Goal: Contribute content: Contribute content

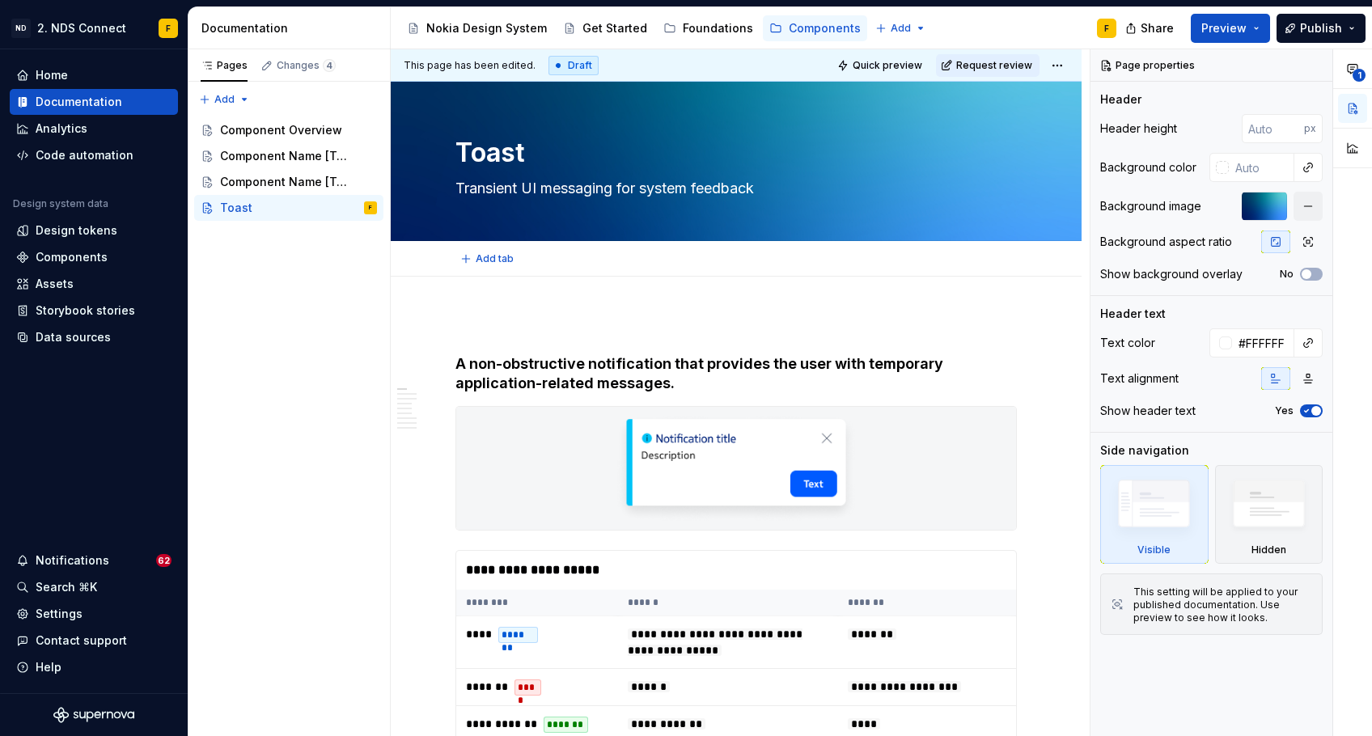
type textarea "*"
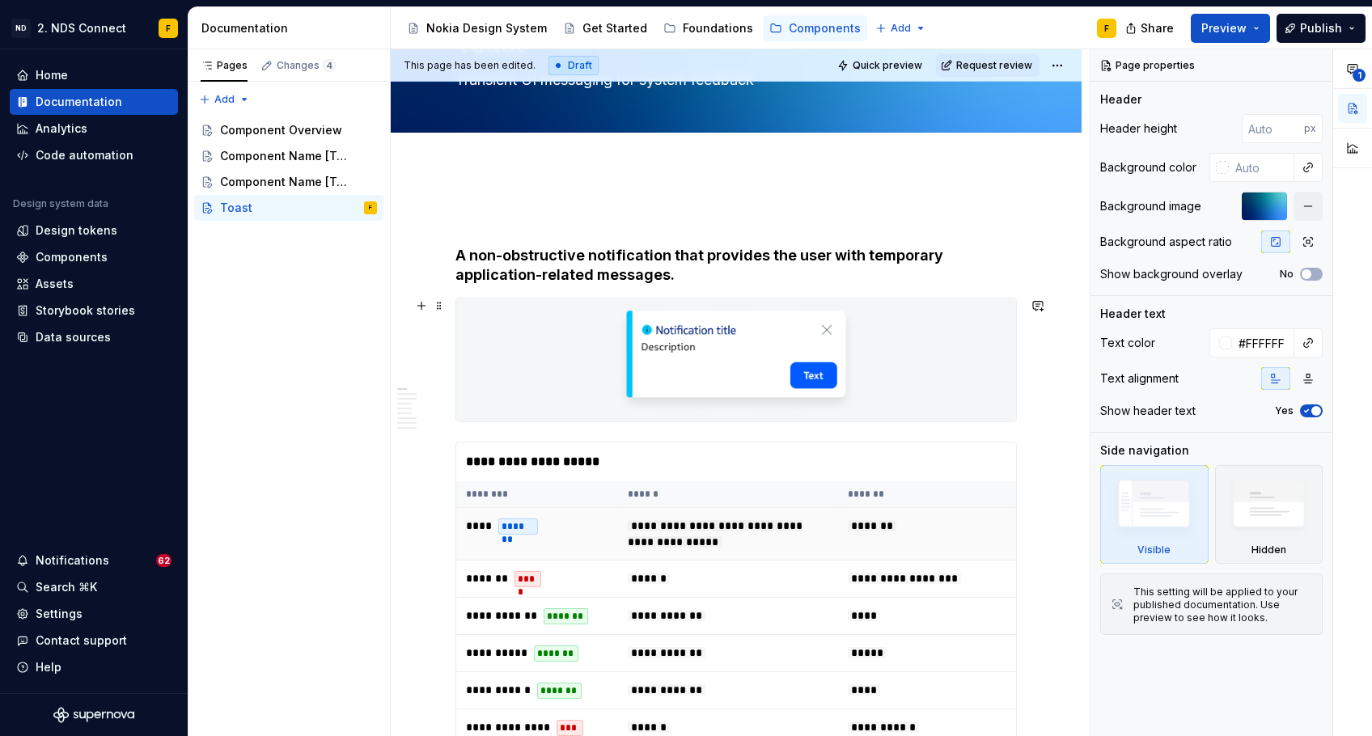
scroll to position [104, 0]
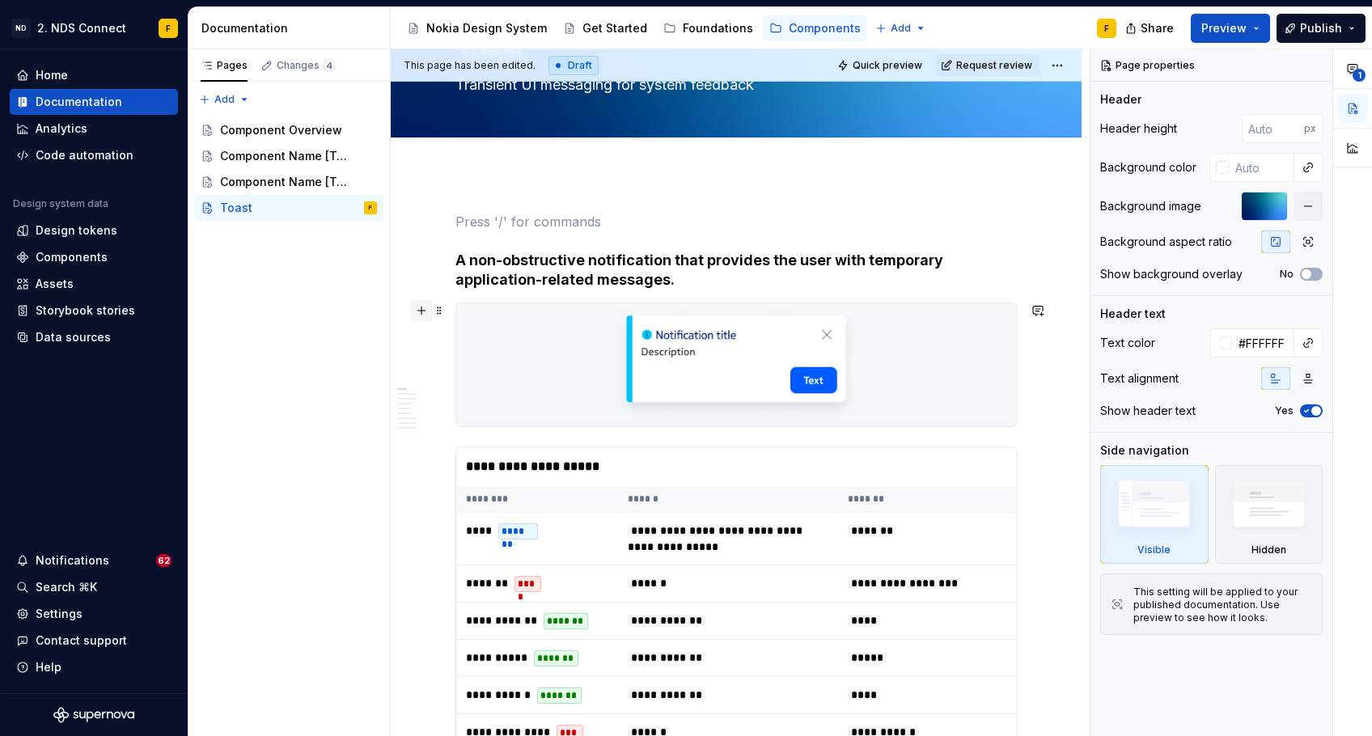
click at [422, 307] on button "button" at bounding box center [421, 310] width 23 height 23
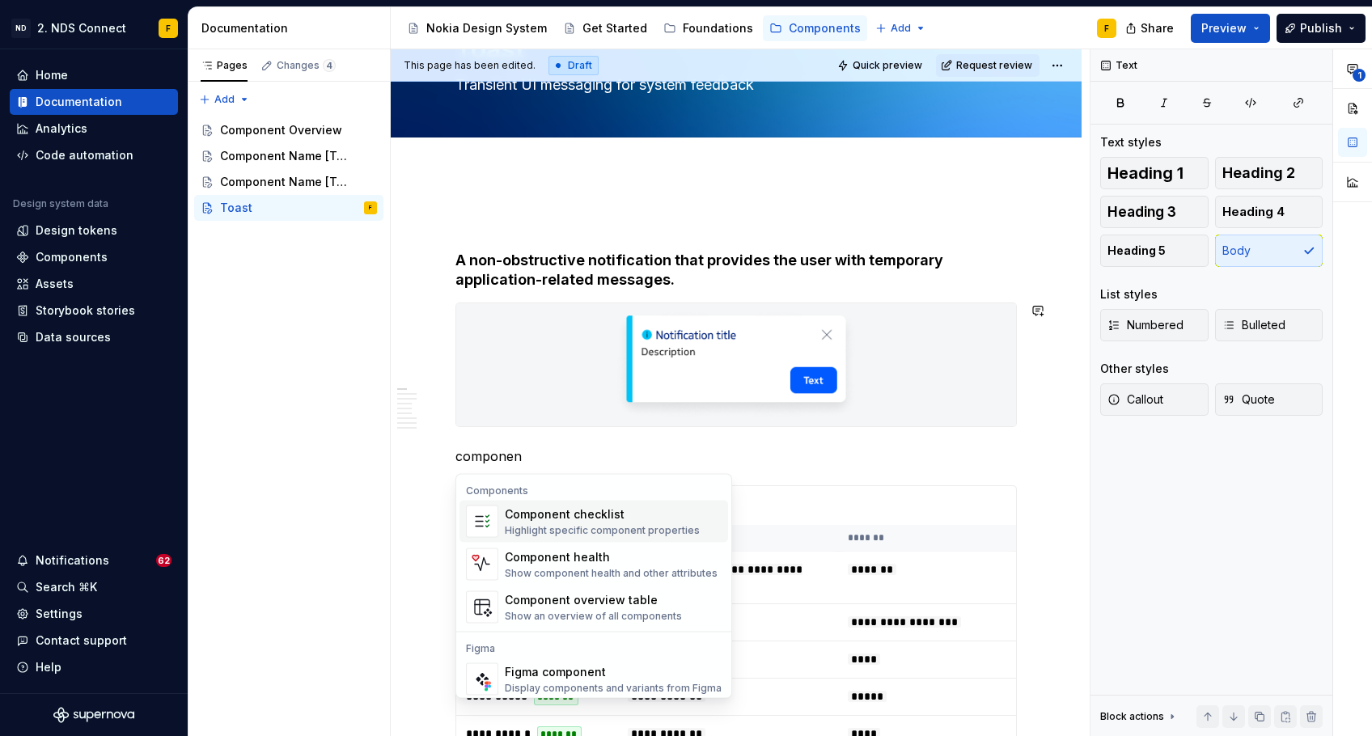
click at [591, 515] on div "Component checklist" at bounding box center [602, 514] width 195 height 16
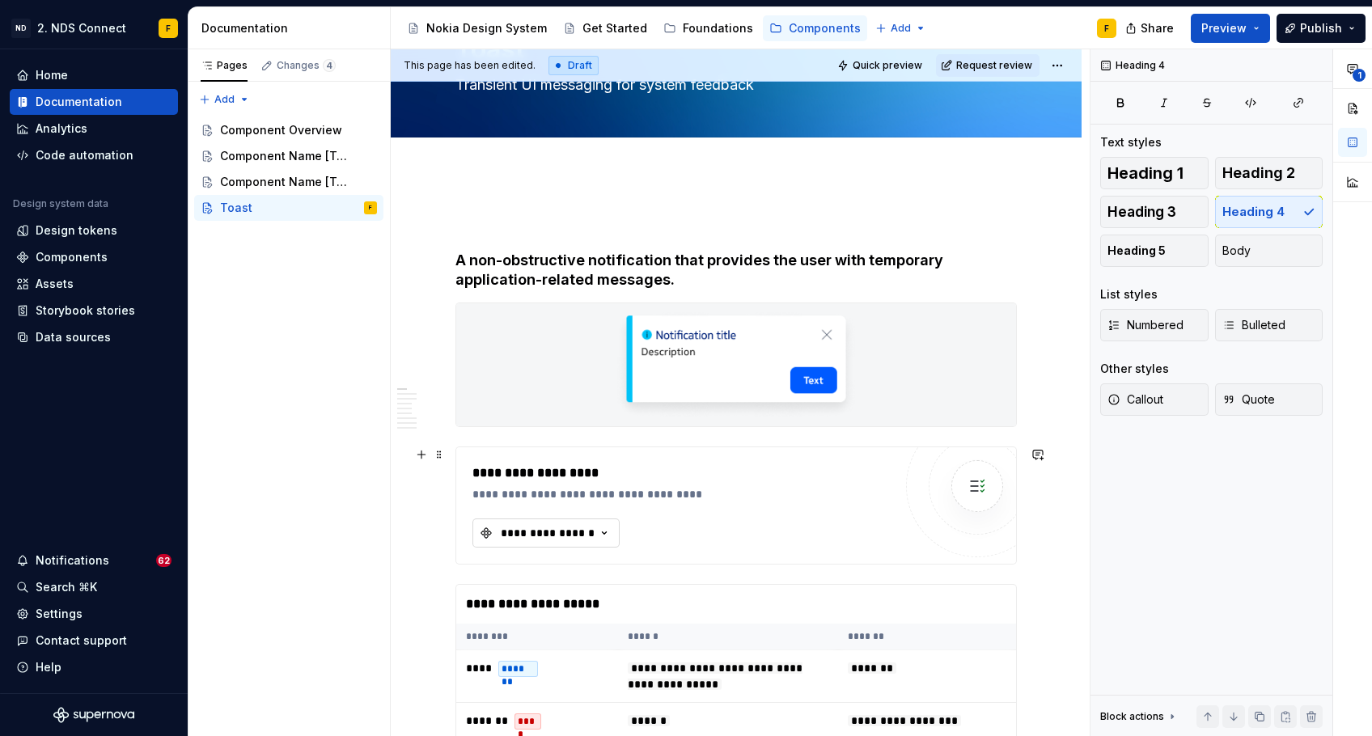
type textarea "*"
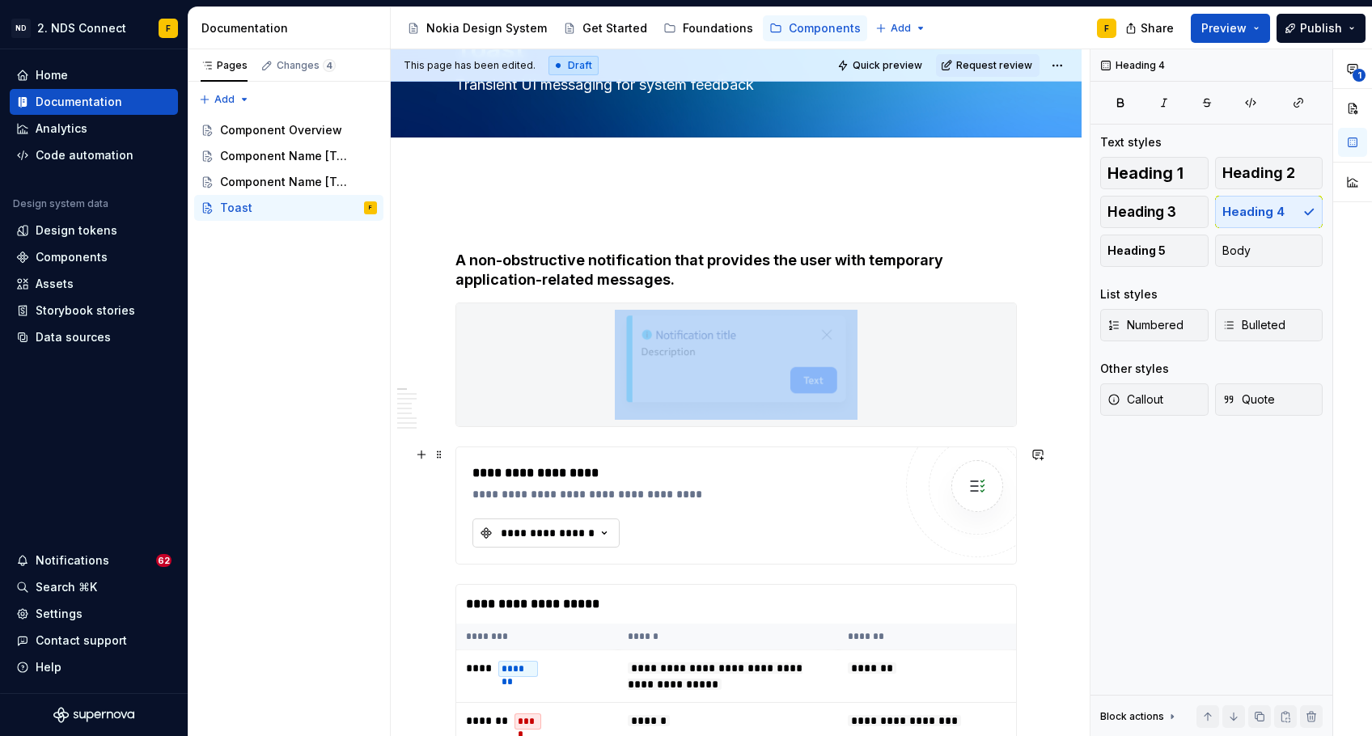
click at [602, 543] on button "**********" at bounding box center [545, 533] width 147 height 29
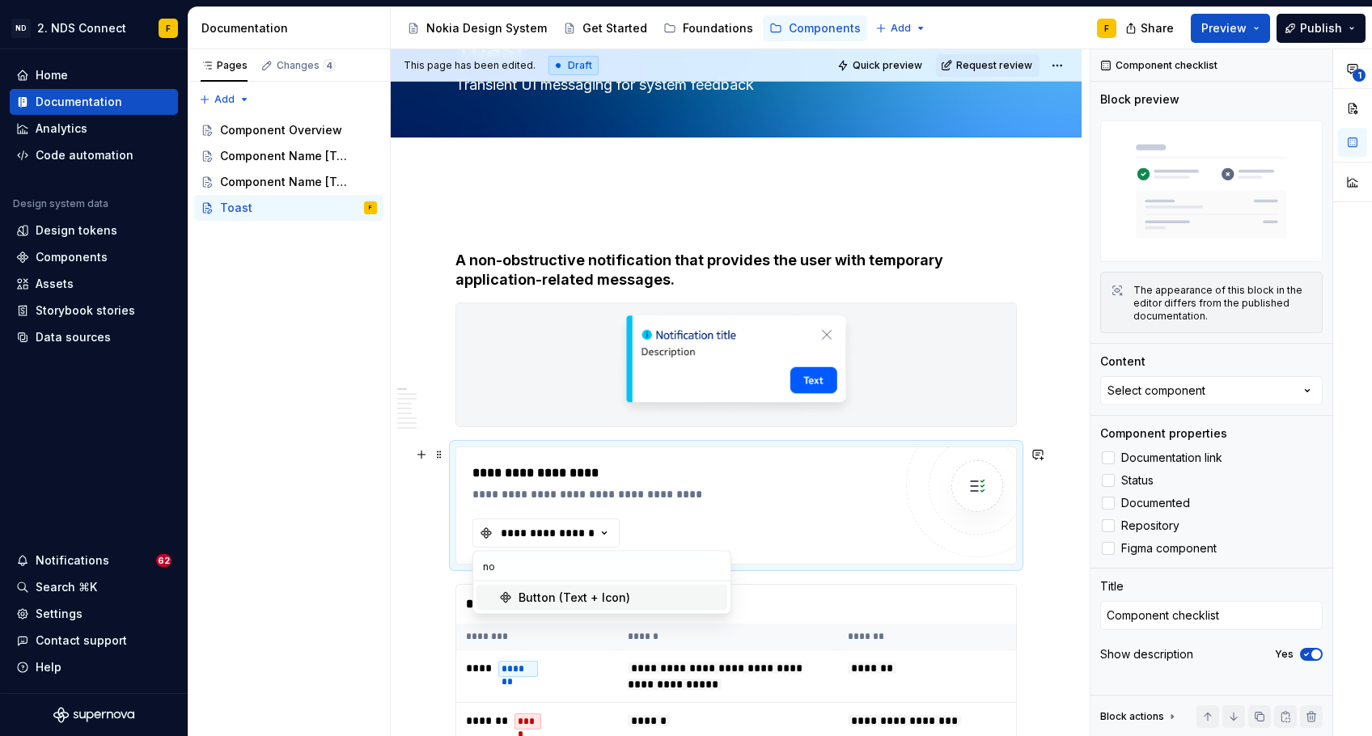
type input "n"
type input "toast"
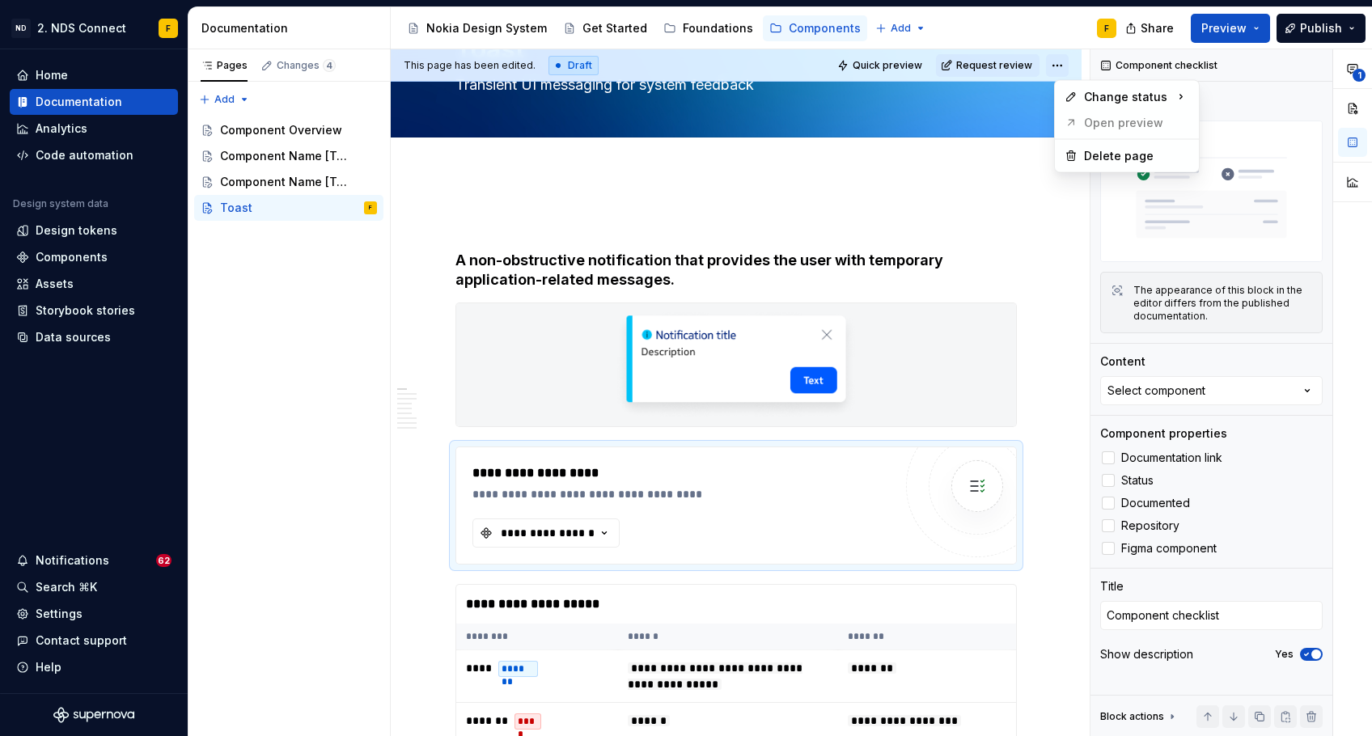
click at [1070, 63] on html "ND 2. NDS Connect F Home Documentation Analytics Code automation Design system …" at bounding box center [686, 368] width 1372 height 736
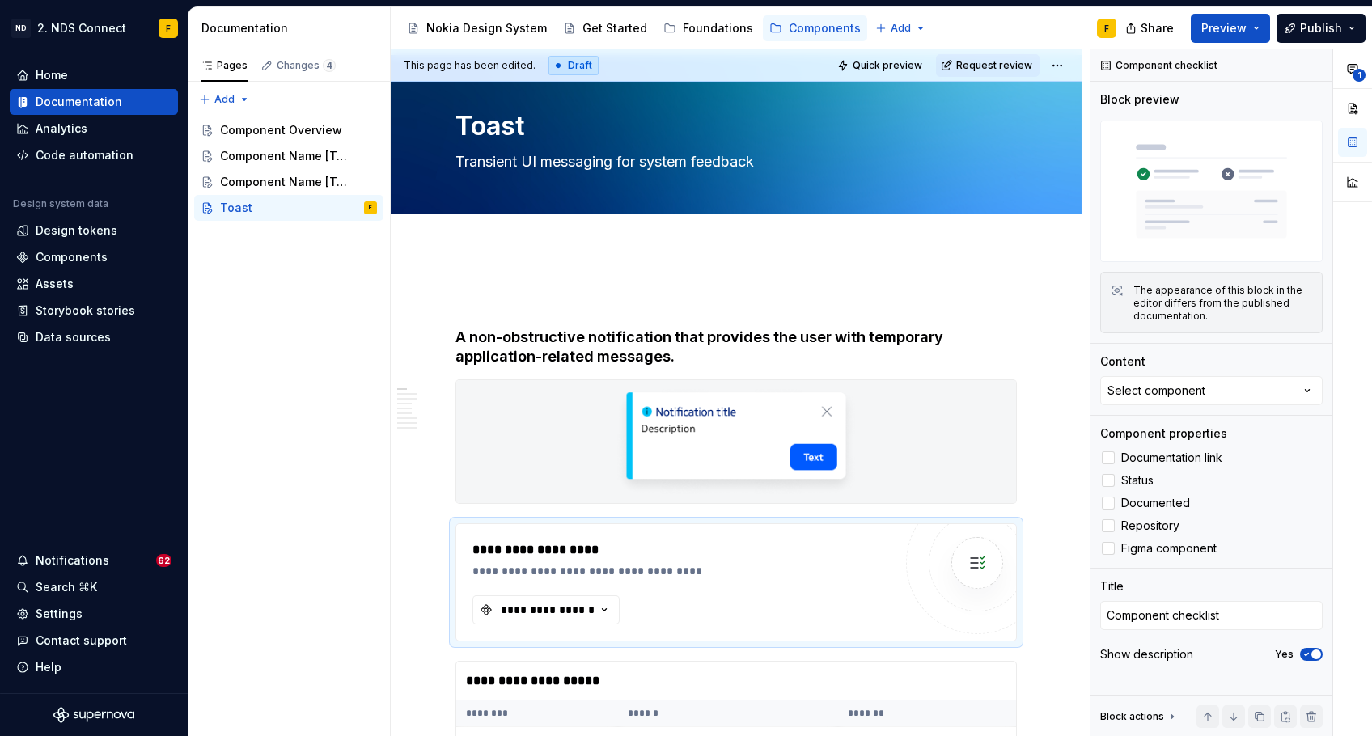
type textarea "*"
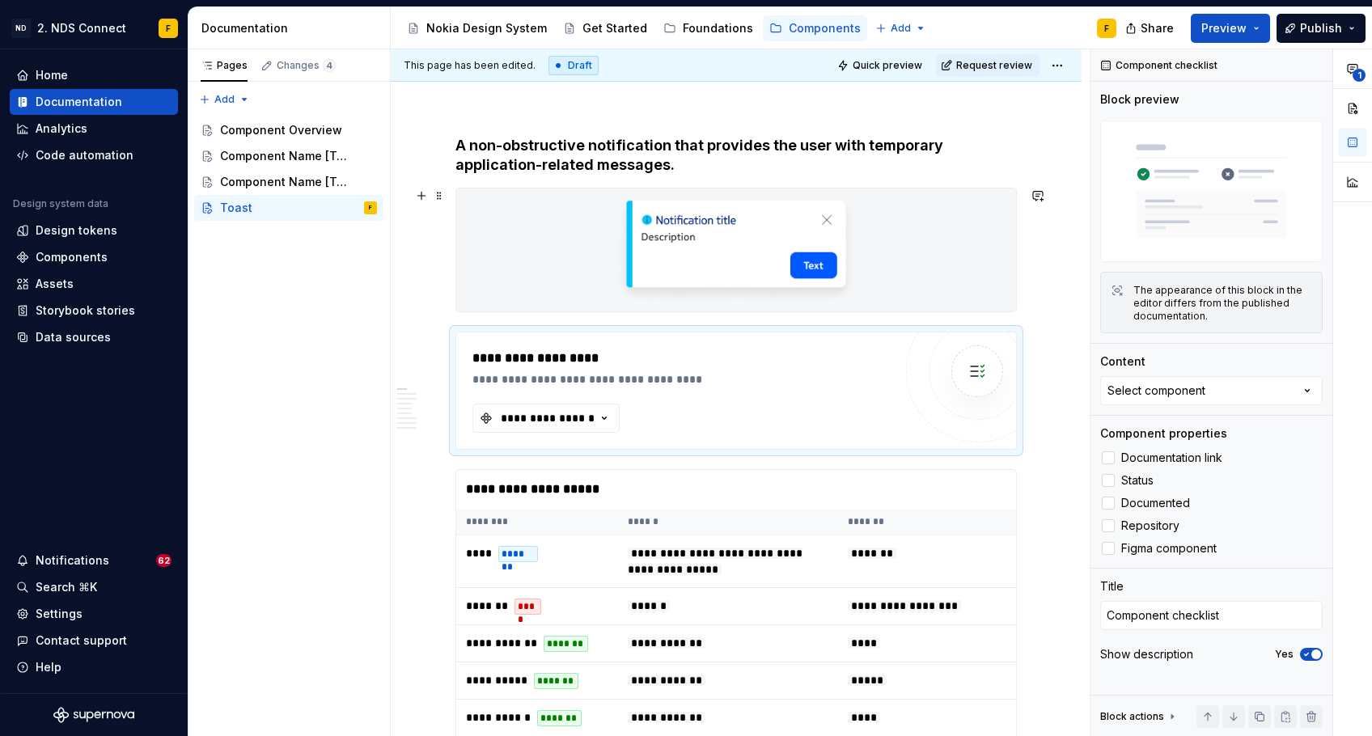
scroll to position [221, 0]
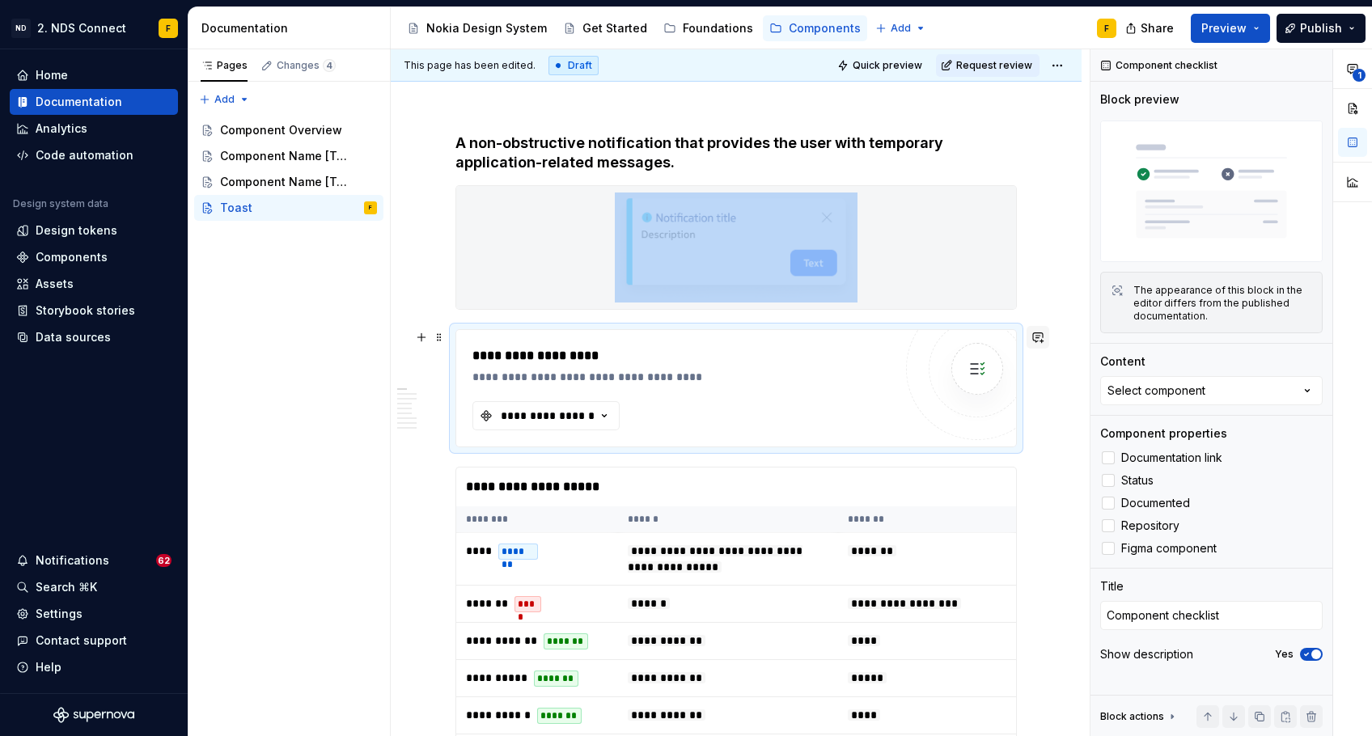
click at [1044, 338] on button "button" at bounding box center [1038, 337] width 23 height 23
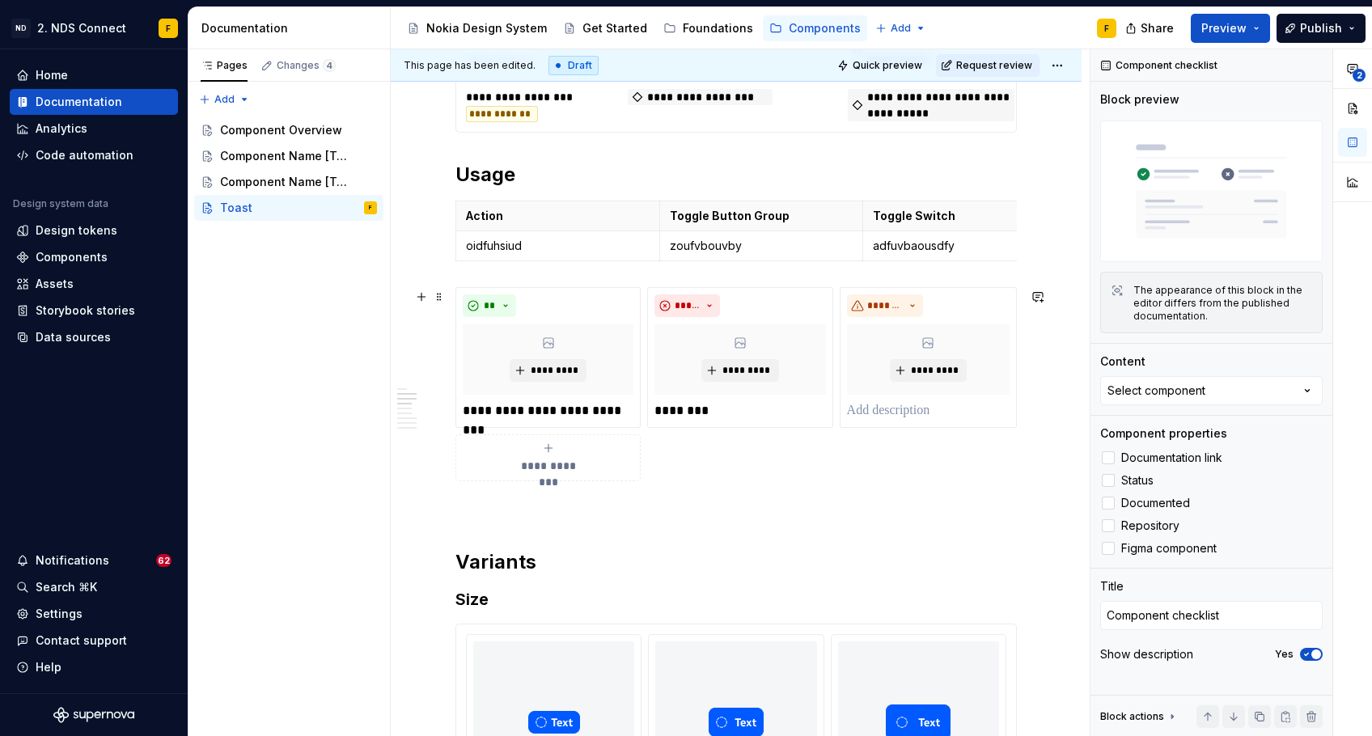
scroll to position [1059, 0]
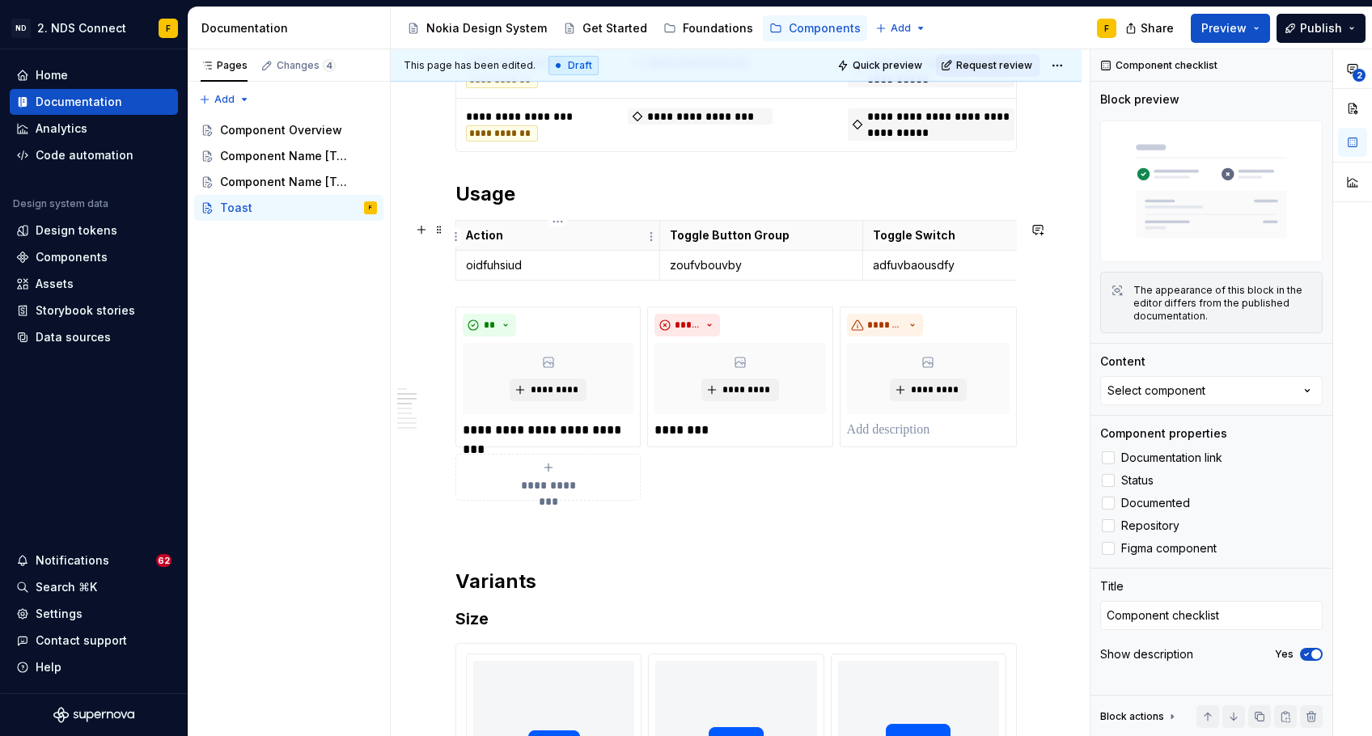
click at [495, 239] on p "Action" at bounding box center [558, 235] width 184 height 16
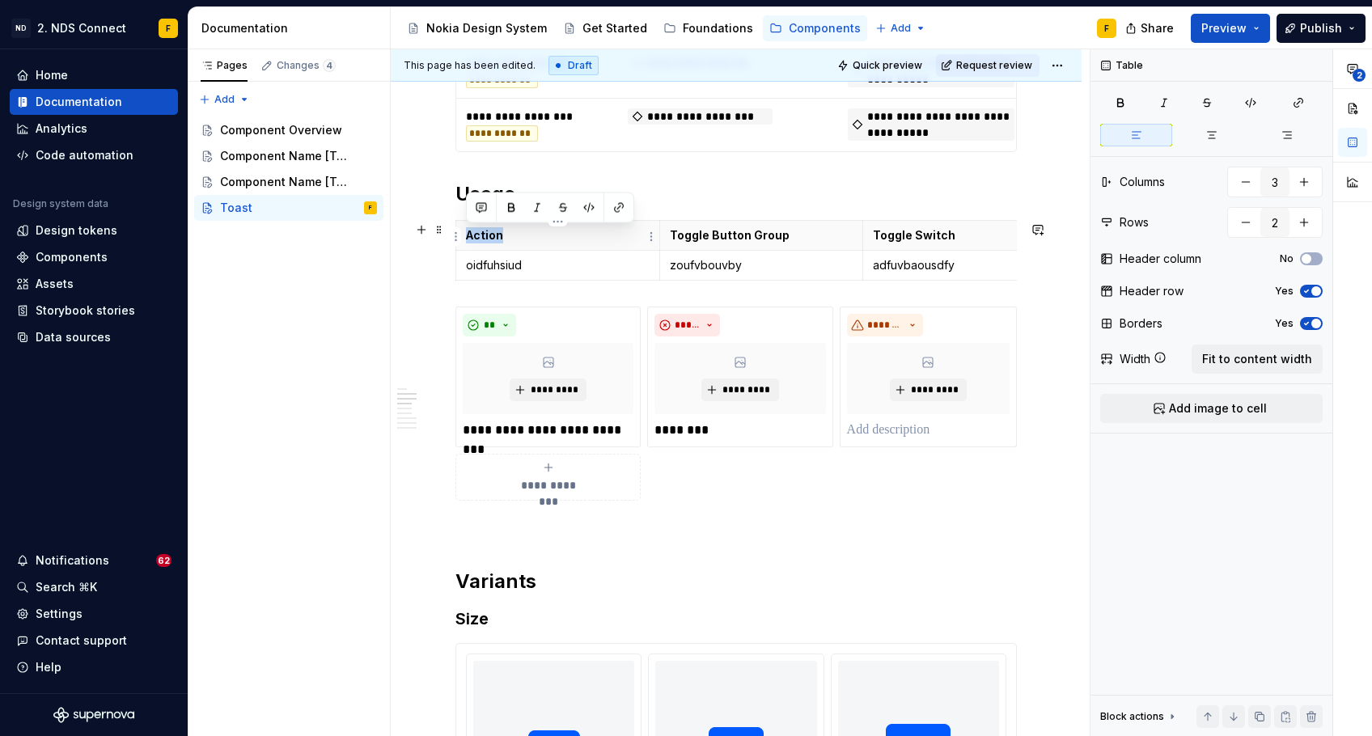
click at [495, 239] on p "Action" at bounding box center [558, 235] width 184 height 16
click at [750, 235] on strong "Toggle Button Group" at bounding box center [730, 235] width 120 height 14
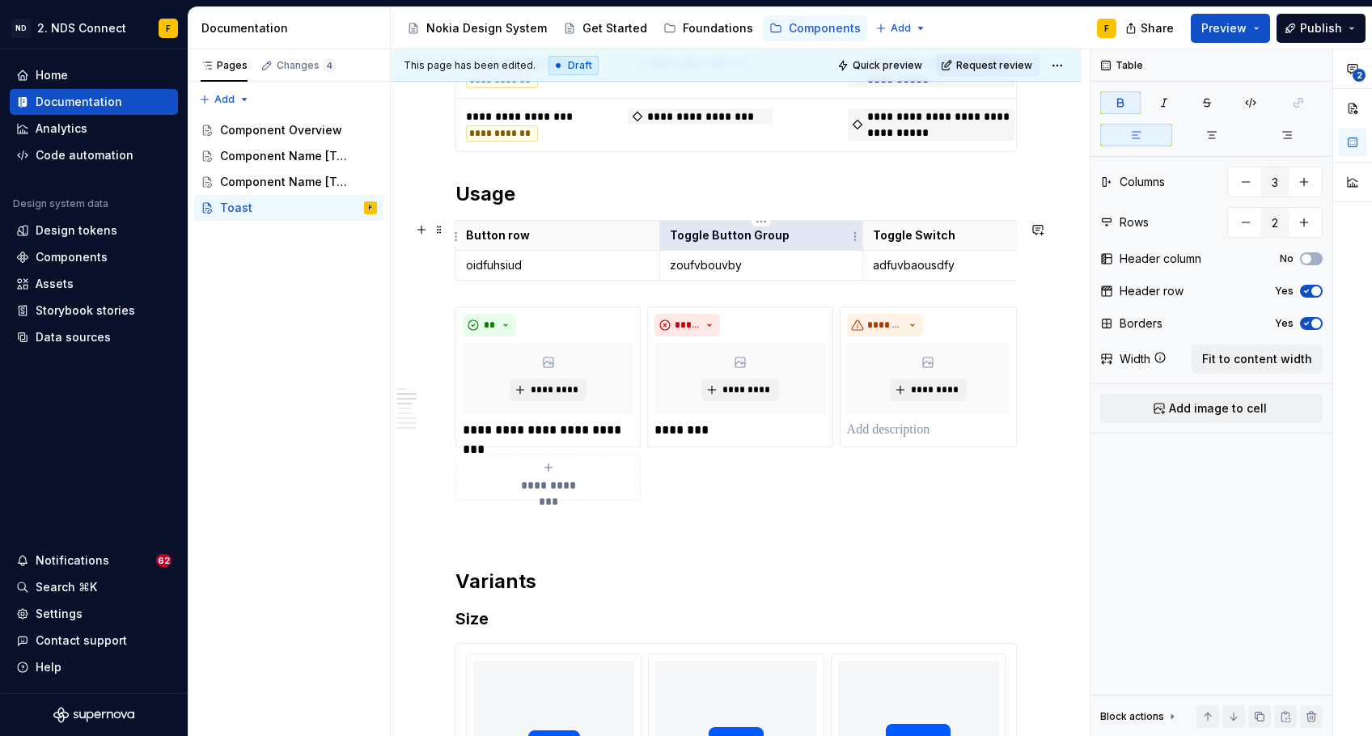
click at [714, 236] on strong "Toggle Button Group" at bounding box center [730, 235] width 120 height 14
click at [881, 231] on p "Toggle Switch" at bounding box center [965, 235] width 184 height 16
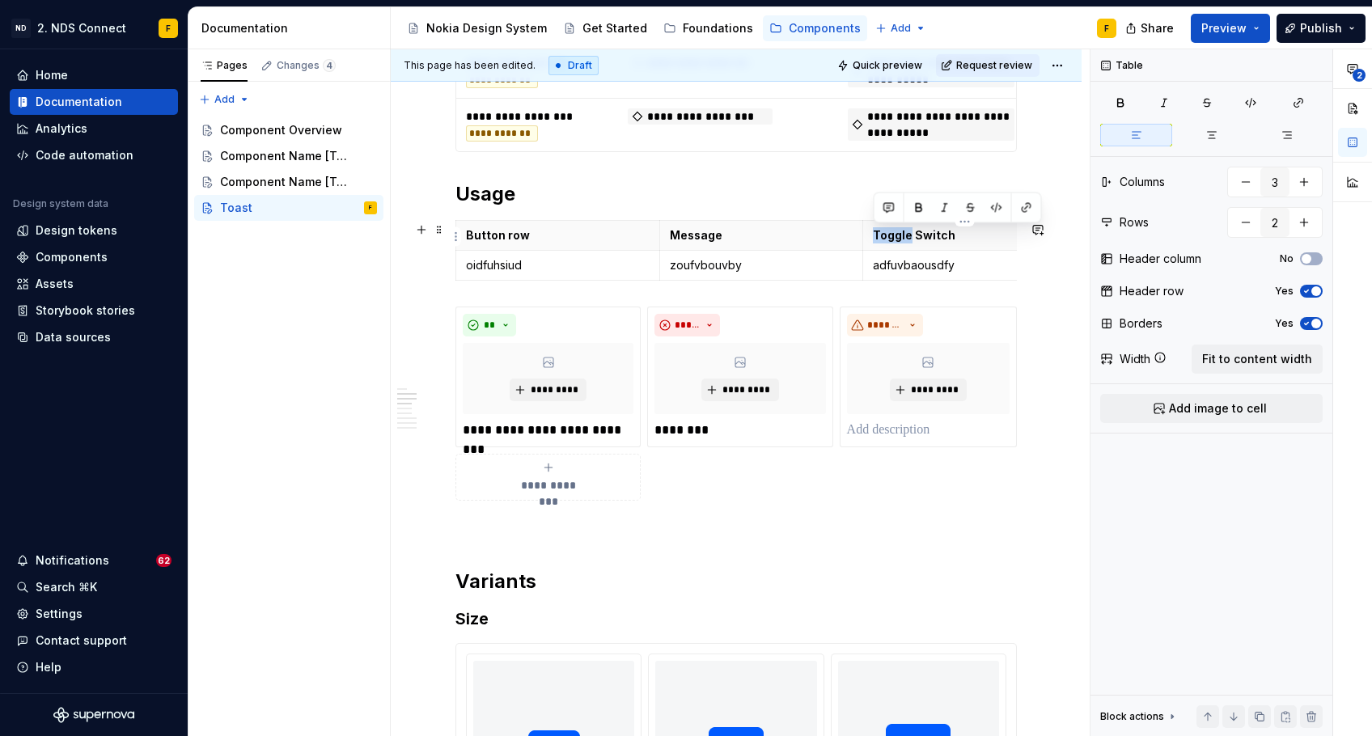
click at [881, 231] on p "Toggle Switch" at bounding box center [965, 235] width 184 height 16
click at [893, 235] on p "Toggle Switch" at bounding box center [965, 235] width 184 height 16
click at [909, 234] on p "Toggle Switch" at bounding box center [965, 235] width 184 height 16
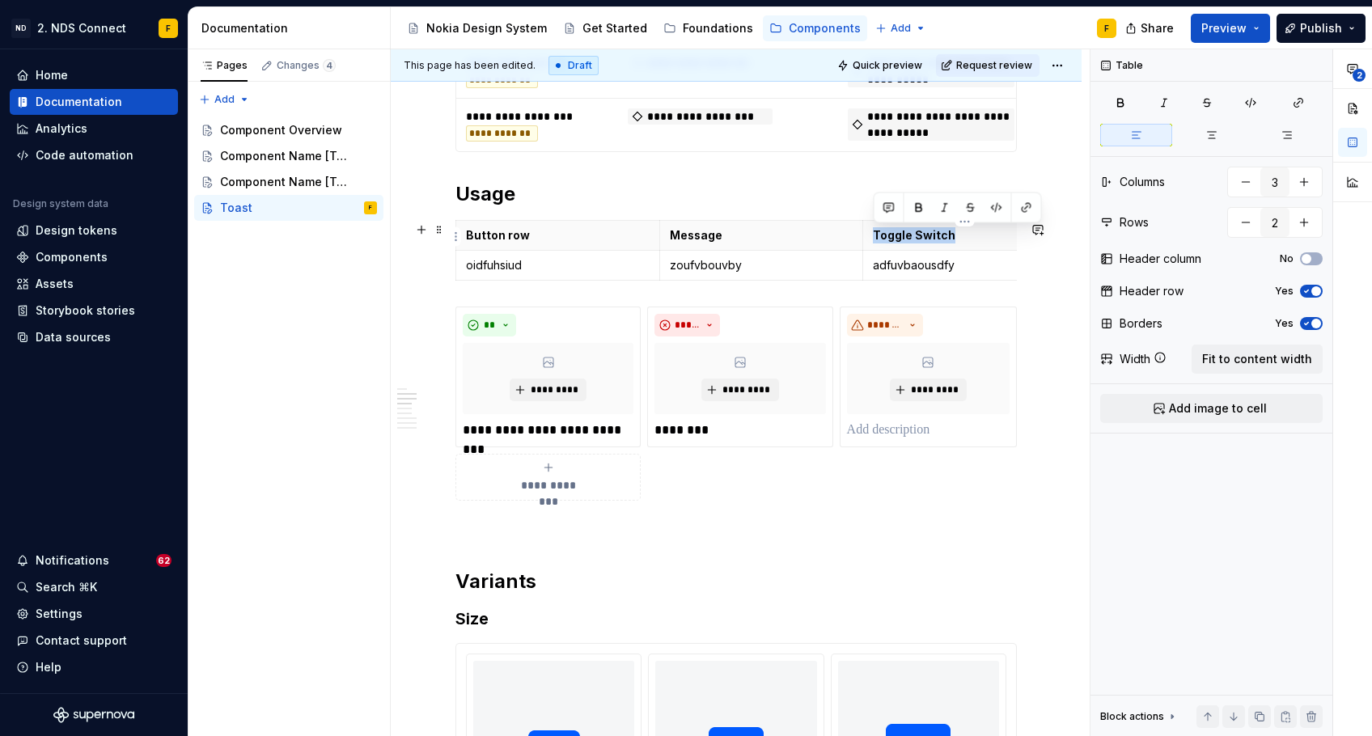
drag, startPoint x: 968, startPoint y: 234, endPoint x: 867, endPoint y: 230, distance: 101.2
click at [867, 230] on th "Toggle Switch" at bounding box center [965, 235] width 204 height 30
click at [745, 176] on div "**********" at bounding box center [735, 553] width 561 height 2595
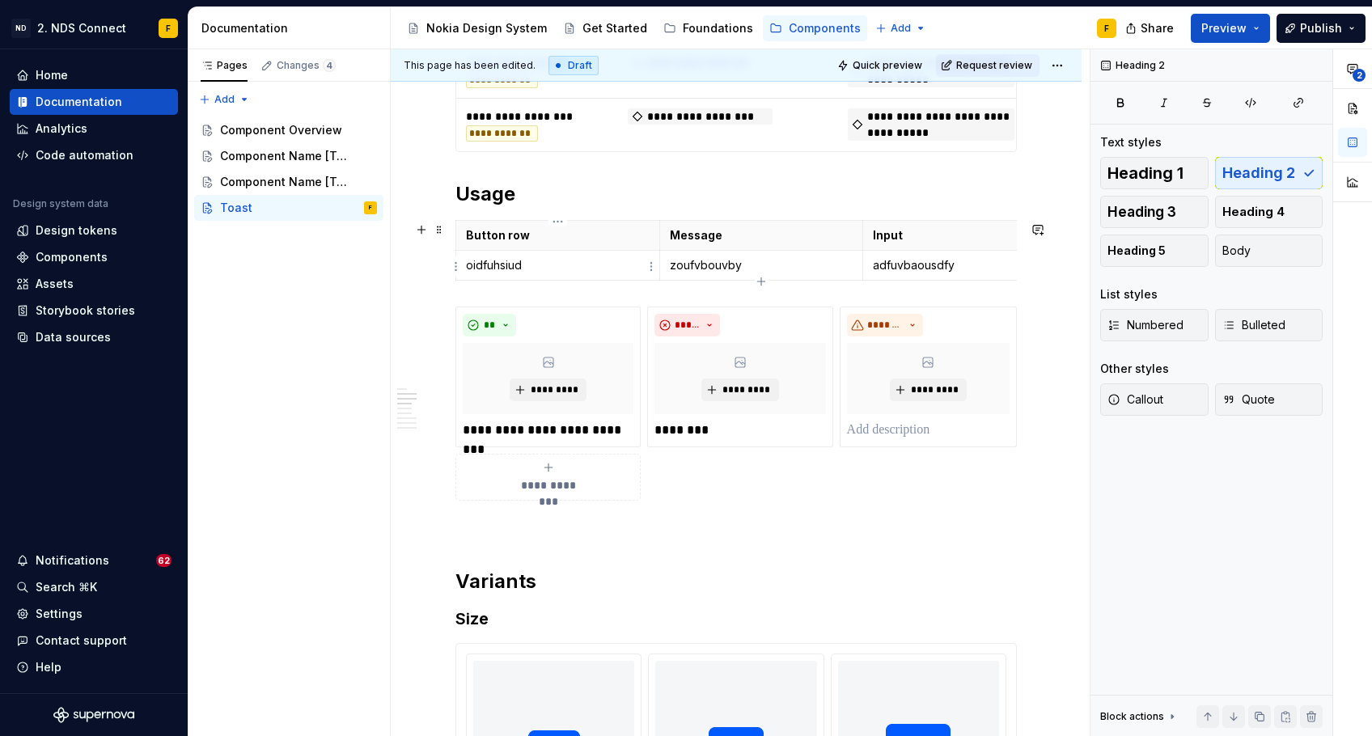
click at [503, 269] on p "oidfuhsiud" at bounding box center [558, 265] width 184 height 16
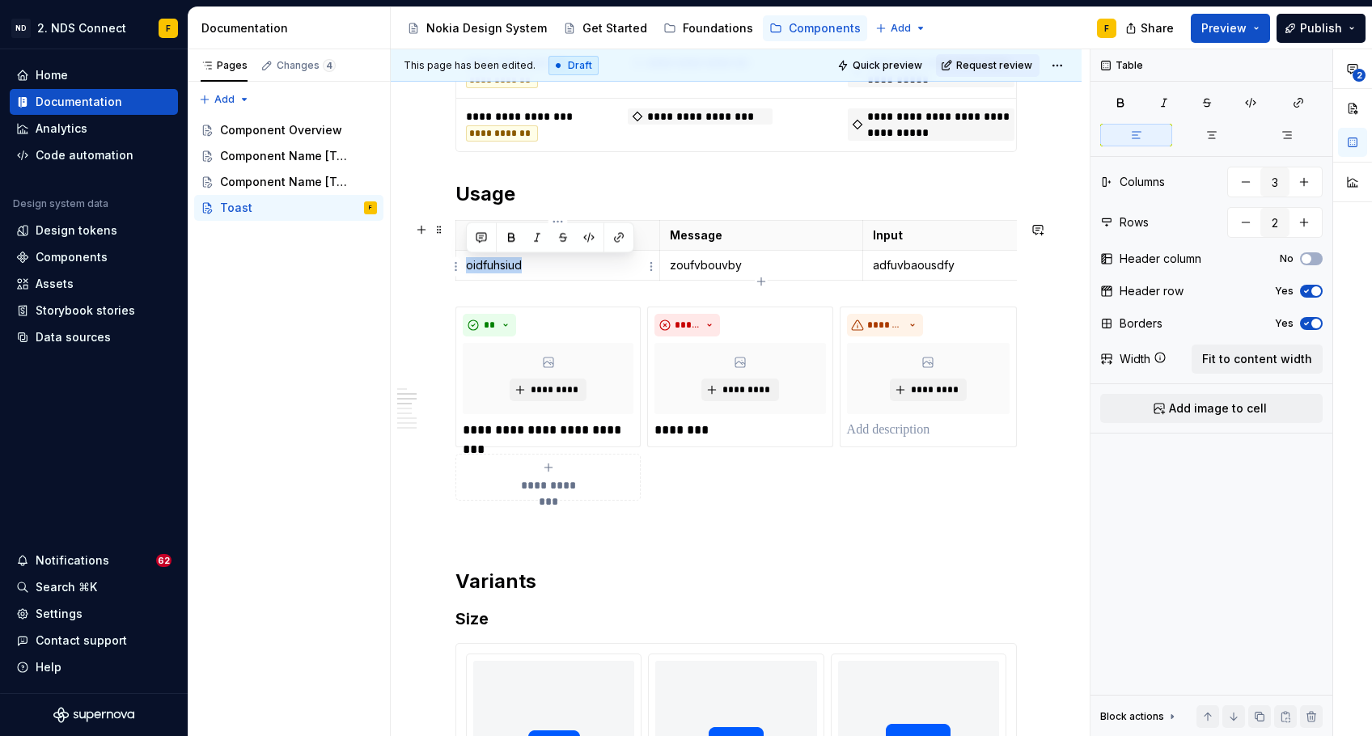
click at [503, 269] on p "oidfuhsiud" at bounding box center [558, 265] width 184 height 16
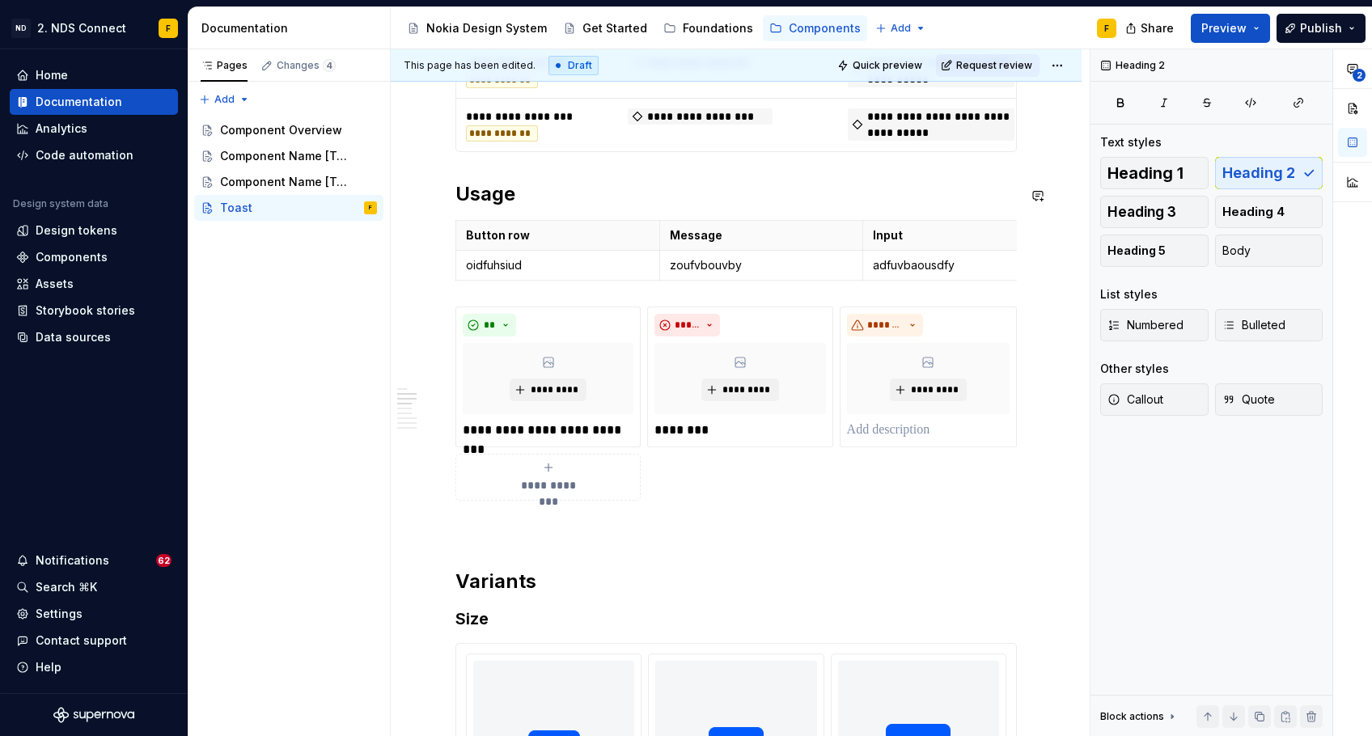
click at [699, 178] on div "**********" at bounding box center [735, 553] width 561 height 2595
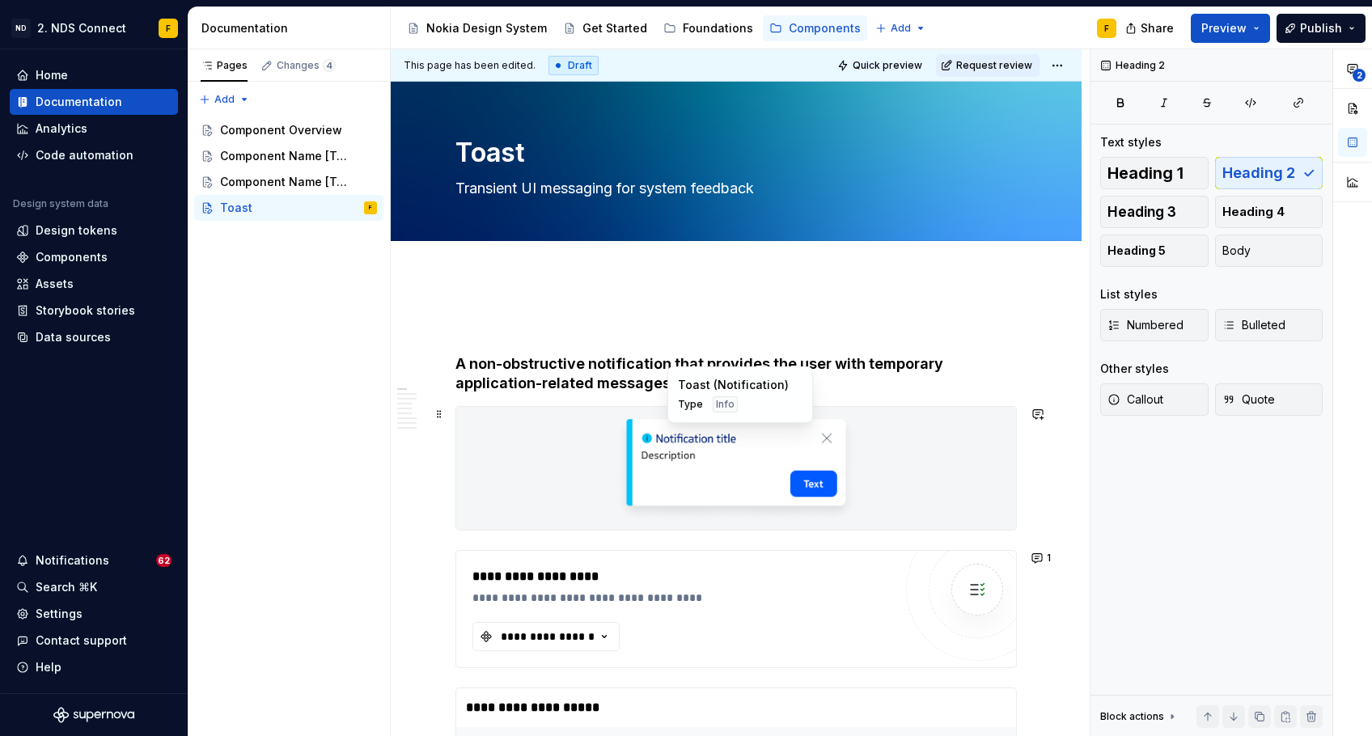
scroll to position [0, 0]
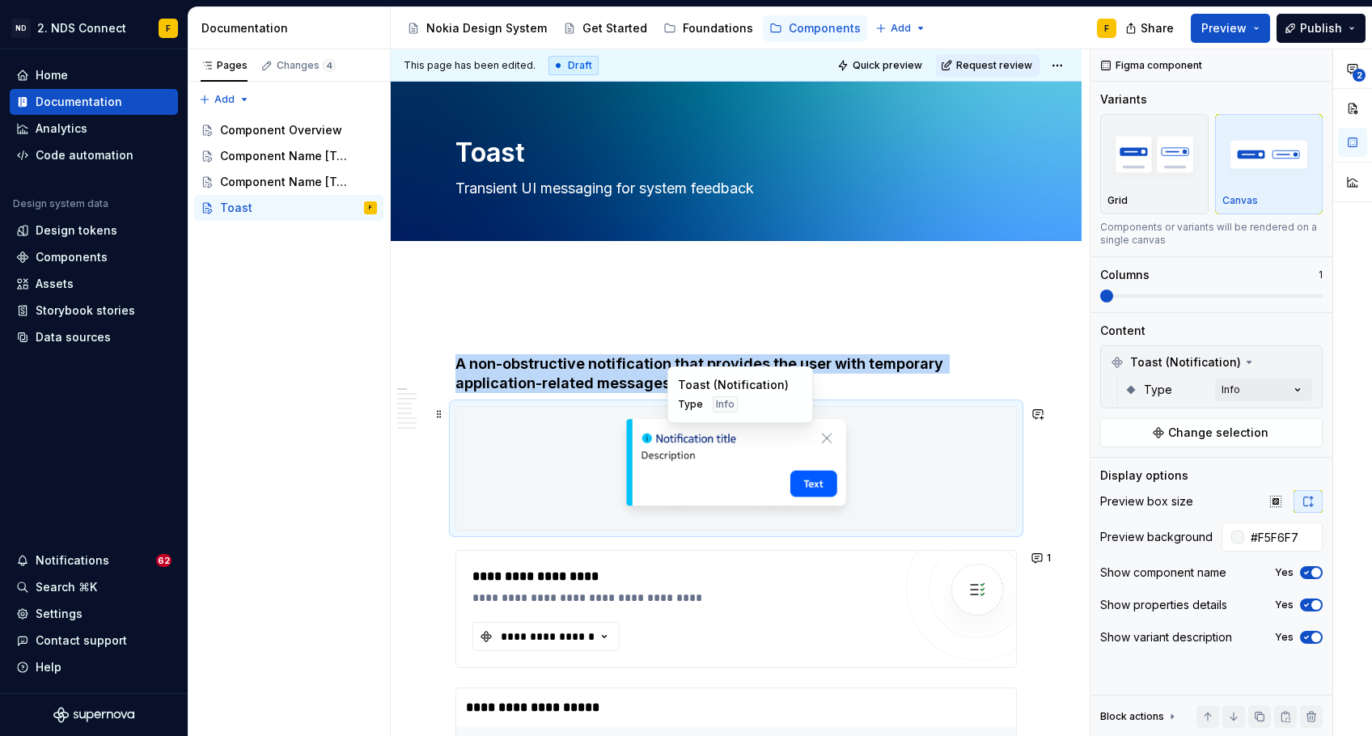
click at [689, 449] on img at bounding box center [736, 468] width 243 height 110
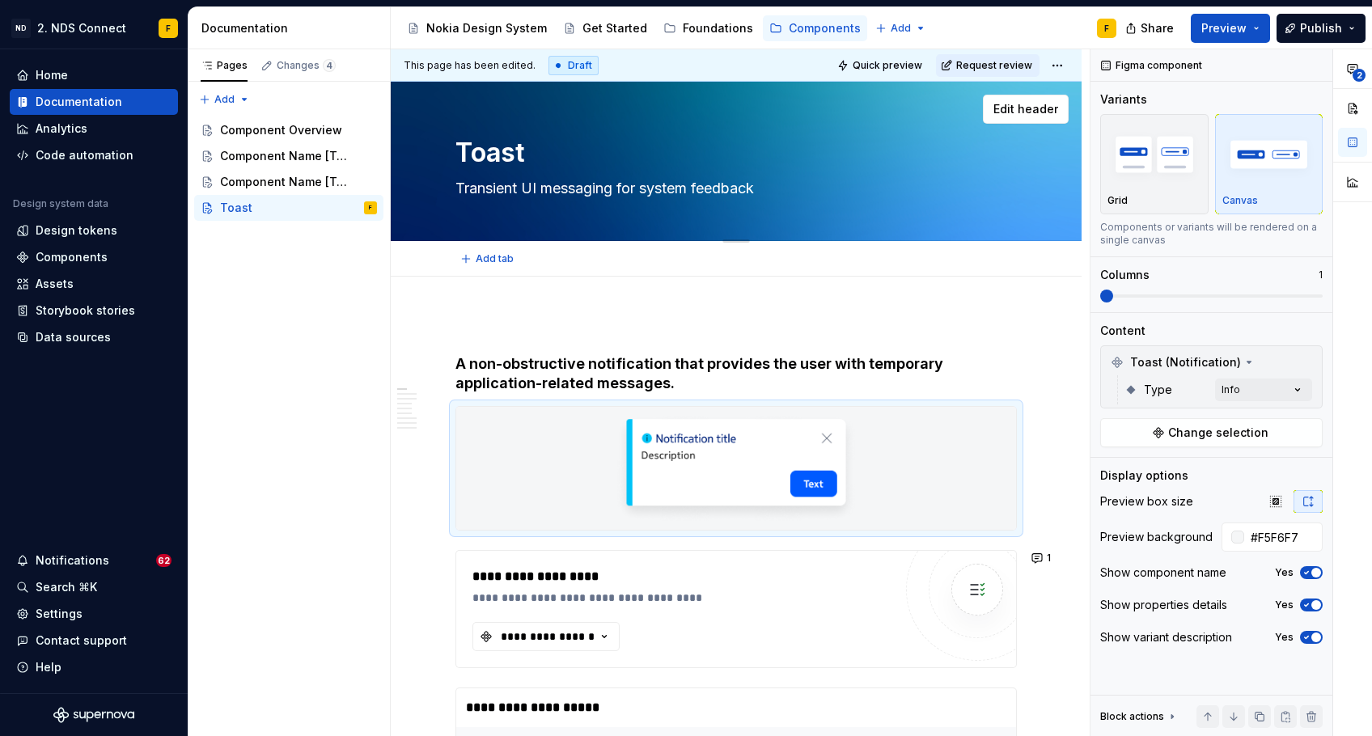
click at [862, 126] on div "Toast Transient UI messaging for system feedback" at bounding box center [735, 161] width 561 height 159
click at [922, 326] on p at bounding box center [735, 325] width 561 height 19
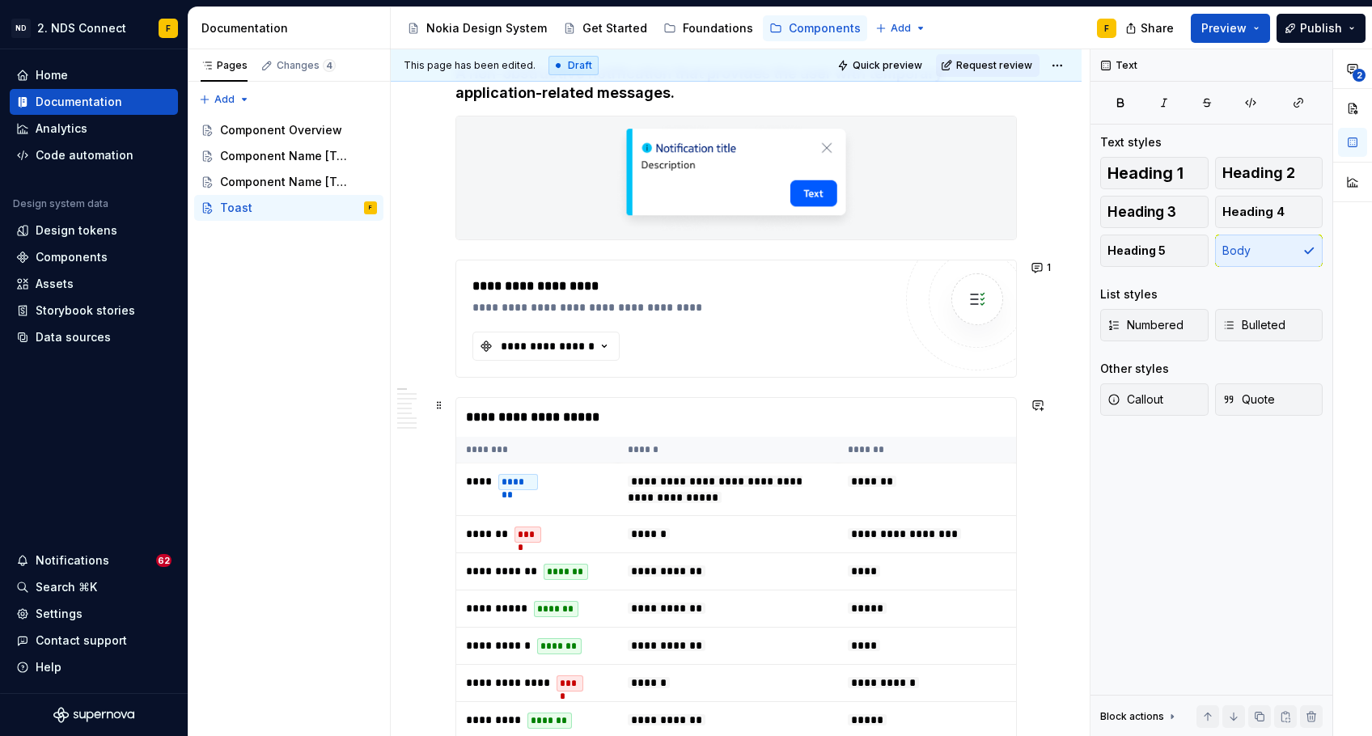
scroll to position [300, 0]
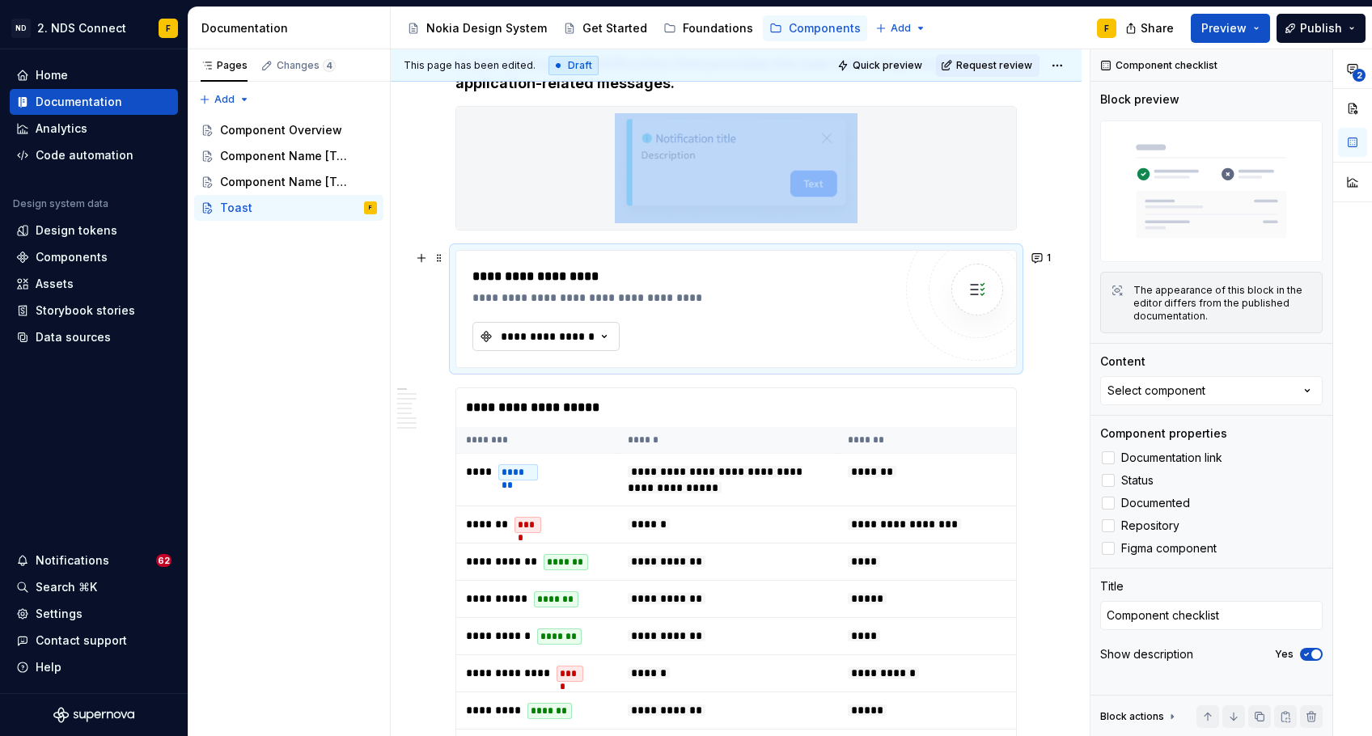
click at [555, 334] on div "**********" at bounding box center [547, 336] width 97 height 16
click at [556, 334] on div "**********" at bounding box center [547, 336] width 97 height 16
click at [72, 255] on div "Components" at bounding box center [72, 257] width 72 height 16
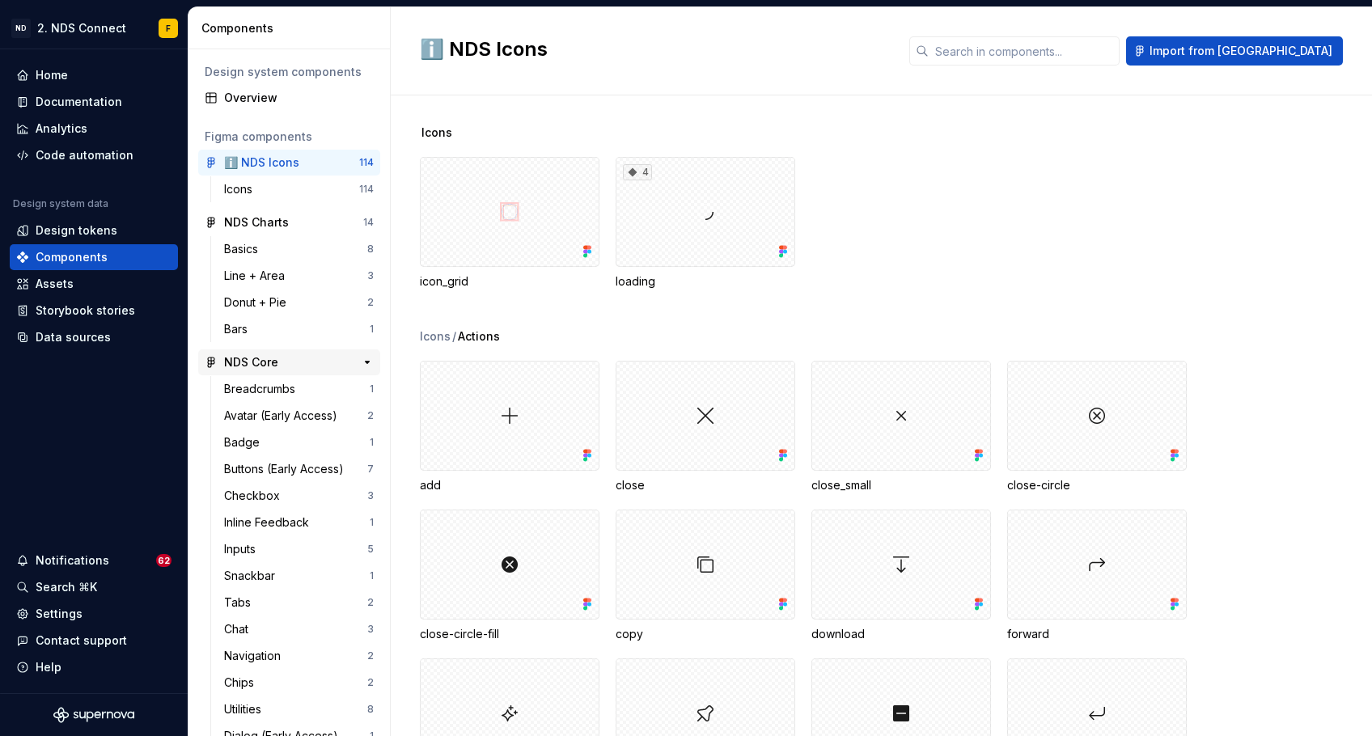
click at [268, 358] on div "NDS Core" at bounding box center [251, 362] width 54 height 16
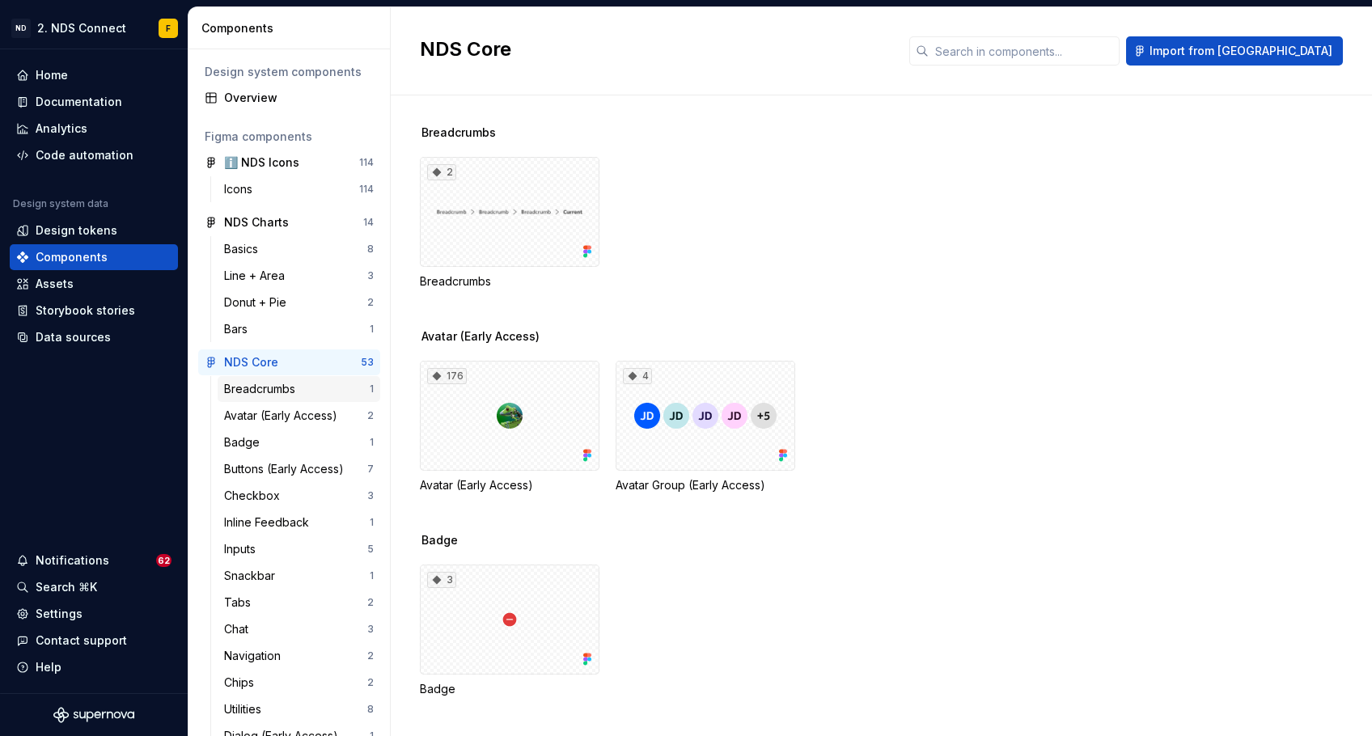
click at [273, 387] on div "Breadcrumbs" at bounding box center [263, 389] width 78 height 16
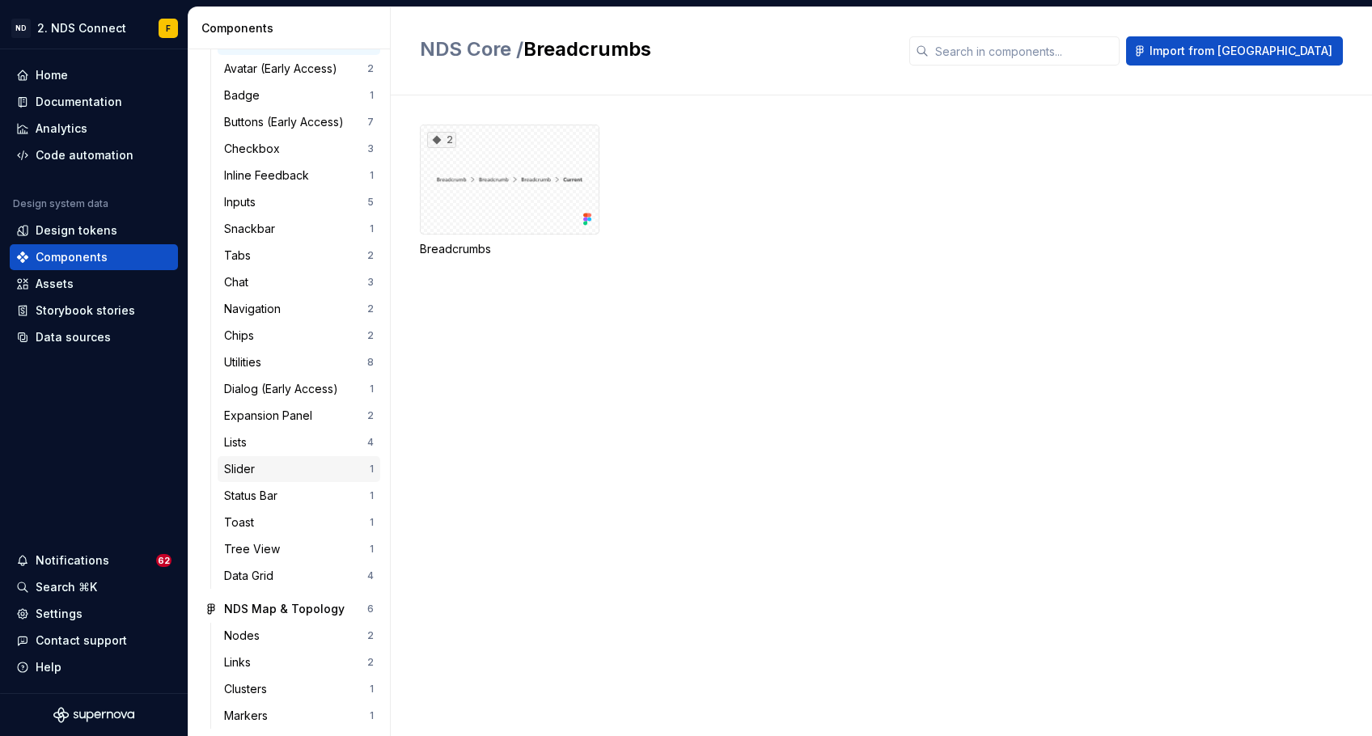
scroll to position [346, 0]
click at [279, 529] on div "Toast" at bounding box center [297, 523] width 146 height 16
click at [286, 522] on div "Toast" at bounding box center [297, 523] width 146 height 16
click at [325, 528] on div "Toast" at bounding box center [297, 523] width 146 height 16
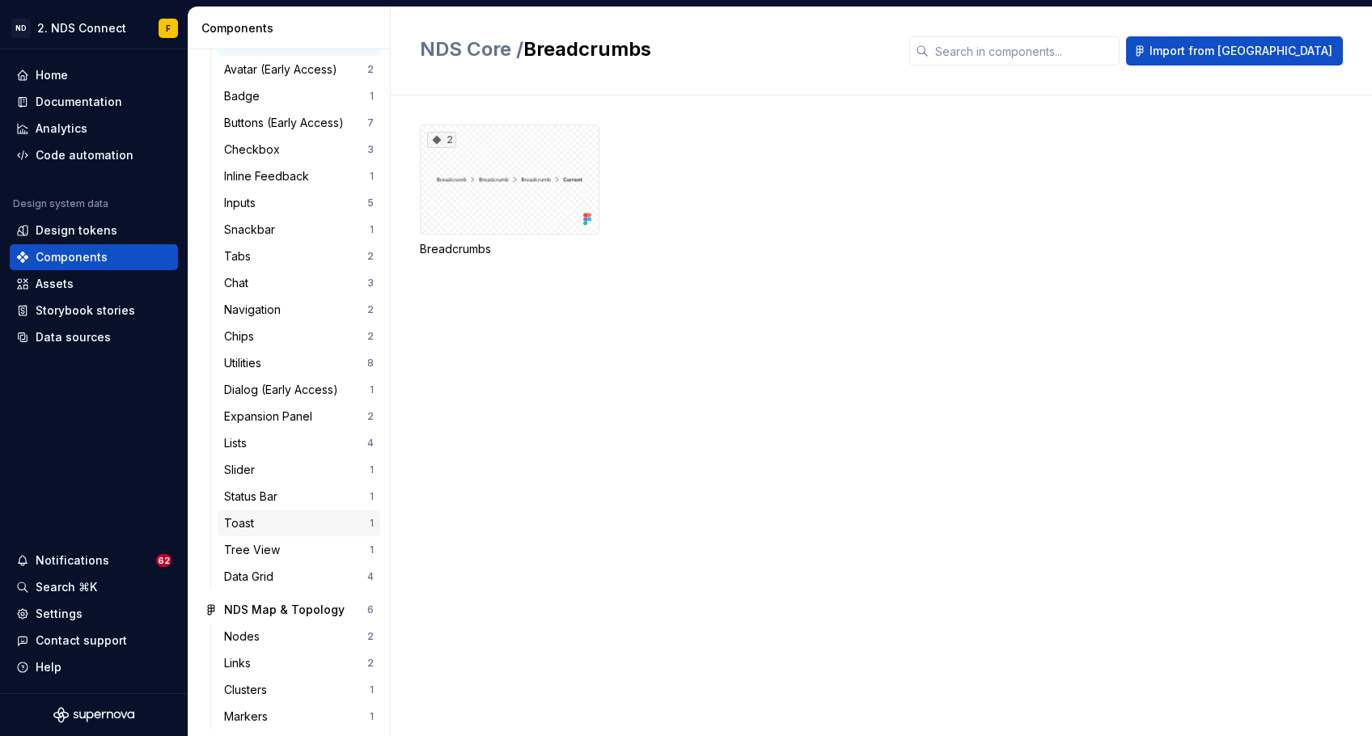
click at [360, 515] on div "Toast" at bounding box center [297, 523] width 146 height 16
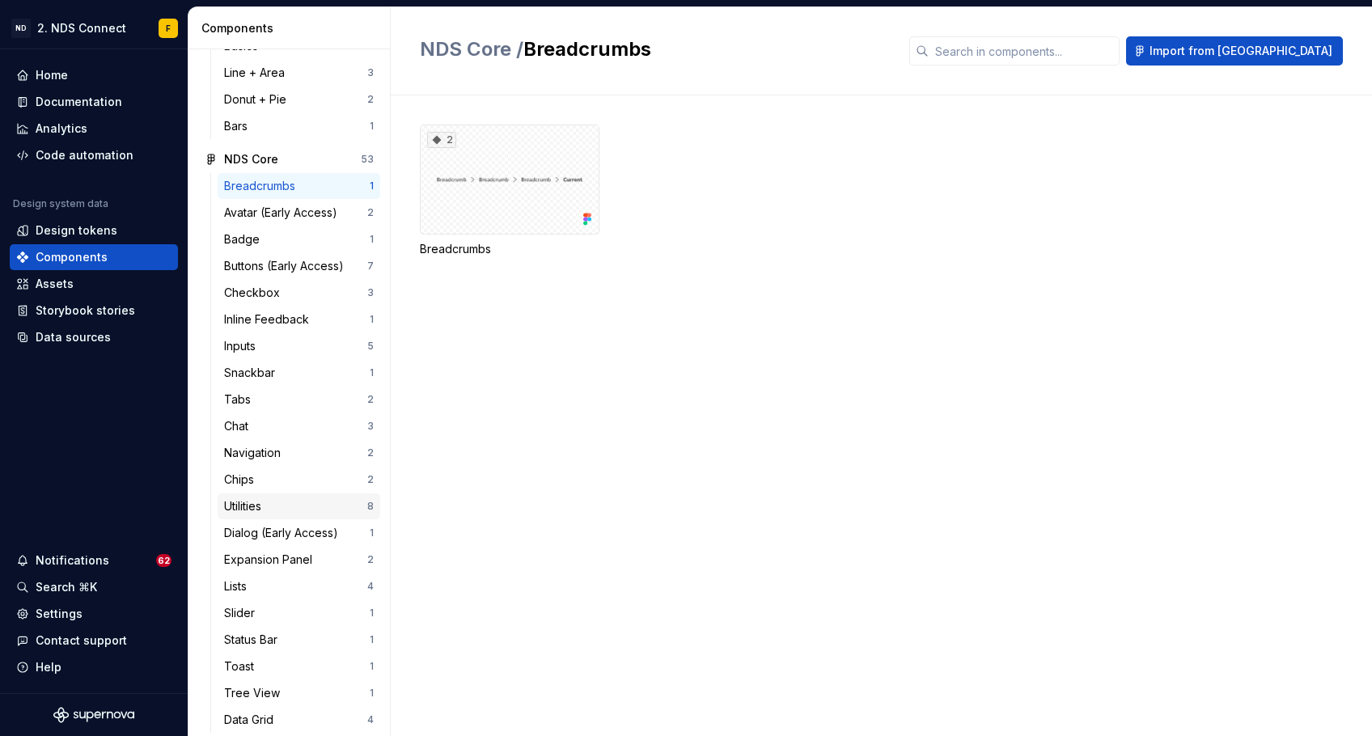
scroll to position [221, 0]
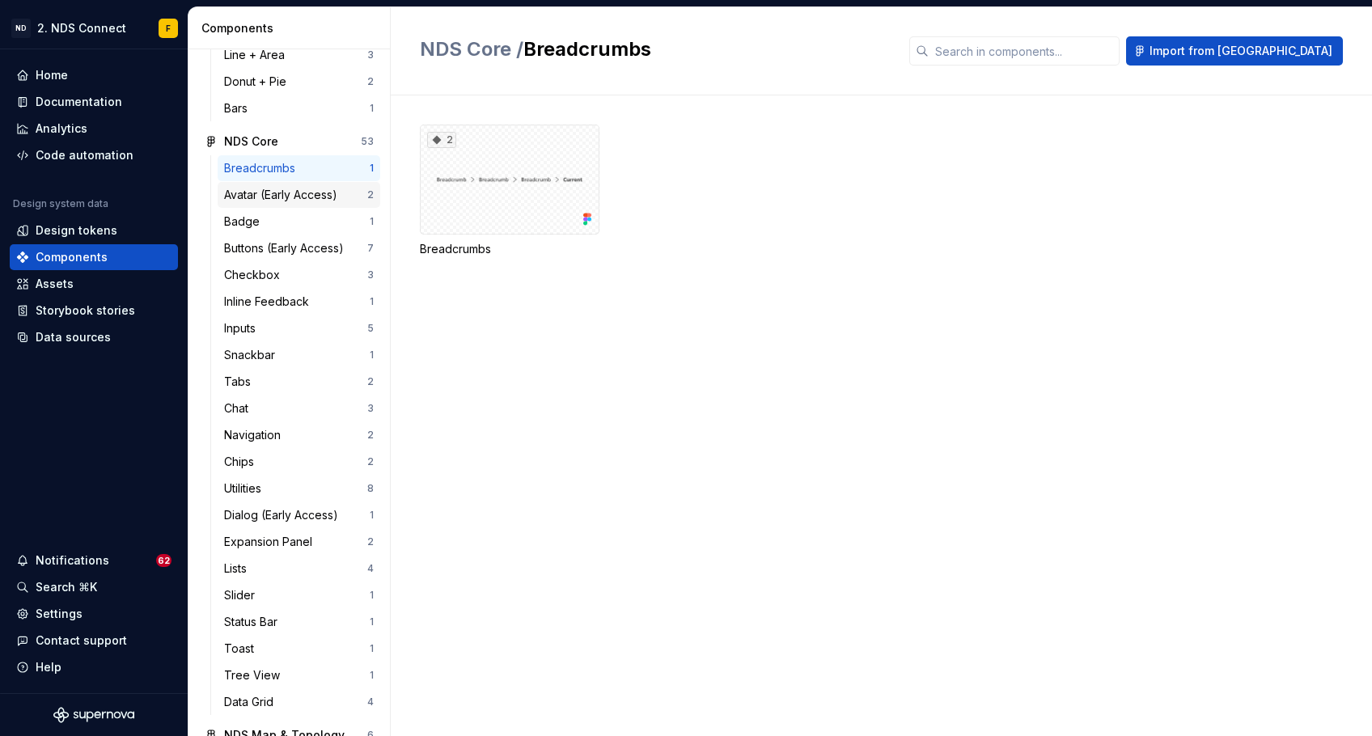
click at [273, 185] on div "Avatar (Early Access) 2" at bounding box center [299, 195] width 163 height 26
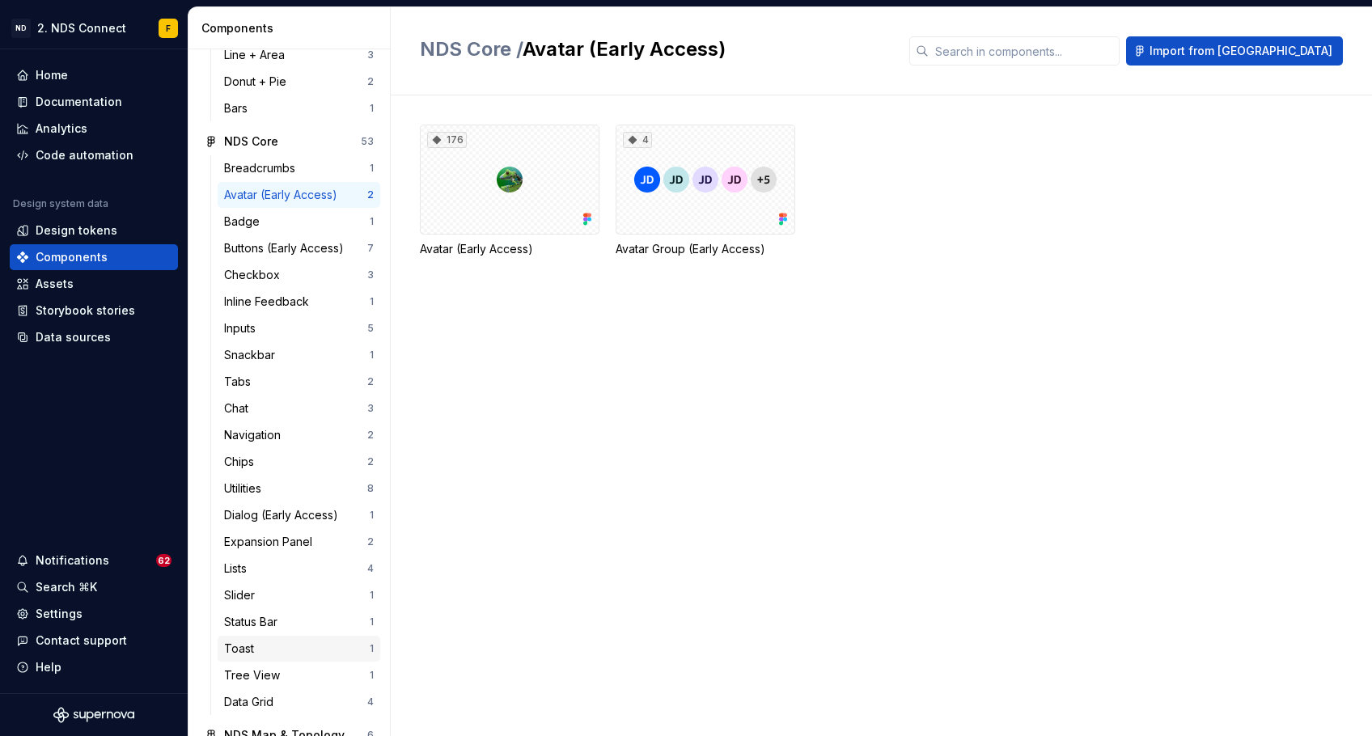
scroll to position [270, 0]
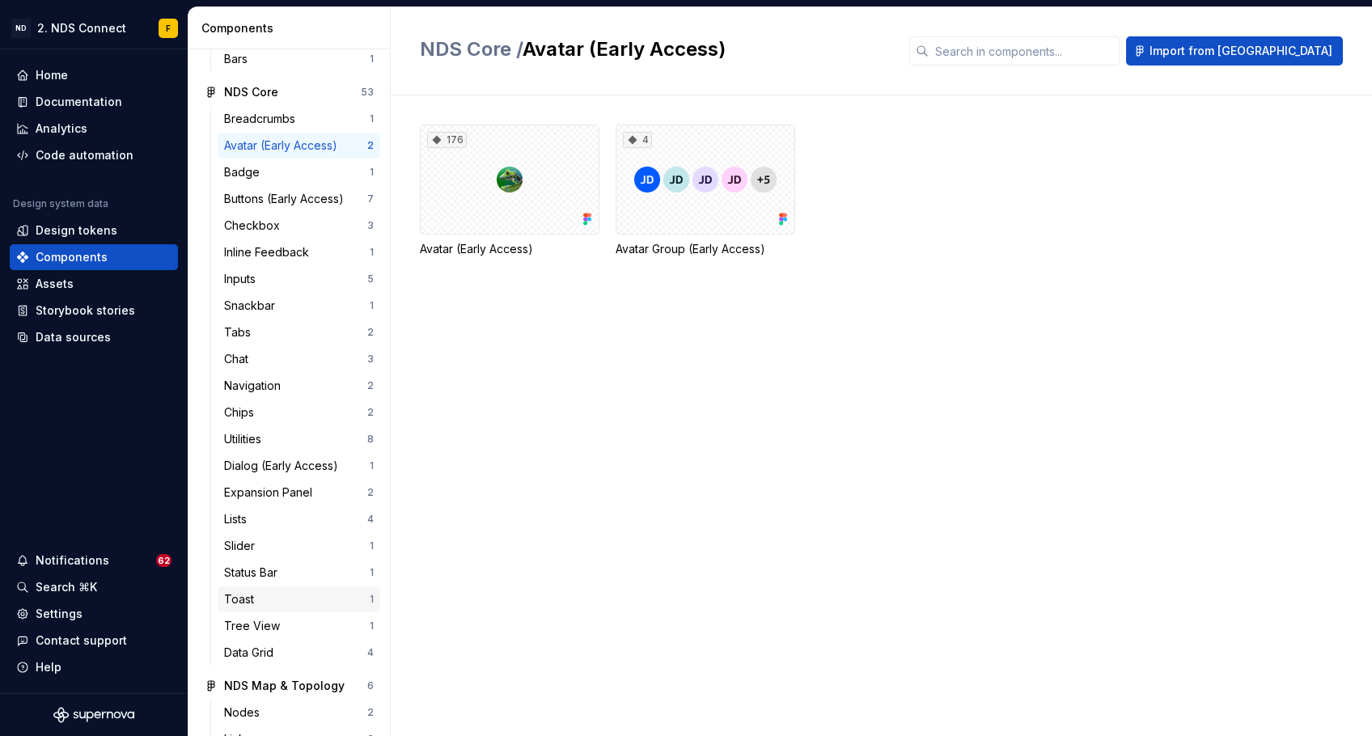
click at [262, 594] on div "Toast" at bounding box center [297, 599] width 146 height 16
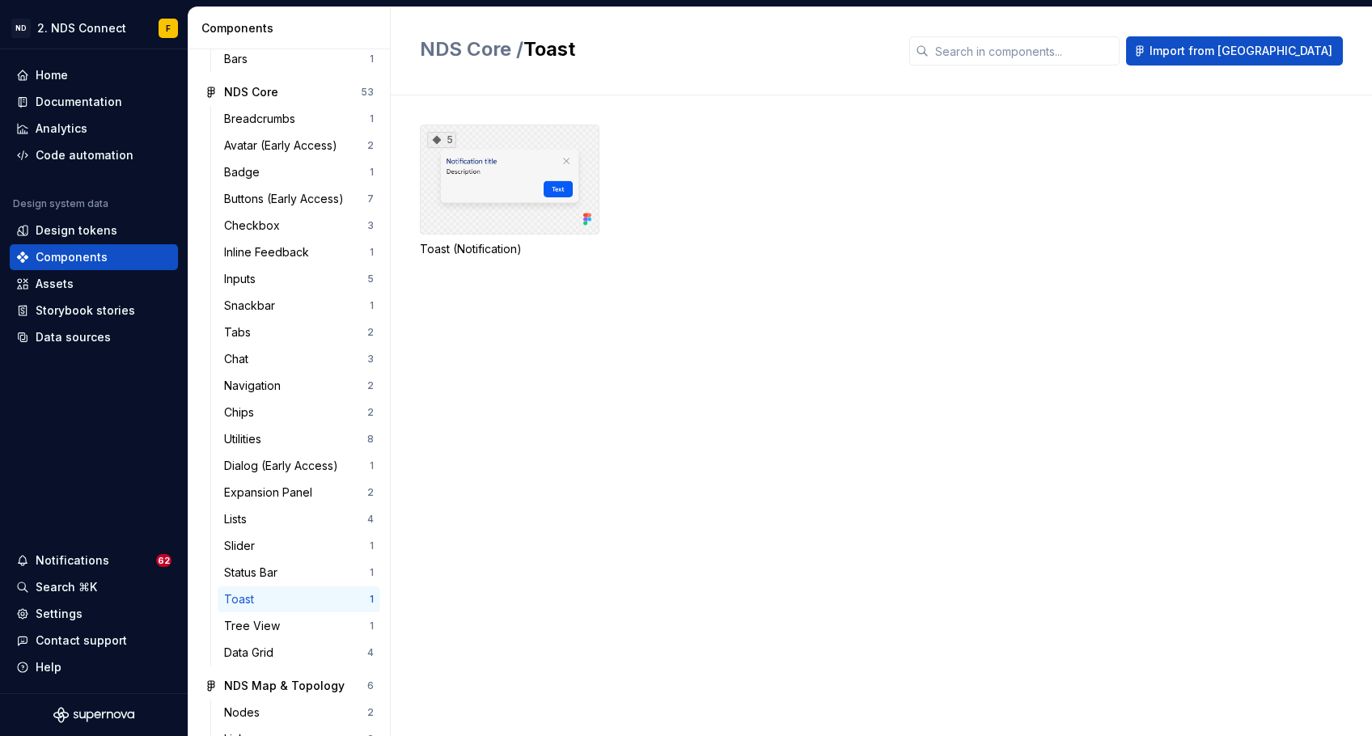
click at [548, 160] on div "5" at bounding box center [510, 180] width 180 height 110
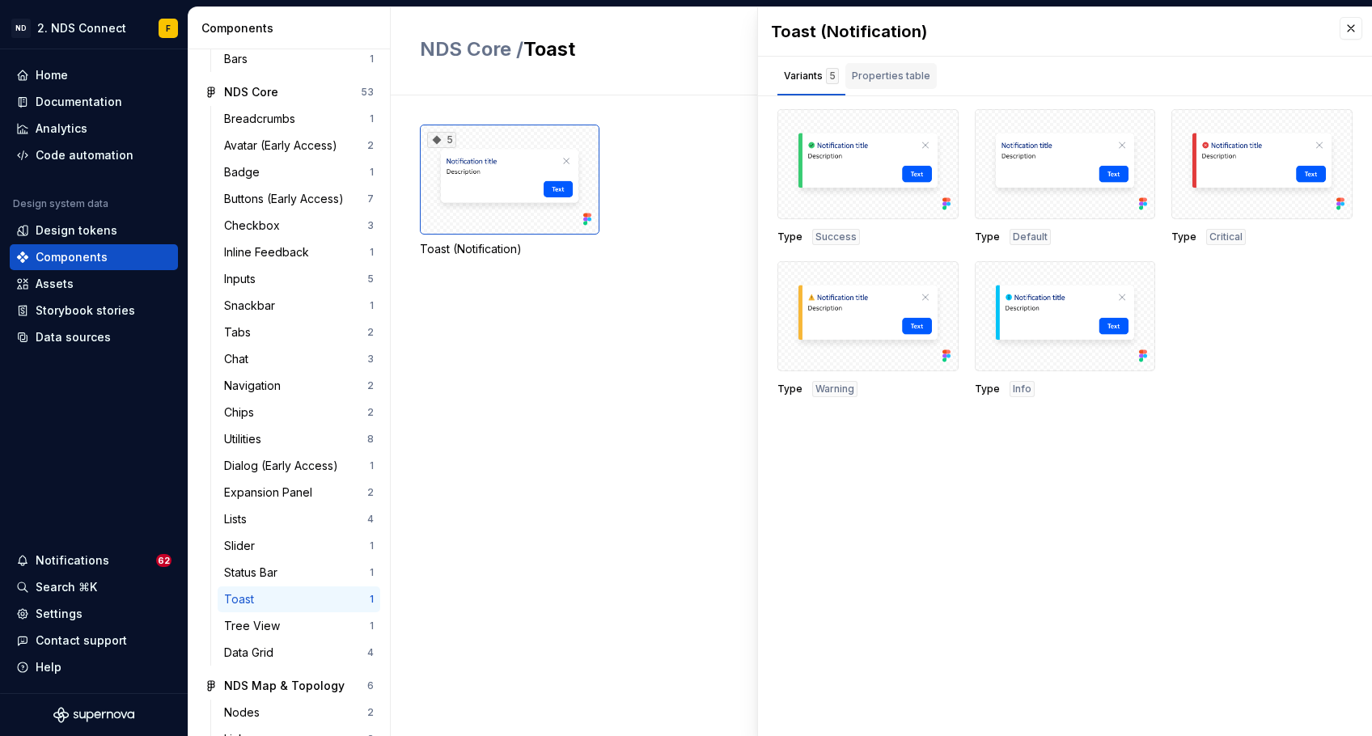
click at [901, 74] on div "Properties table" at bounding box center [891, 76] width 78 height 16
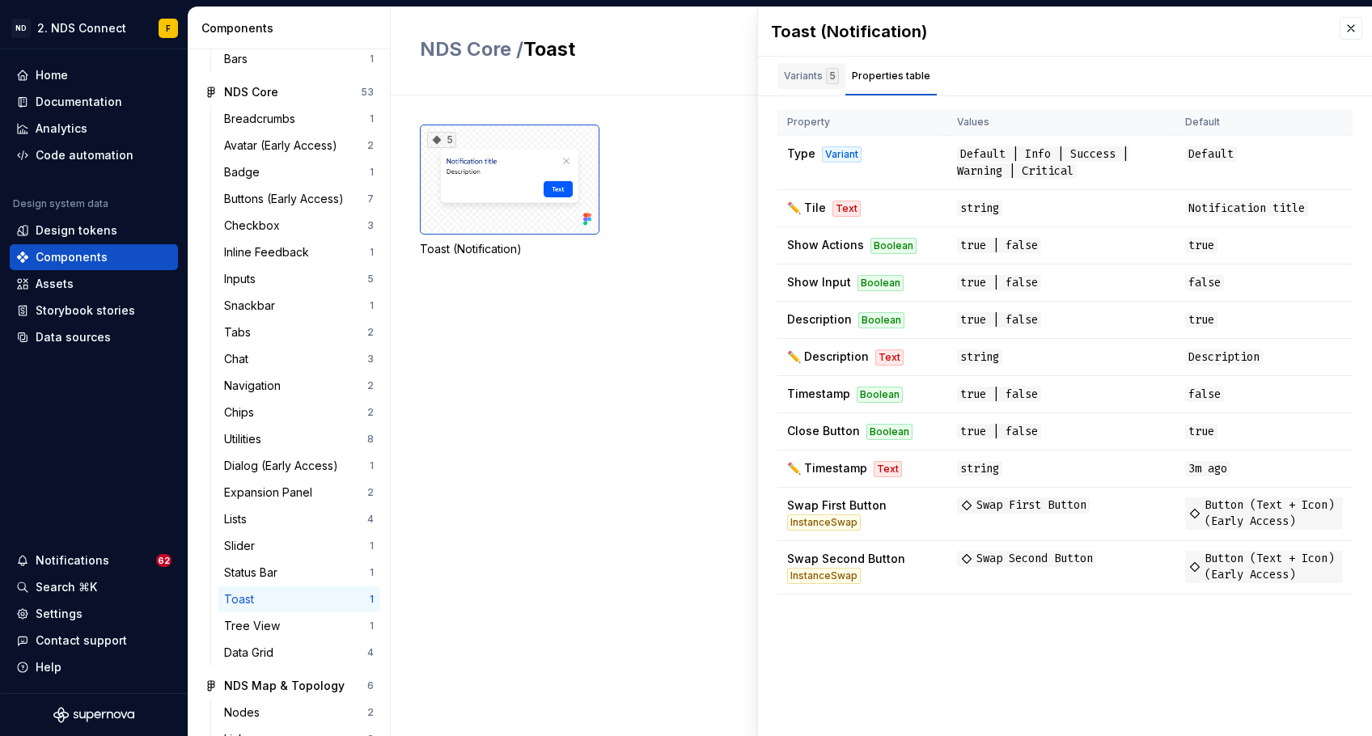
click at [795, 70] on div "Variants 5" at bounding box center [811, 76] width 55 height 16
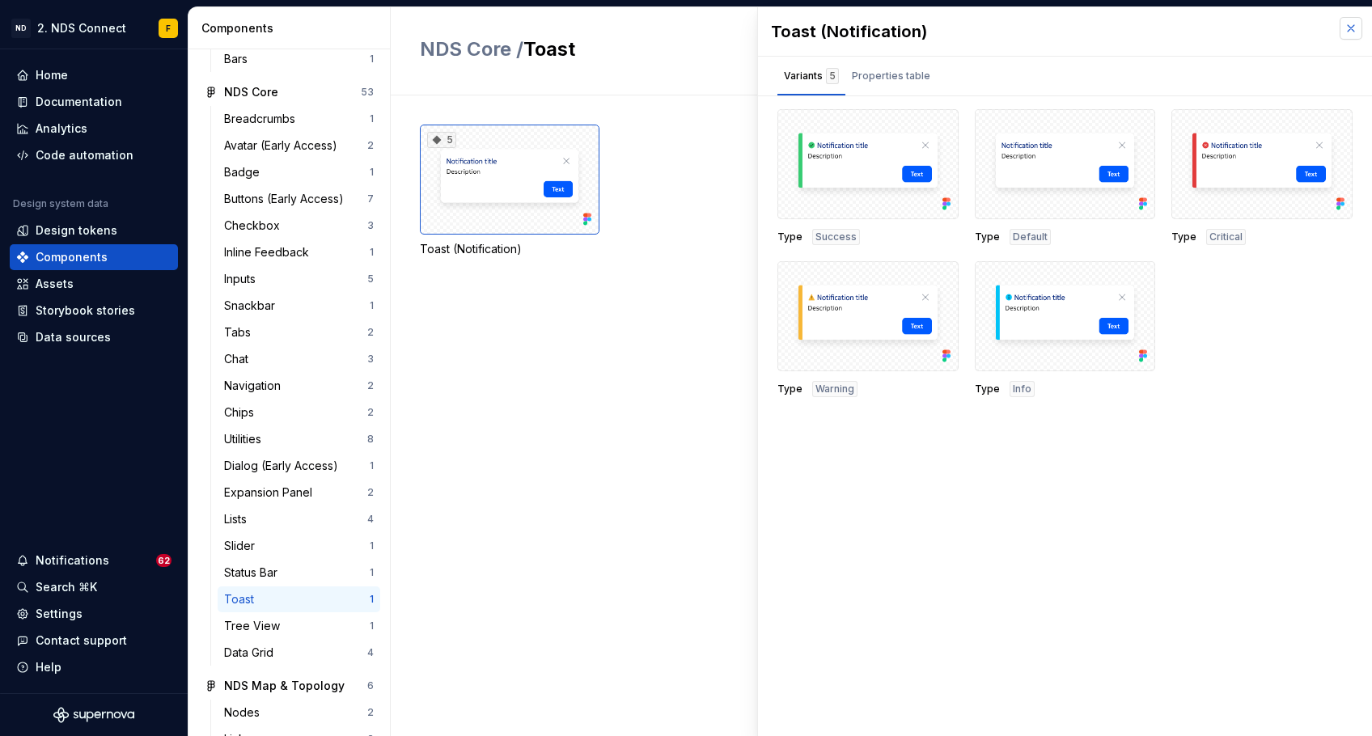
click at [1354, 27] on button "button" at bounding box center [1351, 28] width 23 height 23
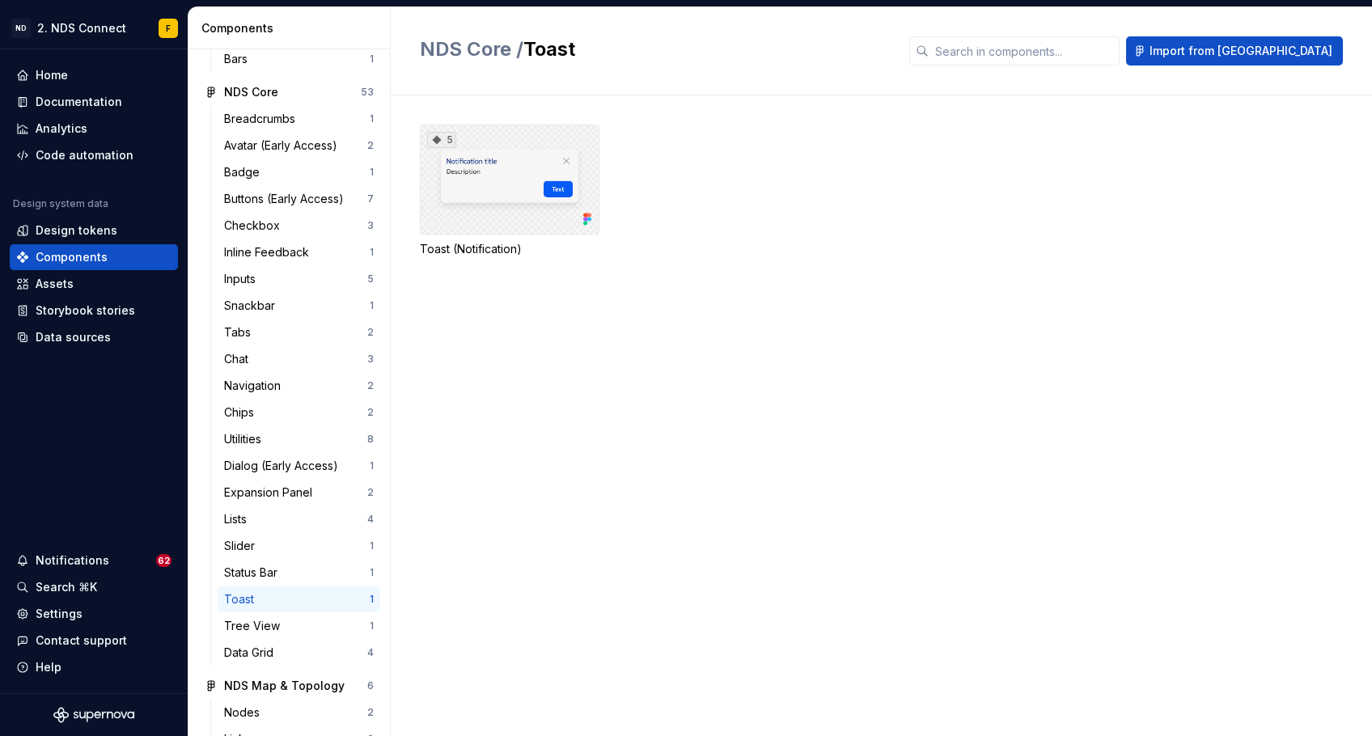
click at [506, 211] on div "5" at bounding box center [510, 180] width 180 height 110
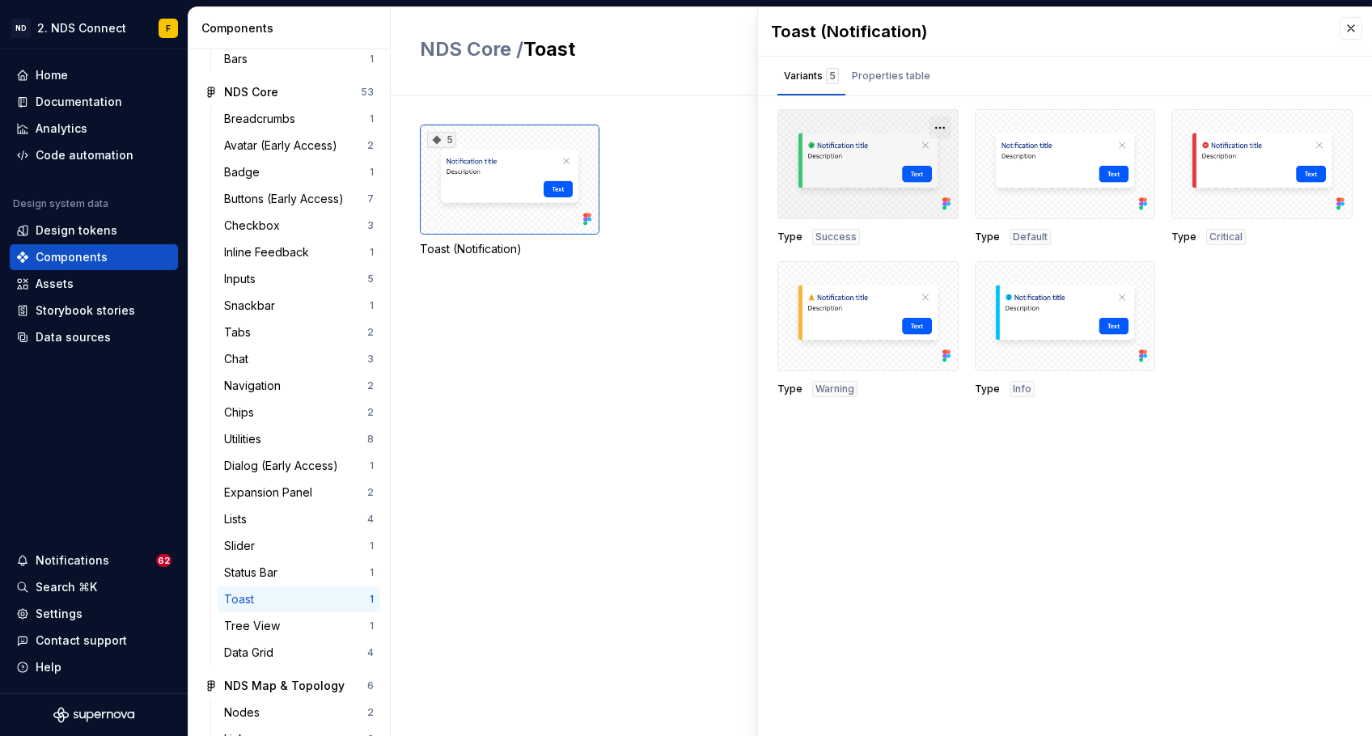
click at [943, 123] on button "button" at bounding box center [940, 128] width 23 height 23
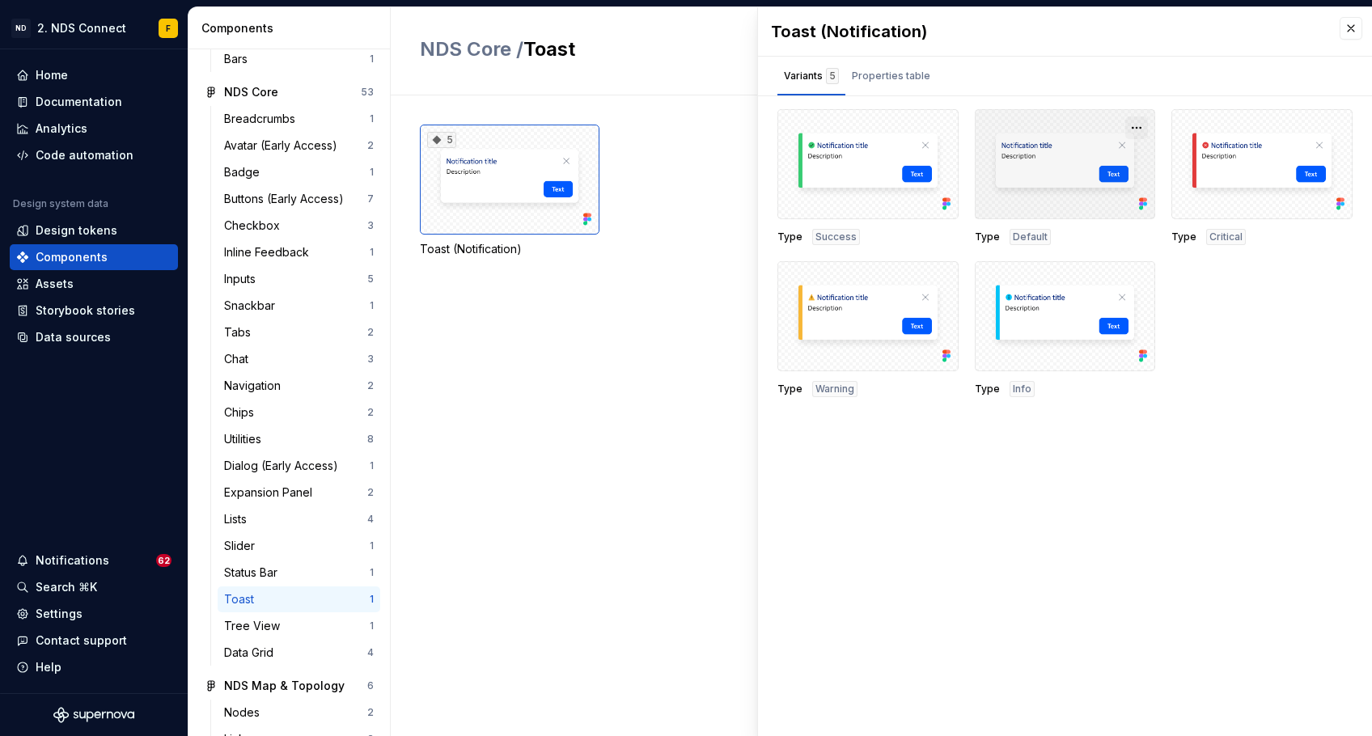
click at [1142, 122] on button "button" at bounding box center [1136, 128] width 23 height 23
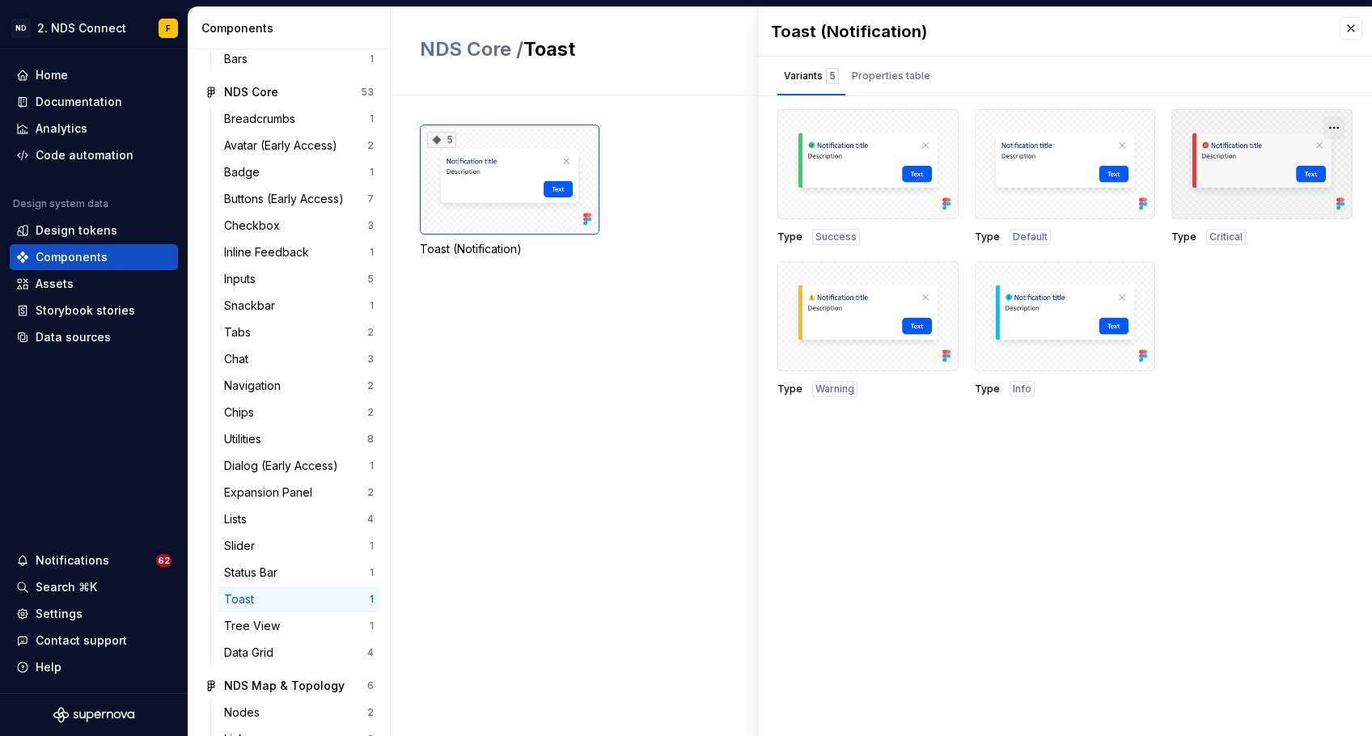
click at [1336, 125] on button "button" at bounding box center [1334, 128] width 23 height 23
click at [1351, 26] on button "button" at bounding box center [1351, 28] width 23 height 23
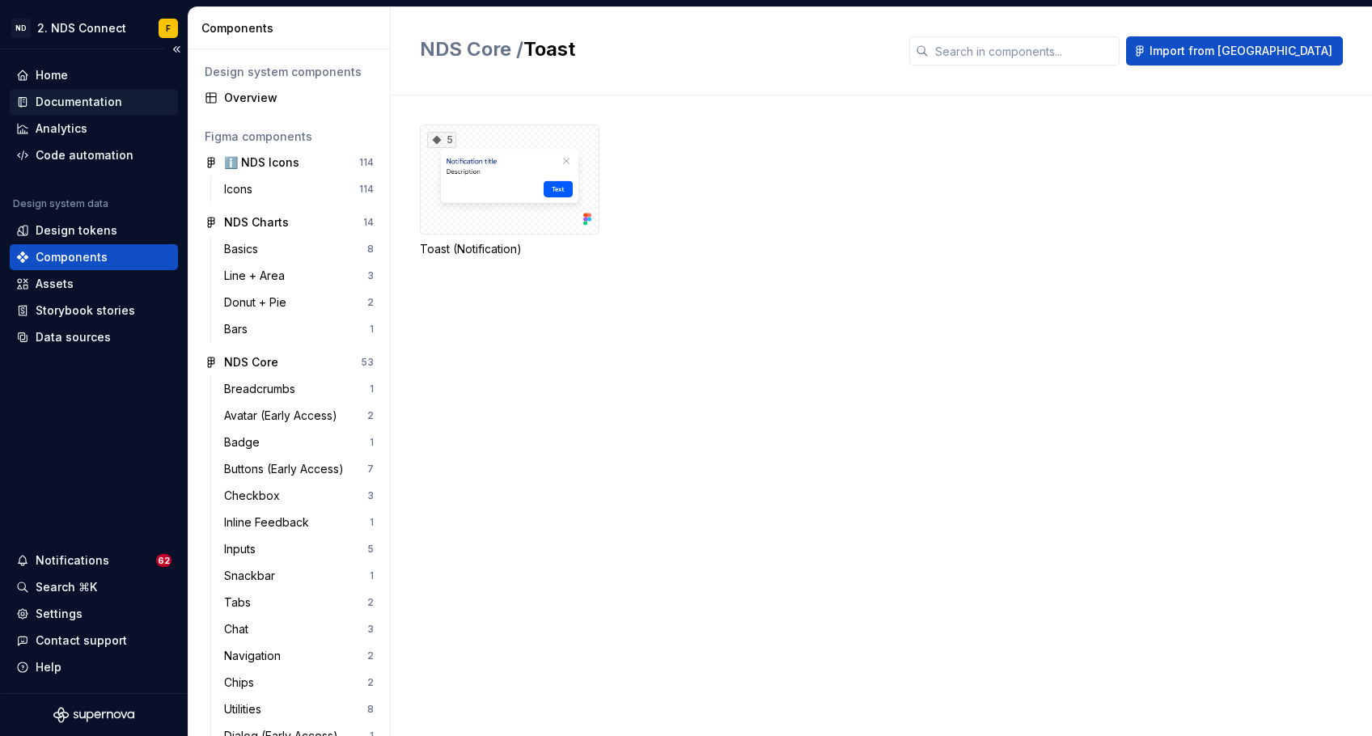
click at [93, 104] on div "Documentation" at bounding box center [79, 102] width 87 height 16
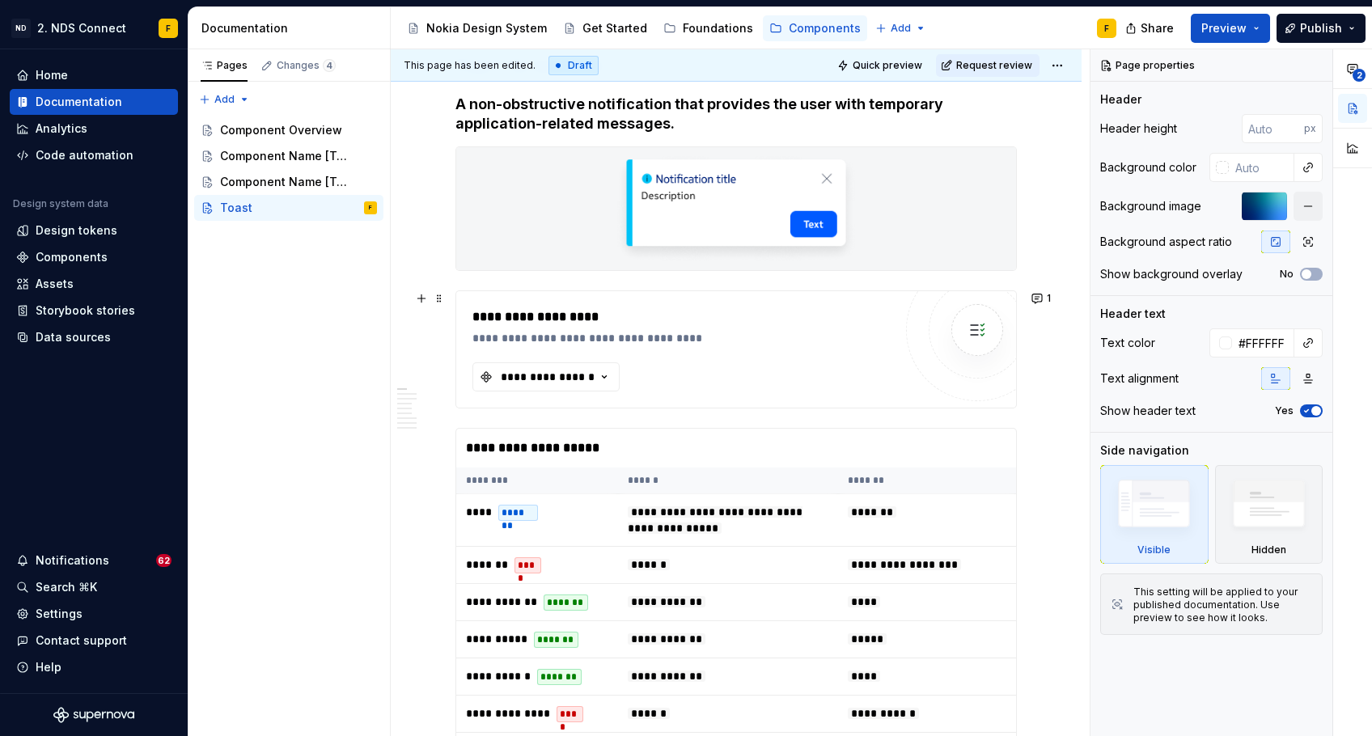
scroll to position [258, 0]
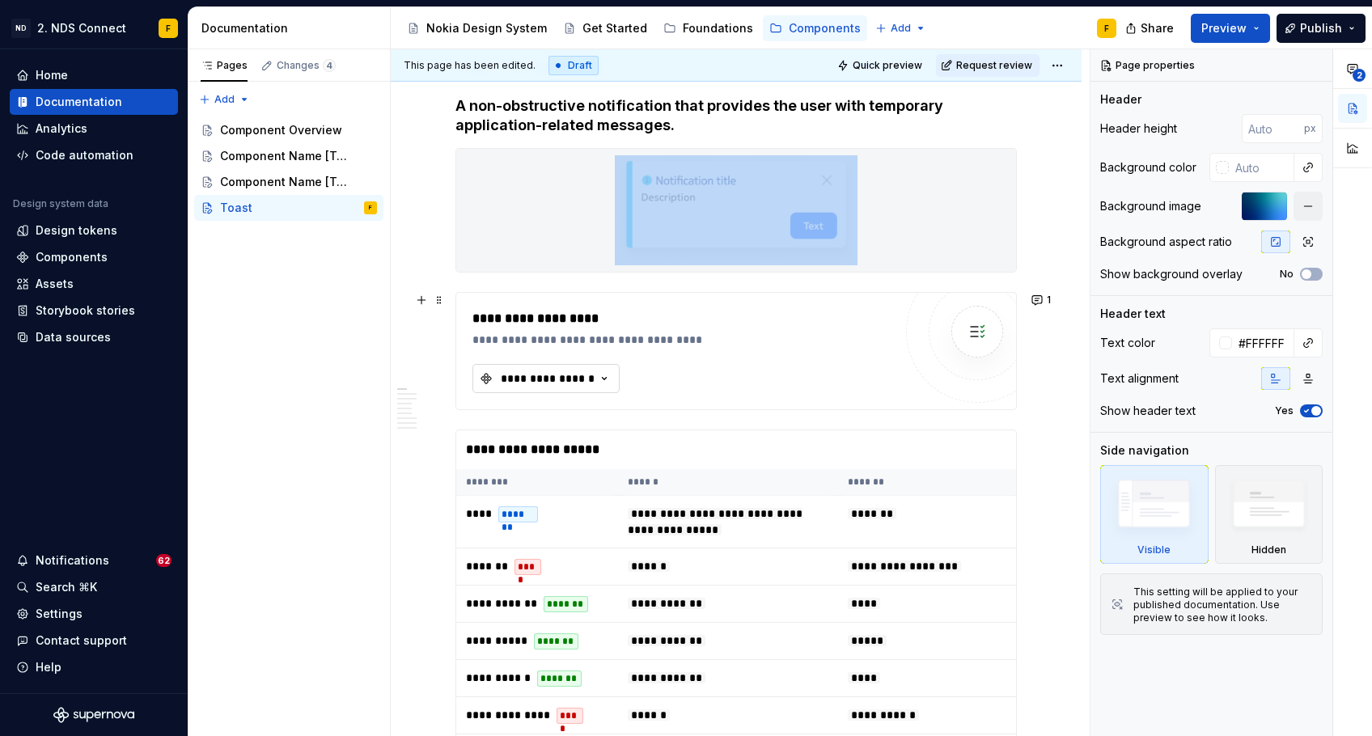
click at [604, 380] on icon "button" at bounding box center [604, 379] width 16 height 16
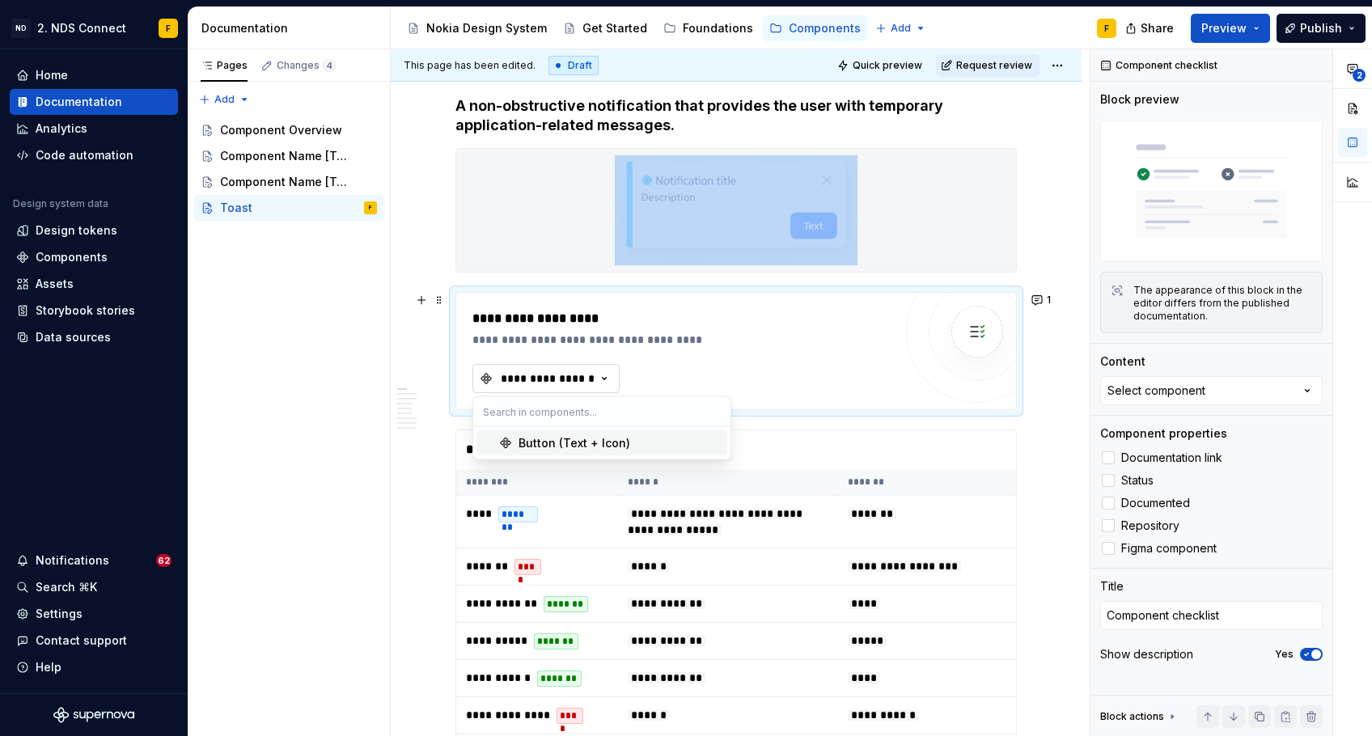
click at [604, 380] on icon "button" at bounding box center [604, 379] width 16 height 16
click at [598, 379] on icon "button" at bounding box center [604, 379] width 16 height 16
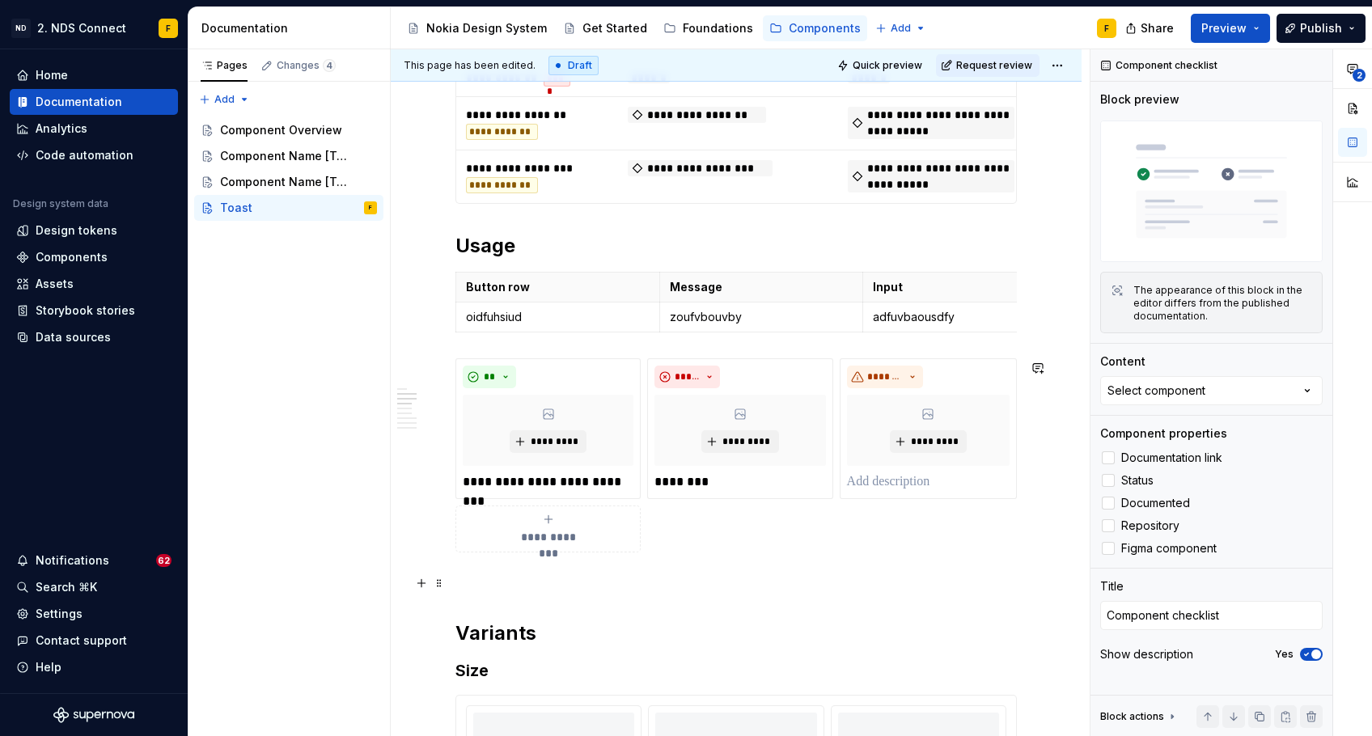
scroll to position [1058, 0]
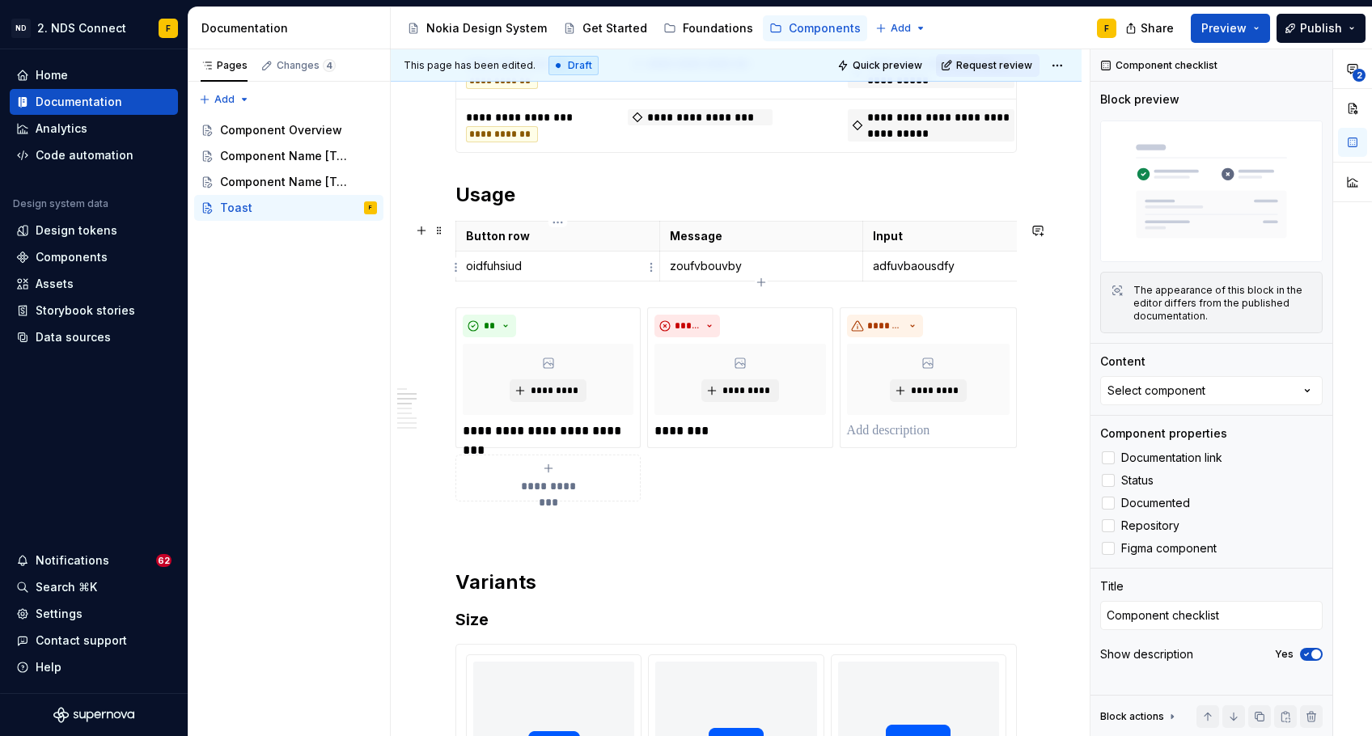
click at [502, 269] on p "oidfuhsiud" at bounding box center [558, 266] width 184 height 16
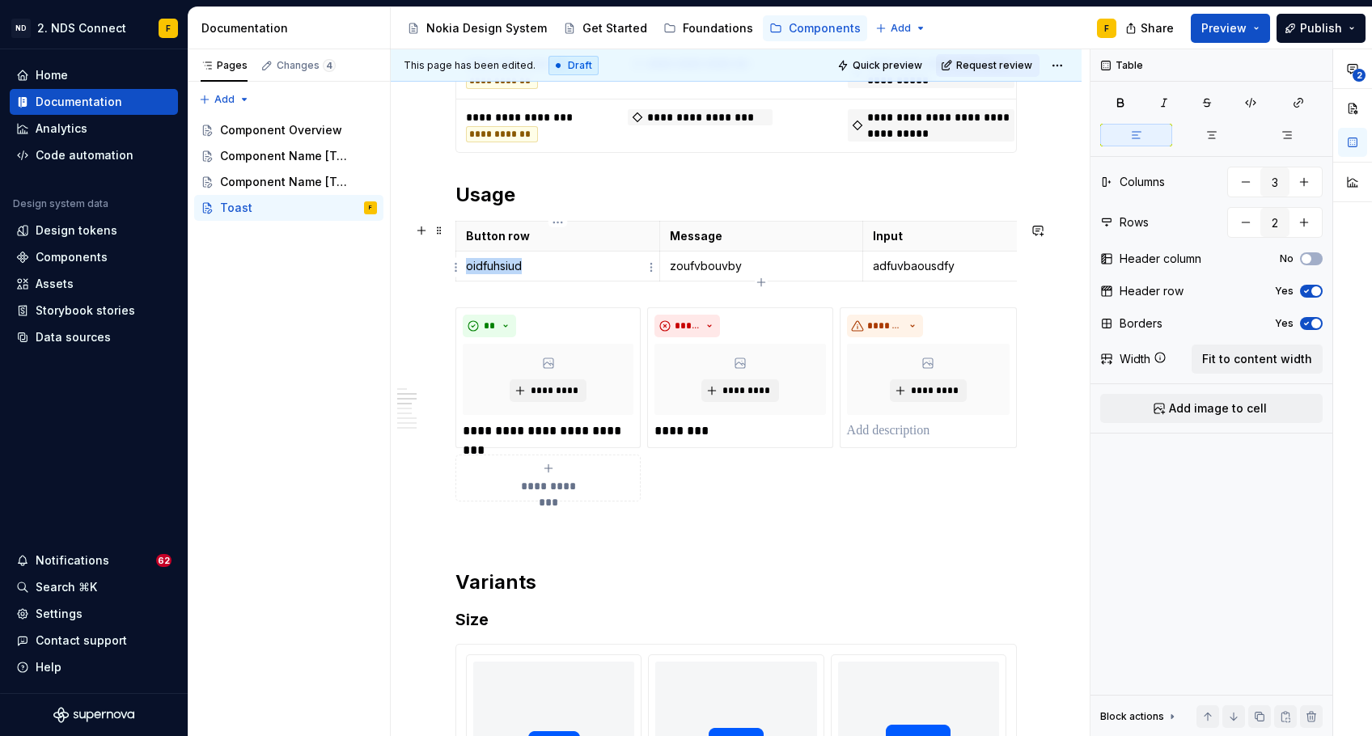
click at [502, 269] on p "oidfuhsiud" at bounding box center [558, 266] width 184 height 16
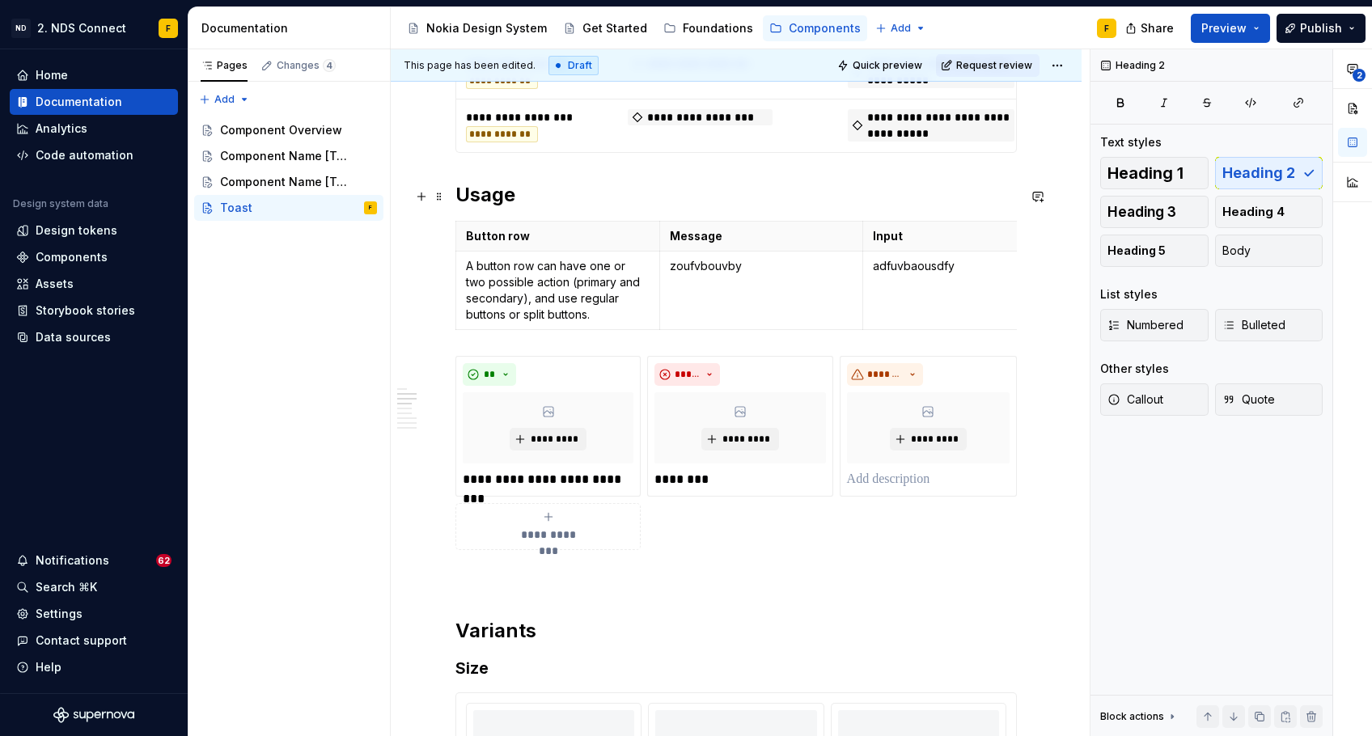
click at [659, 204] on h2 "Usage" at bounding box center [735, 195] width 561 height 26
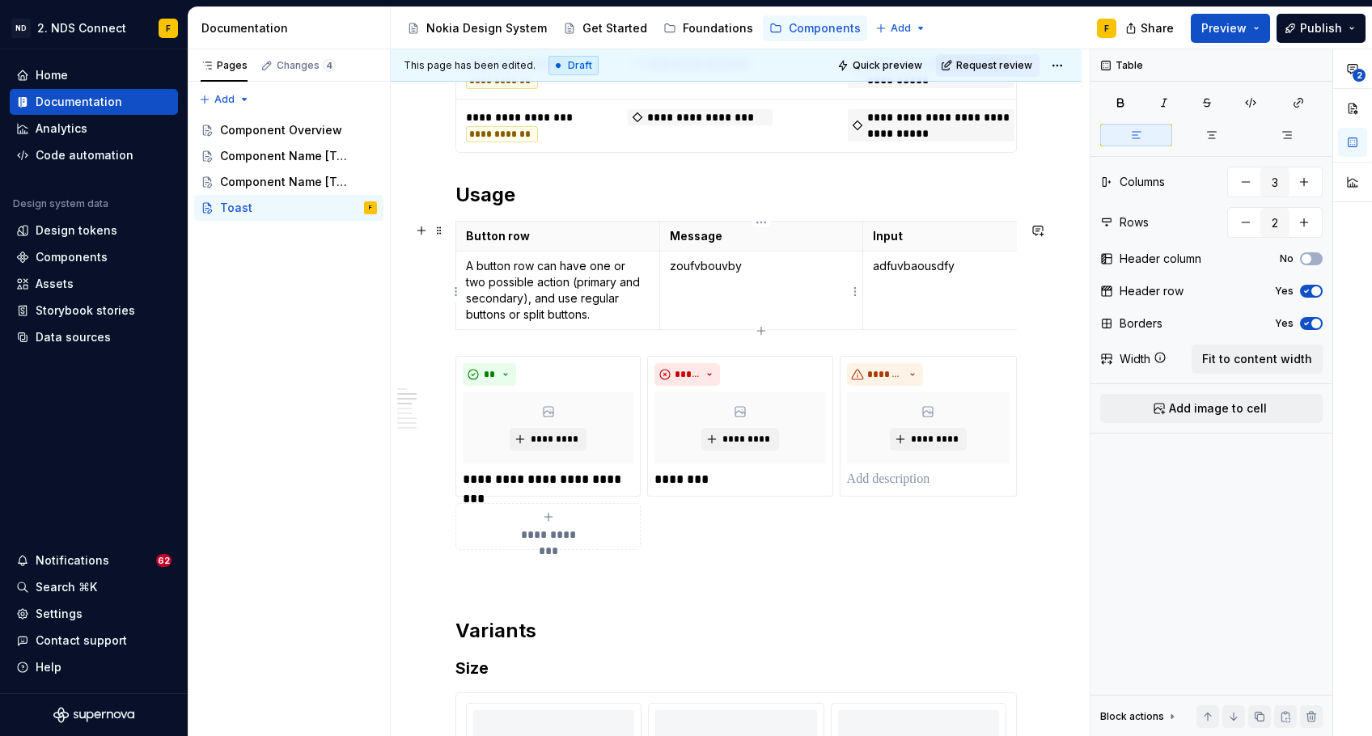
click at [705, 265] on p "zoufvbouvby" at bounding box center [762, 266] width 184 height 16
type textarea "*"
click at [901, 269] on p "adfuvbaousdfy" at bounding box center [965, 266] width 184 height 16
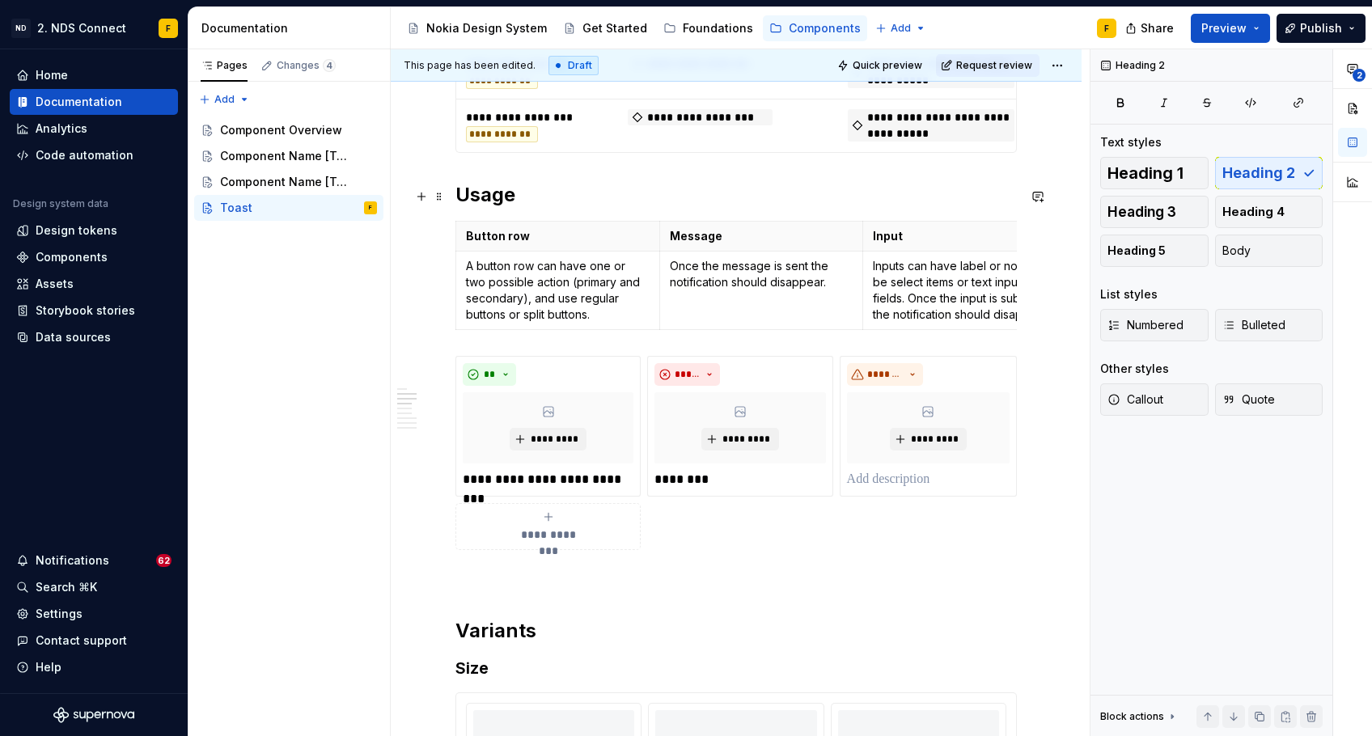
click at [795, 196] on h2 "Usage" at bounding box center [735, 195] width 561 height 26
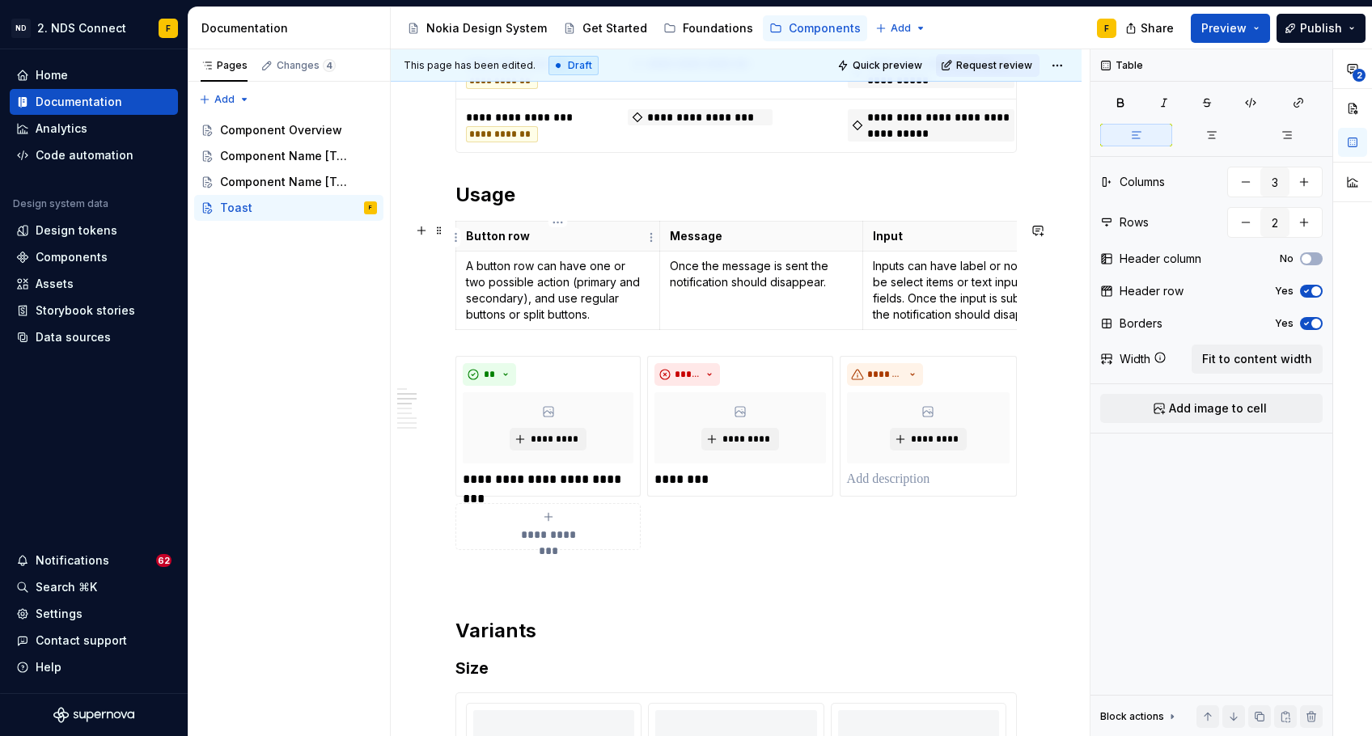
click at [589, 237] on p "Button row" at bounding box center [558, 236] width 184 height 16
click at [722, 320] on td "Once the message is sent the notification should disappear." at bounding box center [761, 290] width 204 height 78
click at [710, 334] on div "Button row Message Input A button row can have one or two possible action (prim…" at bounding box center [735, 279] width 561 height 116
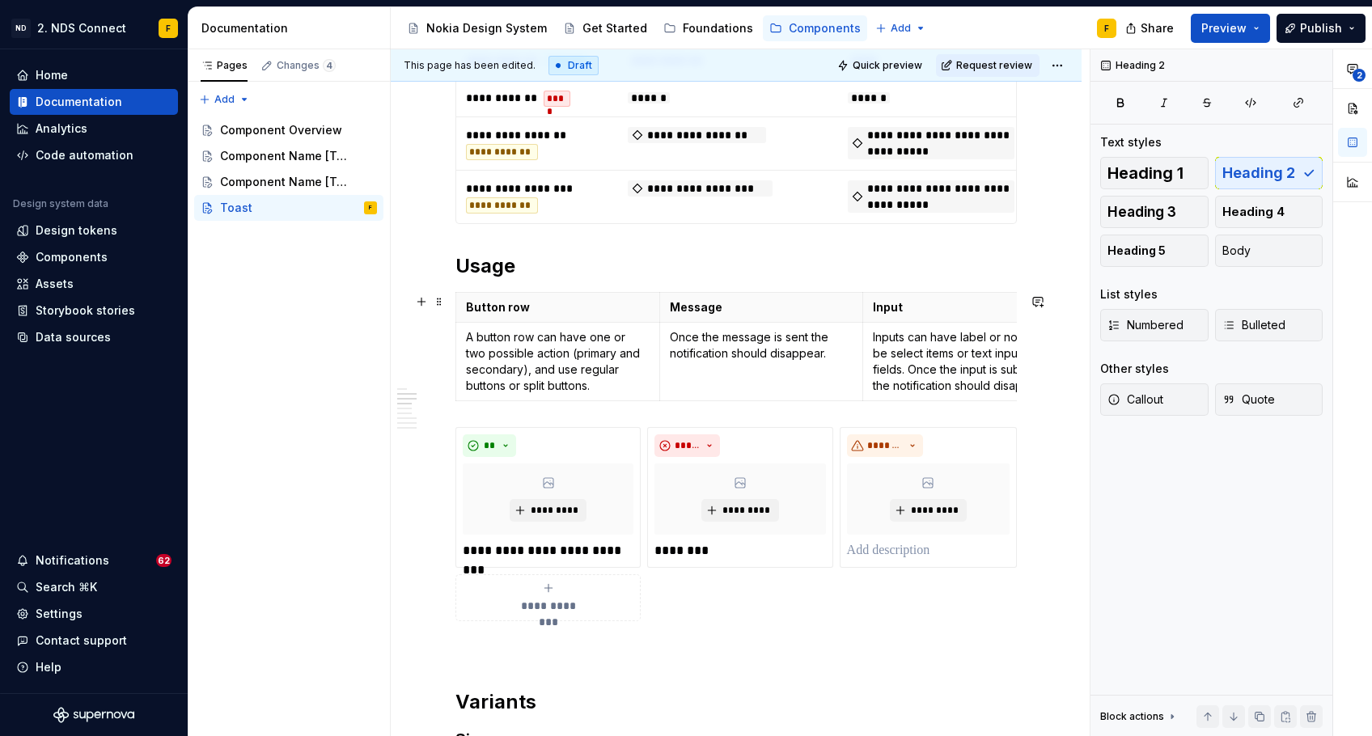
scroll to position [985, 0]
click at [564, 358] on p "A button row can have one or two possible action (primary and secondary), and u…" at bounding box center [558, 363] width 184 height 65
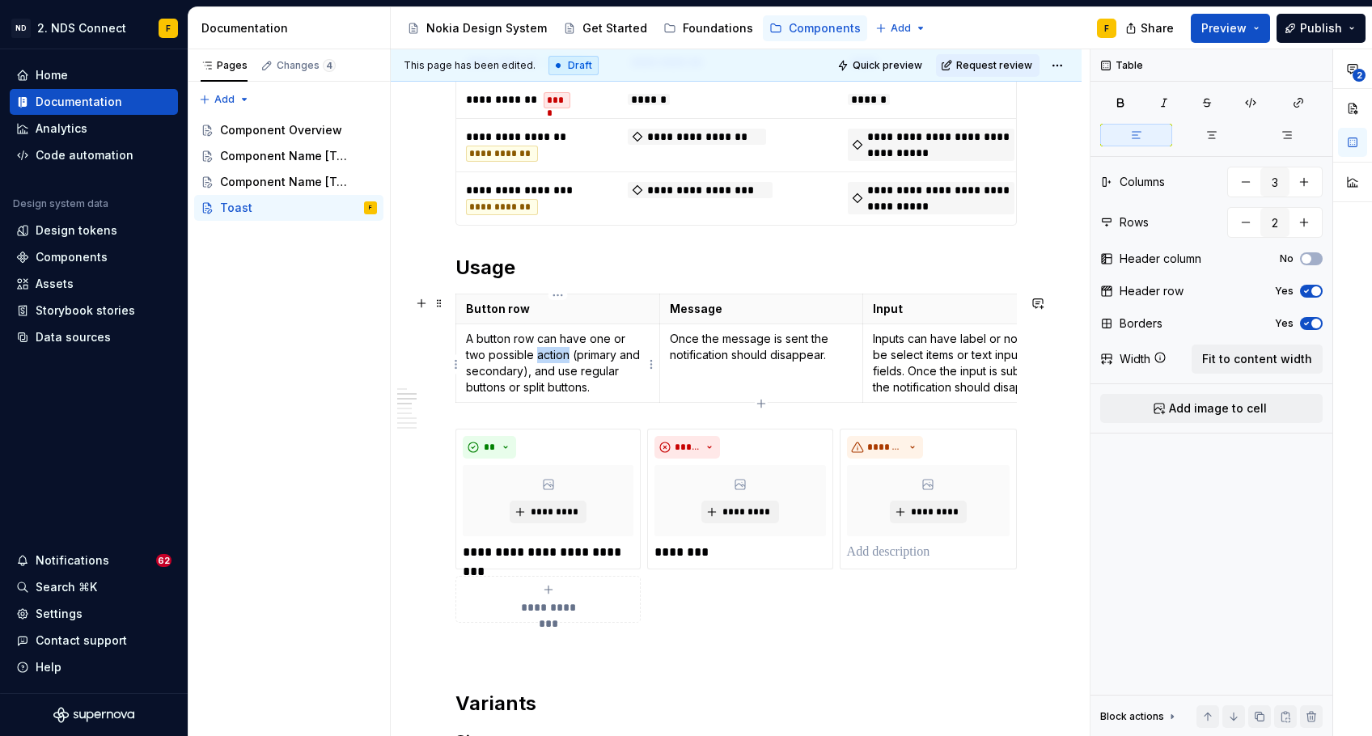
click at [564, 358] on p "A button row can have one or two possible action (primary and secondary), and u…" at bounding box center [558, 363] width 184 height 65
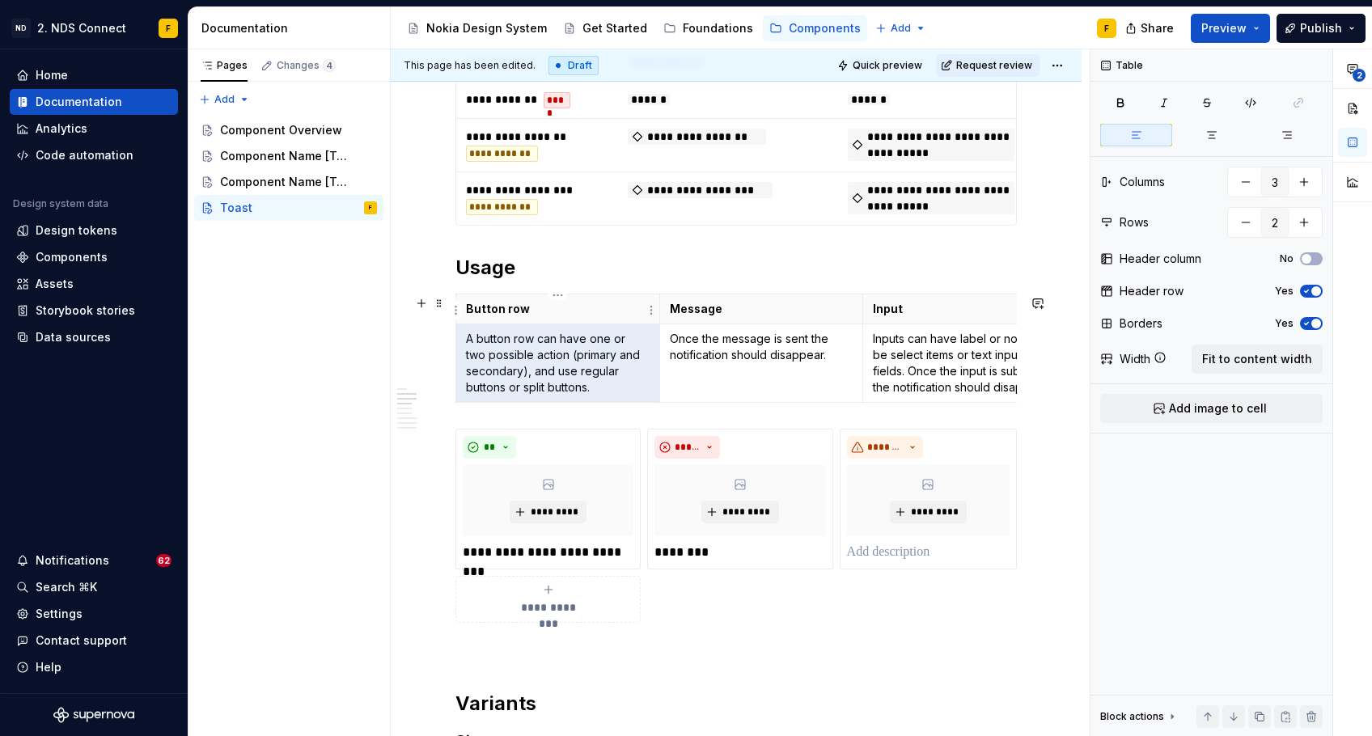
click at [498, 307] on p "Button row" at bounding box center [558, 309] width 184 height 16
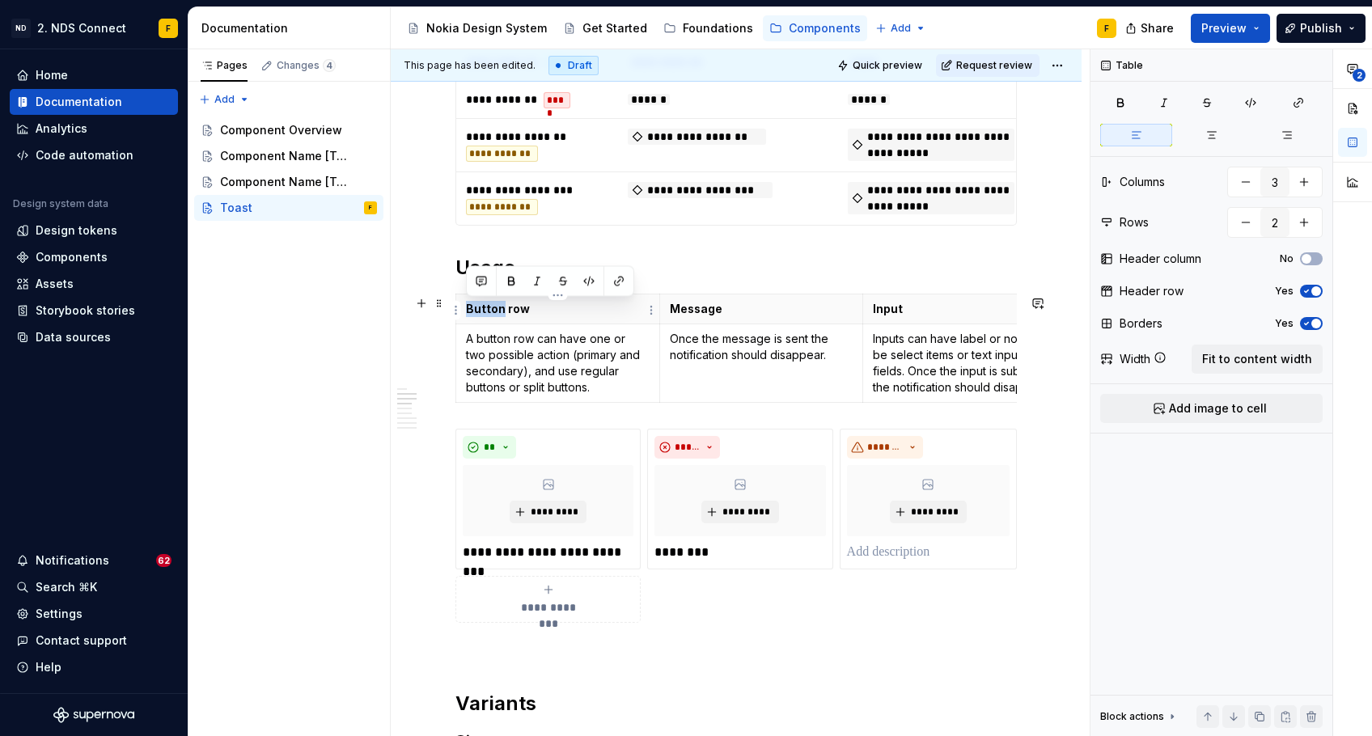
click at [498, 307] on p "Button row" at bounding box center [558, 309] width 184 height 16
drag, startPoint x: 527, startPoint y: 311, endPoint x: 468, endPoint y: 309, distance: 58.3
click at [468, 309] on p "Button row" at bounding box center [558, 309] width 184 height 16
click at [689, 305] on p "Message" at bounding box center [762, 309] width 184 height 16
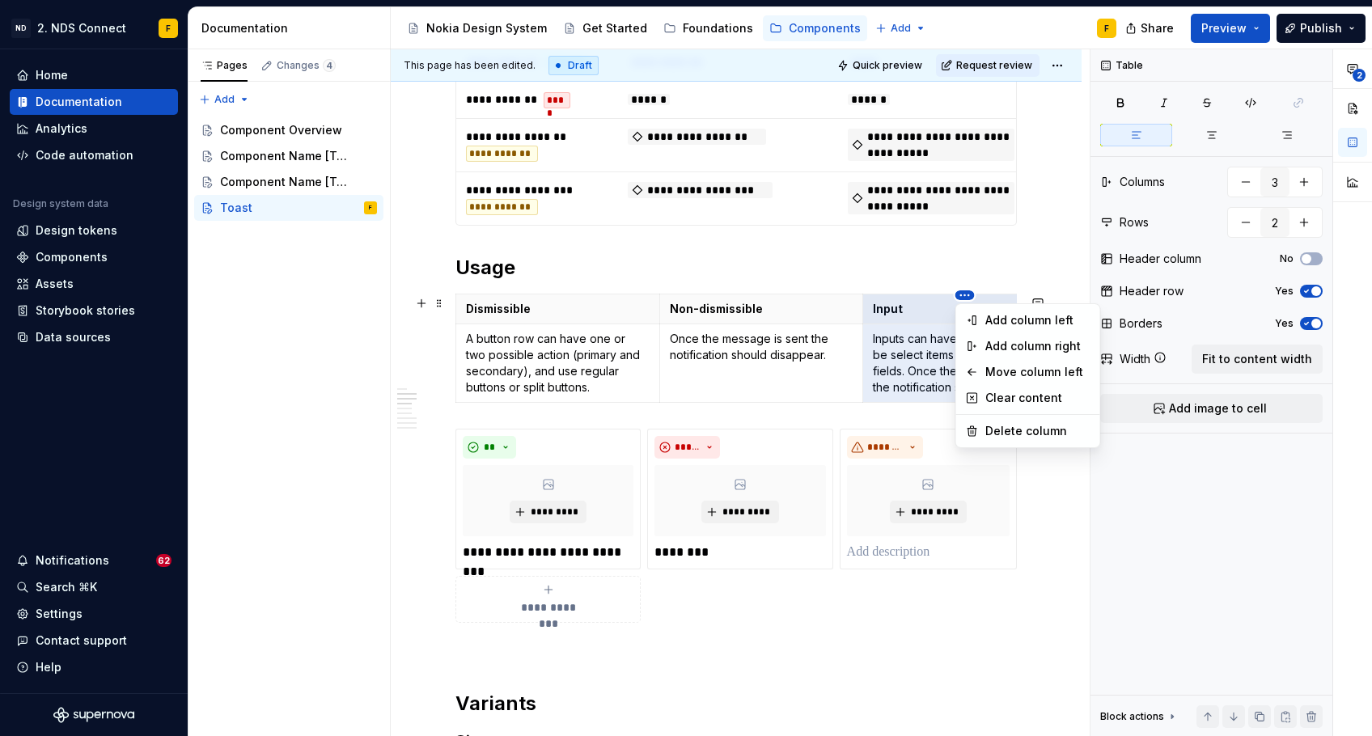
click at [971, 300] on html "ND 2. NDS Connect F Home Documentation Analytics Code automation Design system …" at bounding box center [686, 368] width 1372 height 736
click at [1000, 430] on div "Delete column" at bounding box center [1037, 431] width 105 height 16
type input "2"
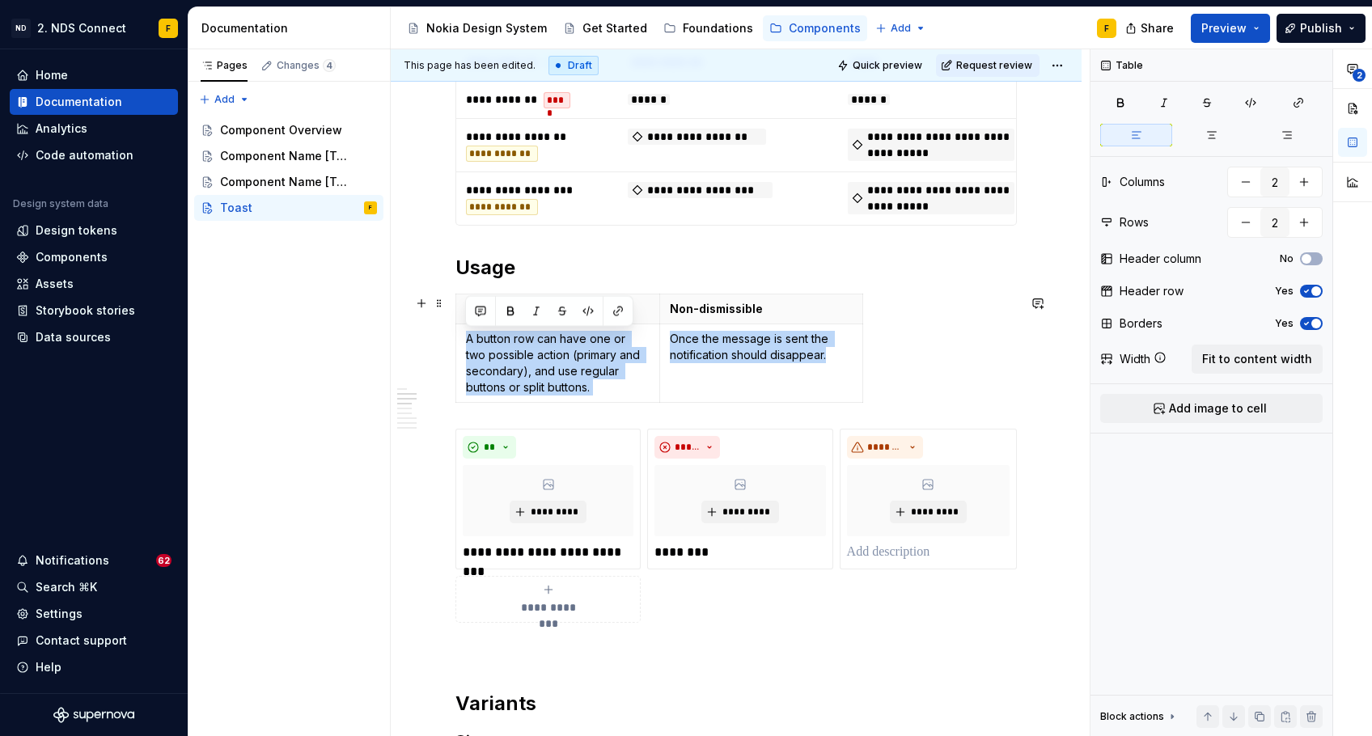
scroll to position [0, 0]
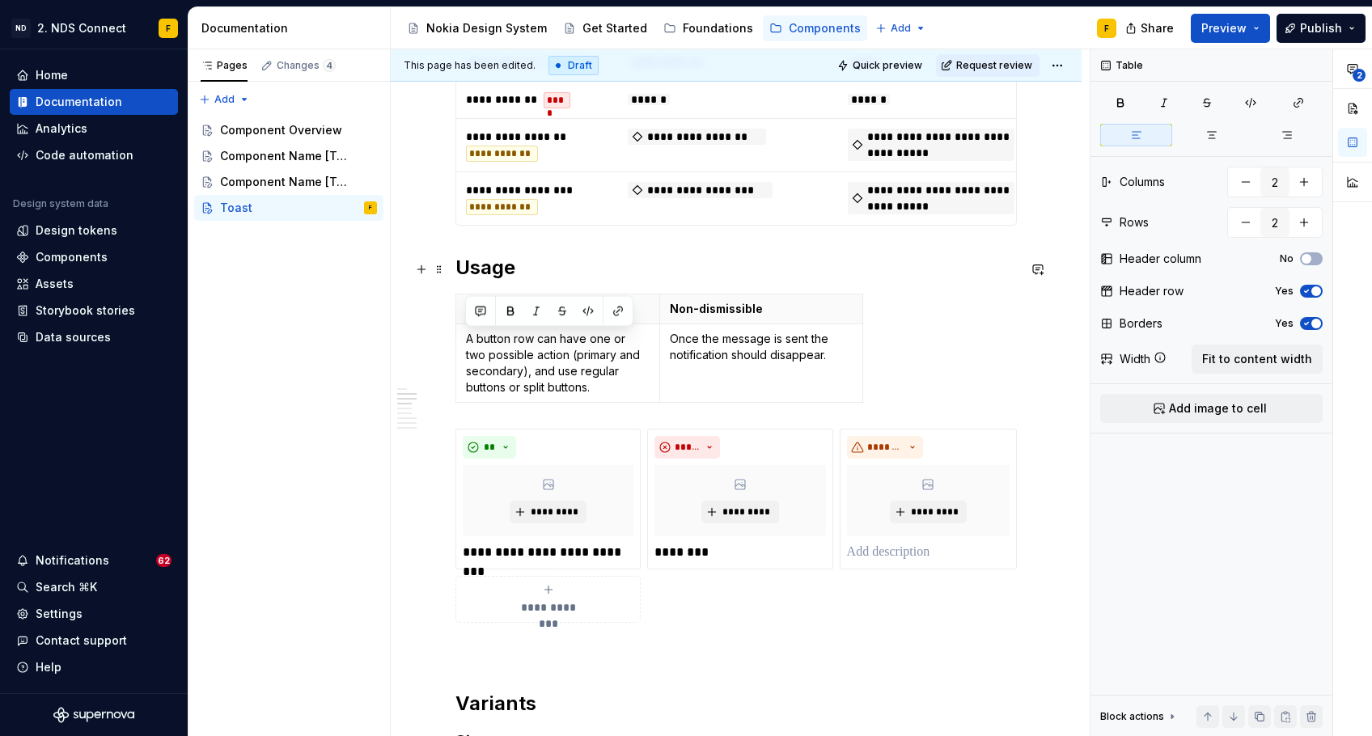
click at [806, 274] on h2 "Usage" at bounding box center [735, 268] width 561 height 26
click at [841, 305] on p "Non-dismissible" at bounding box center [762, 309] width 184 height 16
drag, startPoint x: 862, startPoint y: 319, endPoint x: 1023, endPoint y: 319, distance: 161.0
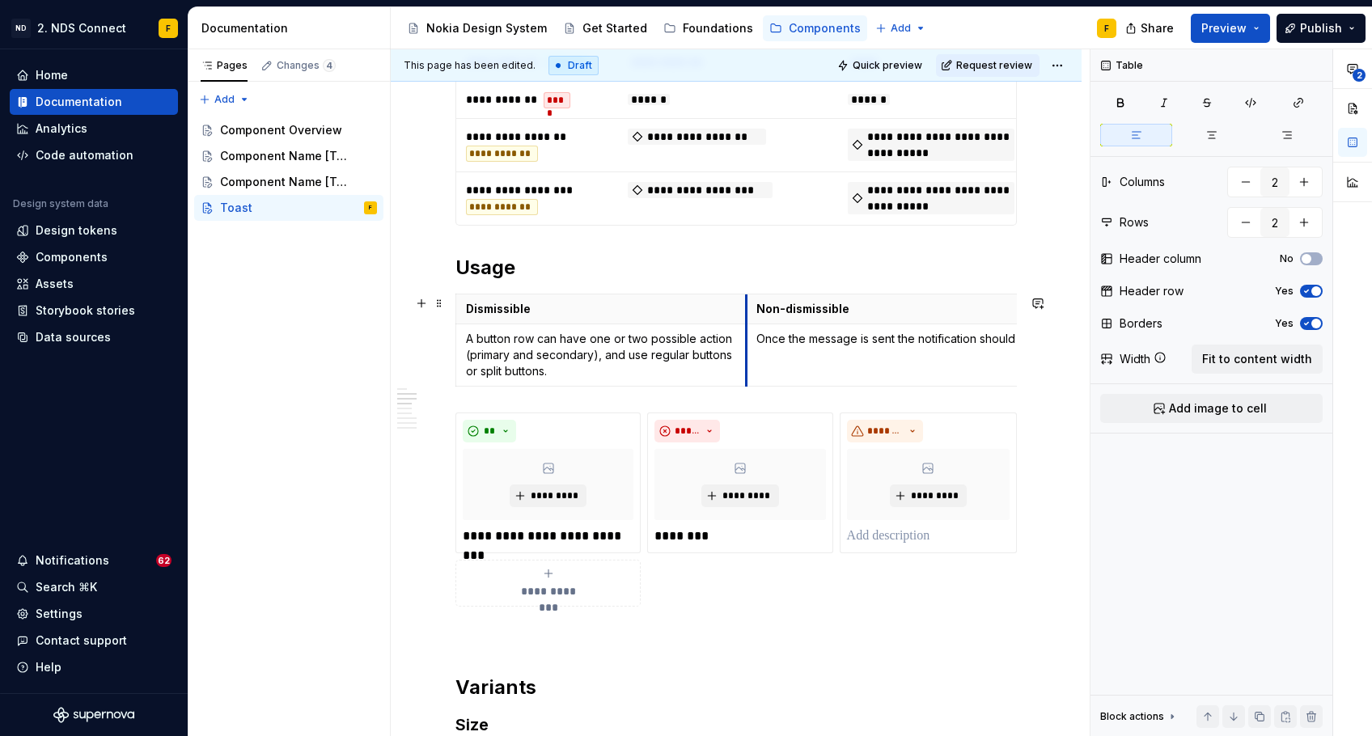
drag, startPoint x: 659, startPoint y: 364, endPoint x: 746, endPoint y: 363, distance: 86.6
click at [746, 363] on td "Once the message is sent the notification should disappear." at bounding box center [928, 355] width 364 height 62
click at [633, 346] on p "A button row can have one or two possible action (primary and secondary), and u…" at bounding box center [601, 355] width 270 height 49
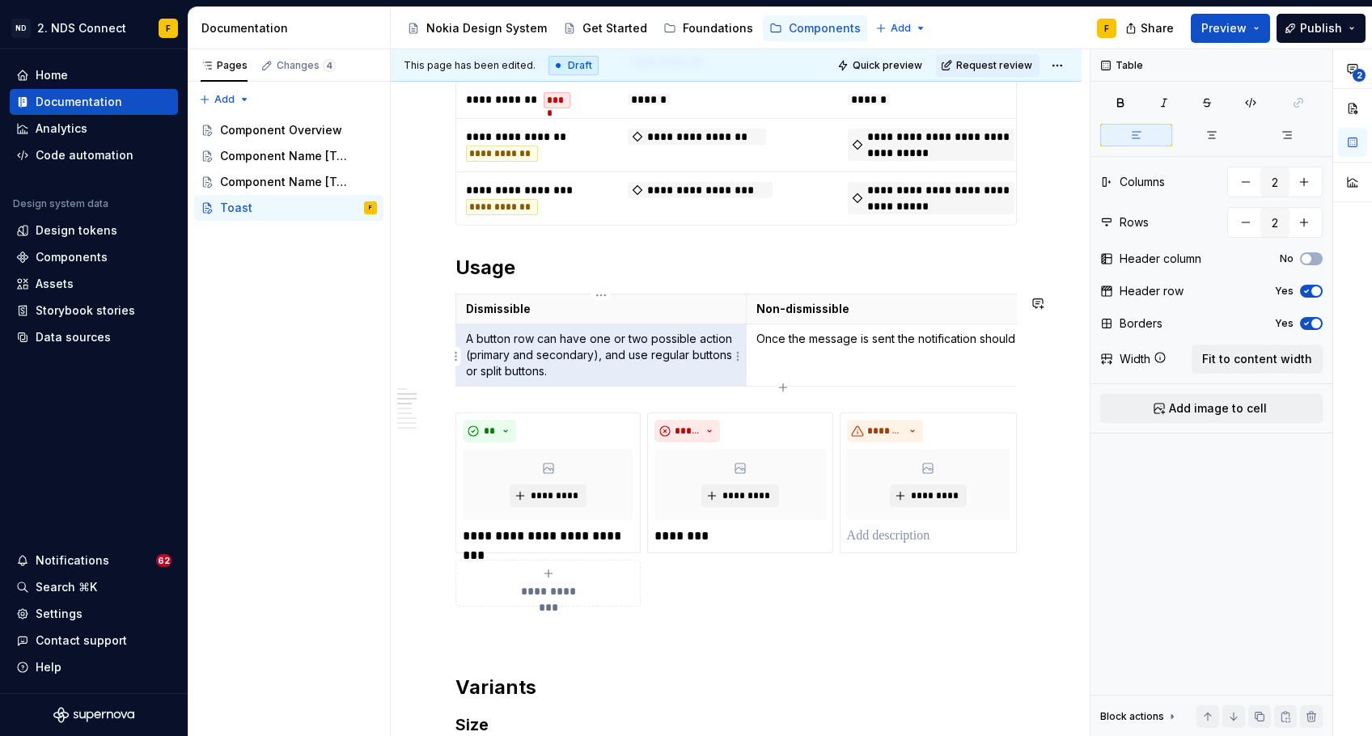
click at [633, 346] on p "A button row can have one or two possible action (primary and secondary), and u…" at bounding box center [601, 355] width 270 height 49
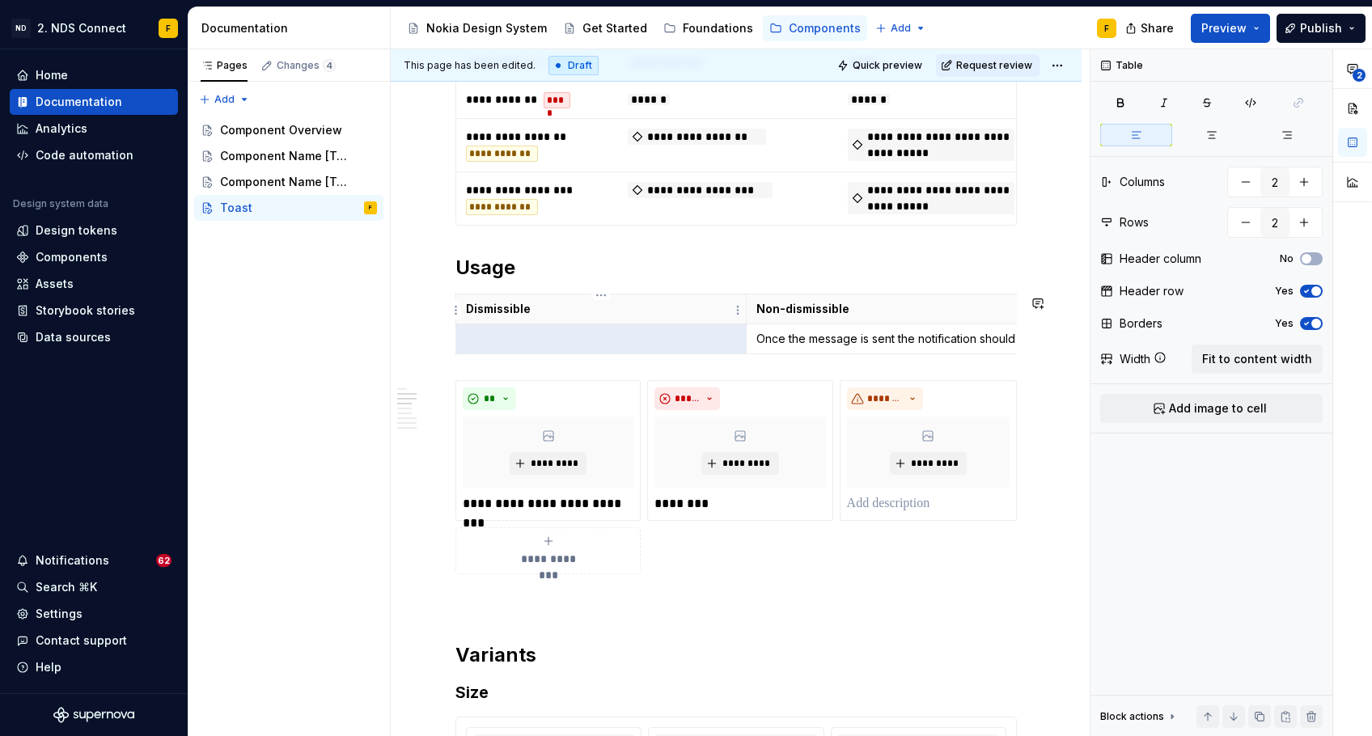
click at [515, 313] on p "Dismissible" at bounding box center [601, 309] width 270 height 16
click at [799, 310] on p "Non-dismissible" at bounding box center [928, 309] width 344 height 16
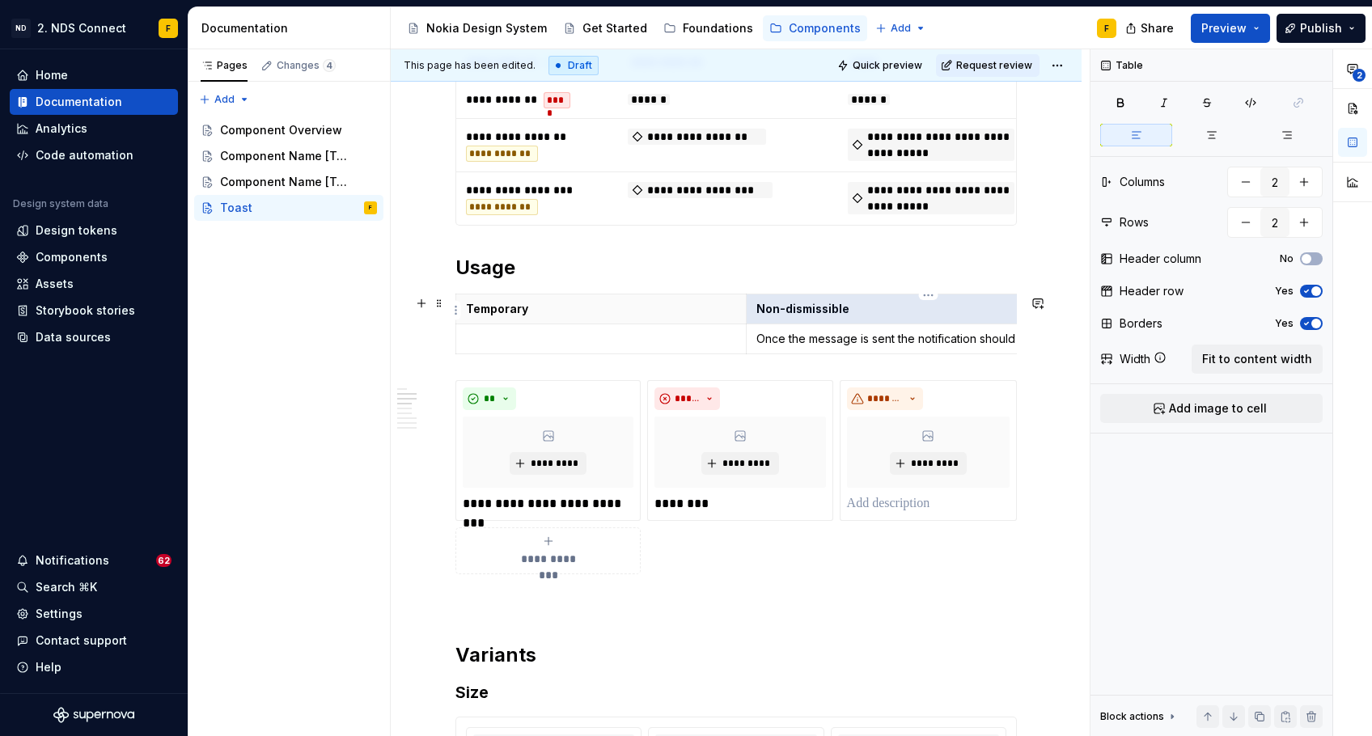
click at [799, 310] on p "Non-dismissible" at bounding box center [928, 309] width 344 height 16
click at [790, 310] on p "Non-dismissible" at bounding box center [928, 309] width 344 height 16
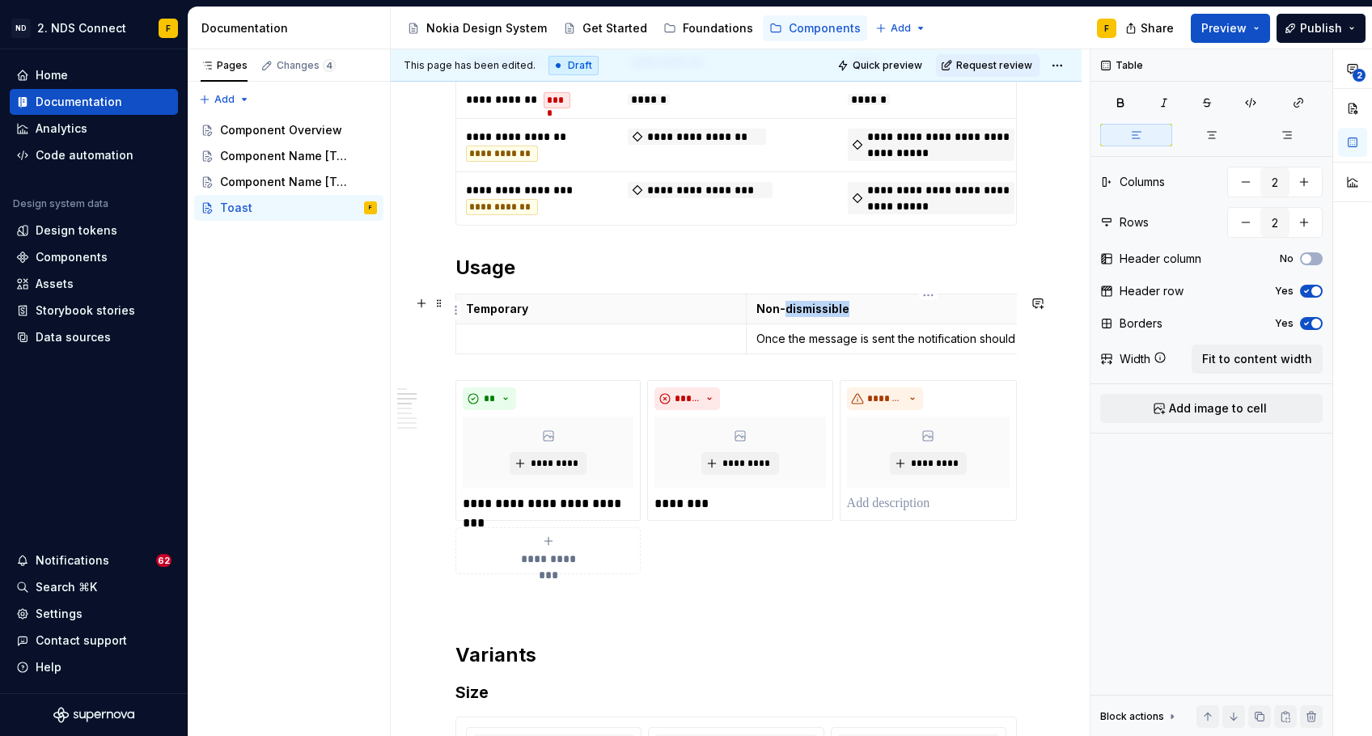
click at [790, 310] on p "Non-dismissible" at bounding box center [928, 309] width 344 height 16
click at [564, 332] on p at bounding box center [601, 339] width 270 height 16
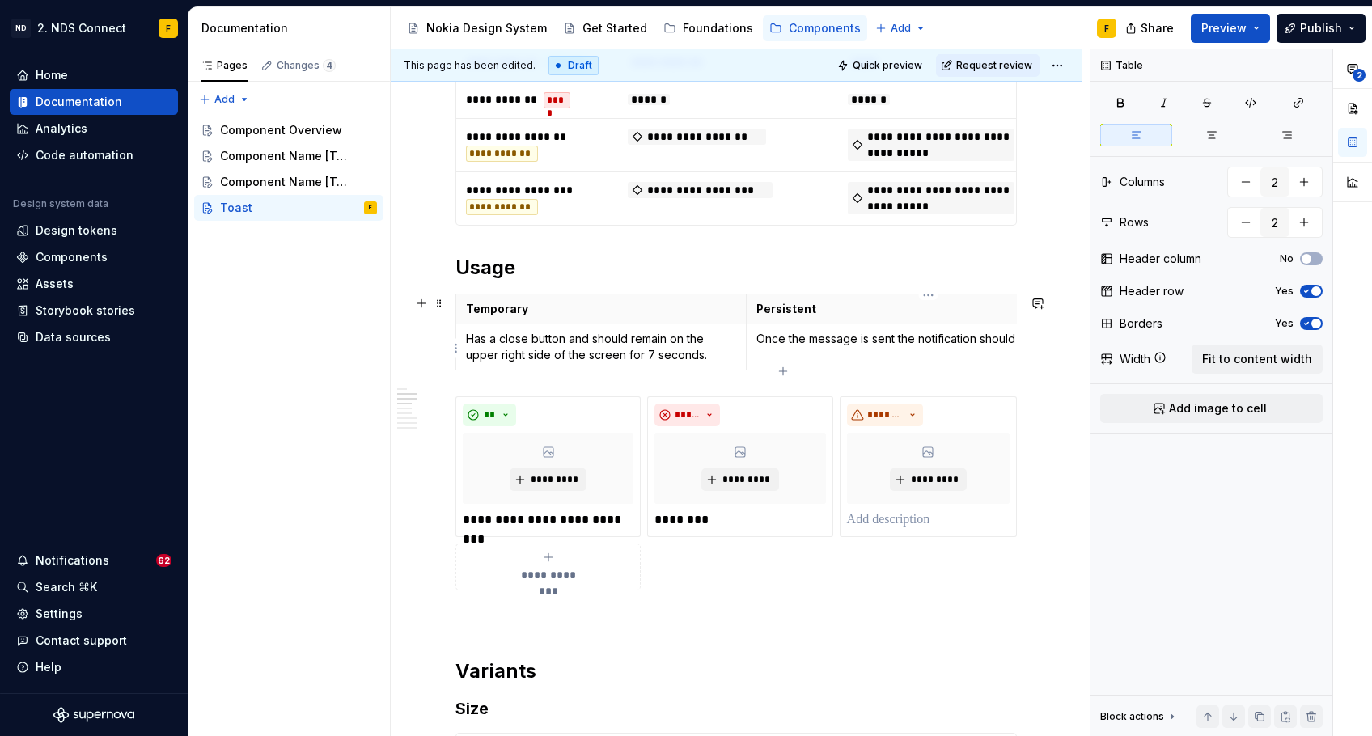
click at [787, 342] on p "Once the message is sent the notification should disappear." at bounding box center [928, 339] width 344 height 16
click at [765, 341] on p "Once the message is sent the notification should disappear." at bounding box center [928, 339] width 344 height 16
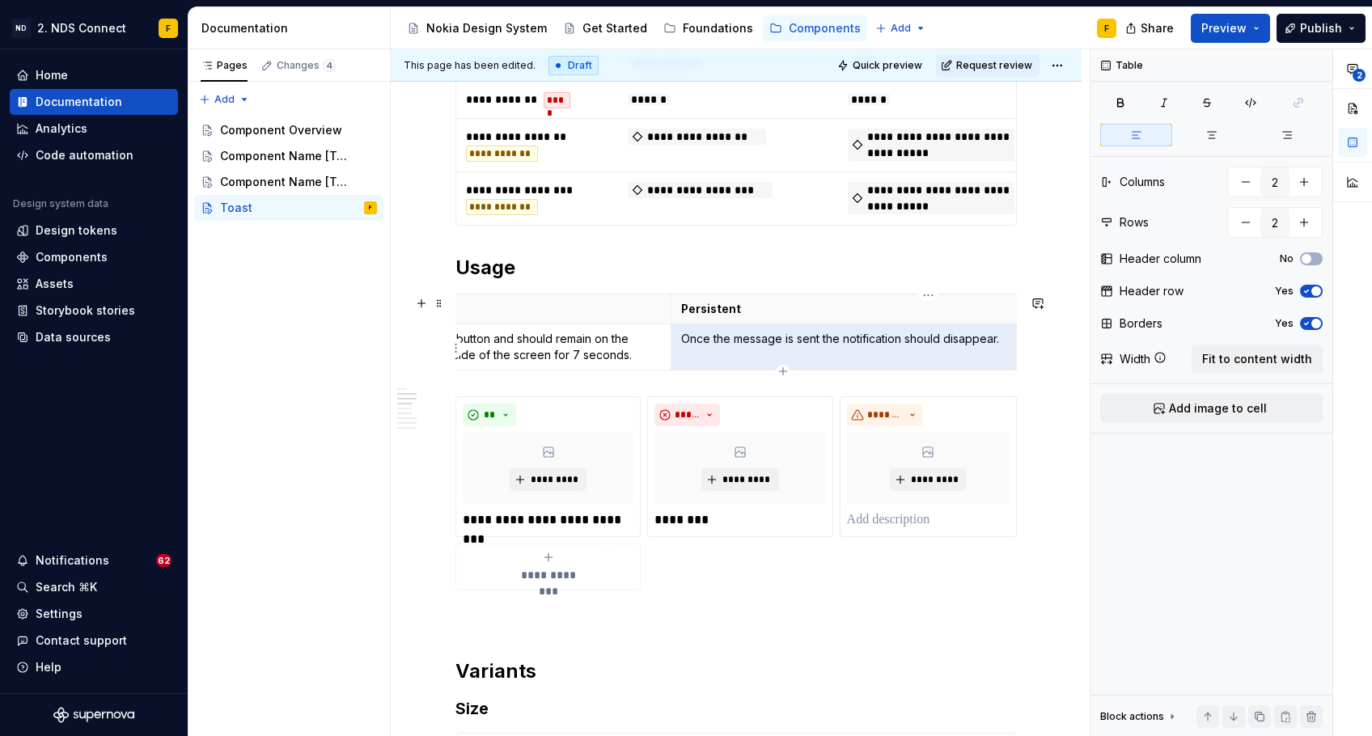
scroll to position [0, 86]
drag, startPoint x: 758, startPoint y: 340, endPoint x: 984, endPoint y: 344, distance: 225.8
click at [984, 344] on p "Once the message is sent the notification should disappear." at bounding box center [843, 339] width 344 height 16
click at [997, 337] on p "Once the message is sent the notification should disappear." at bounding box center [843, 339] width 344 height 16
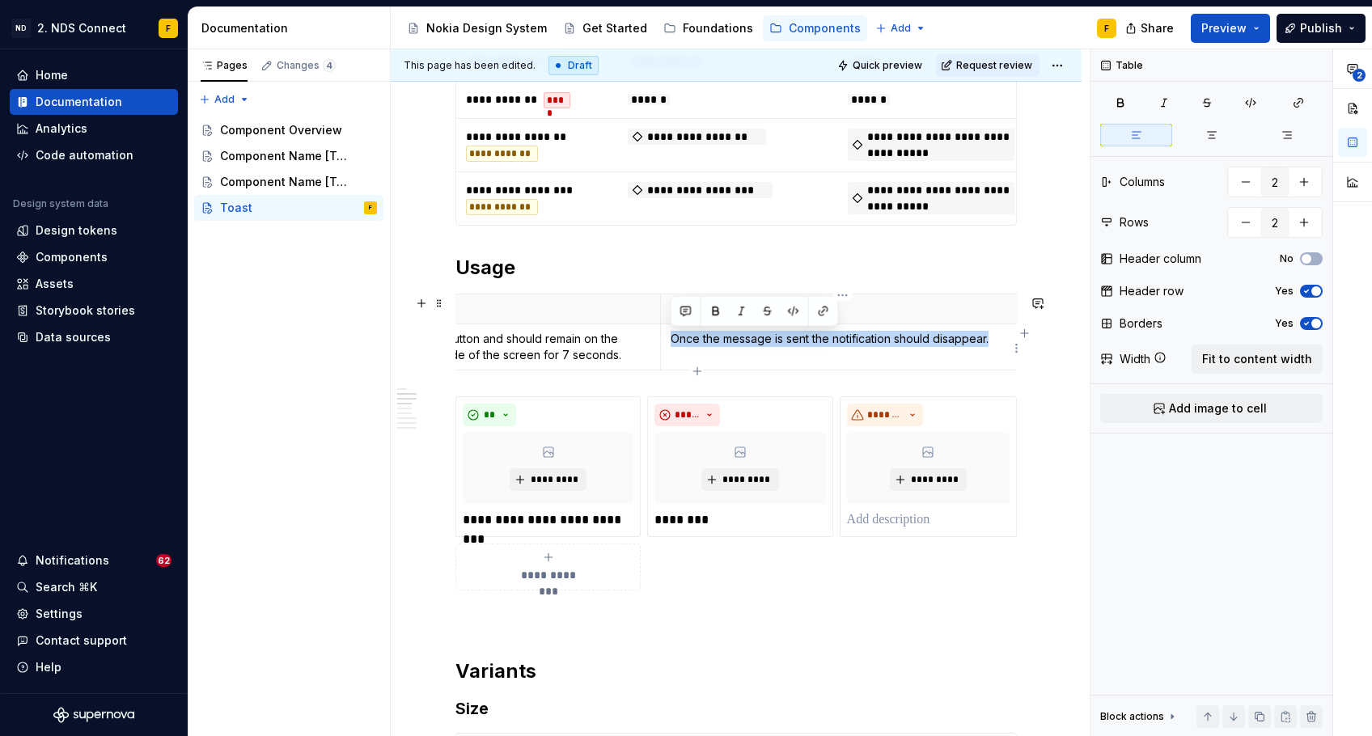
drag, startPoint x: 992, startPoint y: 338, endPoint x: 668, endPoint y: 339, distance: 323.6
click at [668, 339] on td "Once the message is sent the notification should disappear." at bounding box center [842, 347] width 364 height 46
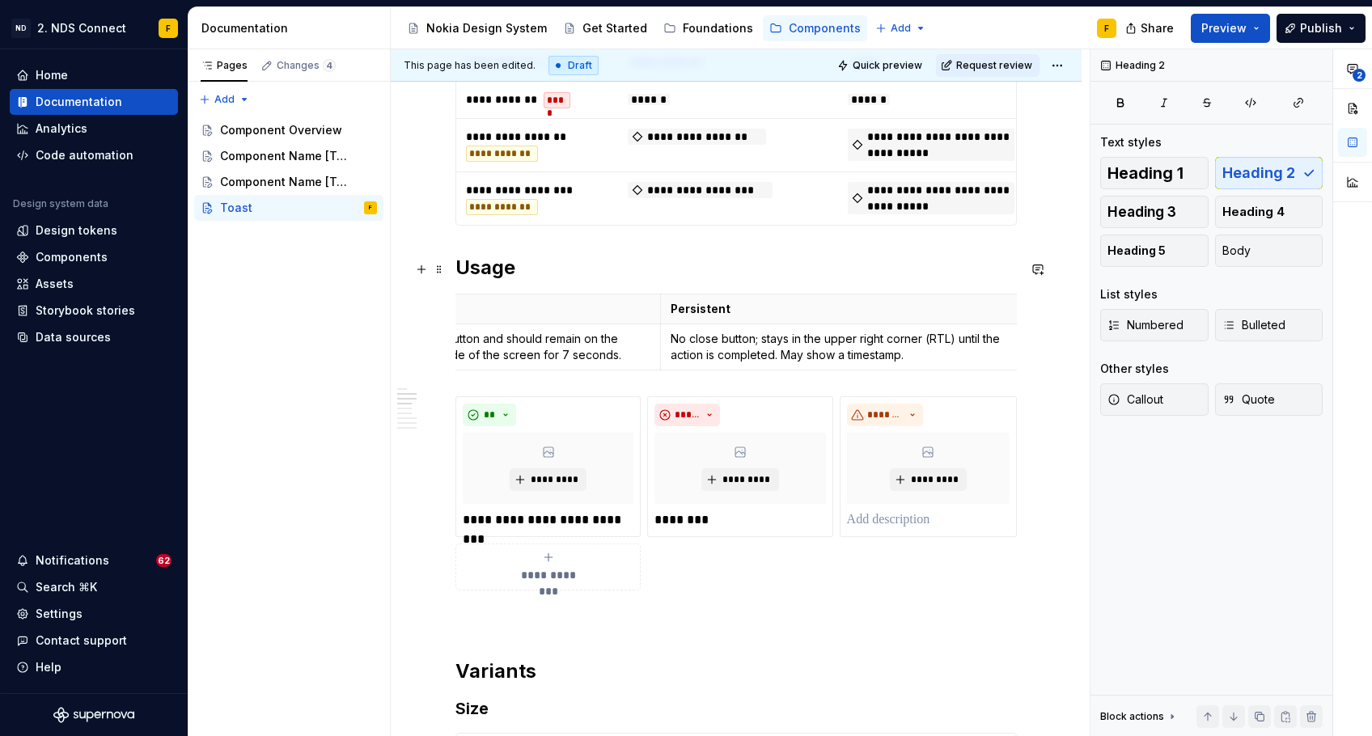
click at [759, 267] on h2 "Usage" at bounding box center [735, 268] width 561 height 26
click at [902, 290] on div "**********" at bounding box center [735, 636] width 561 height 2612
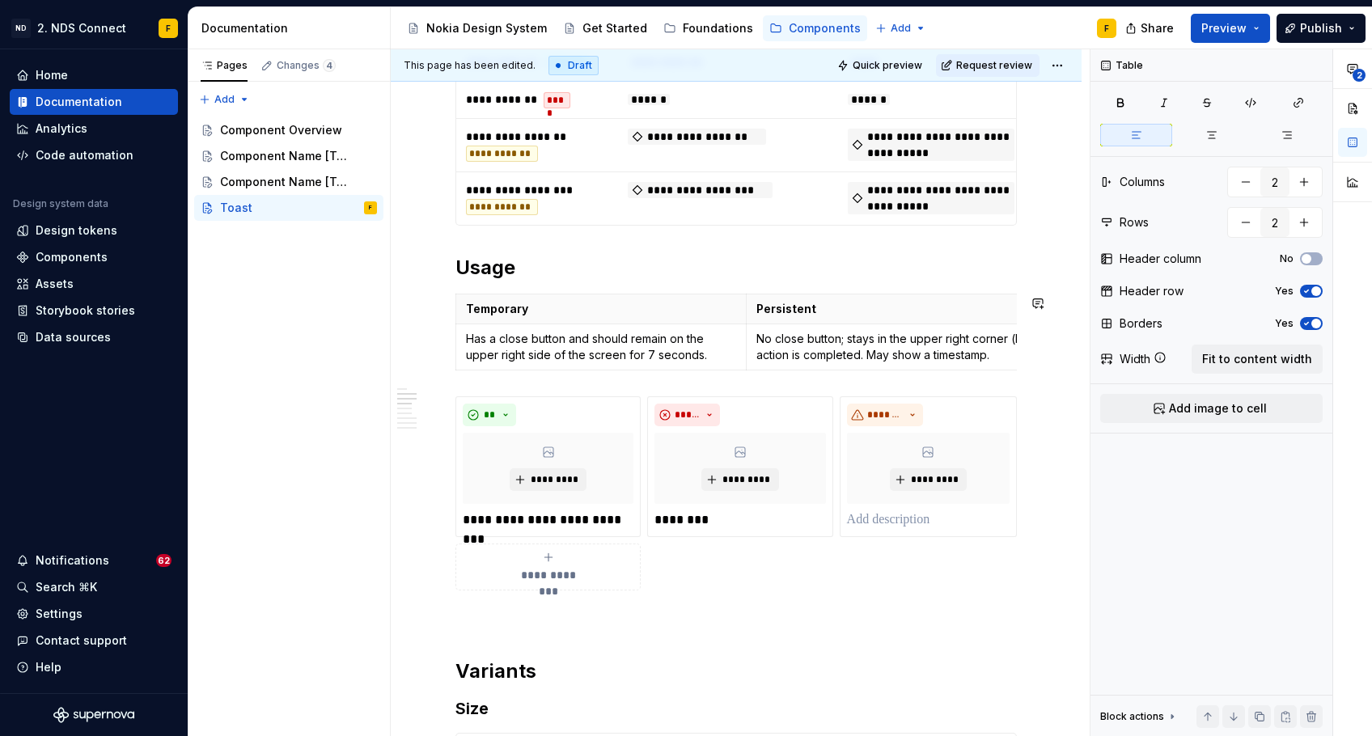
click at [904, 298] on th "Persistent" at bounding box center [928, 309] width 364 height 30
click at [692, 321] on th "Temporary" at bounding box center [601, 309] width 290 height 30
click at [850, 315] on p "Persistent" at bounding box center [928, 309] width 344 height 16
click at [1021, 316] on p "Persistent" at bounding box center [928, 309] width 344 height 16
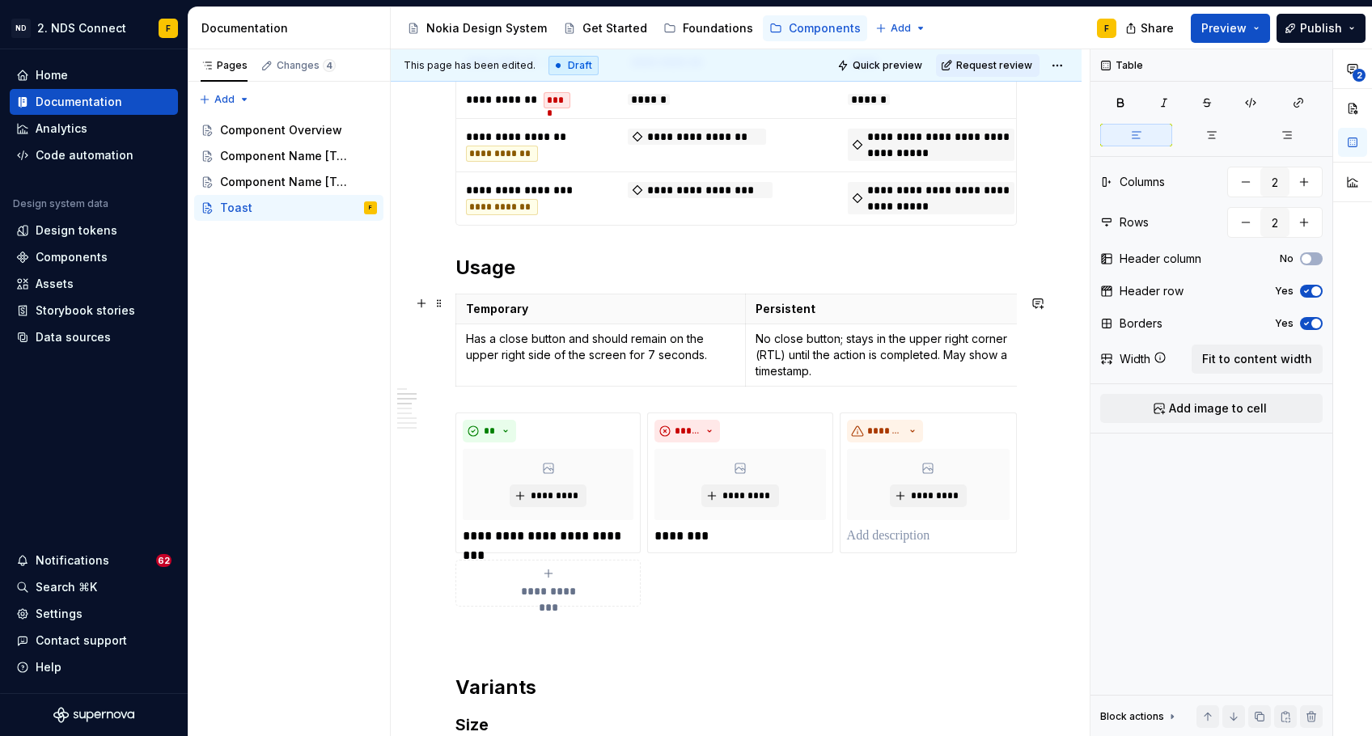
drag, startPoint x: 1023, startPoint y: 318, endPoint x: 937, endPoint y: 311, distance: 86.0
click at [886, 271] on h2 "Usage" at bounding box center [735, 268] width 561 height 26
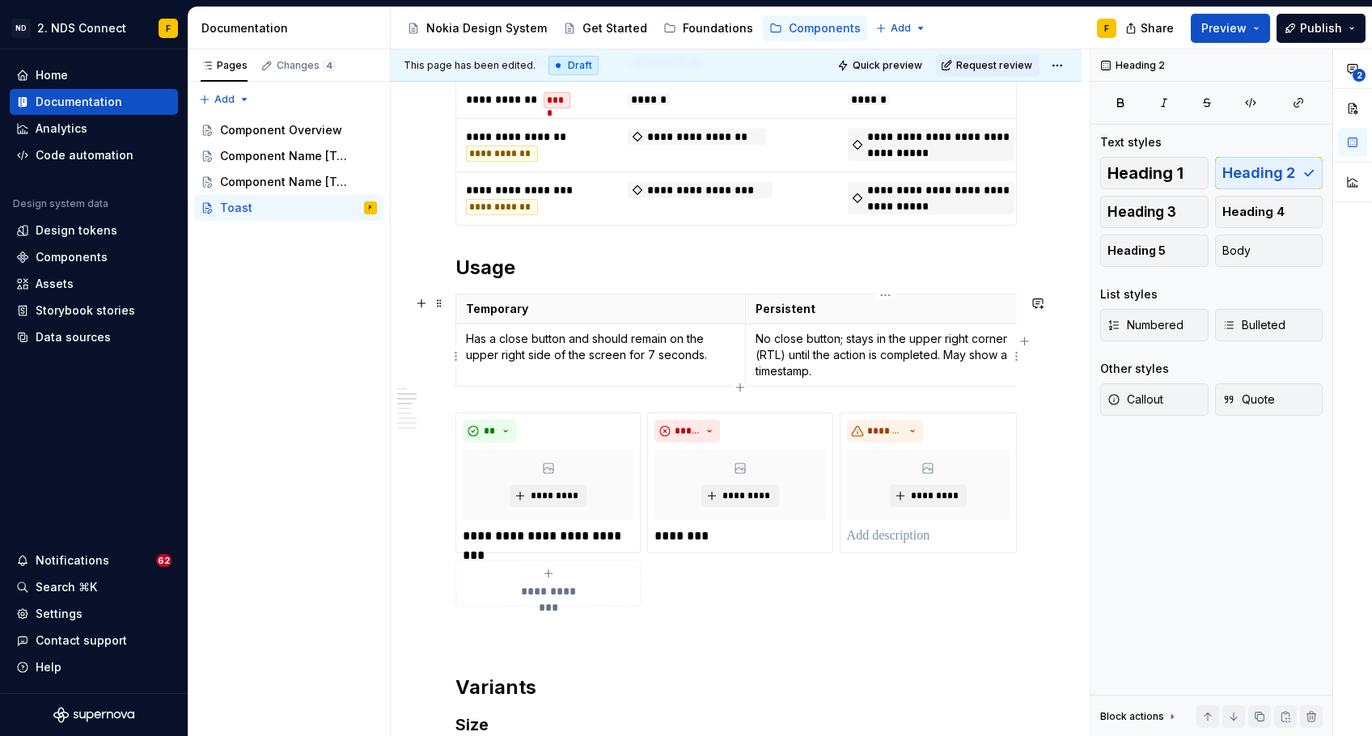
click at [901, 347] on p "No close button; stays in the upper right corner (RTL) until the action is comp…" at bounding box center [885, 355] width 259 height 49
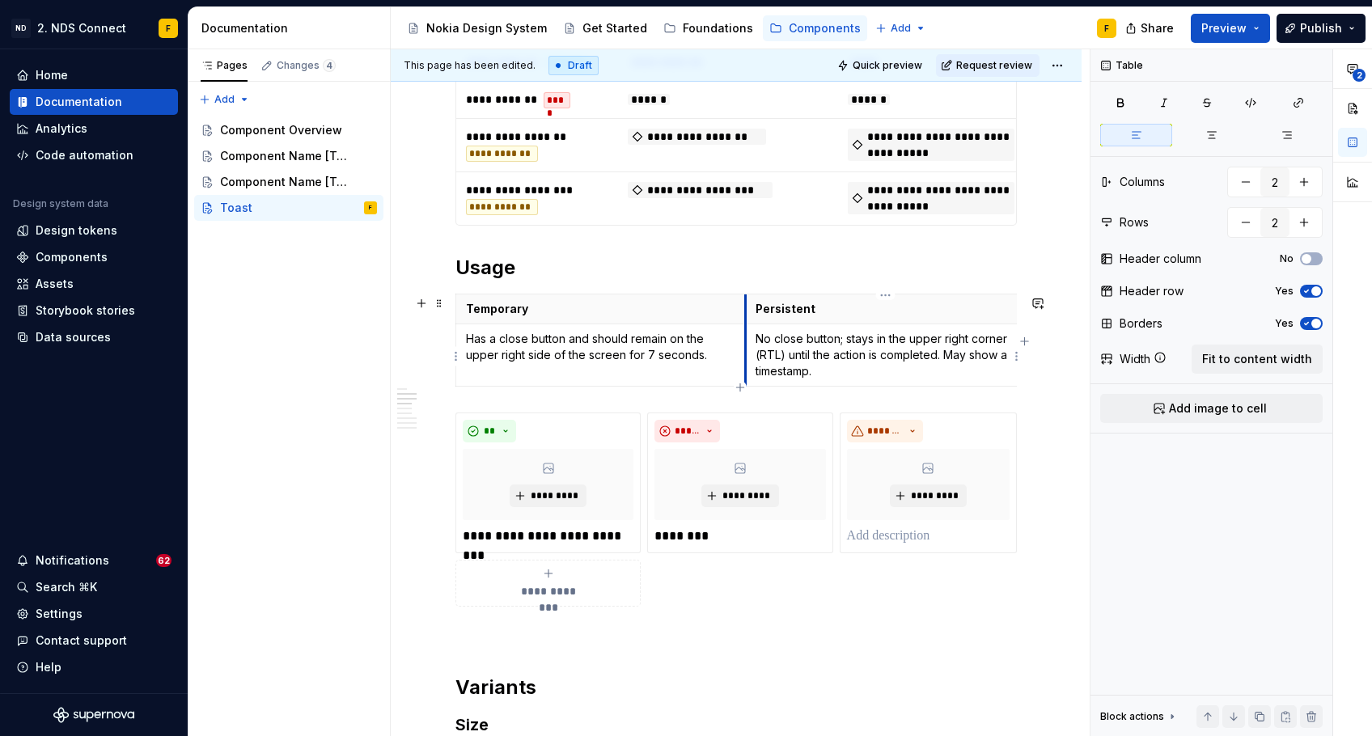
click at [748, 330] on td "No close button; stays in the upper right corner (RTL) until the action is comp…" at bounding box center [885, 355] width 279 height 62
click at [755, 329] on td "No close button; stays in the upper right corner (RTL) until the action is comp…" at bounding box center [893, 355] width 279 height 62
click at [784, 252] on div "**********" at bounding box center [735, 644] width 561 height 2628
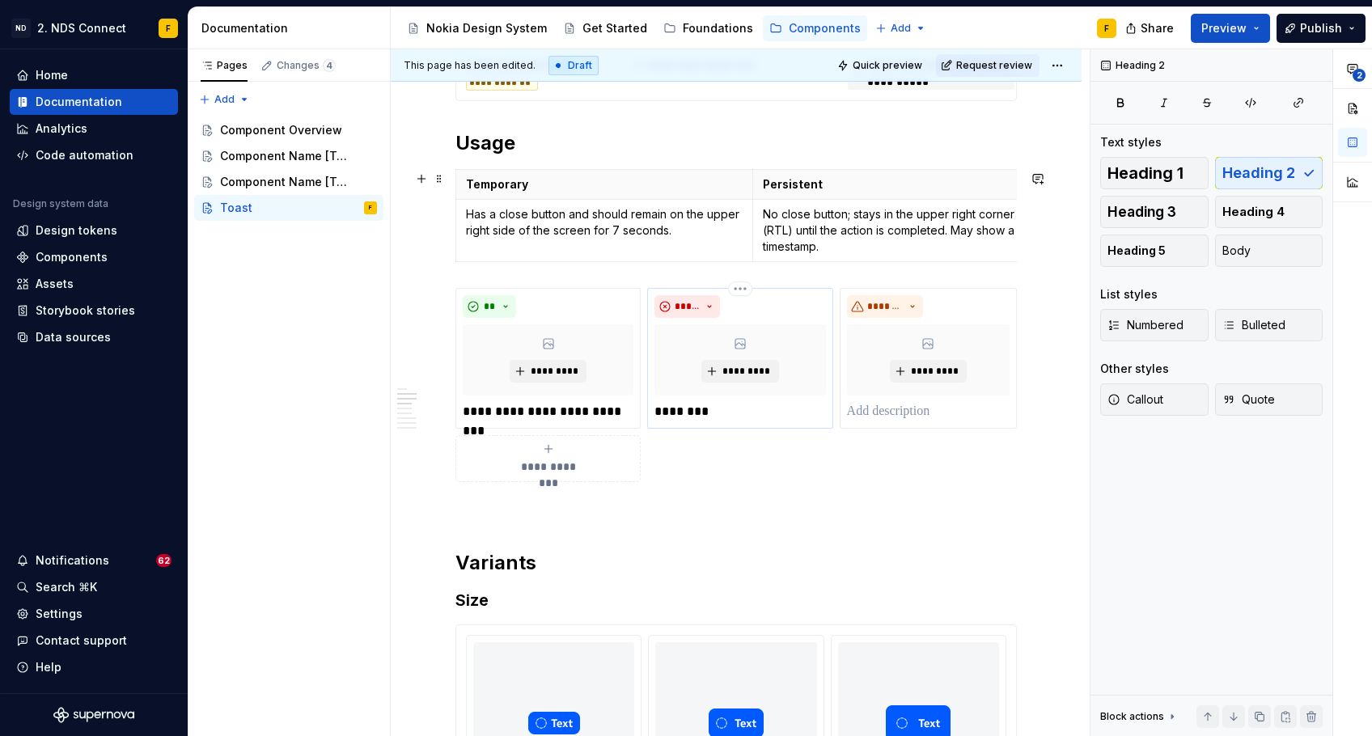
scroll to position [1094, 0]
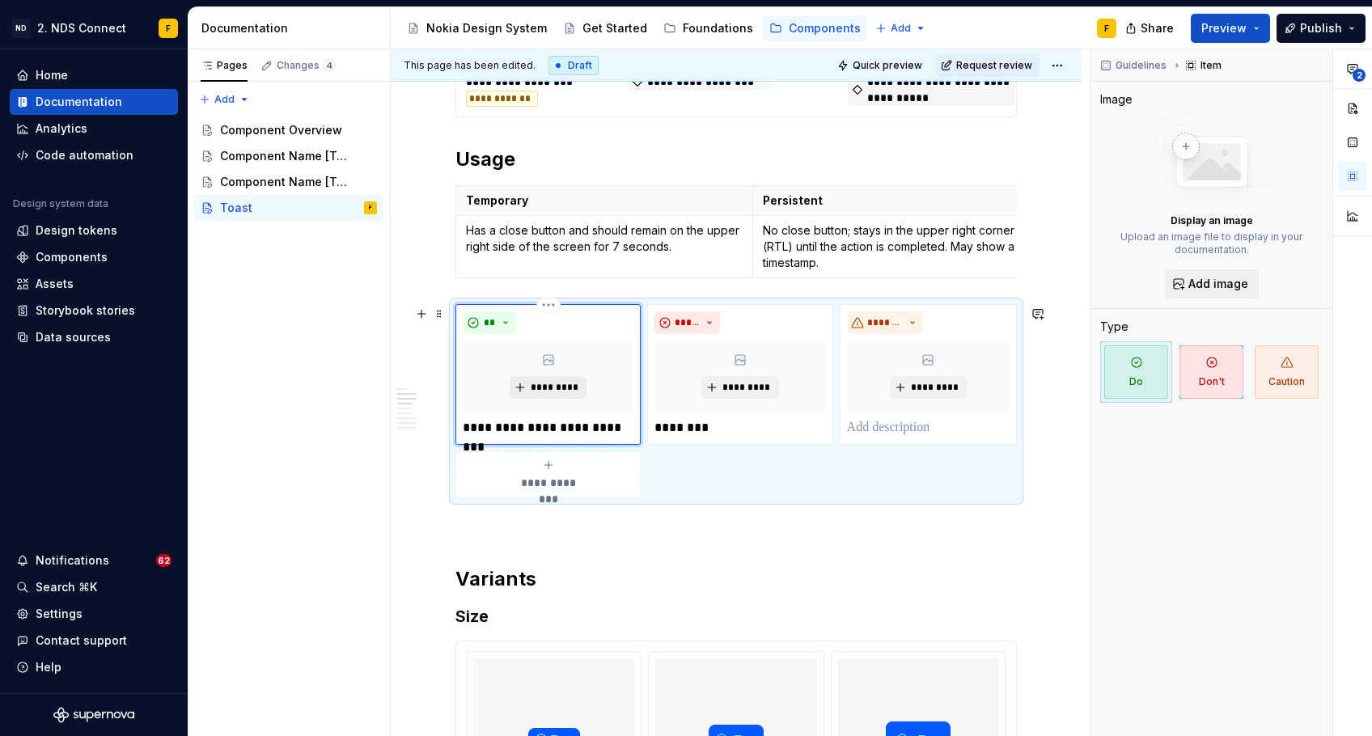
click at [565, 388] on span "*********" at bounding box center [554, 387] width 49 height 13
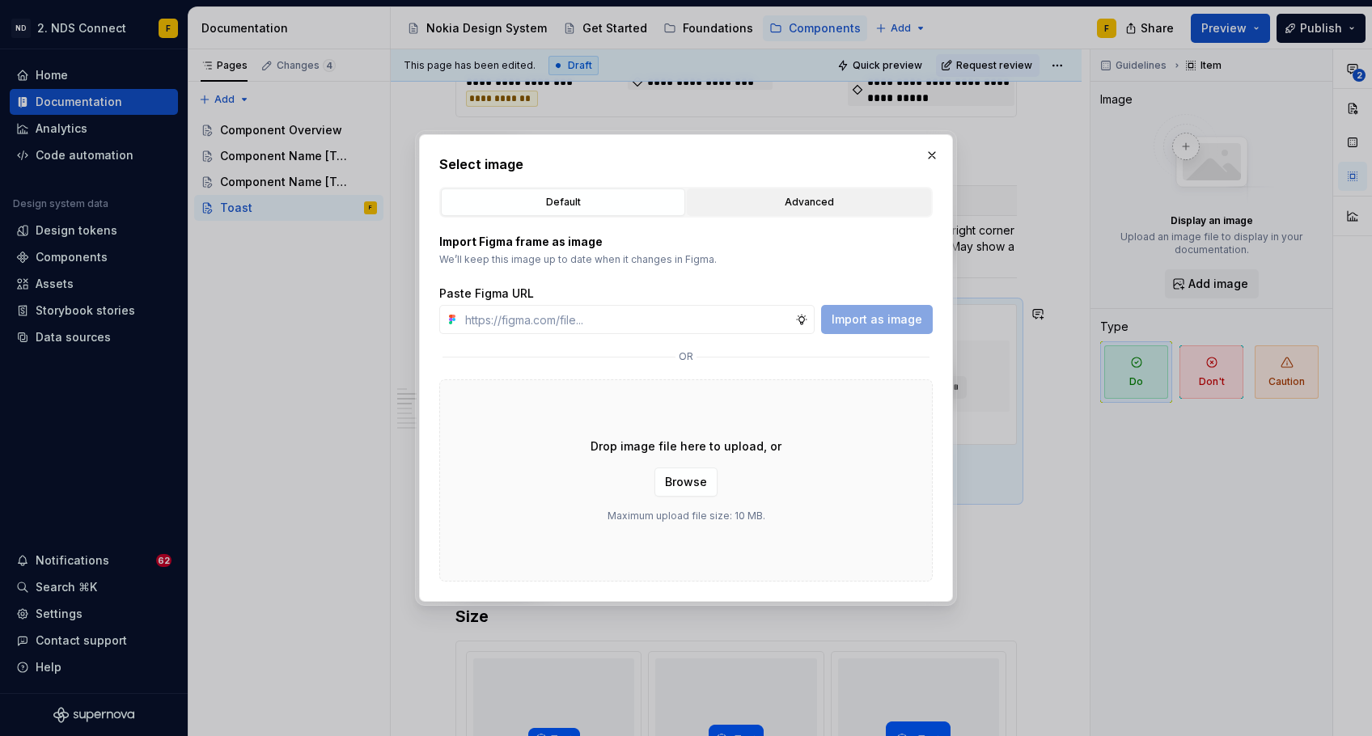
click at [808, 202] on div "Advanced" at bounding box center [809, 202] width 233 height 16
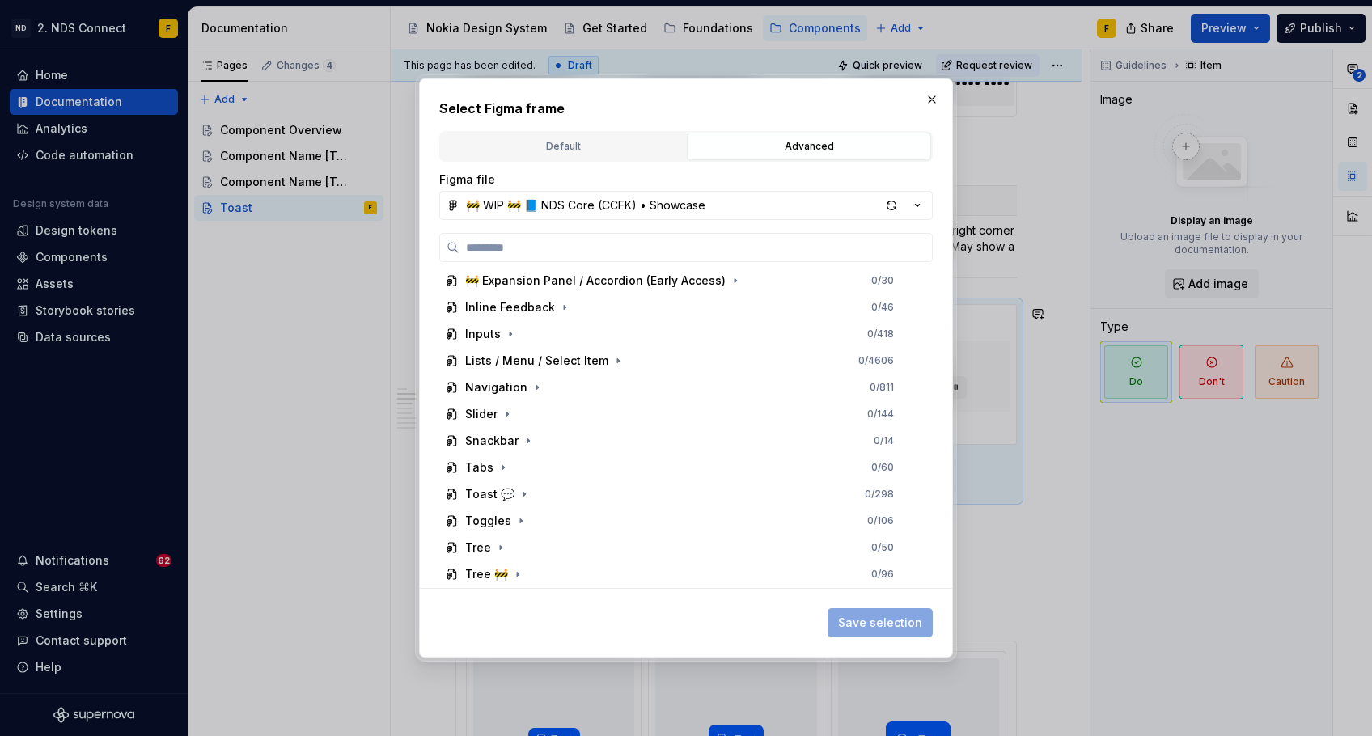
scroll to position [378, 0]
click at [508, 497] on div "Toast 💬" at bounding box center [489, 494] width 49 height 16
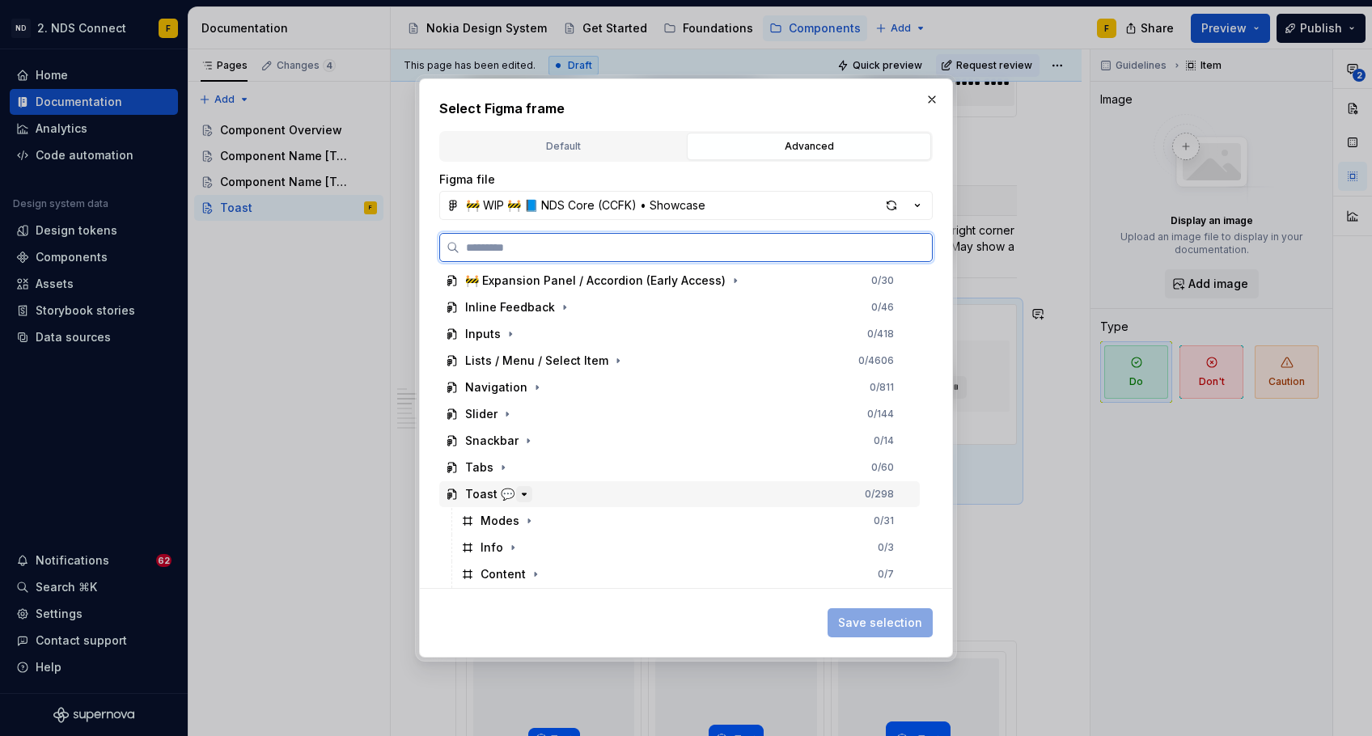
click at [523, 494] on icon "button" at bounding box center [525, 495] width 4 height 2
click at [523, 494] on icon "button" at bounding box center [524, 494] width 2 height 4
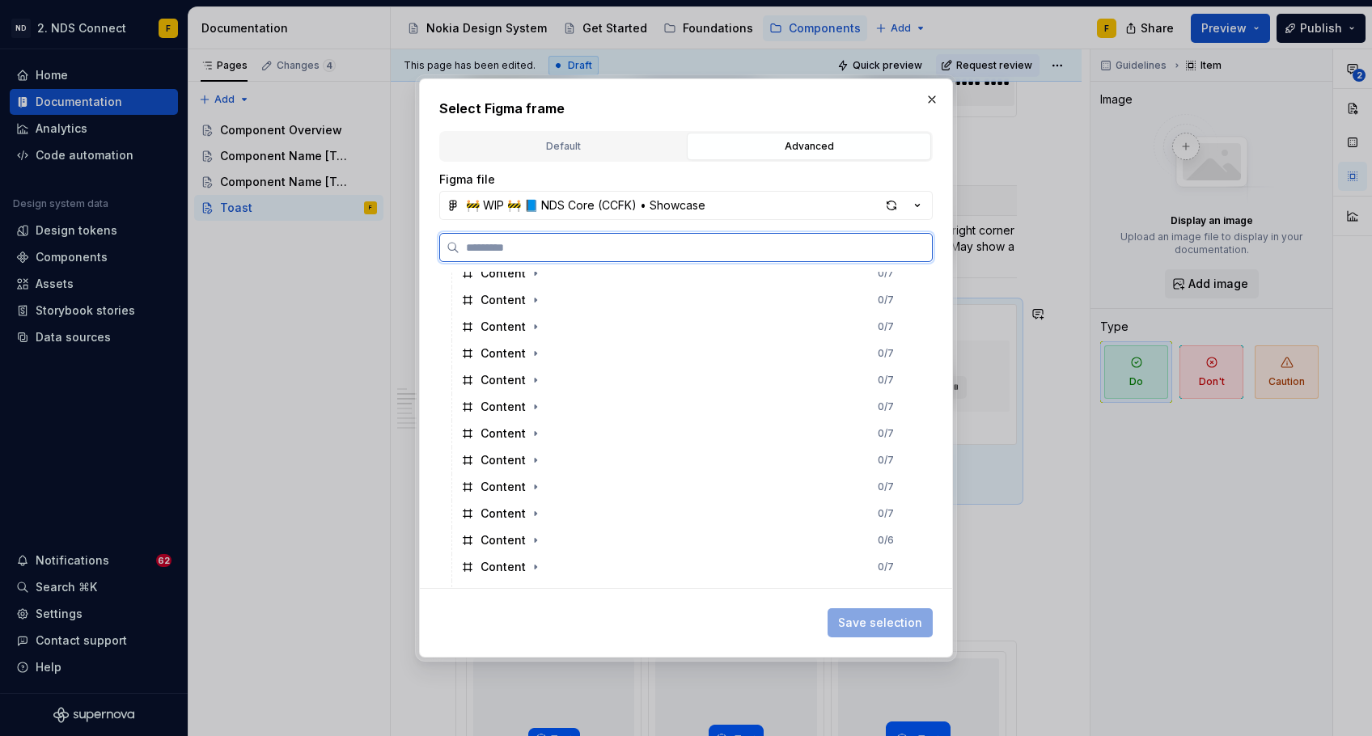
scroll to position [862, 0]
click at [535, 409] on icon "button" at bounding box center [536, 411] width 2 height 4
click at [533, 409] on icon "button" at bounding box center [535, 411] width 13 height 13
click at [536, 438] on icon "button" at bounding box center [535, 437] width 13 height 13
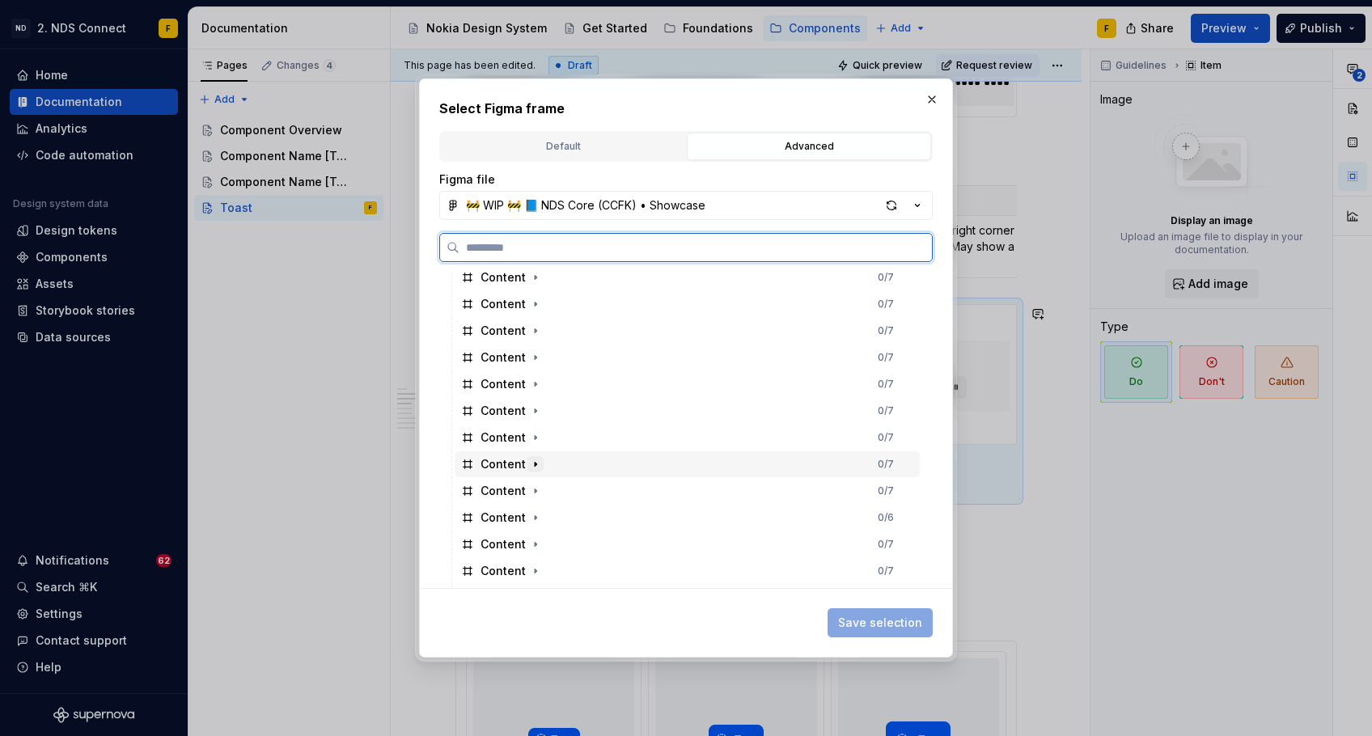
click at [534, 463] on icon "button" at bounding box center [535, 464] width 13 height 13
click at [533, 462] on icon "button" at bounding box center [535, 464] width 13 height 13
click at [532, 487] on icon "button" at bounding box center [535, 491] width 13 height 13
click at [535, 516] on icon "button" at bounding box center [536, 517] width 2 height 4
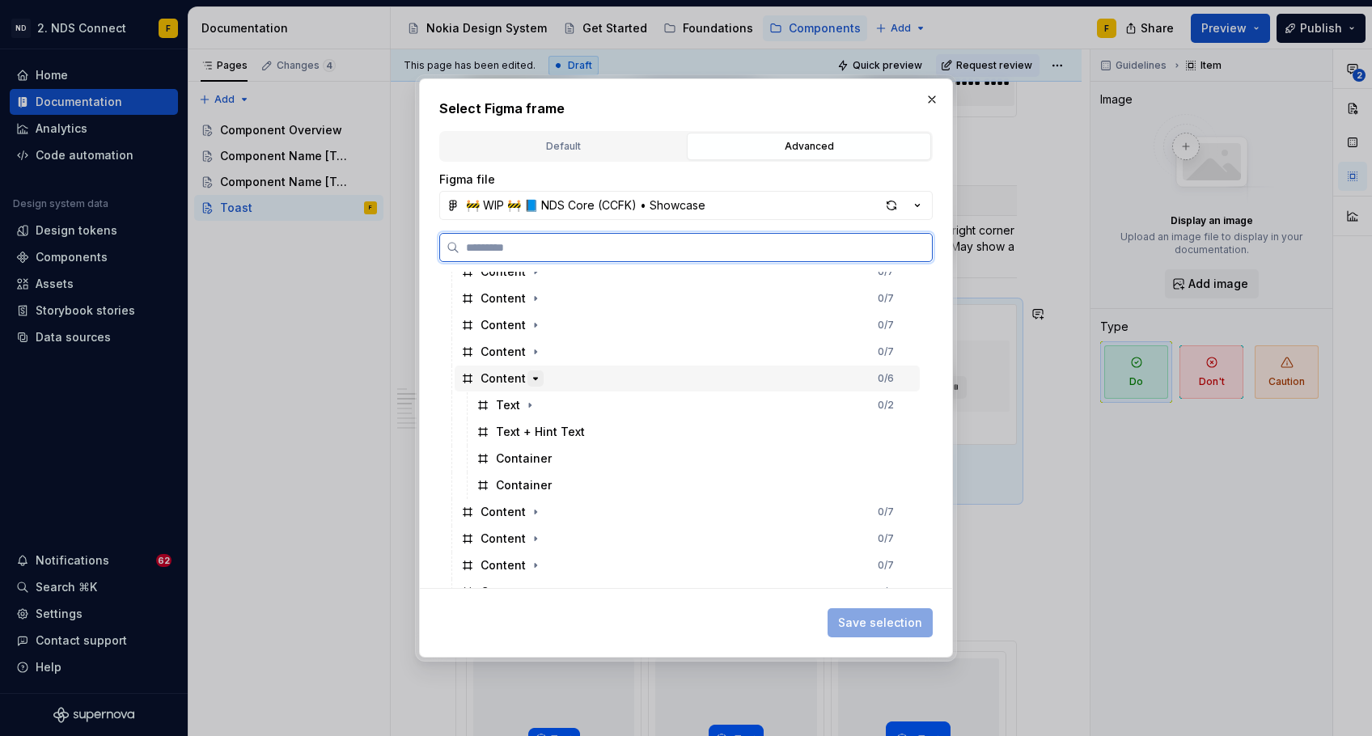
scroll to position [1006, 0]
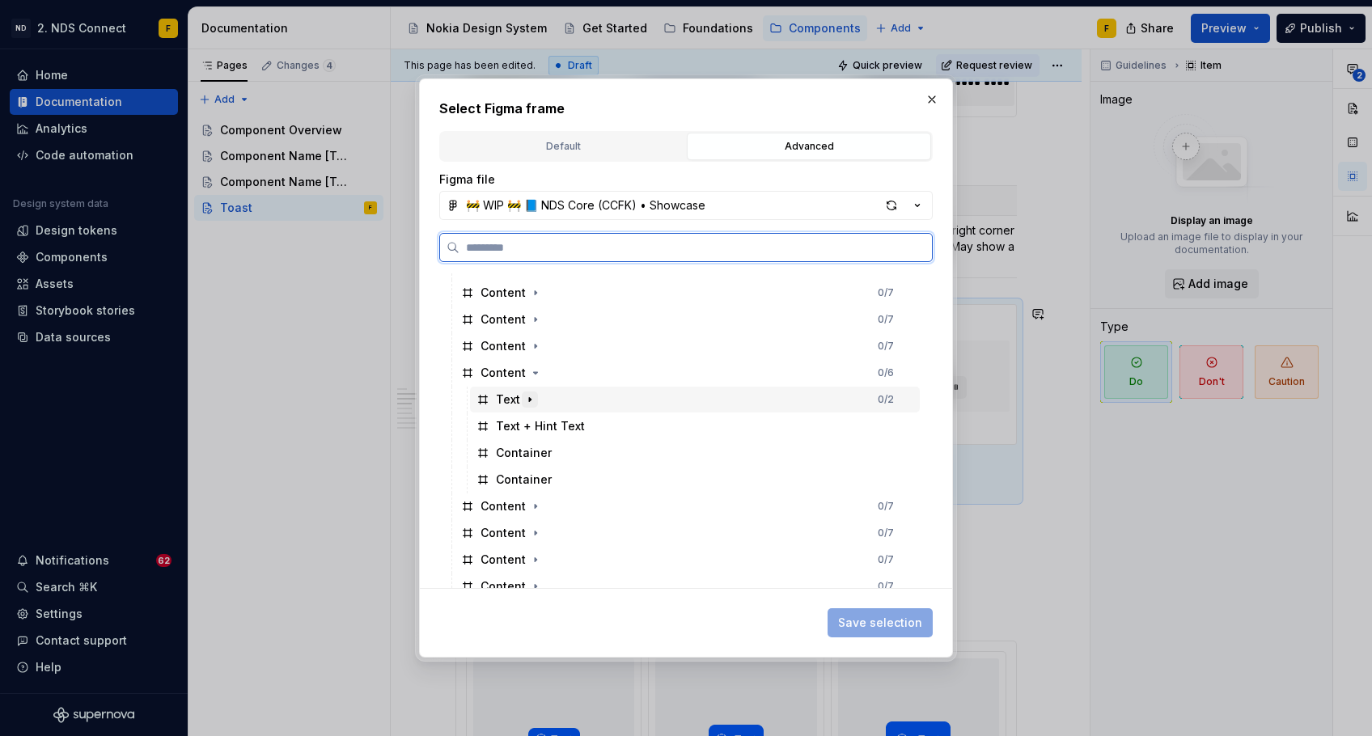
click at [532, 400] on icon "button" at bounding box center [529, 399] width 13 height 13
click at [533, 376] on icon "button" at bounding box center [535, 373] width 13 height 13
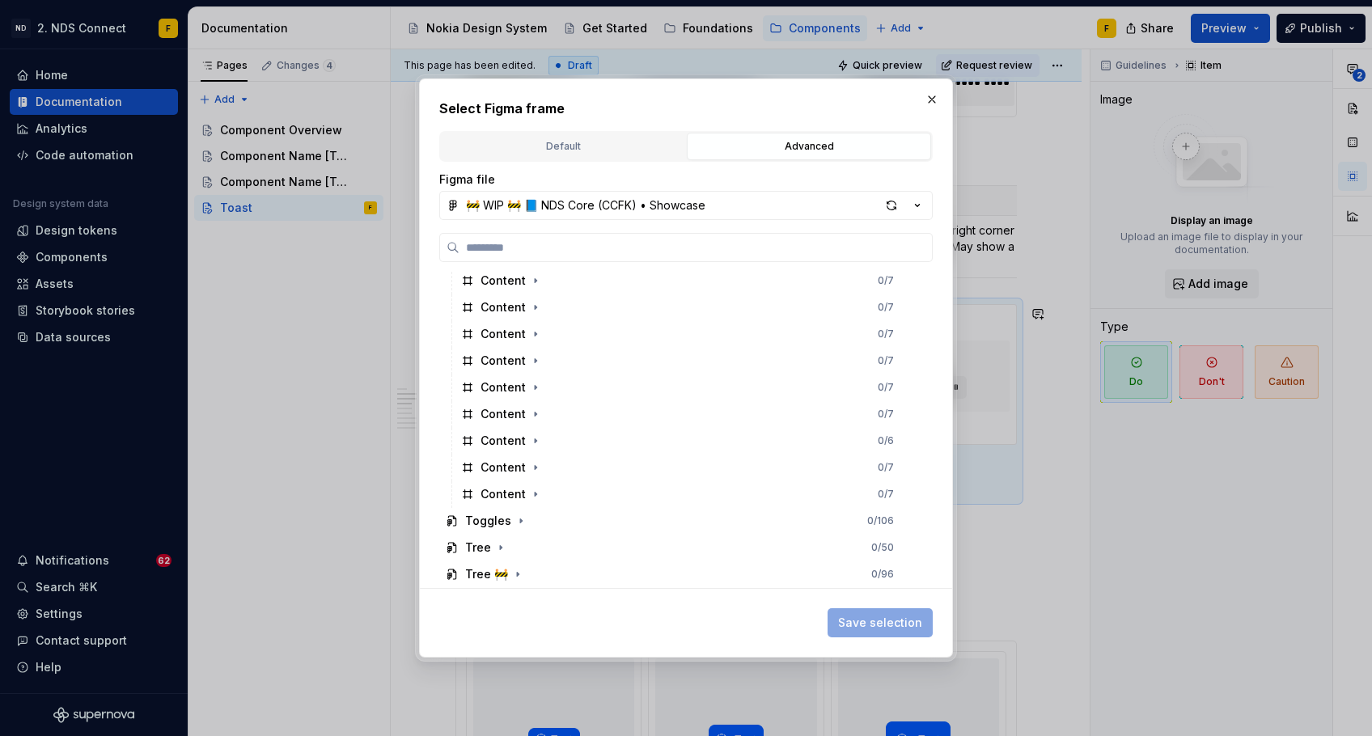
scroll to position [1446, 0]
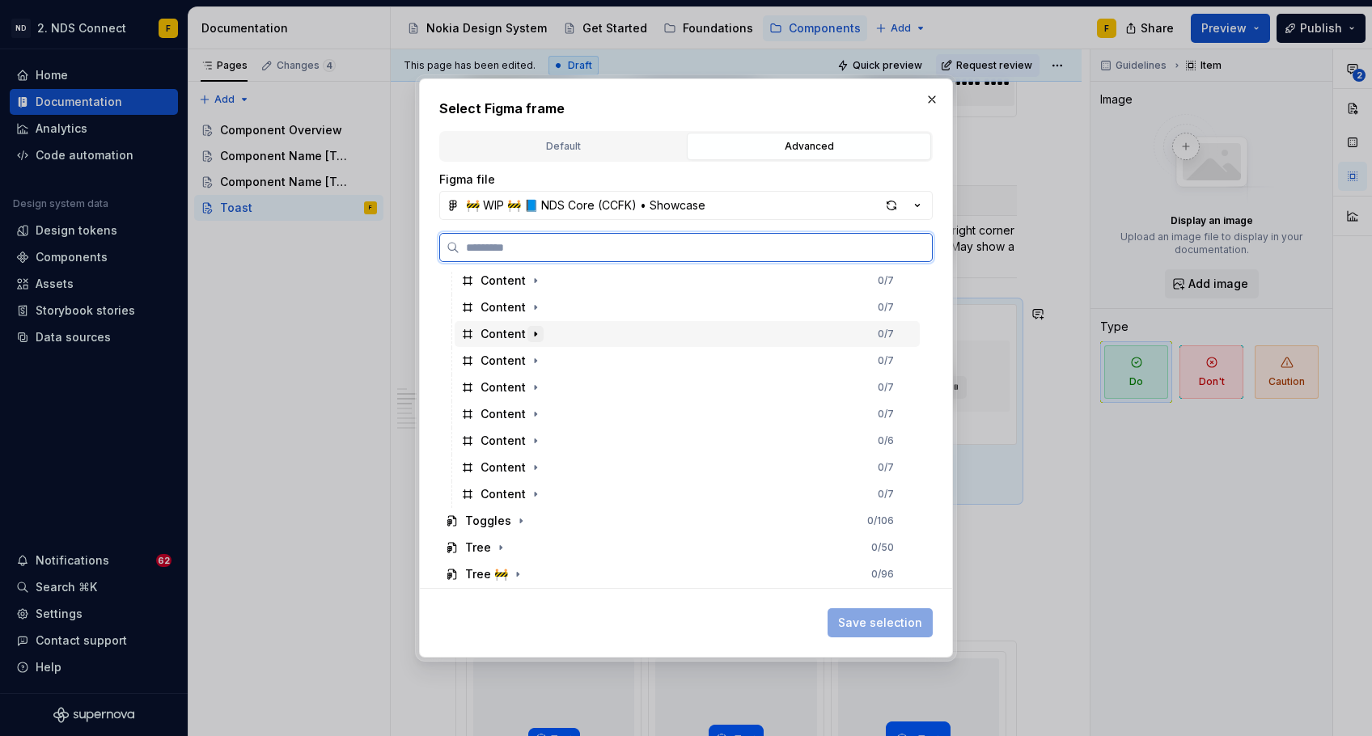
click at [533, 329] on icon "button" at bounding box center [535, 334] width 13 height 13
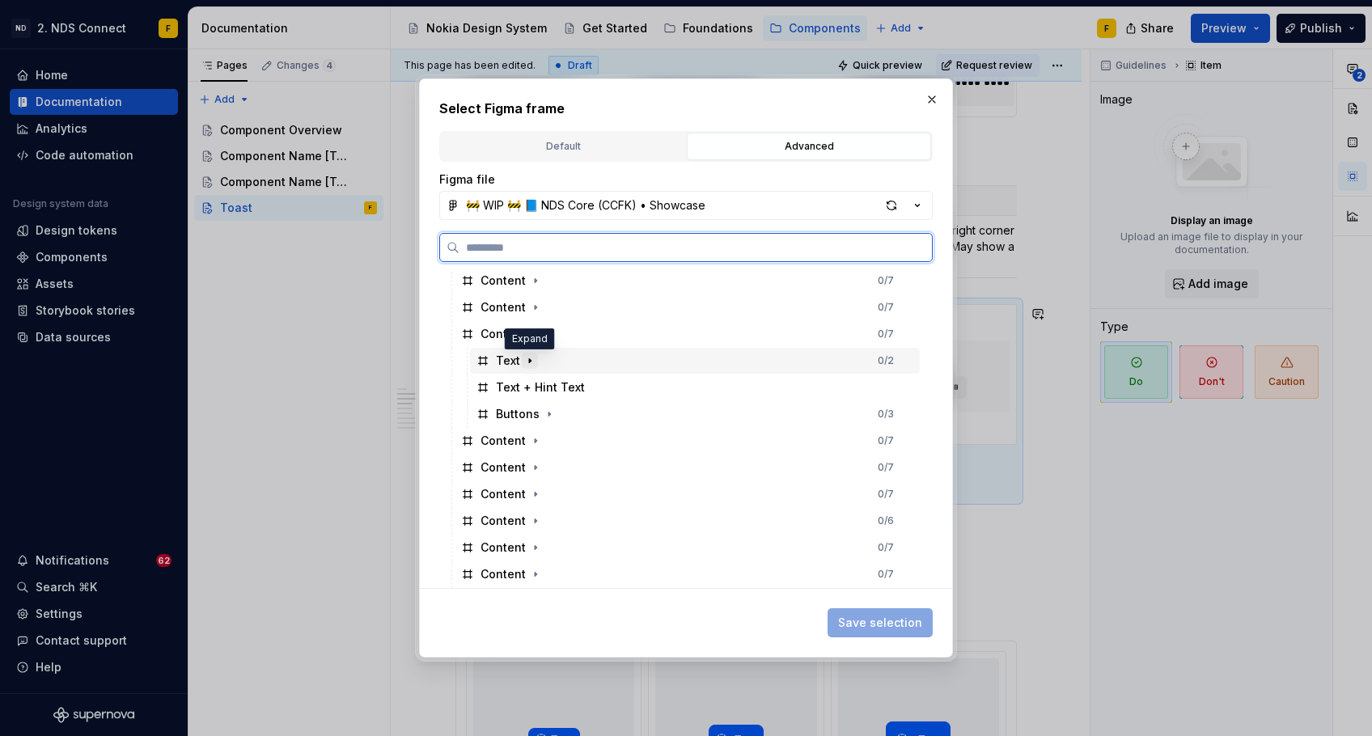
click at [529, 364] on icon "button" at bounding box center [529, 360] width 13 height 13
click at [529, 363] on icon "button" at bounding box center [529, 360] width 13 height 13
click at [549, 413] on icon "button" at bounding box center [550, 414] width 2 height 4
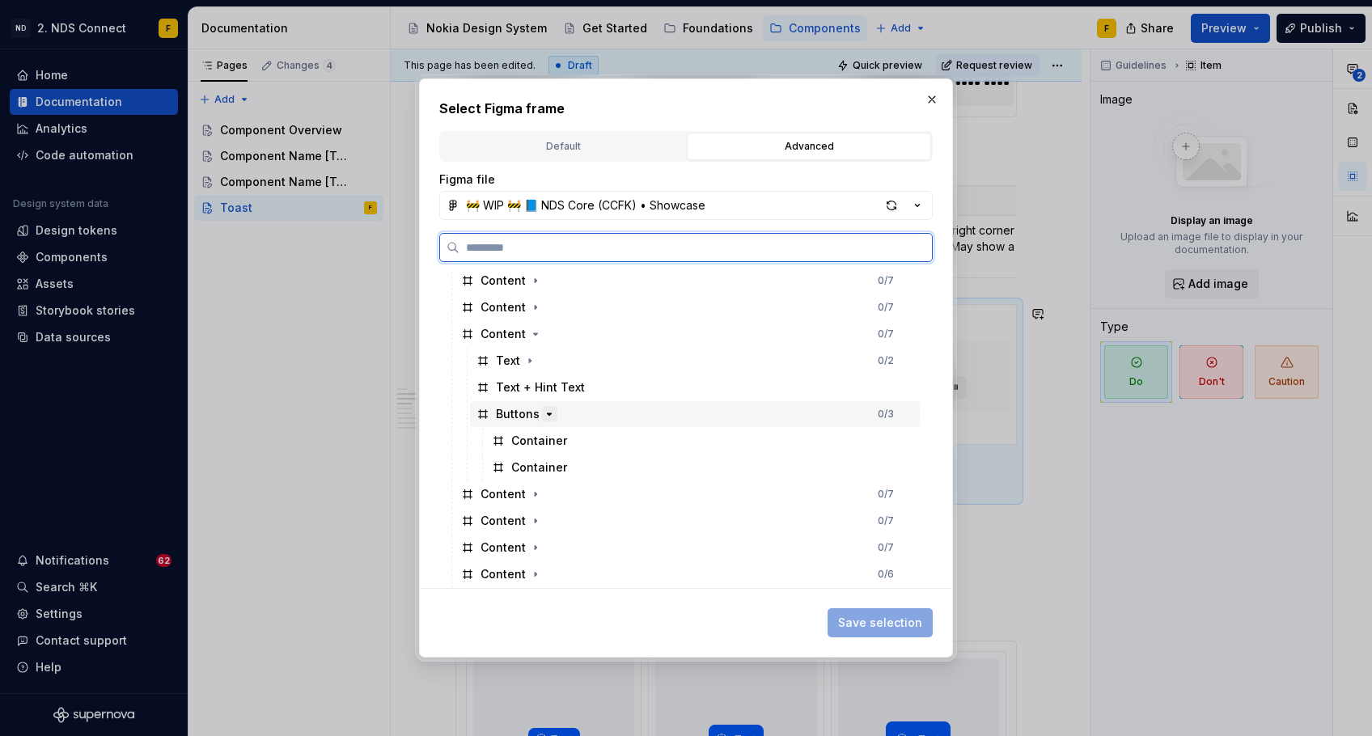
click at [548, 413] on icon "button" at bounding box center [550, 414] width 4 height 2
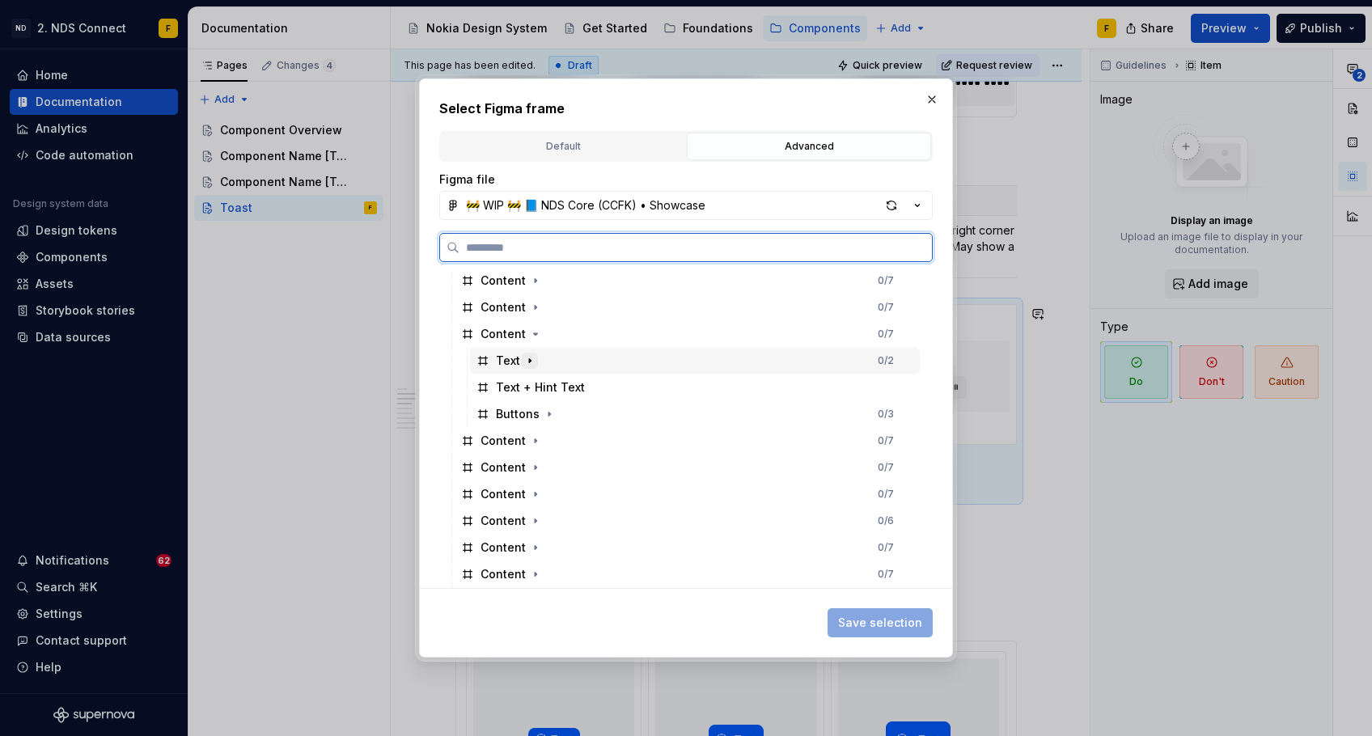
click at [529, 358] on icon "button" at bounding box center [529, 360] width 13 height 13
click at [530, 332] on icon "button" at bounding box center [535, 334] width 13 height 13
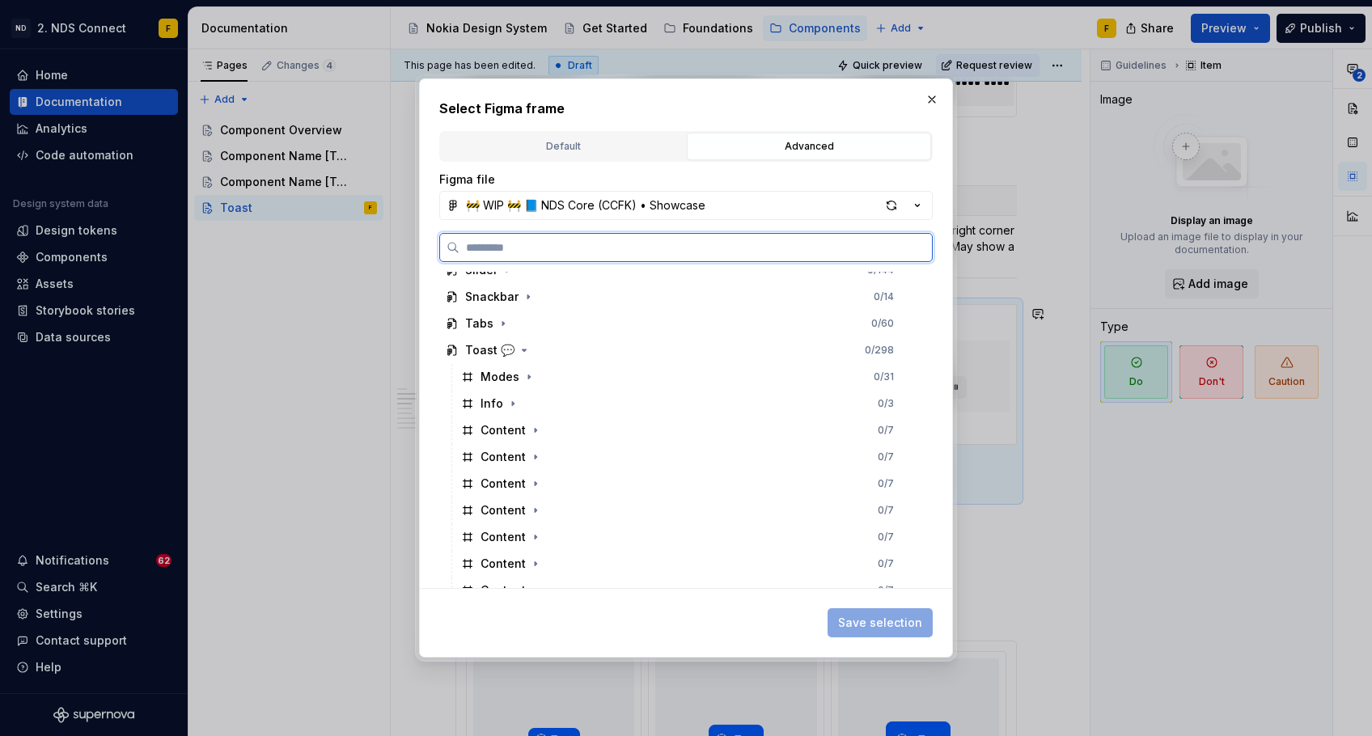
scroll to position [500, 0]
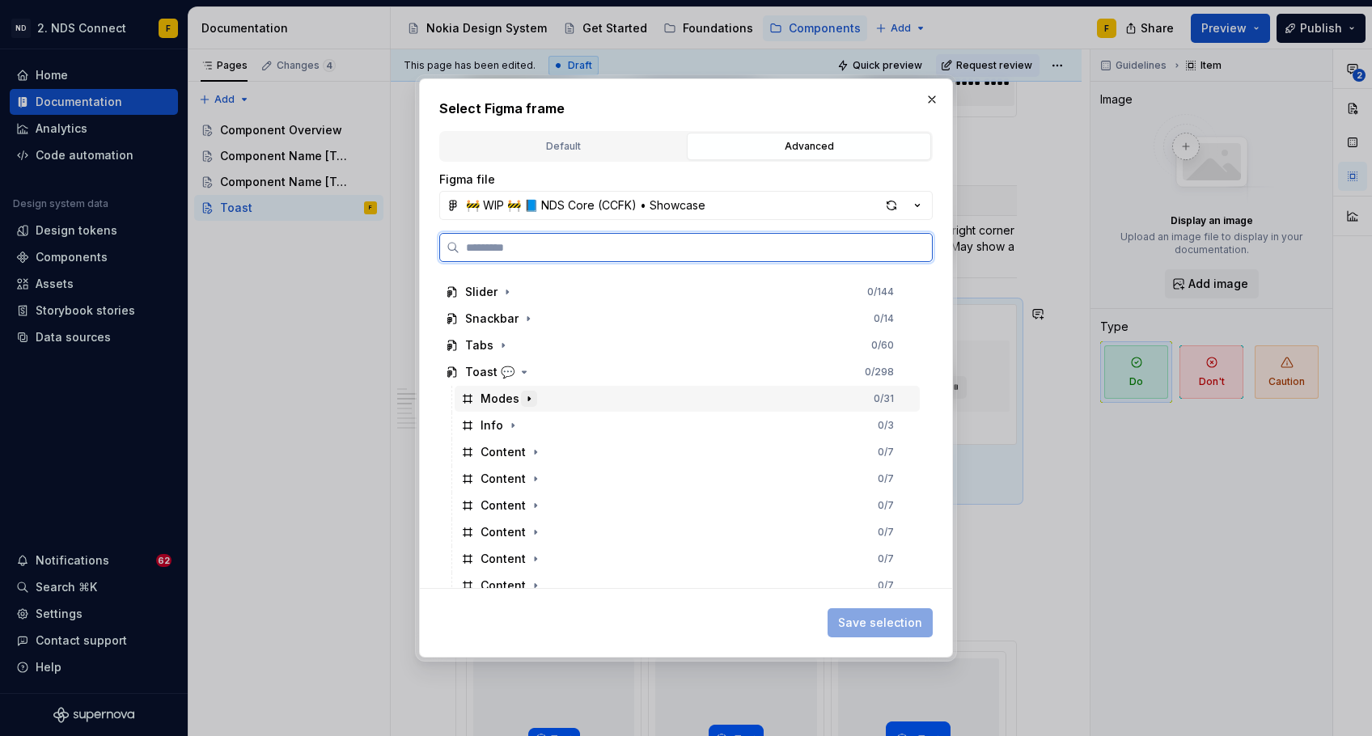
click at [529, 400] on icon "button" at bounding box center [529, 398] width 13 height 13
click at [533, 425] on icon "button" at bounding box center [534, 425] width 2 height 4
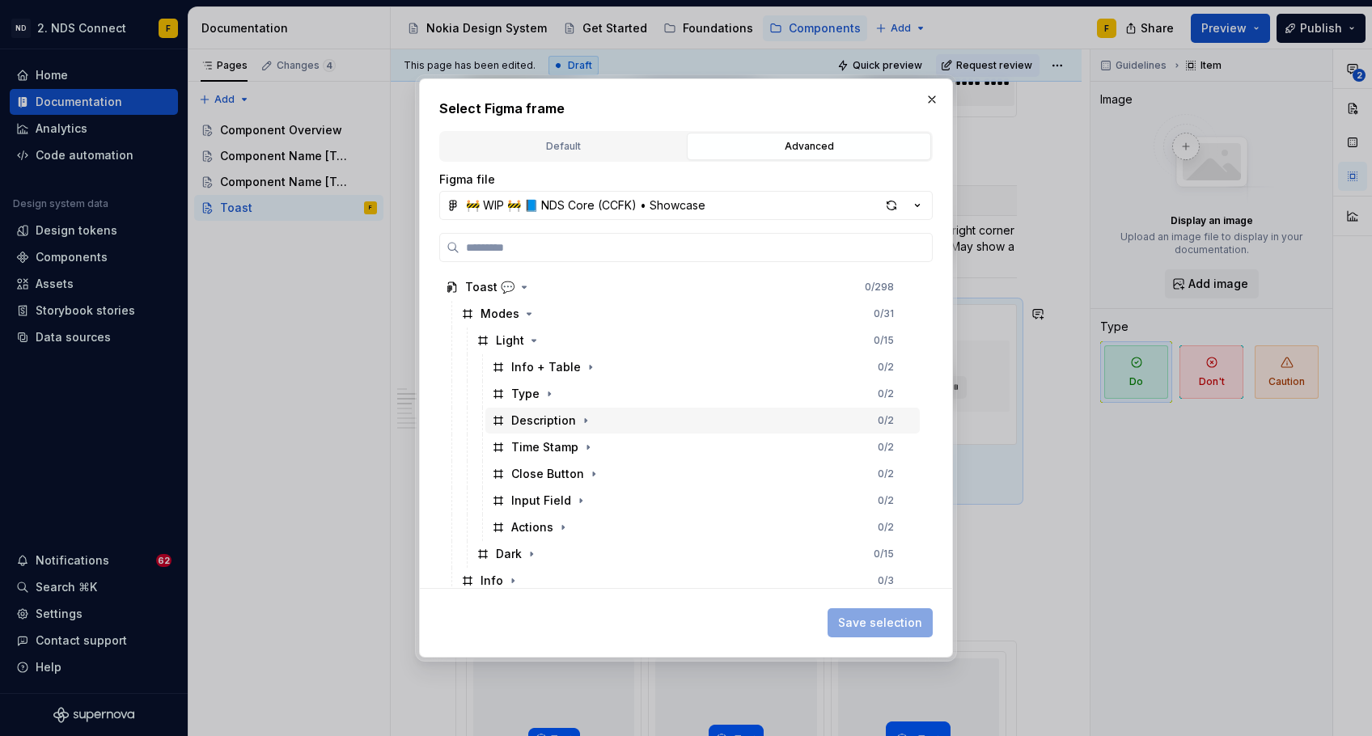
scroll to position [595, 0]
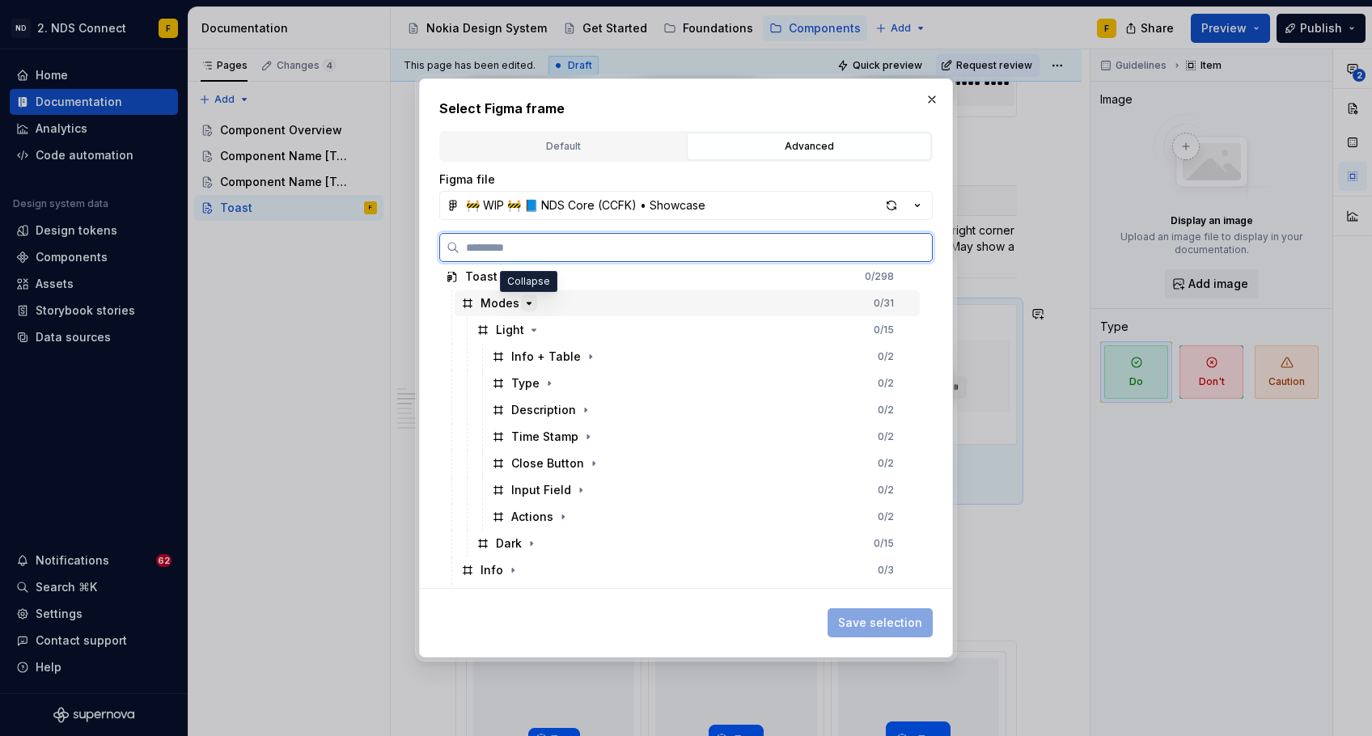
click at [528, 300] on icon "button" at bounding box center [529, 303] width 13 height 13
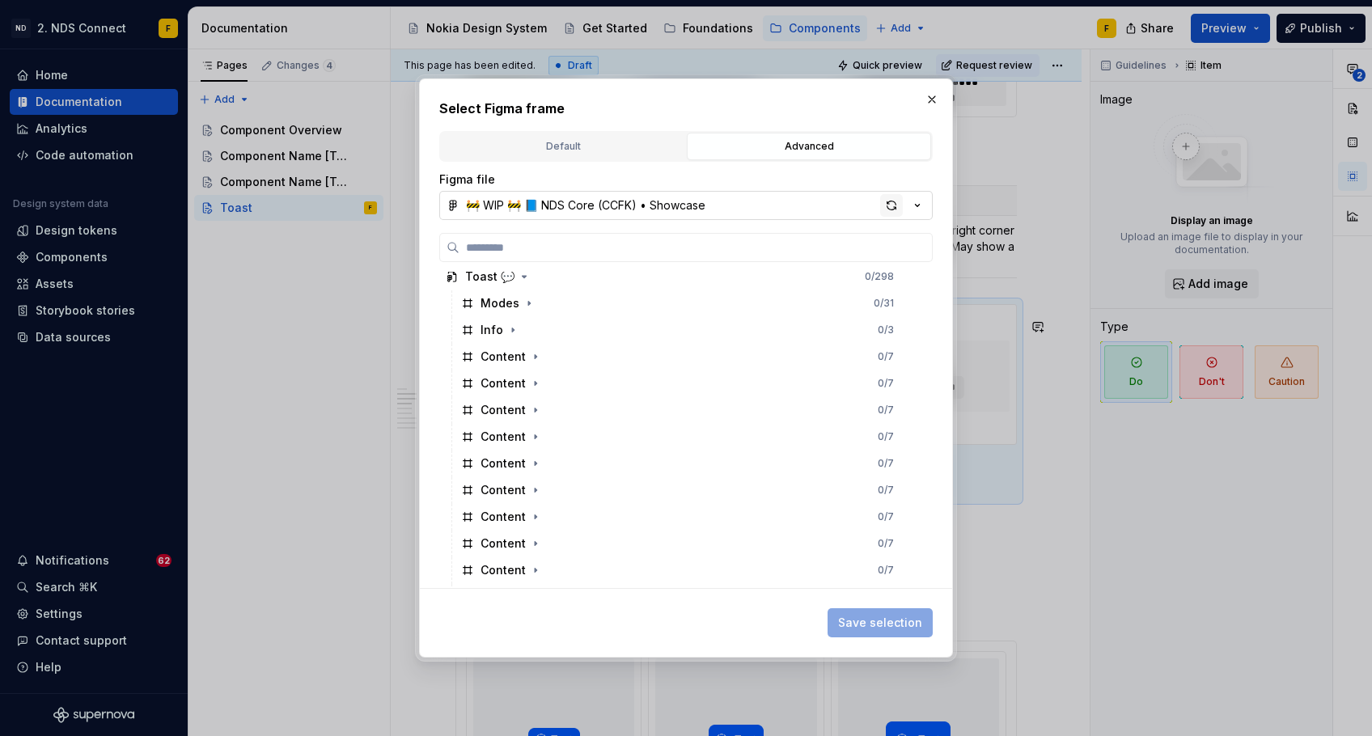
click at [890, 205] on div "button" at bounding box center [891, 205] width 23 height 23
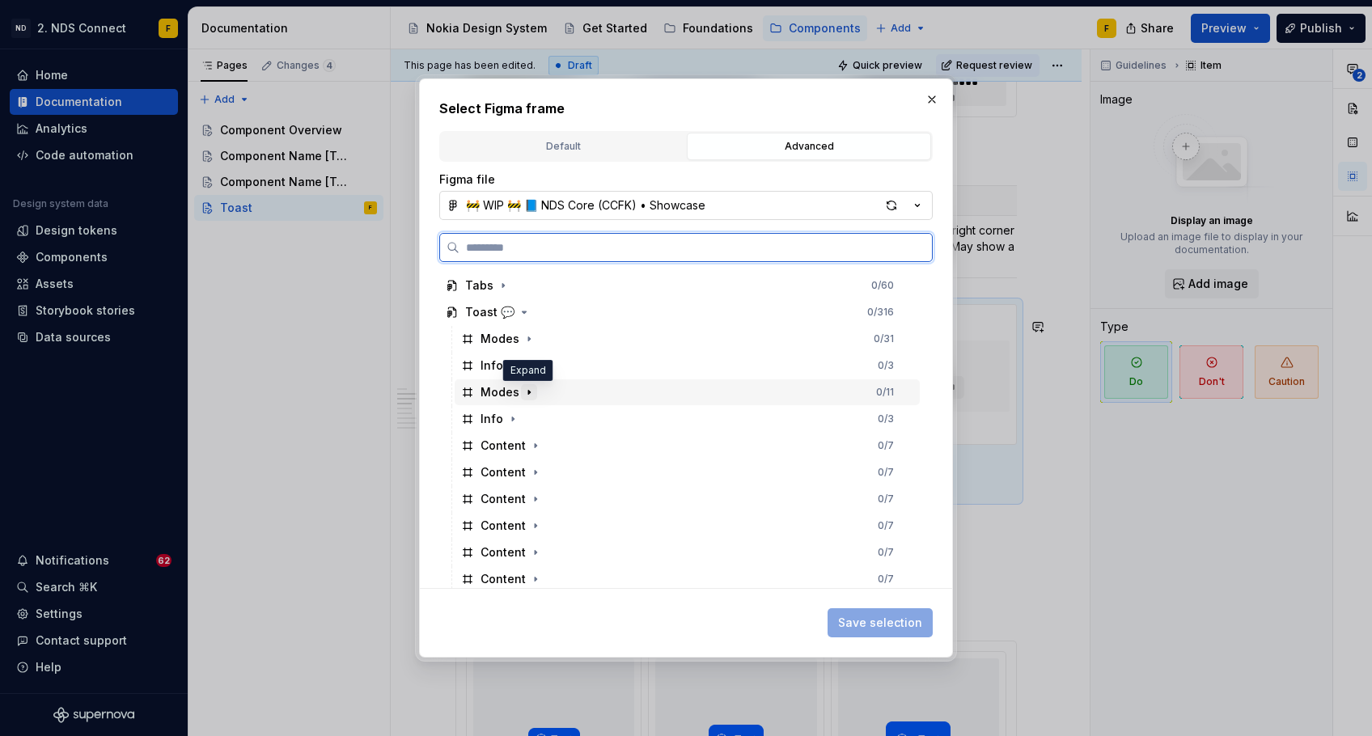
click at [526, 393] on icon "button" at bounding box center [529, 392] width 13 height 13
click at [534, 420] on icon "button" at bounding box center [534, 419] width 13 height 13
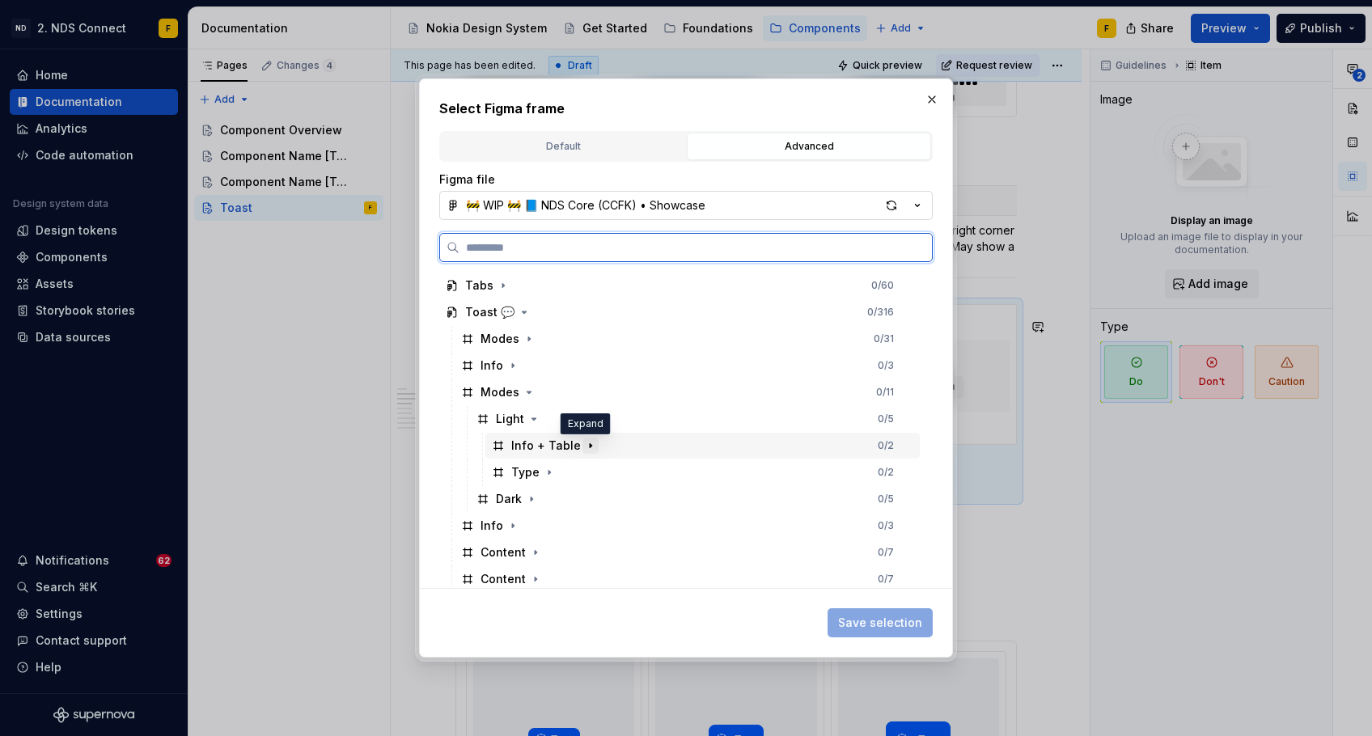
click at [584, 442] on icon "button" at bounding box center [590, 445] width 13 height 13
click at [529, 420] on icon "button" at bounding box center [534, 419] width 13 height 13
click at [531, 397] on icon "button" at bounding box center [529, 392] width 13 height 13
click at [525, 341] on icon "button" at bounding box center [529, 339] width 13 height 13
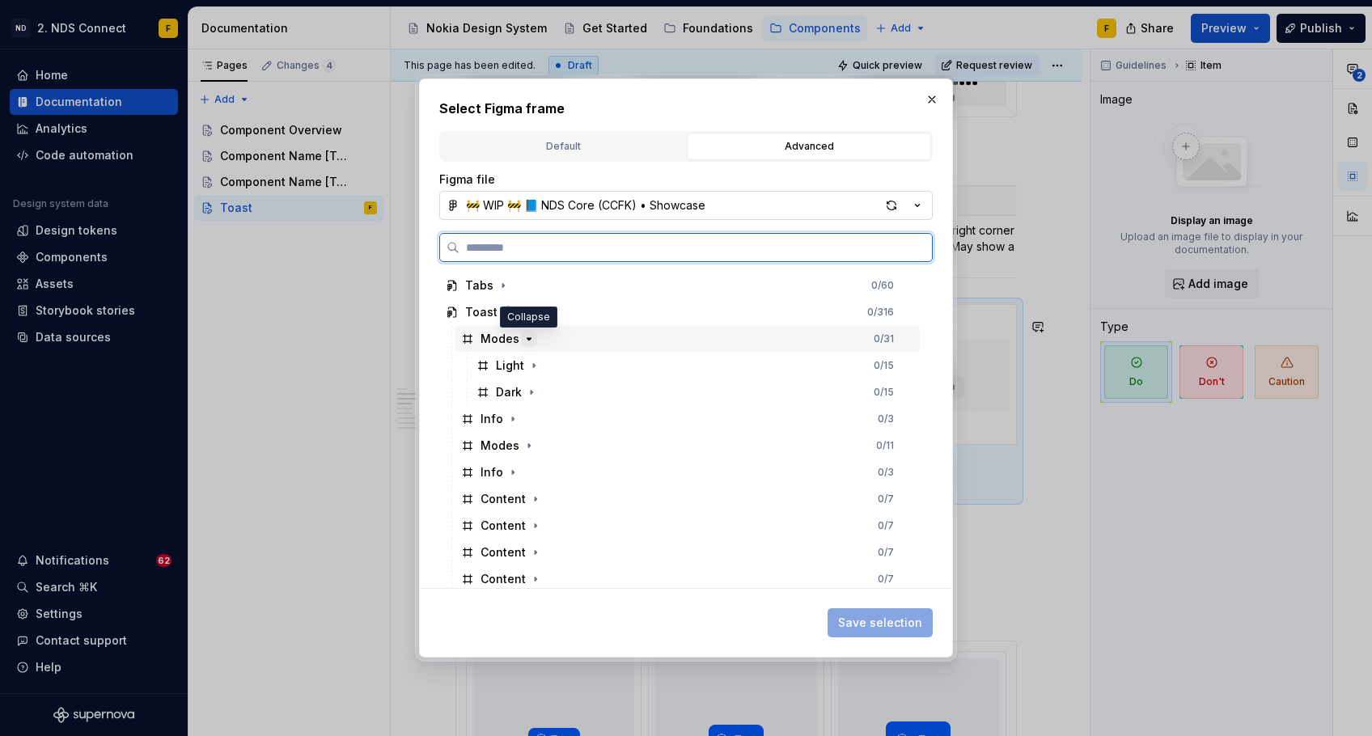
click at [525, 341] on icon "button" at bounding box center [529, 339] width 13 height 13
click at [513, 361] on icon "button" at bounding box center [512, 365] width 13 height 13
click at [523, 340] on icon "button" at bounding box center [529, 339] width 13 height 13
click at [532, 359] on icon "button" at bounding box center [534, 365] width 13 height 13
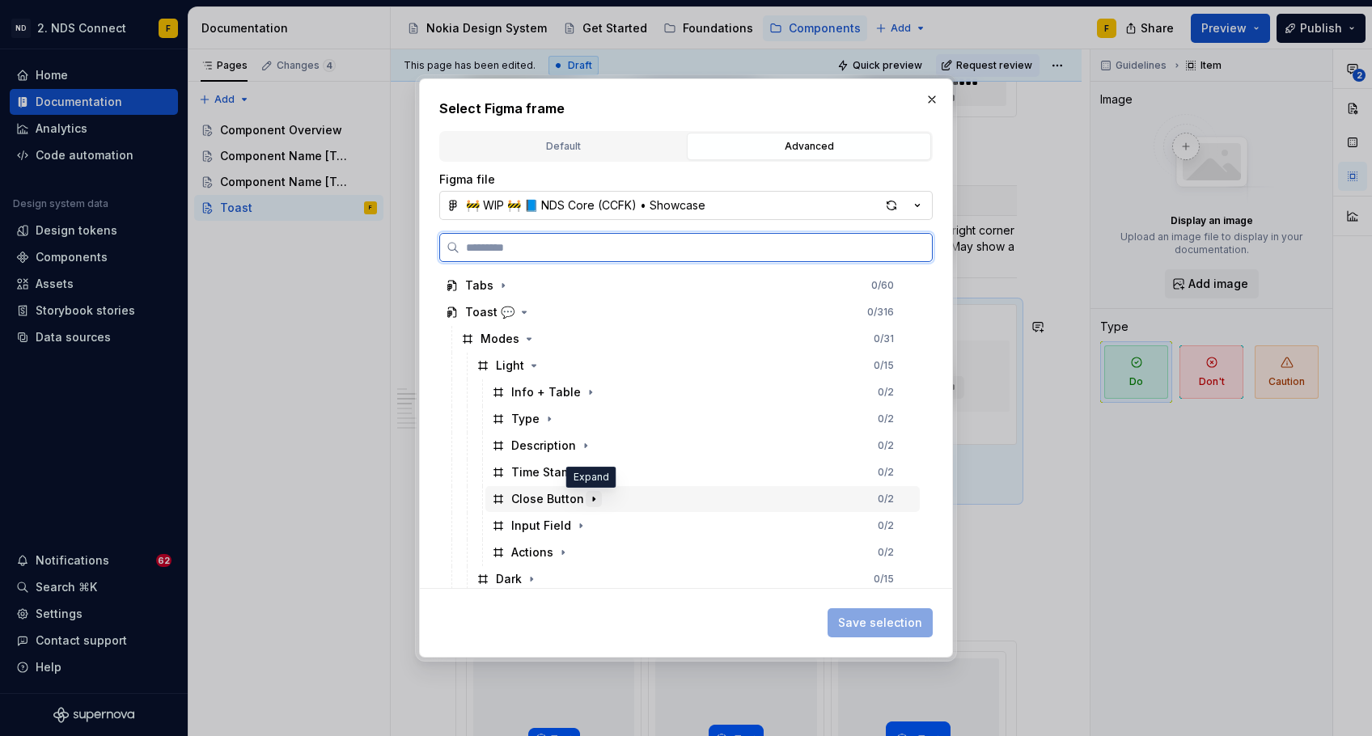
click at [591, 494] on icon "button" at bounding box center [593, 499] width 13 height 13
click at [574, 525] on div "Close Button" at bounding box center [563, 526] width 73 height 16
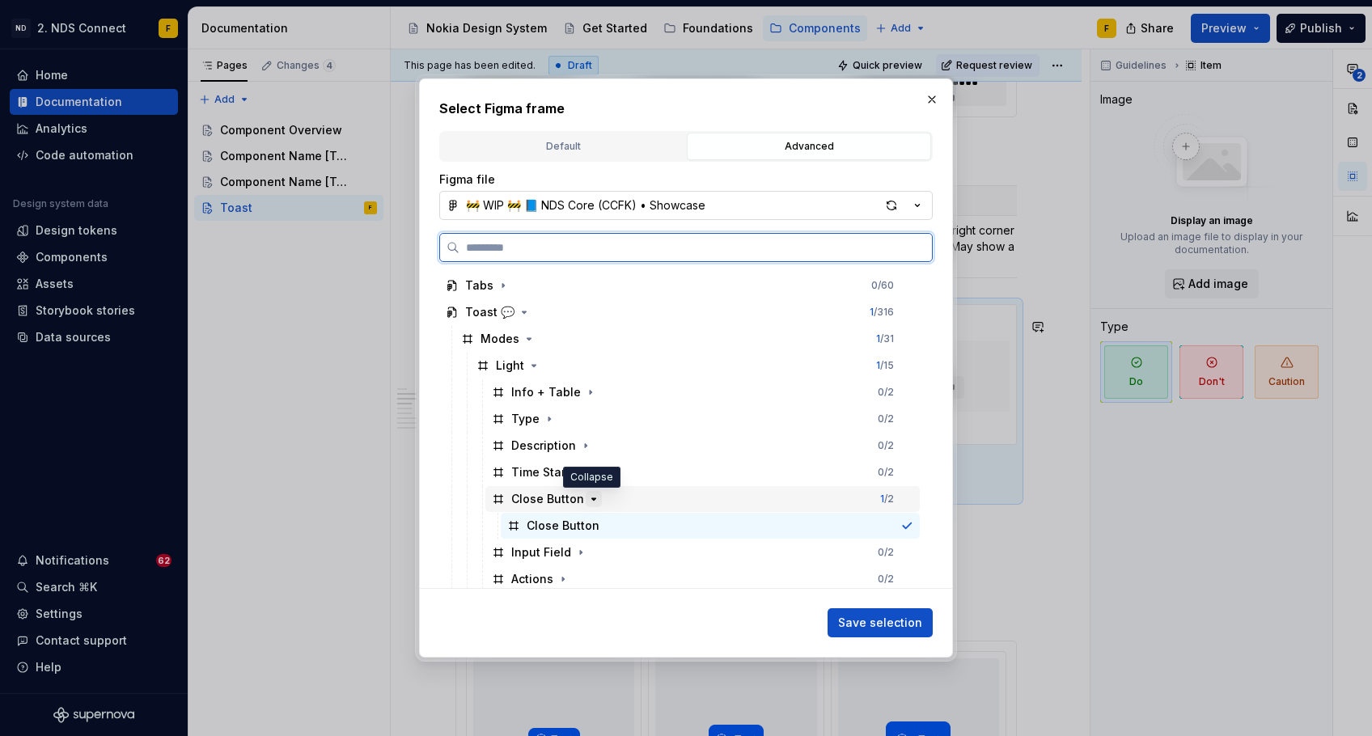
click at [592, 501] on icon "button" at bounding box center [593, 499] width 13 height 13
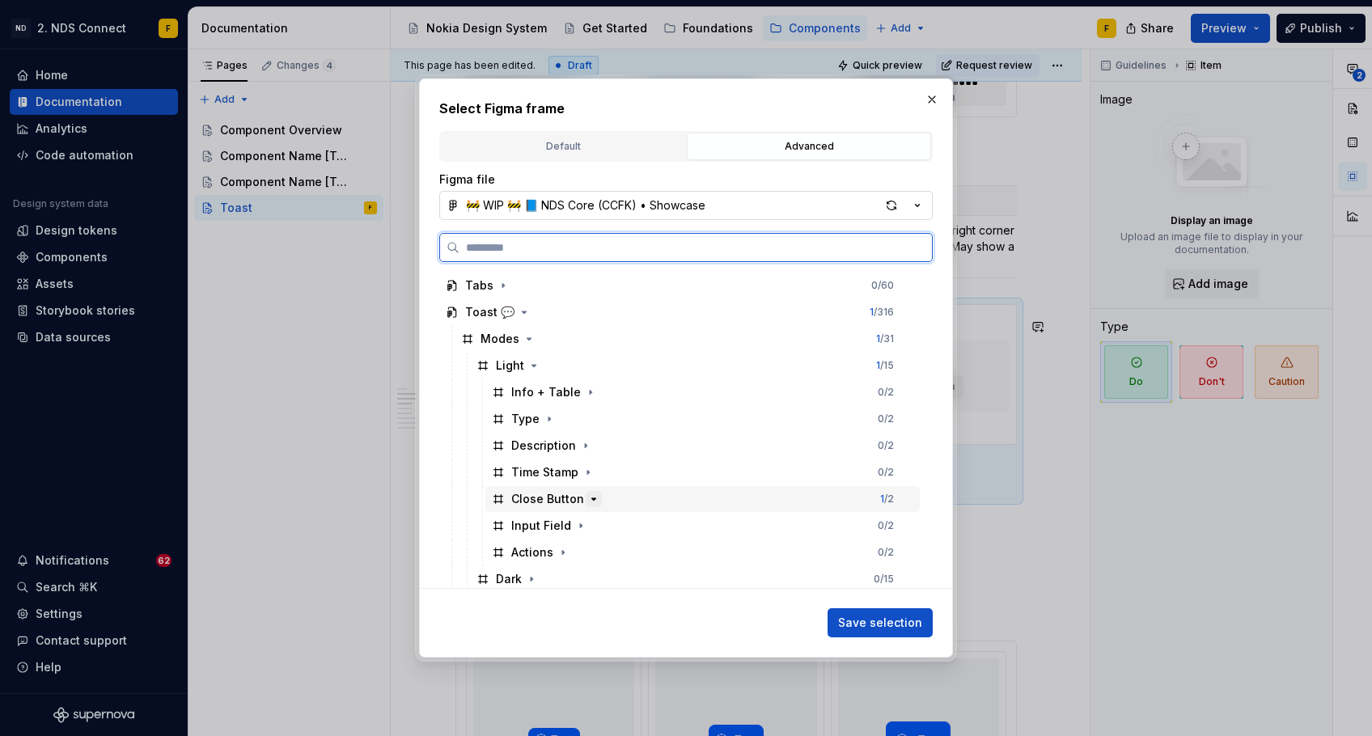
click at [592, 501] on icon "button" at bounding box center [593, 499] width 13 height 13
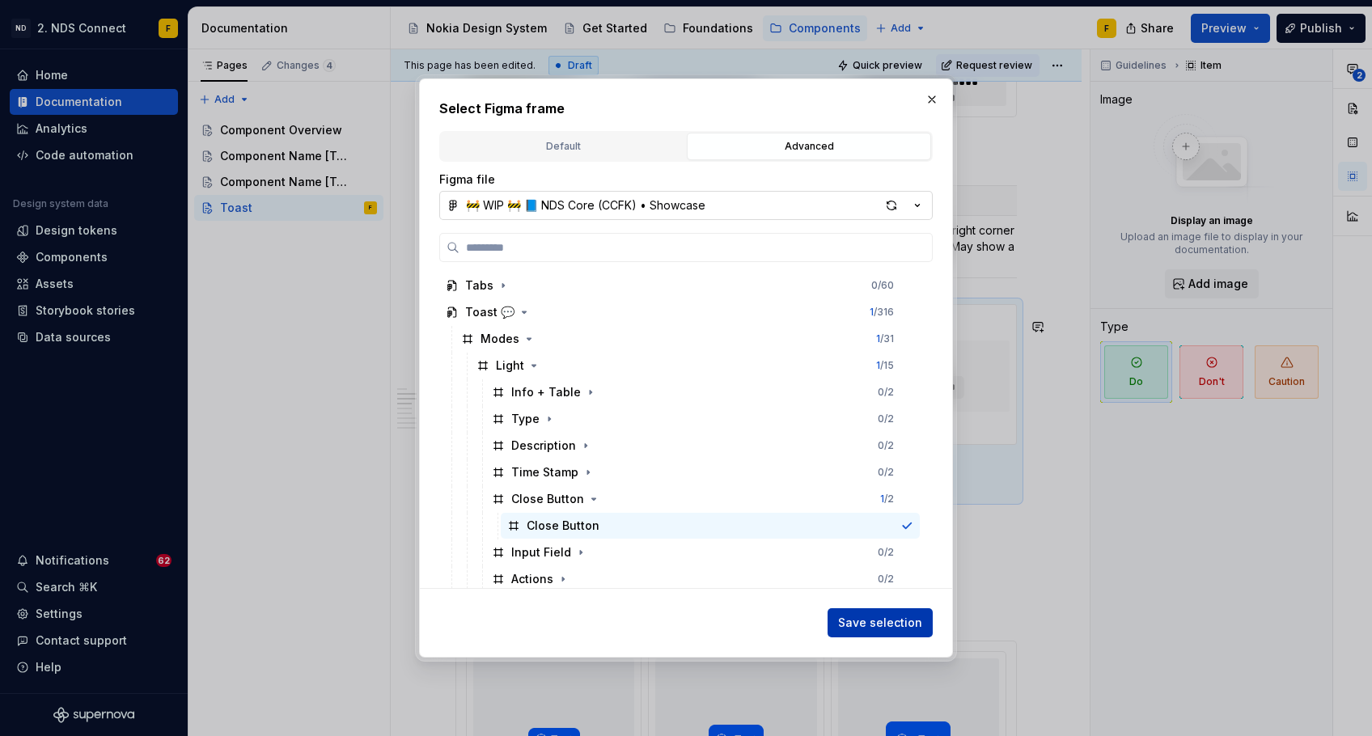
click at [874, 629] on span "Save selection" at bounding box center [880, 623] width 84 height 16
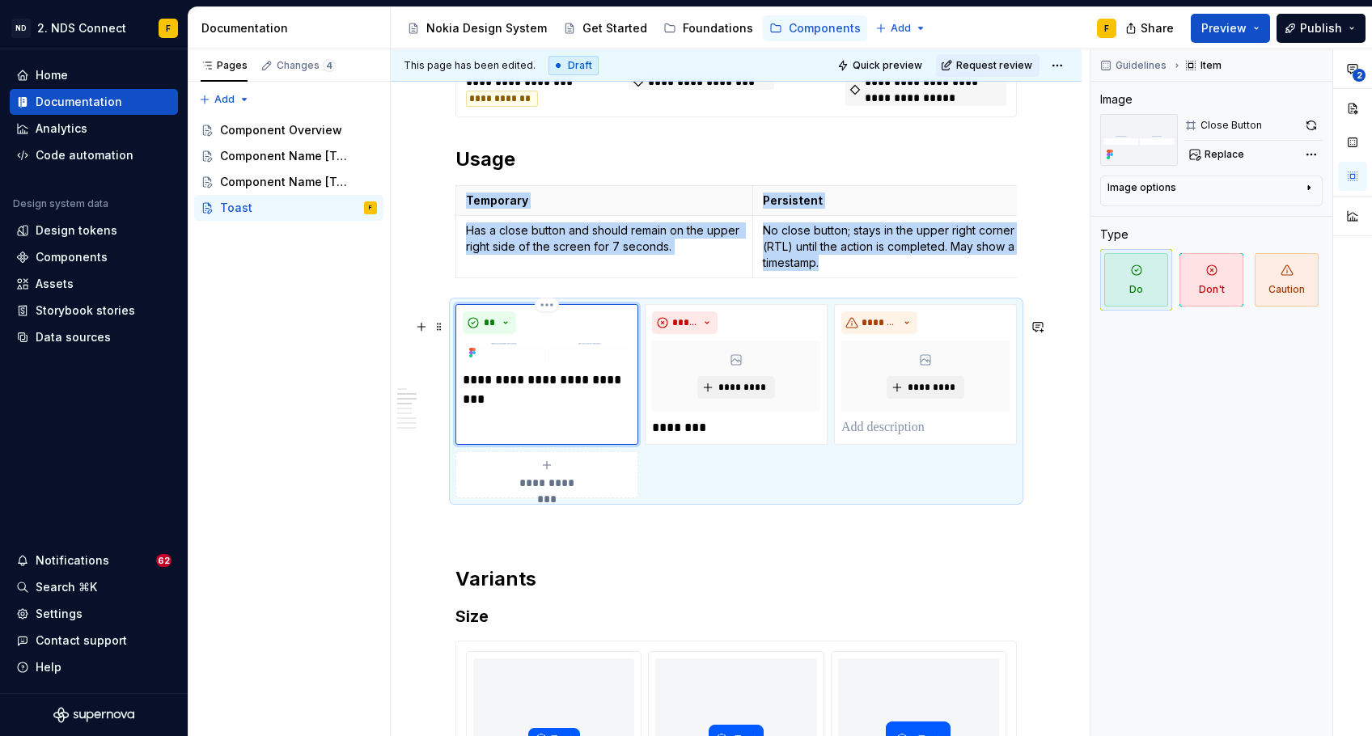
click at [525, 359] on img at bounding box center [547, 352] width 168 height 23
click at [579, 363] on img at bounding box center [547, 352] width 168 height 23
click at [543, 320] on html "ND 2. NDS Connect F Home Documentation Analytics Code automation Design system …" at bounding box center [686, 368] width 1372 height 736
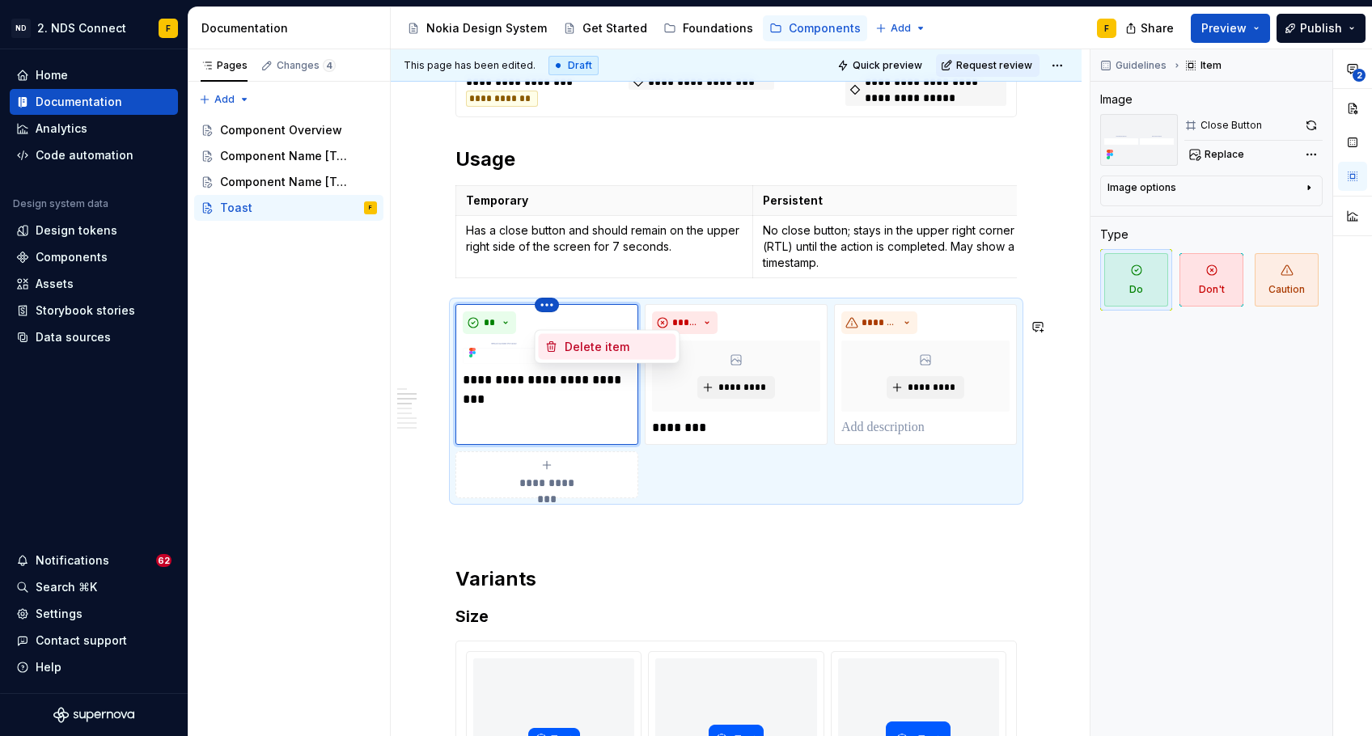
click at [560, 346] on div "Delete item" at bounding box center [608, 347] width 138 height 26
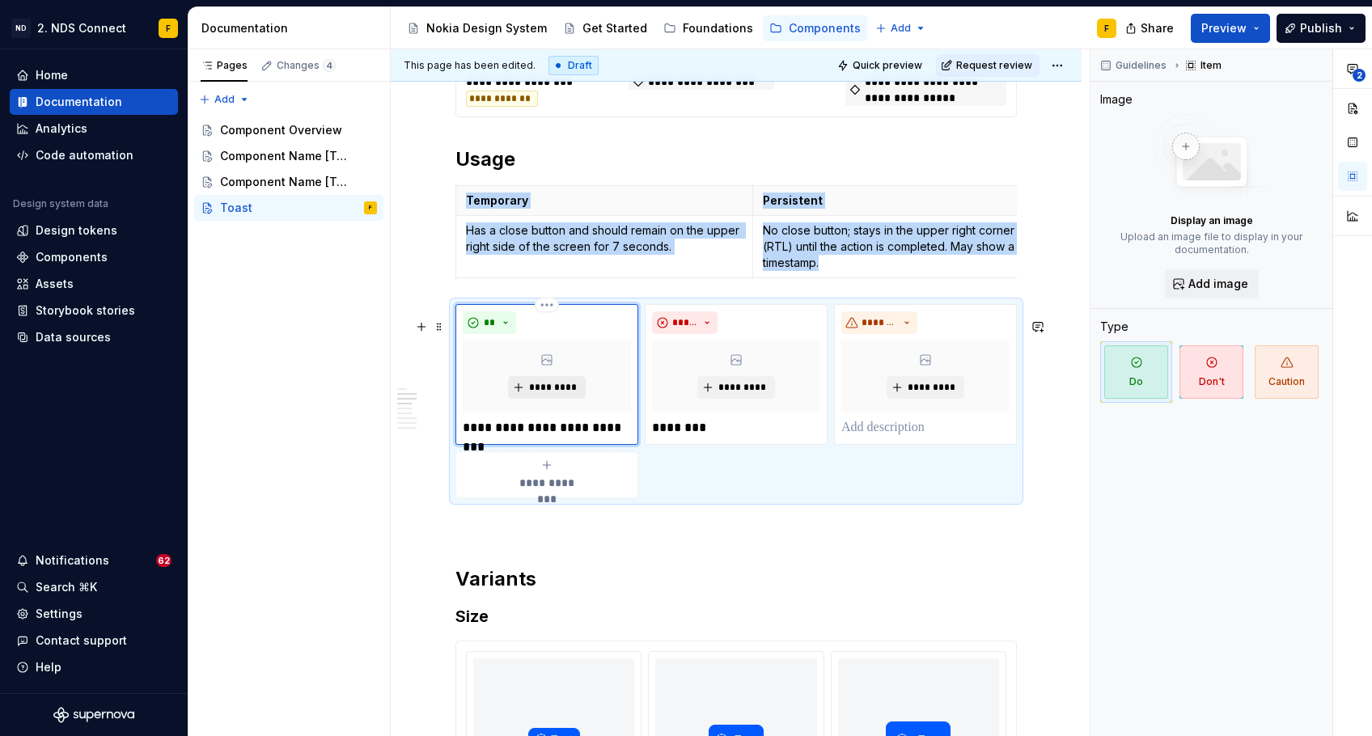
click at [538, 394] on span "*********" at bounding box center [552, 387] width 49 height 13
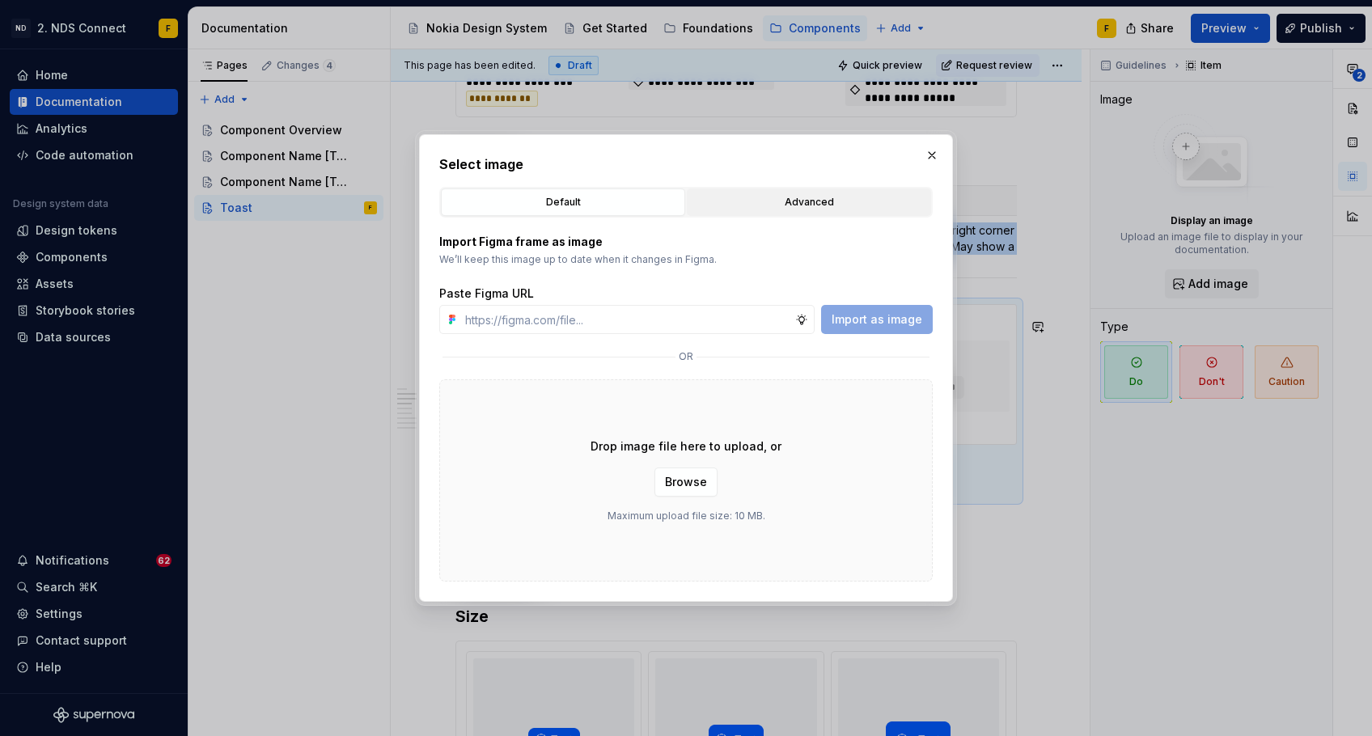
click at [770, 201] on div "Advanced" at bounding box center [809, 202] width 233 height 16
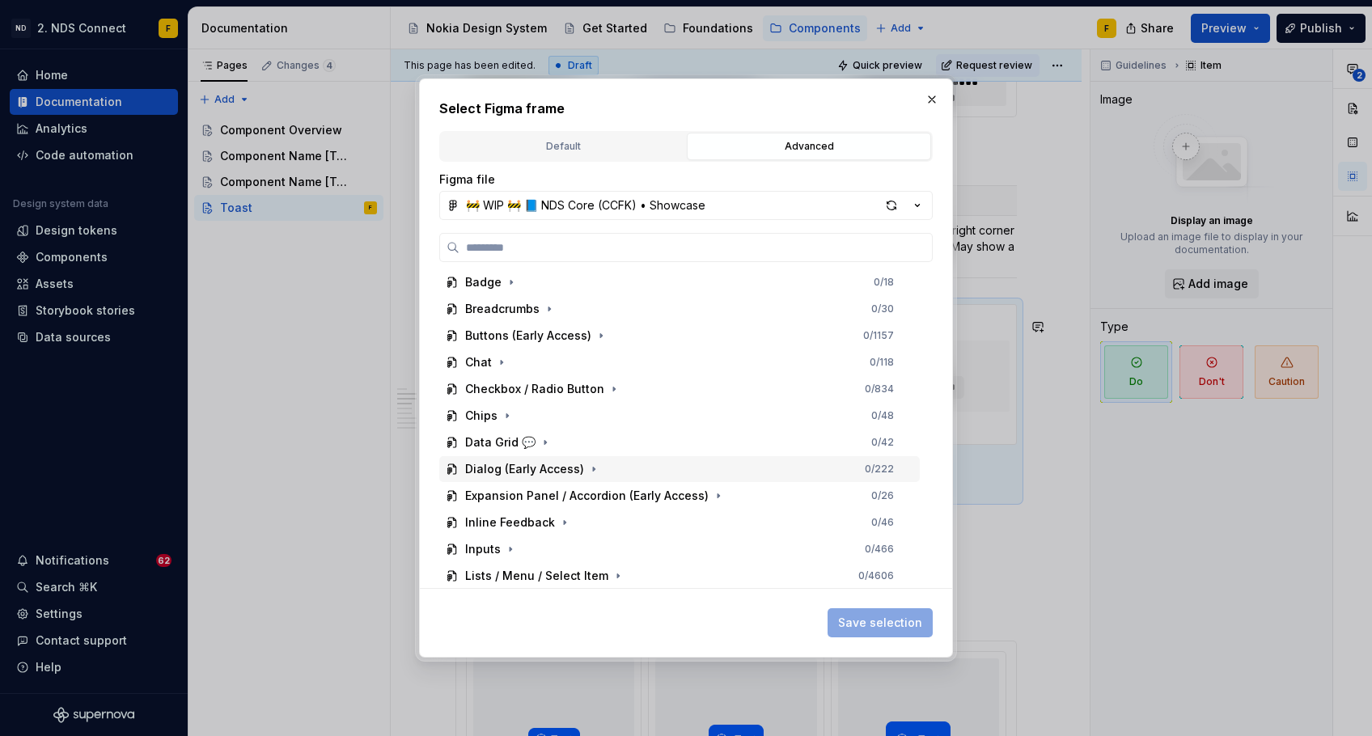
scroll to position [360, 0]
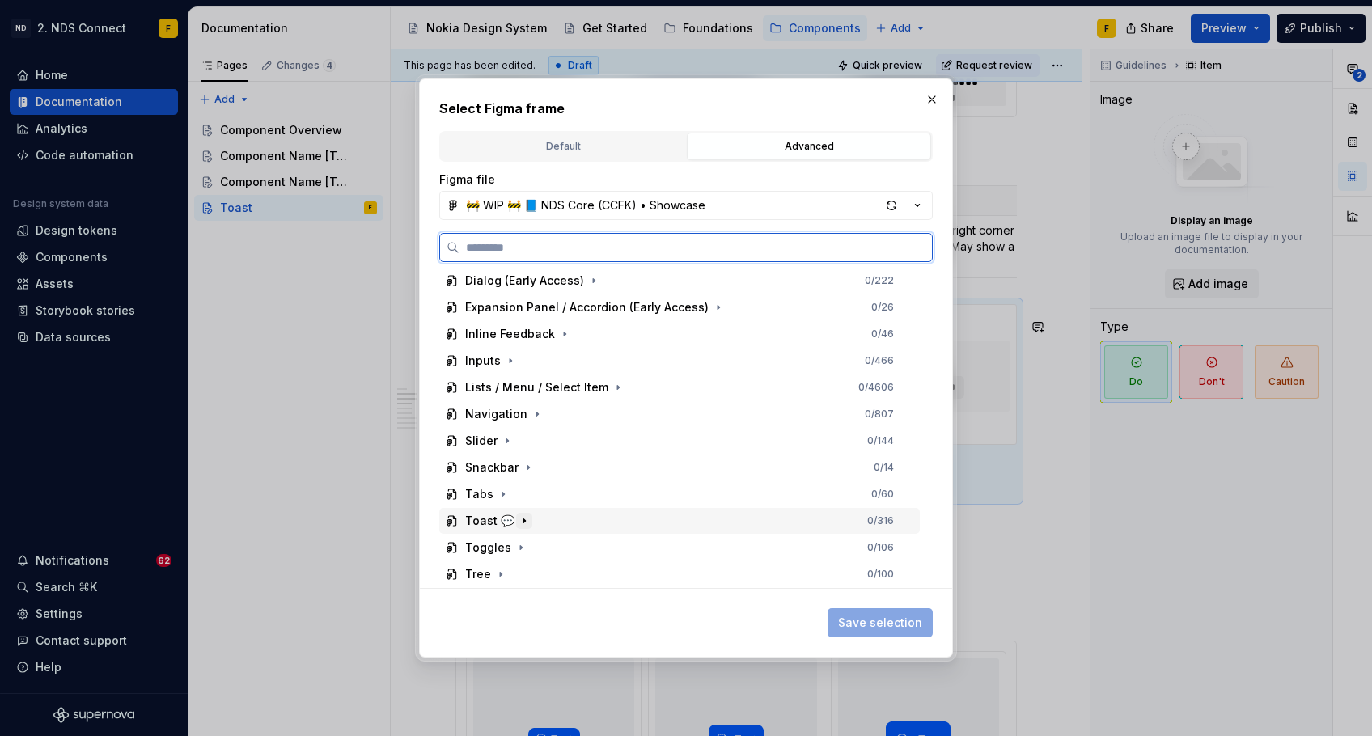
click at [525, 515] on icon "button" at bounding box center [524, 521] width 13 height 13
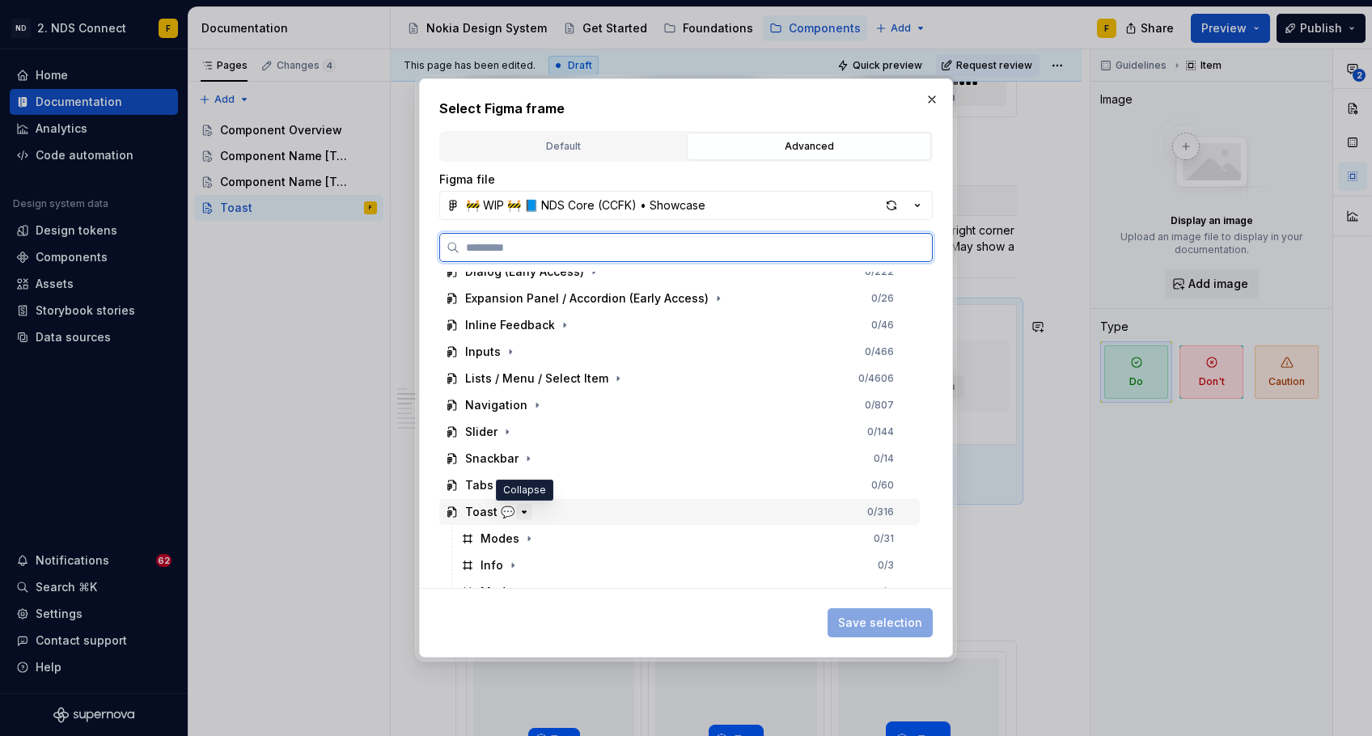
scroll to position [502, 0]
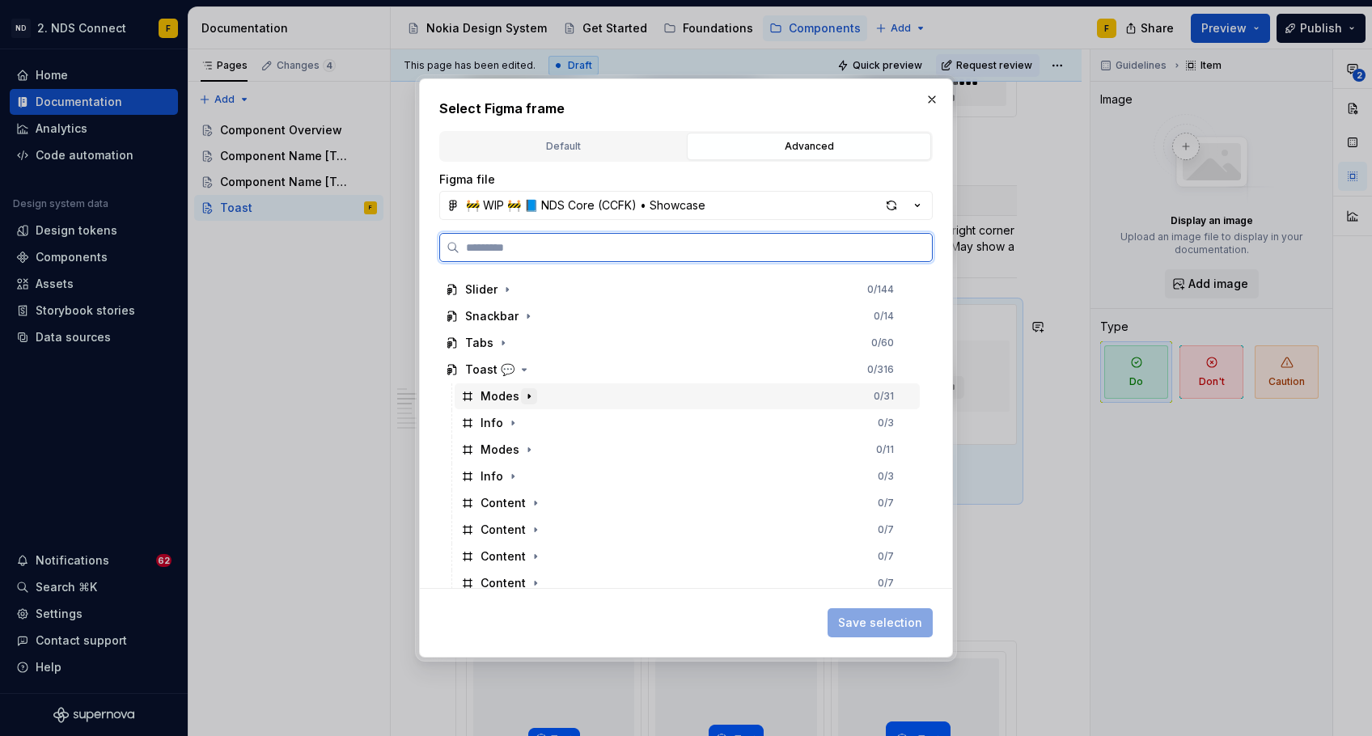
click at [531, 393] on icon "button" at bounding box center [529, 396] width 13 height 13
click at [533, 421] on icon "button" at bounding box center [534, 423] width 13 height 13
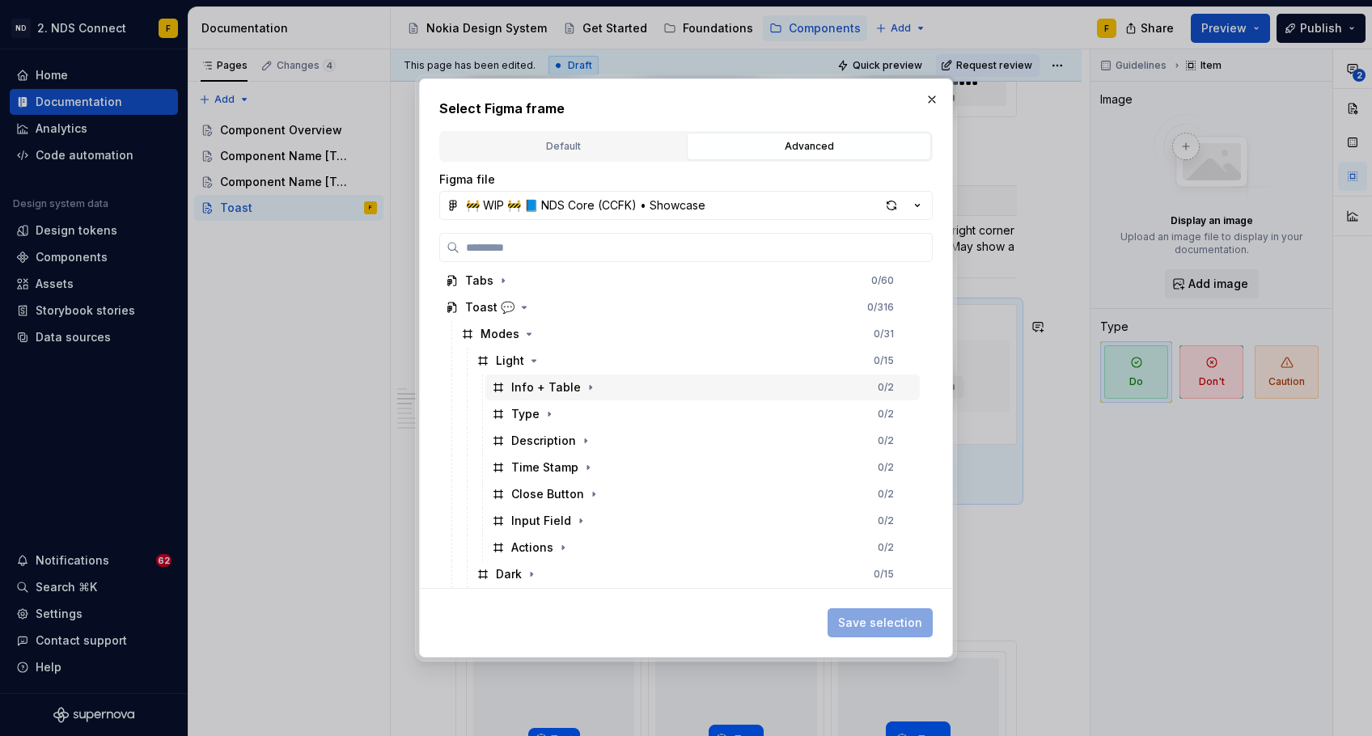
scroll to position [568, 0]
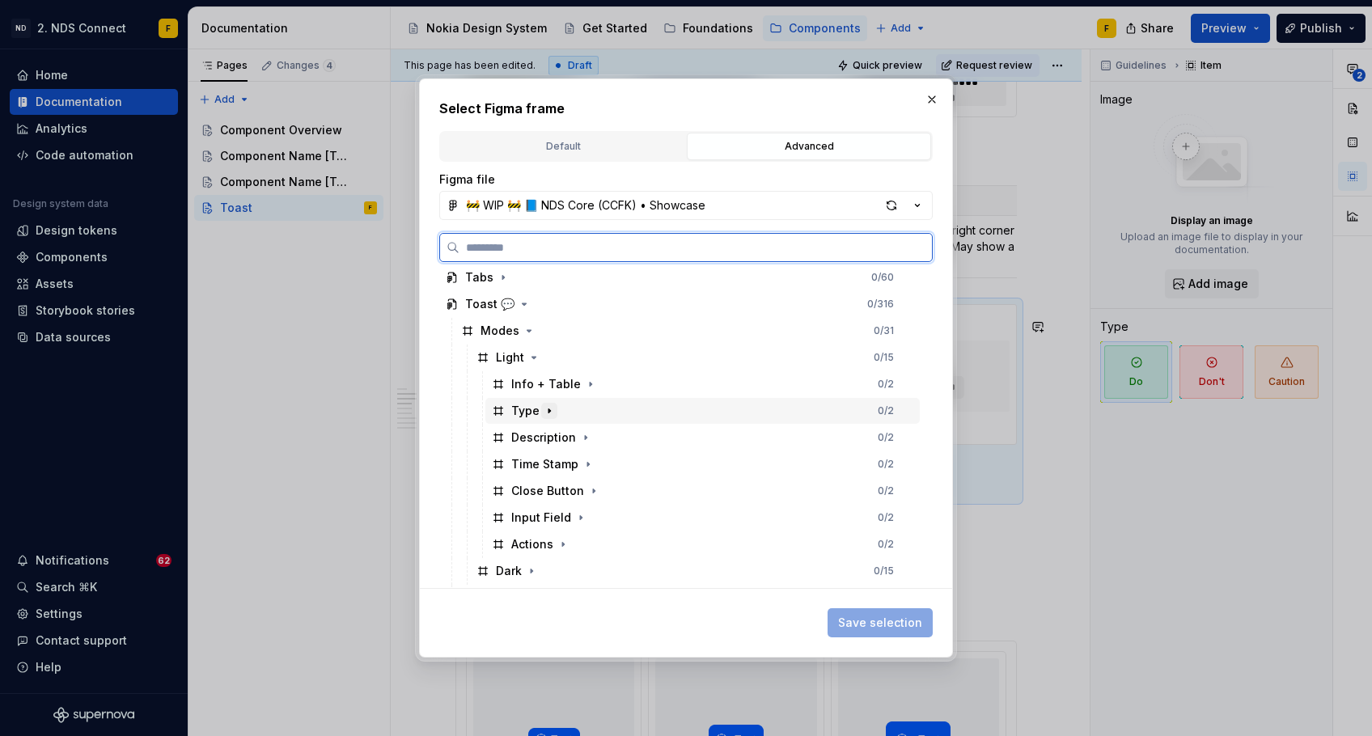
click at [550, 406] on icon "button" at bounding box center [549, 411] width 13 height 13
click at [549, 411] on icon "button" at bounding box center [550, 411] width 2 height 4
click at [543, 409] on icon "button" at bounding box center [549, 411] width 13 height 13
click at [527, 333] on icon "button" at bounding box center [529, 330] width 13 height 13
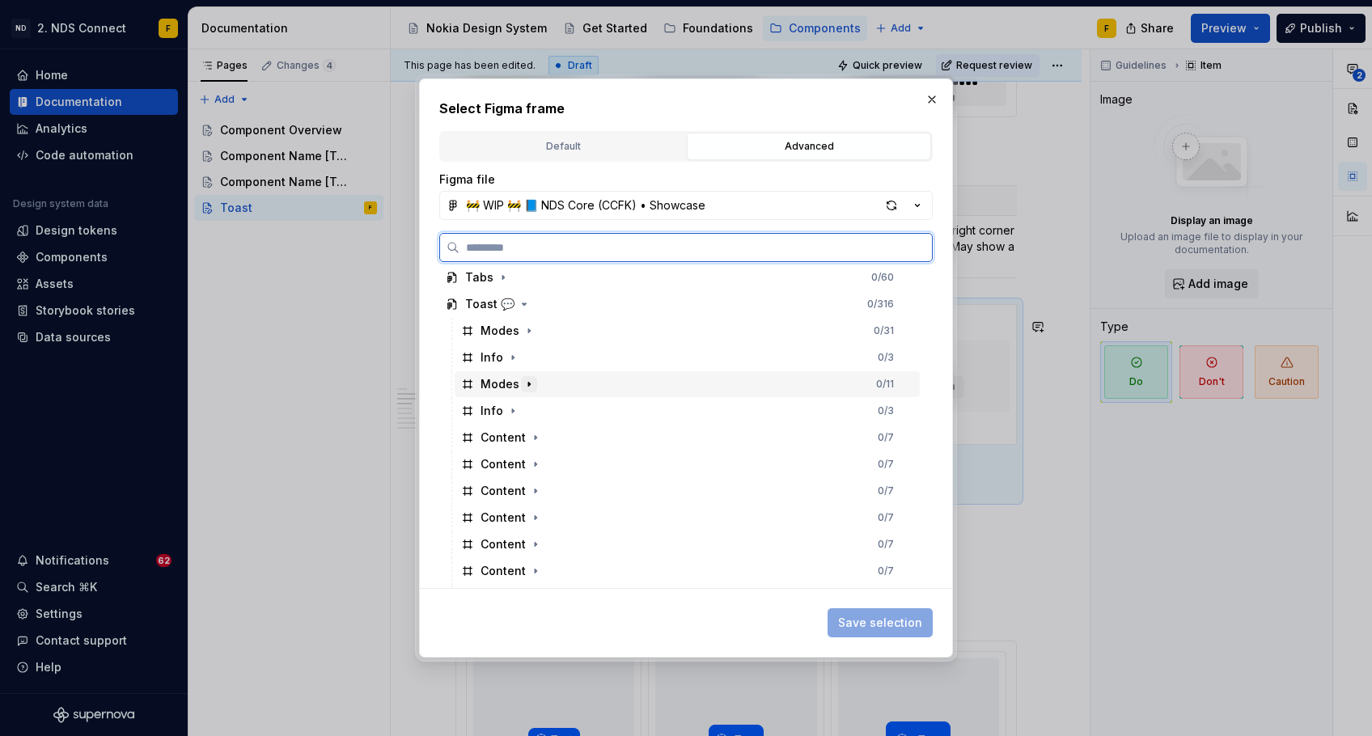
click at [528, 378] on icon "button" at bounding box center [529, 384] width 13 height 13
click at [535, 409] on icon "button" at bounding box center [534, 411] width 13 height 13
click at [553, 465] on icon "button" at bounding box center [549, 464] width 13 height 13
click at [589, 439] on icon "button" at bounding box center [590, 437] width 13 height 13
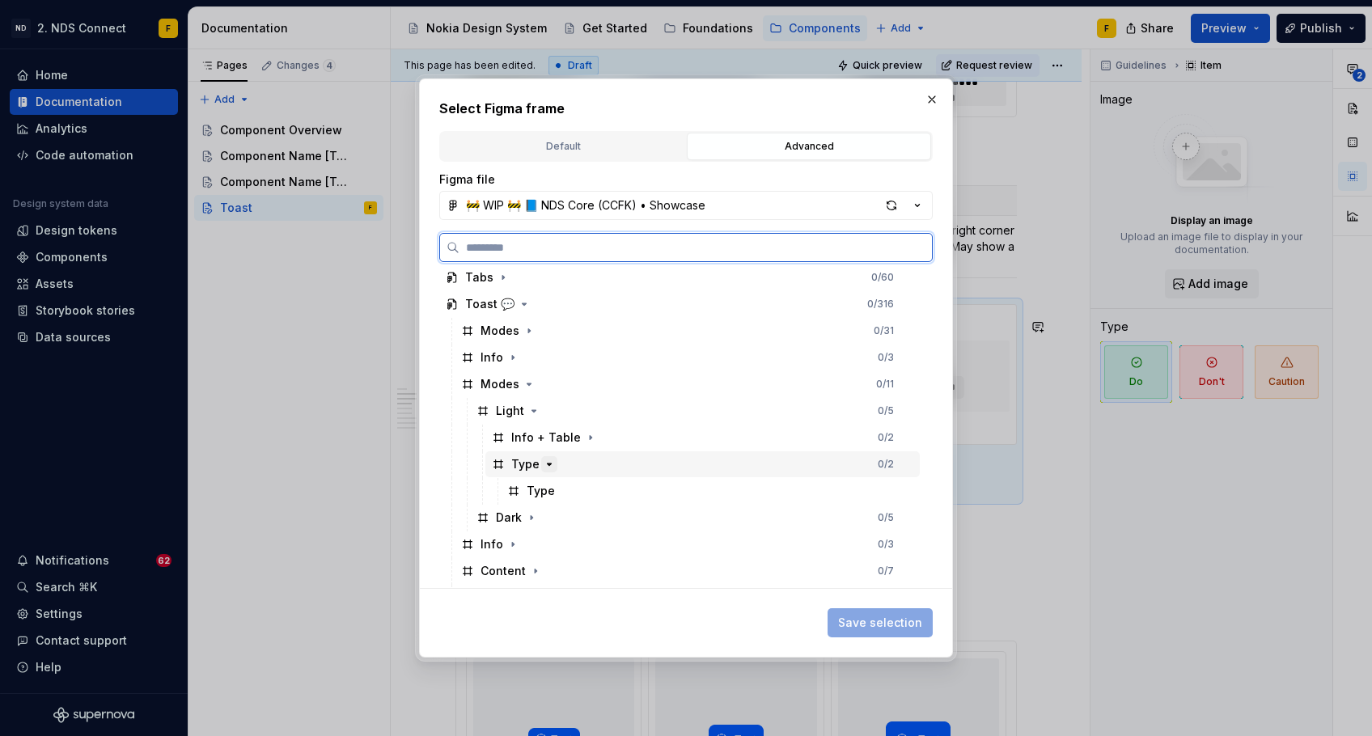
click at [551, 460] on icon "button" at bounding box center [549, 464] width 13 height 13
click at [523, 381] on icon "button" at bounding box center [529, 384] width 13 height 13
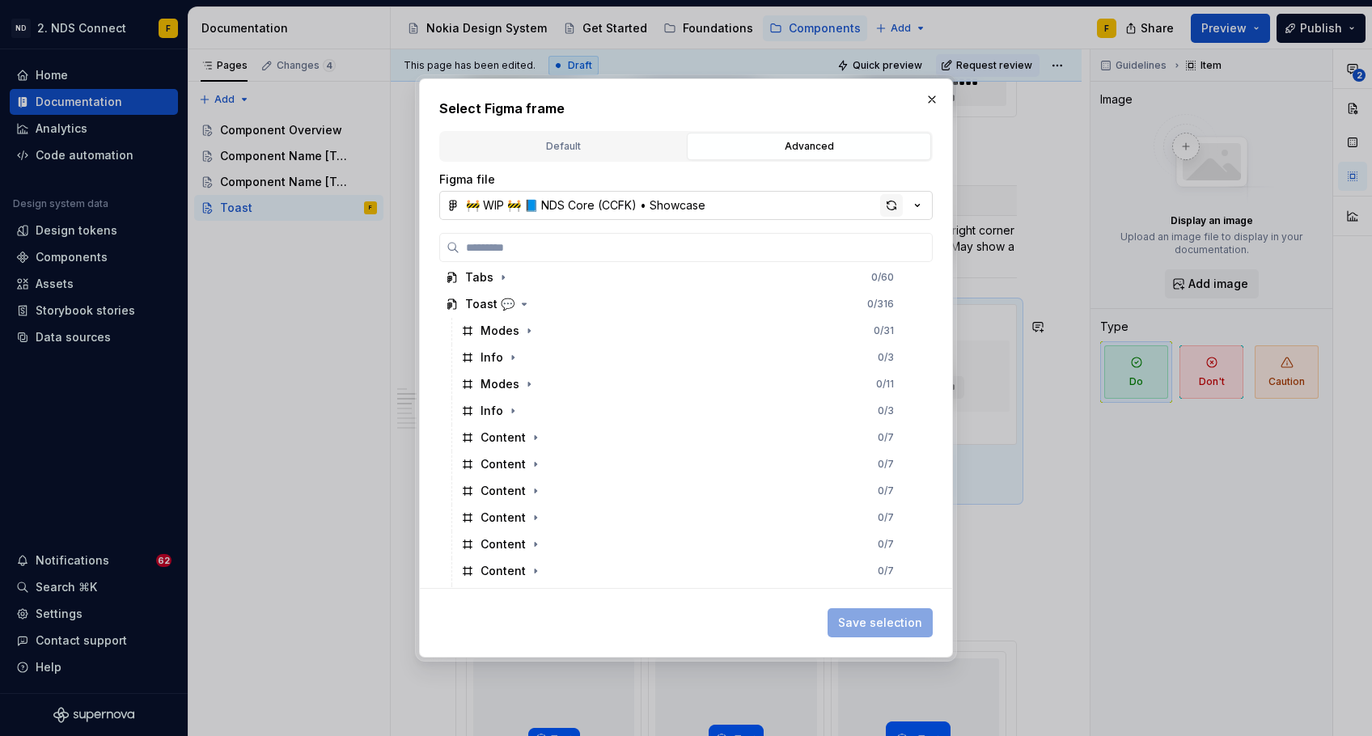
click at [892, 207] on div "button" at bounding box center [891, 205] width 23 height 23
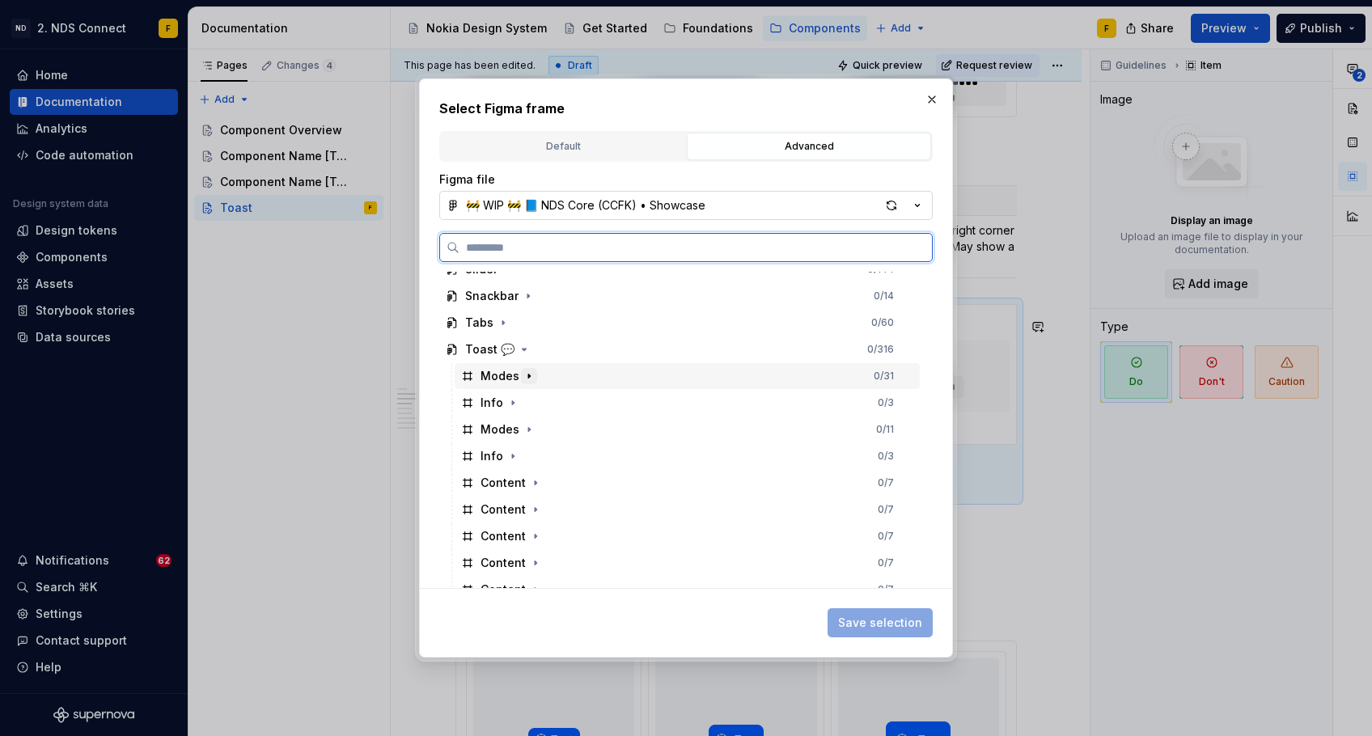
click at [528, 380] on icon "button" at bounding box center [529, 376] width 13 height 13
click at [528, 429] on icon "button" at bounding box center [529, 429] width 2 height 4
click at [528, 429] on icon "button" at bounding box center [530, 430] width 4 height 2
click at [523, 430] on icon "button" at bounding box center [529, 429] width 13 height 13
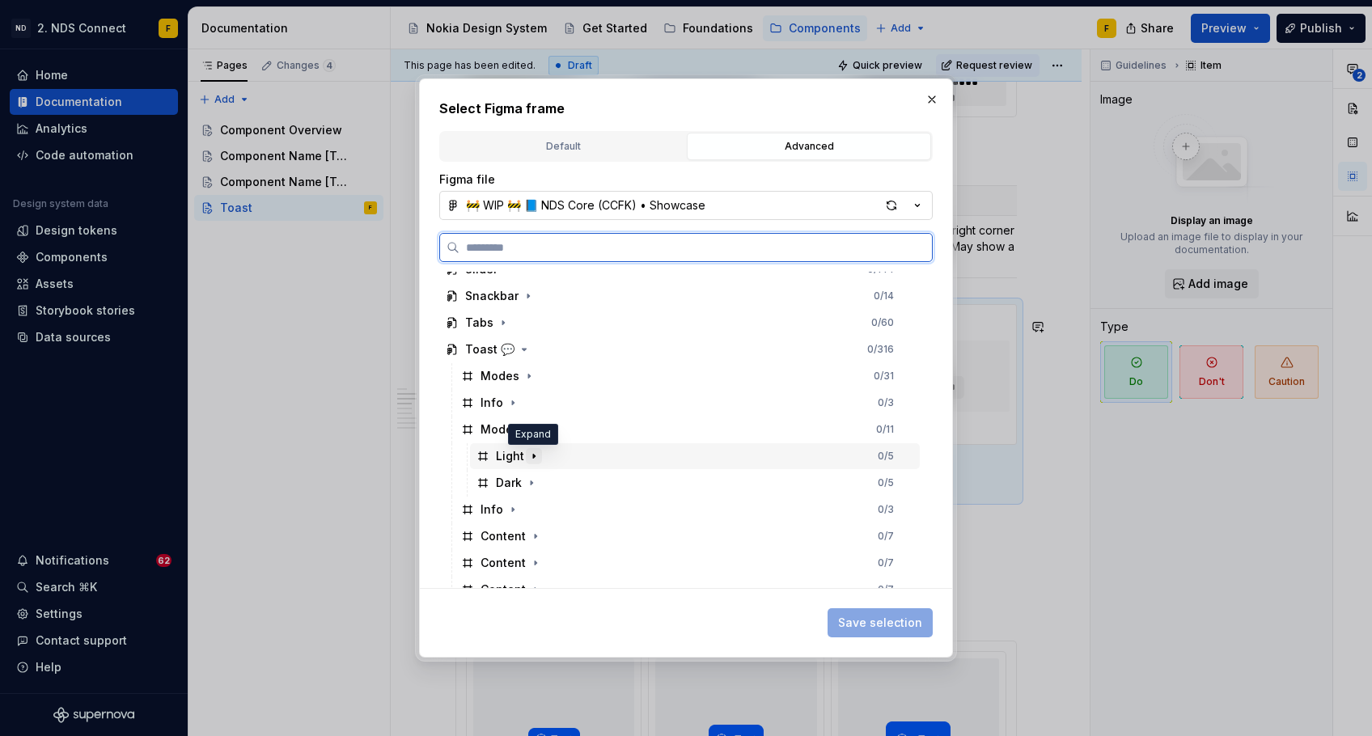
click at [535, 459] on icon "button" at bounding box center [534, 456] width 13 height 13
click at [548, 507] on icon "button" at bounding box center [549, 509] width 13 height 13
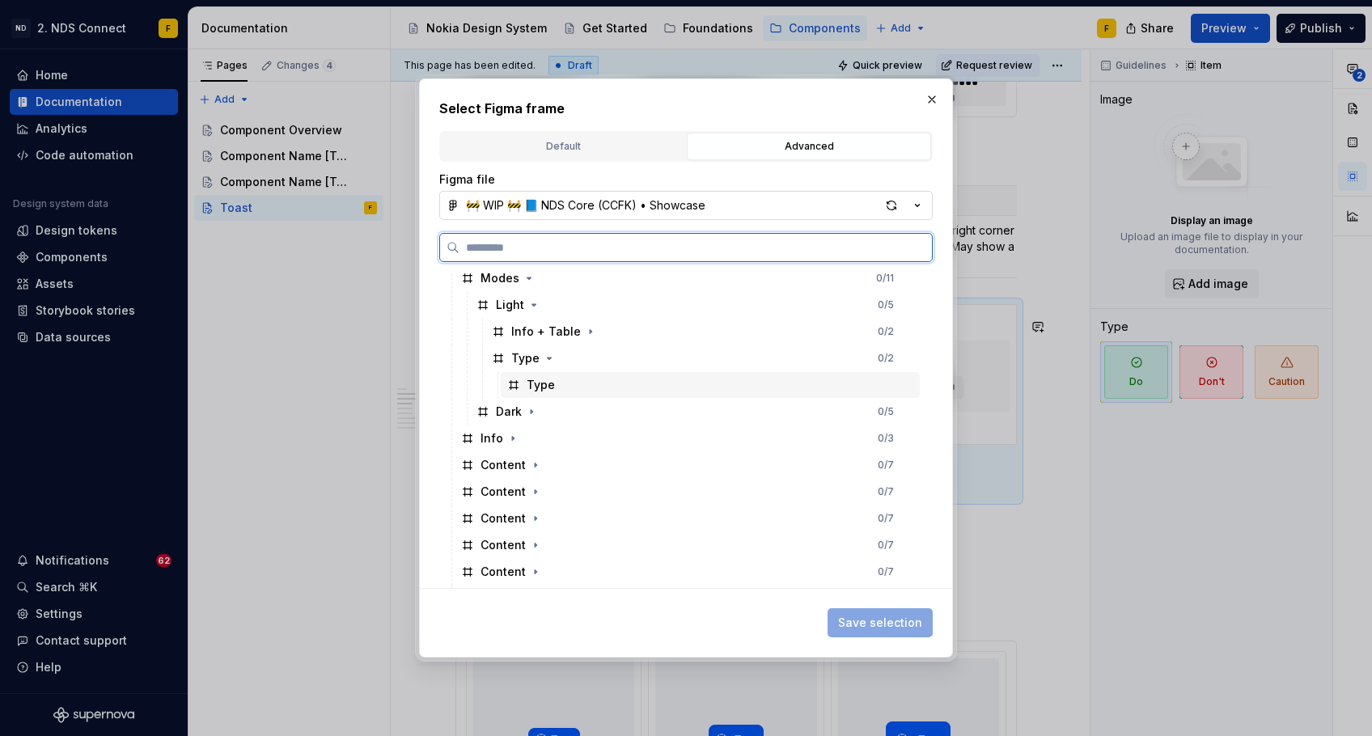
click at [581, 385] on div "Type" at bounding box center [710, 385] width 419 height 26
click at [533, 409] on icon "button" at bounding box center [531, 411] width 13 height 13
click at [550, 466] on icon "button" at bounding box center [549, 465] width 13 height 13
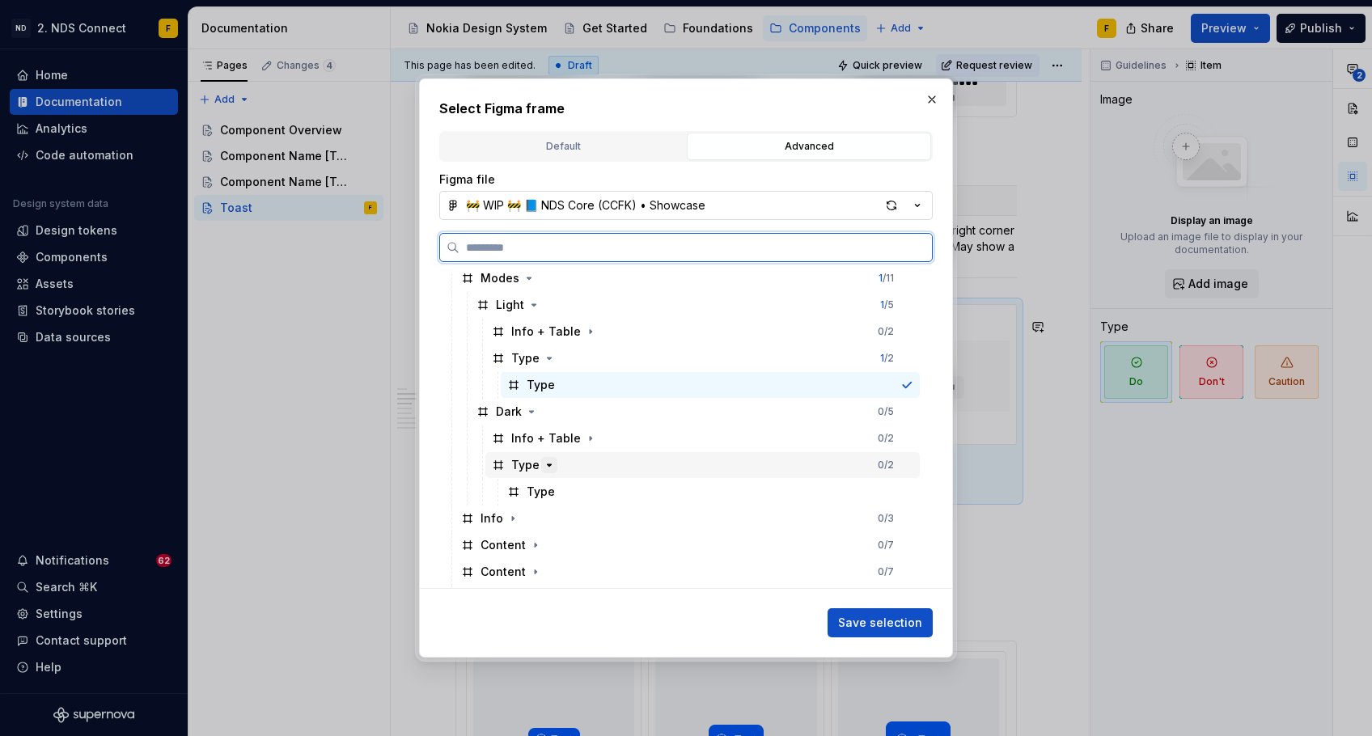
click at [550, 466] on icon "button" at bounding box center [549, 465] width 13 height 13
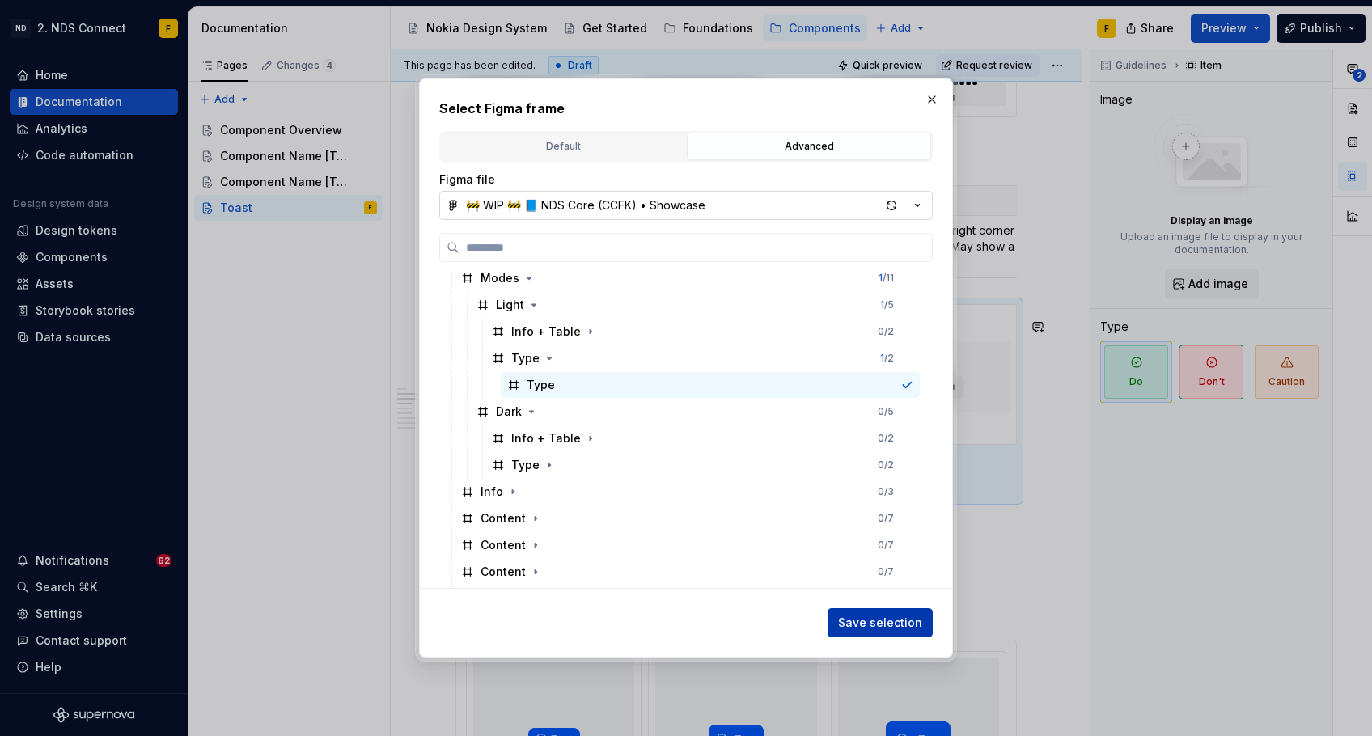
click at [855, 613] on button "Save selection" at bounding box center [880, 622] width 105 height 29
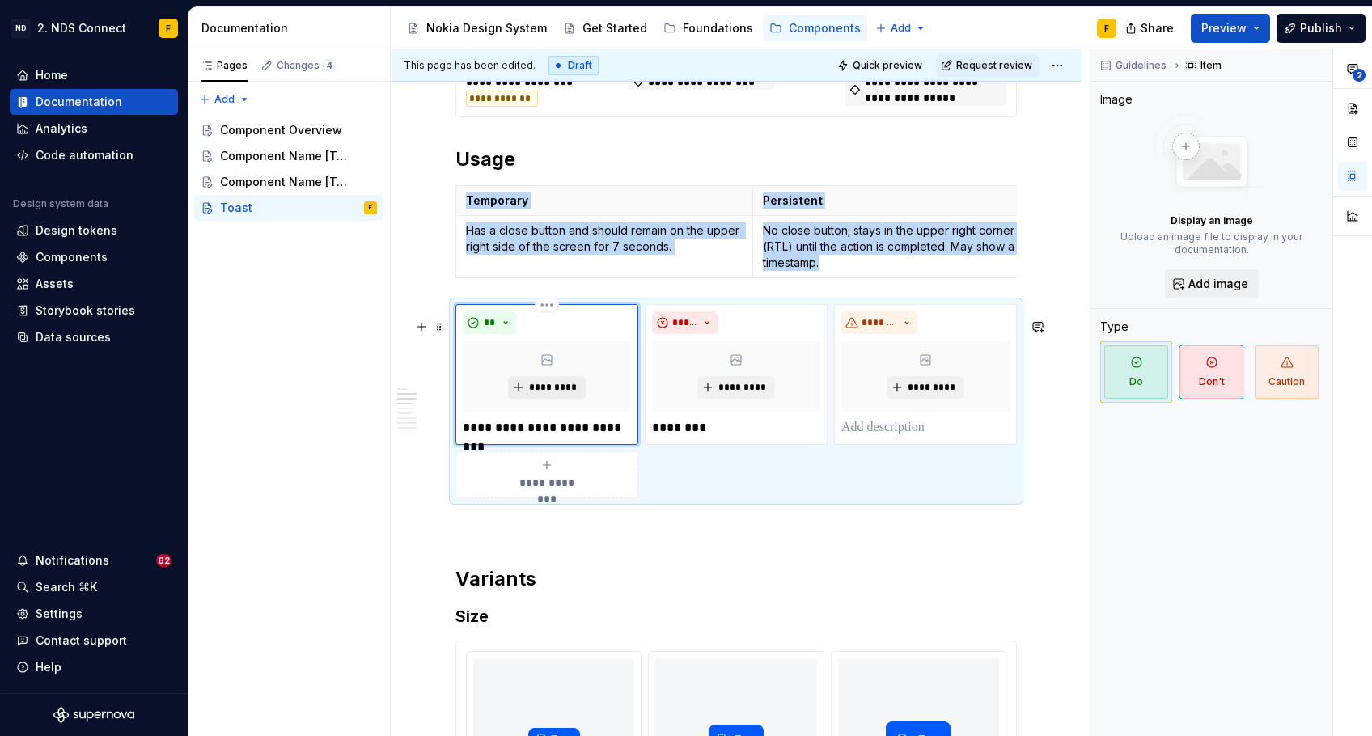
click at [557, 394] on span "*********" at bounding box center [552, 387] width 49 height 13
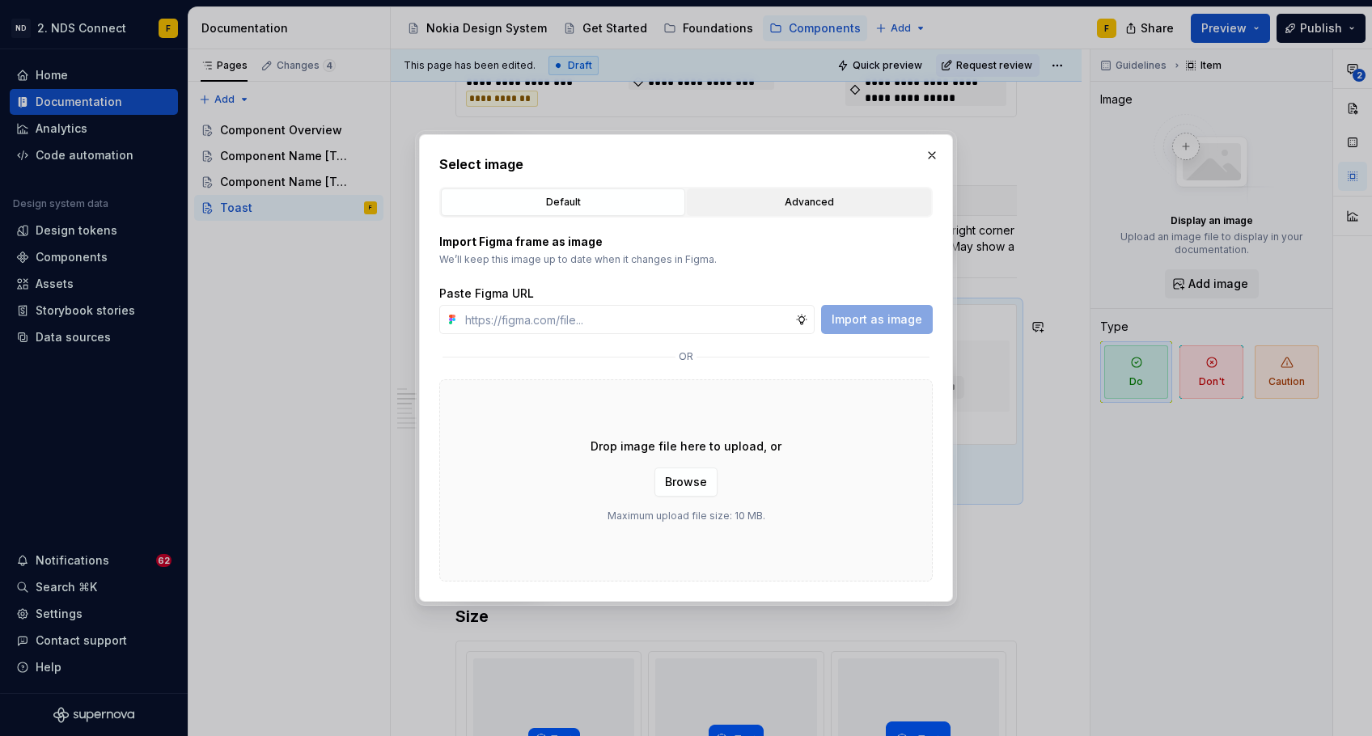
click at [784, 203] on div "Advanced" at bounding box center [809, 202] width 233 height 16
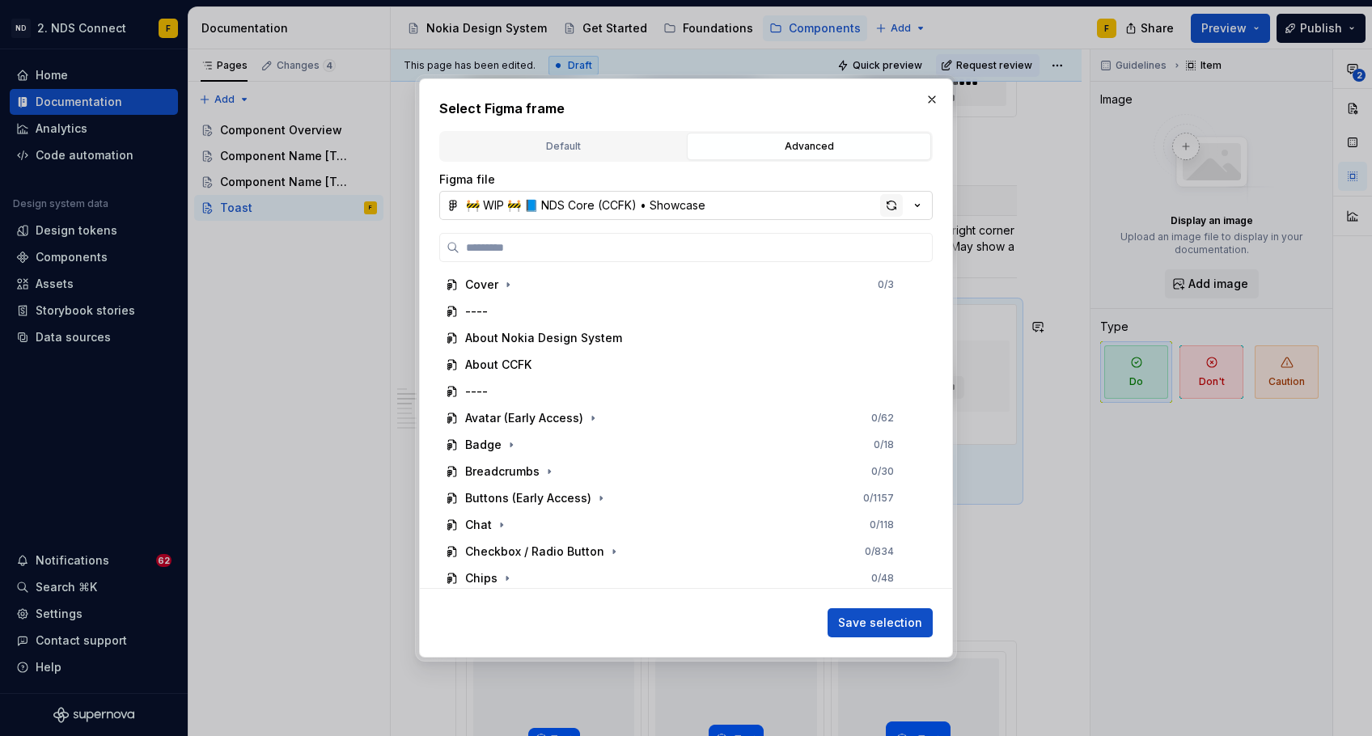
click at [892, 205] on div "button" at bounding box center [891, 205] width 23 height 23
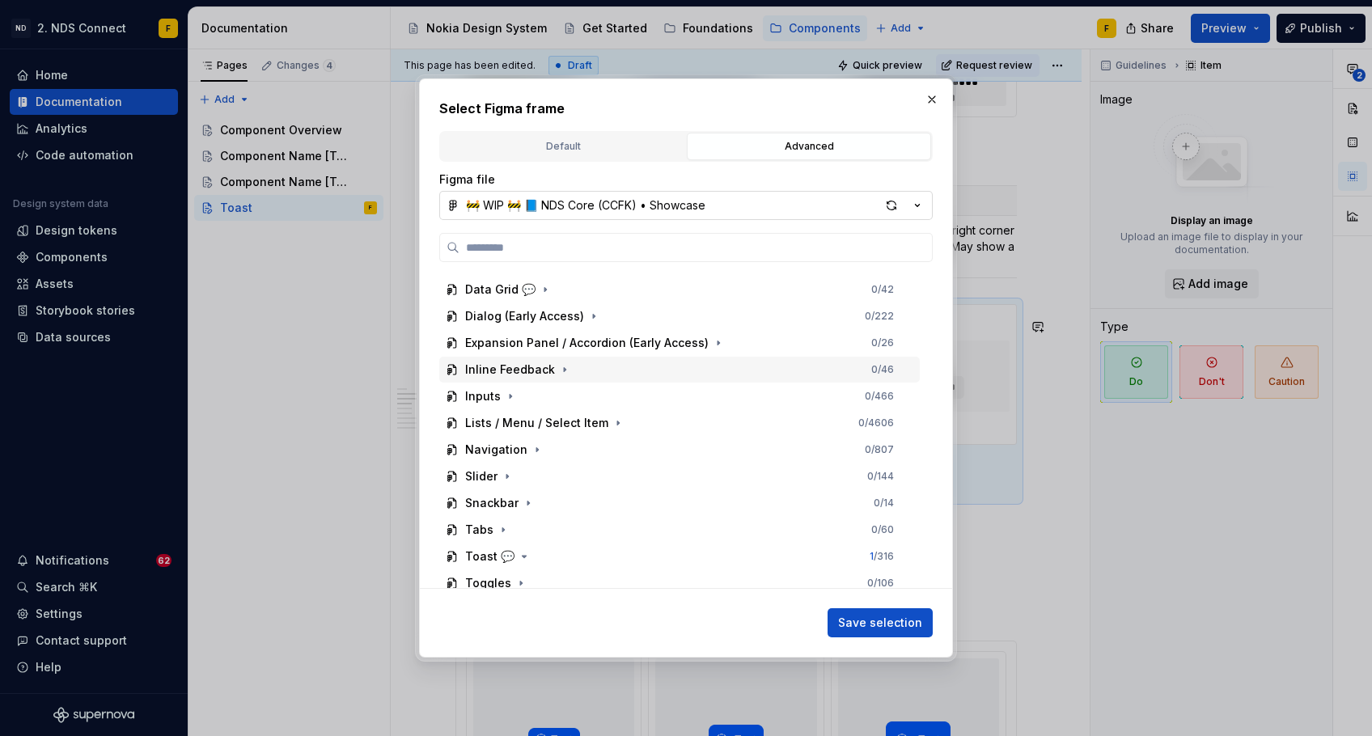
scroll to position [322, 0]
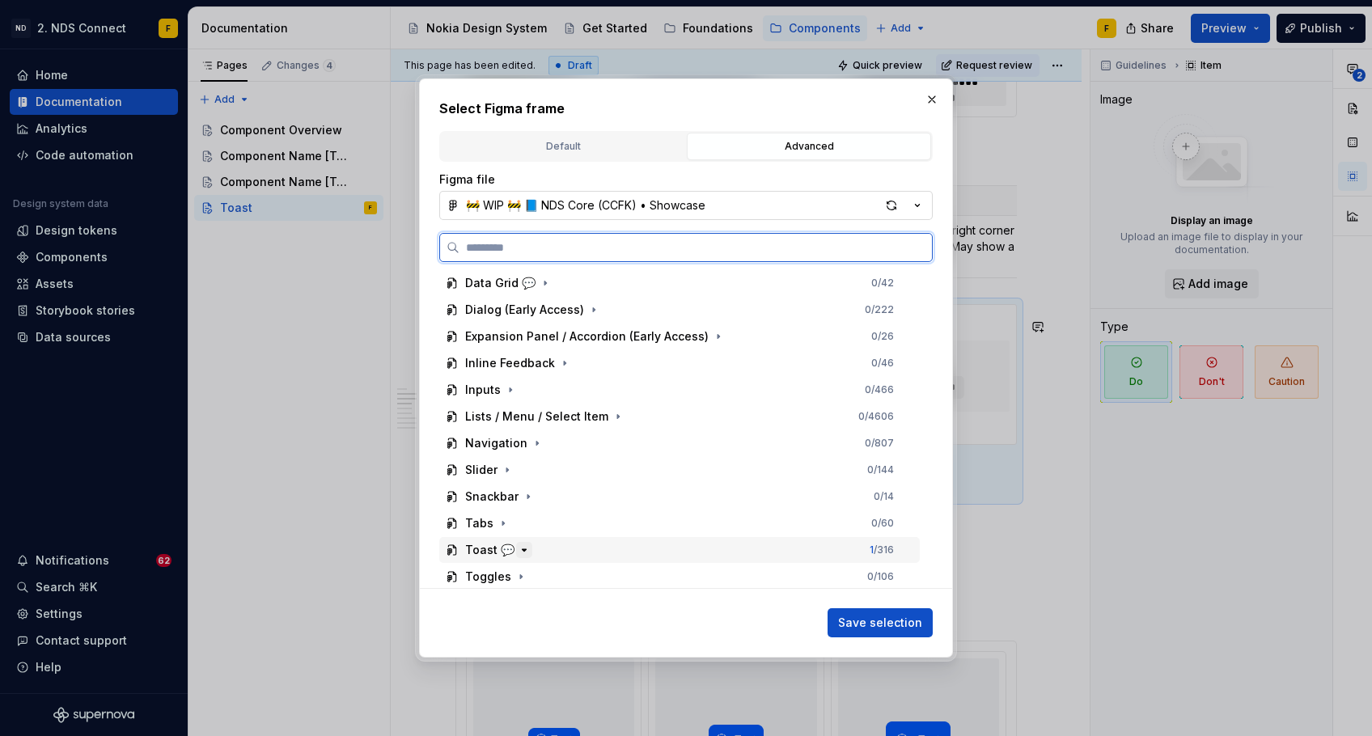
click at [522, 547] on icon "button" at bounding box center [524, 550] width 13 height 13
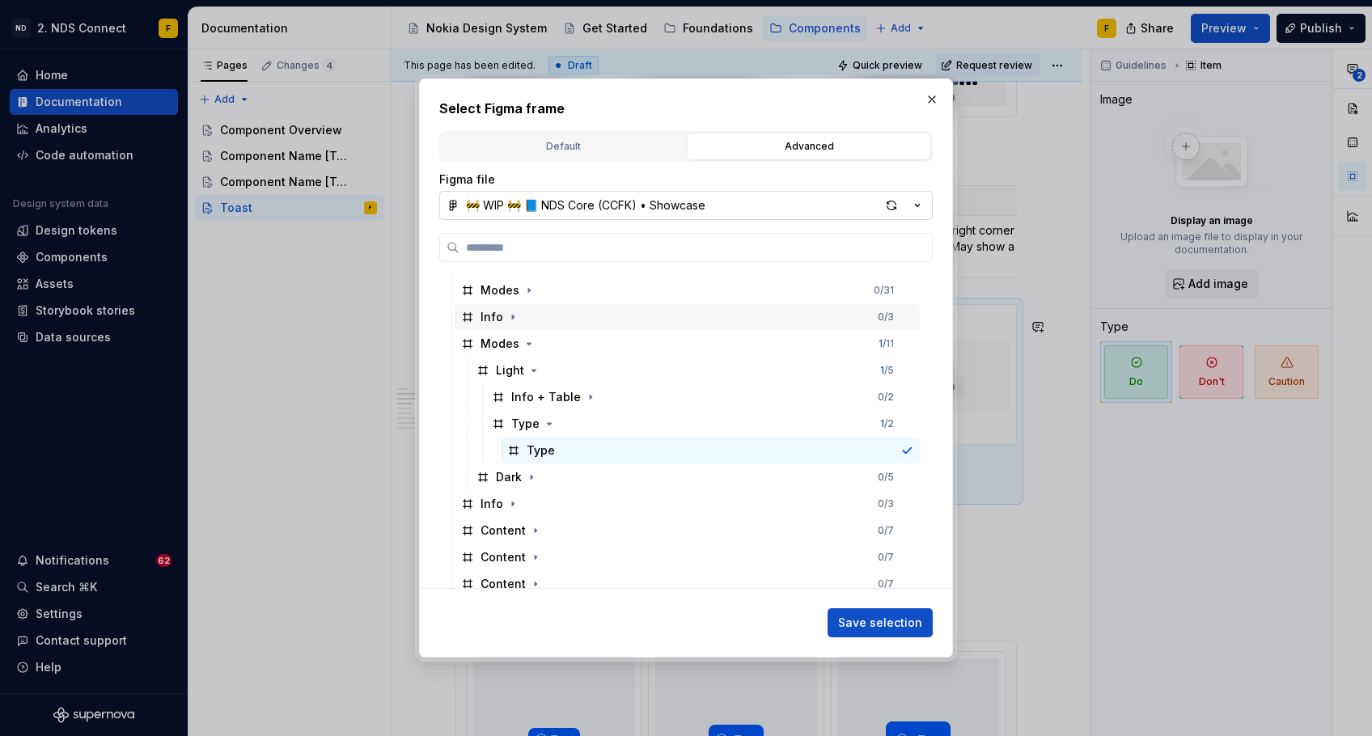
scroll to position [578, 0]
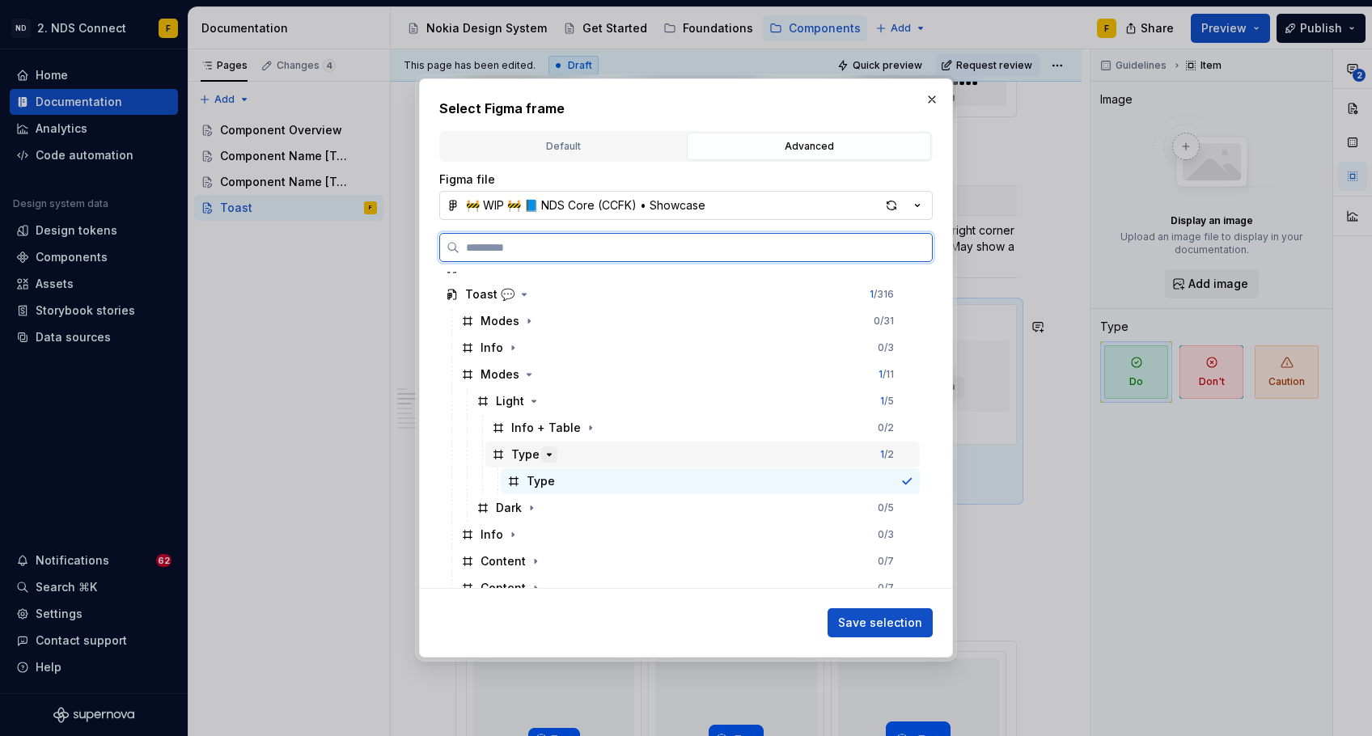
click at [547, 452] on icon "button" at bounding box center [549, 454] width 13 height 13
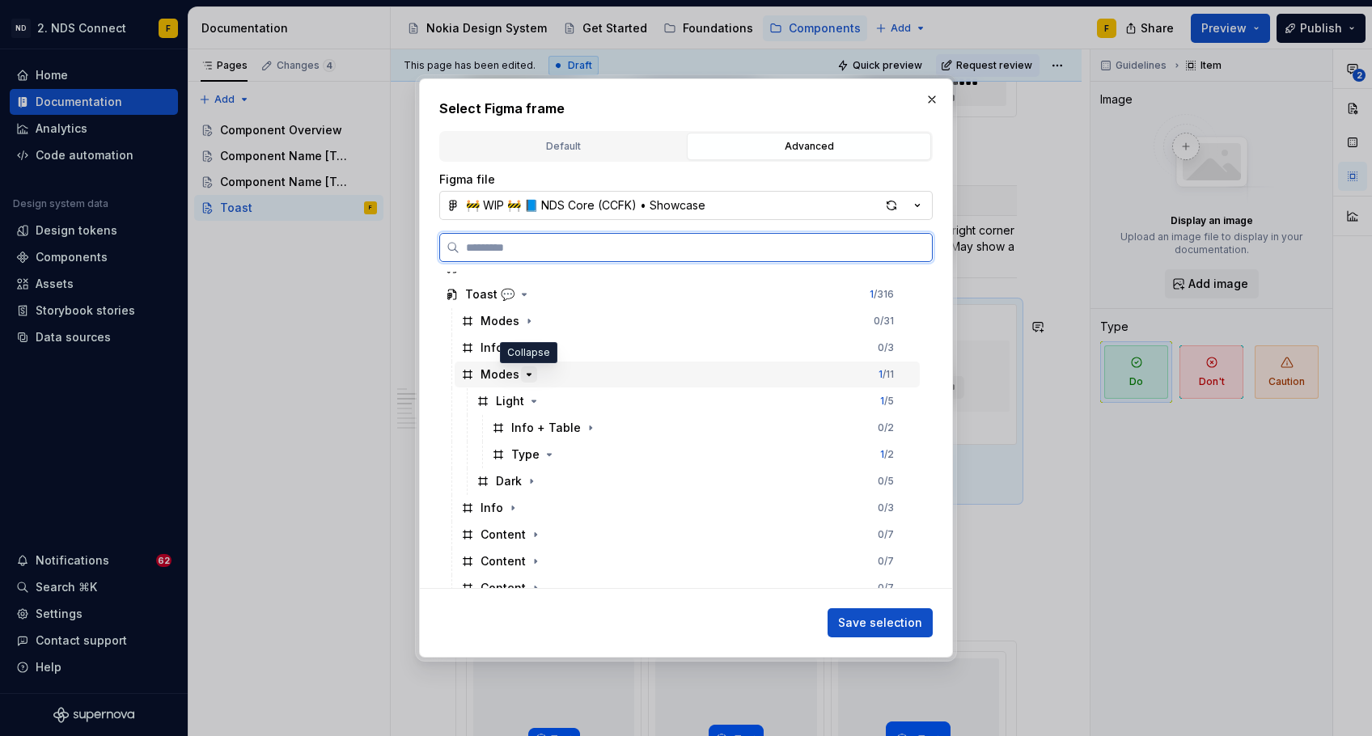
click at [523, 378] on icon "button" at bounding box center [529, 374] width 13 height 13
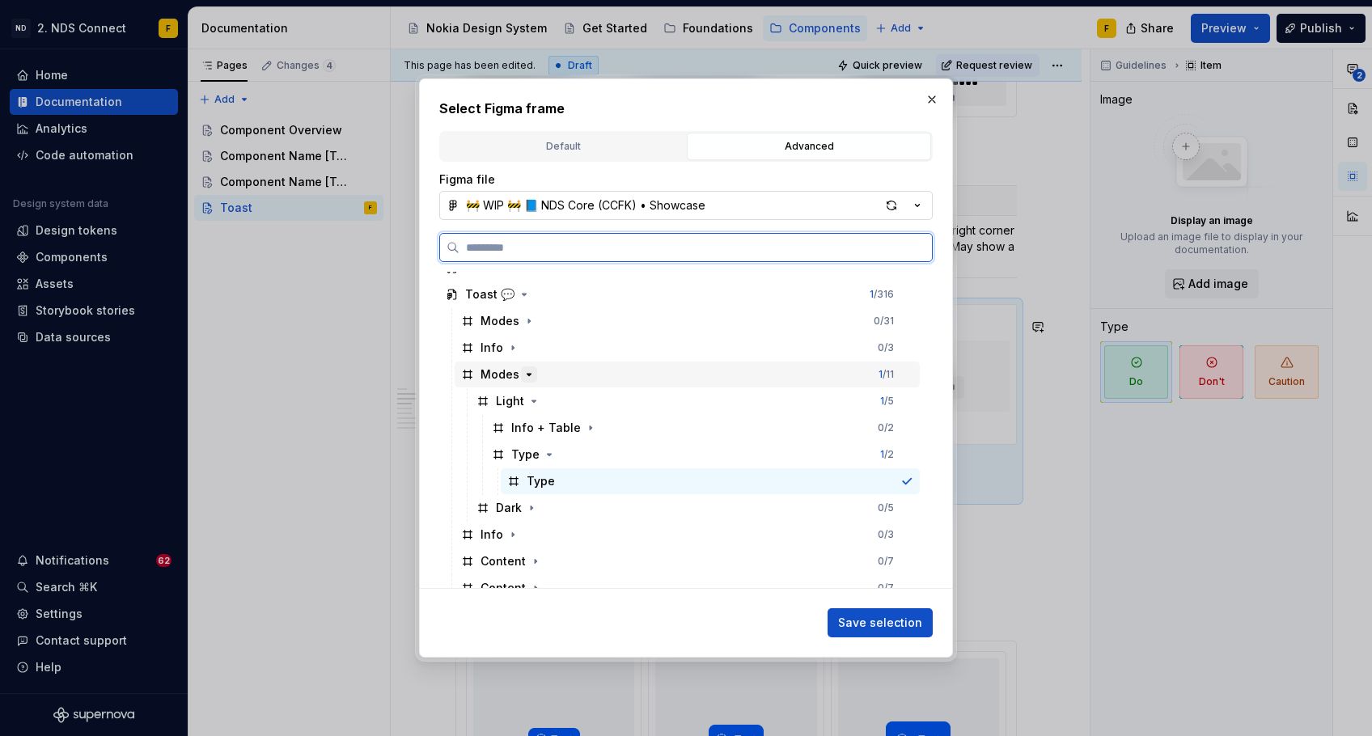
click at [525, 375] on icon "button" at bounding box center [529, 374] width 13 height 13
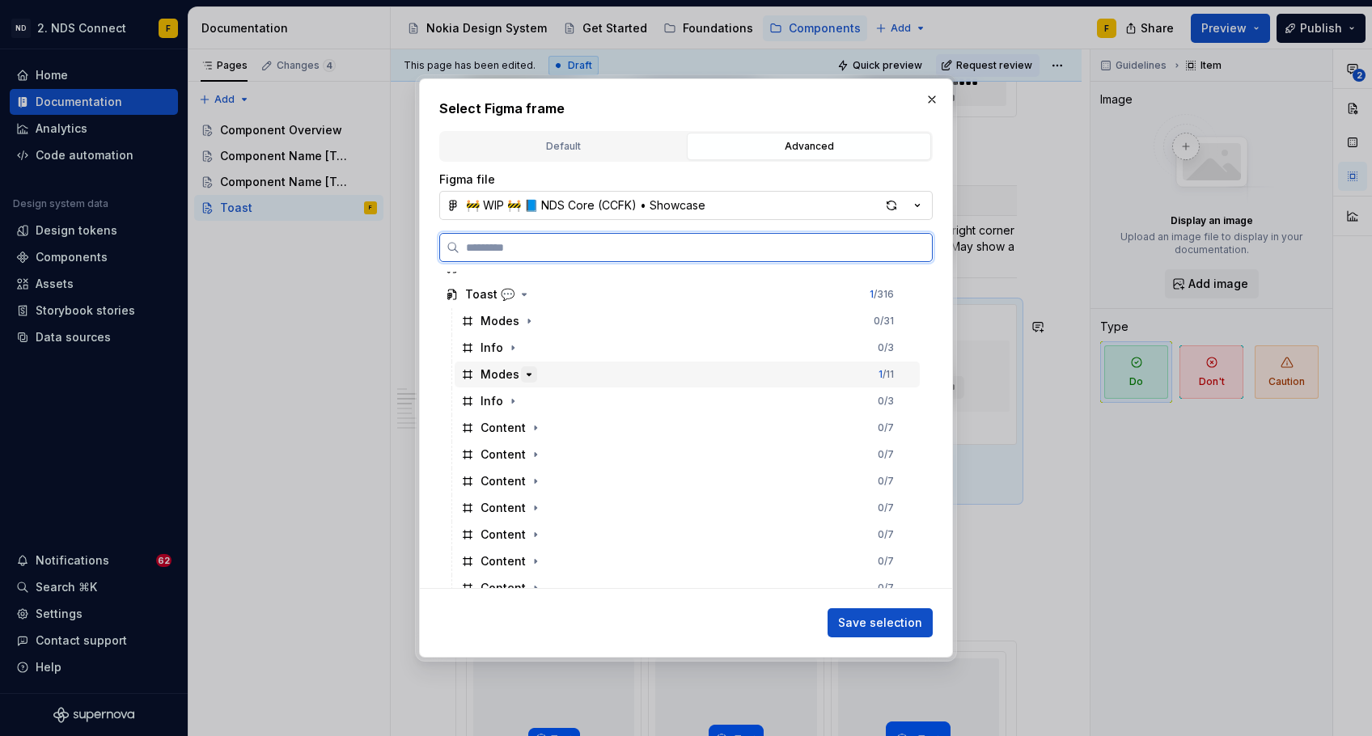
click at [534, 371] on button "button" at bounding box center [529, 375] width 16 height 16
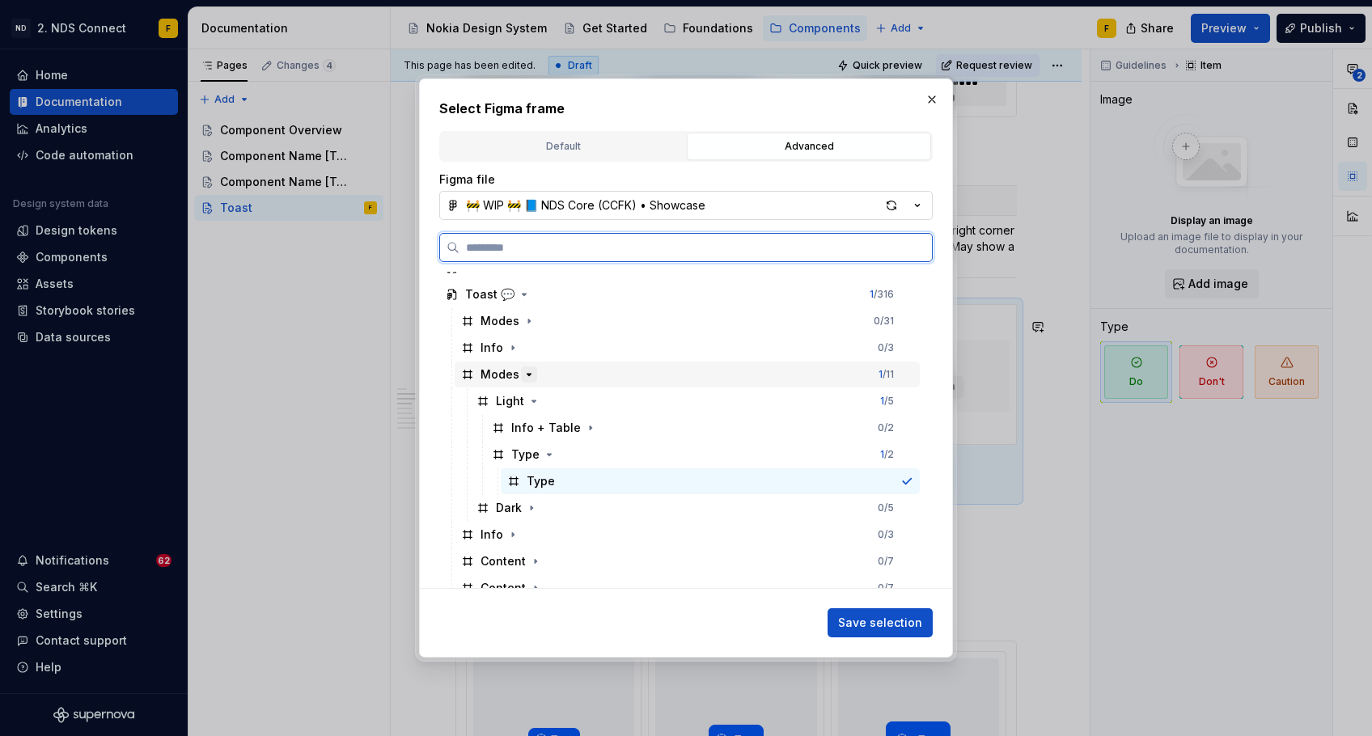
click at [534, 371] on button "button" at bounding box center [529, 375] width 16 height 16
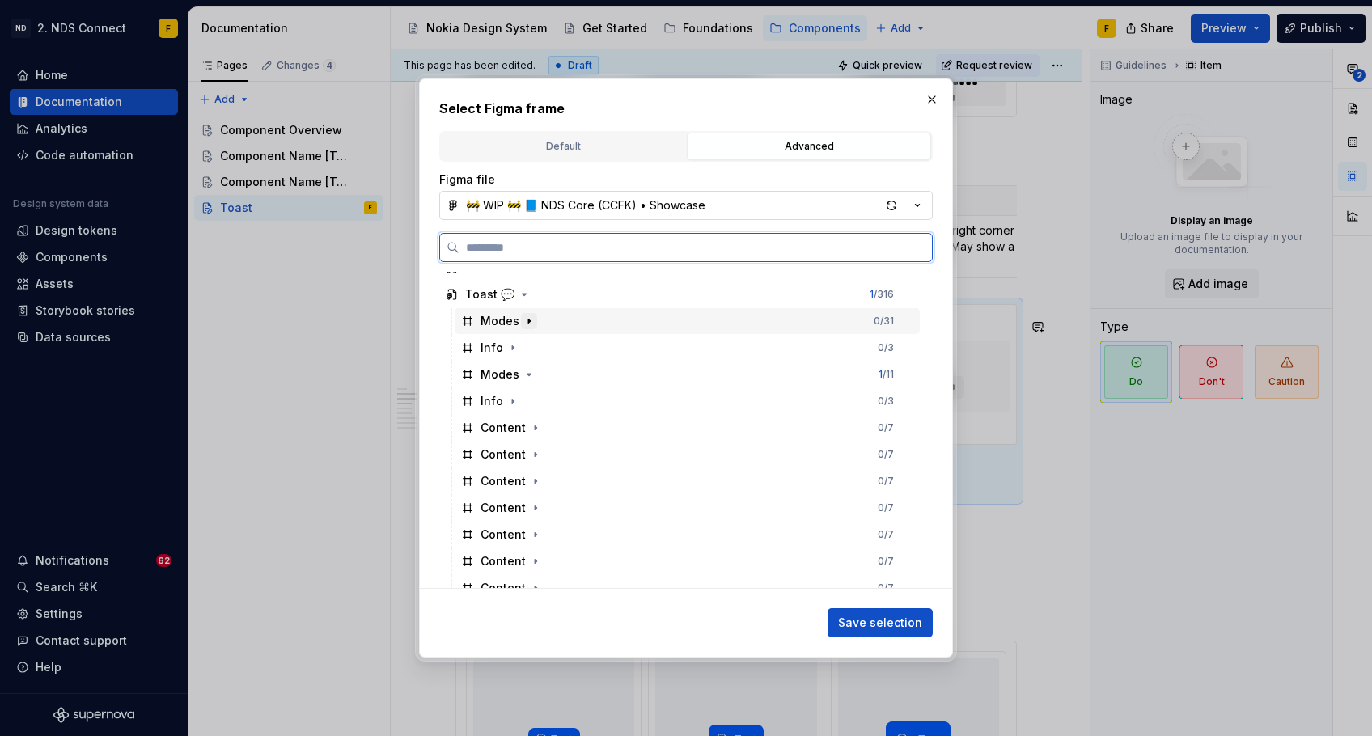
click at [532, 318] on icon "button" at bounding box center [529, 321] width 13 height 13
click at [512, 346] on icon "button" at bounding box center [512, 347] width 13 height 13
click at [526, 378] on icon "button" at bounding box center [529, 374] width 13 height 13
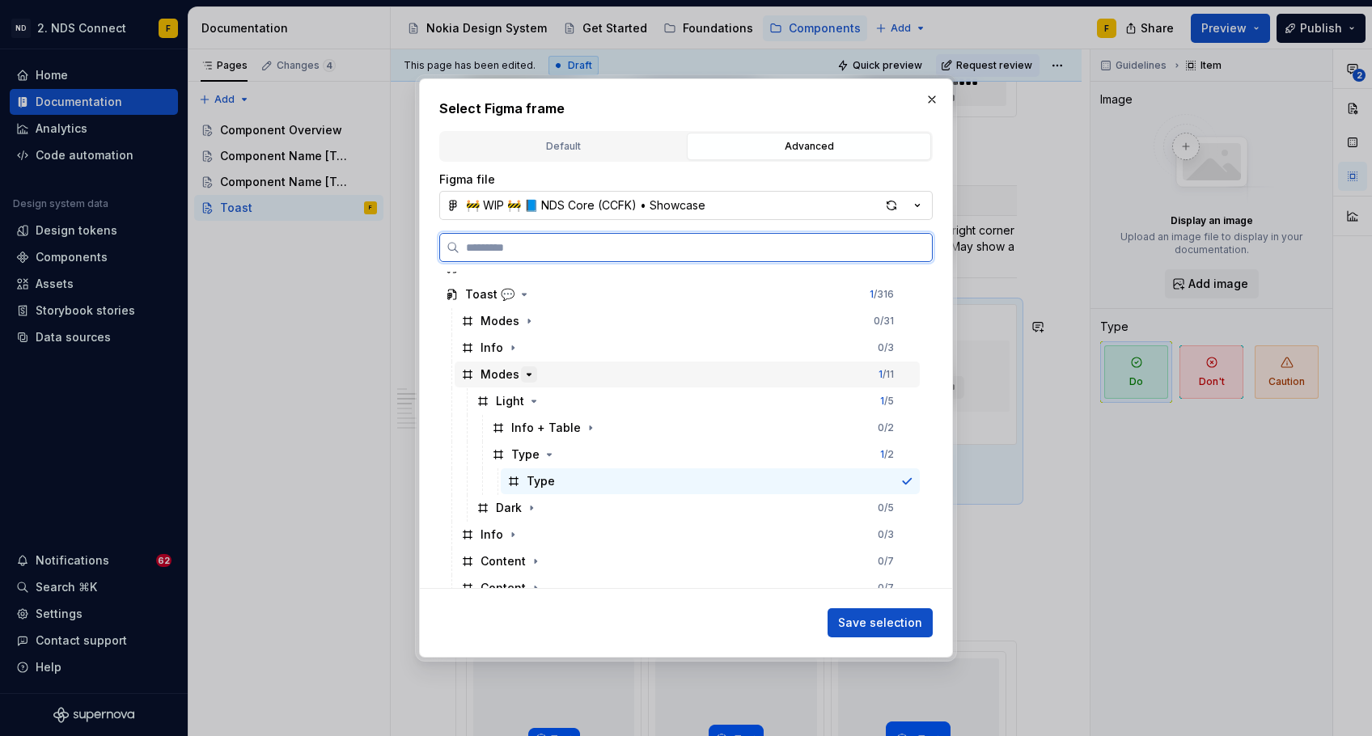
click at [532, 375] on icon "button" at bounding box center [529, 374] width 13 height 13
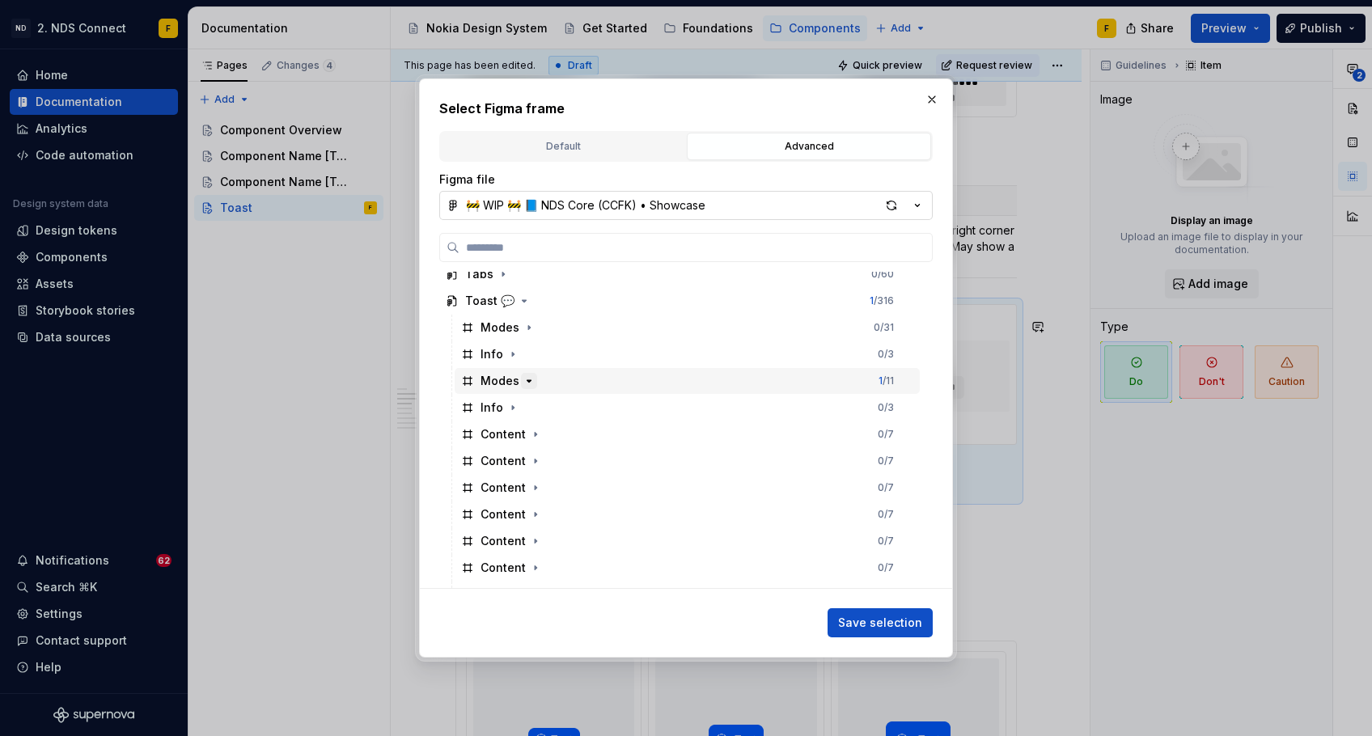
scroll to position [567, 0]
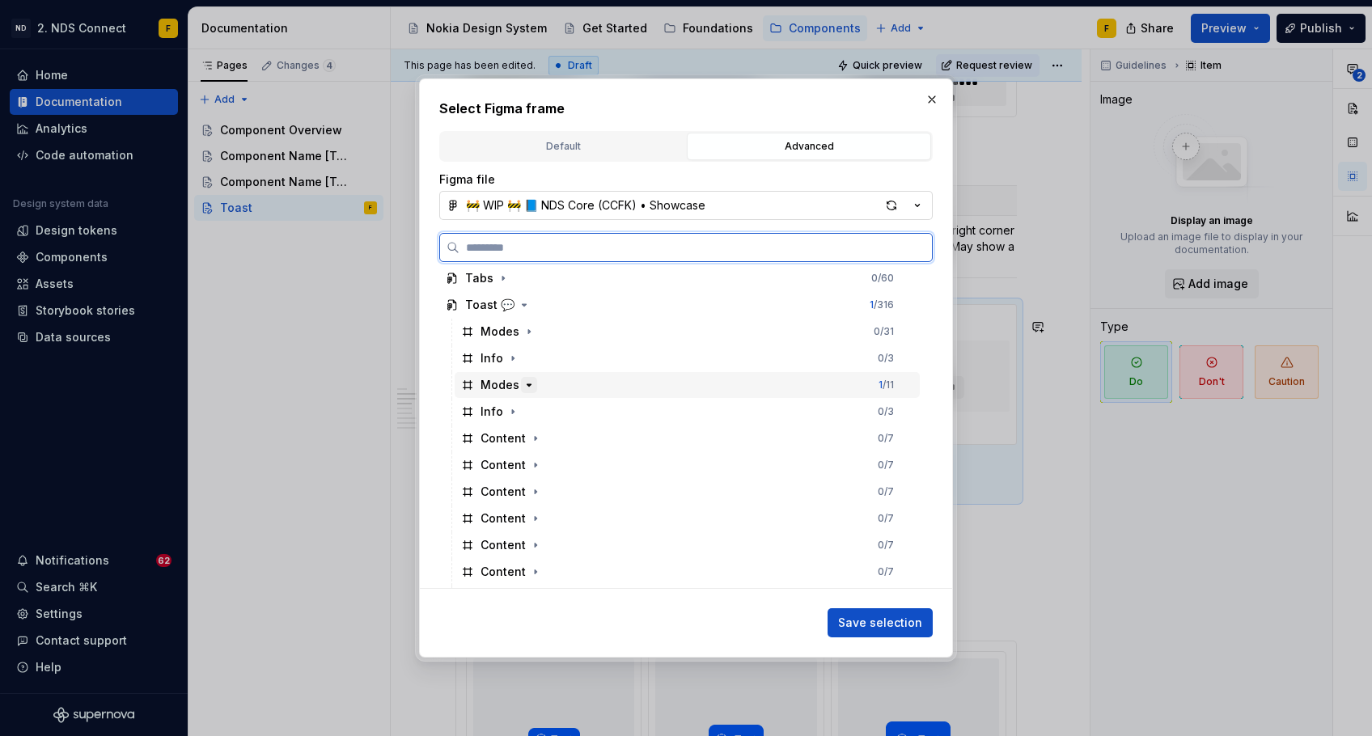
click at [528, 383] on icon "button" at bounding box center [529, 385] width 13 height 13
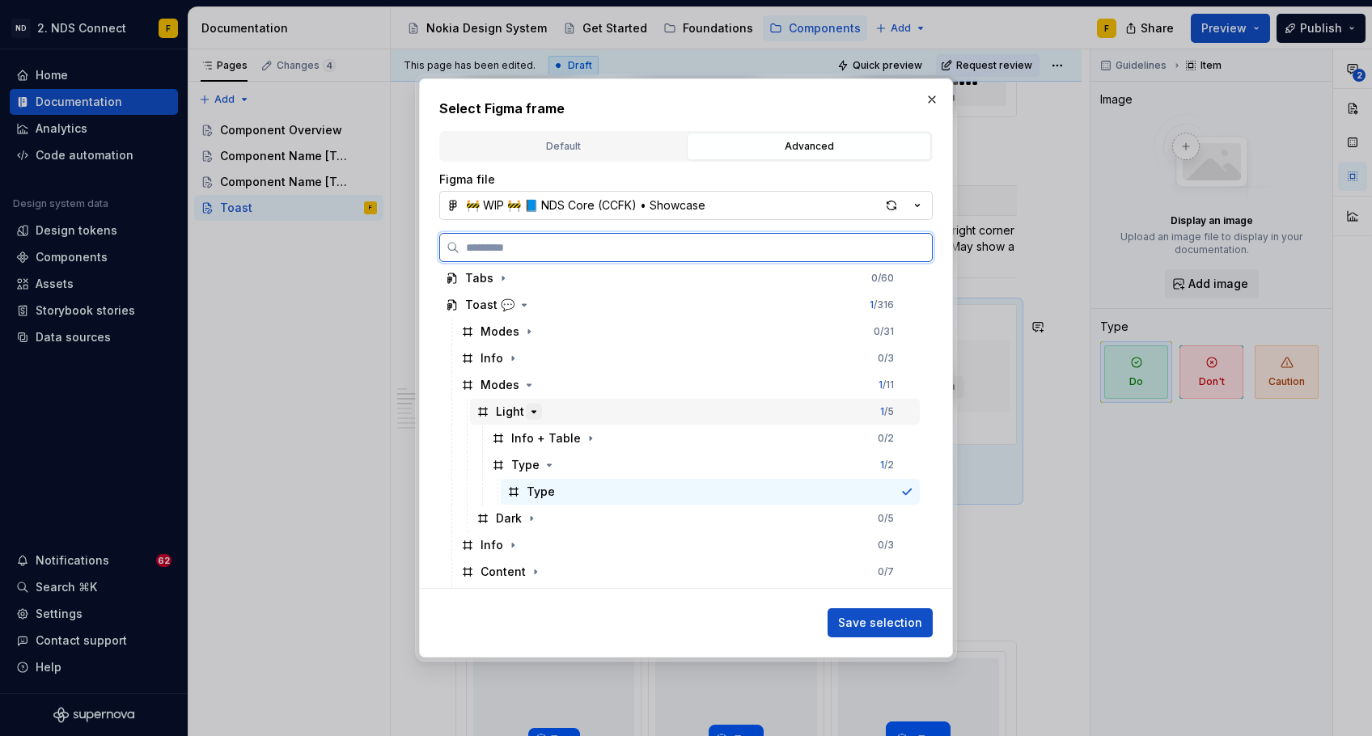
click at [532, 414] on icon "button" at bounding box center [534, 411] width 13 height 13
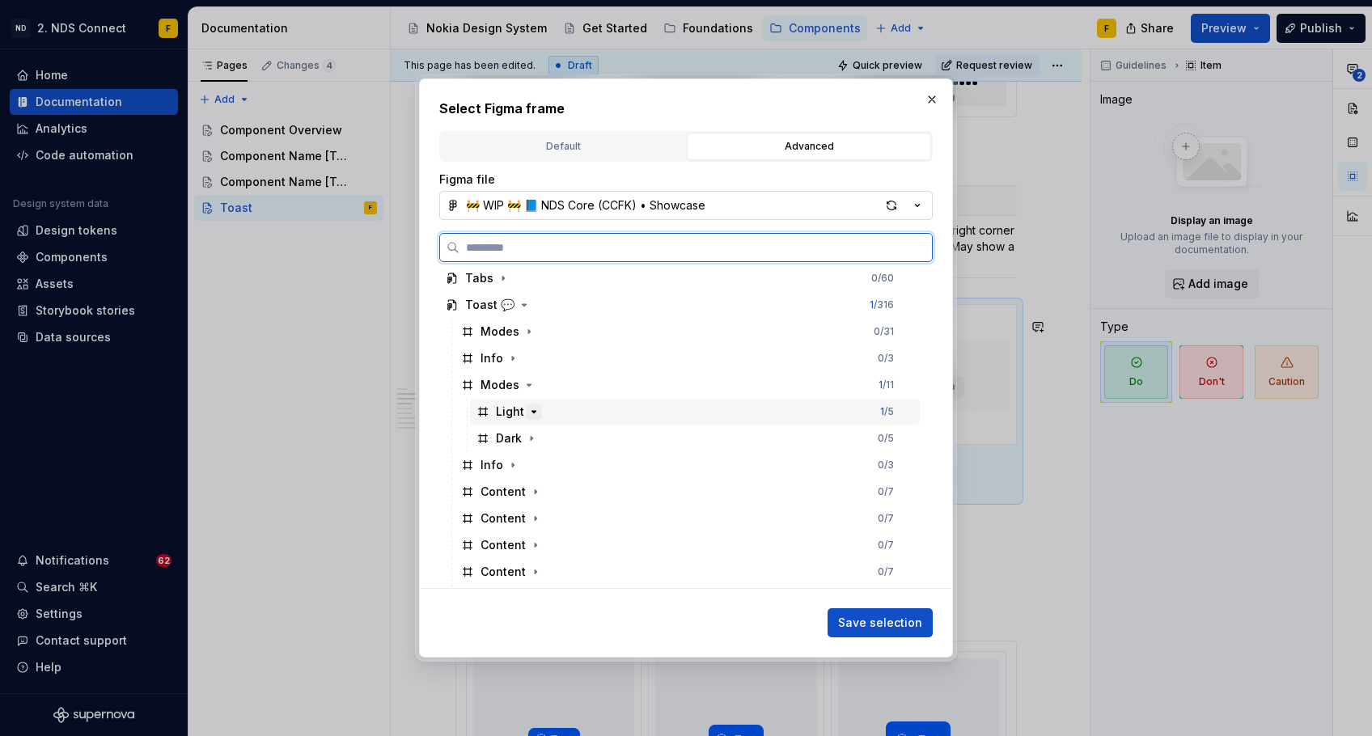
click at [532, 413] on icon "button" at bounding box center [534, 412] width 4 height 2
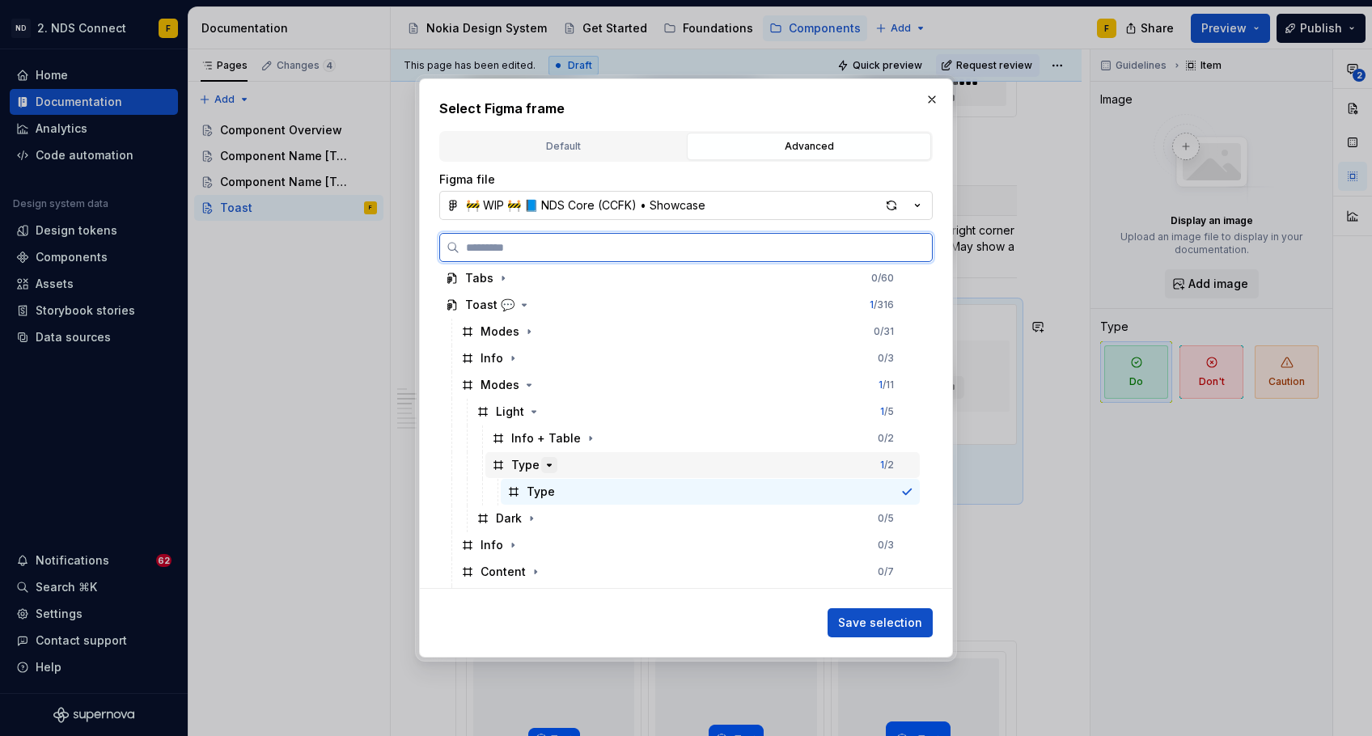
click at [552, 467] on icon "button" at bounding box center [549, 465] width 13 height 13
click at [551, 464] on icon "button" at bounding box center [549, 465] width 13 height 13
click at [557, 491] on div "Type" at bounding box center [710, 492] width 419 height 26
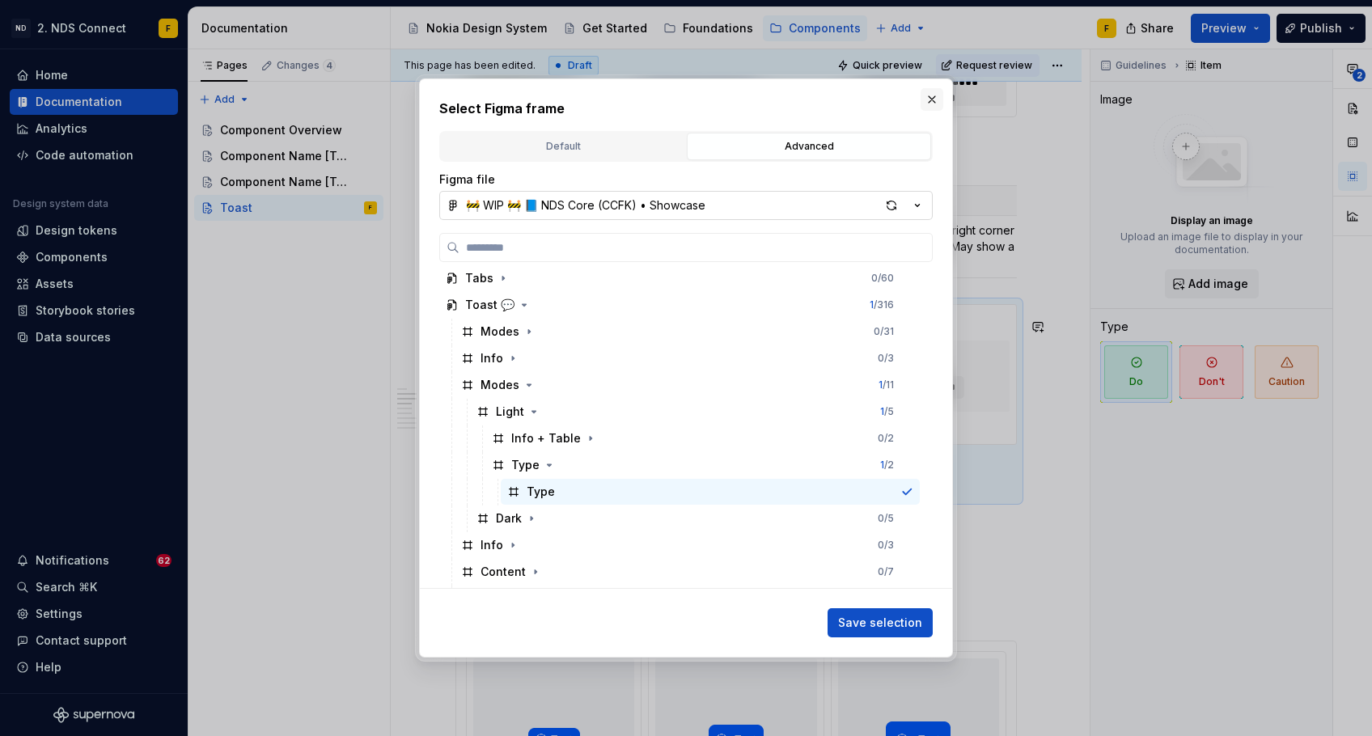
click at [934, 96] on button "button" at bounding box center [932, 99] width 23 height 23
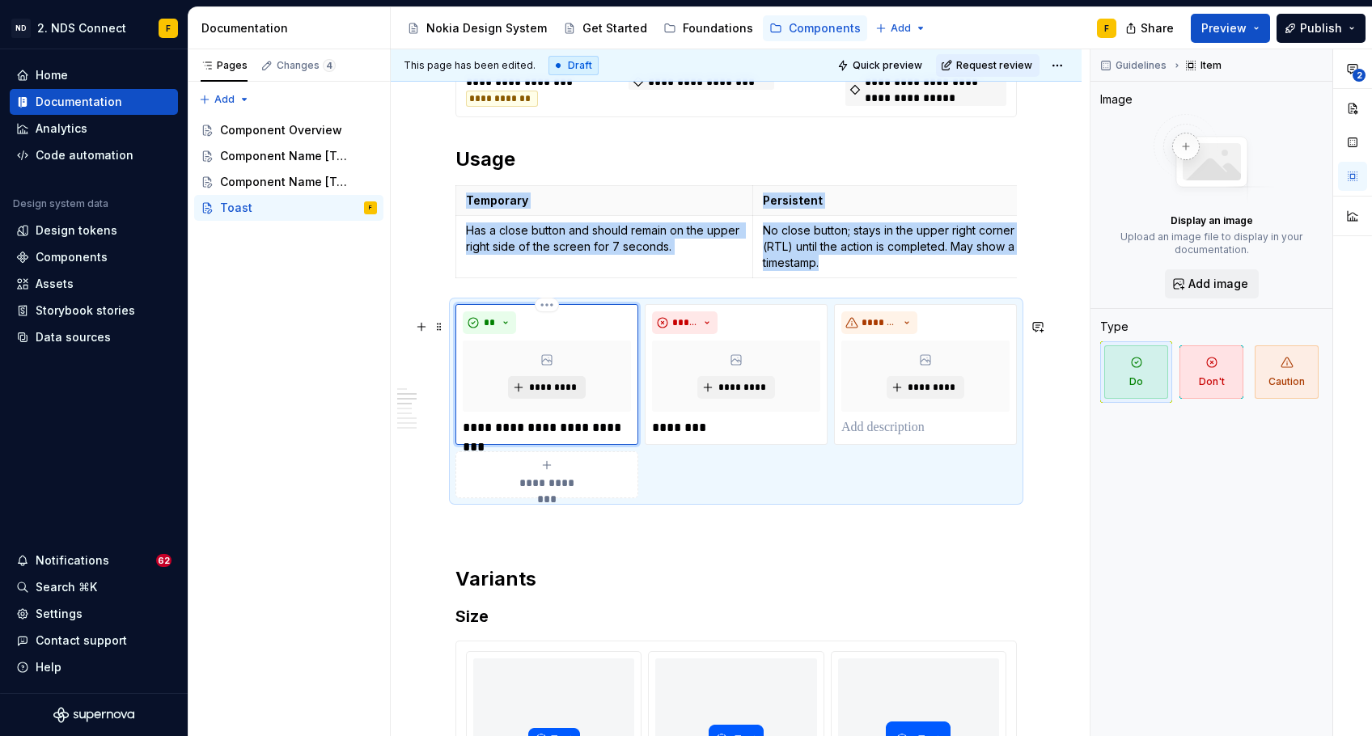
click at [528, 394] on span "*********" at bounding box center [552, 387] width 49 height 13
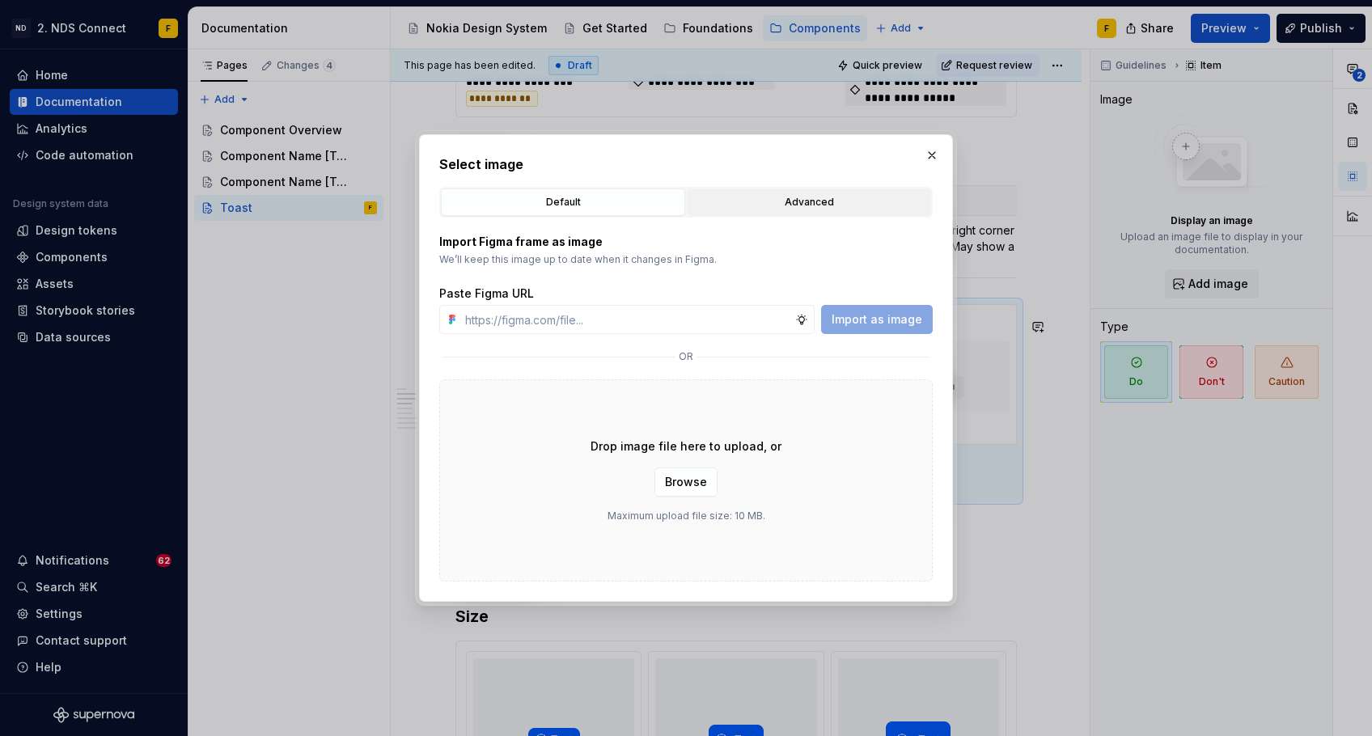
click at [808, 201] on div "Advanced" at bounding box center [809, 202] width 233 height 16
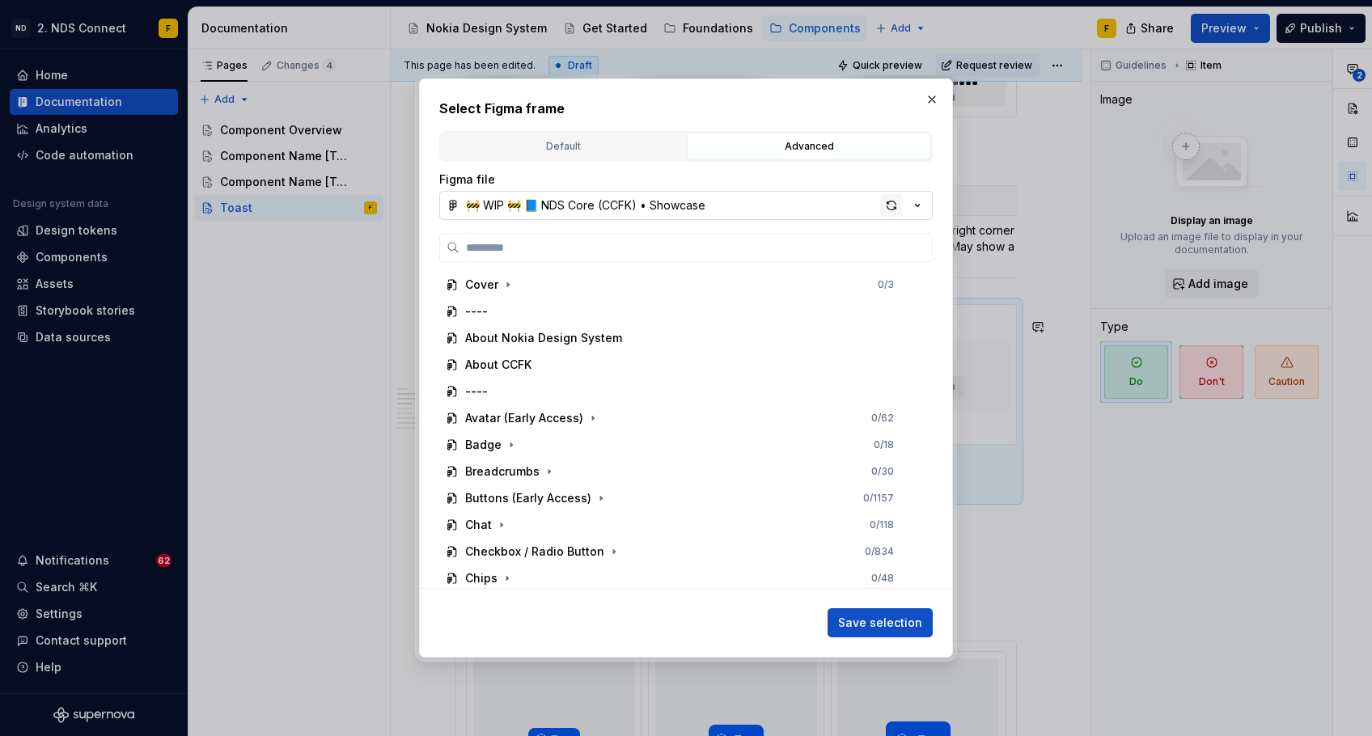
click at [890, 205] on div "button" at bounding box center [891, 205] width 23 height 23
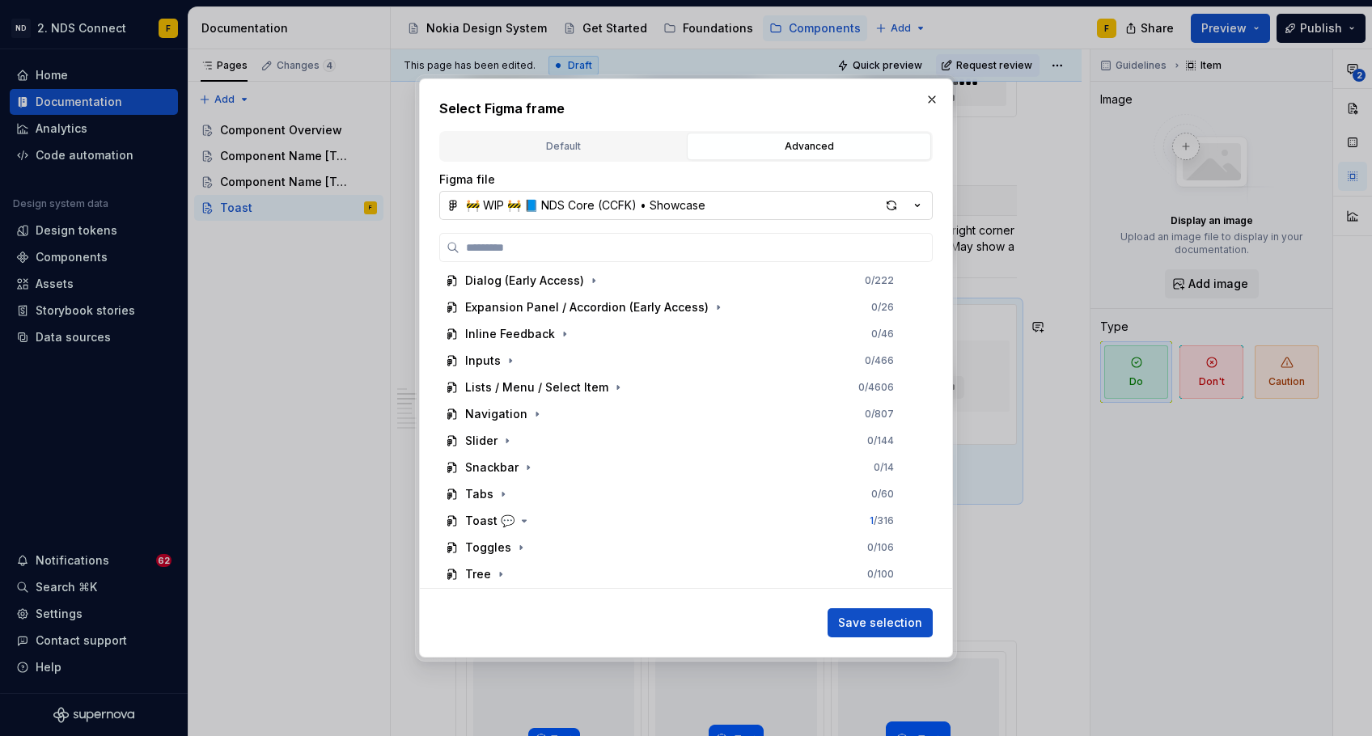
scroll to position [360, 0]
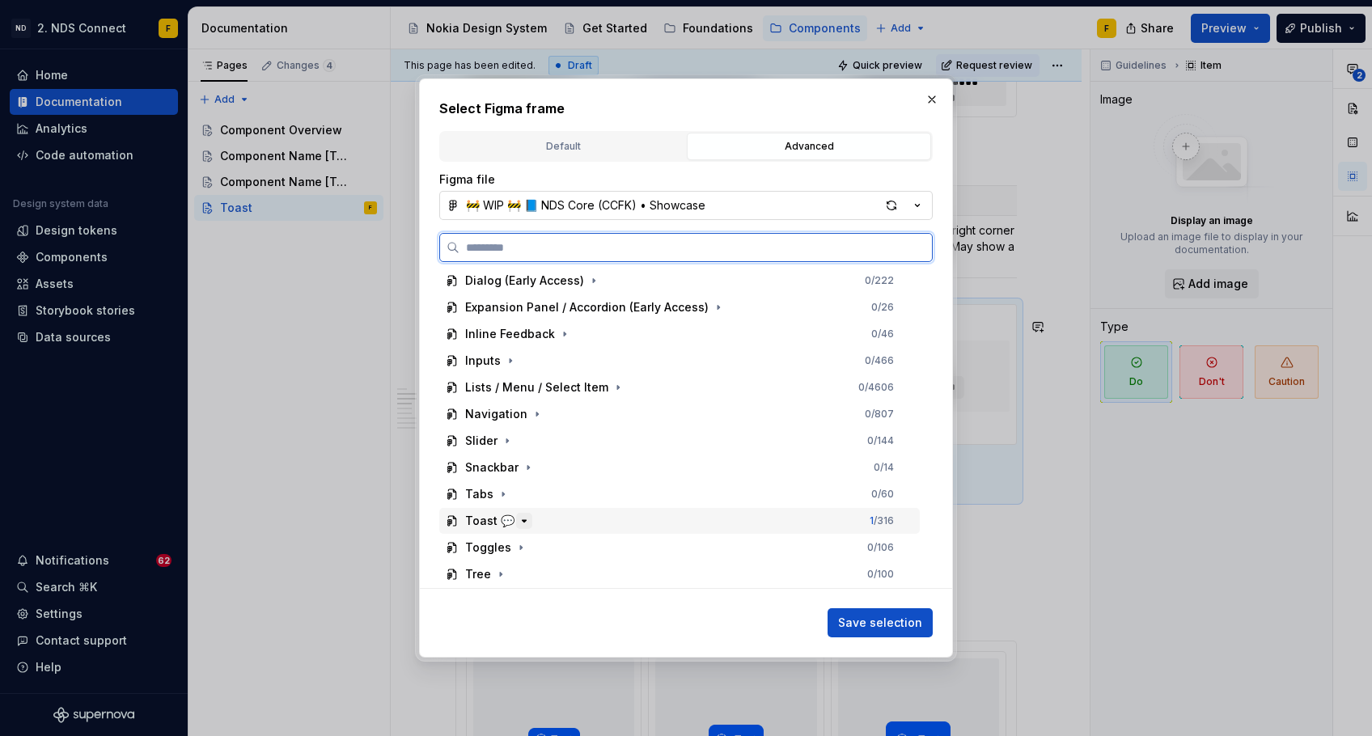
click at [523, 515] on icon "button" at bounding box center [524, 521] width 13 height 13
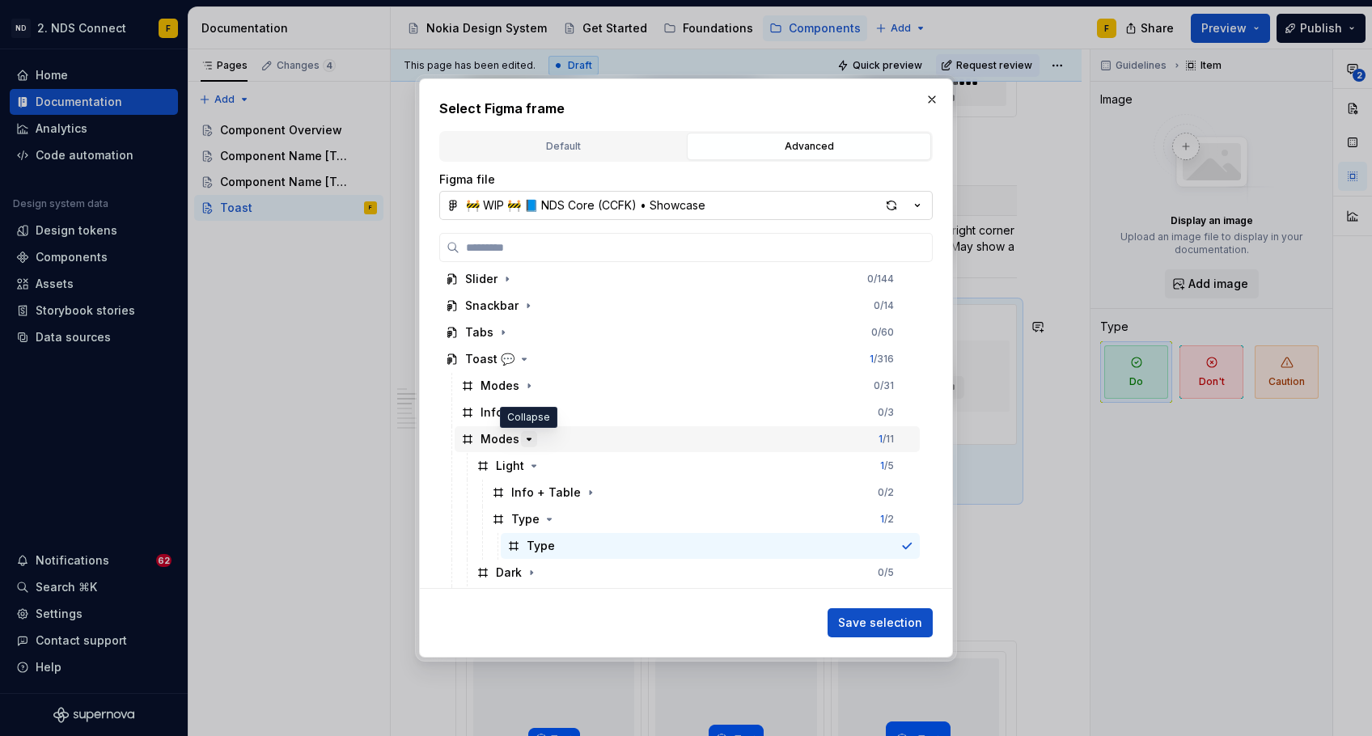
scroll to position [558, 0]
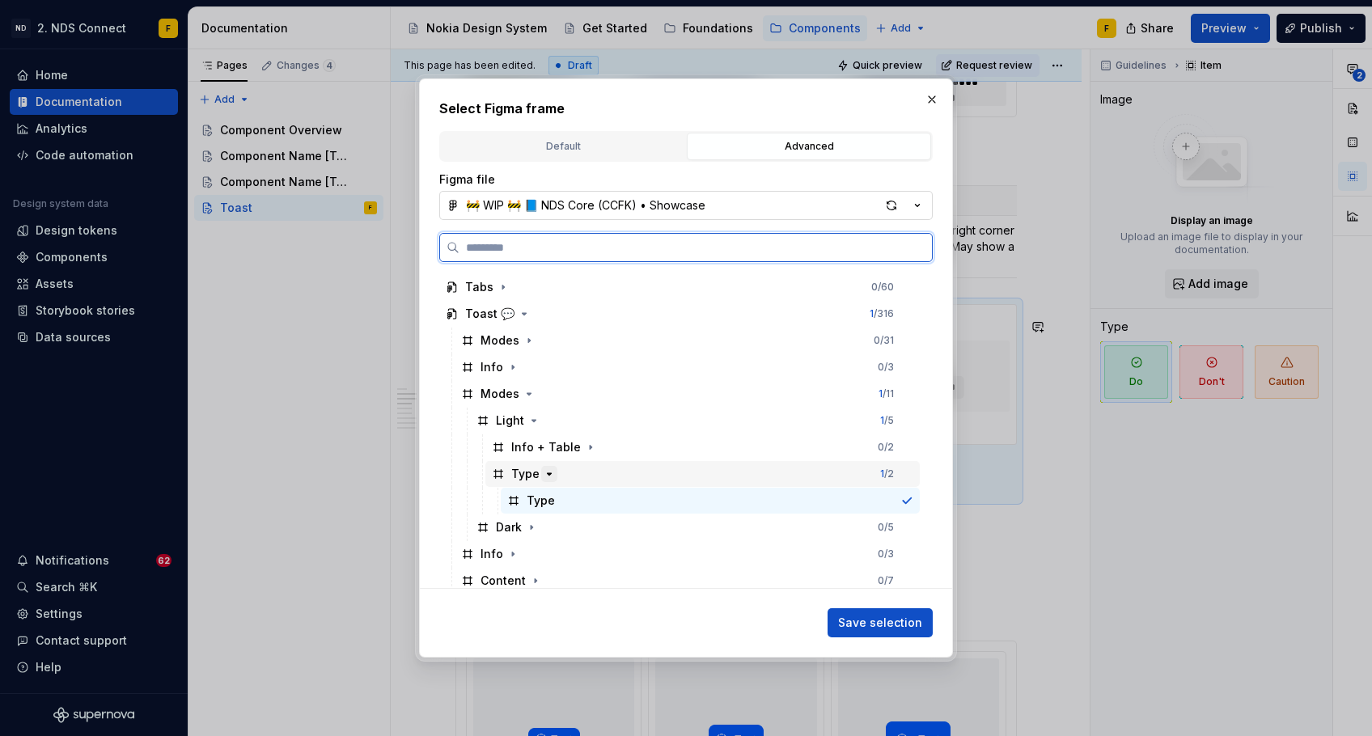
click at [548, 475] on icon "button" at bounding box center [550, 474] width 4 height 2
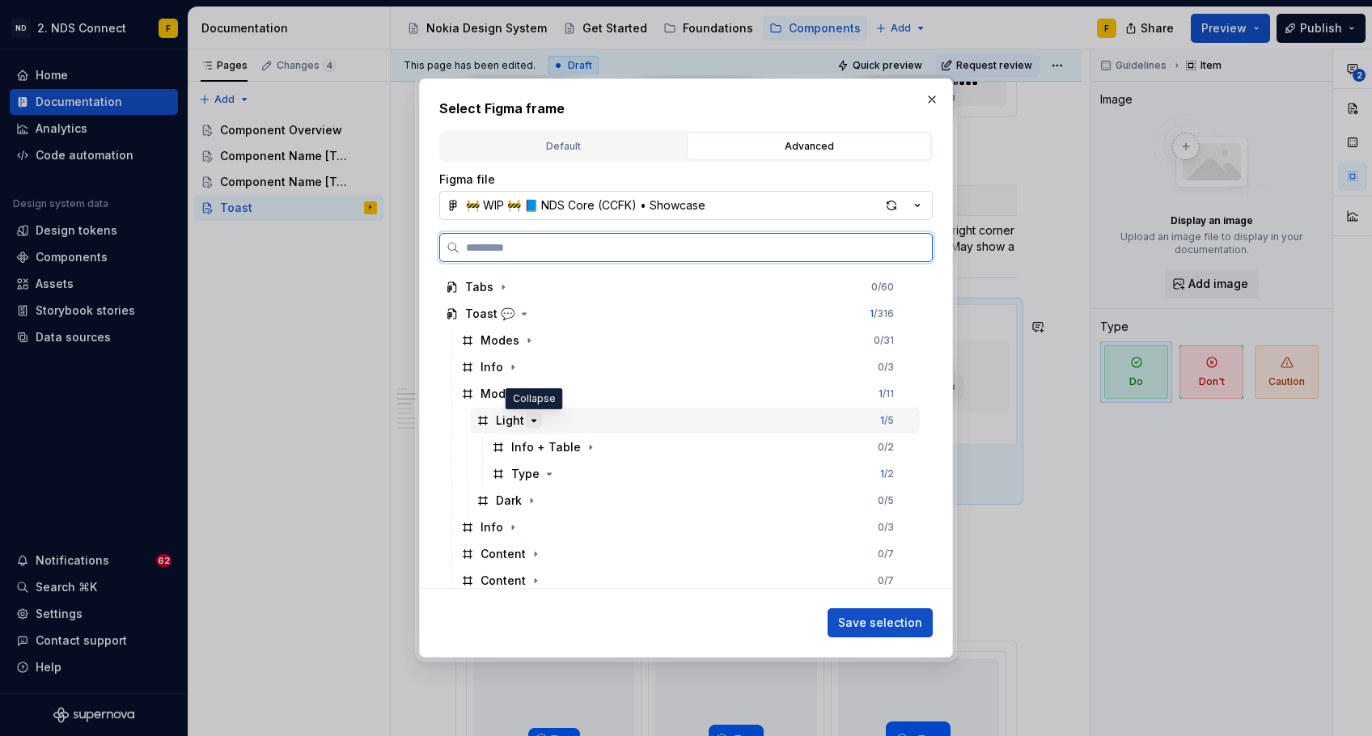
click at [538, 425] on icon "button" at bounding box center [534, 420] width 13 height 13
type textarea "*"
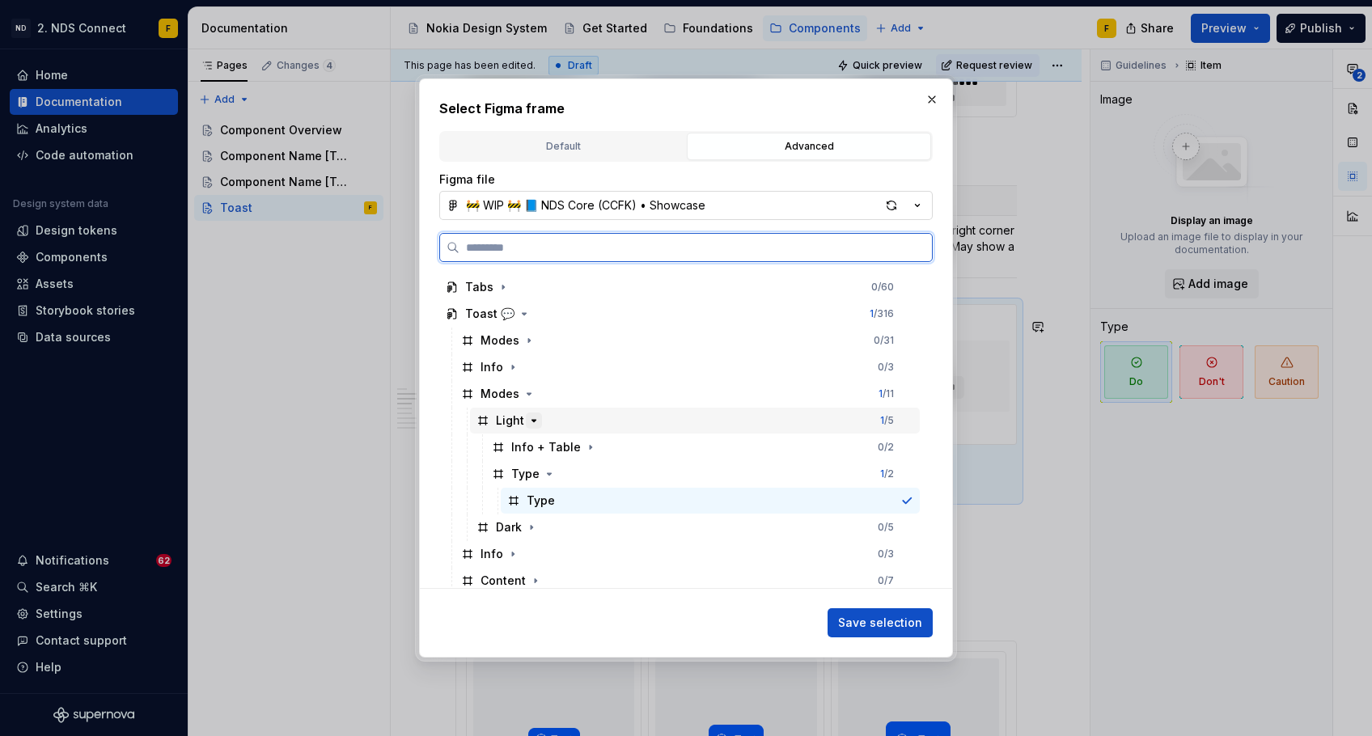
click at [537, 420] on icon "button" at bounding box center [534, 420] width 13 height 13
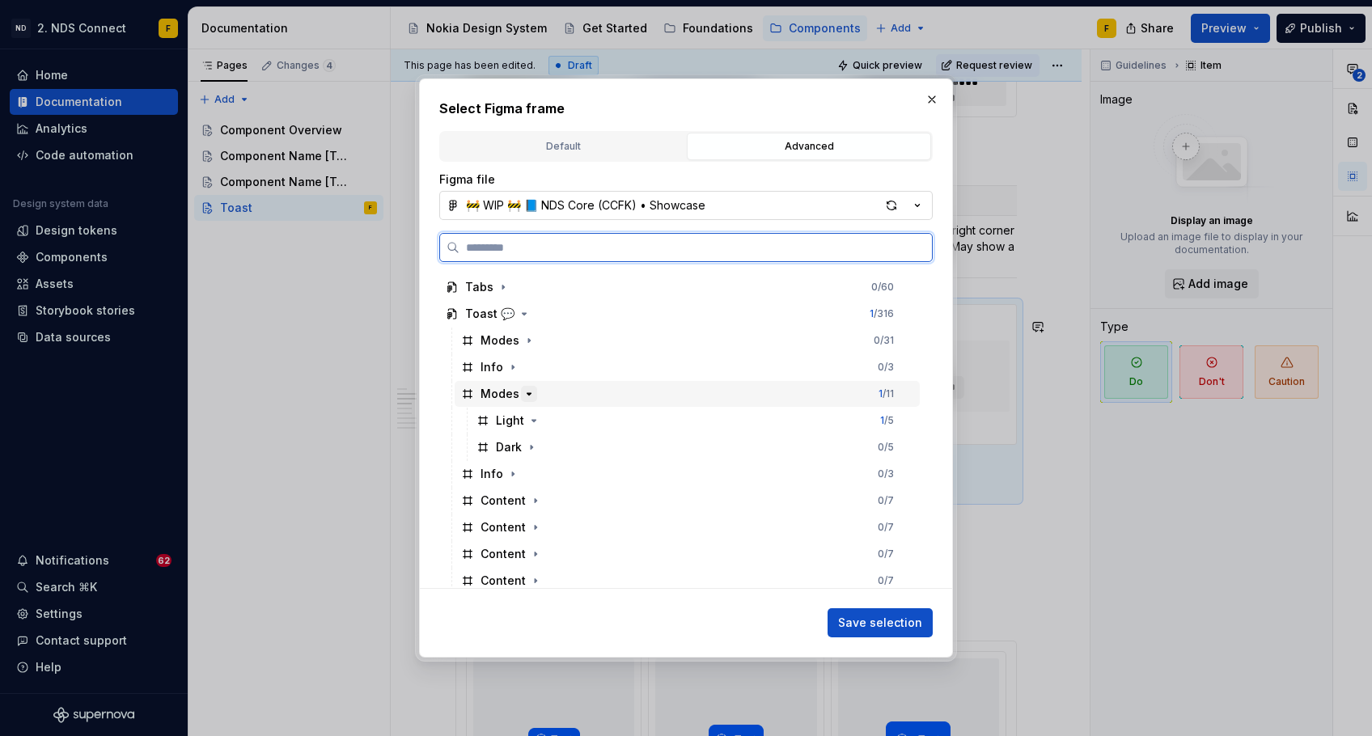
click at [531, 394] on icon "button" at bounding box center [529, 394] width 13 height 13
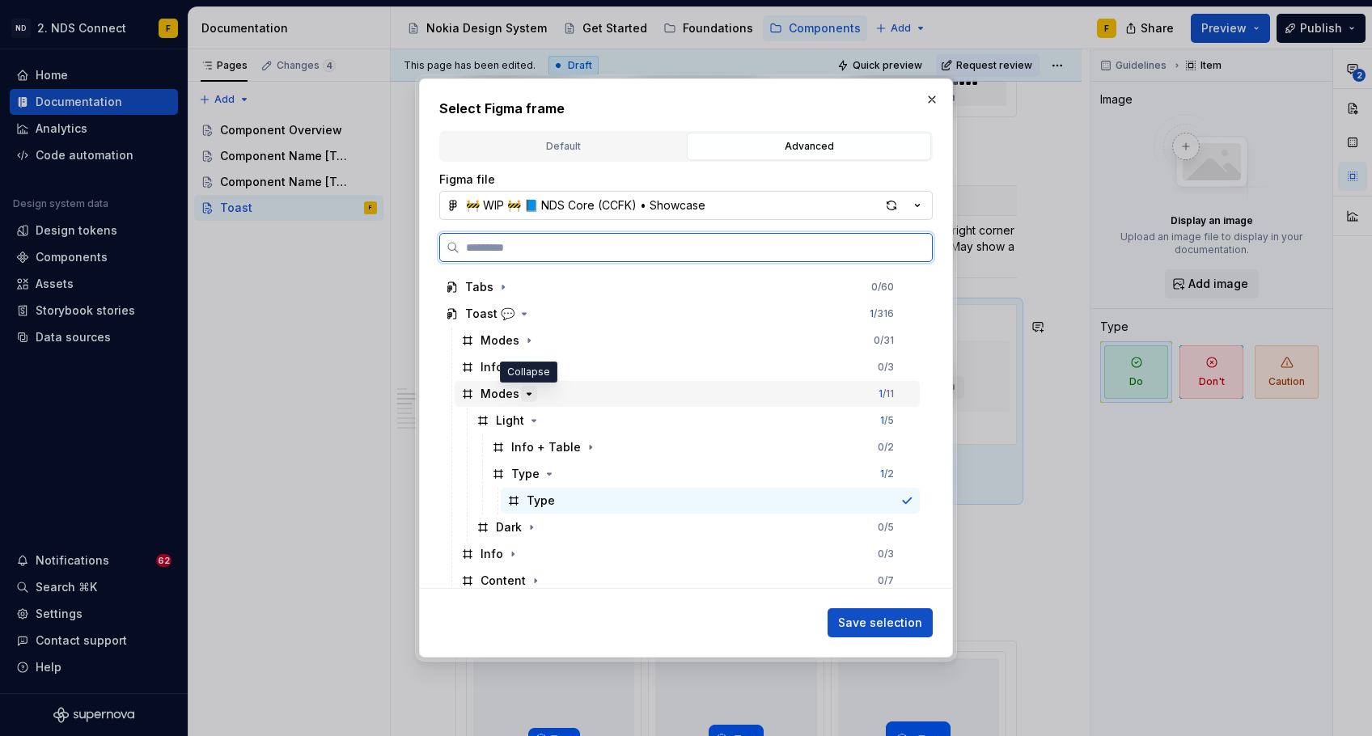
click at [531, 394] on icon "button" at bounding box center [529, 394] width 13 height 13
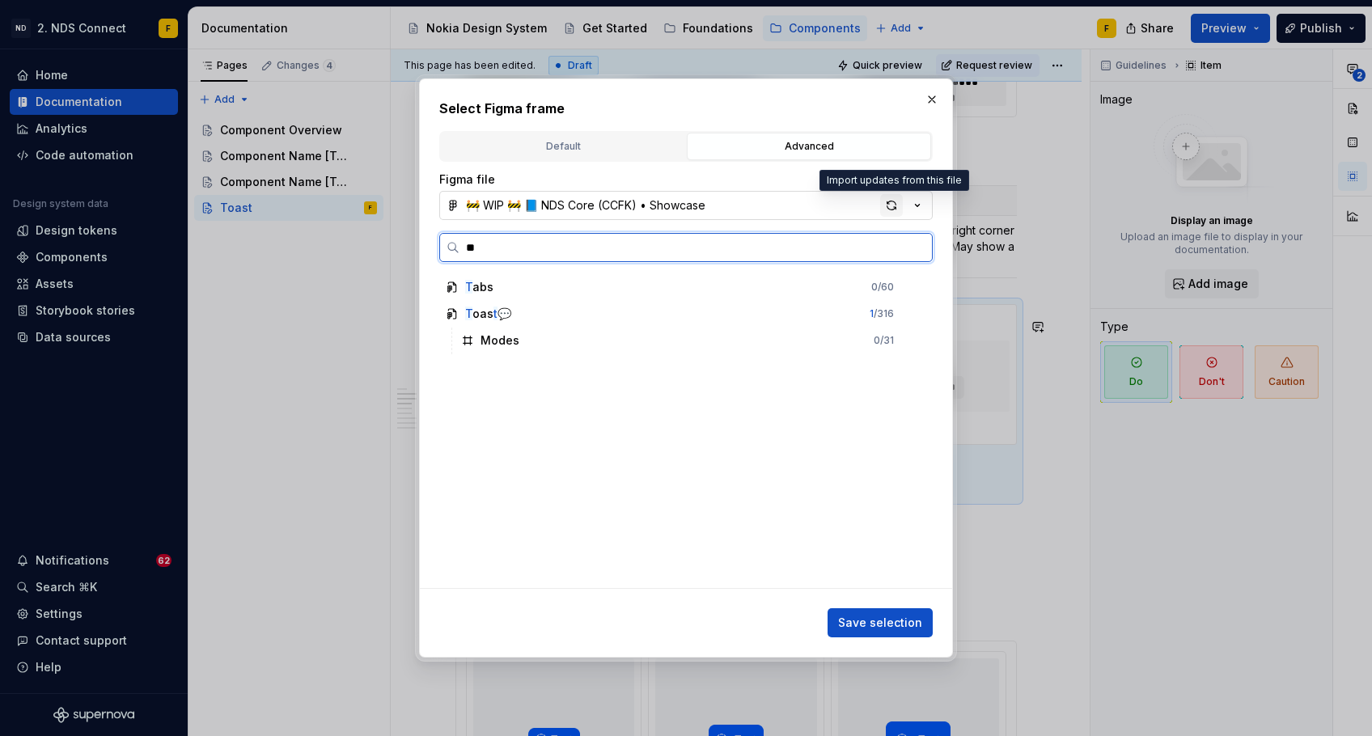
scroll to position [0, 0]
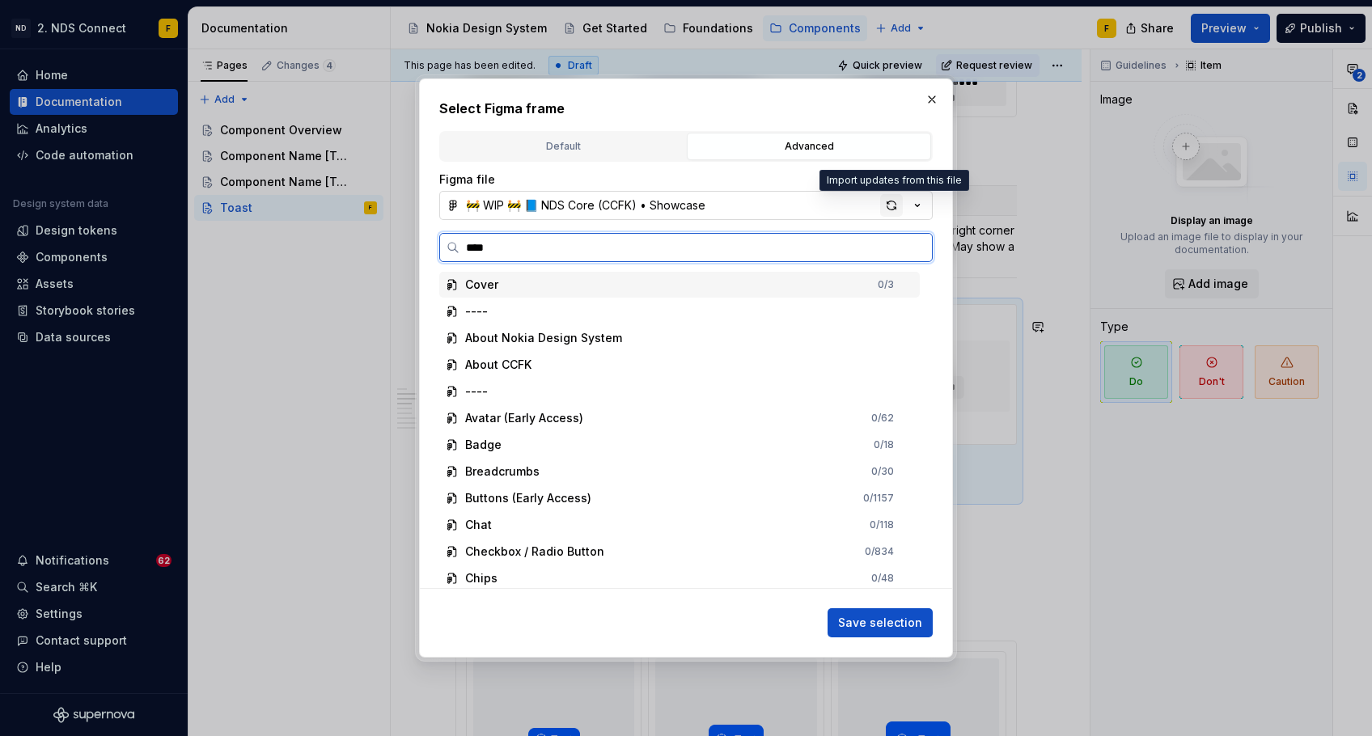
type input "*****"
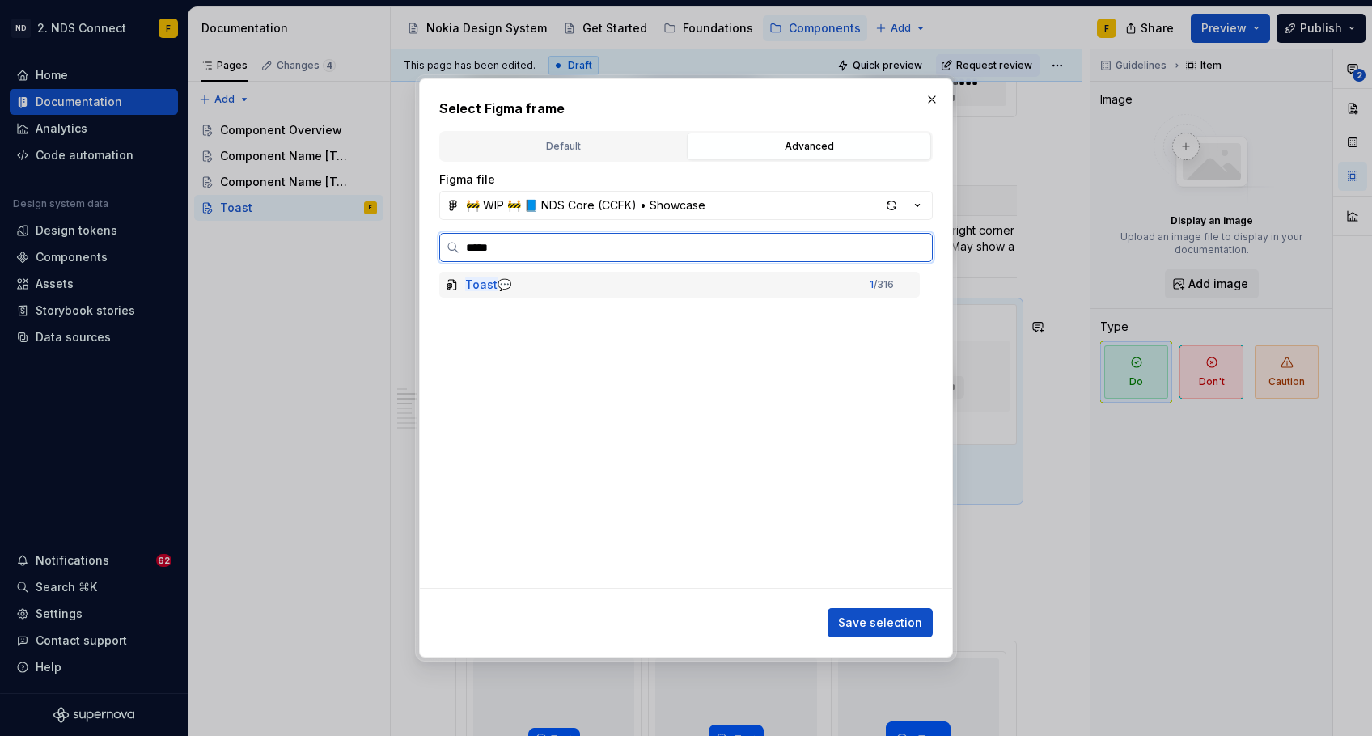
click at [566, 290] on div "Toast 💬 1 / 316" at bounding box center [679, 285] width 481 height 26
click at [728, 230] on div "Figma file 🚧 WIP 🚧 📘 NDS Core (CCFK) • Showcase ***** Toast 💬 1 / 316" at bounding box center [686, 380] width 494 height 417
click at [922, 248] on input "*****" at bounding box center [696, 247] width 472 height 16
click at [914, 247] on input "*****" at bounding box center [696, 247] width 472 height 16
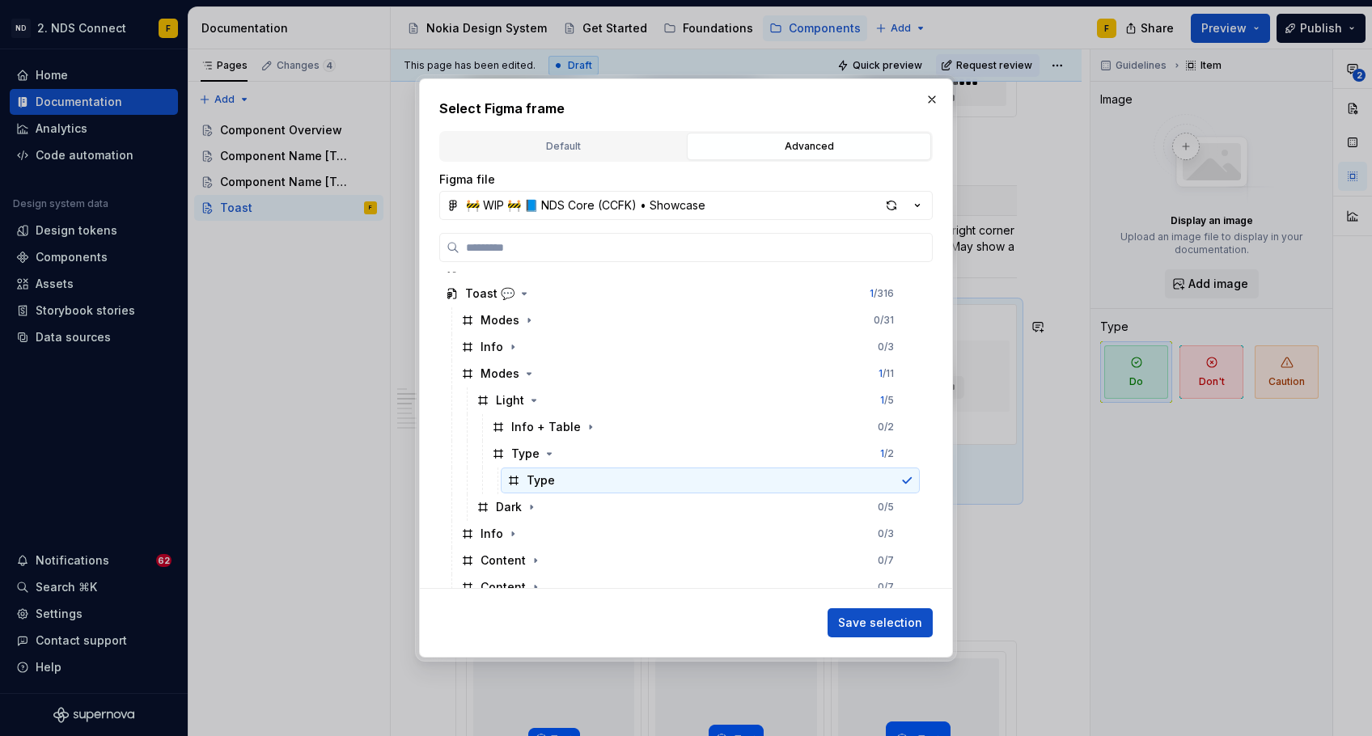
scroll to position [577, 0]
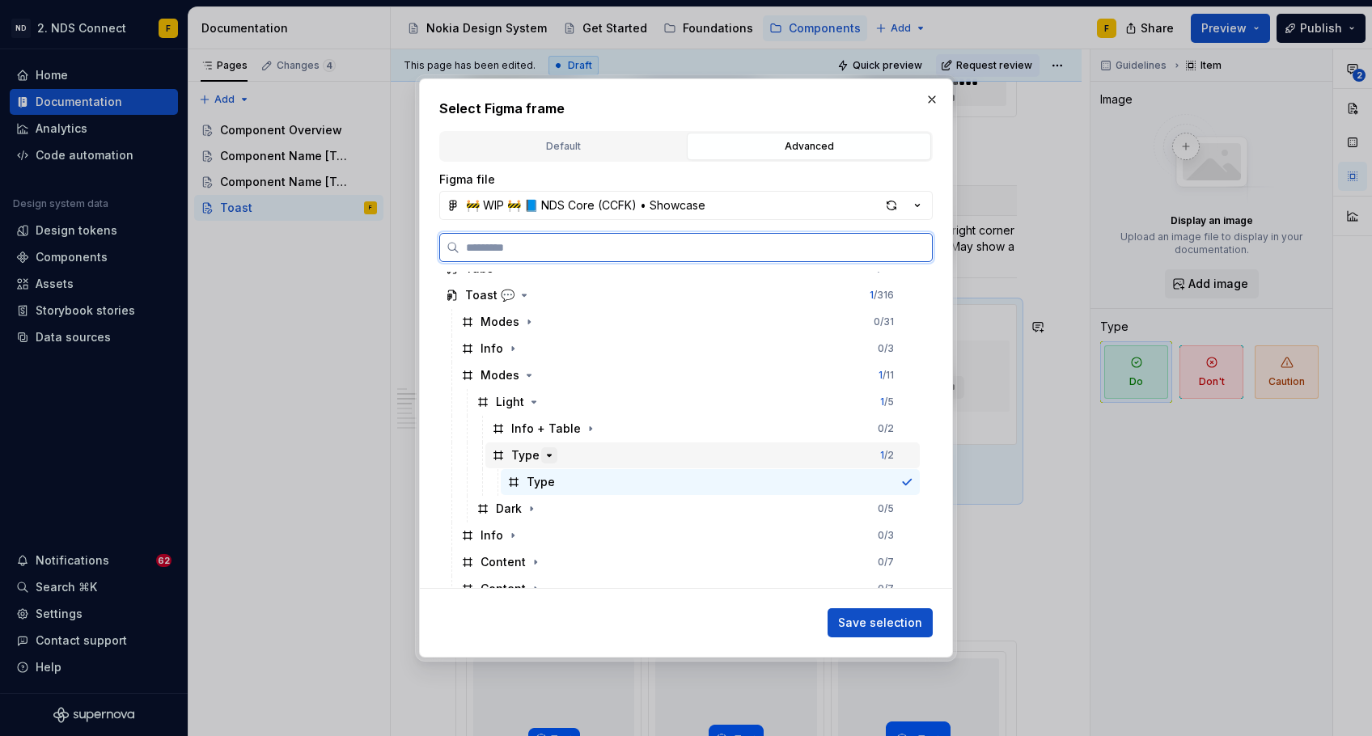
click at [550, 453] on icon "button" at bounding box center [549, 455] width 13 height 13
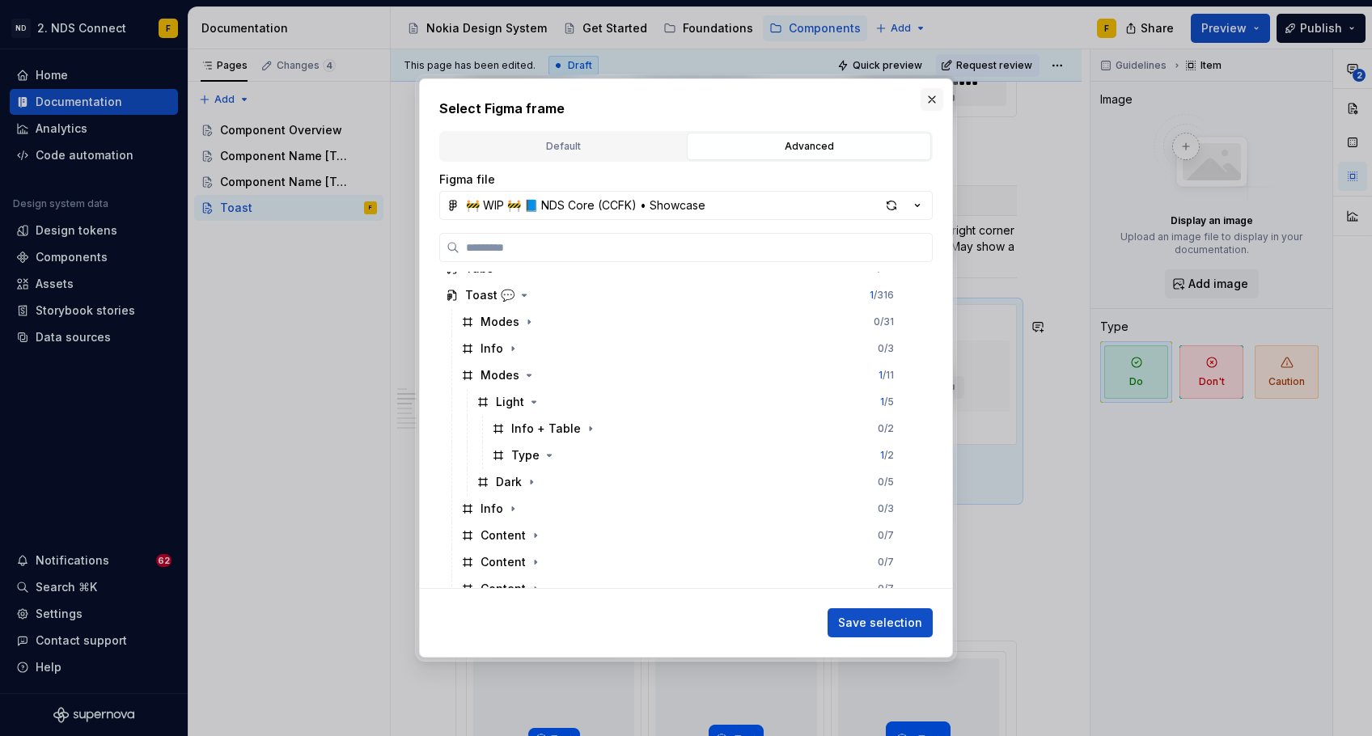
click at [931, 96] on button "button" at bounding box center [932, 99] width 23 height 23
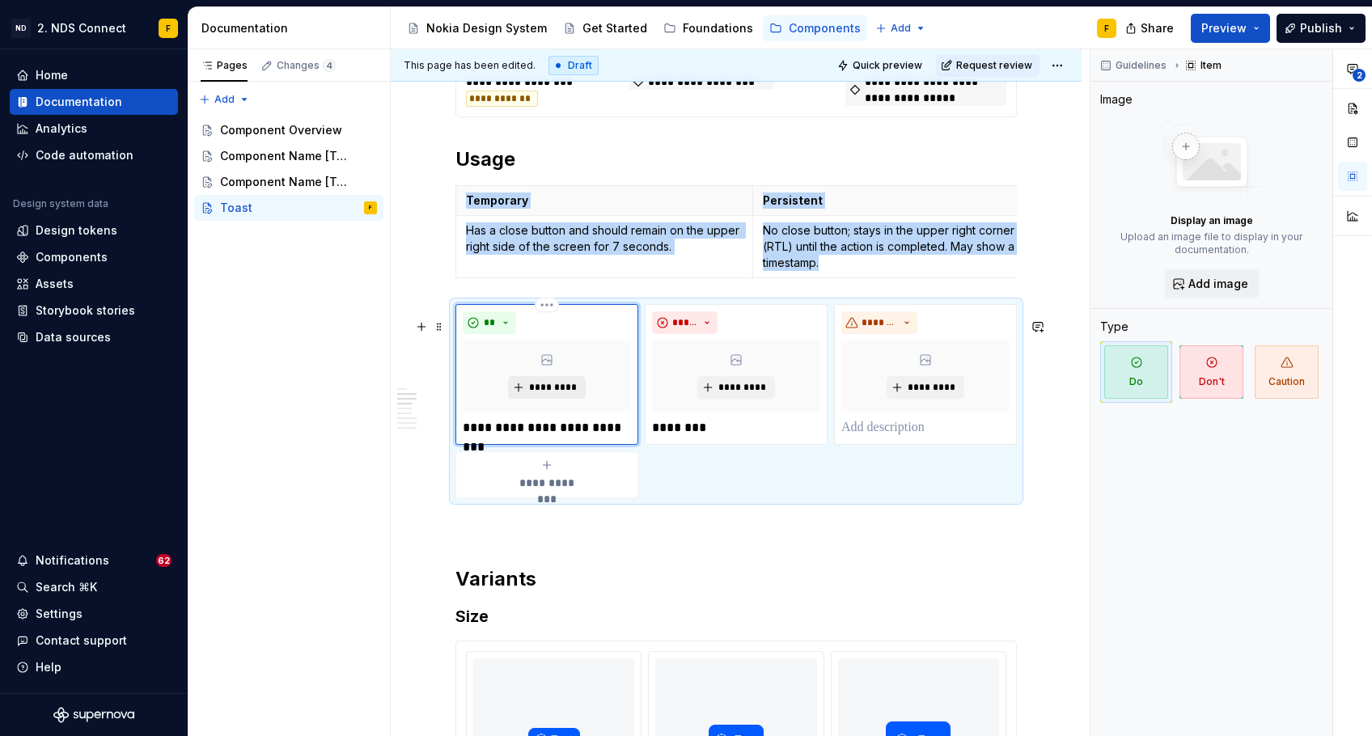
click at [541, 394] on span "*********" at bounding box center [552, 387] width 49 height 13
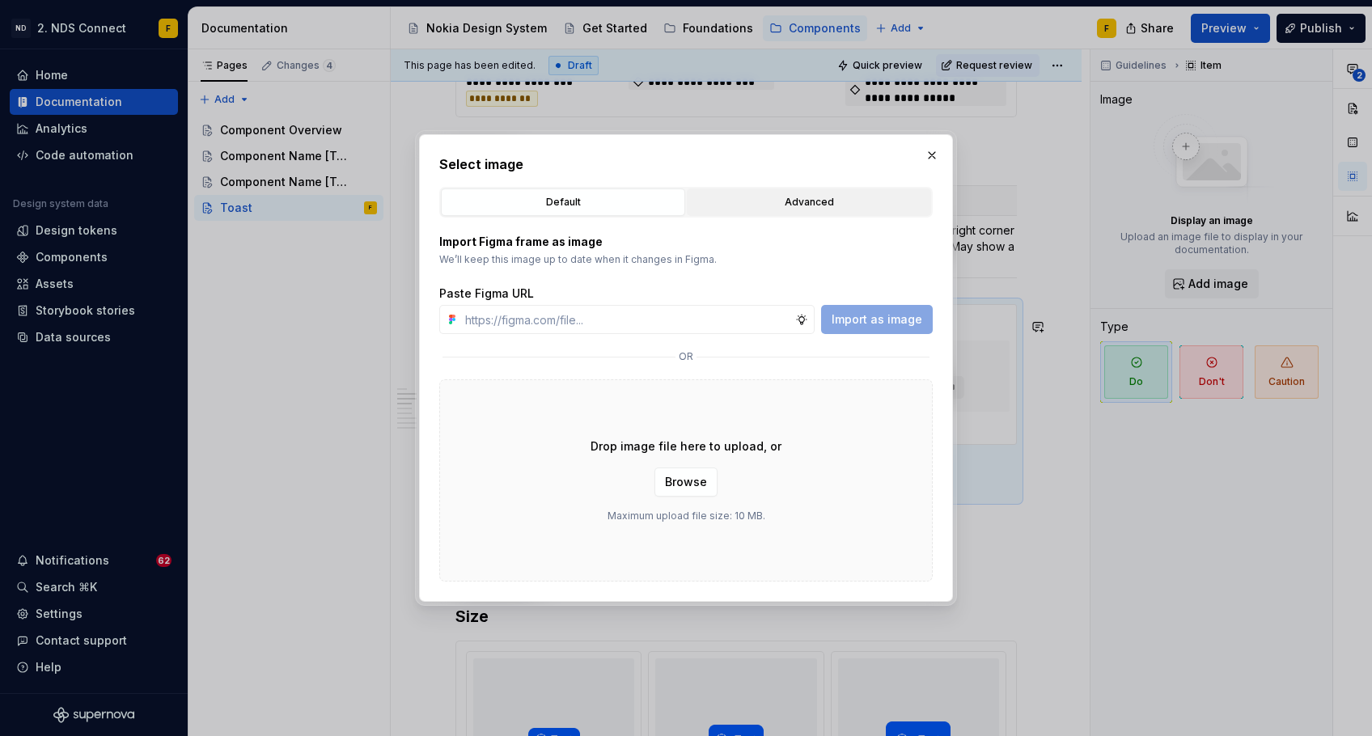
click at [817, 204] on div "Advanced" at bounding box center [809, 202] width 233 height 16
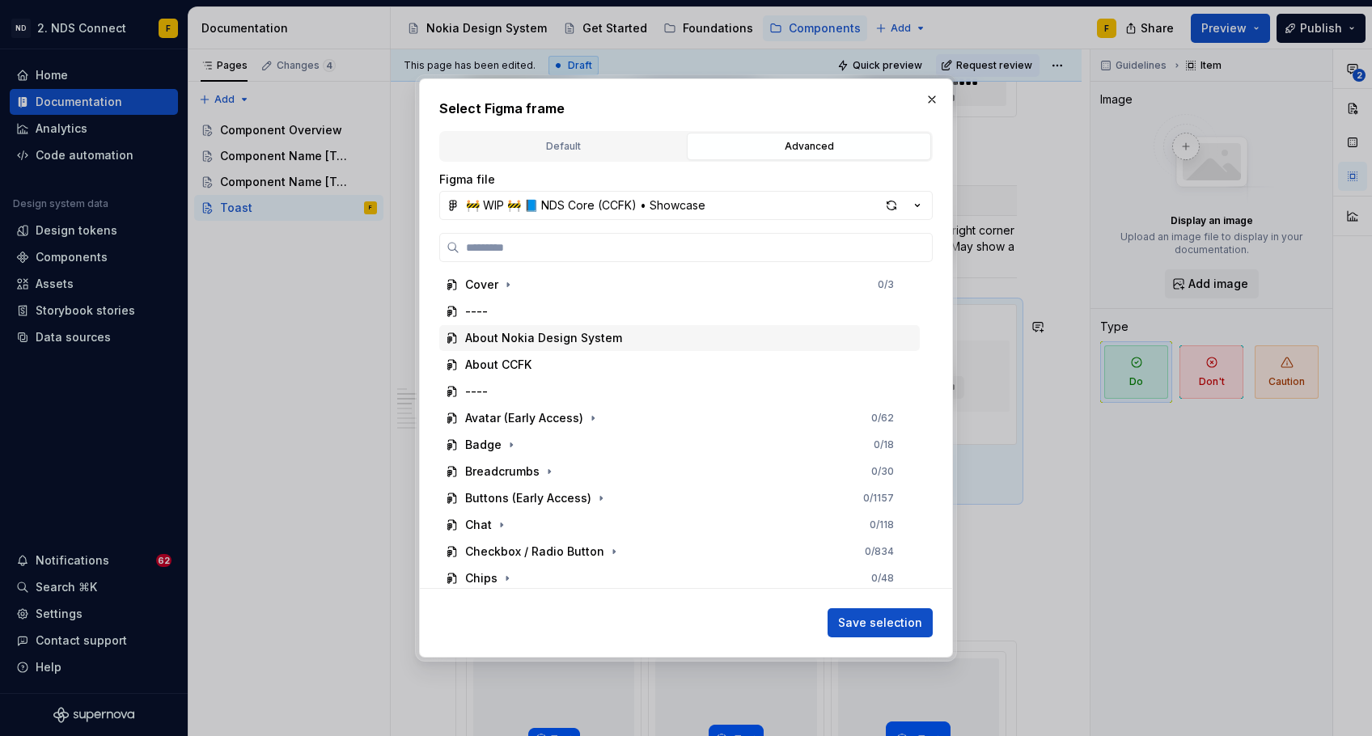
scroll to position [360, 0]
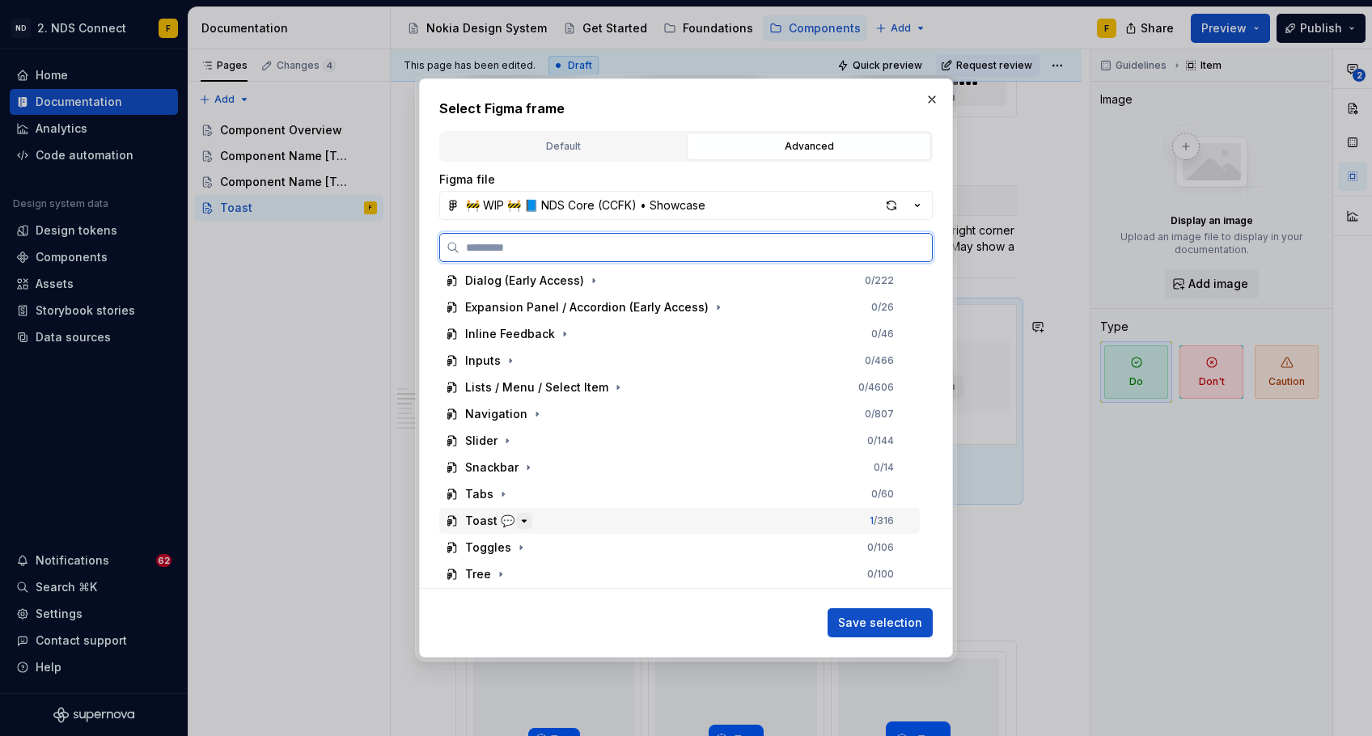
click at [528, 515] on icon "button" at bounding box center [524, 521] width 13 height 13
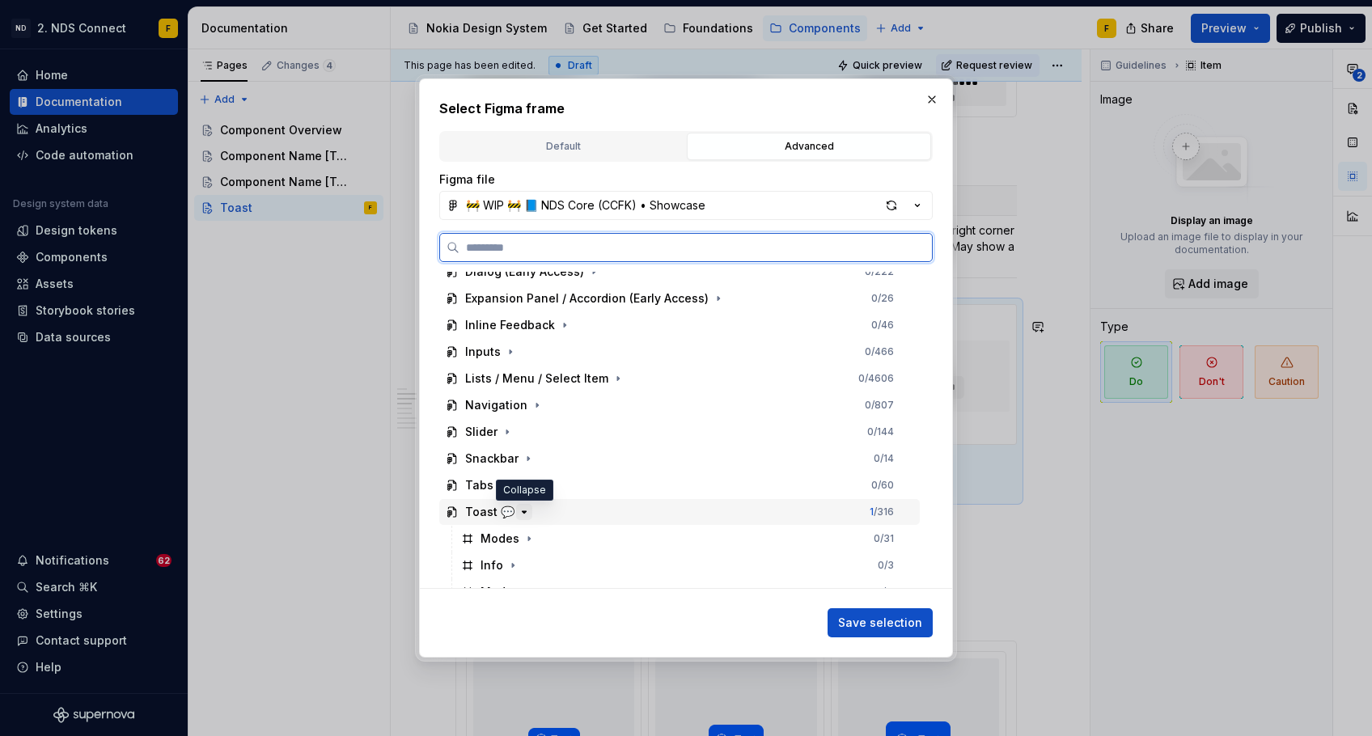
click at [527, 512] on icon "button" at bounding box center [524, 512] width 13 height 13
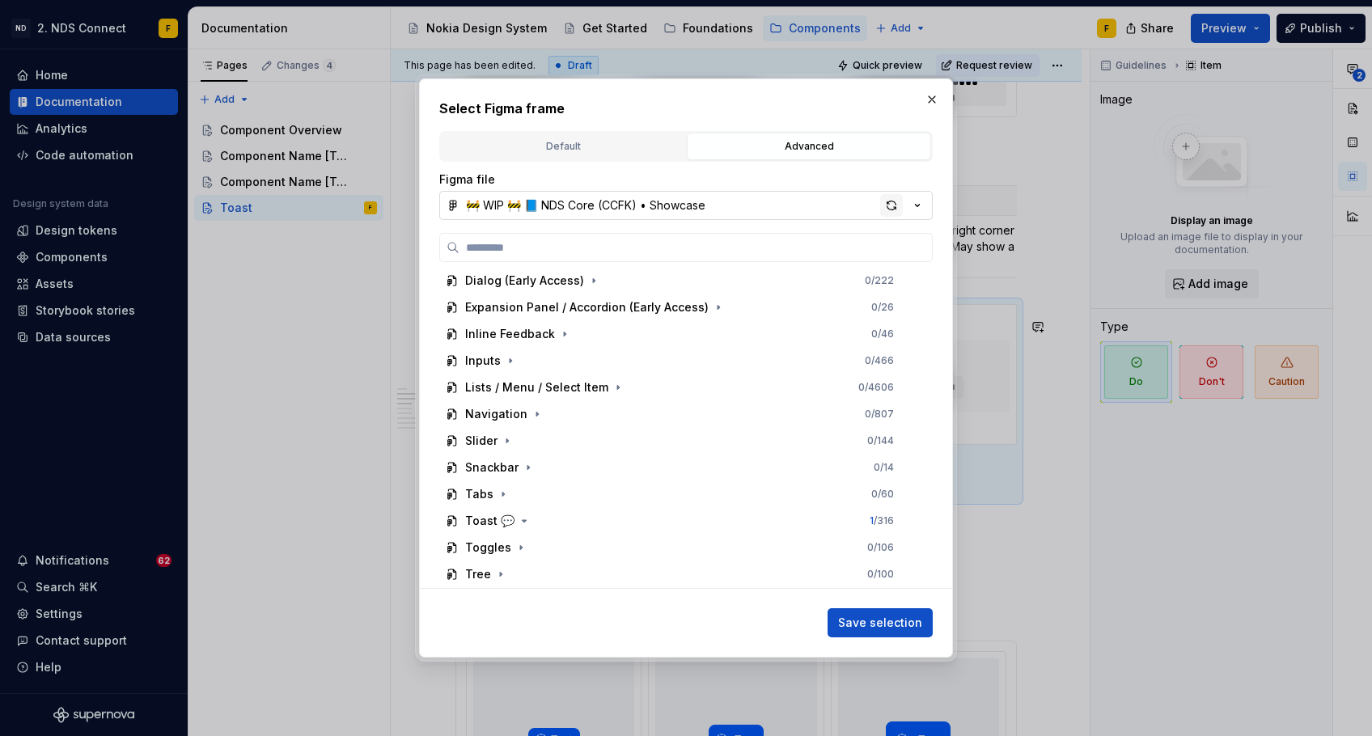
click at [886, 200] on div "button" at bounding box center [891, 205] width 23 height 23
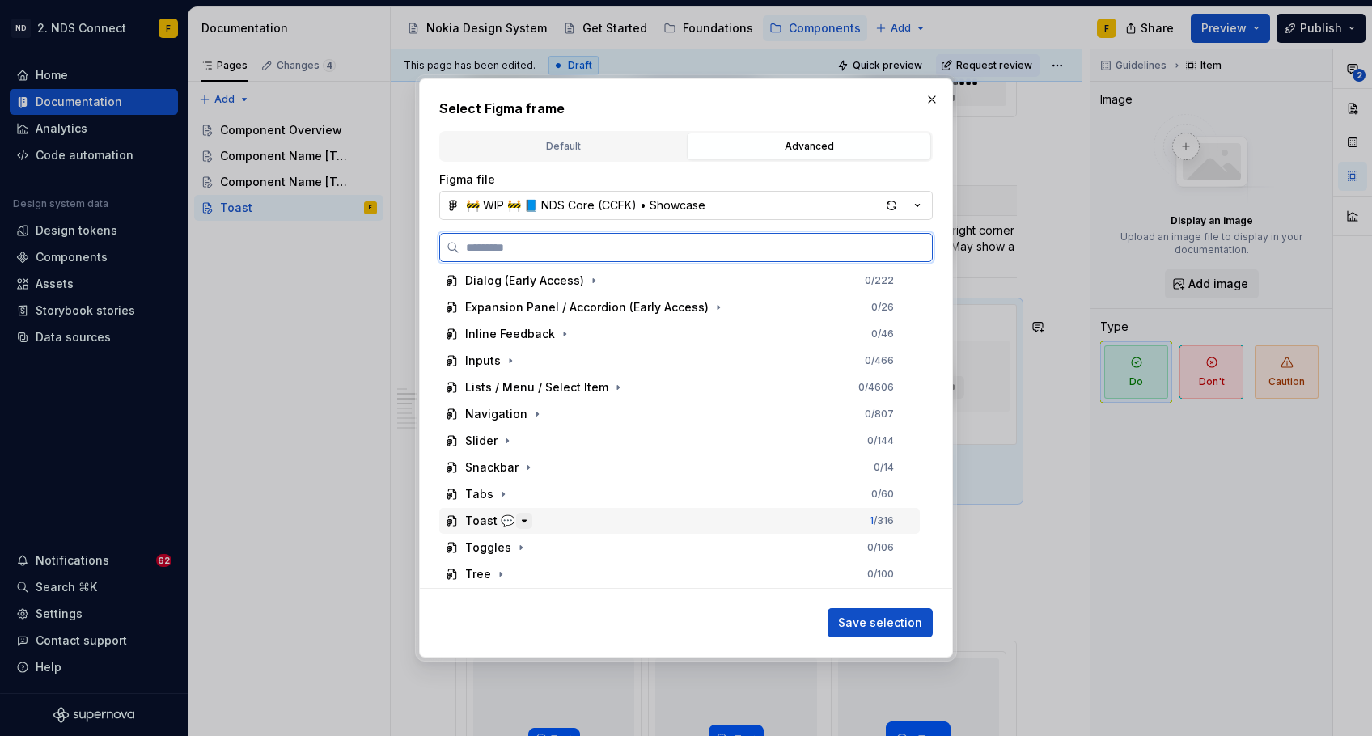
click at [523, 515] on icon "button" at bounding box center [524, 521] width 13 height 13
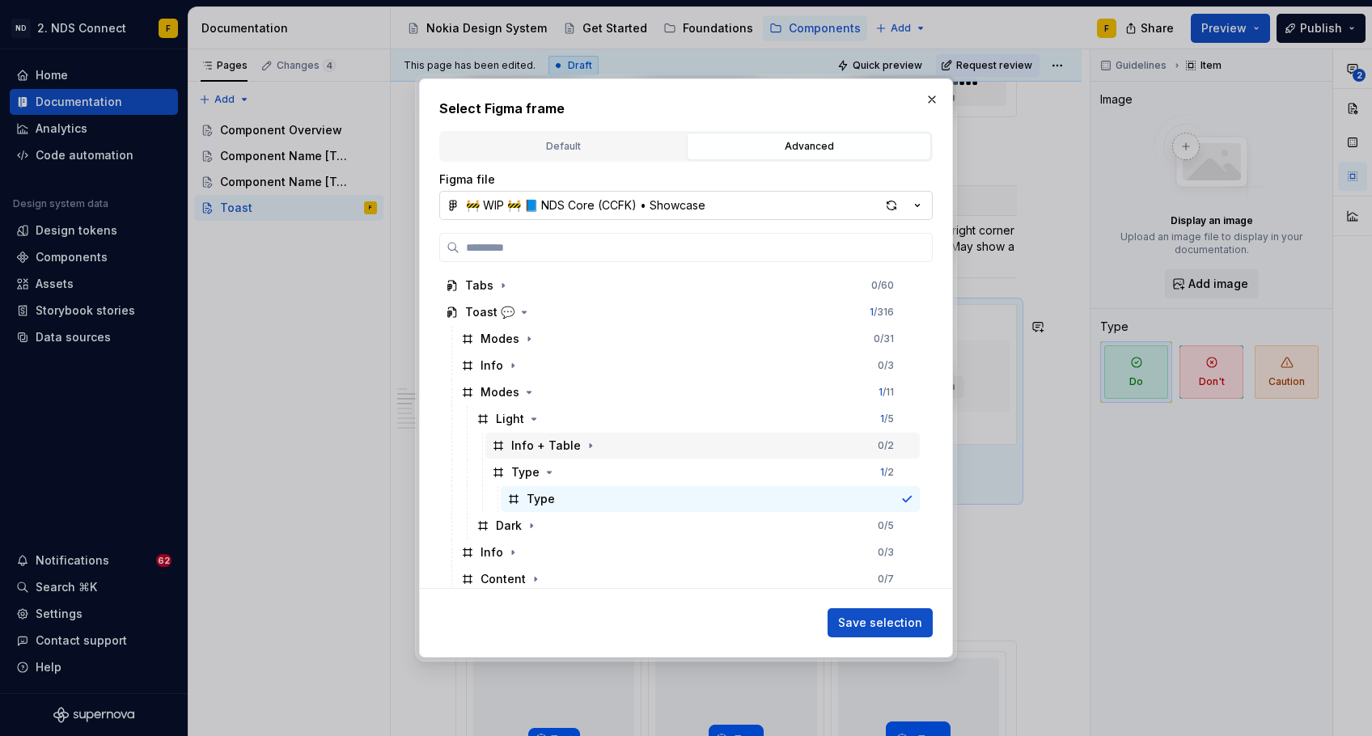
scroll to position [578, 0]
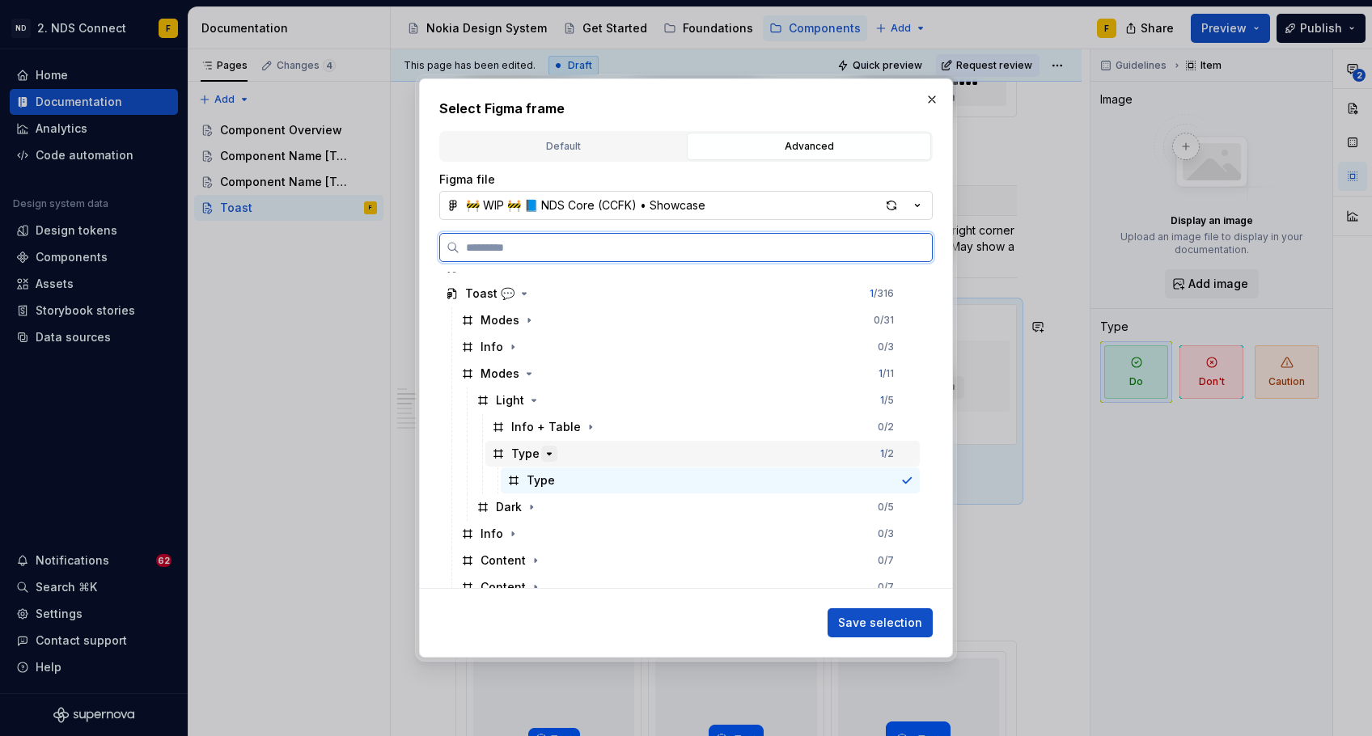
click at [546, 452] on icon "button" at bounding box center [549, 453] width 13 height 13
click at [557, 448] on div "Type 1 / 2" at bounding box center [702, 454] width 434 height 26
click at [559, 450] on div "Type 1 / 2" at bounding box center [702, 454] width 434 height 26
click at [545, 451] on icon "button" at bounding box center [549, 453] width 13 height 13
click at [532, 507] on icon "button" at bounding box center [532, 507] width 2 height 4
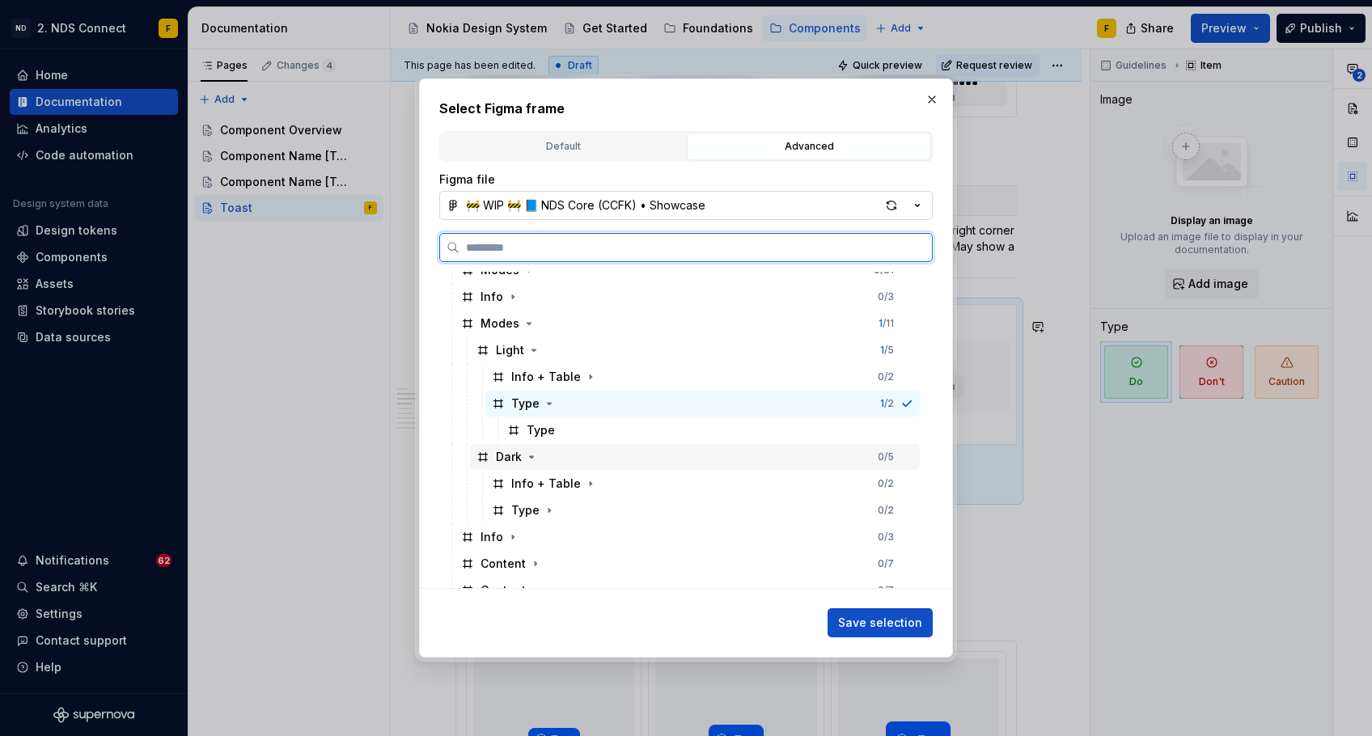
scroll to position [641, 0]
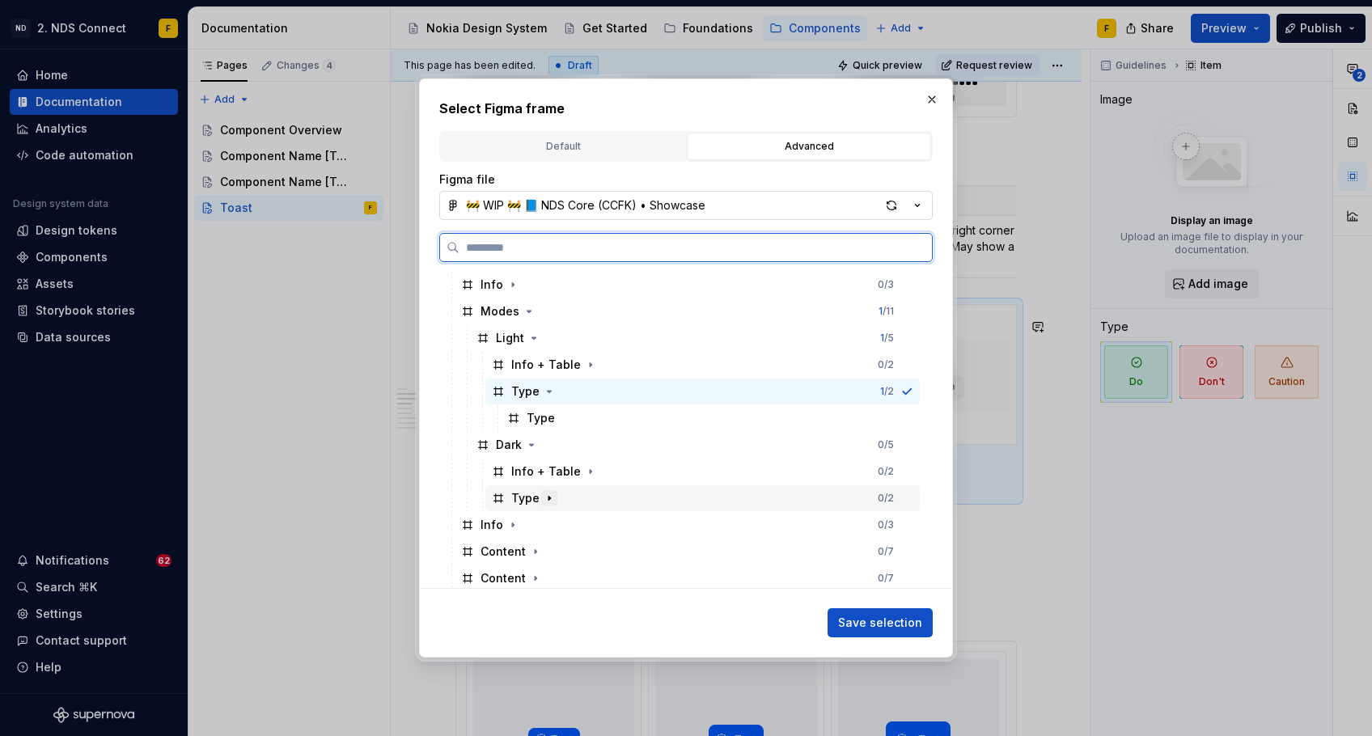
click at [547, 502] on icon "button" at bounding box center [549, 498] width 13 height 13
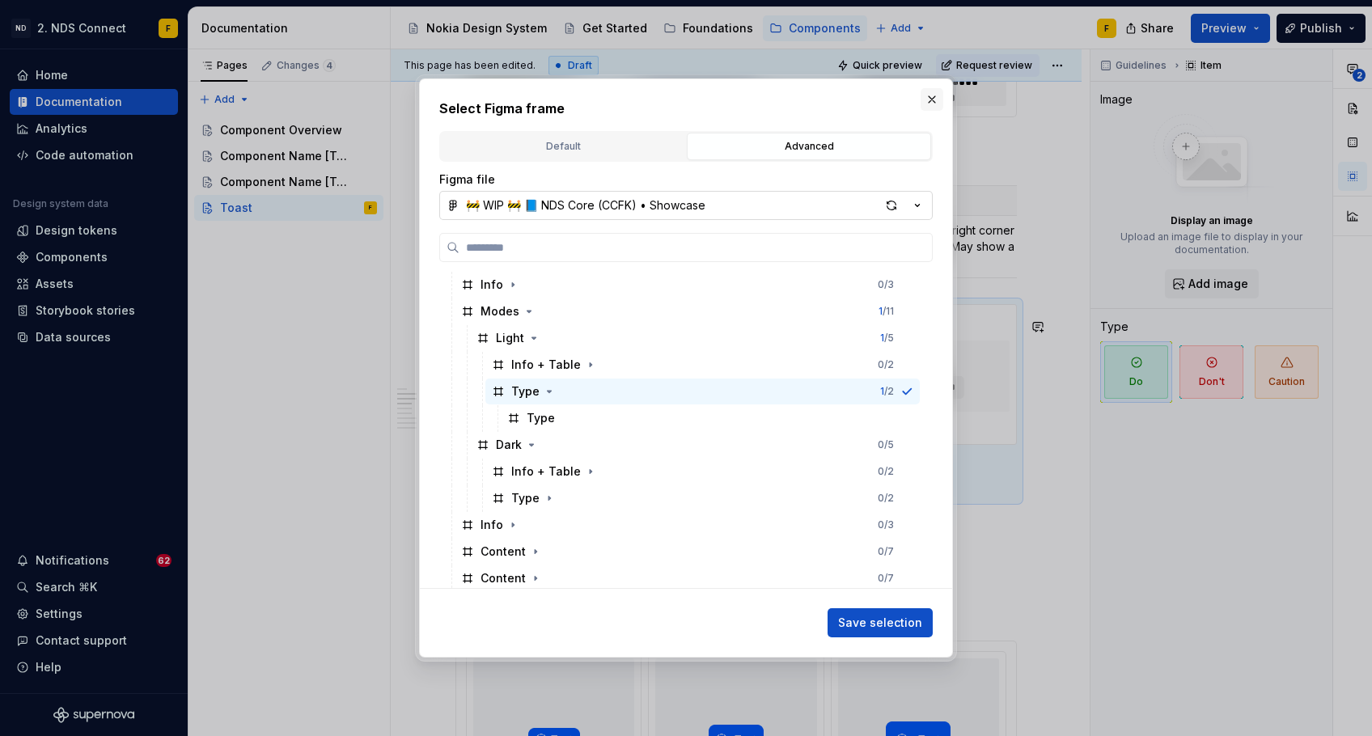
click at [929, 95] on button "button" at bounding box center [932, 99] width 23 height 23
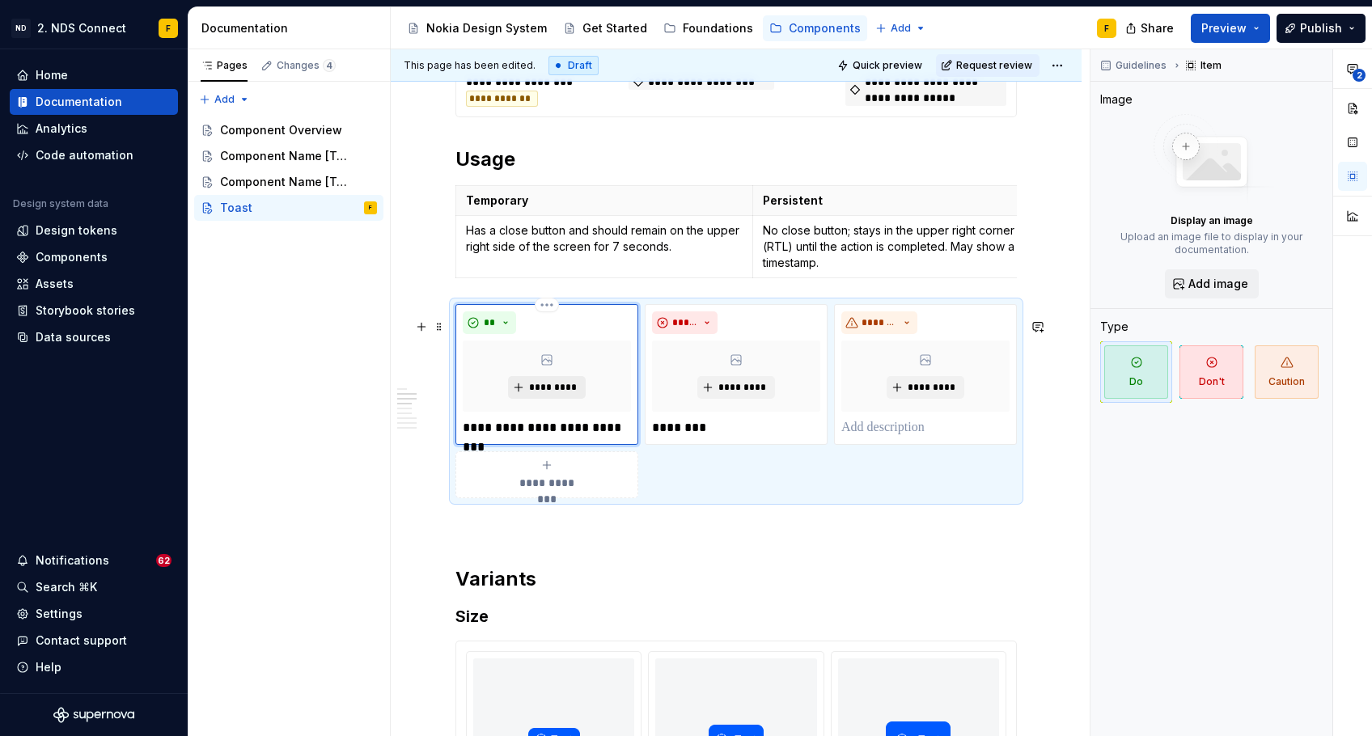
click at [533, 394] on span "*********" at bounding box center [552, 387] width 49 height 13
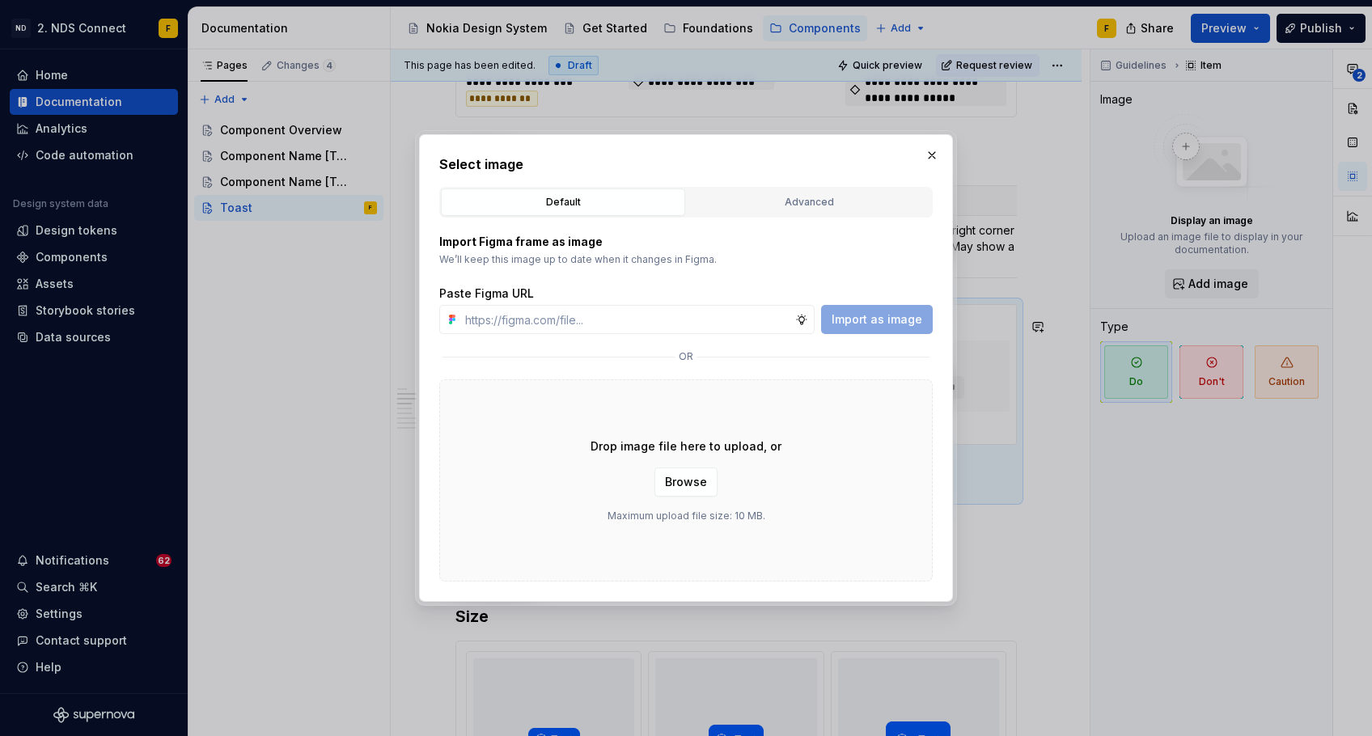
click at [586, 205] on div "Default" at bounding box center [563, 202] width 233 height 16
type textarea "*"
click at [586, 316] on input "text" at bounding box center [627, 319] width 337 height 29
paste input "[URL][DOMAIN_NAME]"
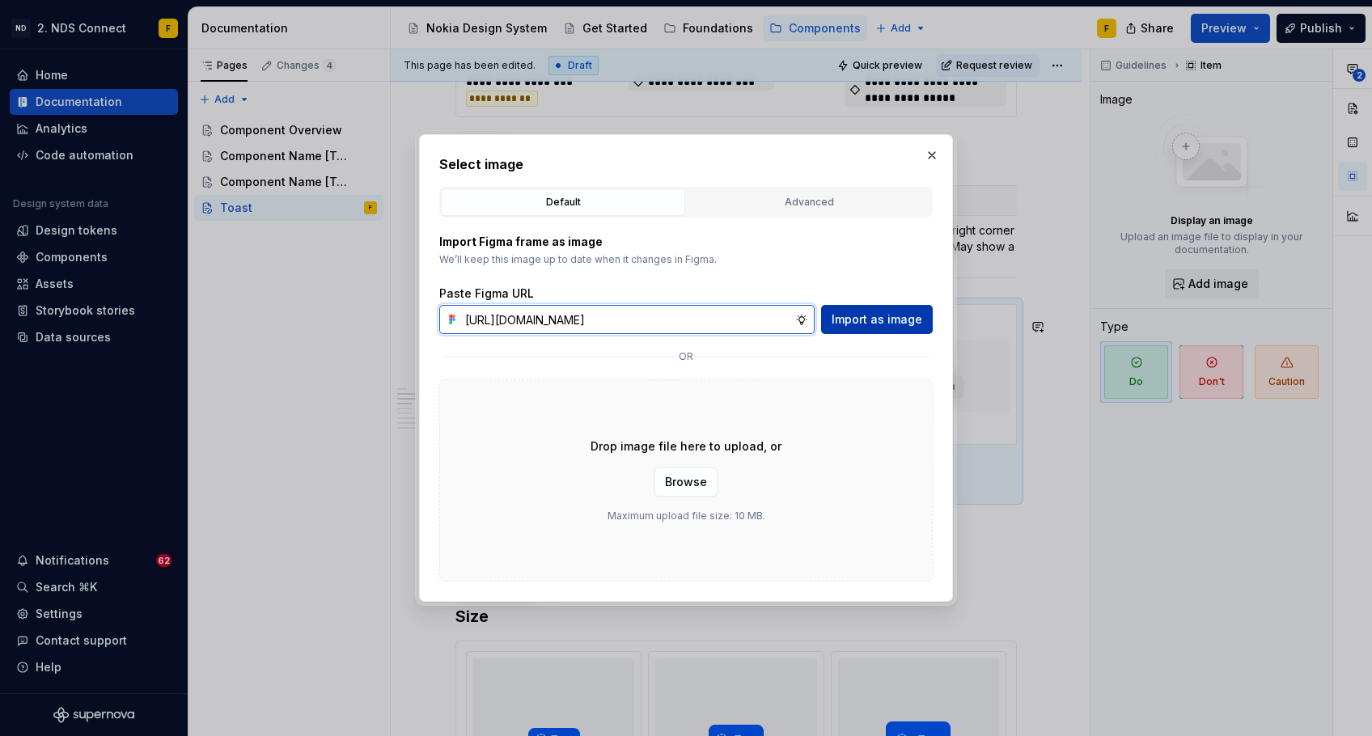
type input "[URL][DOMAIN_NAME]"
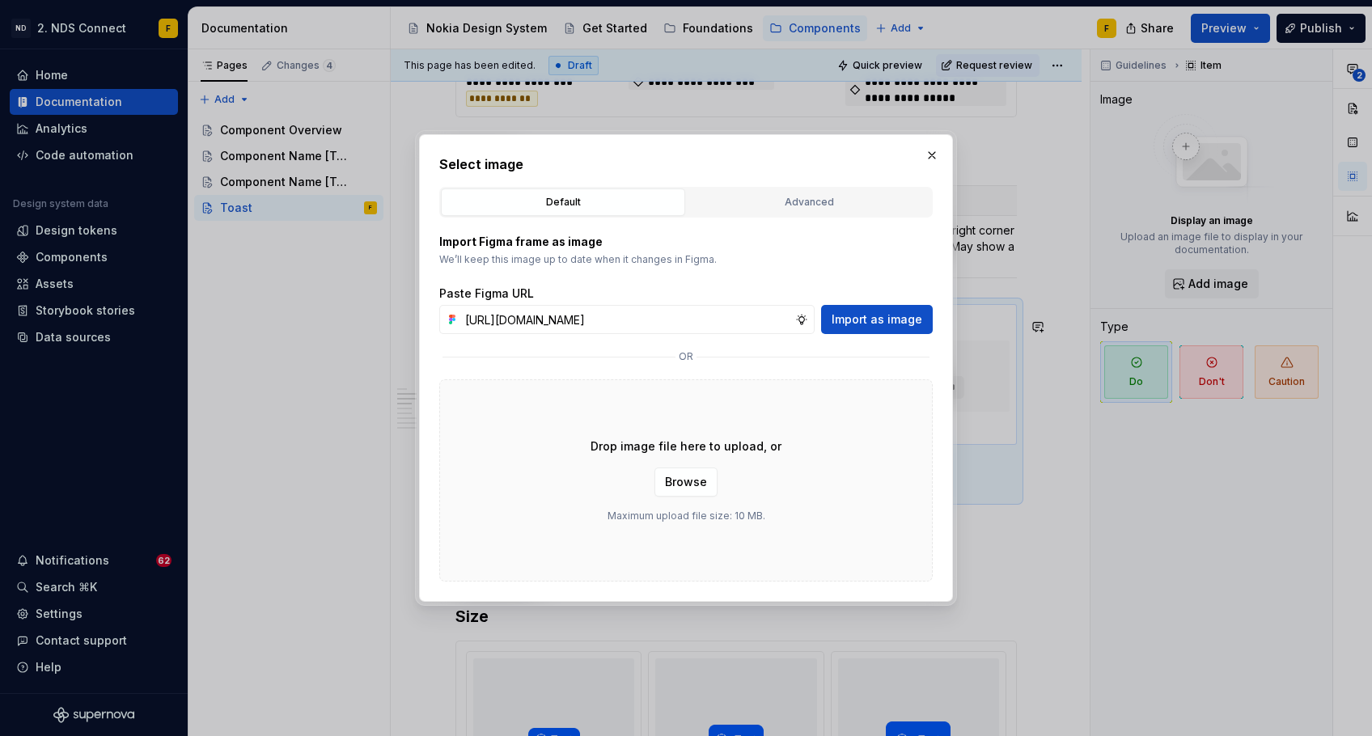
click at [883, 322] on span "Import as image" at bounding box center [877, 319] width 91 height 16
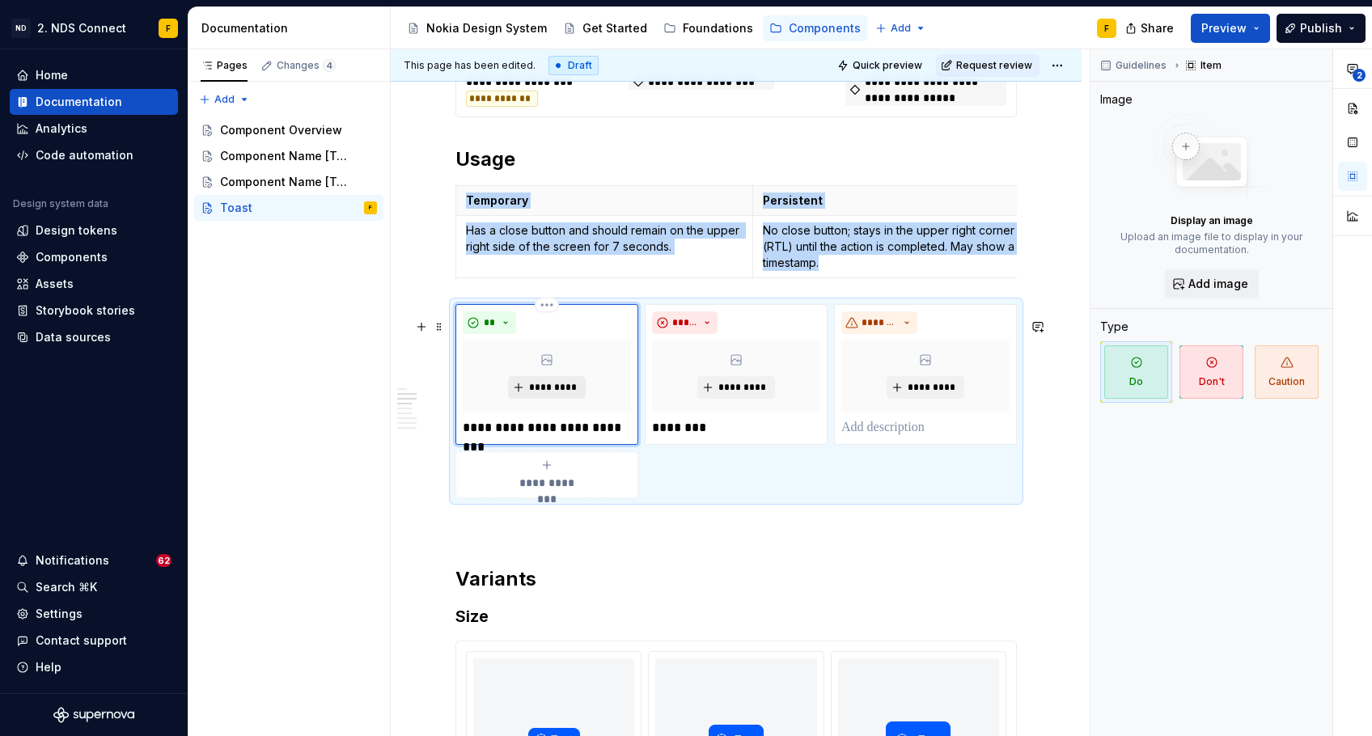
click at [543, 391] on button "*********" at bounding box center [546, 387] width 77 height 23
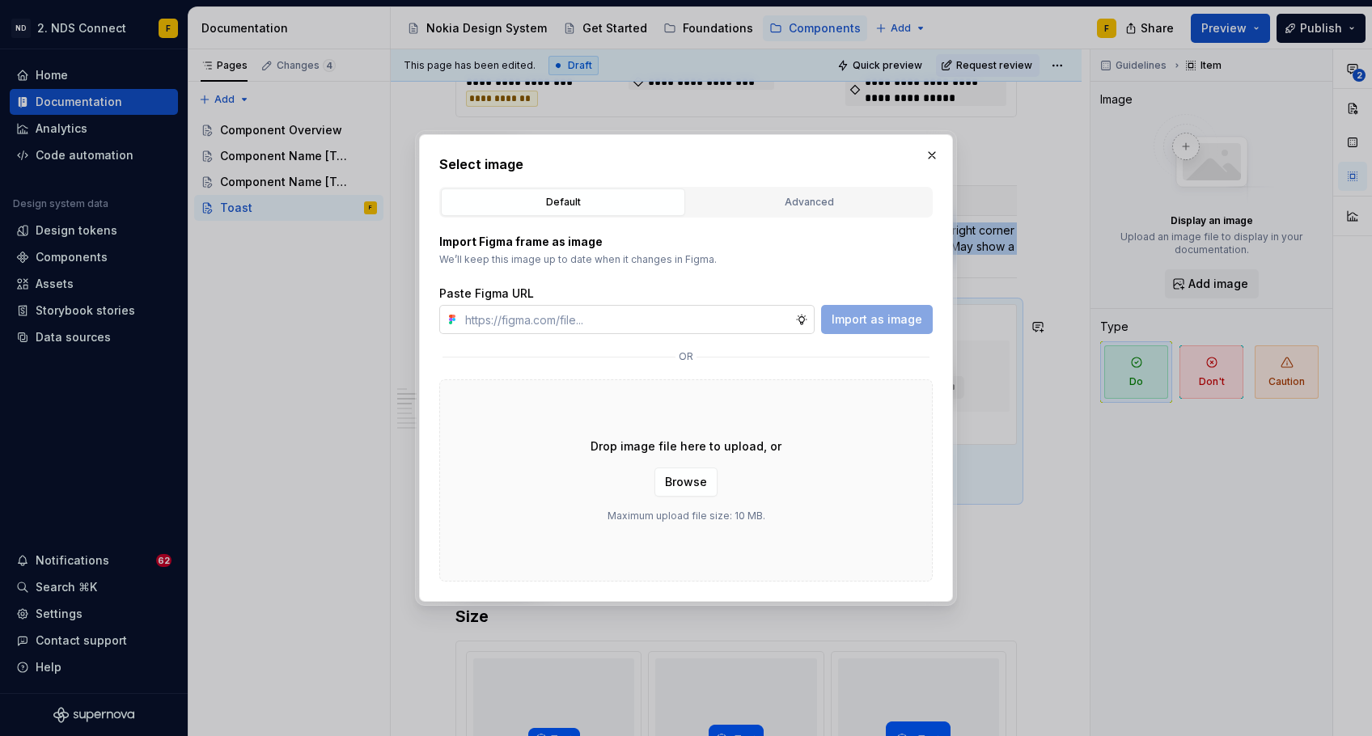
type textarea "*"
type input "[URL][DOMAIN_NAME]"
click at [863, 320] on span "Import as image" at bounding box center [877, 319] width 91 height 16
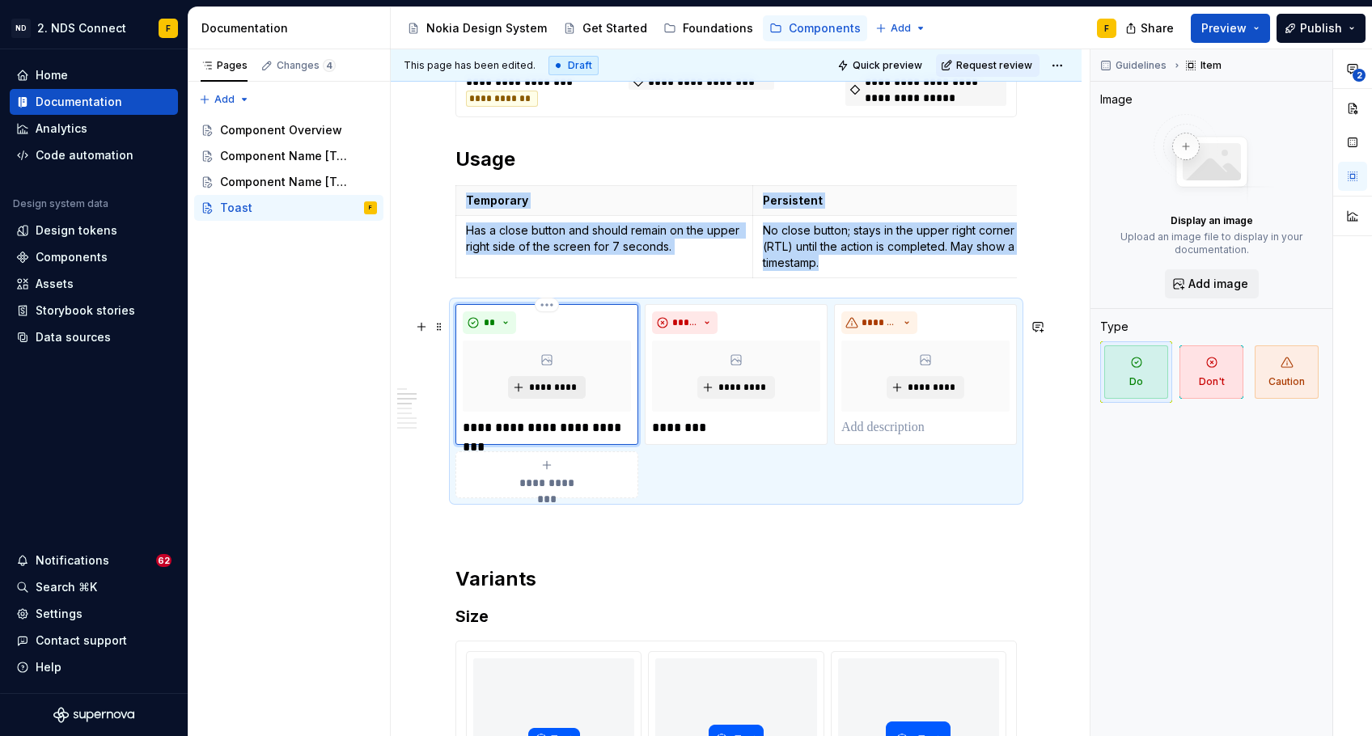
click at [545, 394] on span "*********" at bounding box center [552, 387] width 49 height 13
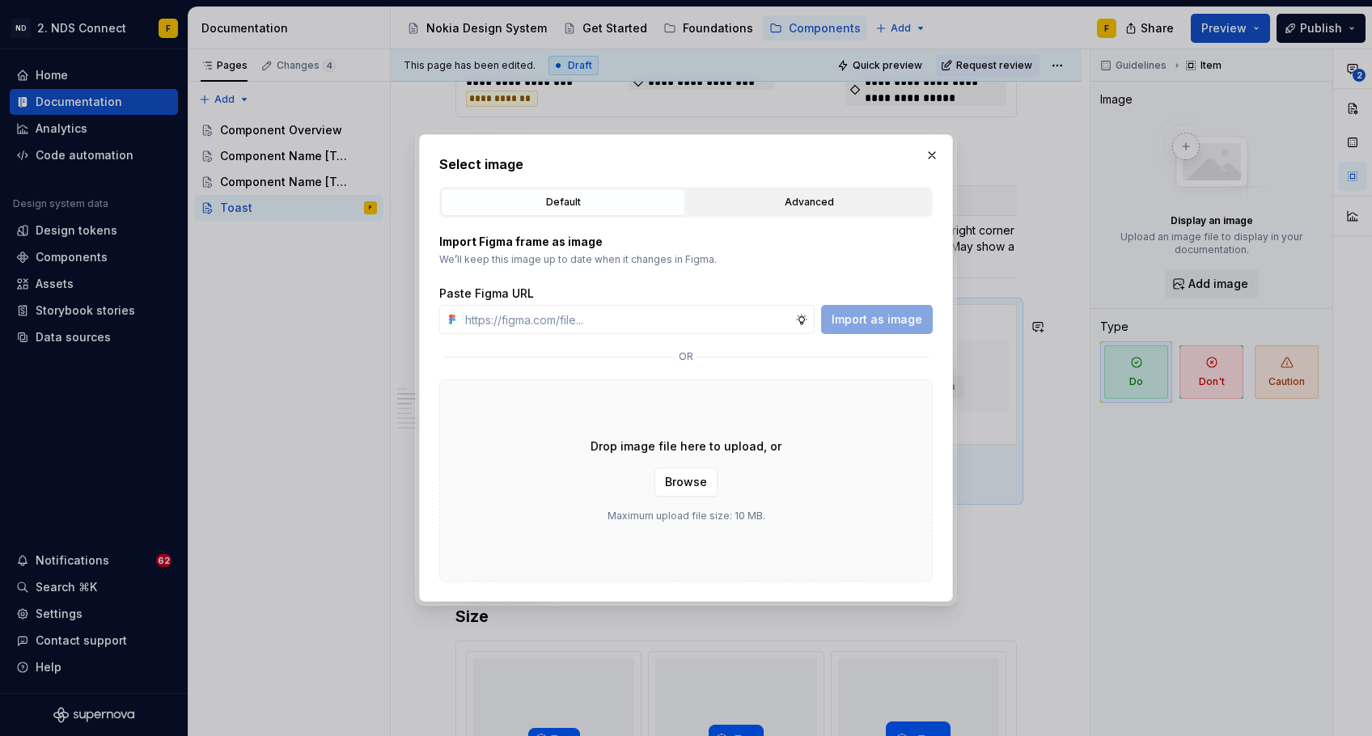
click at [812, 193] on button "Advanced" at bounding box center [809, 203] width 244 height 28
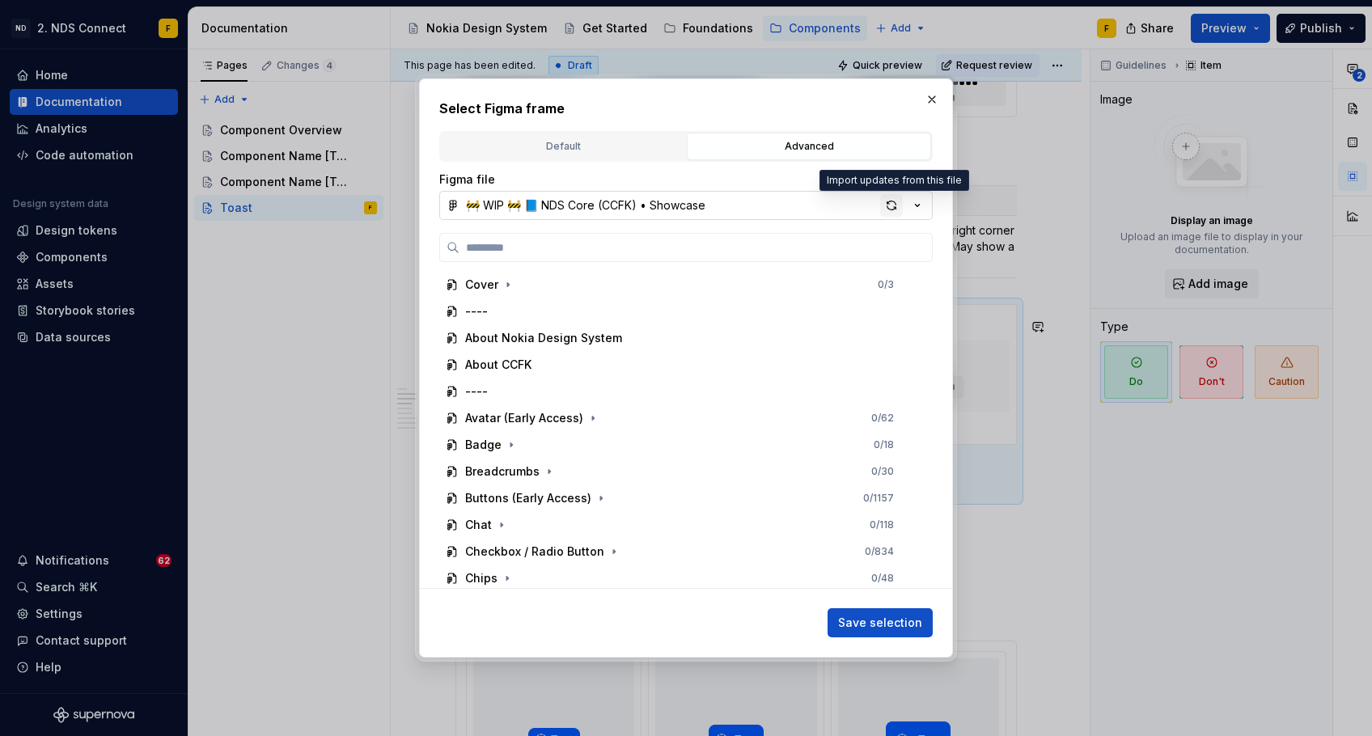
click at [885, 210] on div "button" at bounding box center [891, 205] width 23 height 23
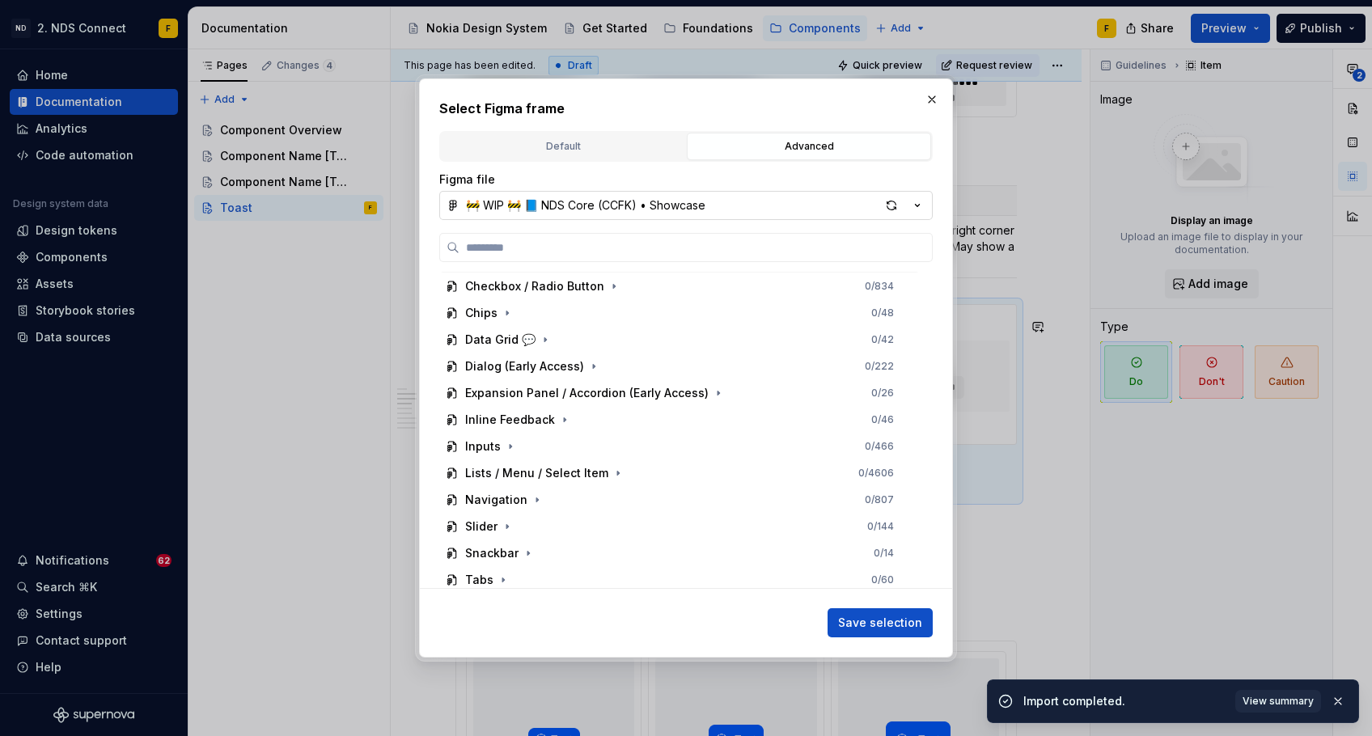
scroll to position [360, 0]
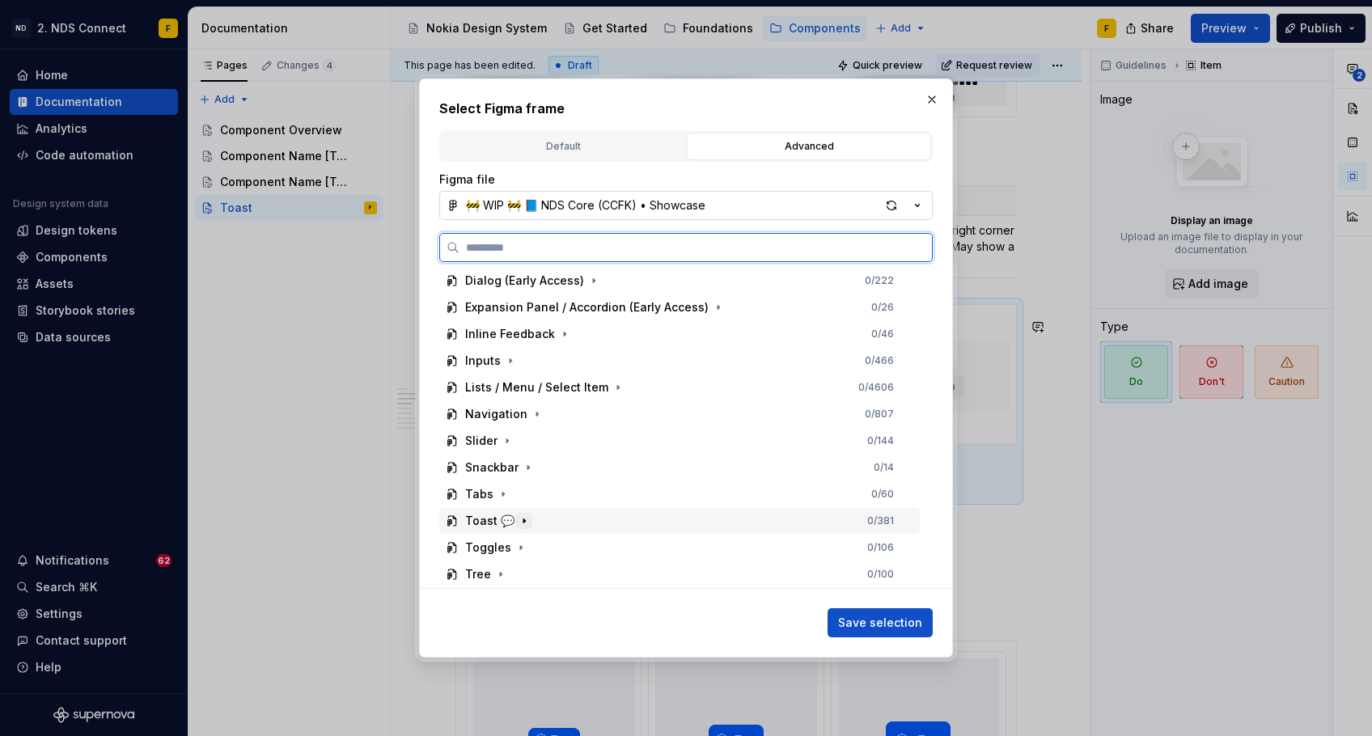
click at [525, 515] on icon "button" at bounding box center [524, 521] width 13 height 13
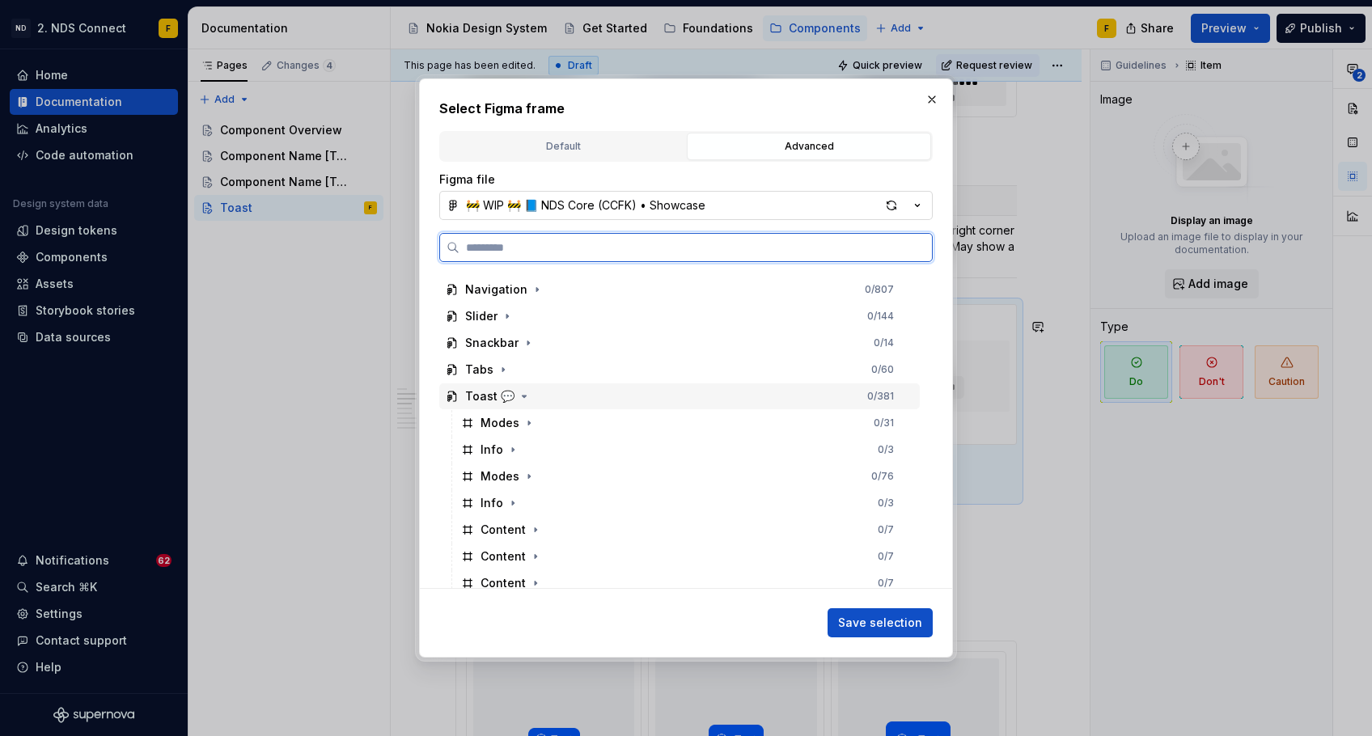
scroll to position [479, 0]
click at [528, 472] on icon "button" at bounding box center [529, 473] width 13 height 13
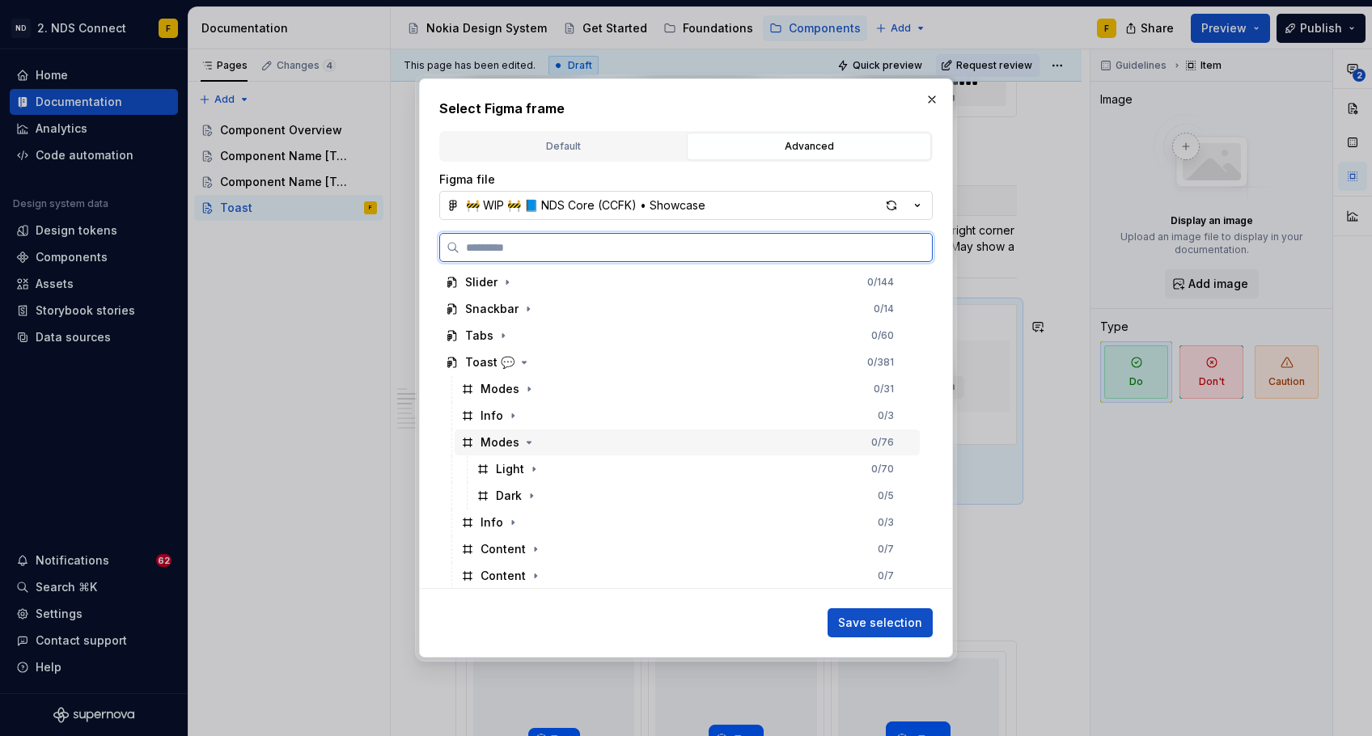
scroll to position [546, 0]
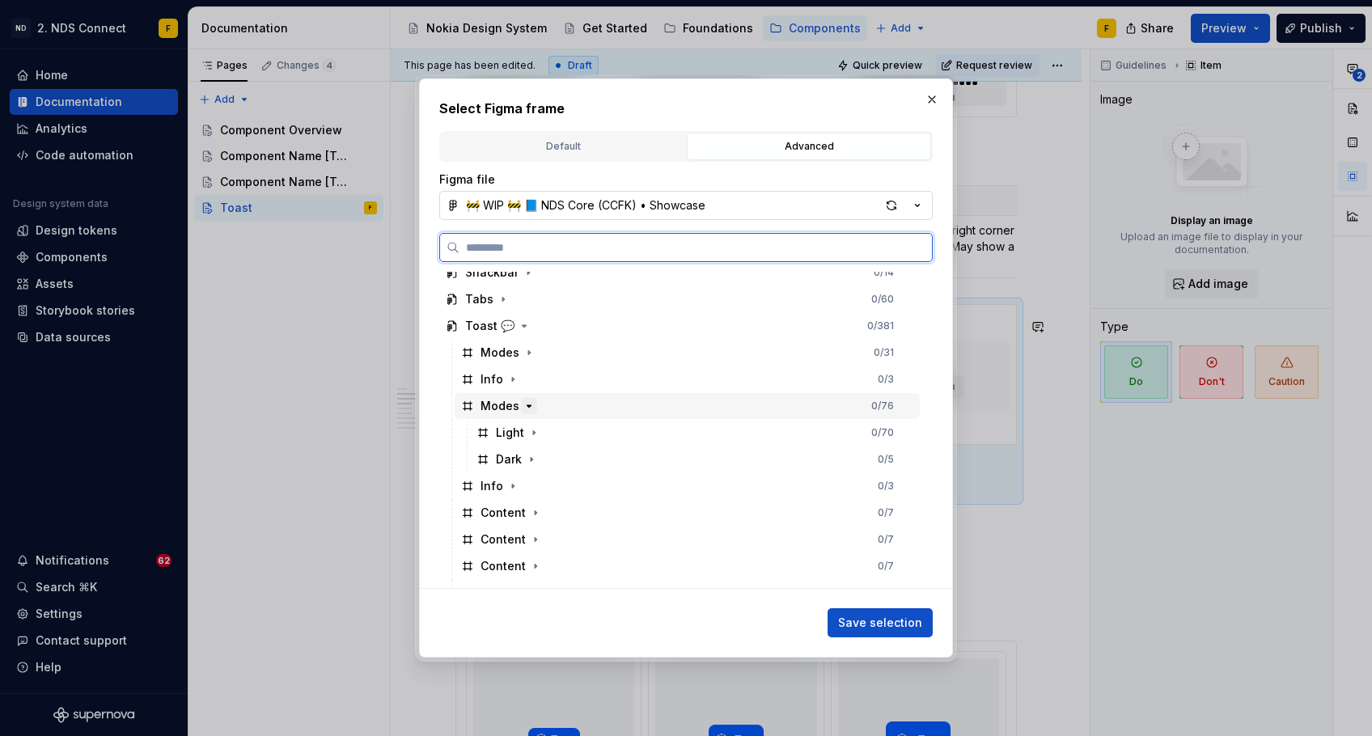
click at [528, 406] on icon "button" at bounding box center [530, 406] width 4 height 2
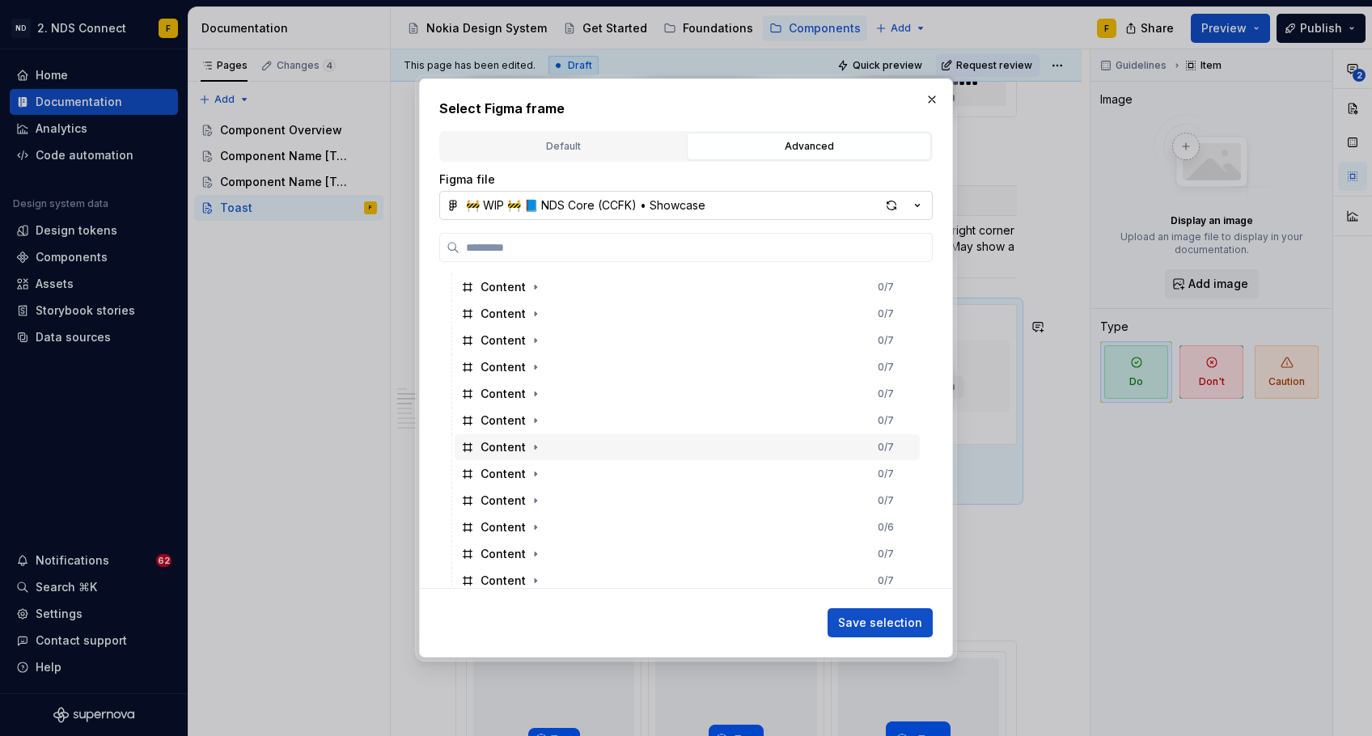
scroll to position [1508, 0]
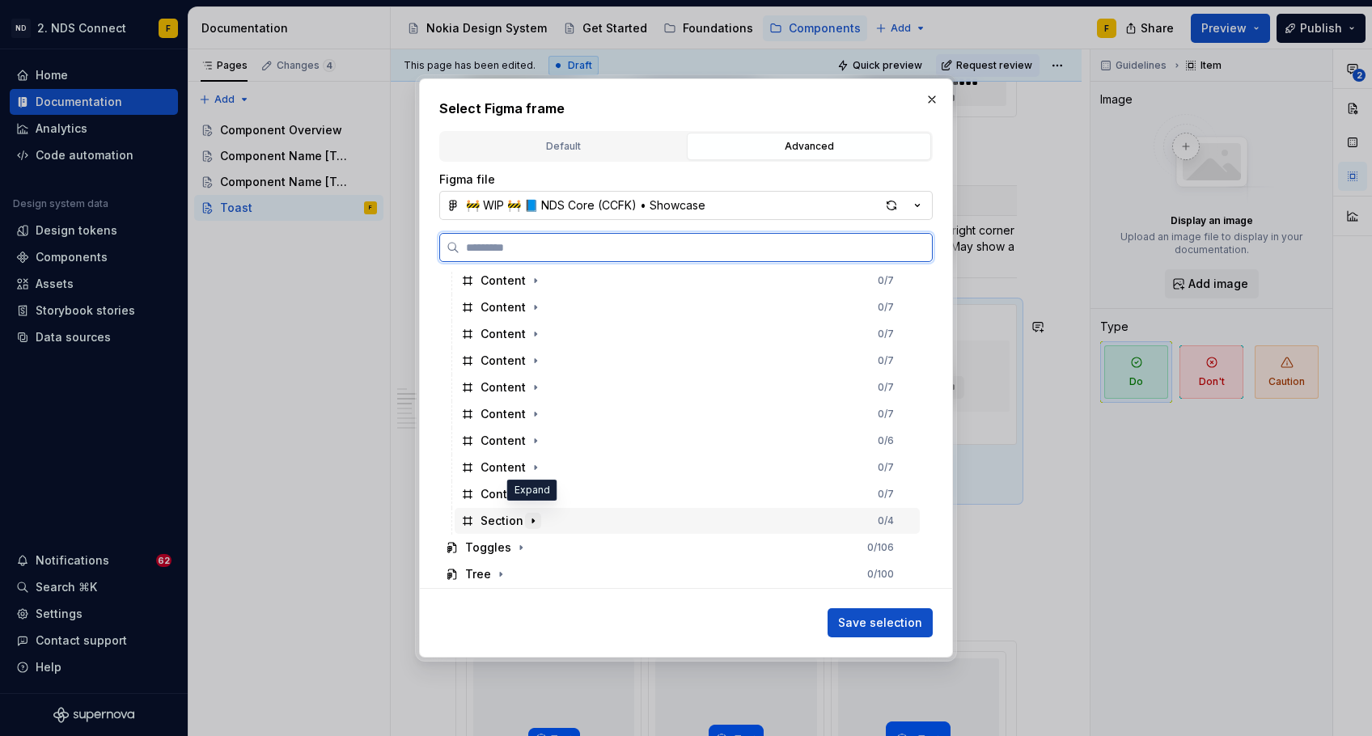
click at [532, 515] on icon "button" at bounding box center [533, 521] width 13 height 13
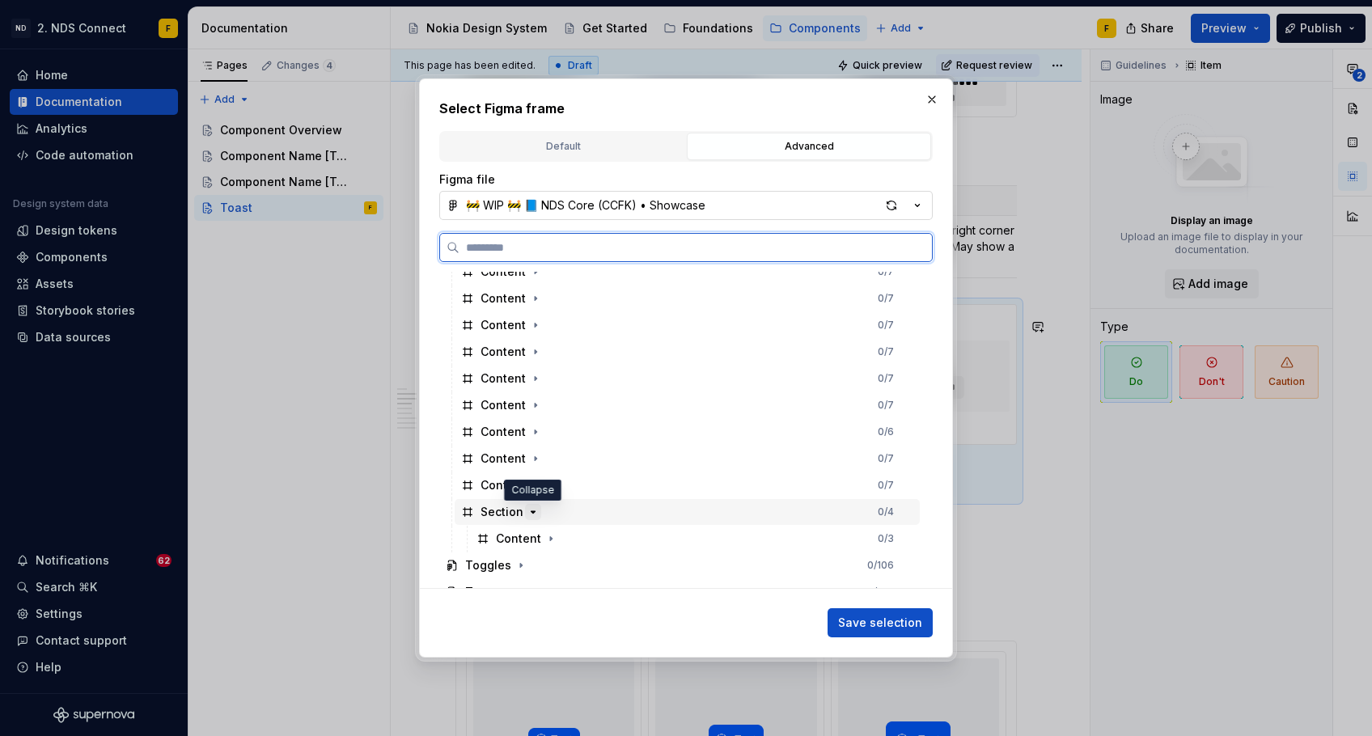
click at [532, 513] on icon "button" at bounding box center [533, 512] width 13 height 13
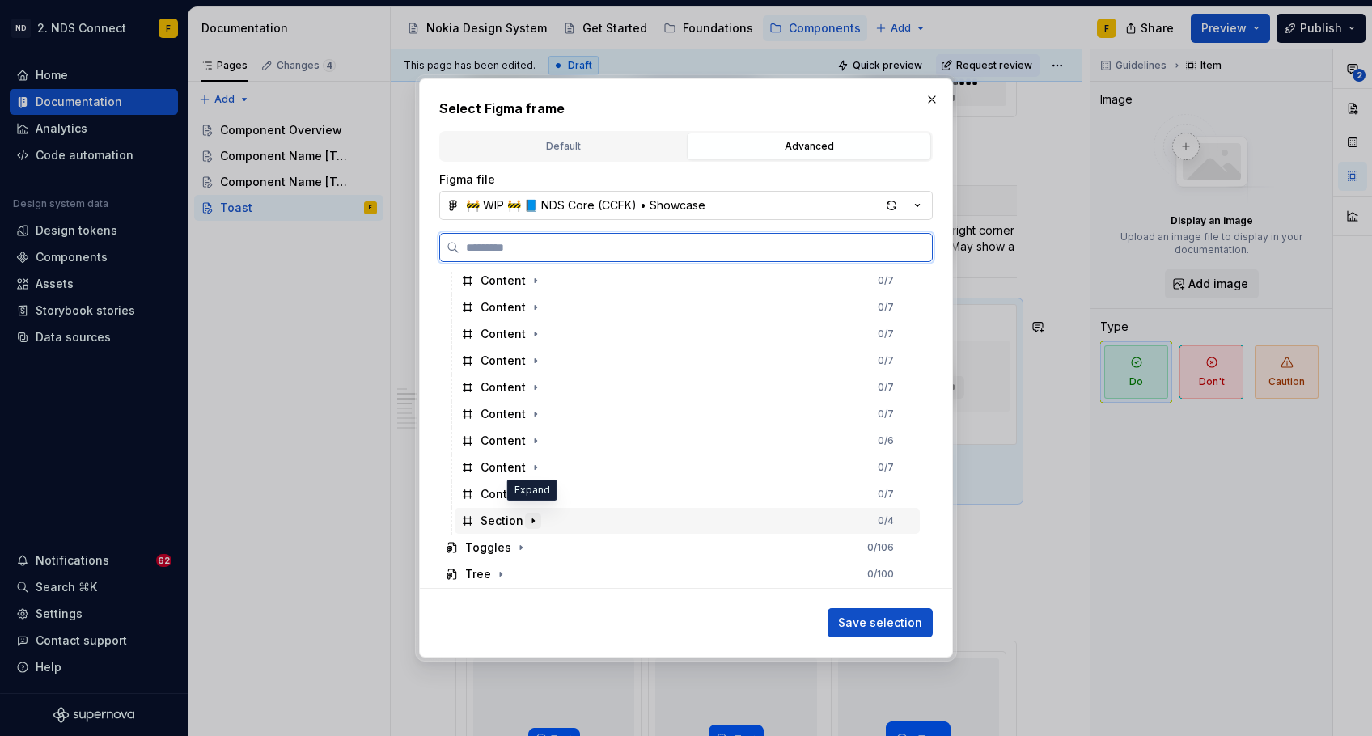
click at [533, 515] on icon "button" at bounding box center [533, 521] width 13 height 13
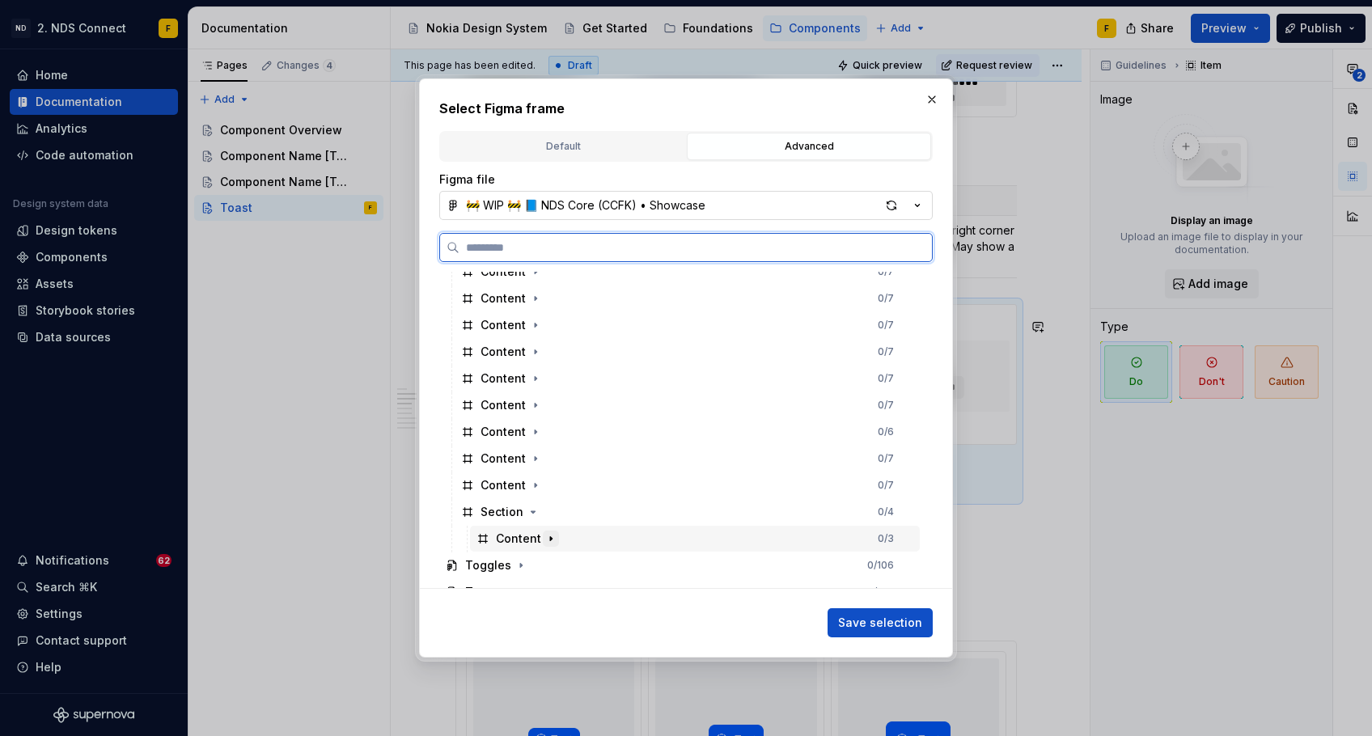
click at [544, 537] on icon "button" at bounding box center [550, 538] width 13 height 13
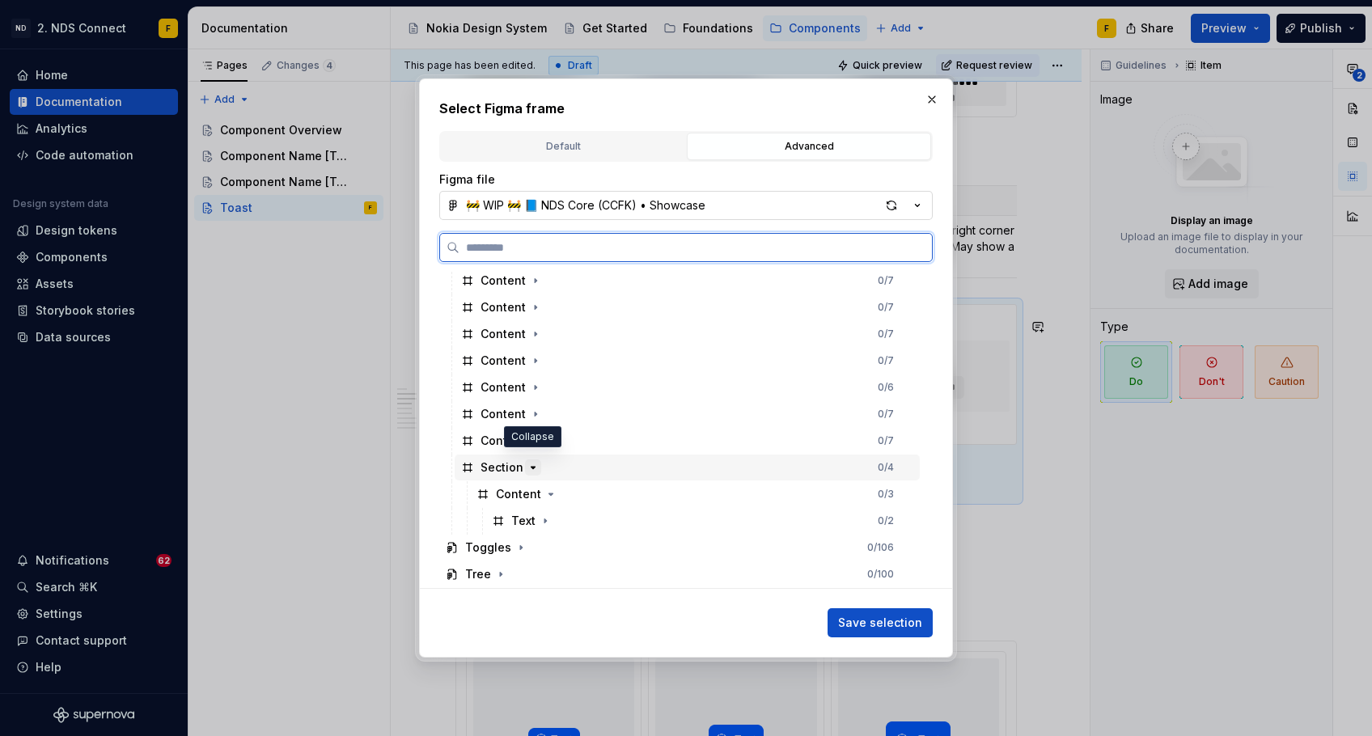
click at [532, 461] on icon "button" at bounding box center [533, 467] width 13 height 13
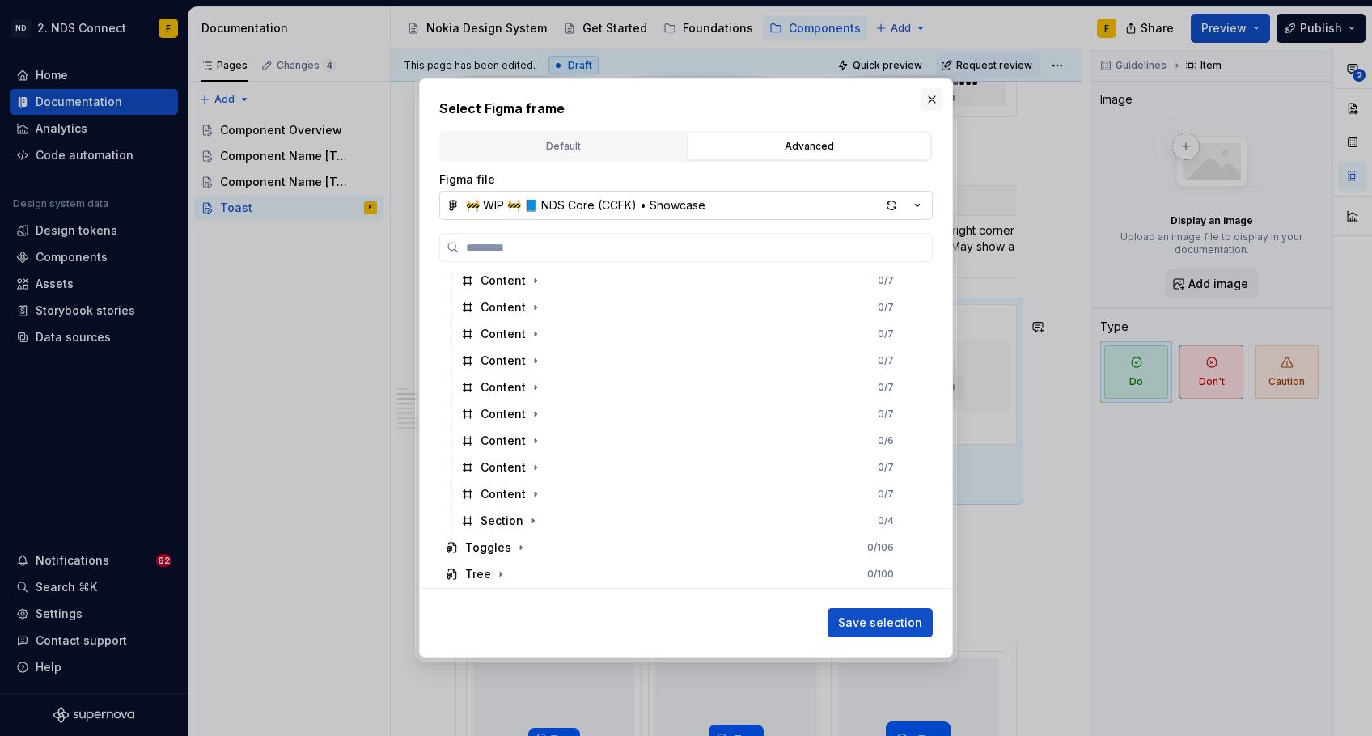
click at [932, 106] on button "button" at bounding box center [932, 99] width 23 height 23
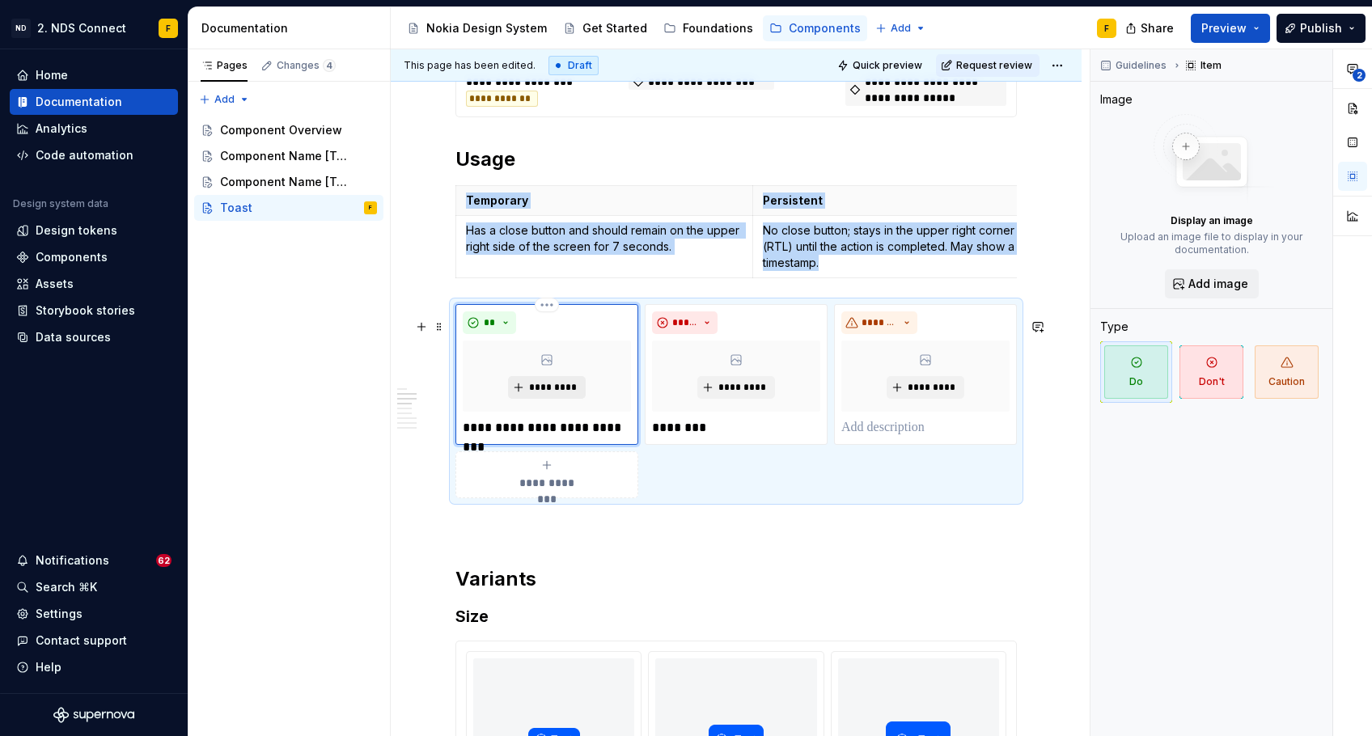
click at [544, 394] on span "*********" at bounding box center [552, 387] width 49 height 13
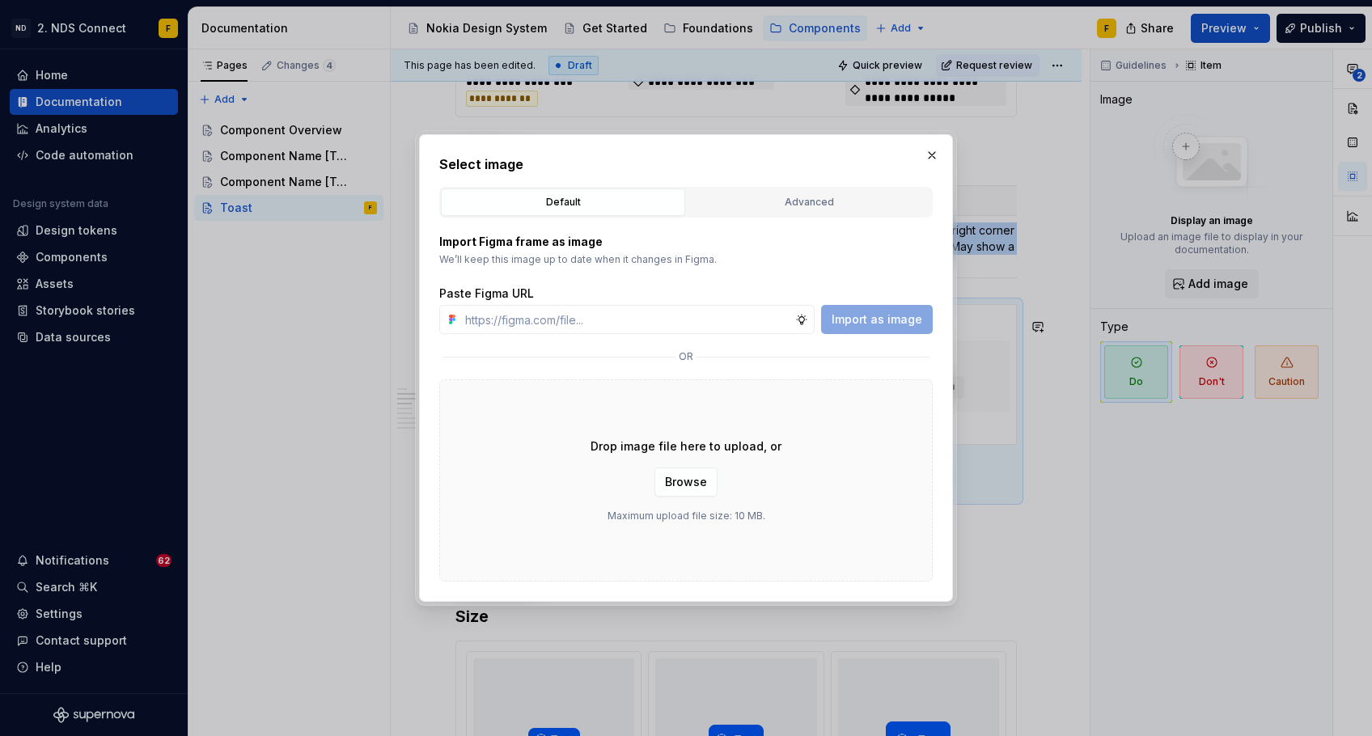
type textarea "*"
paste input "[URL][DOMAIN_NAME]"
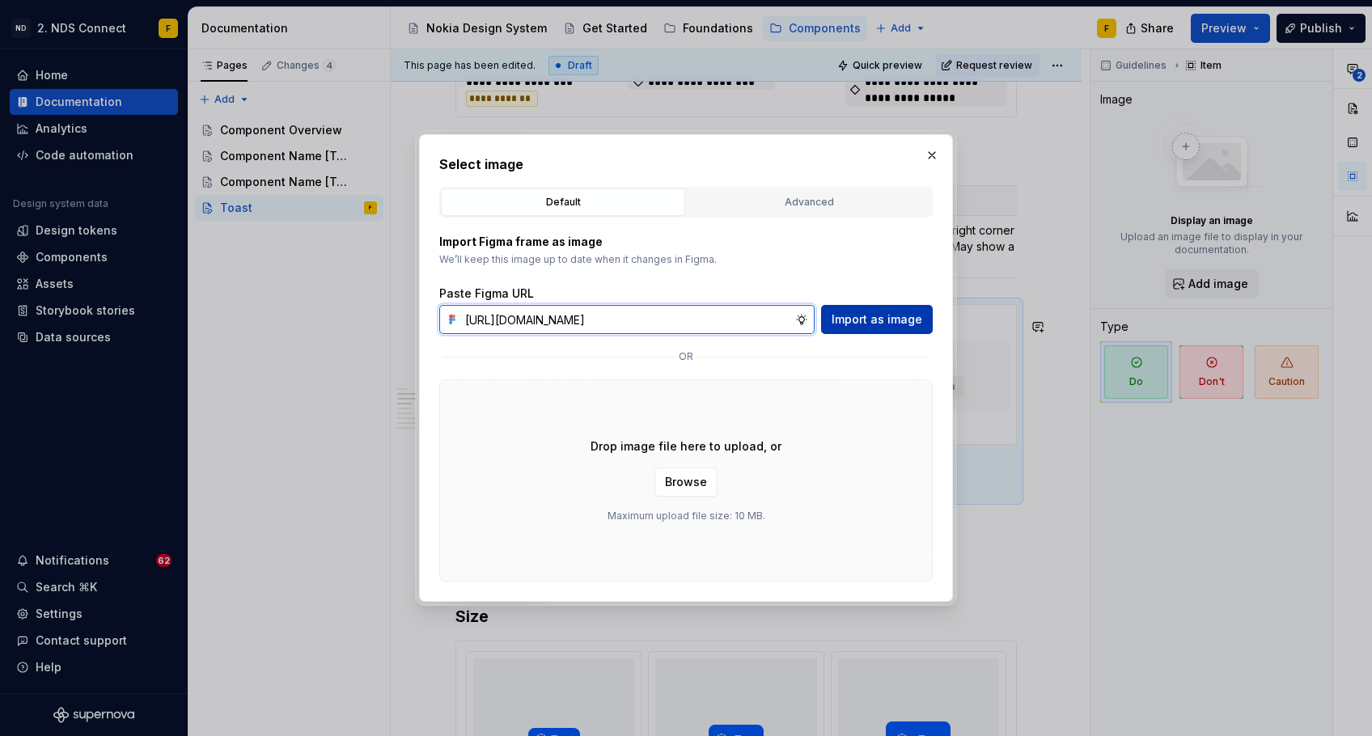
type input "[URL][DOMAIN_NAME]"
click at [862, 315] on span "Import as image" at bounding box center [877, 319] width 91 height 16
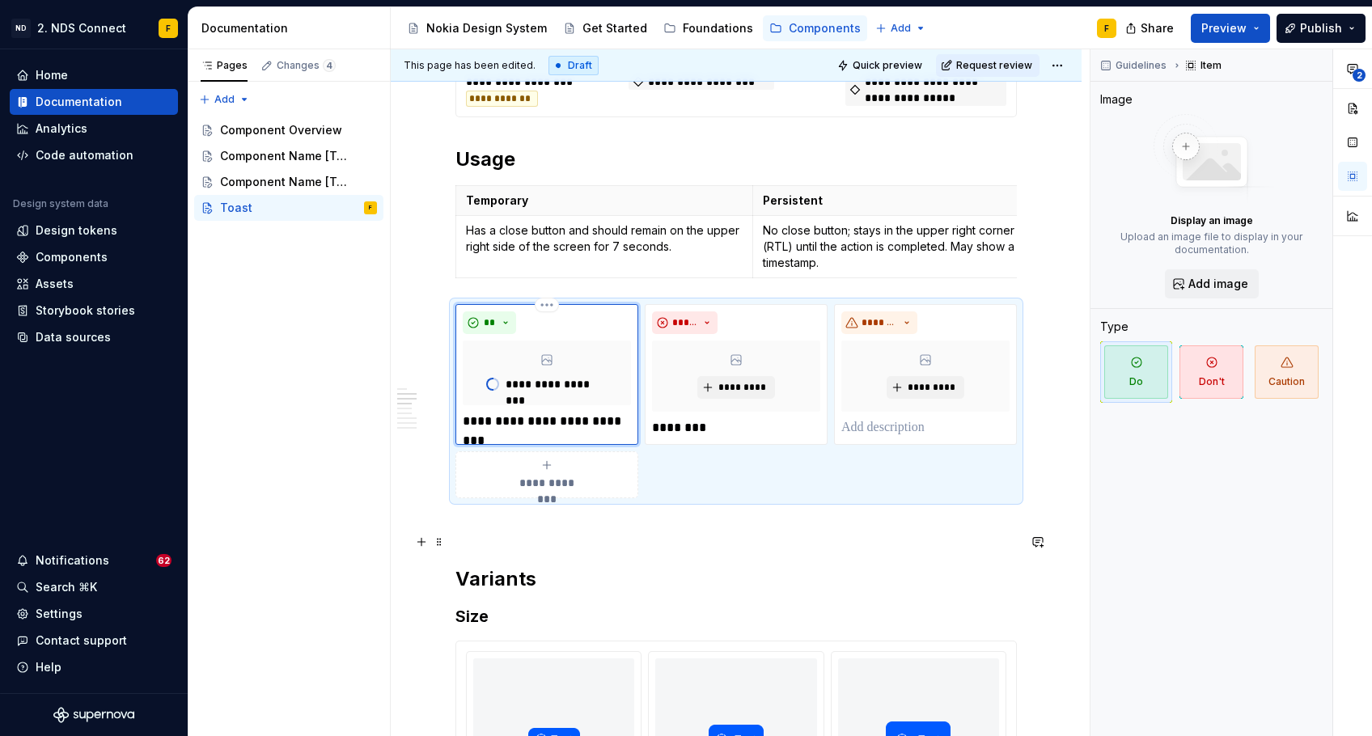
type textarea "*"
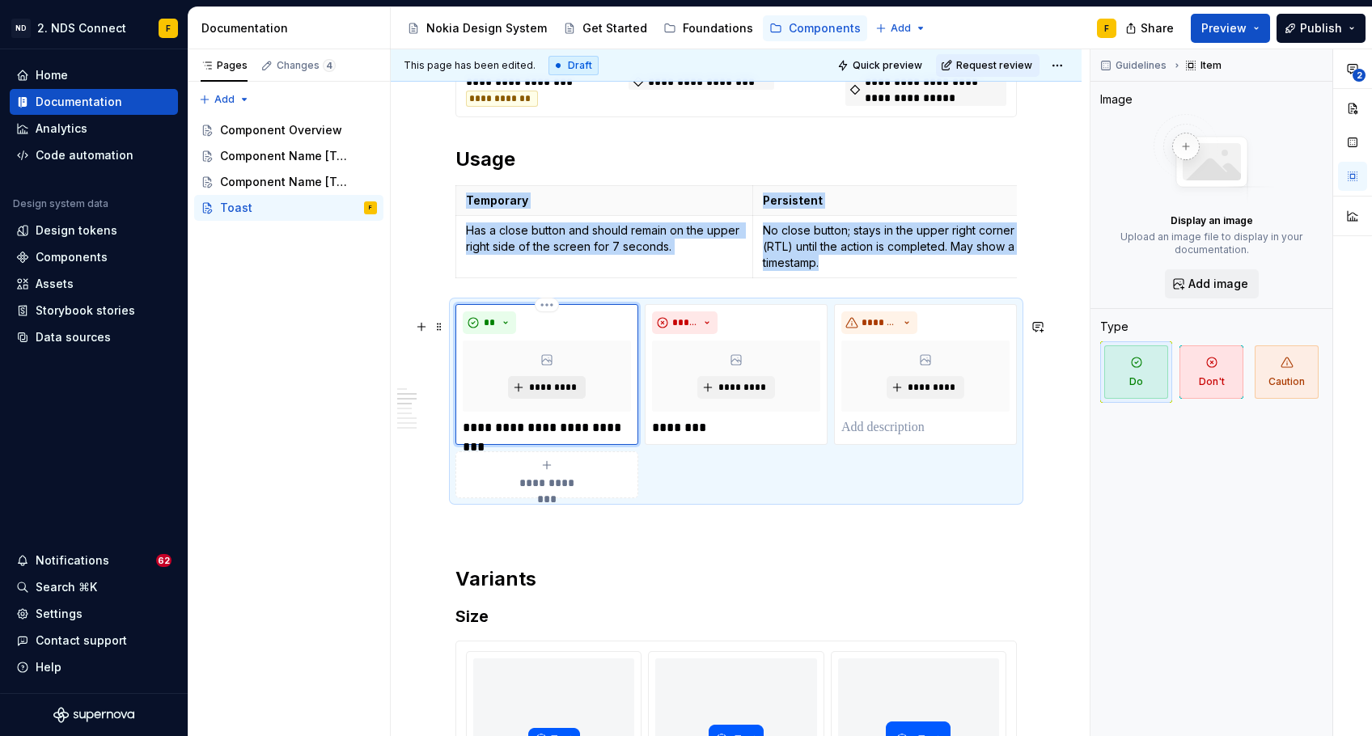
click at [537, 394] on span "*********" at bounding box center [552, 387] width 49 height 13
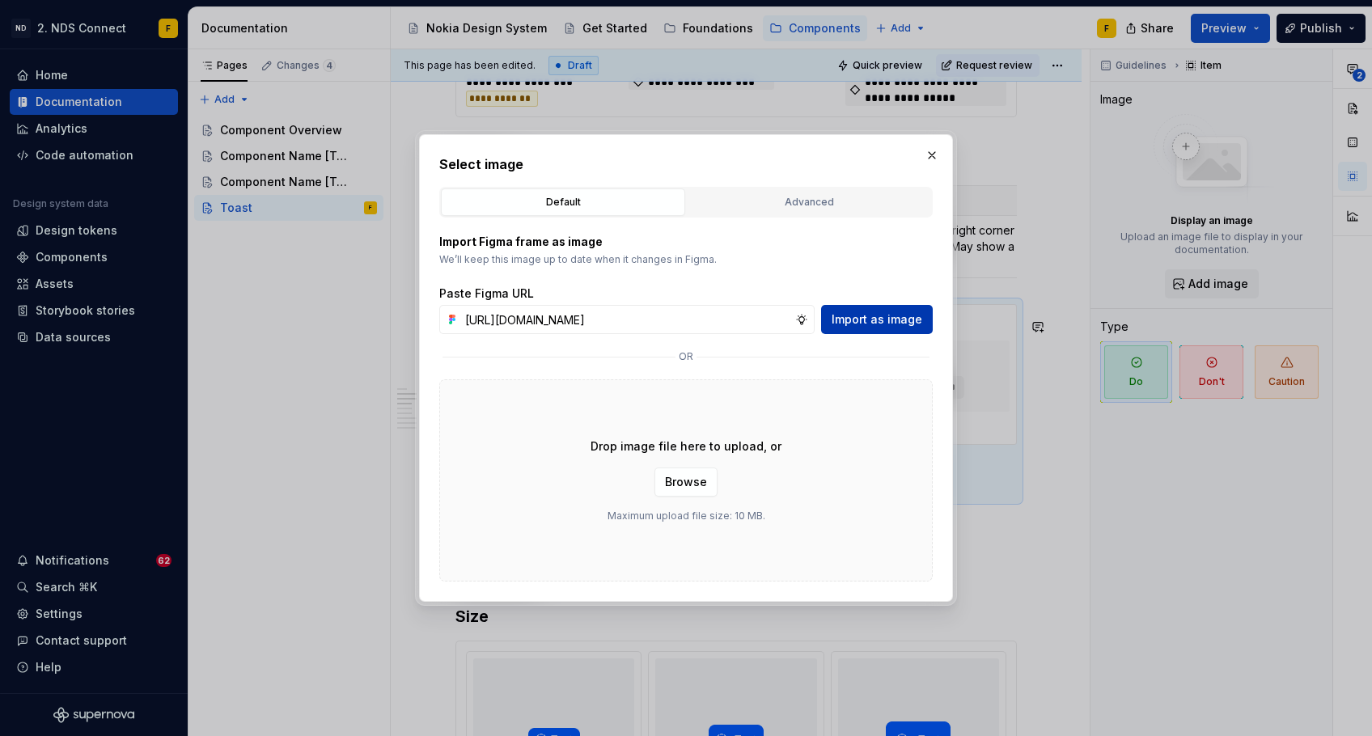
type input "[URL][DOMAIN_NAME]"
click at [862, 316] on span "Import as image" at bounding box center [877, 319] width 91 height 16
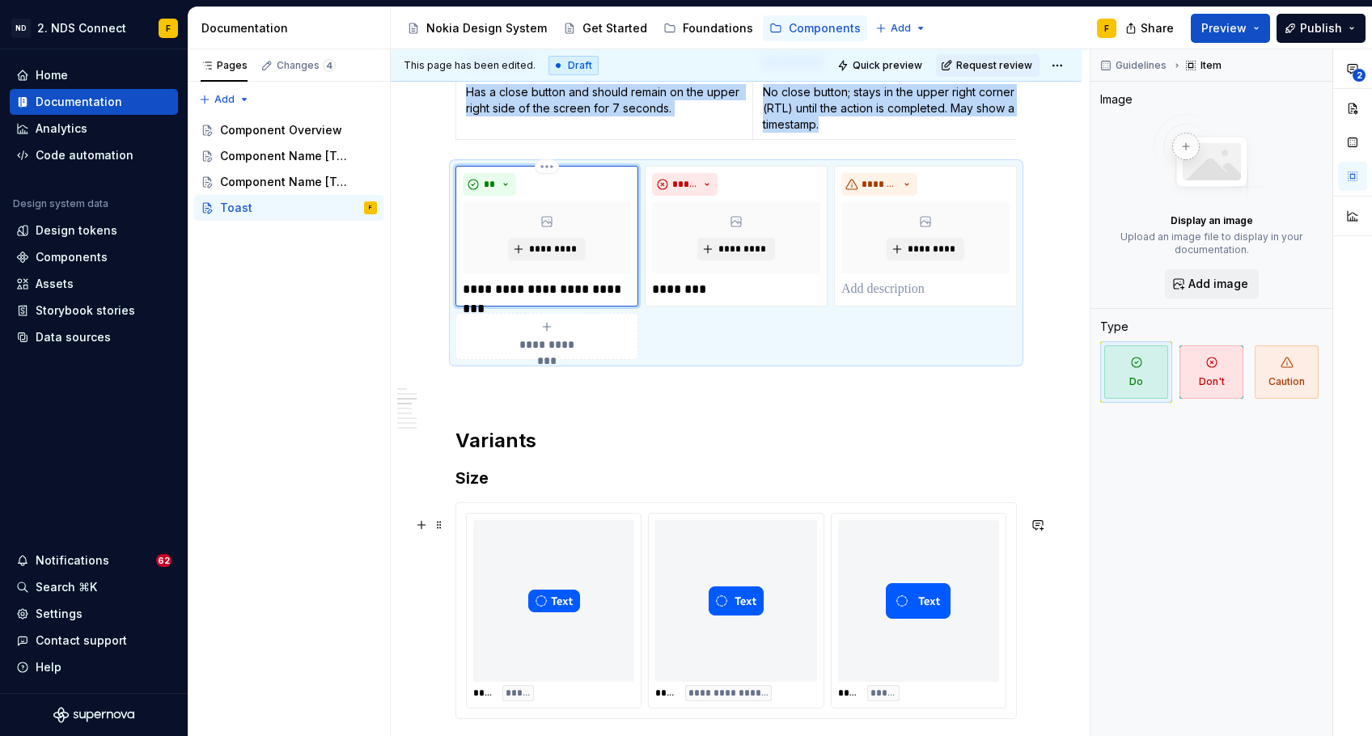
scroll to position [1098, 0]
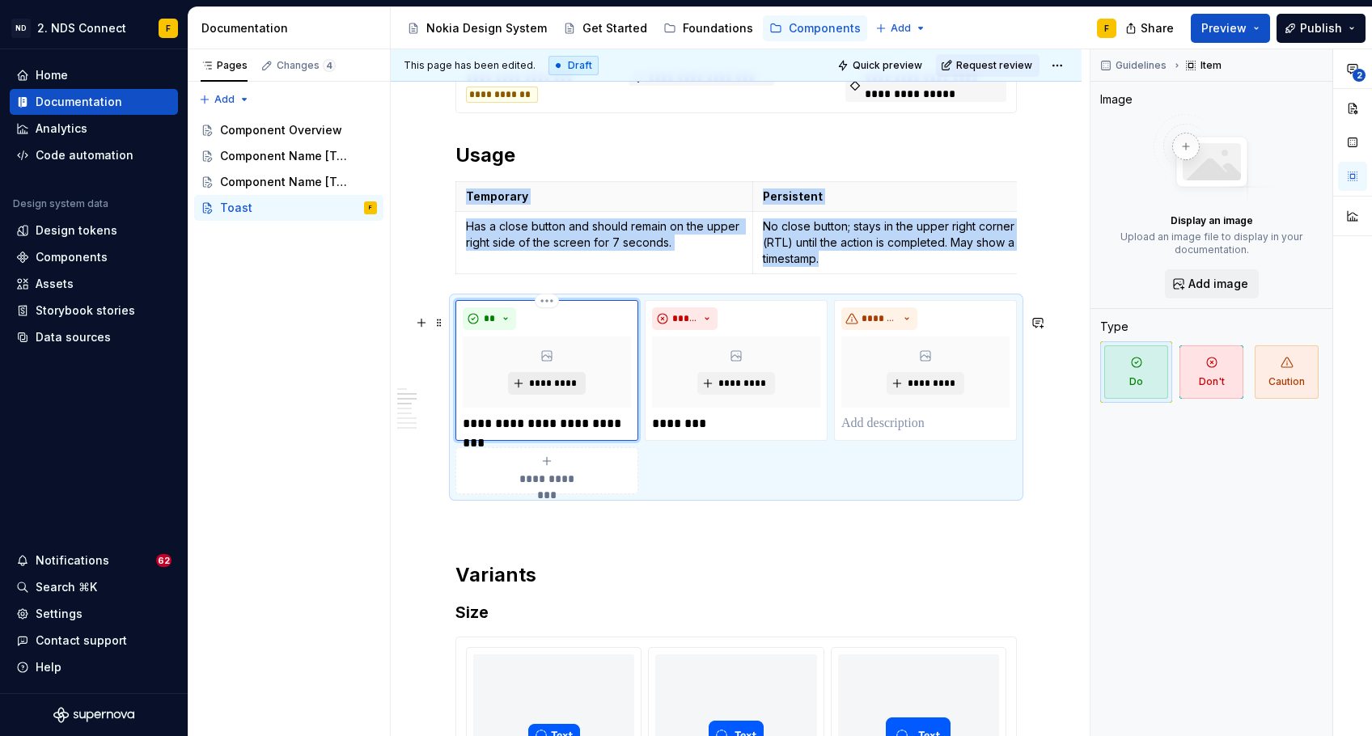
click at [552, 390] on span "*********" at bounding box center [552, 383] width 49 height 13
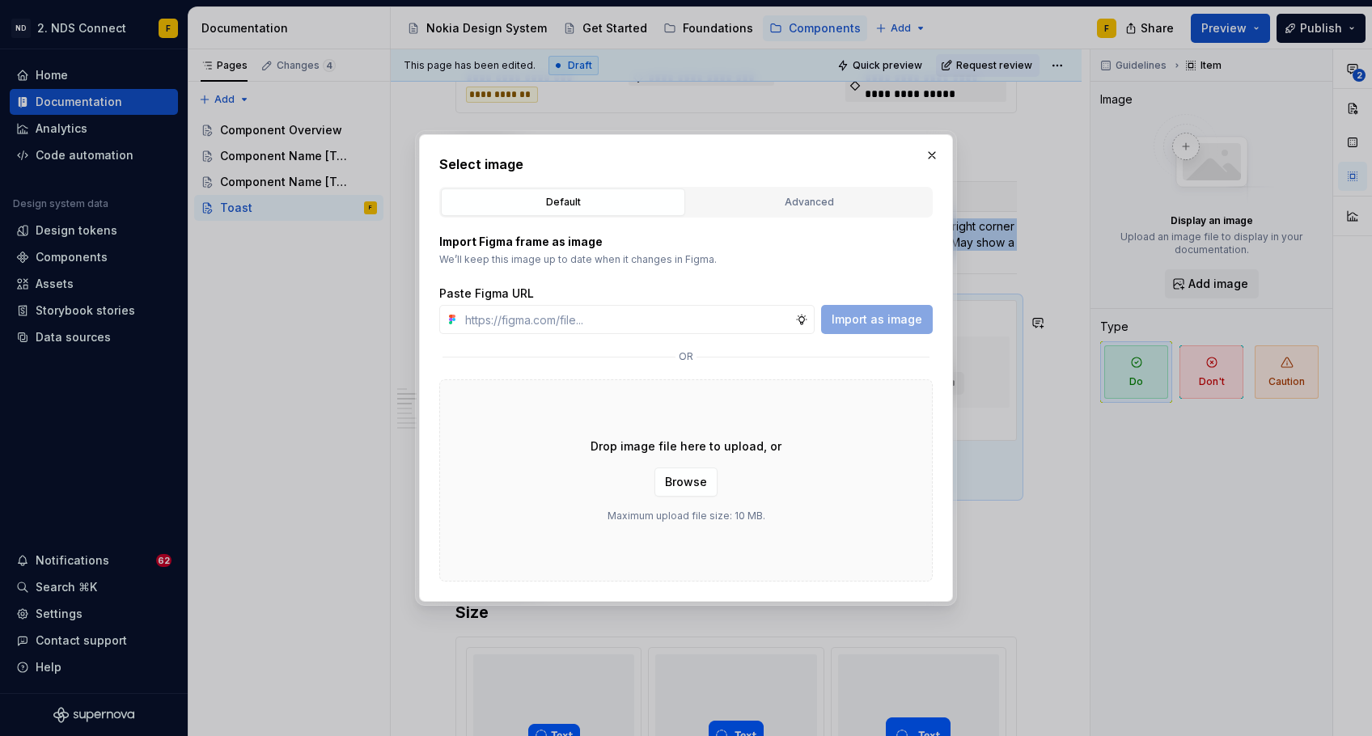
type textarea "*"
type input "[URL][DOMAIN_NAME]"
click at [858, 319] on span "Import as image" at bounding box center [877, 319] width 91 height 16
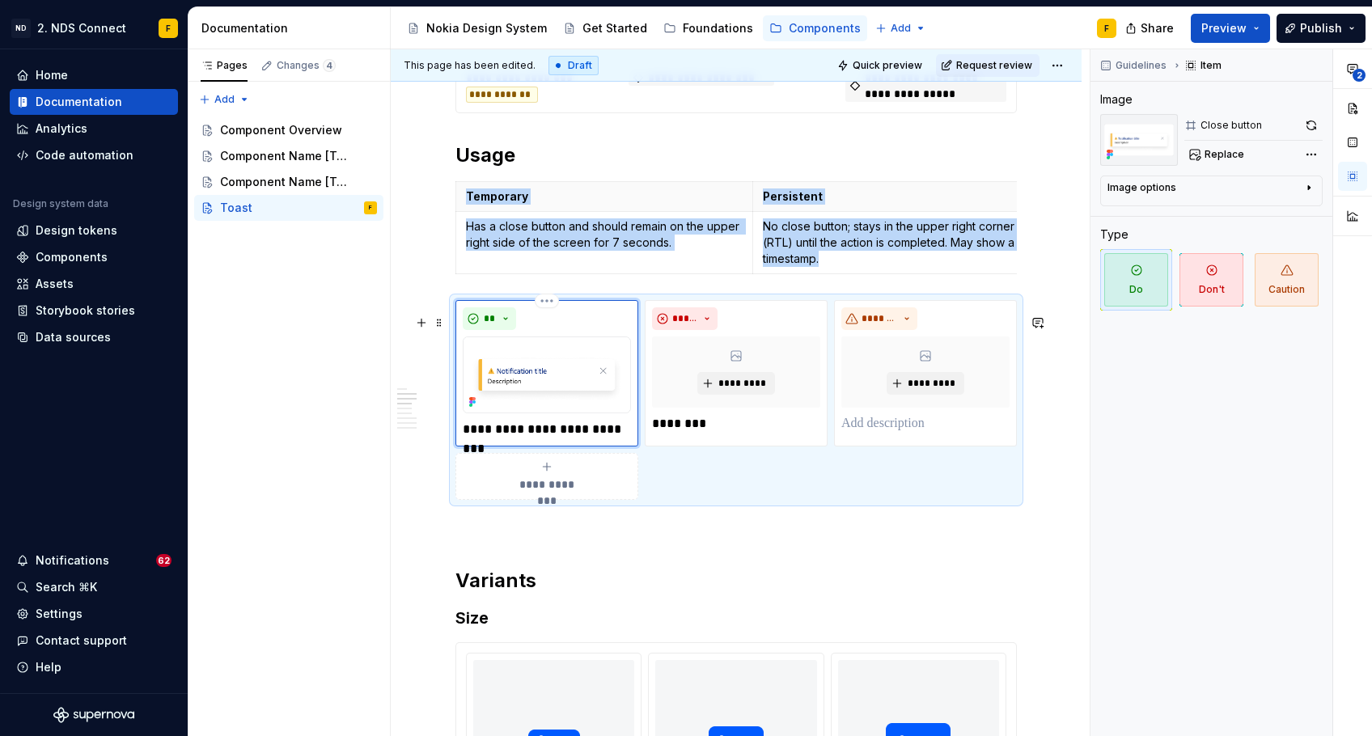
click at [538, 438] on p "**********" at bounding box center [546, 429] width 167 height 19
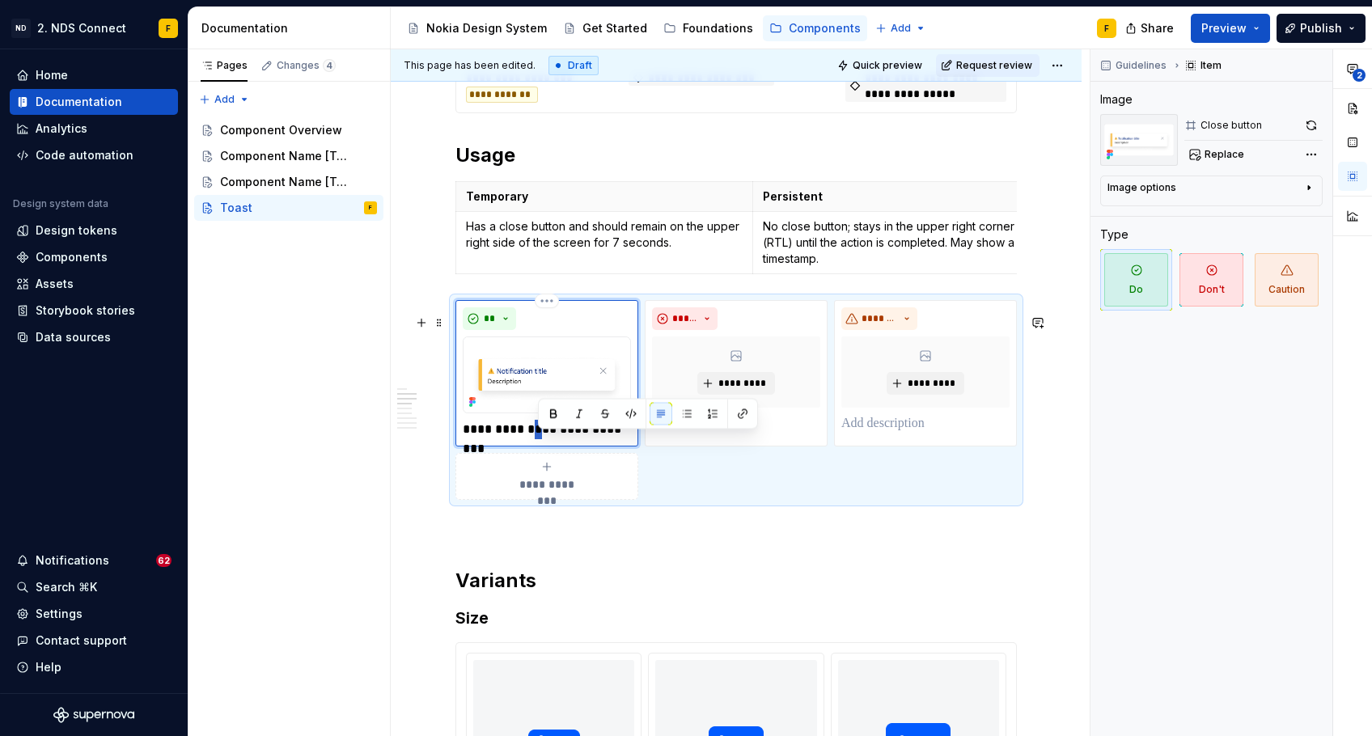
click at [538, 438] on p "**********" at bounding box center [546, 429] width 167 height 19
paste div
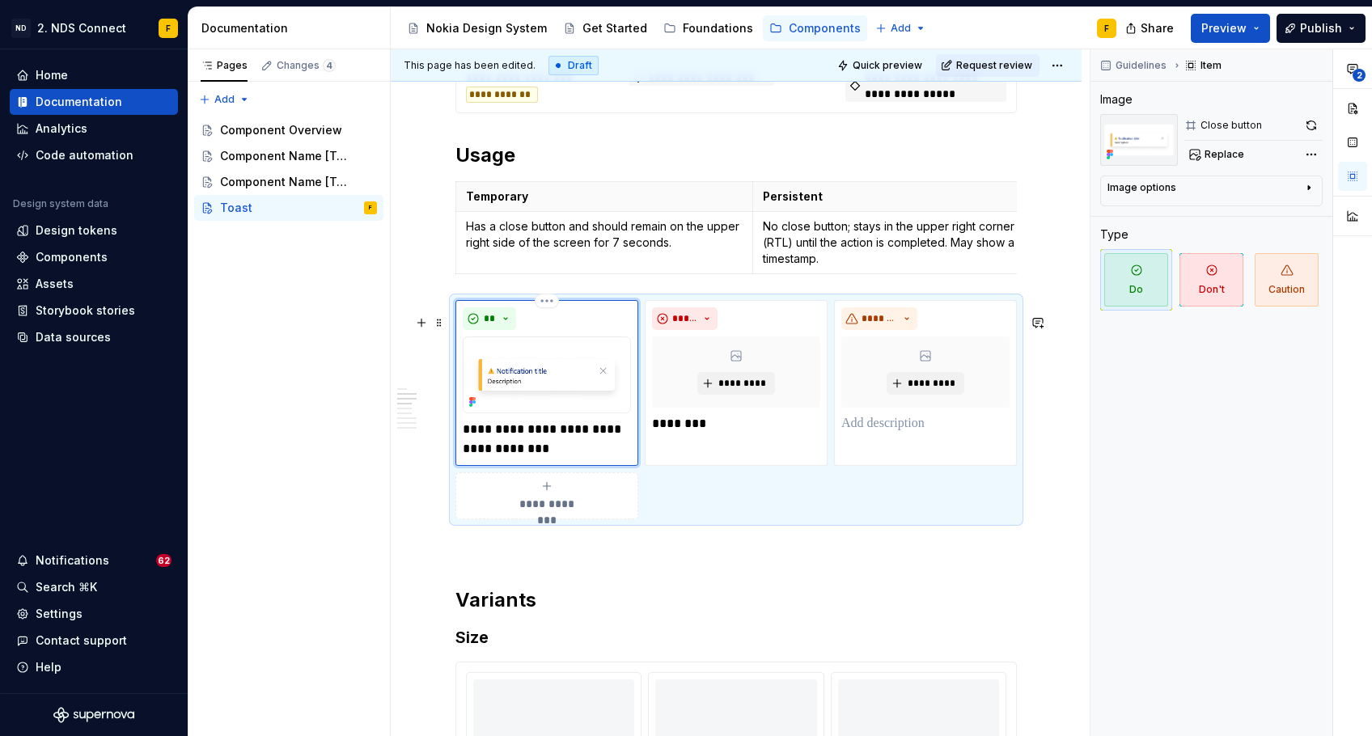
click at [464, 441] on p "**********" at bounding box center [546, 439] width 167 height 39
type textarea "*"
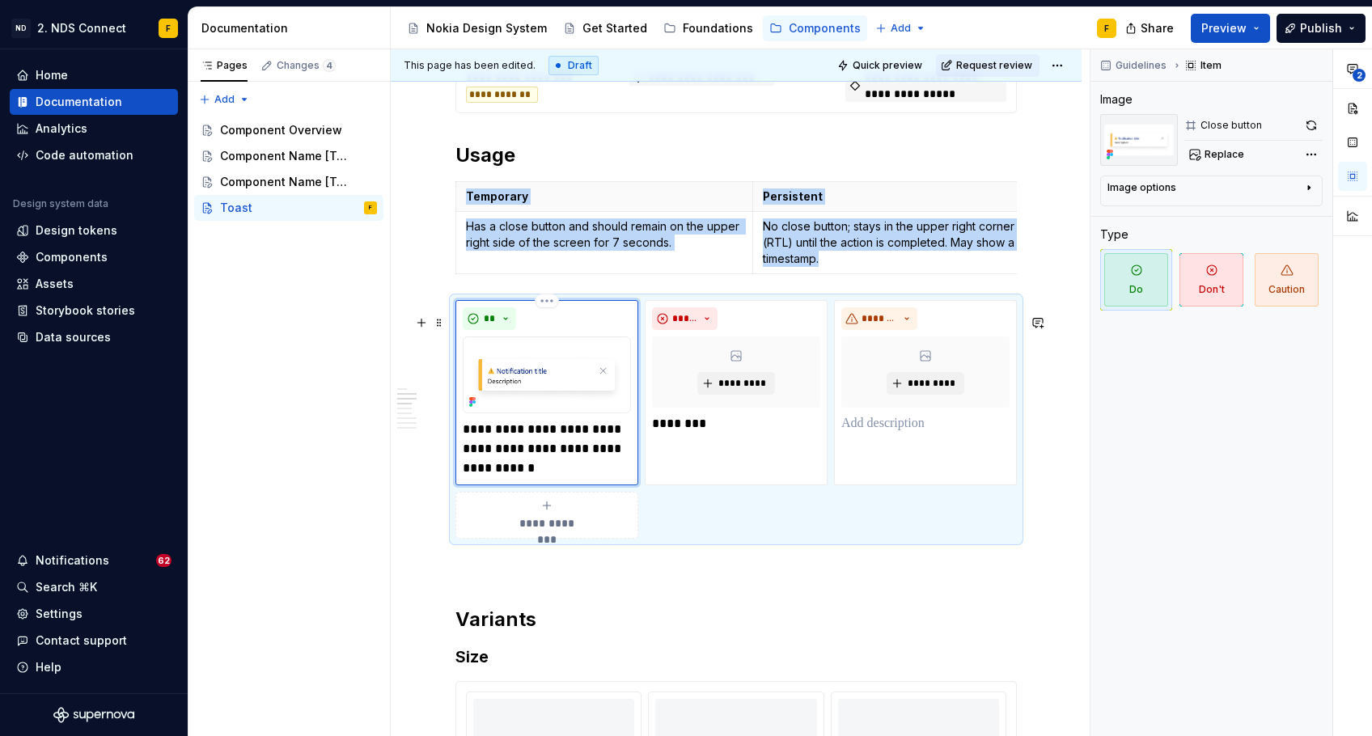
click at [461, 444] on div "**********" at bounding box center [546, 393] width 183 height 186
click at [465, 443] on p "**********" at bounding box center [546, 449] width 167 height 58
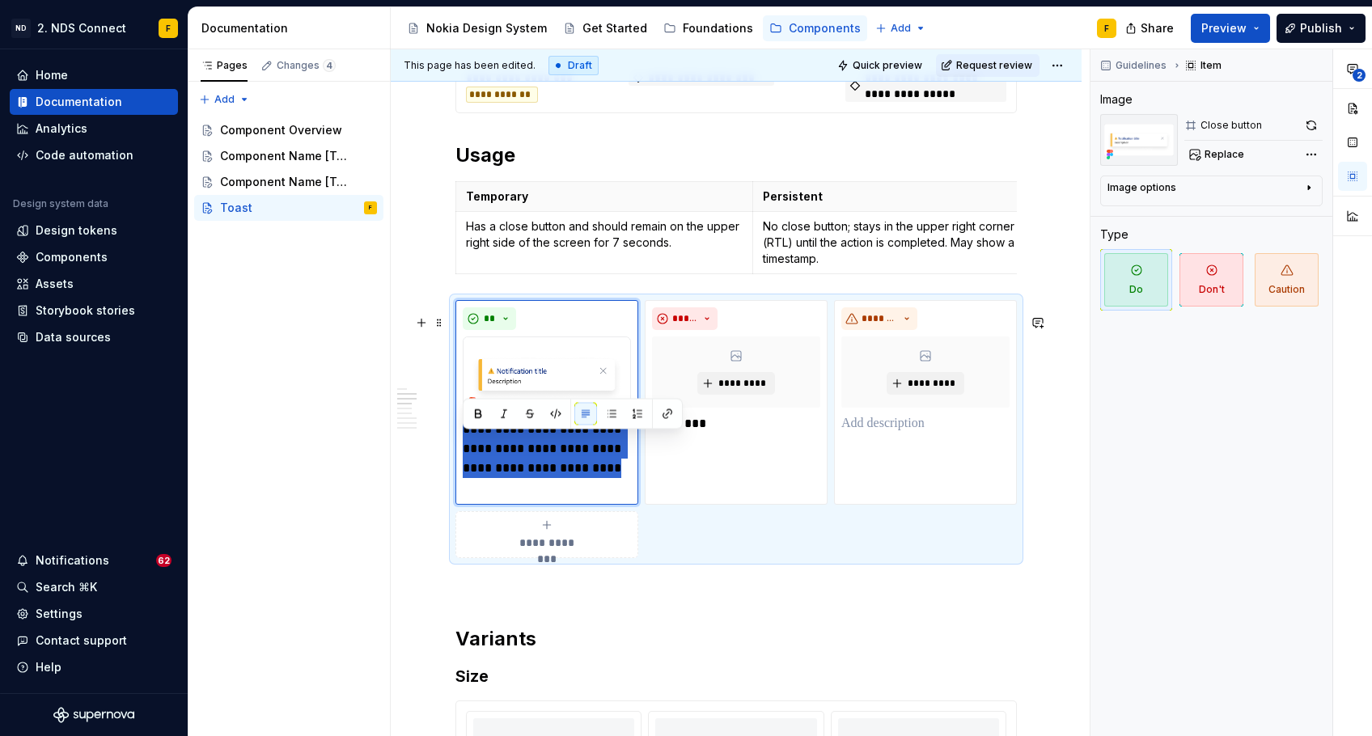
drag, startPoint x: 531, startPoint y: 505, endPoint x: 445, endPoint y: 446, distance: 104.1
click at [445, 446] on div "**********" at bounding box center [736, 664] width 691 height 2971
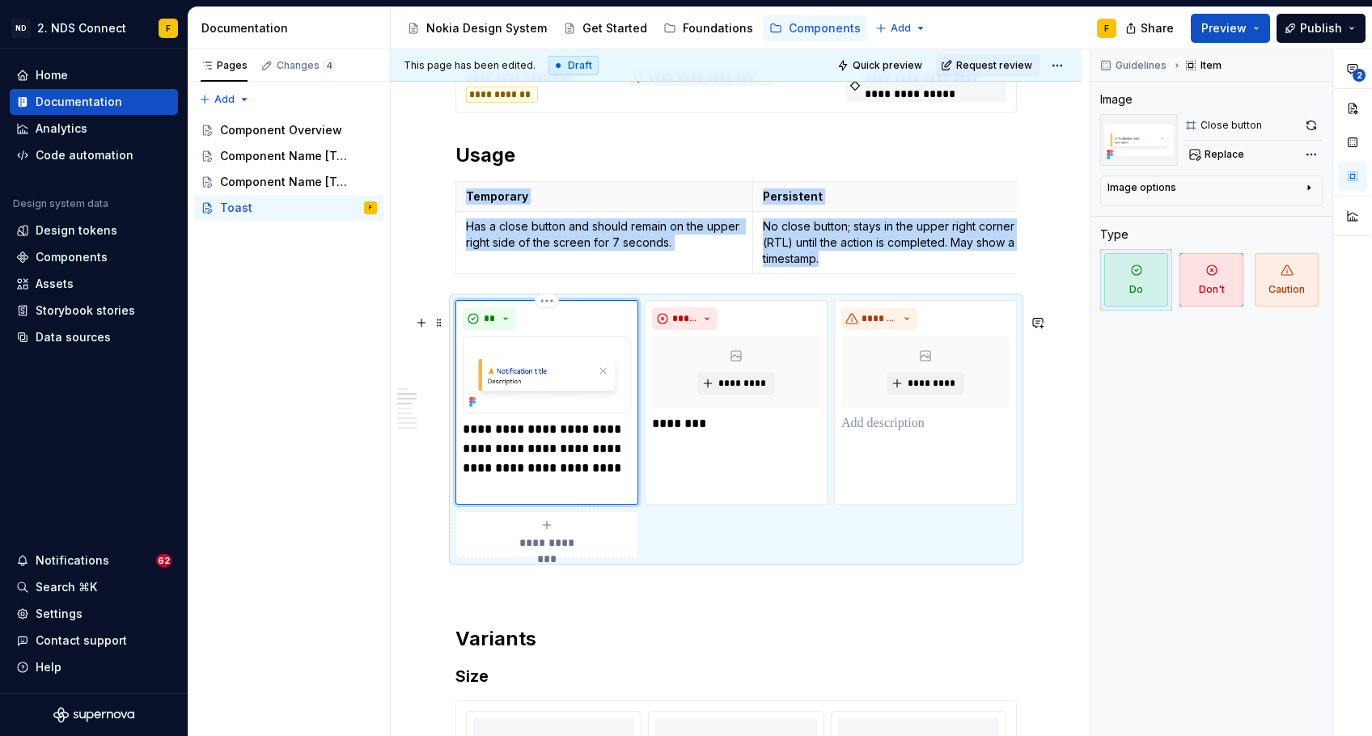
click at [583, 350] on img at bounding box center [547, 376] width 168 height 78
click at [585, 360] on img at bounding box center [547, 376] width 168 height 78
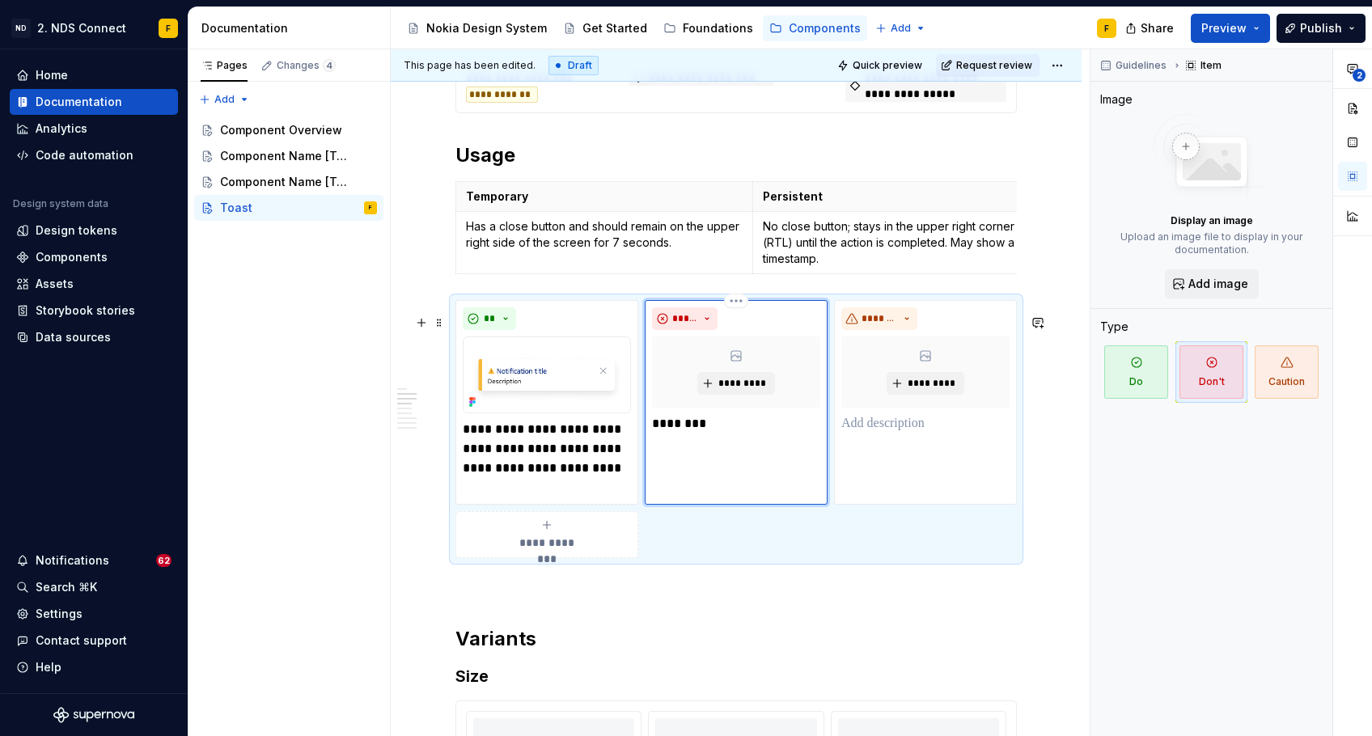
click at [756, 478] on div "***** ********* ********" at bounding box center [736, 402] width 183 height 205
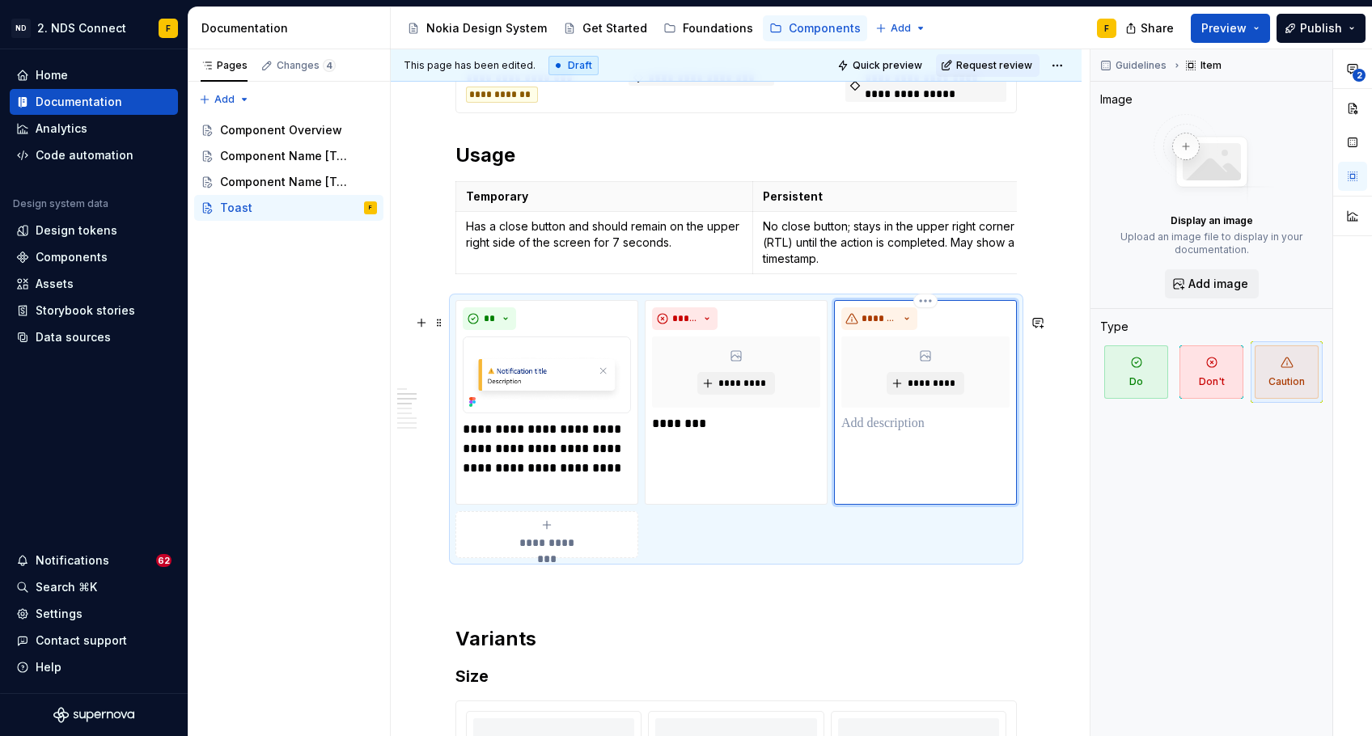
click at [890, 467] on div "******* *********" at bounding box center [925, 402] width 183 height 205
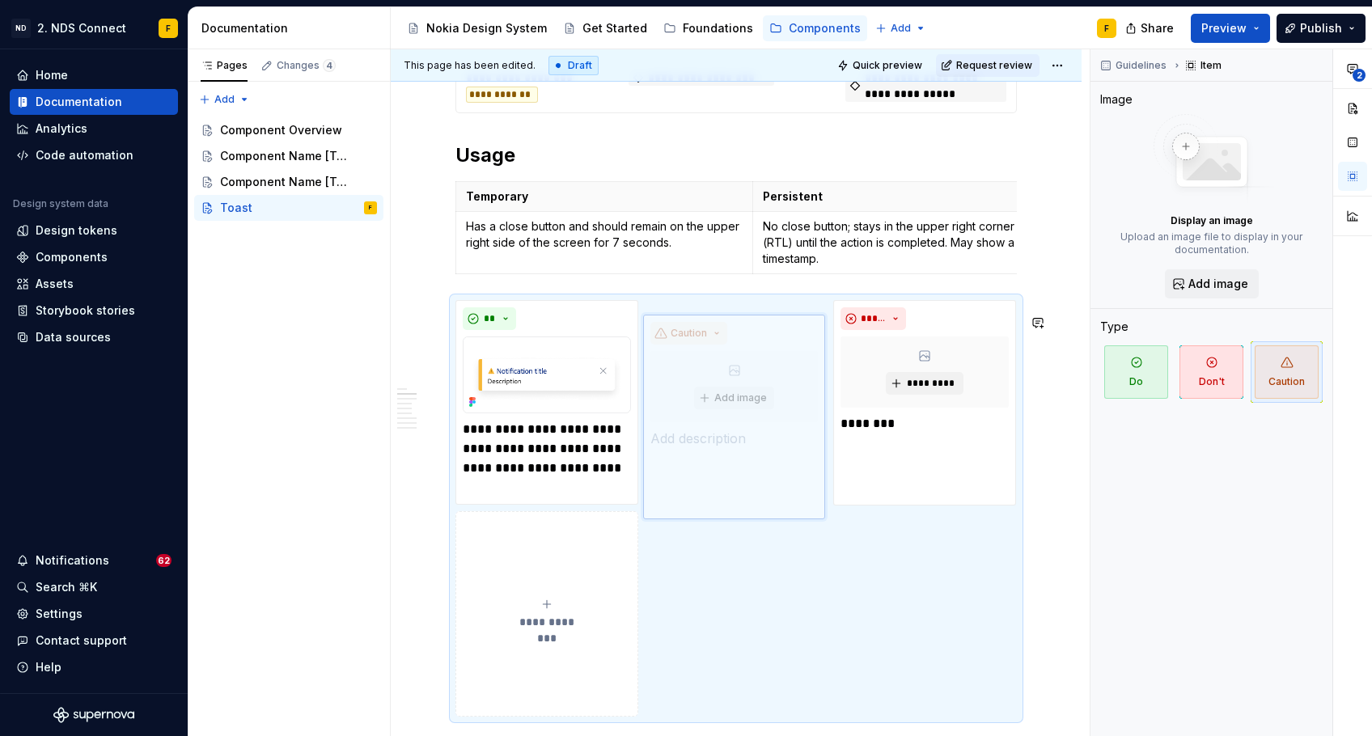
drag, startPoint x: 902, startPoint y: 455, endPoint x: 749, endPoint y: 456, distance: 152.9
click at [749, 456] on body "ND 2. NDS Connect F Home Documentation Analytics Code automation Design system …" at bounding box center [686, 368] width 1372 height 736
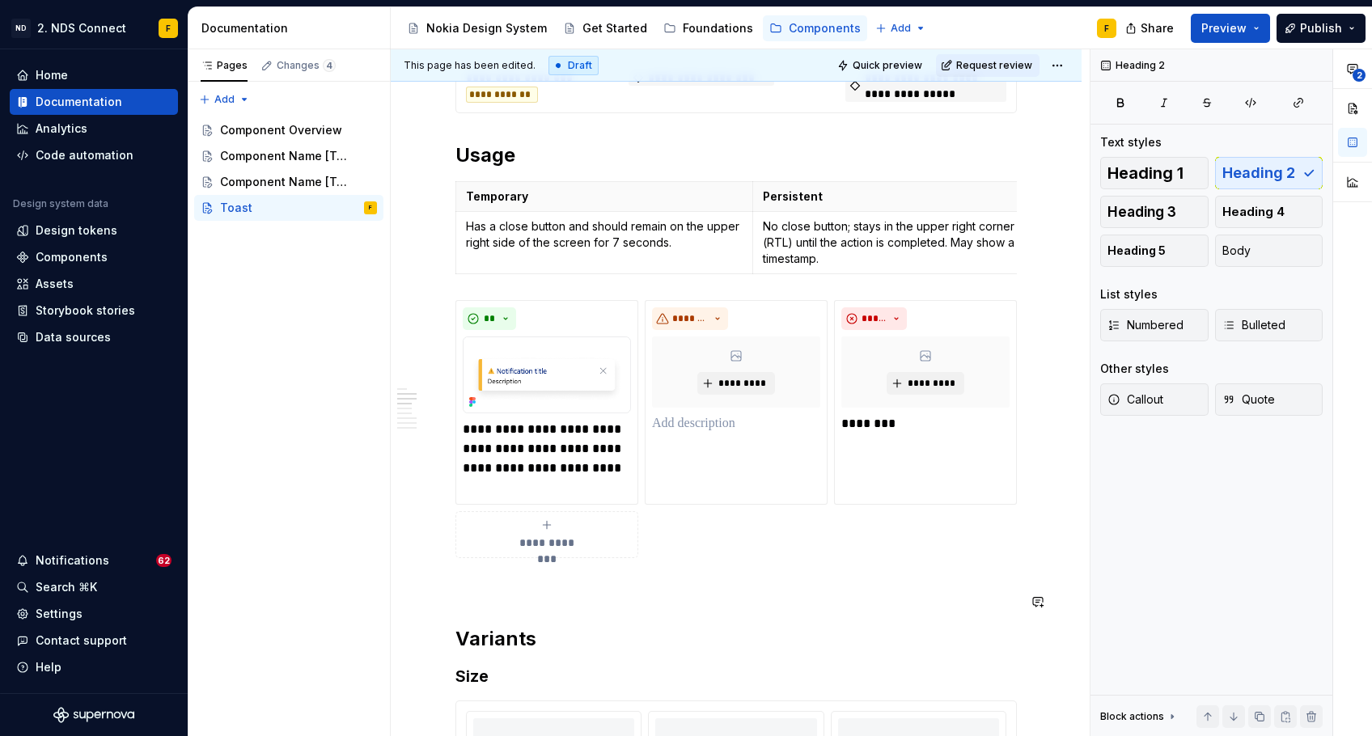
click at [748, 625] on div "**********" at bounding box center [735, 564] width 561 height 2692
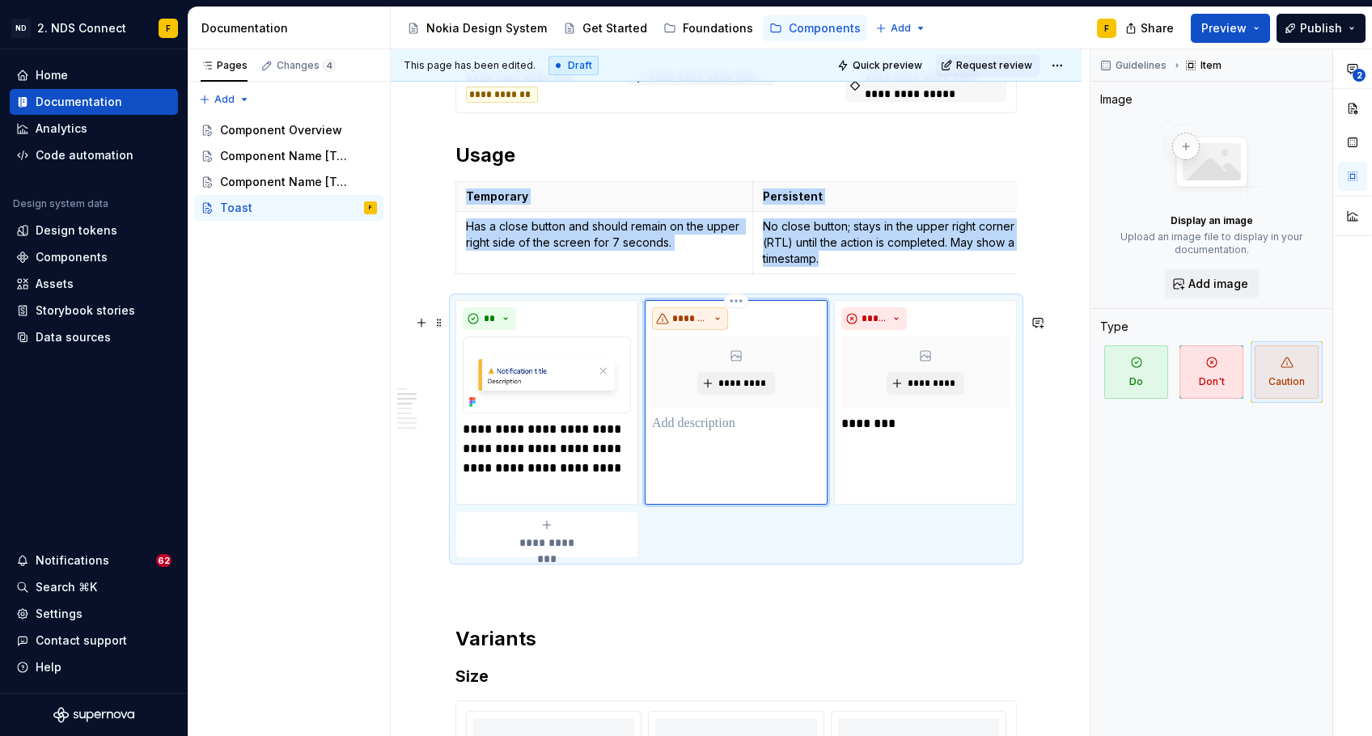
click at [699, 325] on span "*******" at bounding box center [690, 318] width 36 height 13
click at [701, 371] on div "Do" at bounding box center [708, 365] width 15 height 16
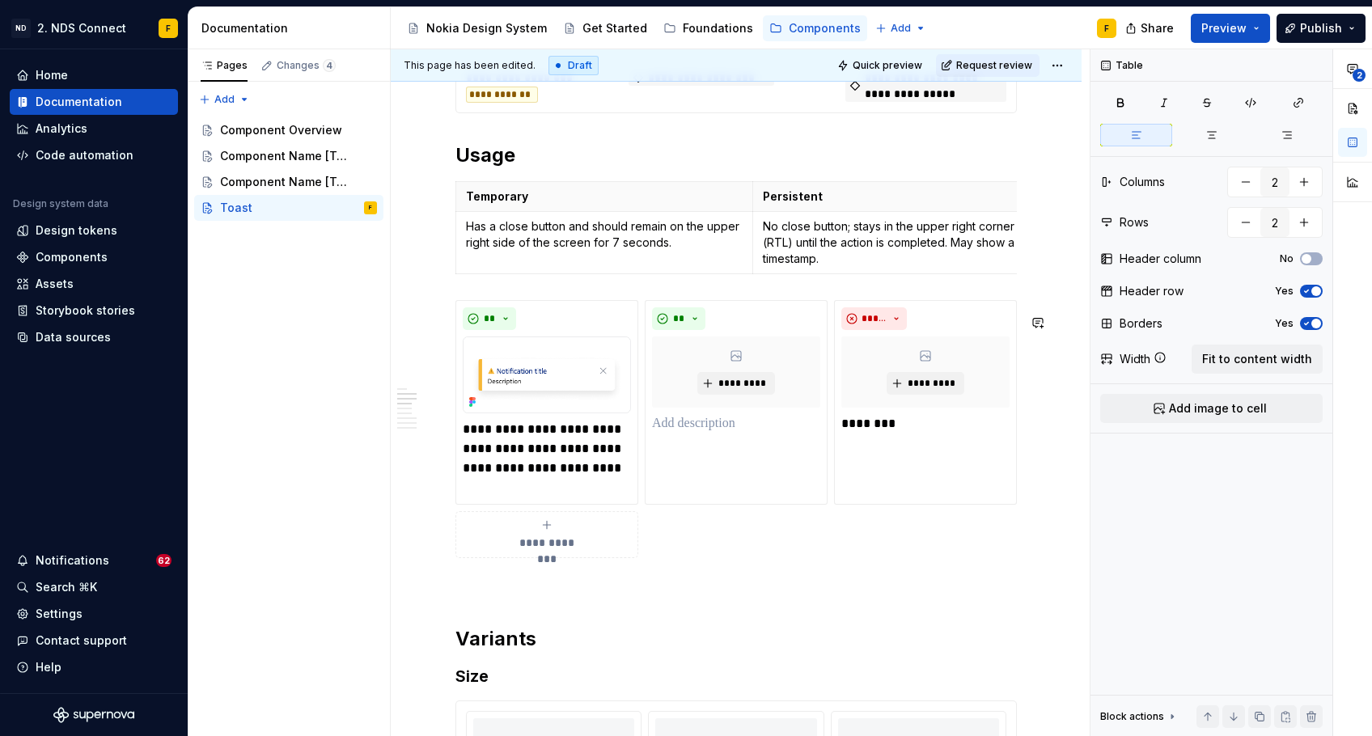
click at [668, 298] on div "**********" at bounding box center [735, 564] width 561 height 2692
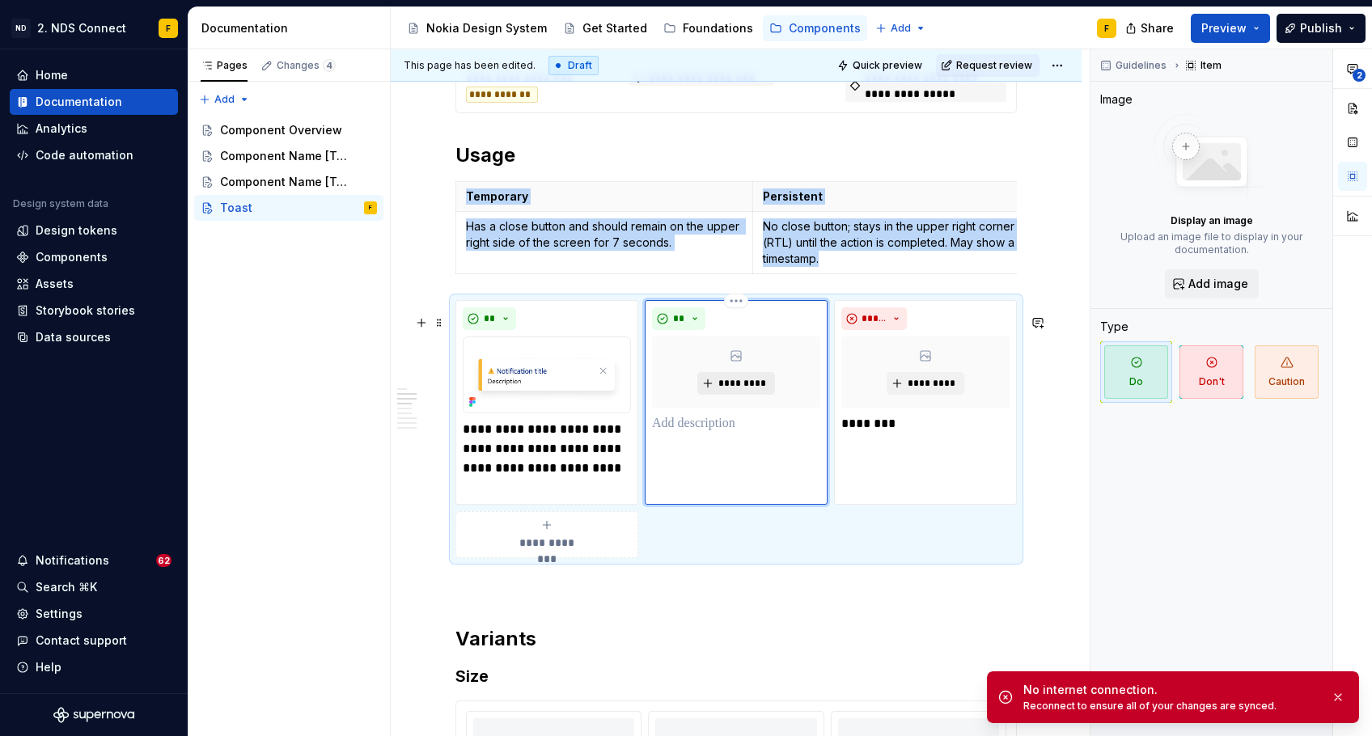
click at [723, 390] on span "*********" at bounding box center [742, 383] width 49 height 13
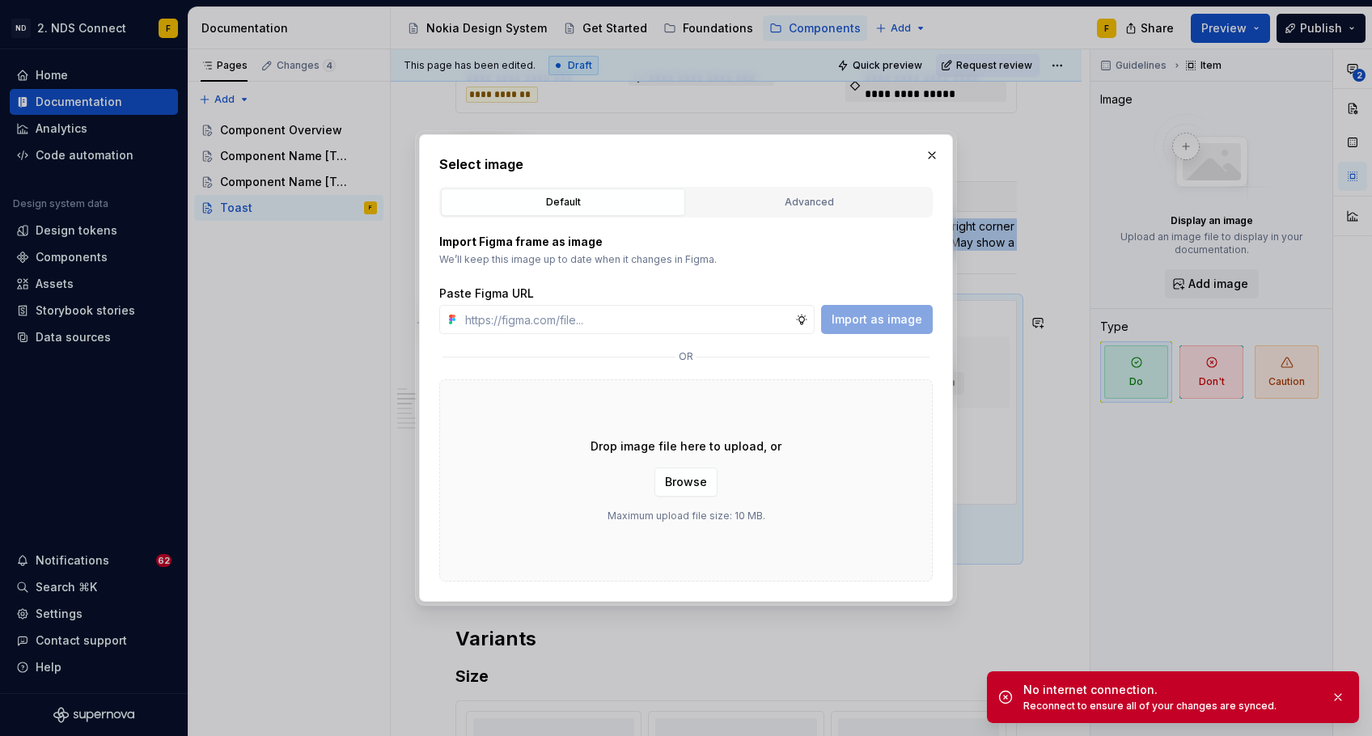
type textarea "*"
type input "[URL][DOMAIN_NAME]"
click at [881, 320] on span "Import as image" at bounding box center [877, 319] width 91 height 16
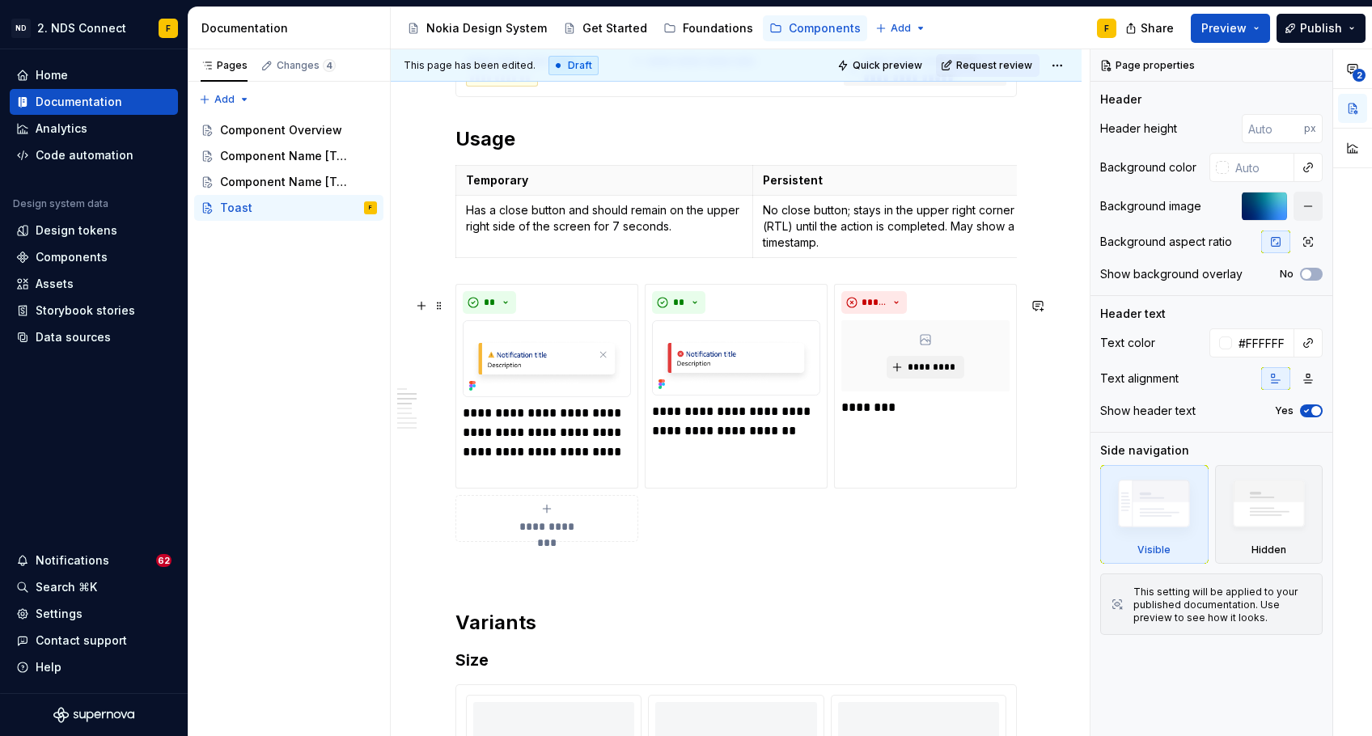
scroll to position [1113, 0]
click at [652, 425] on p "**********" at bounding box center [736, 422] width 168 height 39
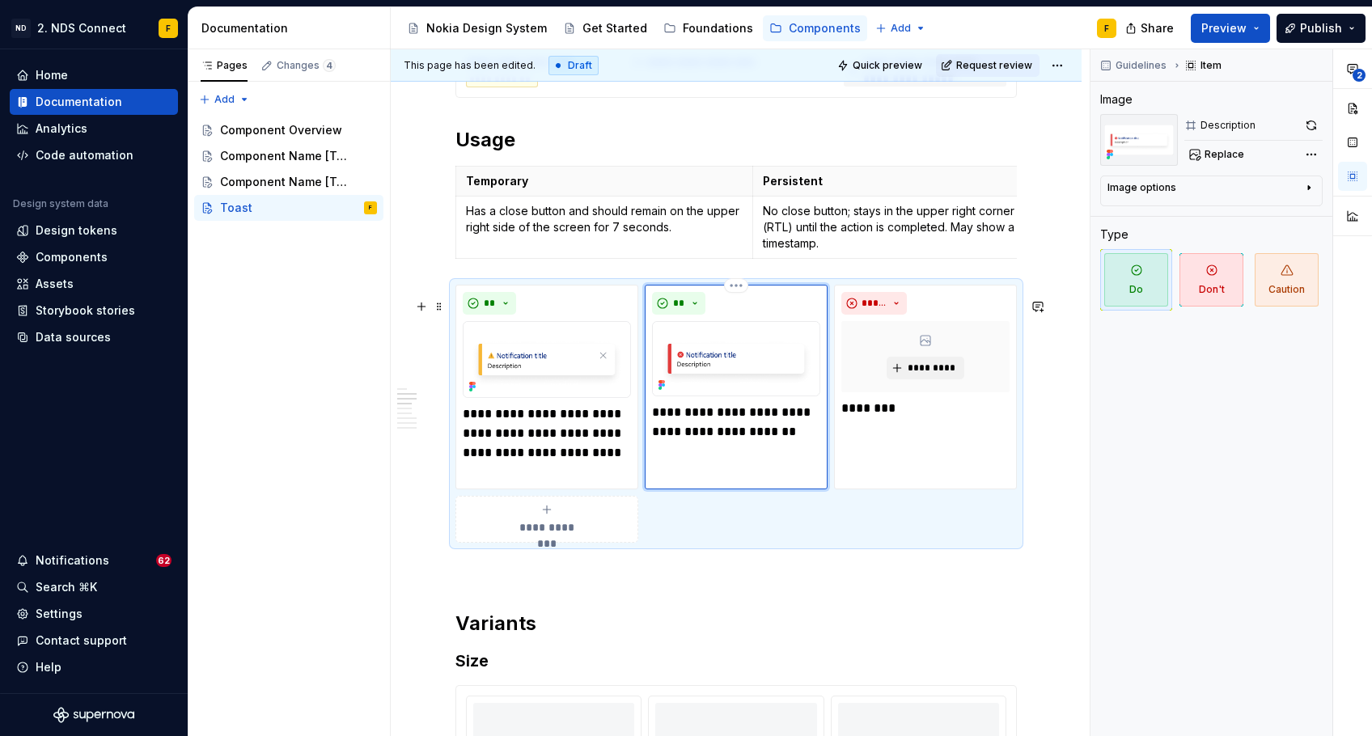
type textarea "*"
click at [692, 614] on div "**********" at bounding box center [735, 548] width 561 height 2692
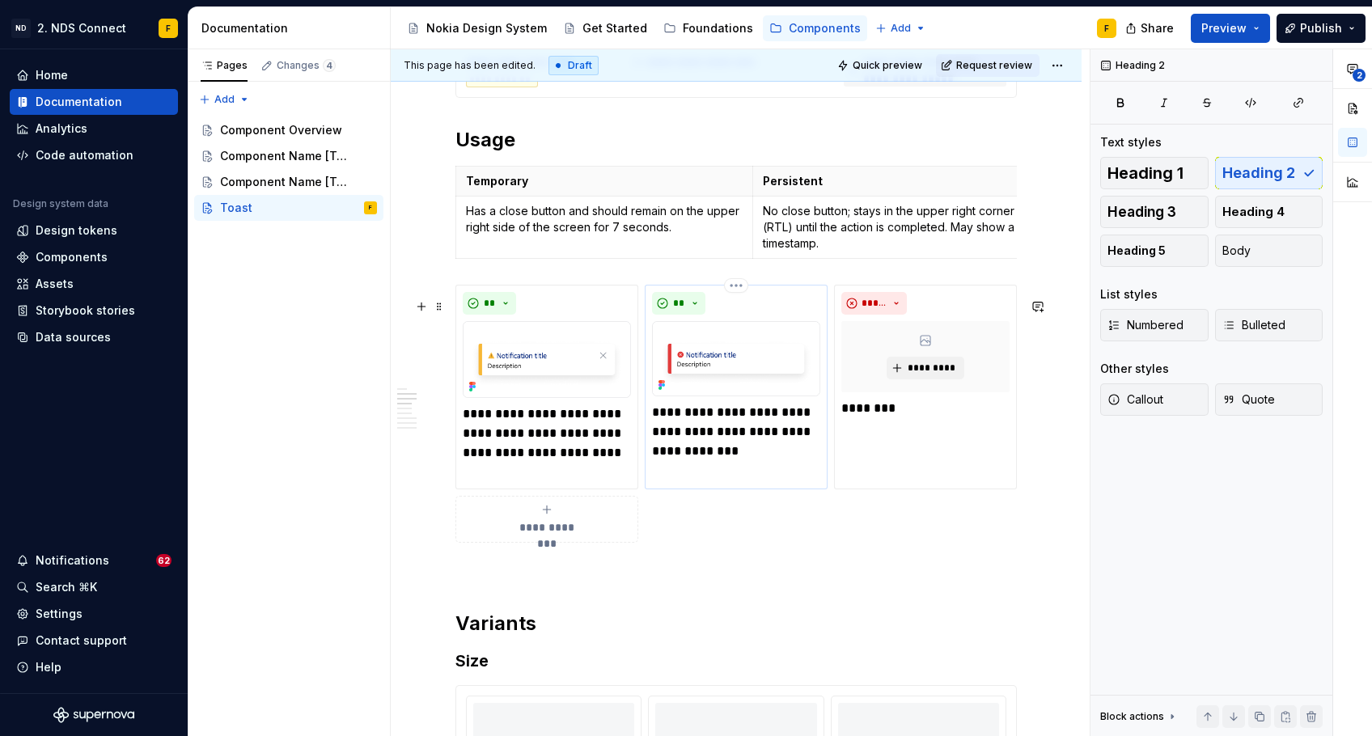
click at [705, 447] on p "**********" at bounding box center [736, 432] width 168 height 58
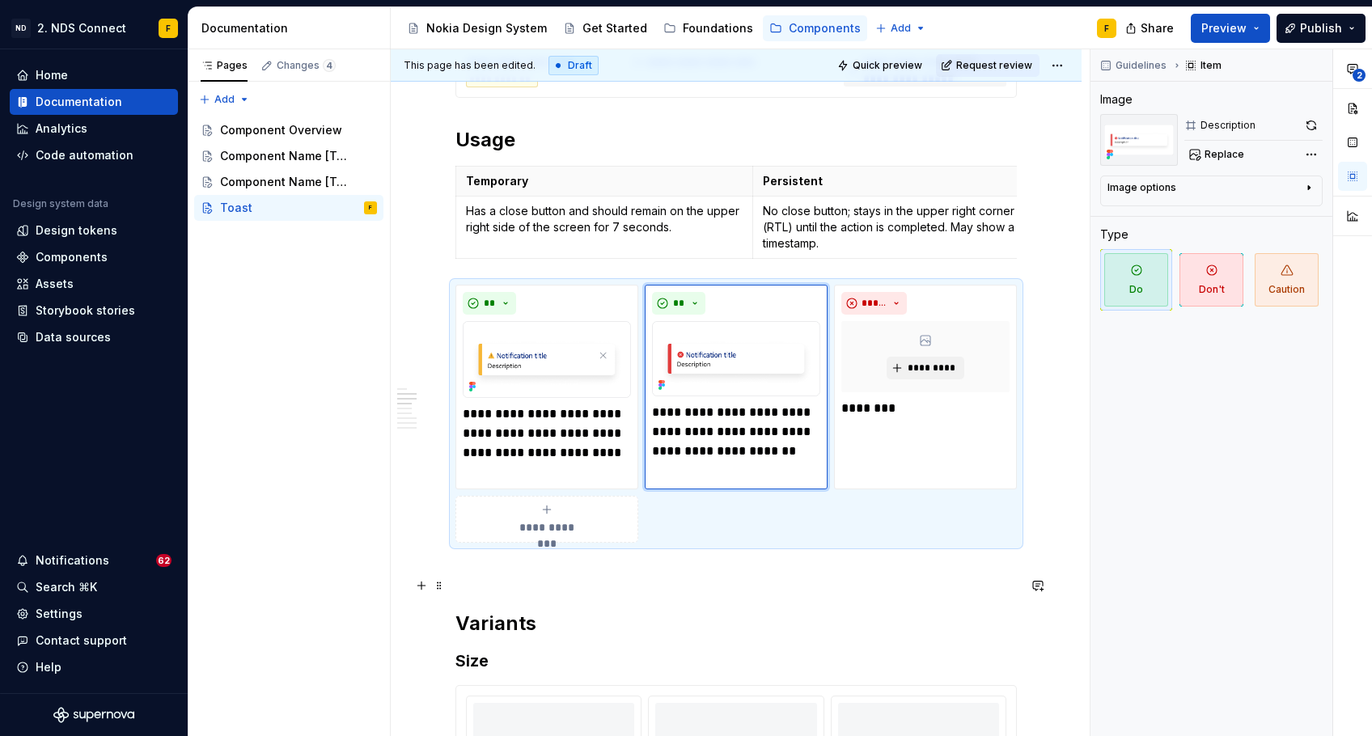
click at [689, 582] on p at bounding box center [735, 571] width 561 height 19
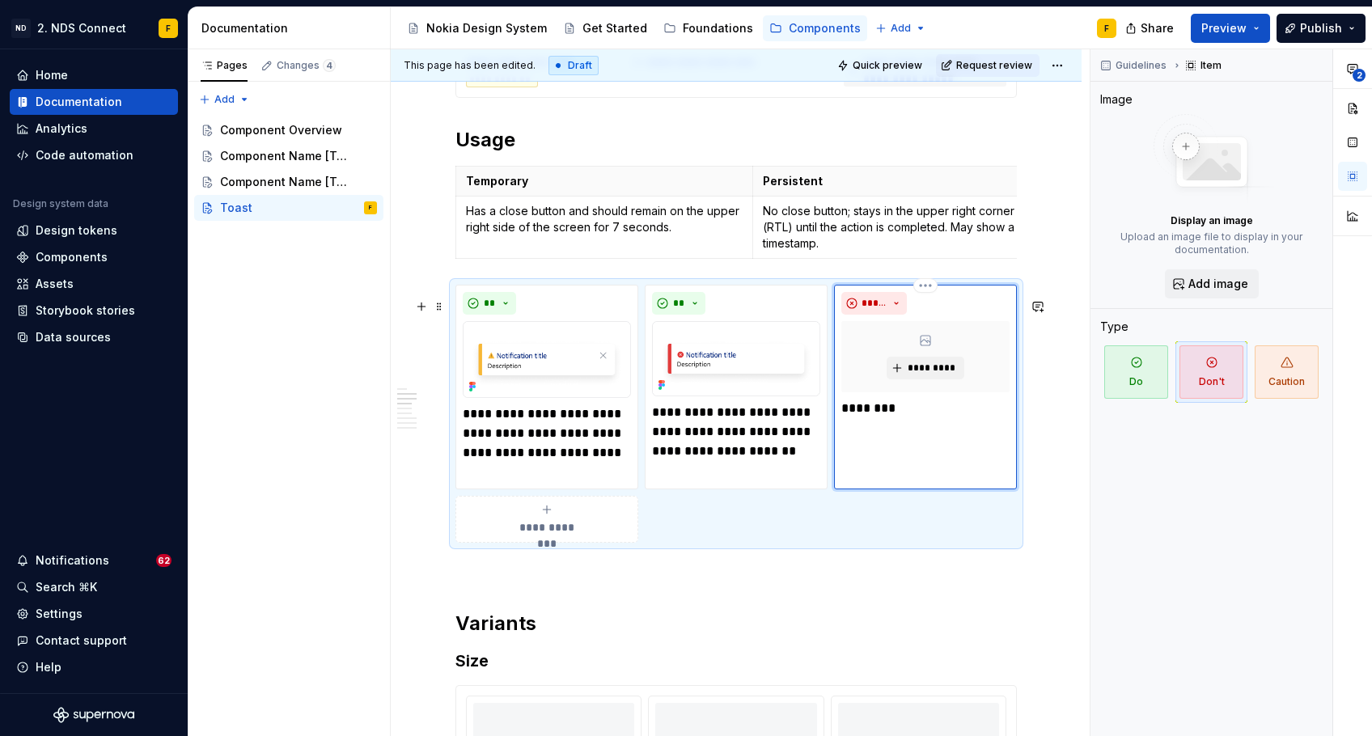
click at [870, 387] on div "*********" at bounding box center [925, 356] width 168 height 71
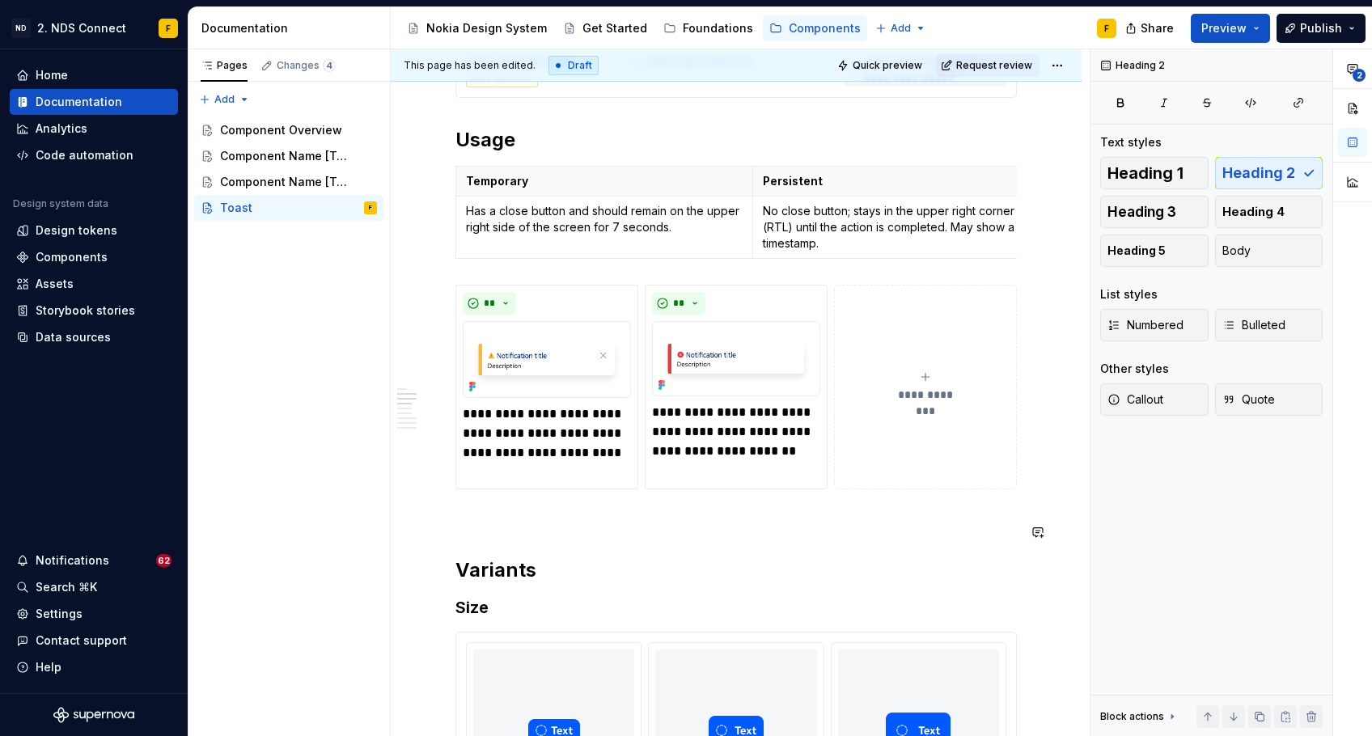
click at [820, 560] on div "**********" at bounding box center [735, 521] width 561 height 2638
click at [854, 374] on button "**********" at bounding box center [925, 387] width 183 height 205
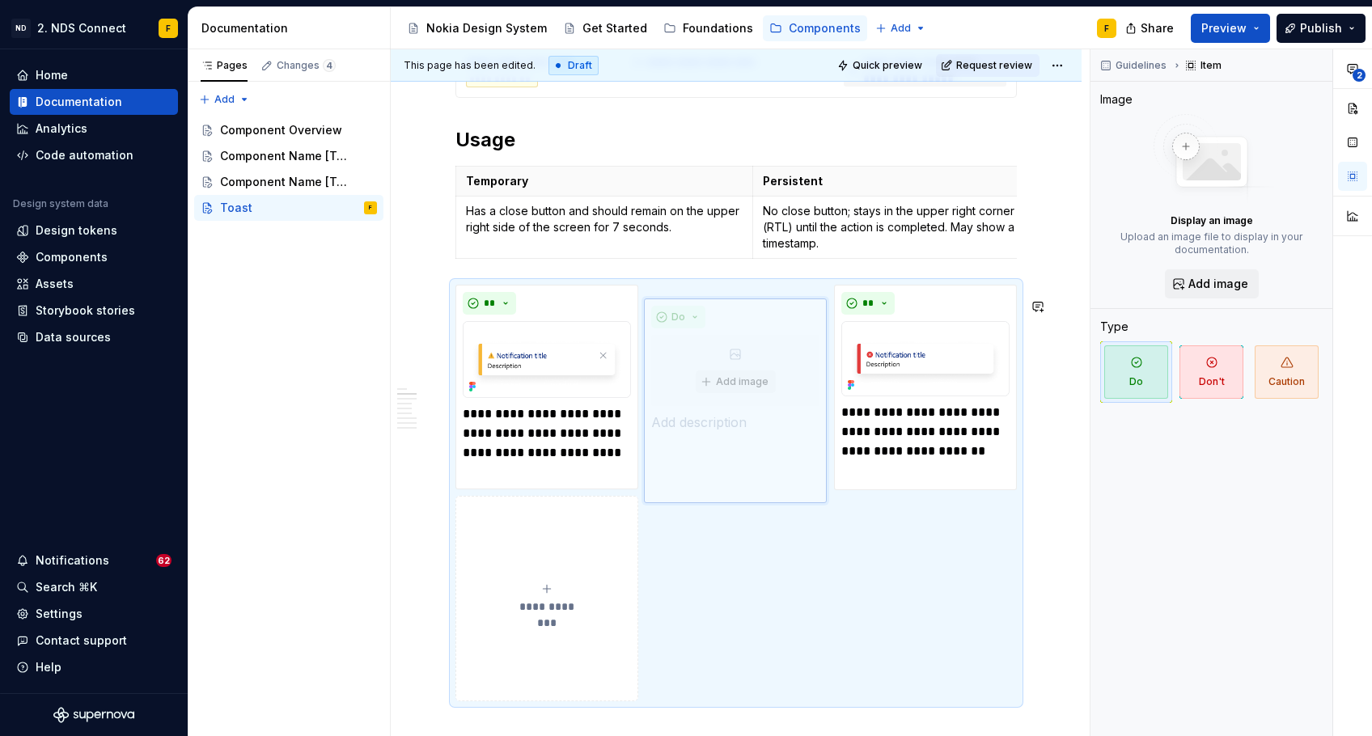
drag, startPoint x: 853, startPoint y: 362, endPoint x: 720, endPoint y: 583, distance: 257.0
click at [720, 583] on body "ND 2. NDS Connect F Home Documentation Analytics Code automation Design system …" at bounding box center [686, 368] width 1372 height 736
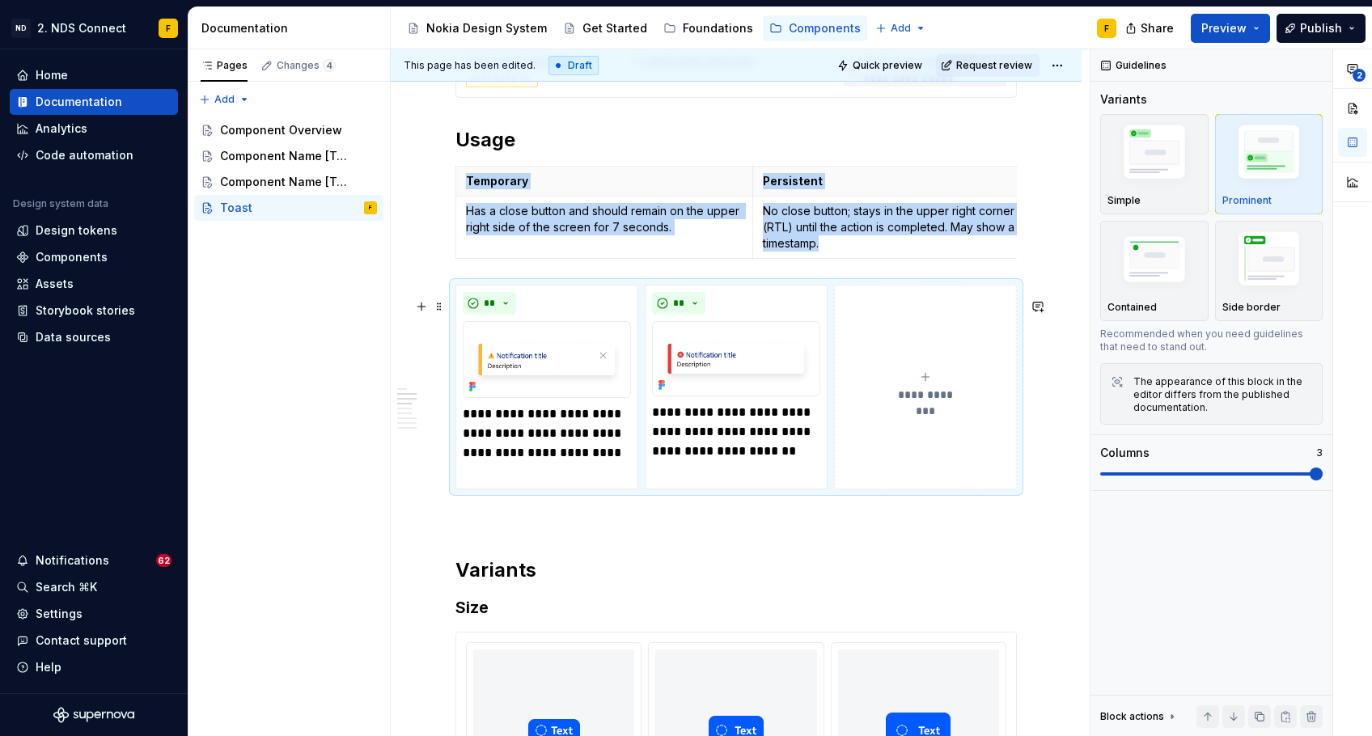
click at [866, 333] on button "**********" at bounding box center [925, 387] width 183 height 205
click at [841, 612] on h3 "Size" at bounding box center [735, 607] width 561 height 23
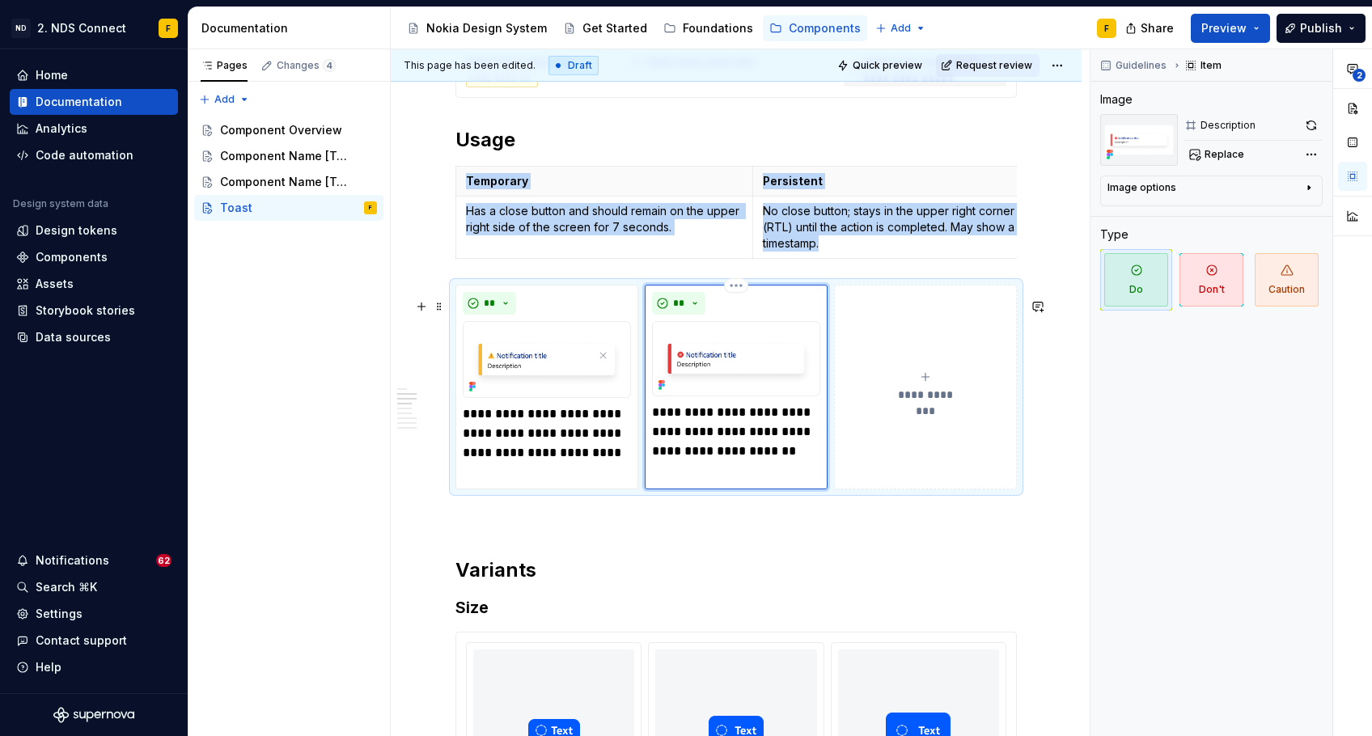
click at [788, 478] on div "**********" at bounding box center [736, 387] width 183 height 205
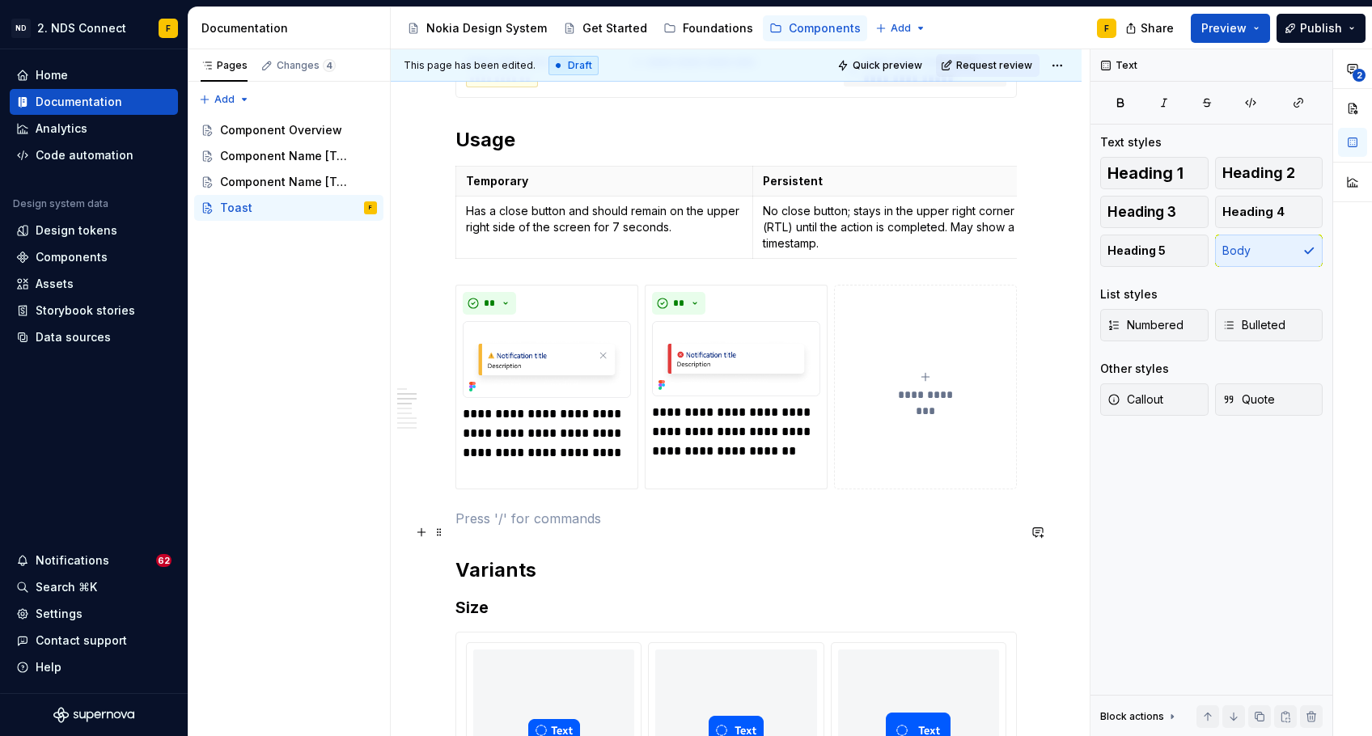
click at [635, 528] on p at bounding box center [735, 518] width 561 height 19
click at [629, 482] on p "**********" at bounding box center [547, 444] width 168 height 78
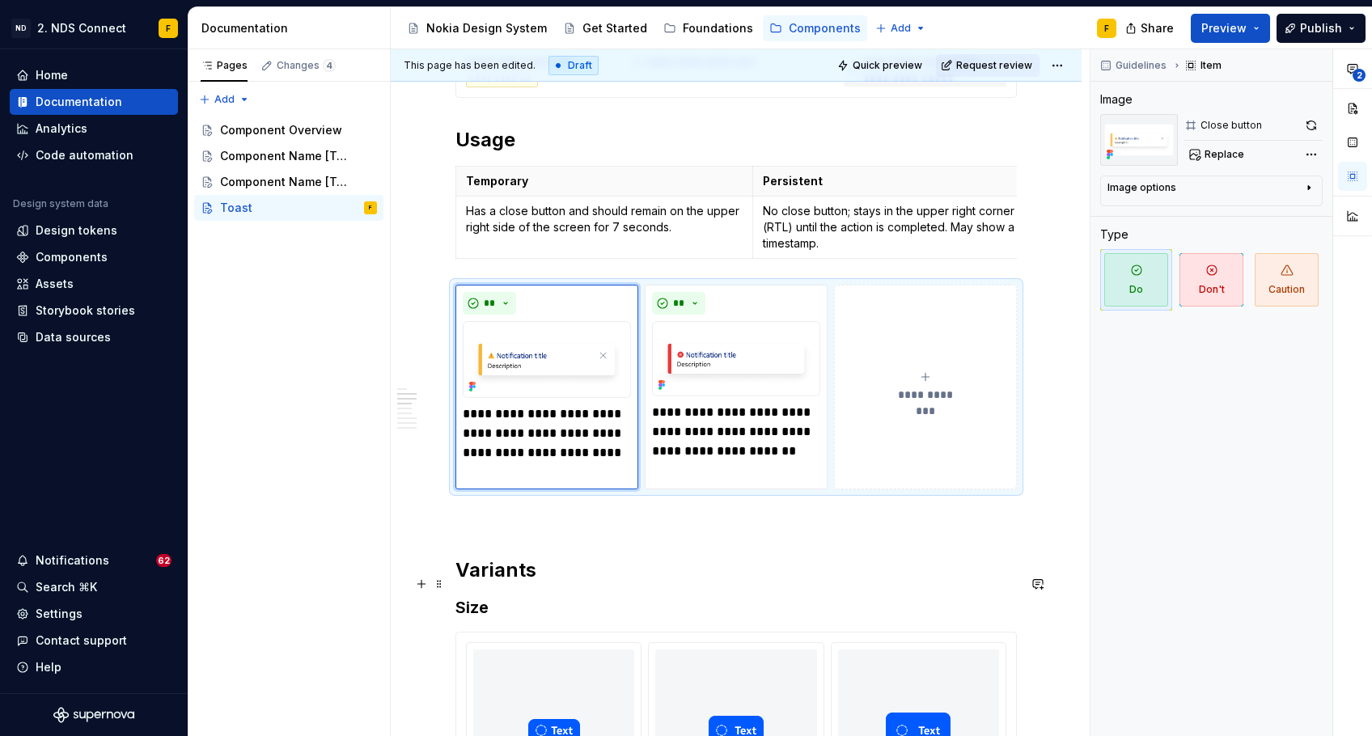
click at [692, 583] on h2 "Variants" at bounding box center [735, 570] width 561 height 26
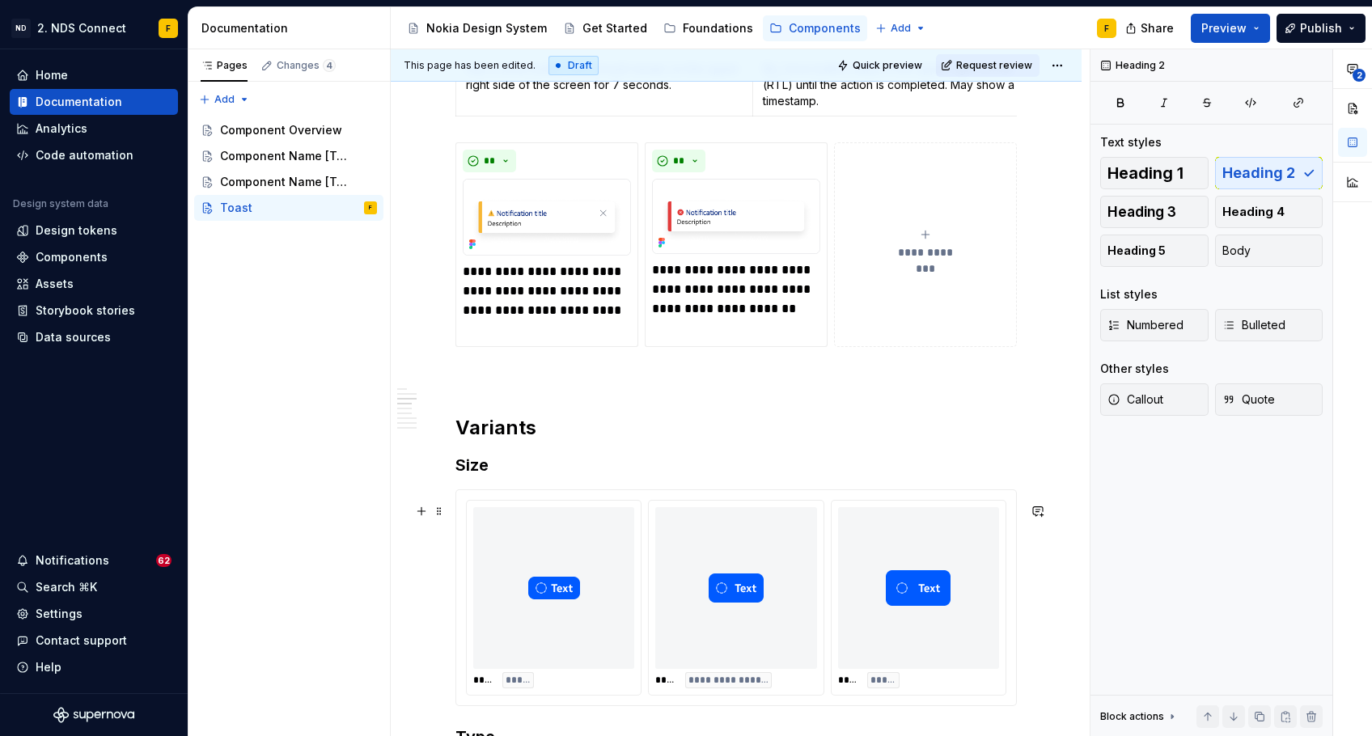
scroll to position [1570, 0]
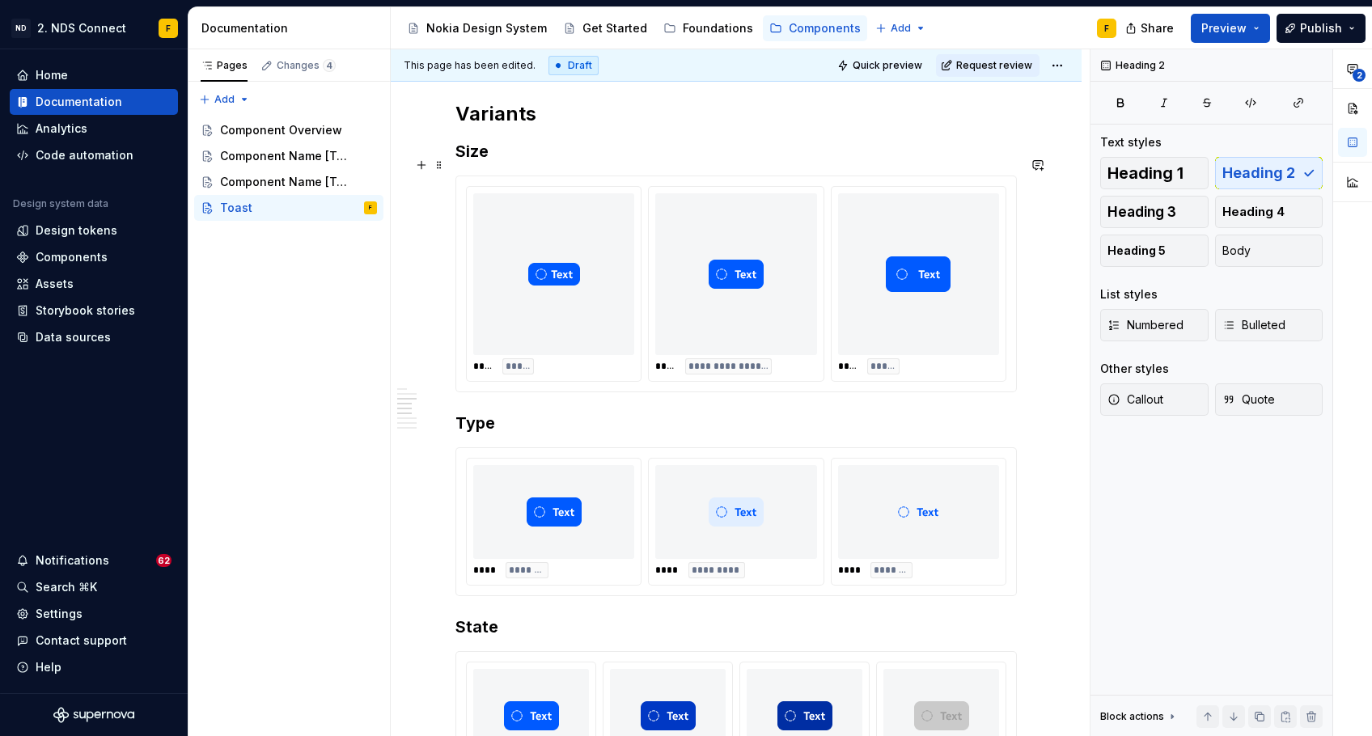
click at [473, 161] on h3 "Size" at bounding box center [735, 151] width 561 height 23
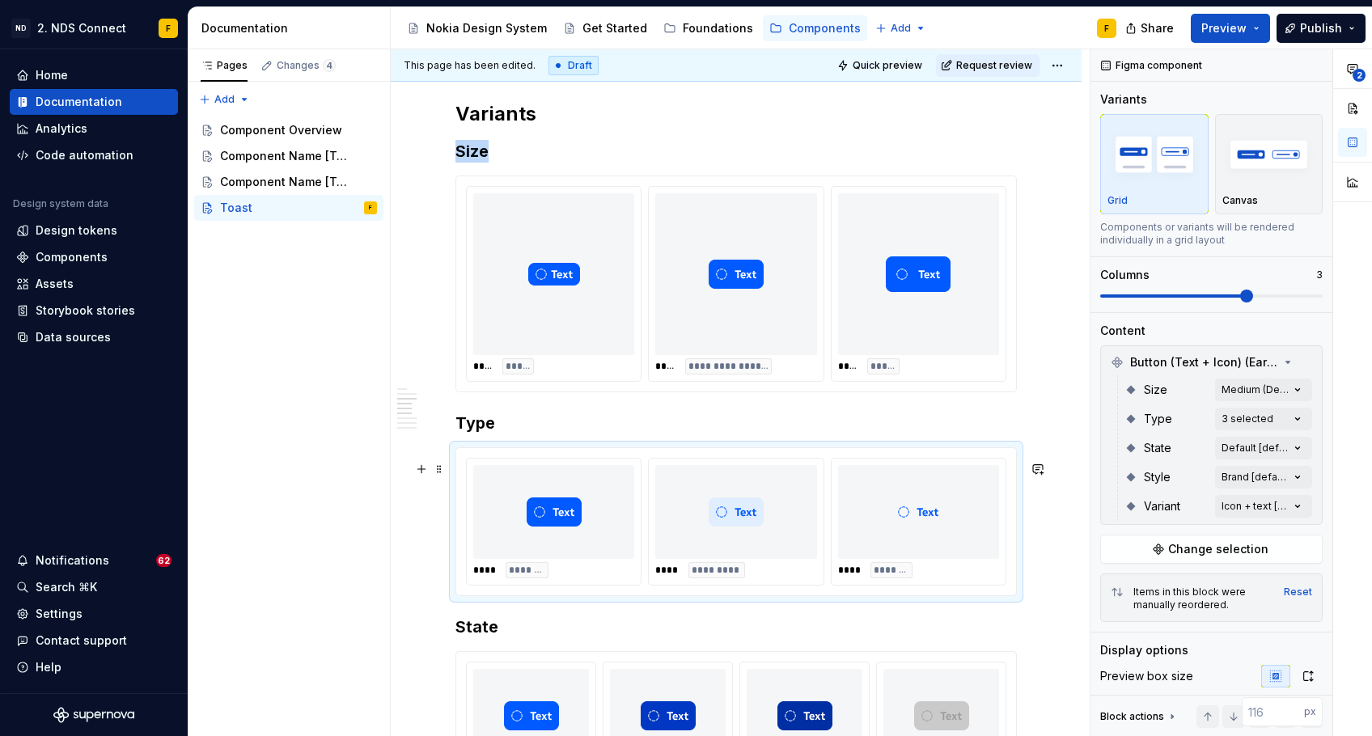
click at [549, 534] on img at bounding box center [554, 512] width 55 height 81
type textarea "*"
click at [546, 529] on img at bounding box center [554, 512] width 55 height 81
click at [745, 585] on div "**** *********" at bounding box center [736, 522] width 174 height 126
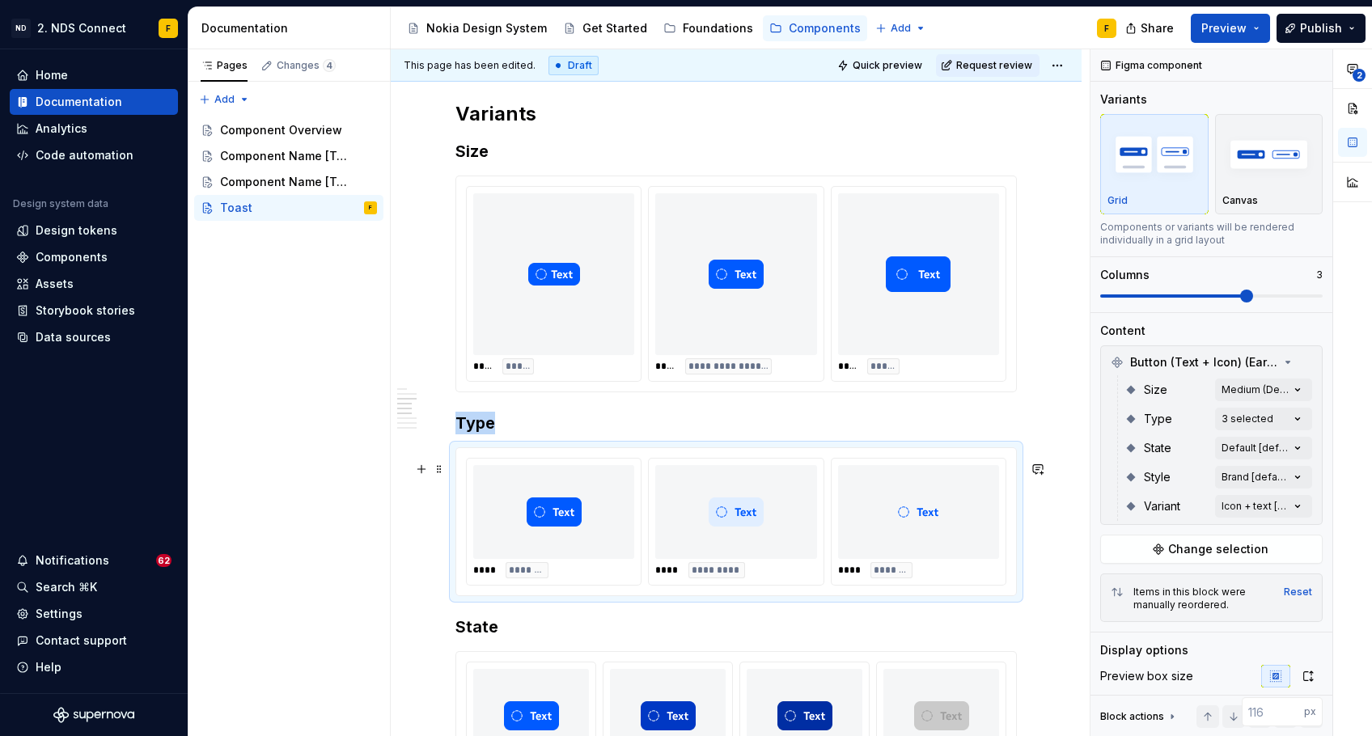
click at [799, 559] on div at bounding box center [735, 512] width 161 height 94
click at [755, 523] on img at bounding box center [736, 512] width 55 height 81
type input "200"
click at [548, 372] on div "**** *****" at bounding box center [553, 366] width 161 height 16
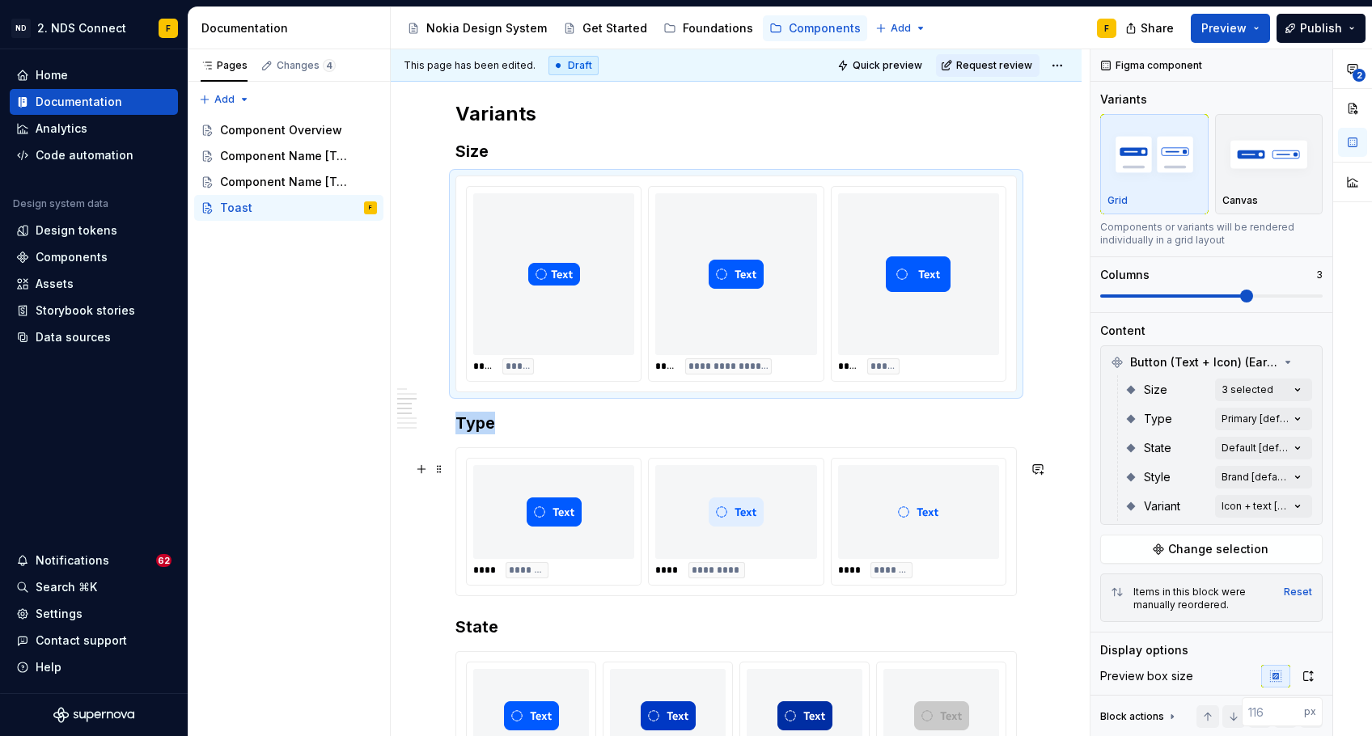
click at [551, 511] on img at bounding box center [554, 512] width 55 height 81
click at [501, 498] on div at bounding box center [553, 512] width 161 height 94
click at [421, 468] on button "button" at bounding box center [421, 469] width 23 height 23
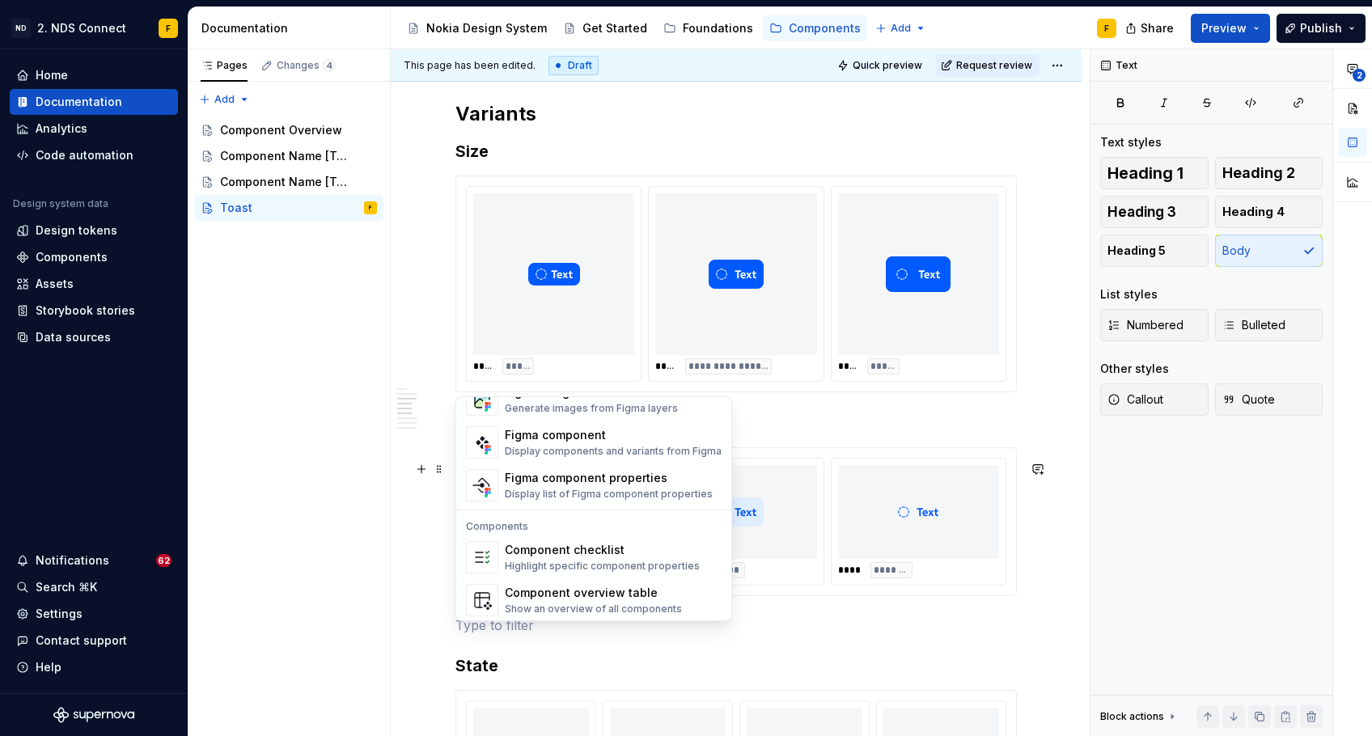
scroll to position [1566, 0]
click at [587, 439] on div "Figma component" at bounding box center [613, 433] width 217 height 16
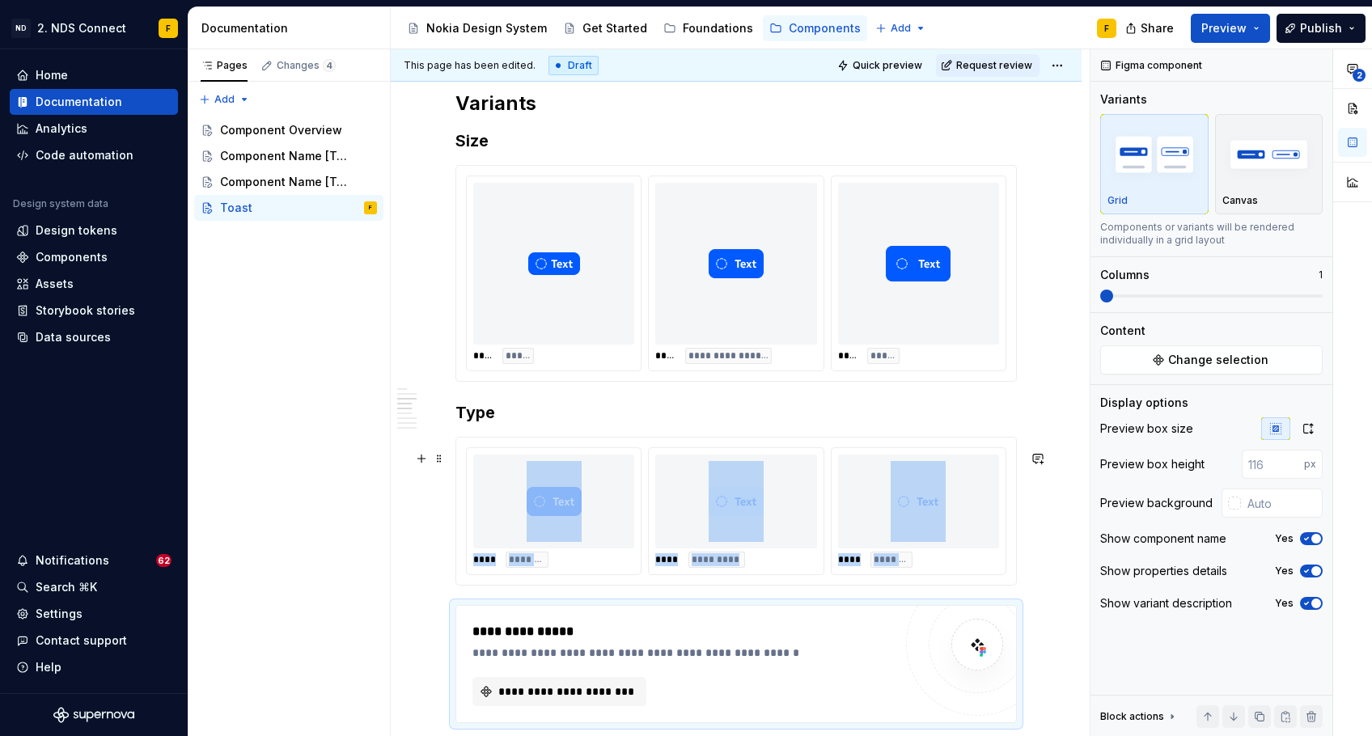
scroll to position [1744, 0]
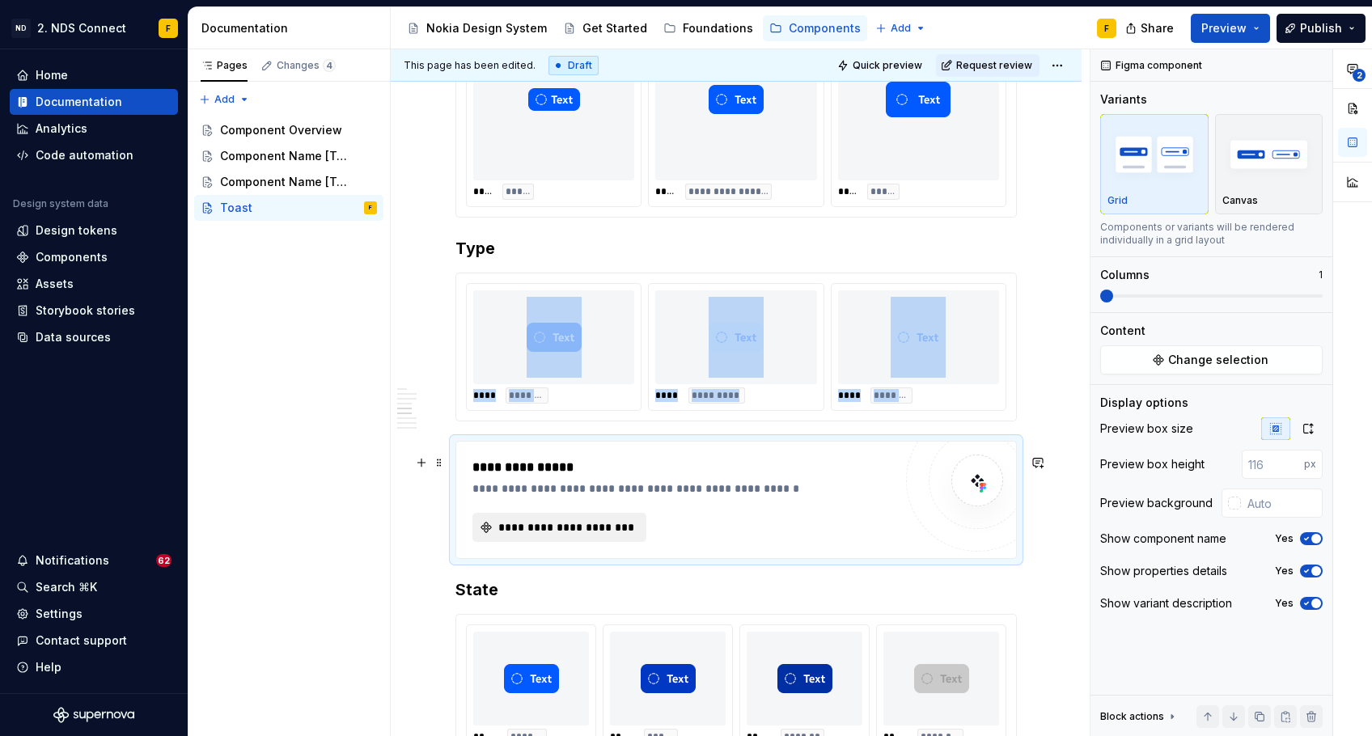
click at [580, 536] on span "**********" at bounding box center [566, 527] width 140 height 16
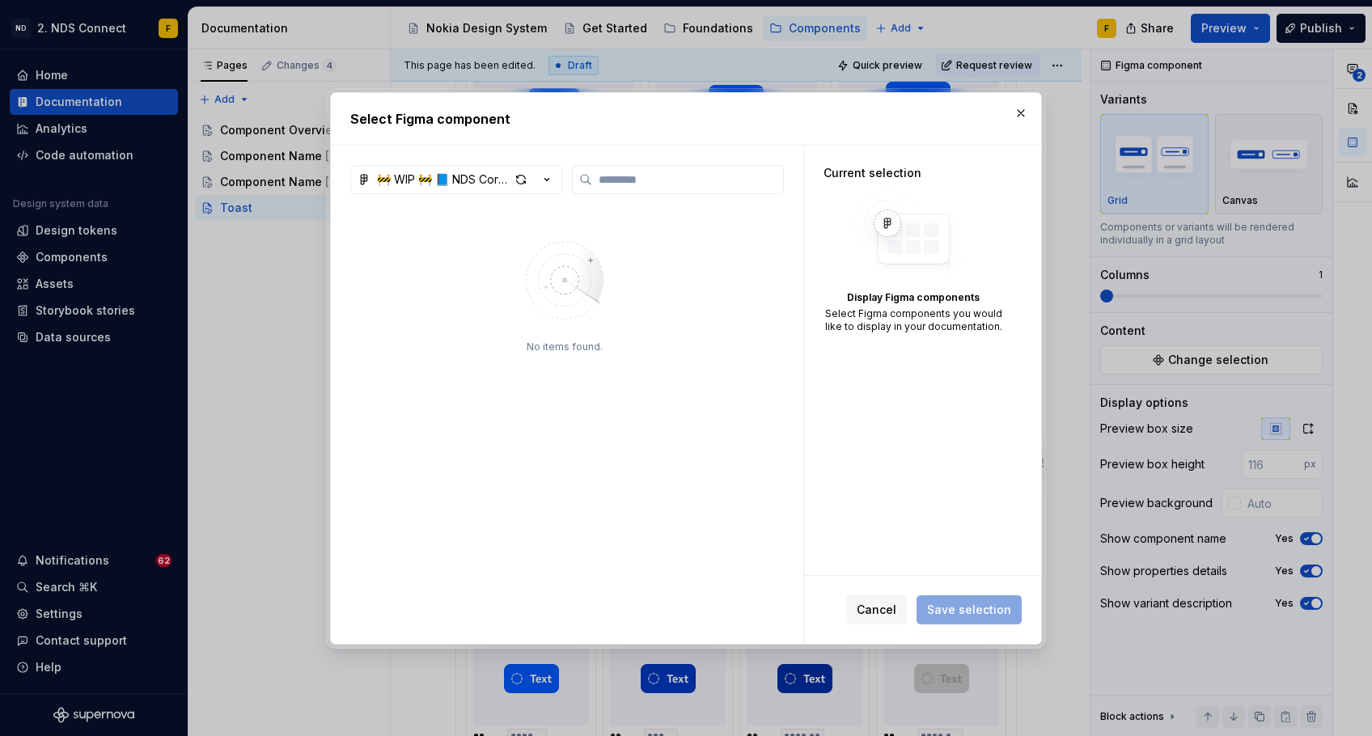
type textarea "*"
type input "*****"
click at [550, 179] on icon "button" at bounding box center [547, 180] width 16 height 16
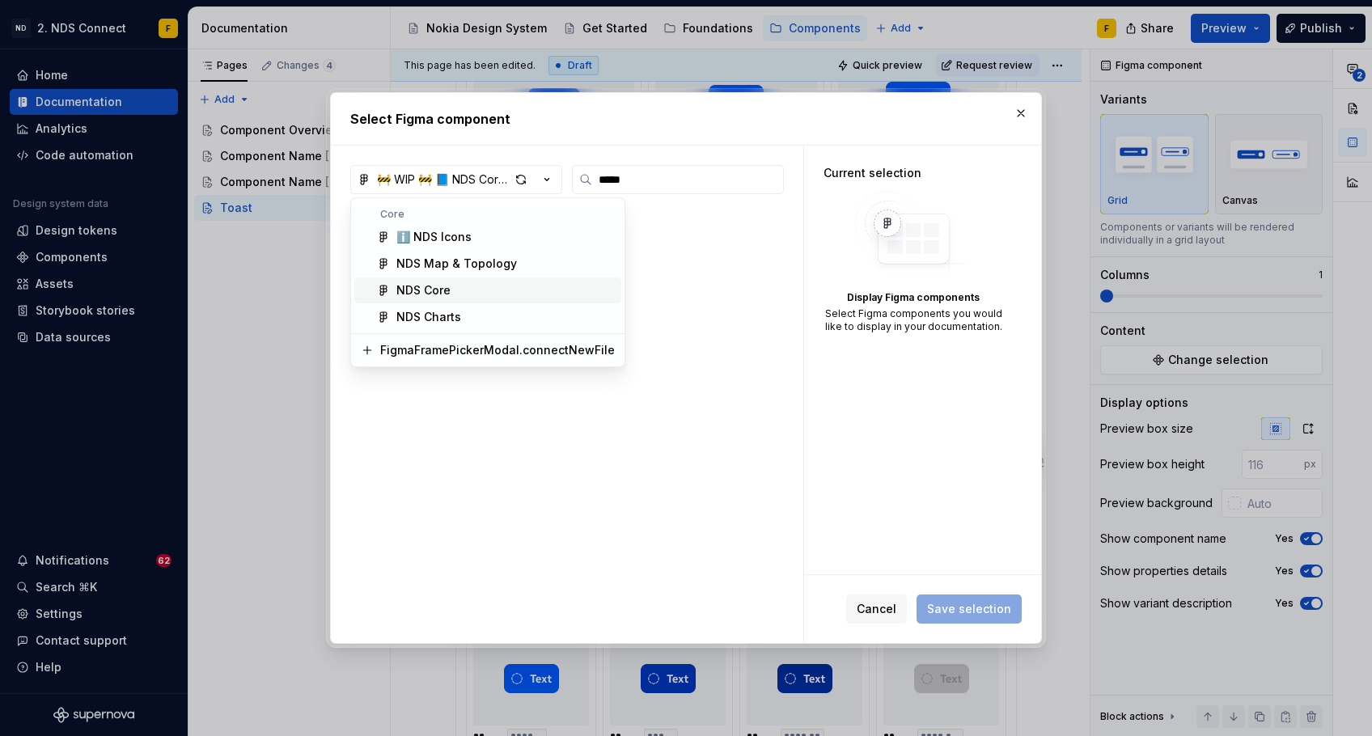
click at [498, 293] on div "NDS Core" at bounding box center [505, 290] width 218 height 16
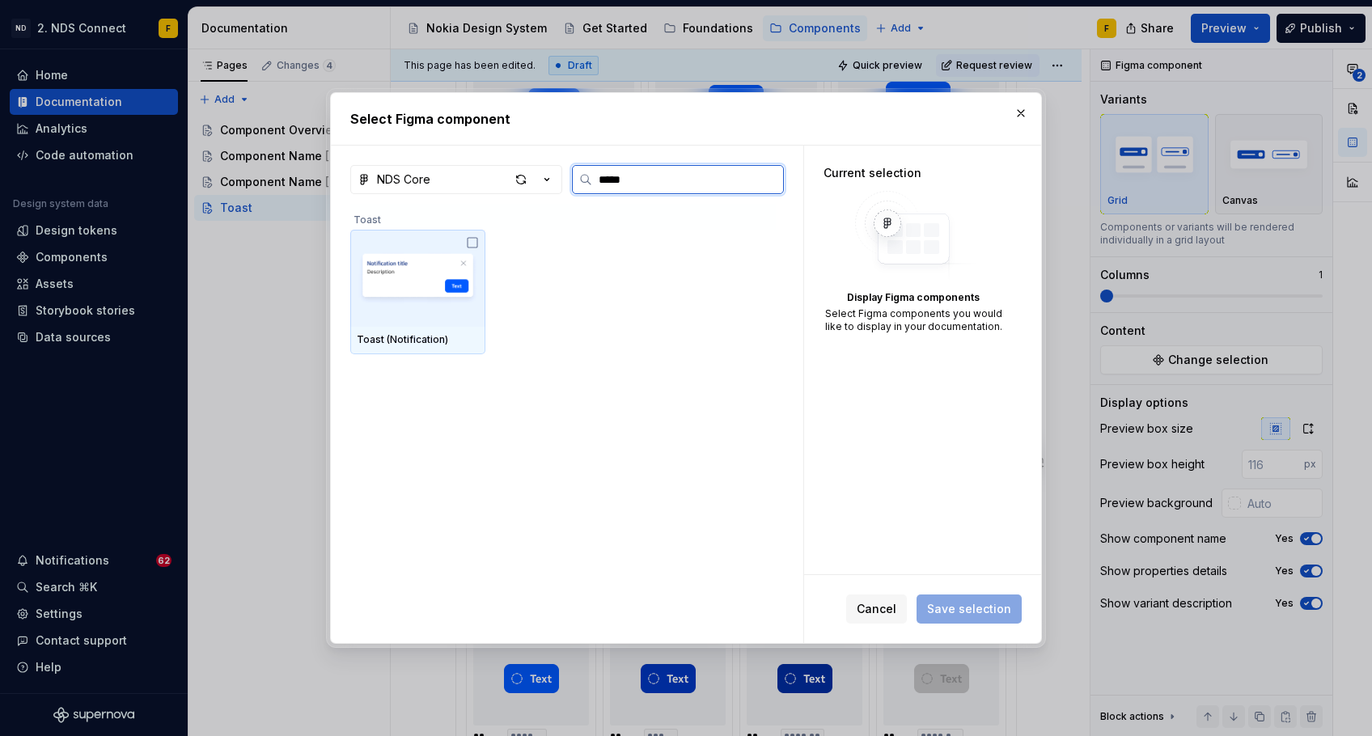
click at [445, 248] on img at bounding box center [418, 278] width 122 height 84
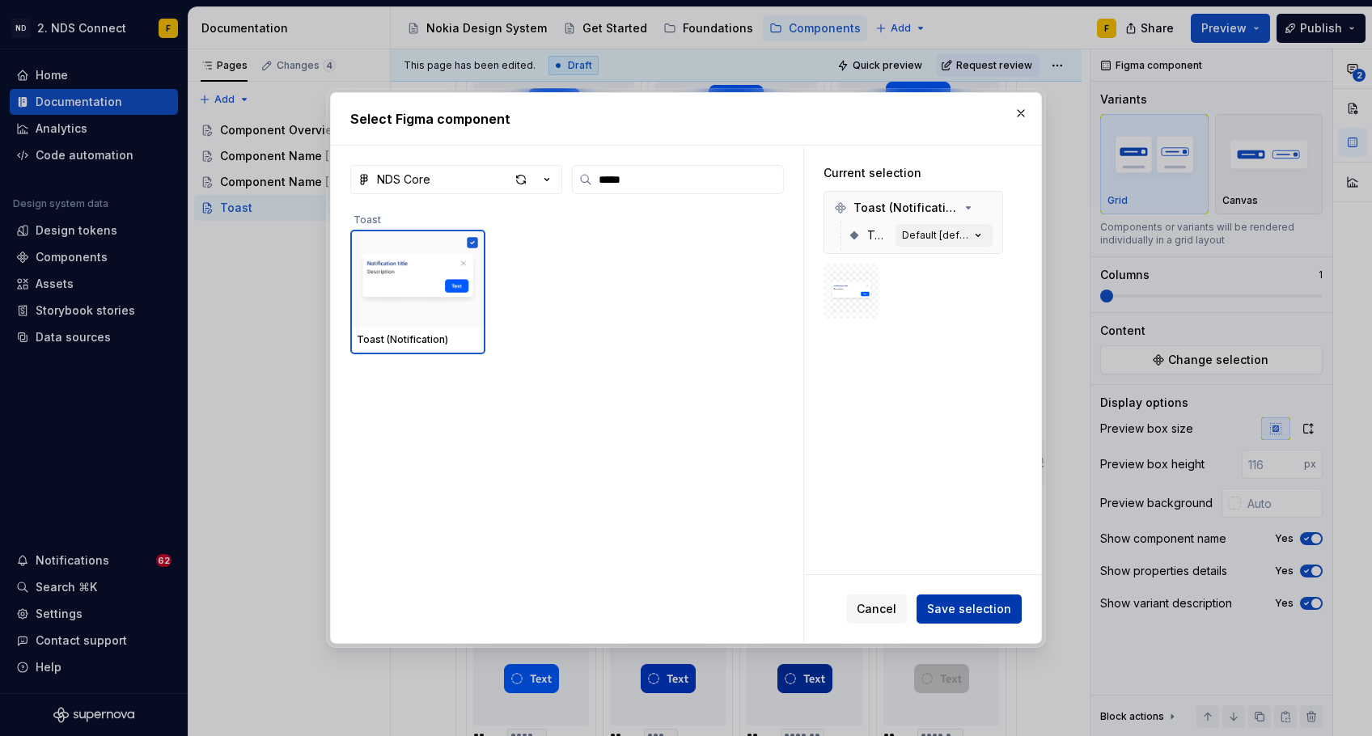
click at [945, 606] on span "Save selection" at bounding box center [969, 609] width 84 height 16
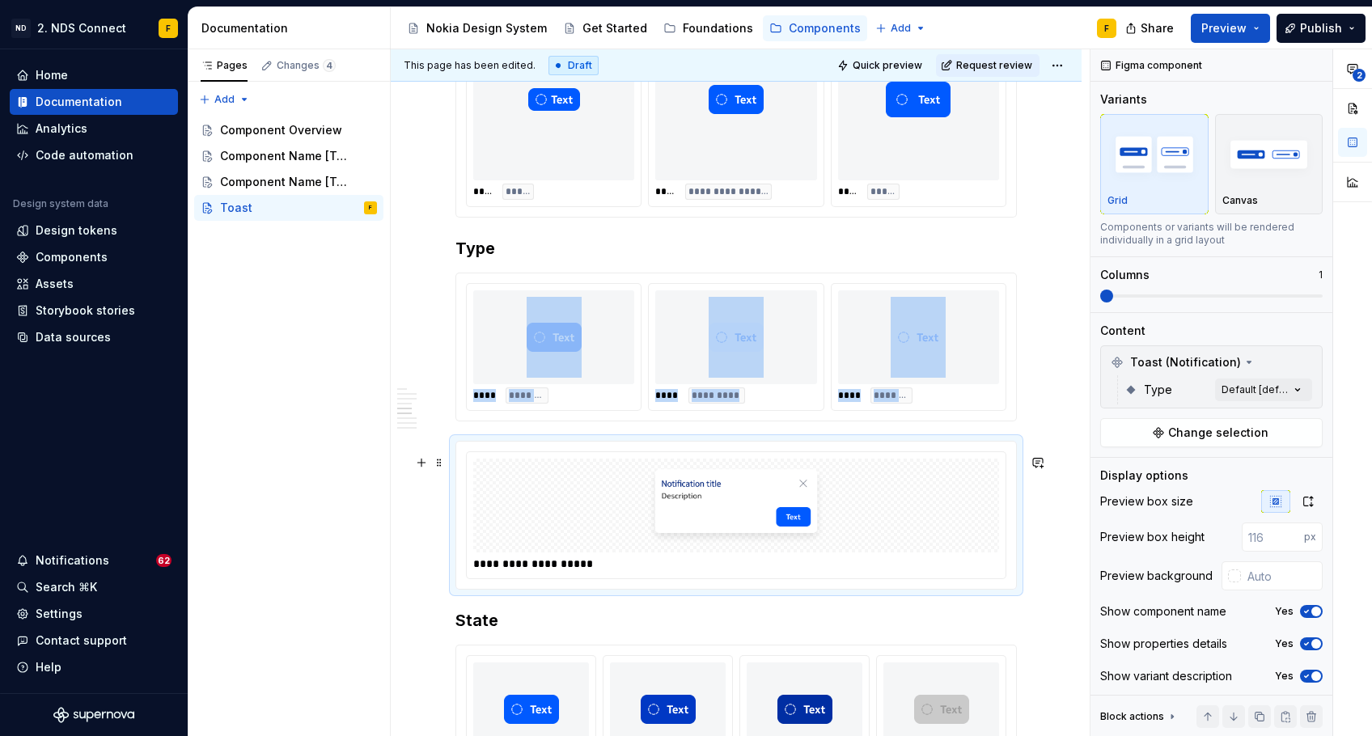
click at [862, 512] on div at bounding box center [736, 506] width 526 height 94
click at [1142, 294] on span at bounding box center [1211, 296] width 222 height 13
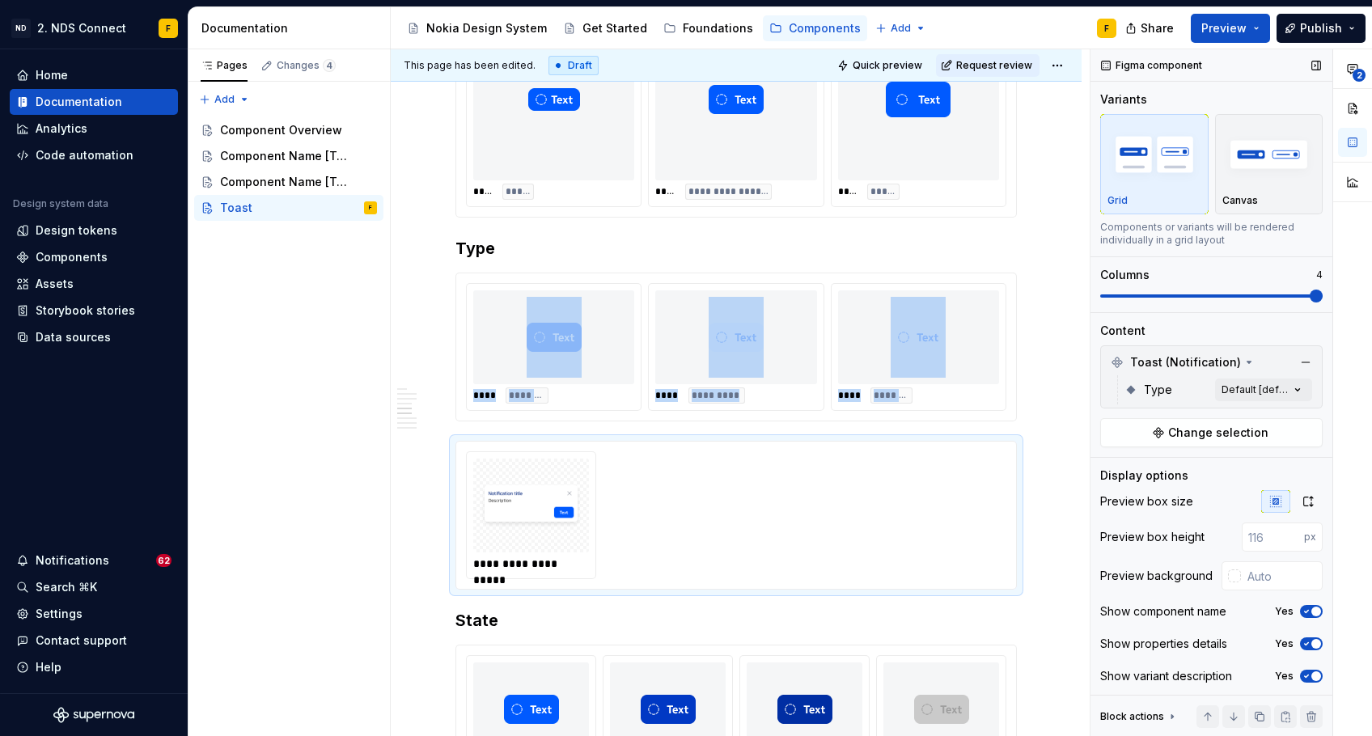
click at [1294, 299] on span at bounding box center [1211, 296] width 222 height 13
click at [1304, 498] on icon "button" at bounding box center [1308, 502] width 9 height 10
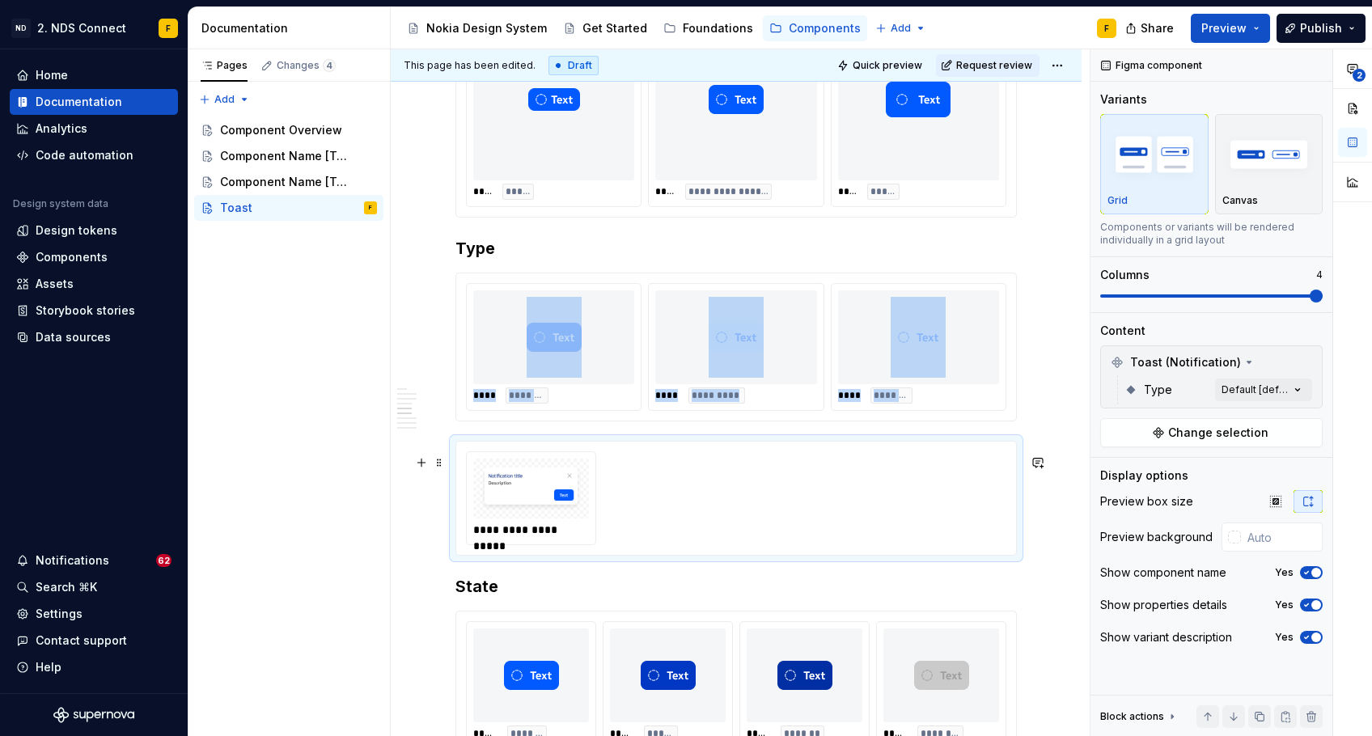
click at [567, 501] on img at bounding box center [531, 488] width 103 height 46
click at [616, 477] on div "**********" at bounding box center [736, 497] width 540 height 93
click at [527, 495] on img at bounding box center [531, 488] width 103 height 46
click at [624, 498] on div "**********" at bounding box center [736, 497] width 540 height 93
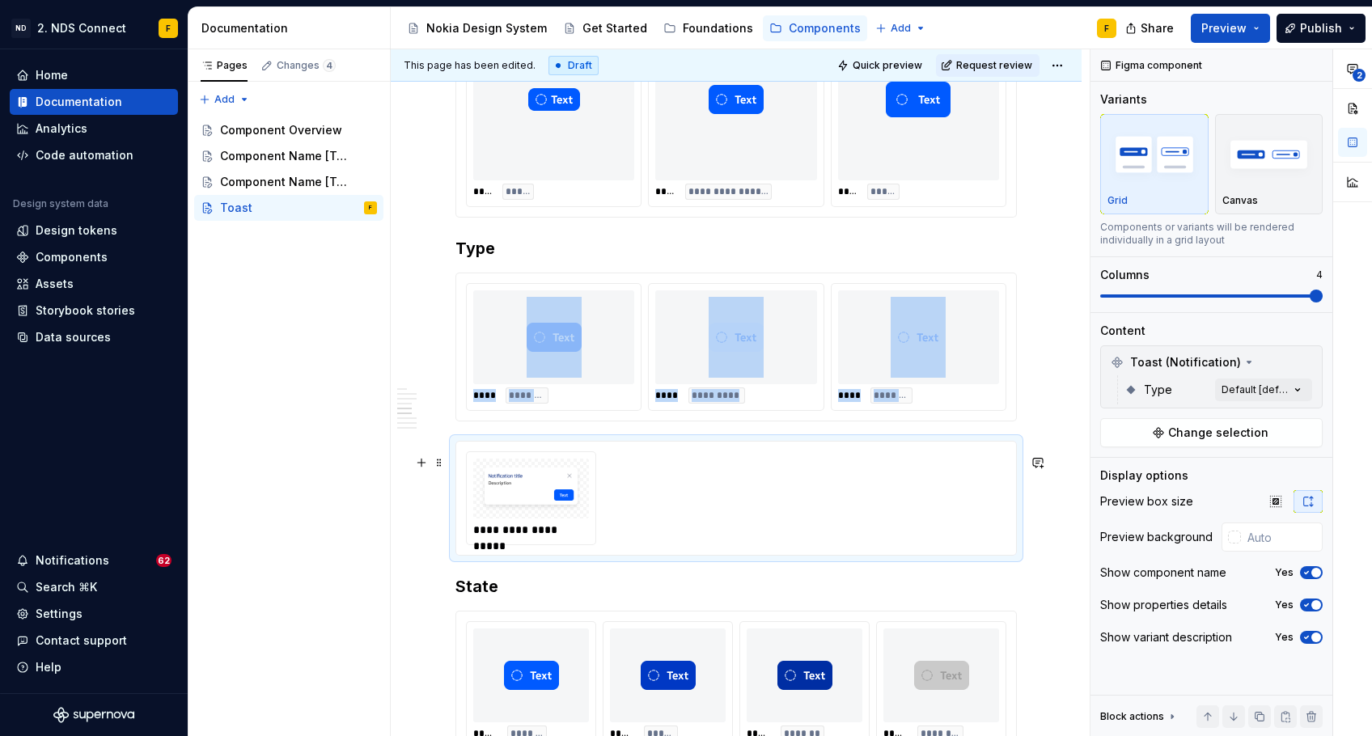
click at [567, 498] on img at bounding box center [531, 488] width 103 height 46
click at [1281, 172] on img "button" at bounding box center [1269, 154] width 94 height 59
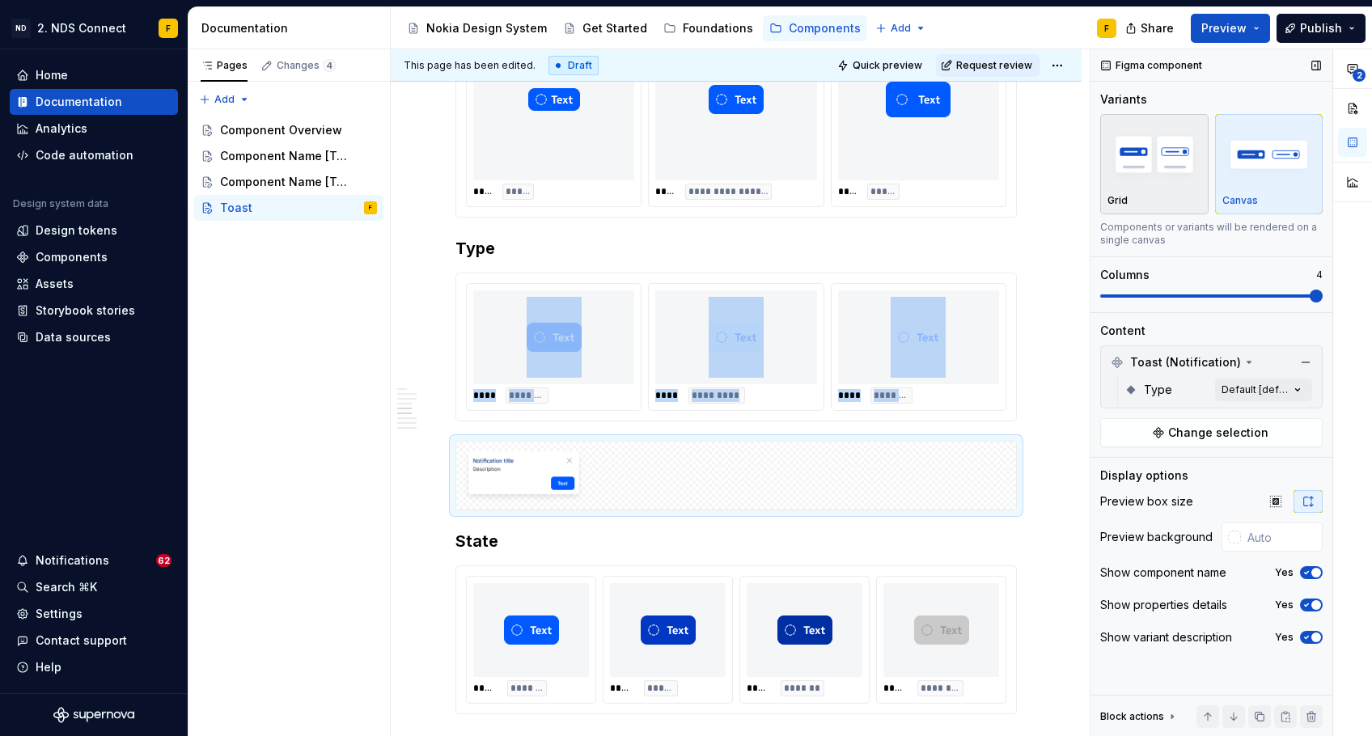
click at [1182, 181] on img "button" at bounding box center [1155, 154] width 94 height 59
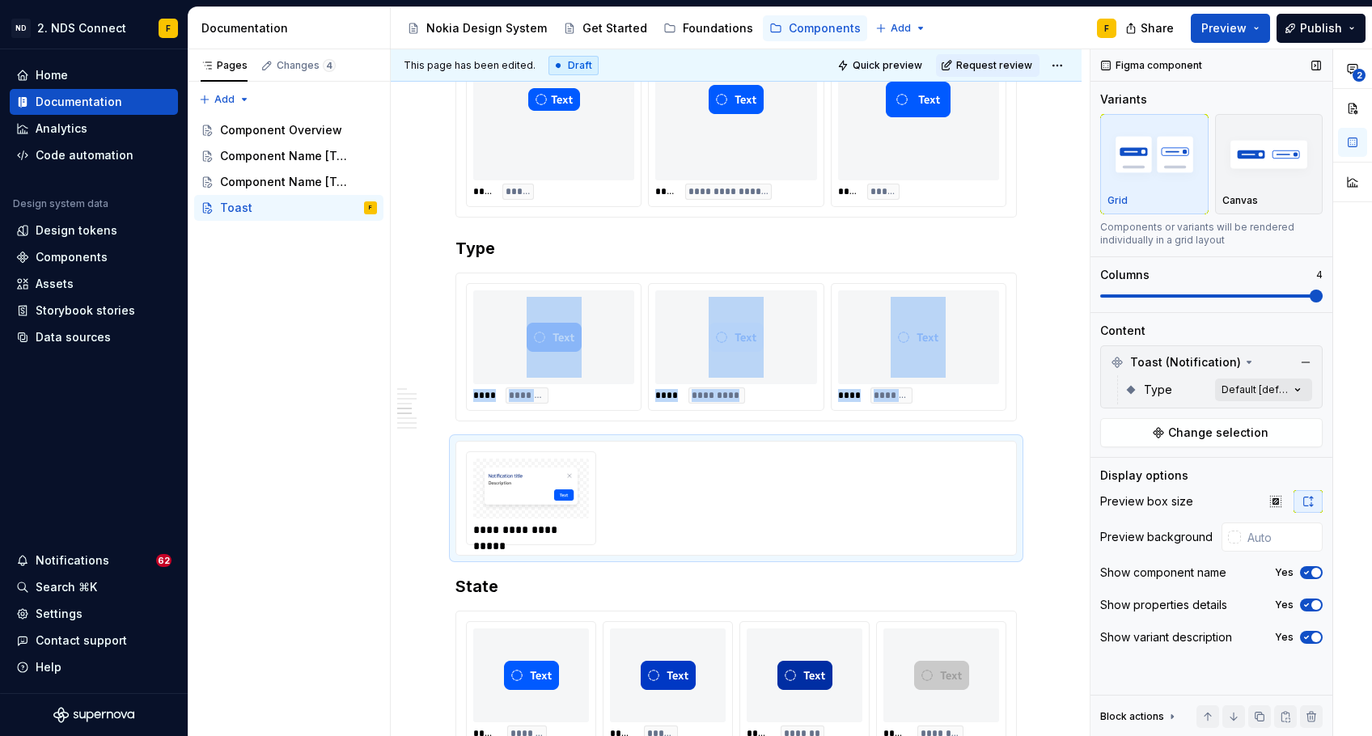
click at [1265, 390] on div "**********" at bounding box center [1232, 393] width 282 height 688
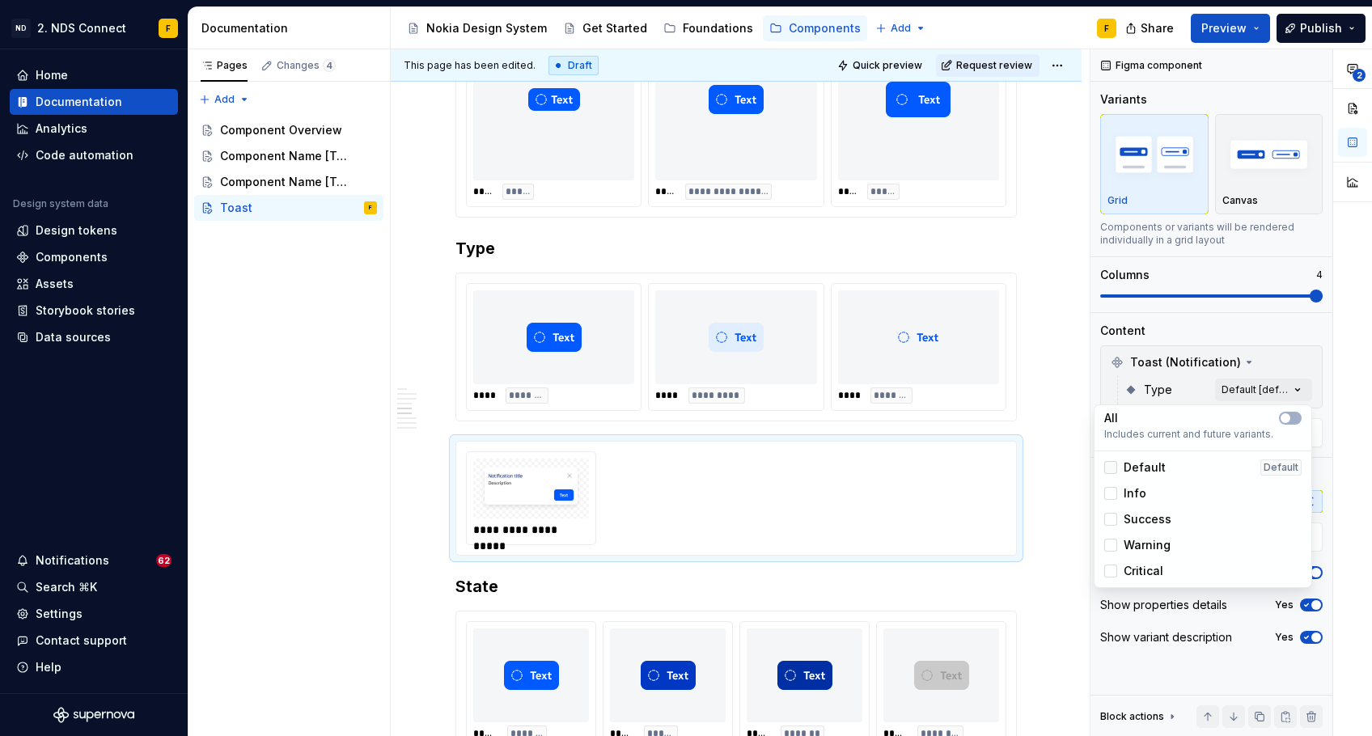
click at [1113, 464] on div at bounding box center [1110, 467] width 13 height 13
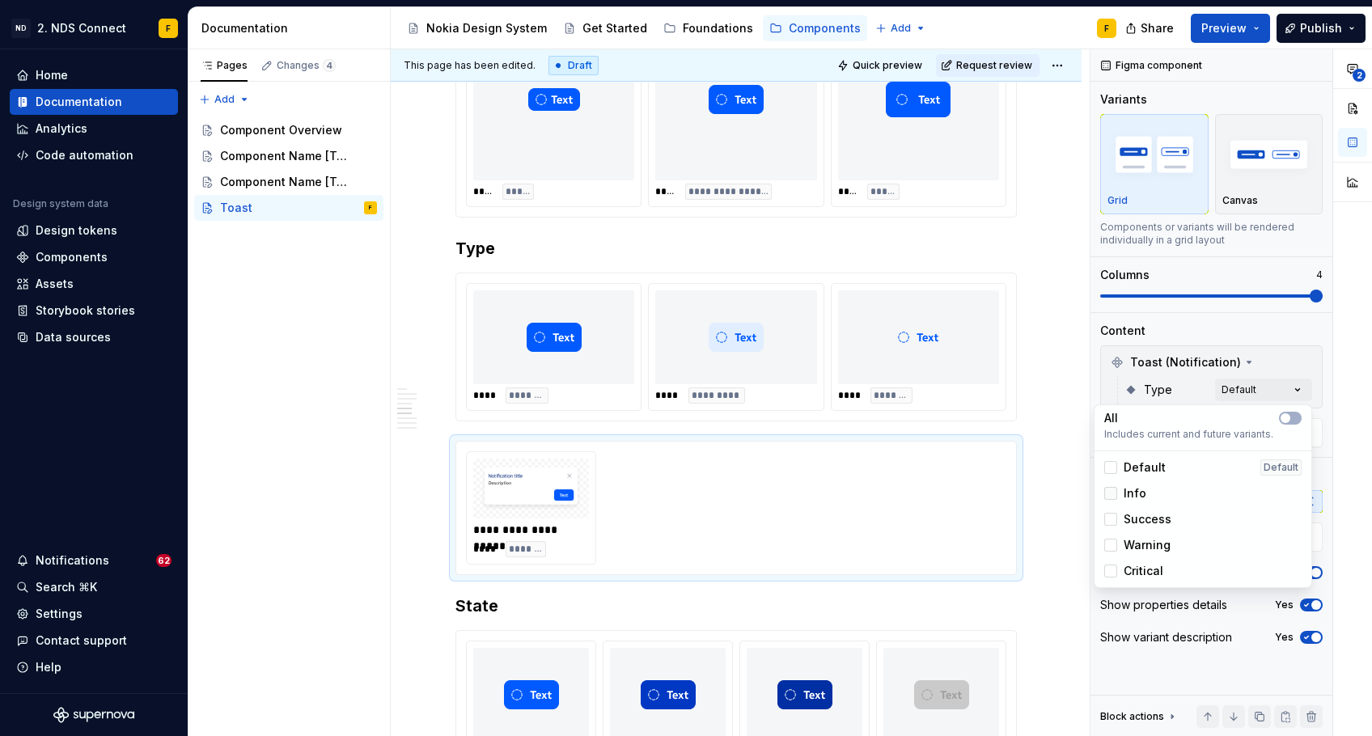
click at [1113, 491] on div at bounding box center [1110, 493] width 13 height 13
click at [1113, 514] on div at bounding box center [1110, 519] width 13 height 13
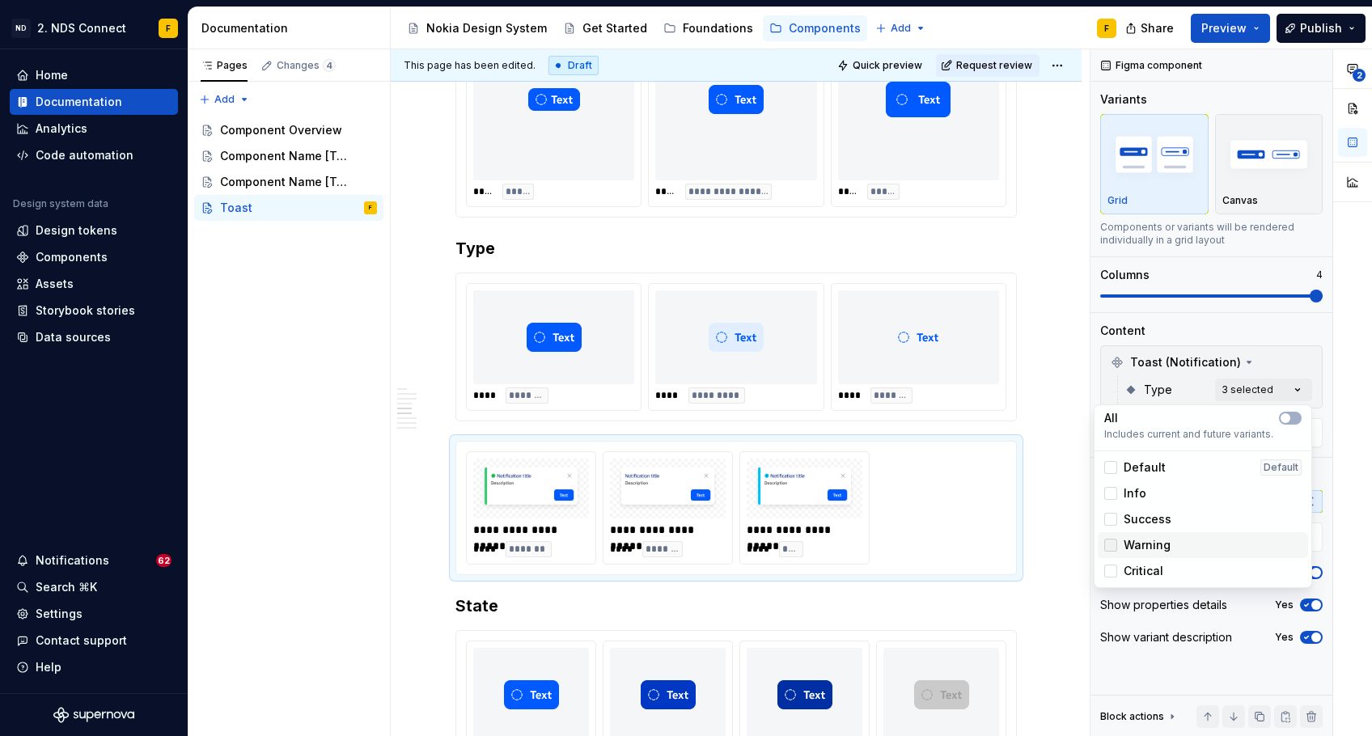
click at [1112, 547] on div at bounding box center [1110, 545] width 13 height 13
click at [1112, 568] on div at bounding box center [1110, 571] width 13 height 13
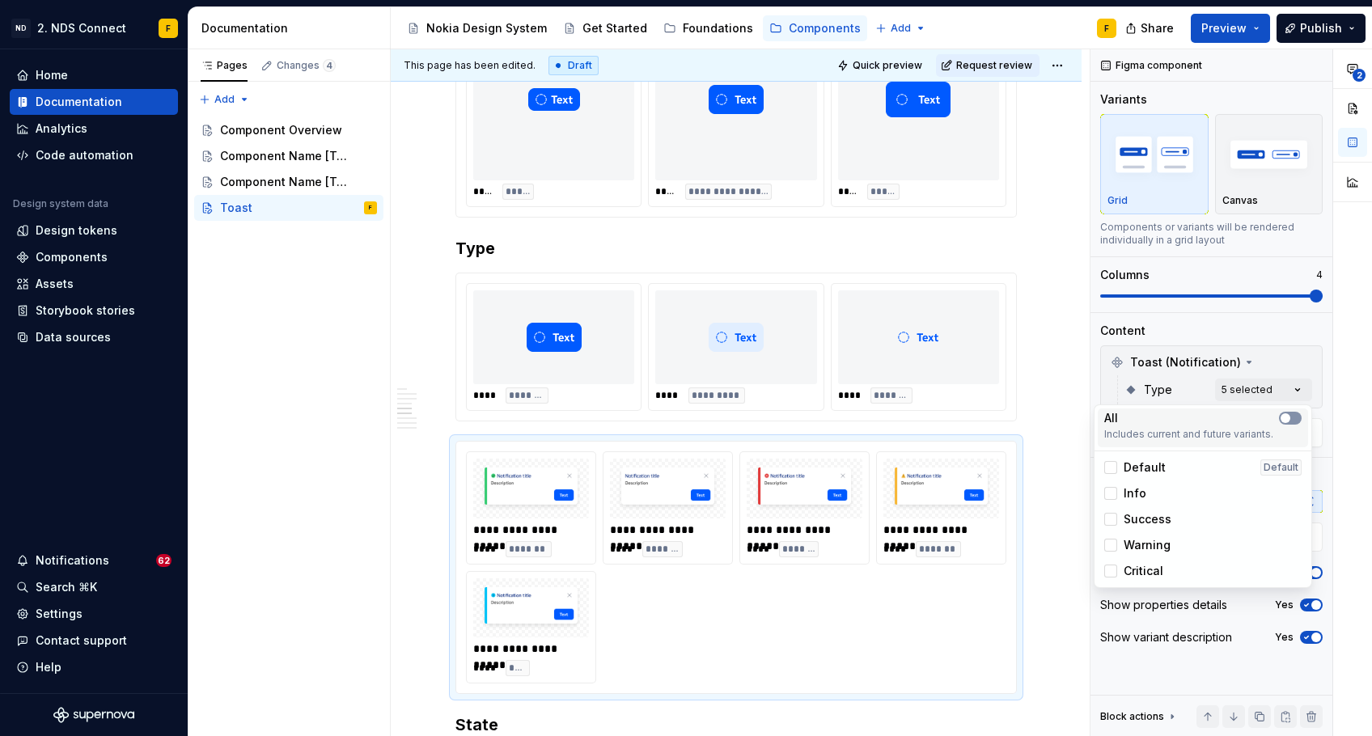
click at [1288, 419] on span "button" at bounding box center [1286, 418] width 10 height 10
click at [1289, 419] on icon "button" at bounding box center [1285, 418] width 13 height 10
click at [1111, 571] on icon at bounding box center [1111, 571] width 0 height 0
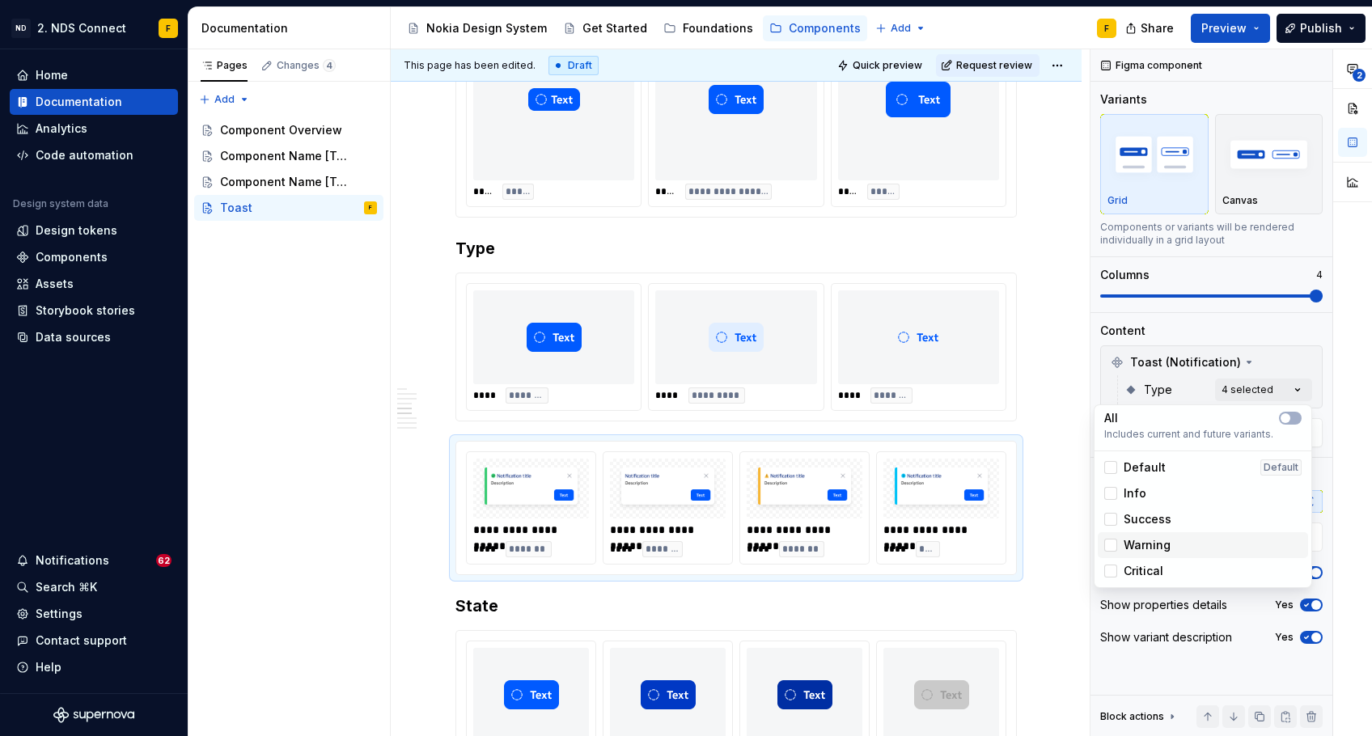
click at [1111, 537] on div "Warning" at bounding box center [1137, 545] width 66 height 16
click at [1111, 519] on icon at bounding box center [1111, 519] width 0 height 0
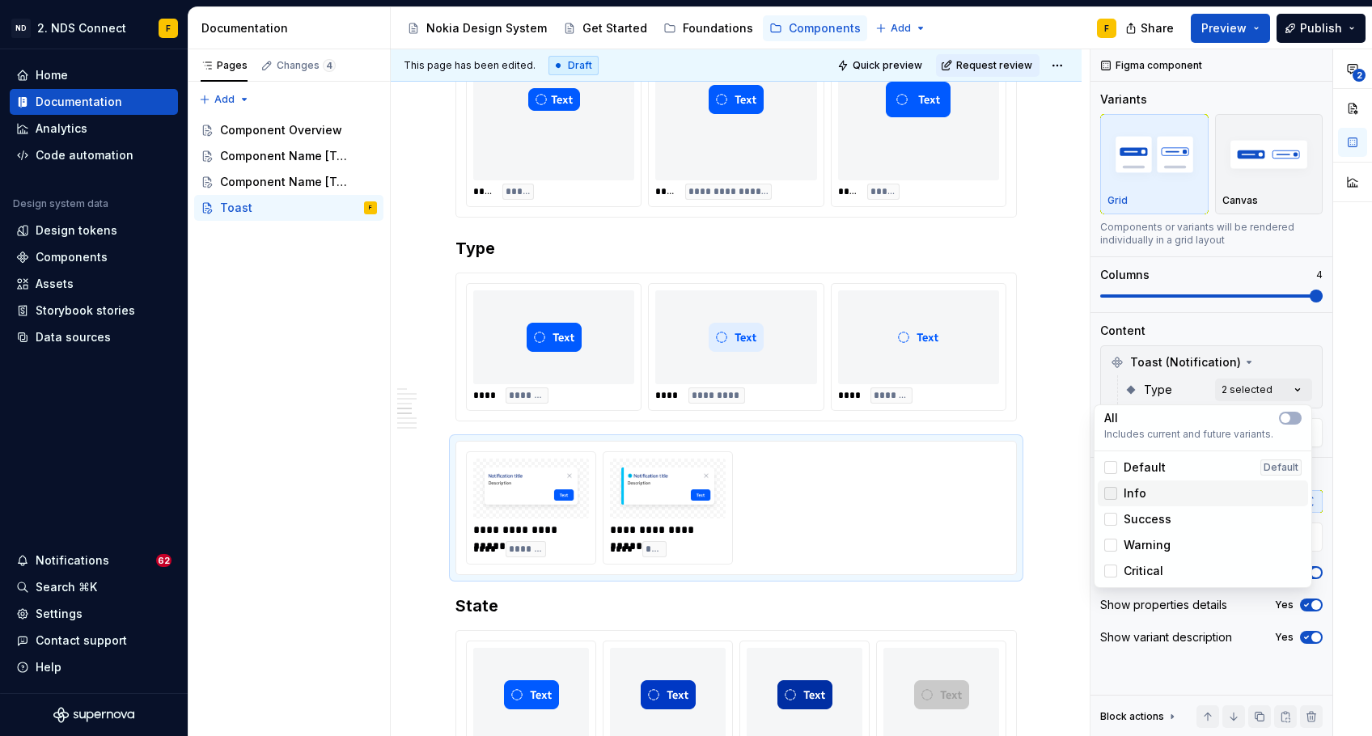
click at [1111, 494] on icon at bounding box center [1111, 494] width 0 height 0
click at [1288, 419] on span "button" at bounding box center [1286, 418] width 10 height 10
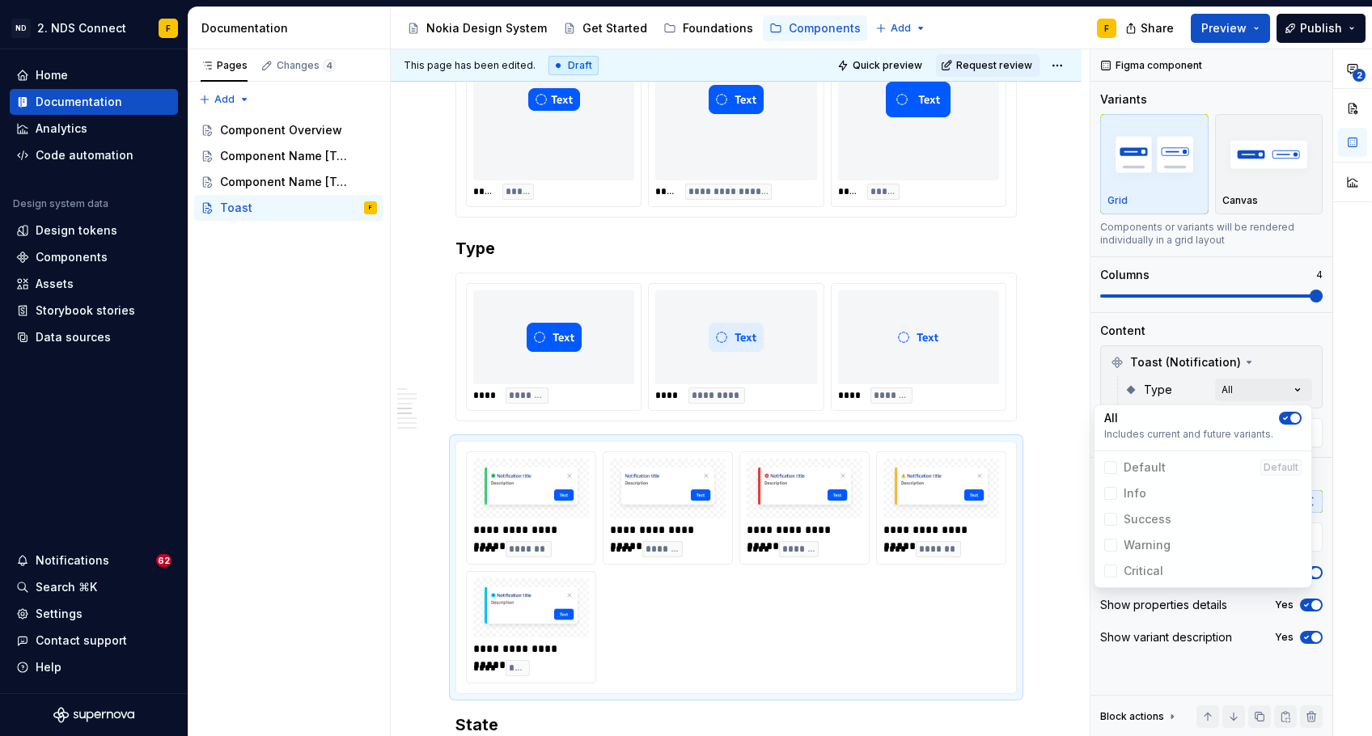
type textarea "*"
click at [673, 509] on html "ND 2. NDS Connect F Home Documentation Analytics Code automation Design system …" at bounding box center [686, 368] width 1372 height 736
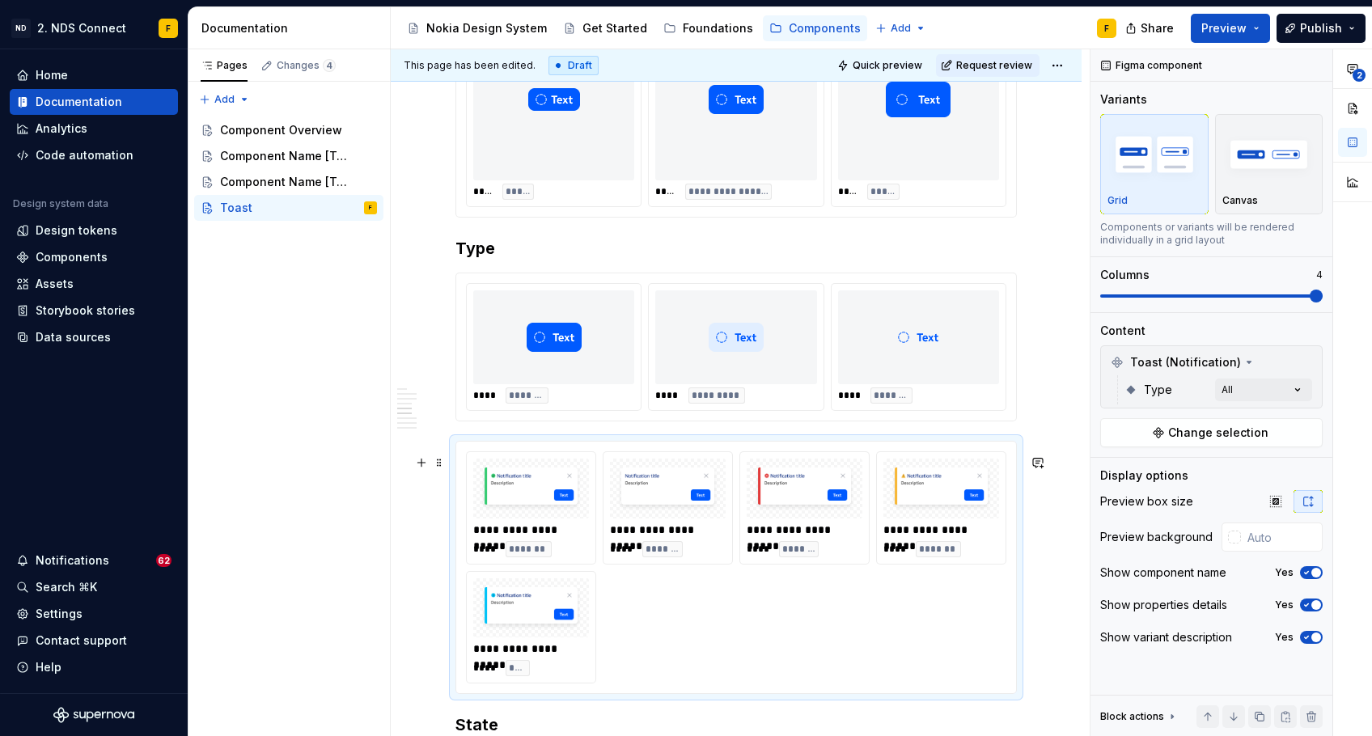
click at [759, 593] on div "**********" at bounding box center [736, 567] width 540 height 232
click at [1269, 389] on div "**********" at bounding box center [1232, 393] width 282 height 688
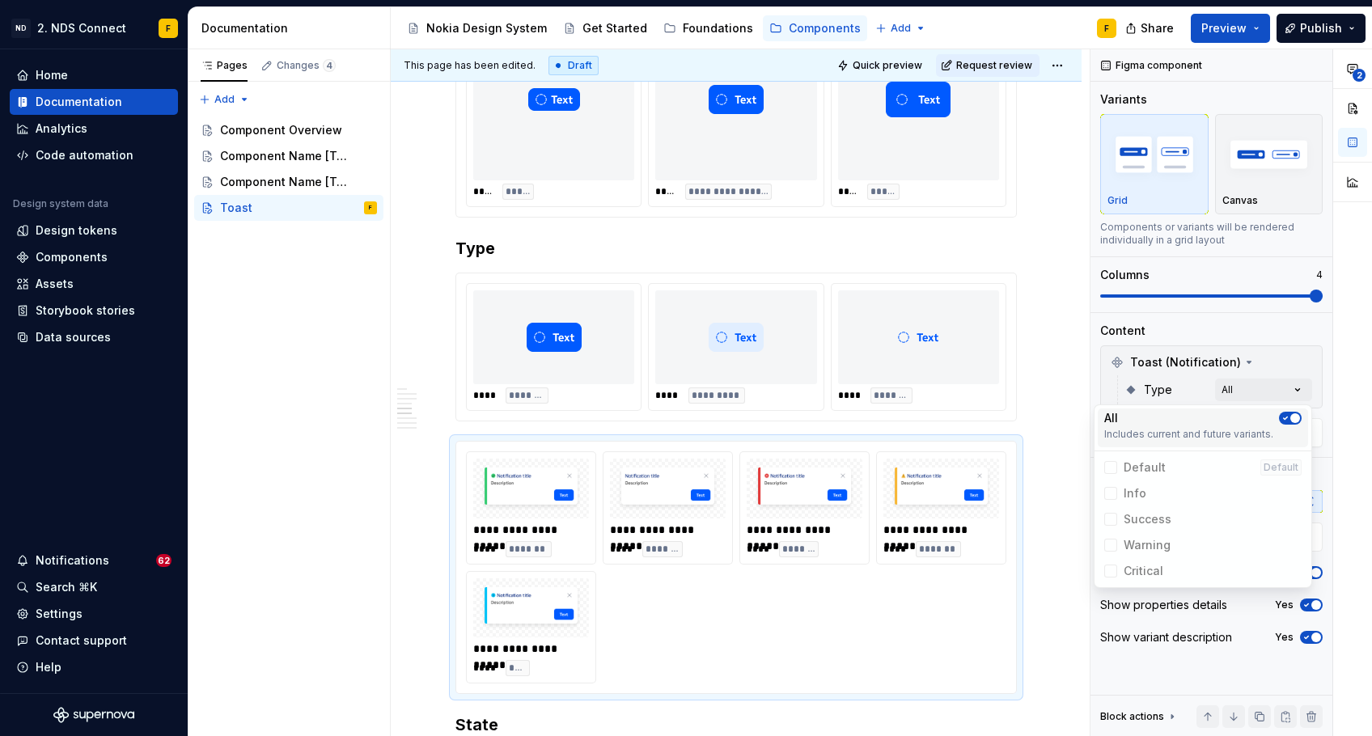
click at [1282, 417] on icon "button" at bounding box center [1285, 418] width 13 height 10
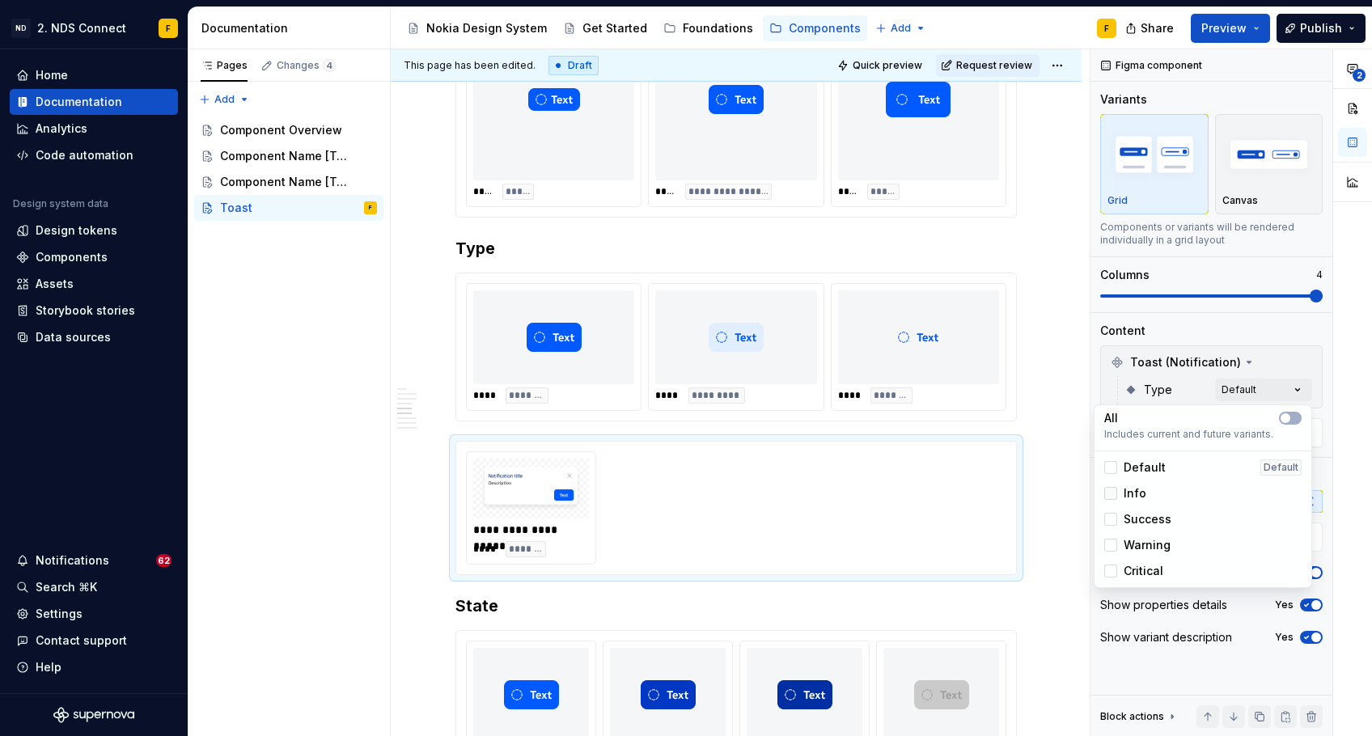
click at [1111, 495] on div at bounding box center [1110, 493] width 13 height 13
click at [1111, 519] on div at bounding box center [1110, 519] width 13 height 13
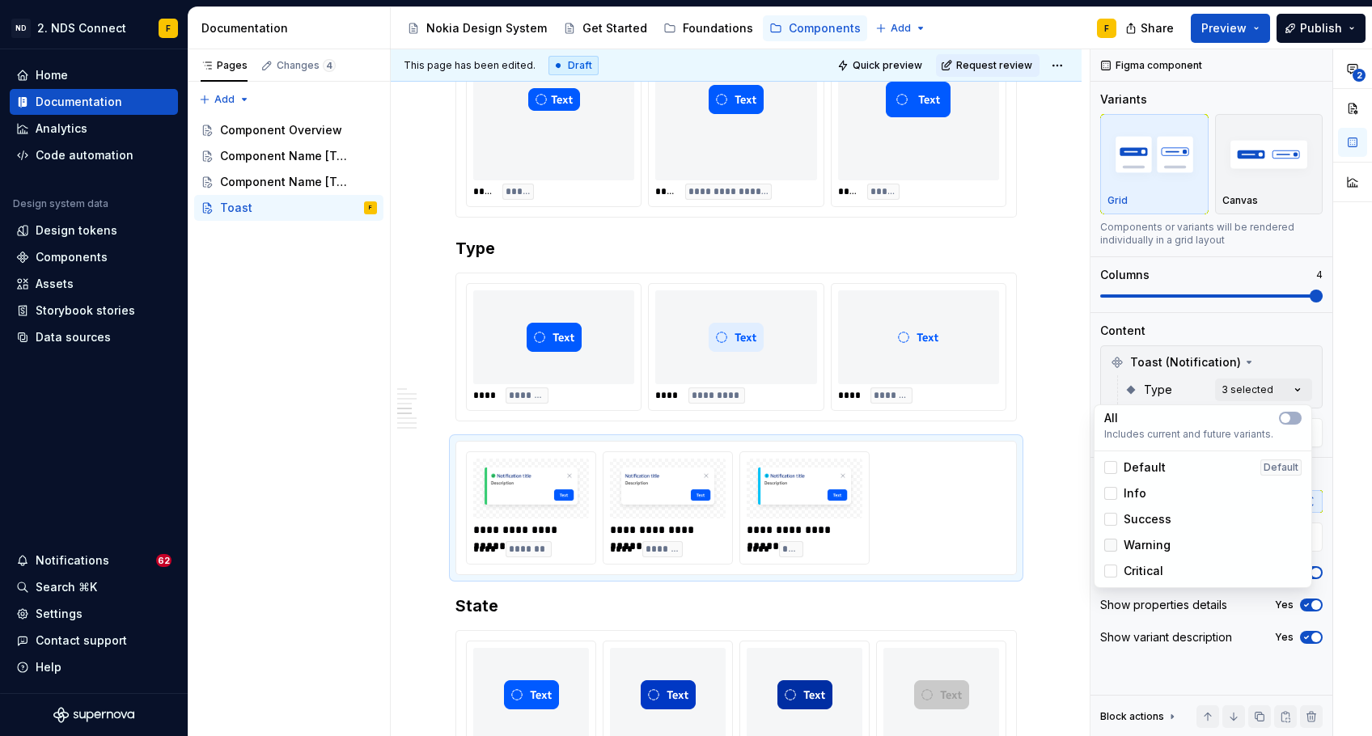
click at [1107, 546] on div at bounding box center [1110, 545] width 13 height 13
click at [1109, 573] on div at bounding box center [1110, 571] width 13 height 13
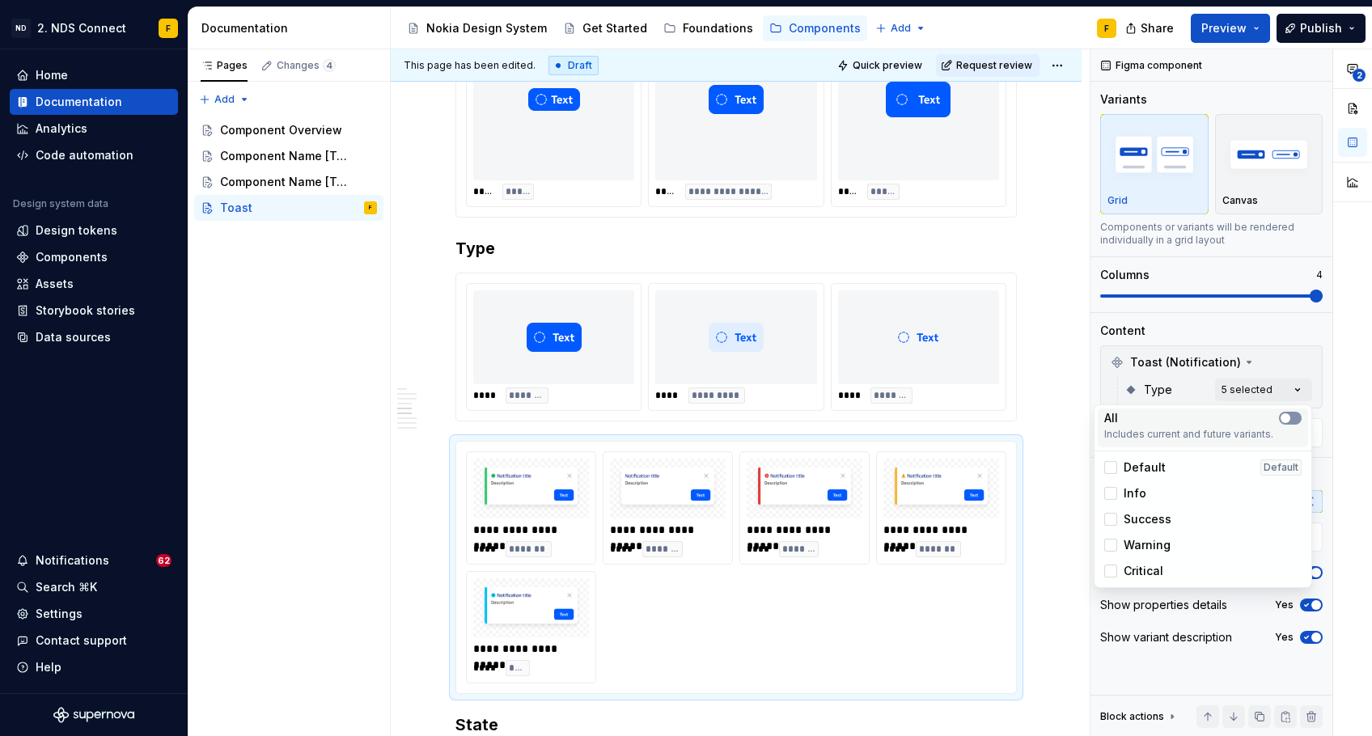
click at [1290, 417] on icon "button" at bounding box center [1285, 418] width 13 height 10
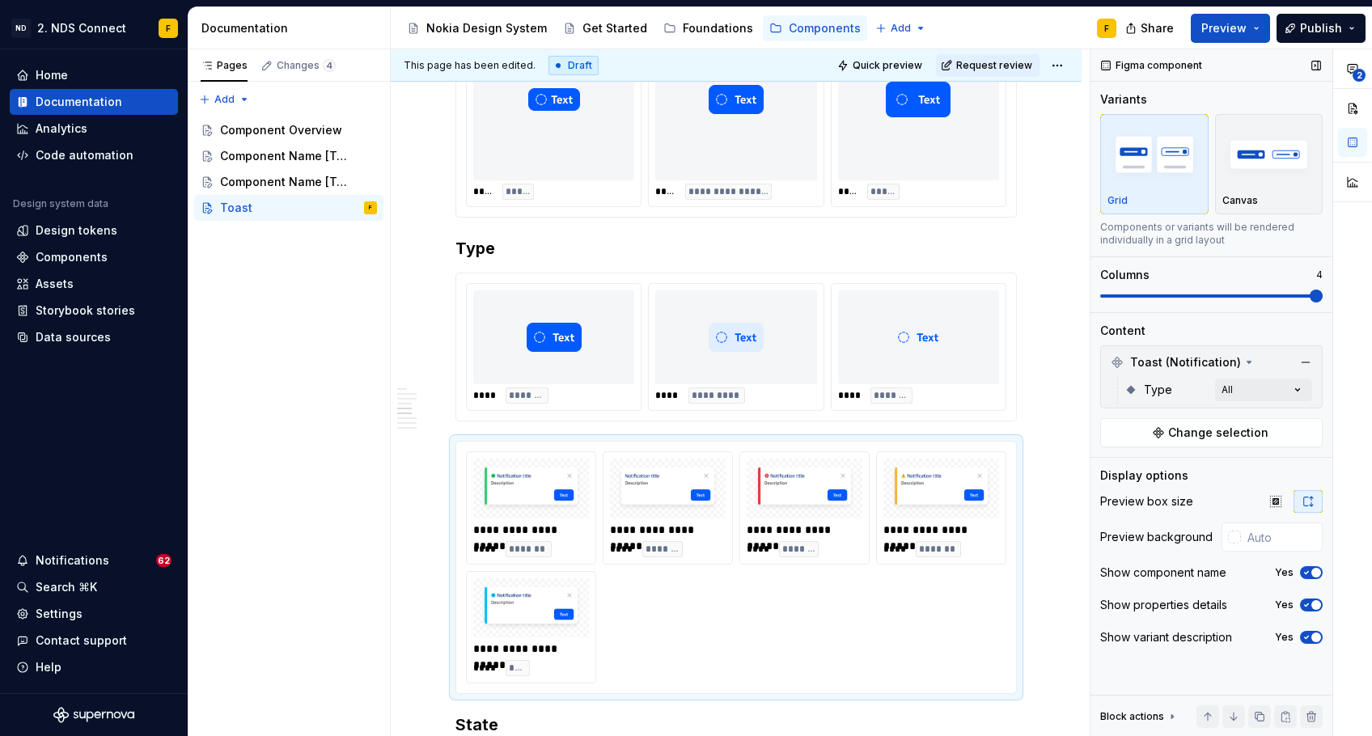
click at [1298, 326] on div "**********" at bounding box center [1232, 393] width 282 height 688
click at [572, 316] on img at bounding box center [554, 337] width 55 height 81
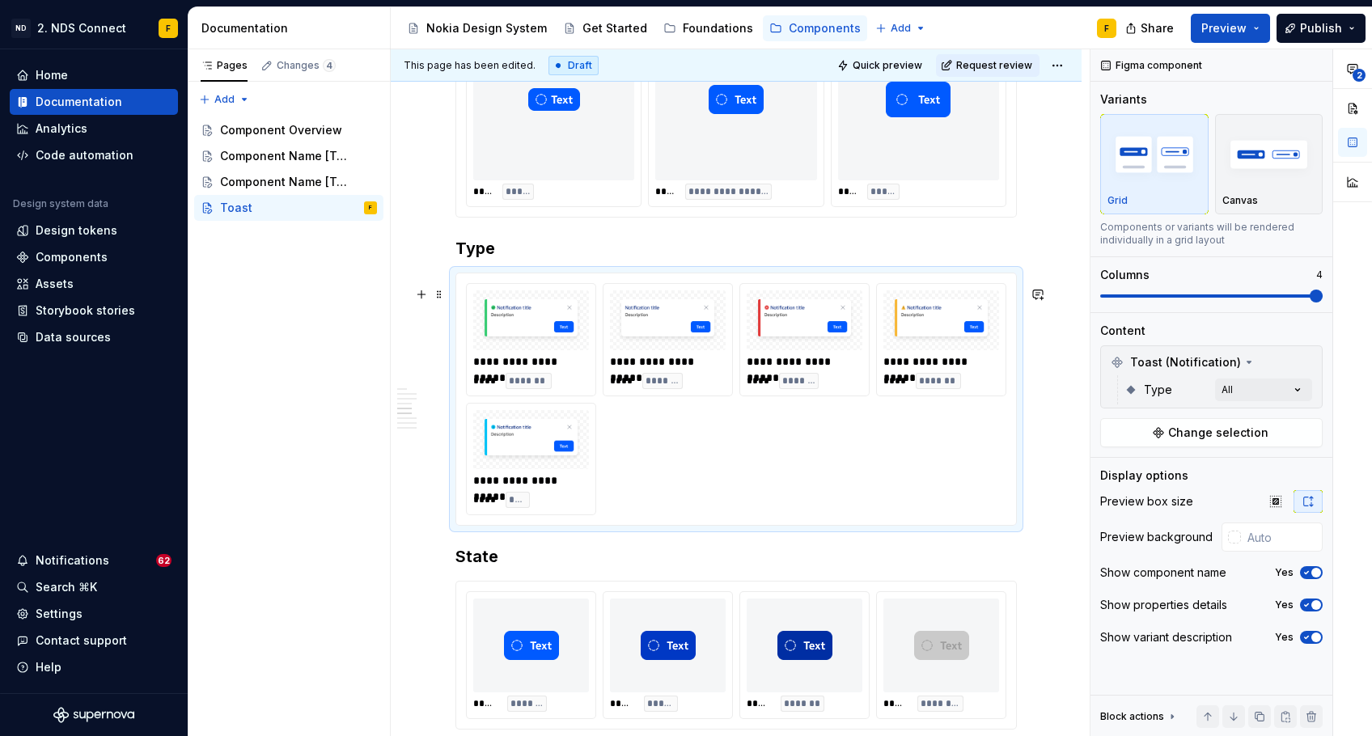
click at [653, 370] on div "**********" at bounding box center [668, 362] width 116 height 16
type textarea "*"
click at [578, 350] on div at bounding box center [531, 319] width 116 height 59
click at [762, 172] on img at bounding box center [736, 99] width 55 height 149
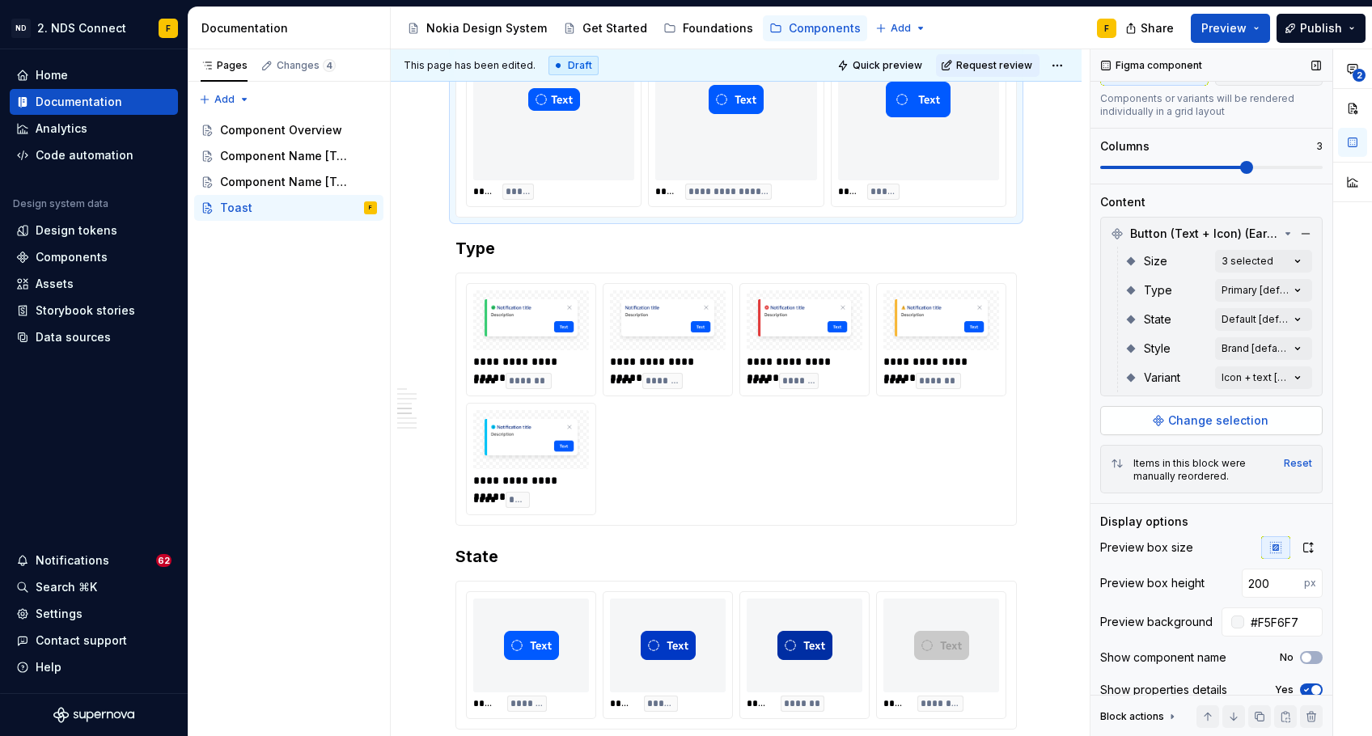
scroll to position [184, 0]
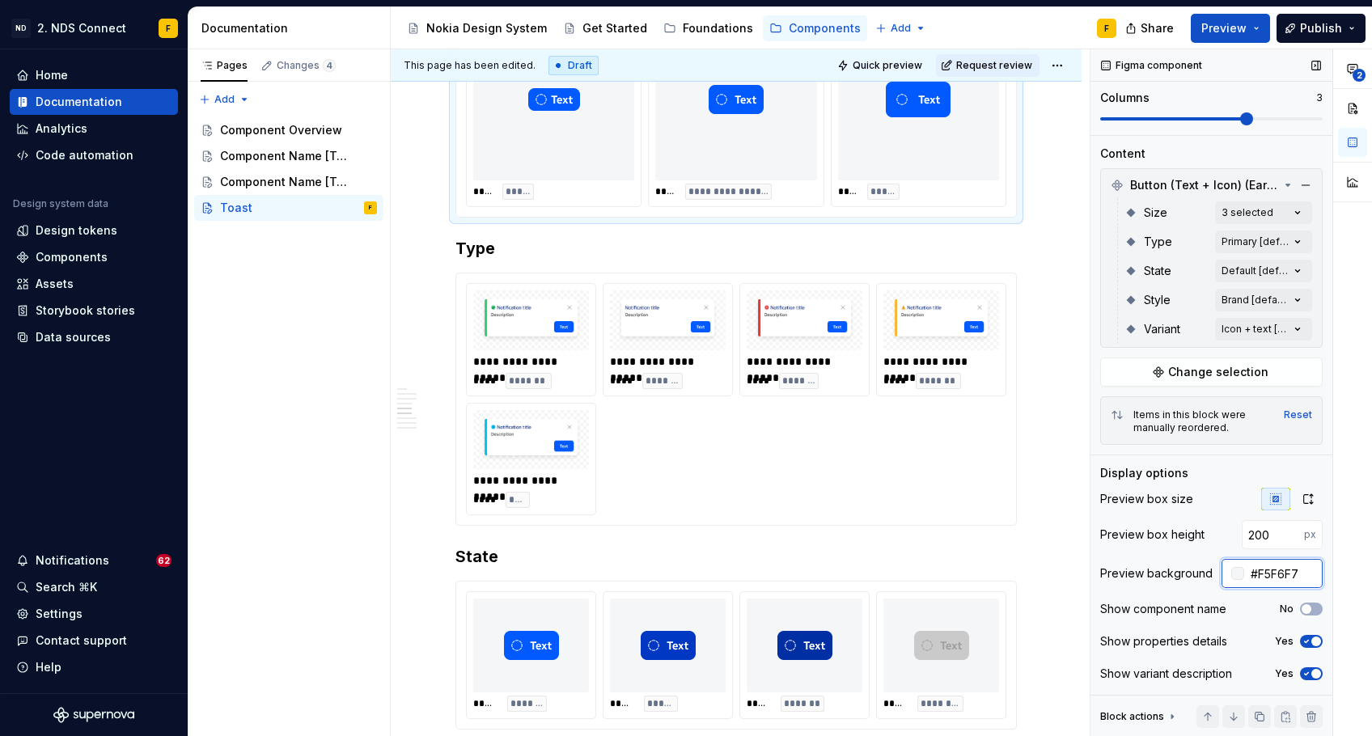
click at [1256, 564] on input "#F5F6F7" at bounding box center [1283, 573] width 78 height 29
click at [1259, 567] on input "#F5F6F7" at bounding box center [1283, 573] width 78 height 29
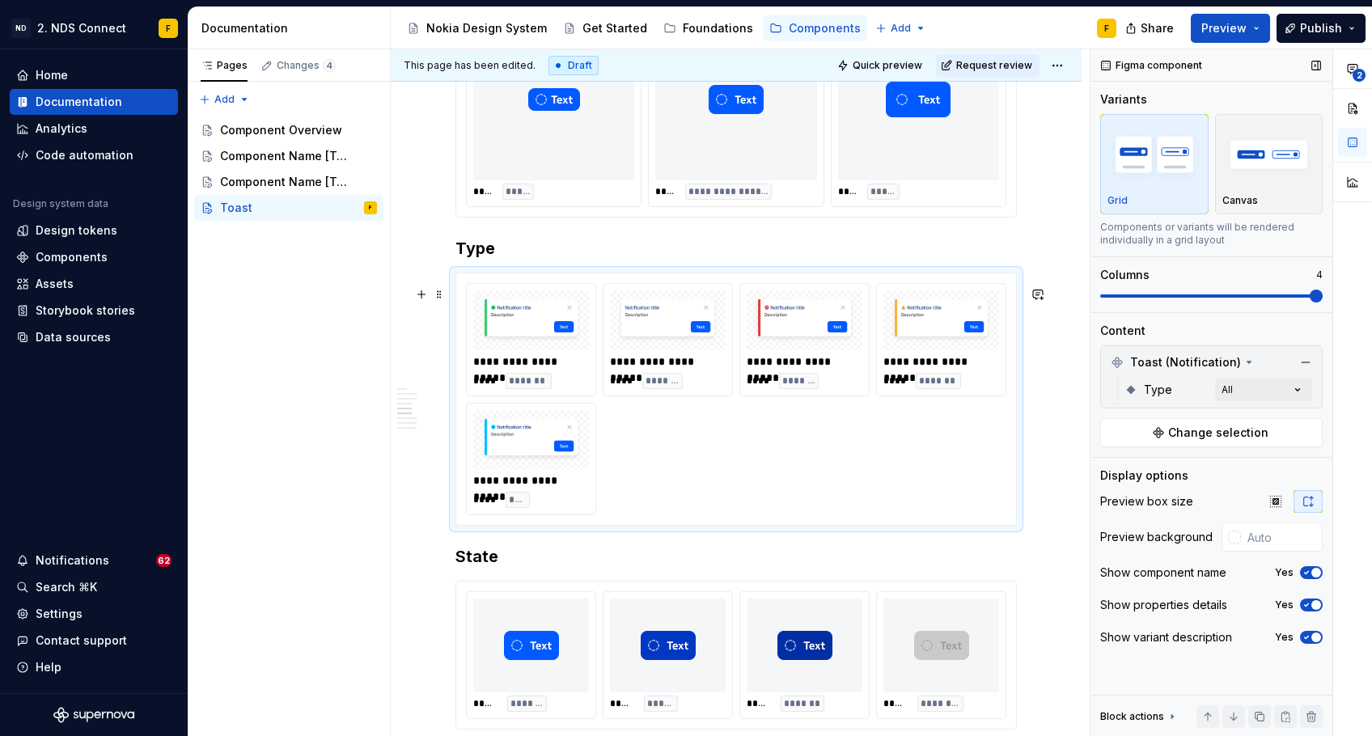
click at [534, 350] on div at bounding box center [531, 319] width 116 height 59
click at [1277, 532] on input "text" at bounding box center [1282, 537] width 82 height 29
paste input "F5F6F7"
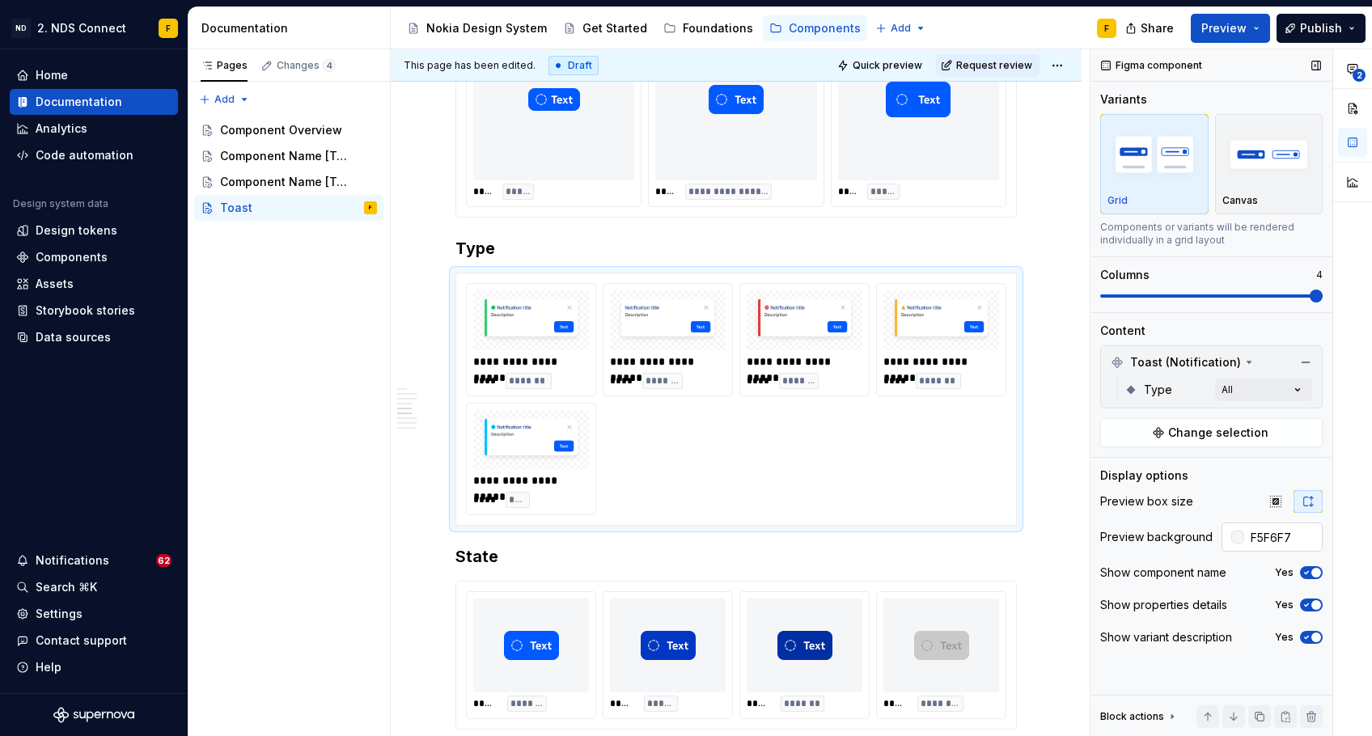
type input "#F5F6F7"
click at [1207, 505] on div "Preview box size" at bounding box center [1211, 501] width 222 height 23
click at [1273, 494] on button "button" at bounding box center [1275, 501] width 29 height 23
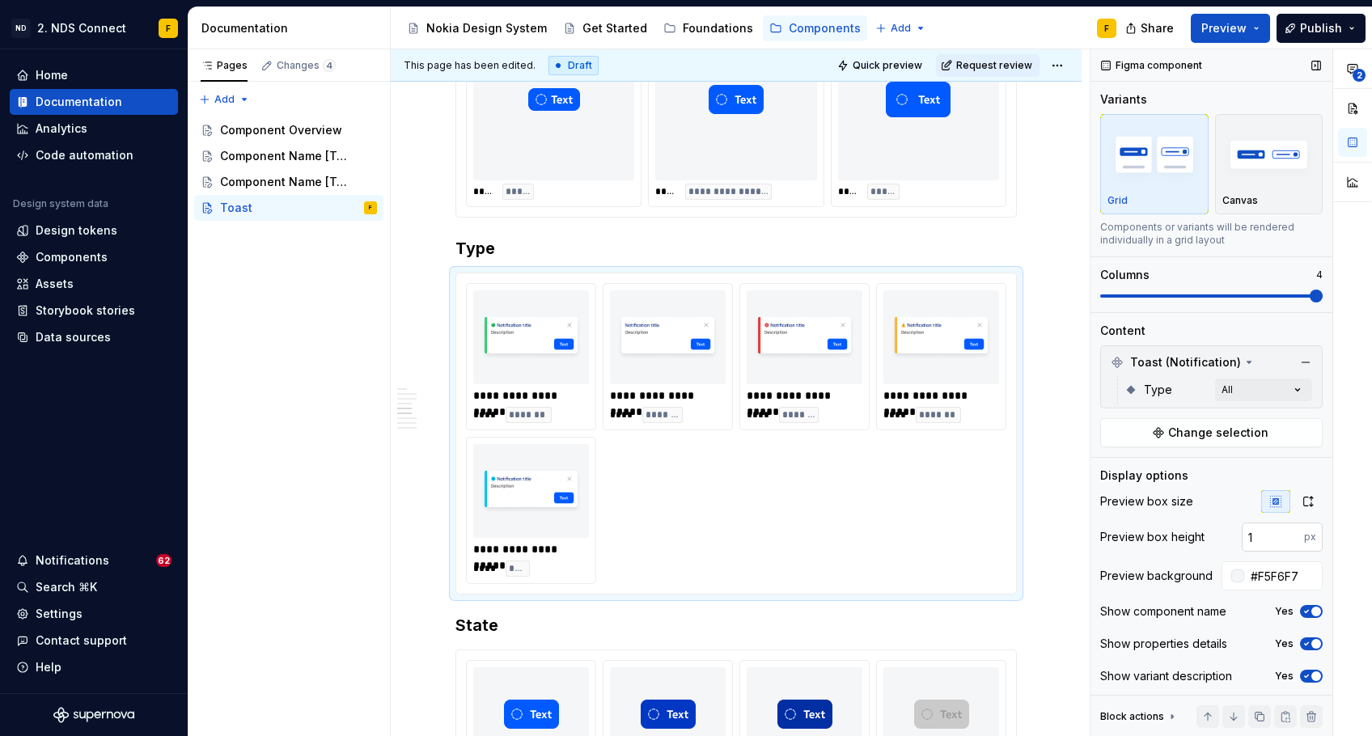
click at [1282, 532] on input "1" at bounding box center [1273, 537] width 62 height 29
click at [1282, 532] on input "2" at bounding box center [1273, 537] width 62 height 29
type input "3"
click at [1282, 532] on input "3" at bounding box center [1273, 537] width 62 height 29
click at [1261, 536] on input "3" at bounding box center [1273, 537] width 62 height 29
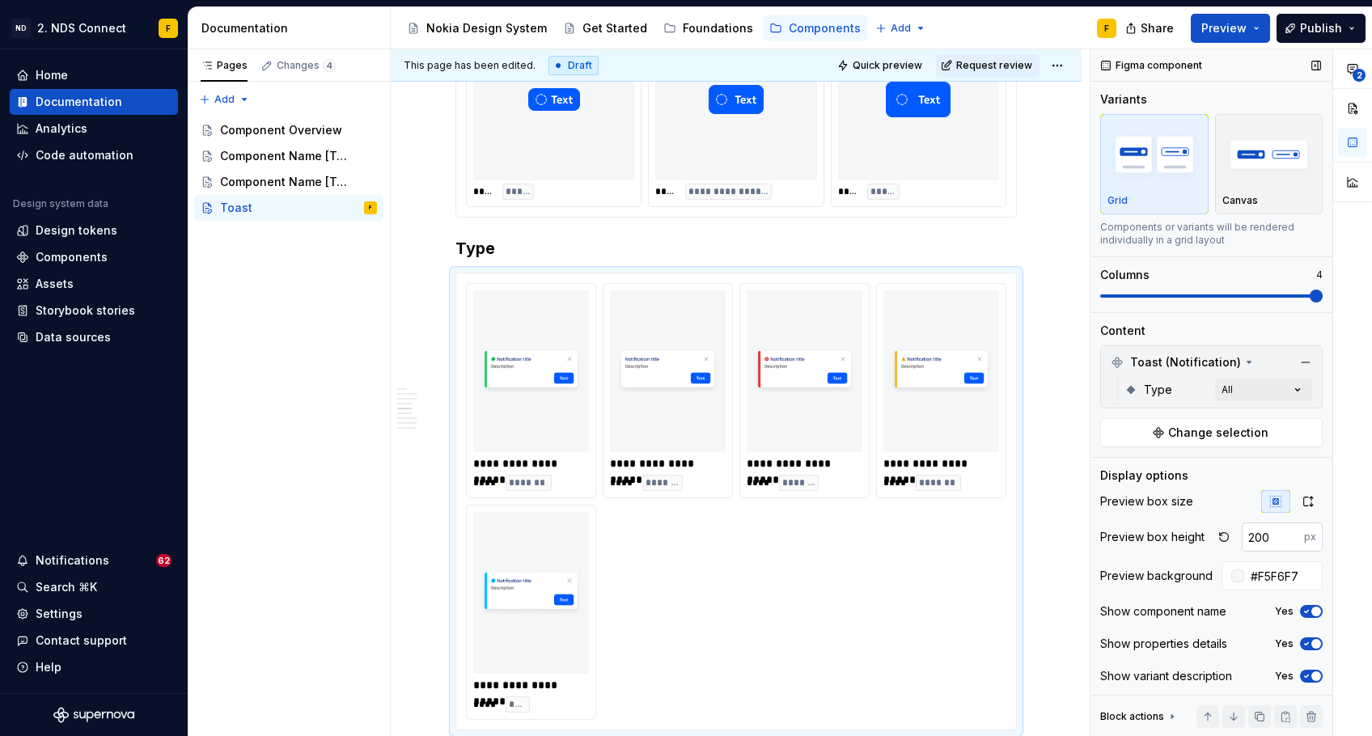
click at [1260, 536] on input "200" at bounding box center [1273, 537] width 62 height 29
click at [1252, 539] on input "200" at bounding box center [1273, 537] width 62 height 29
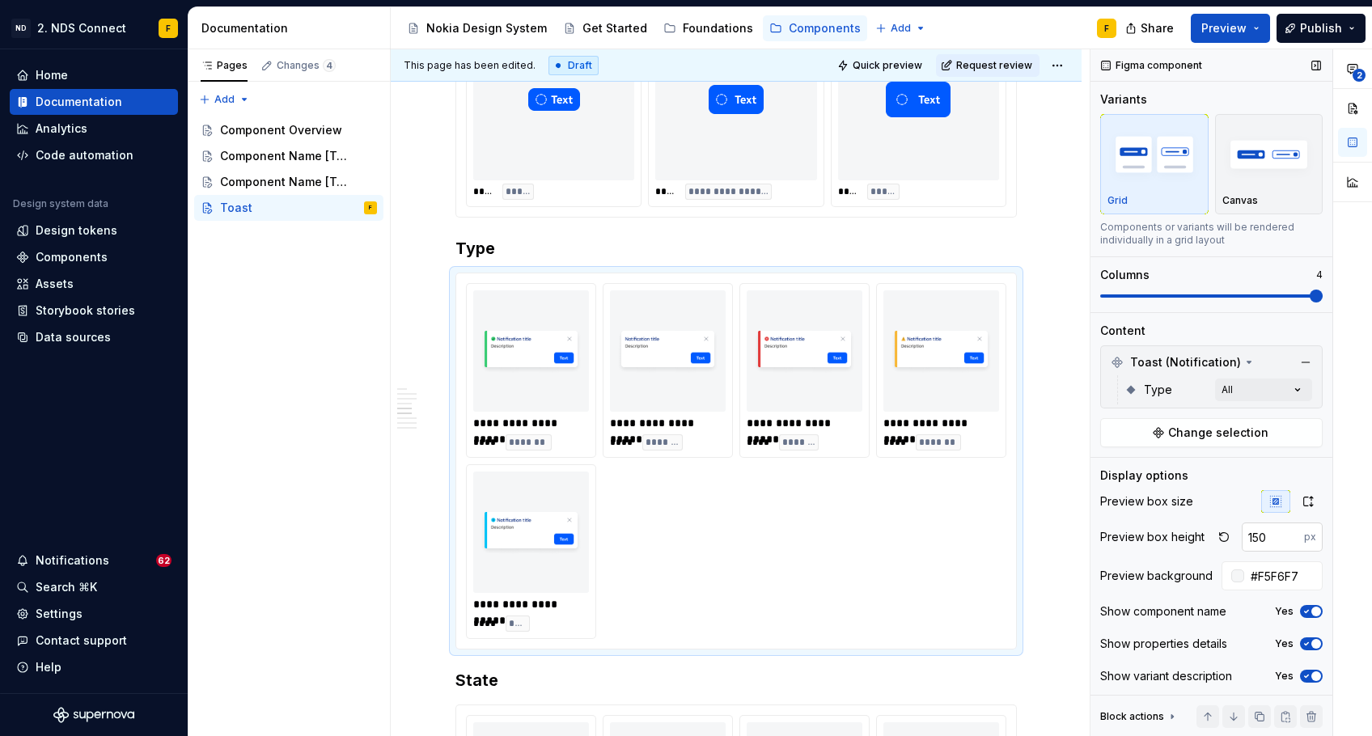
click at [1252, 539] on input "150" at bounding box center [1273, 537] width 62 height 29
type input "100"
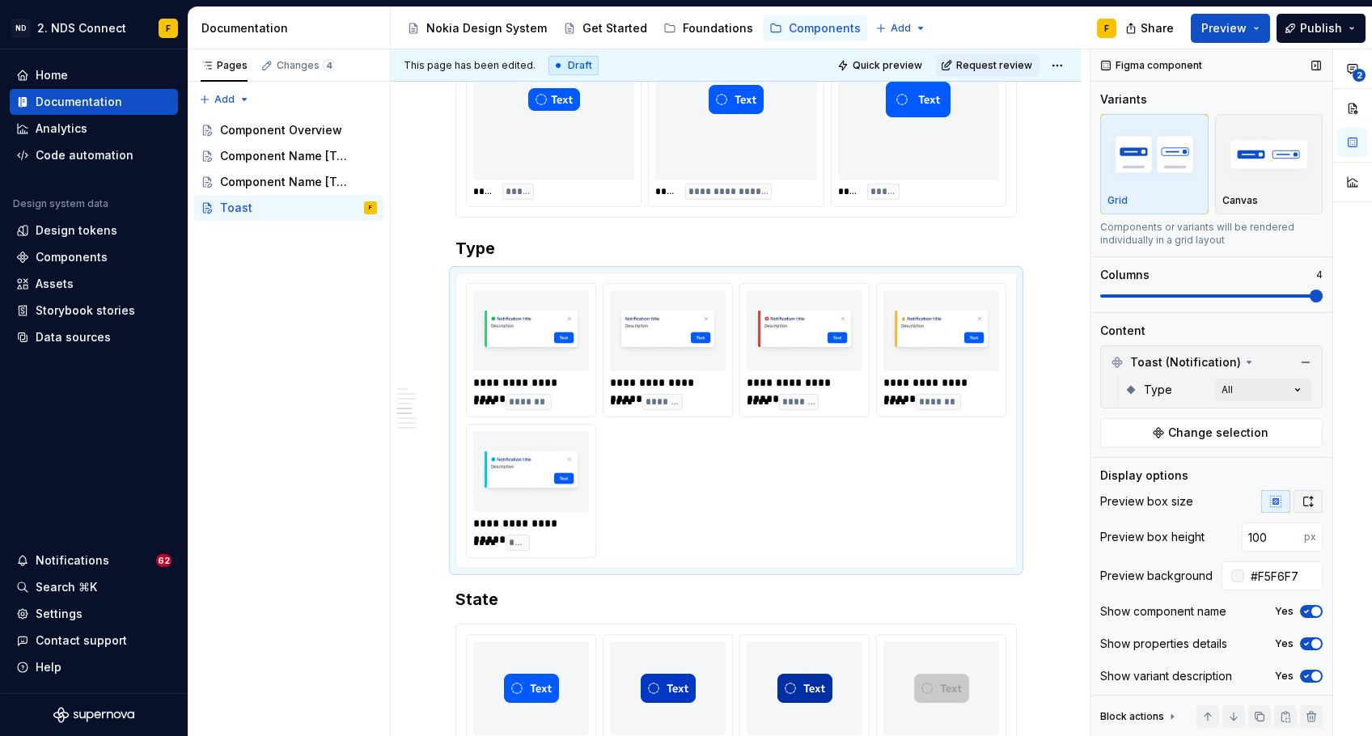
click at [1302, 502] on icon "button" at bounding box center [1308, 501] width 13 height 13
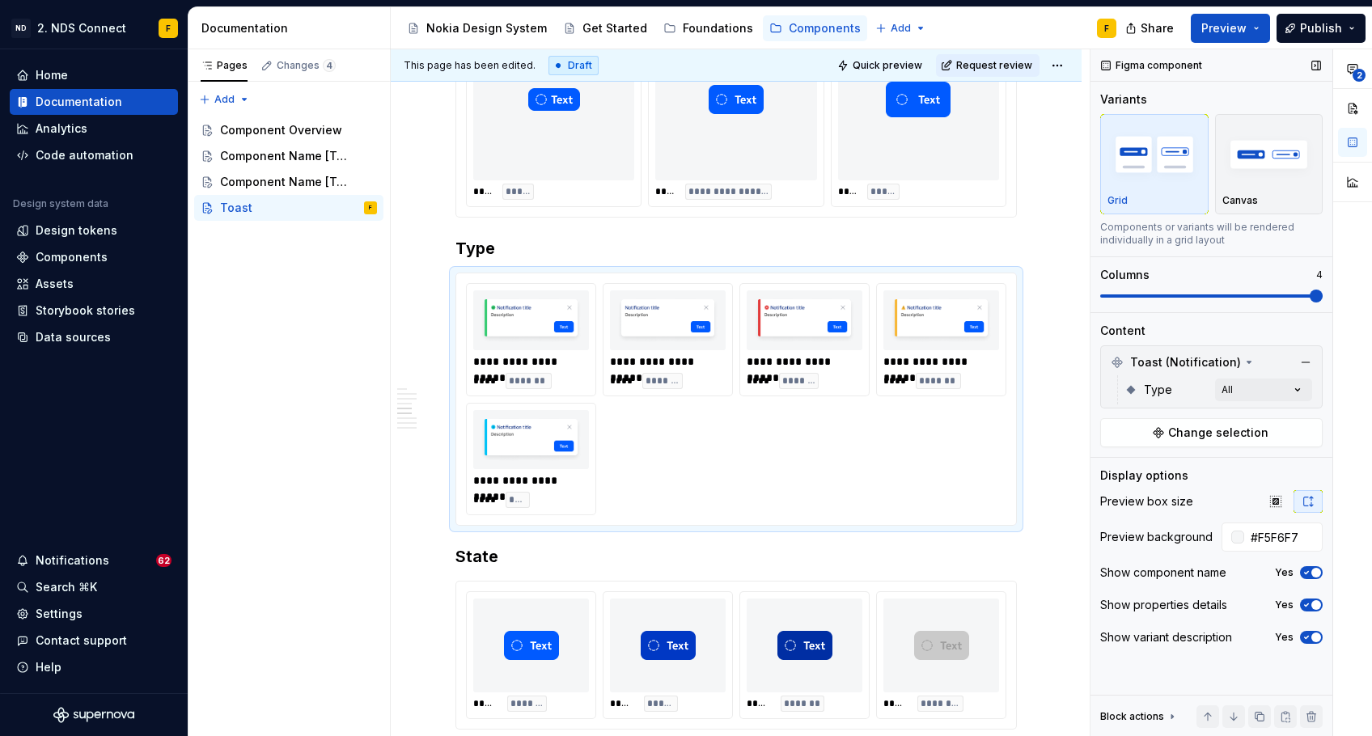
click at [1311, 571] on icon "button" at bounding box center [1306, 573] width 13 height 10
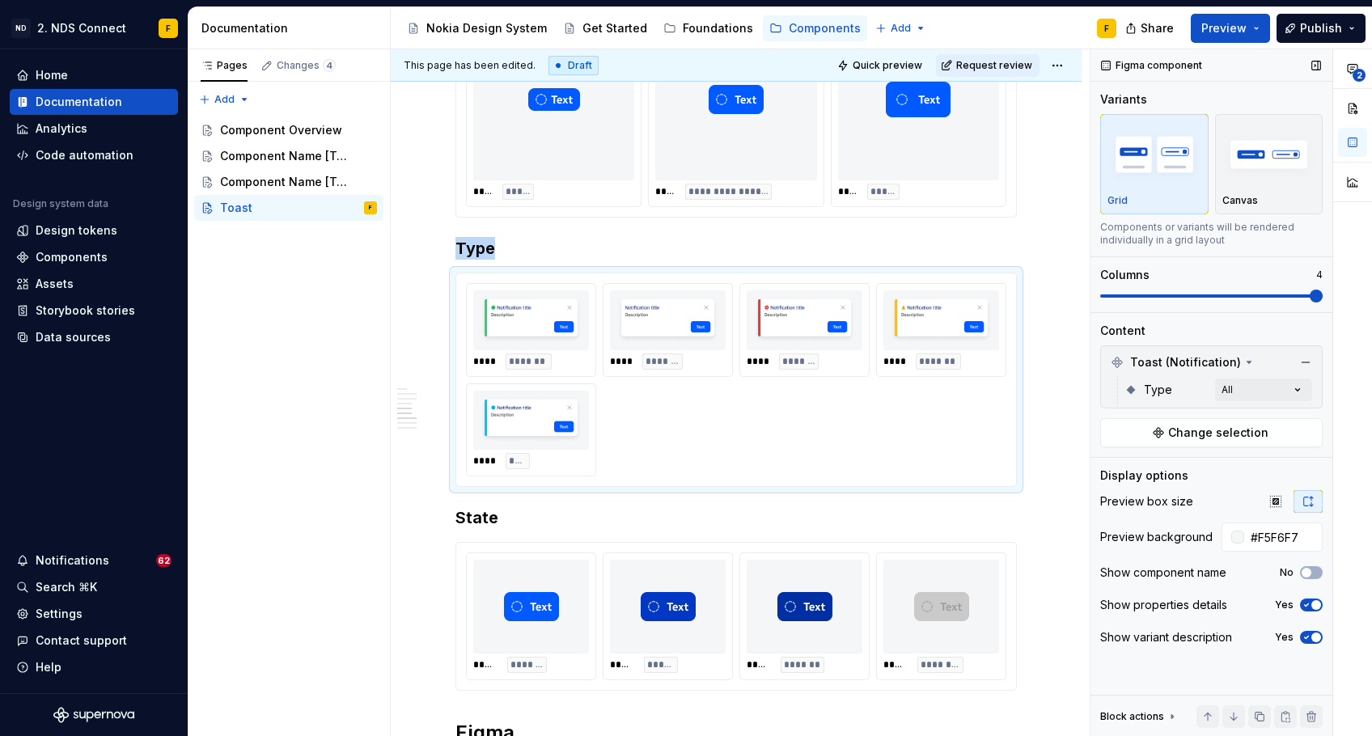
click at [1313, 608] on span "button" at bounding box center [1316, 605] width 10 height 10
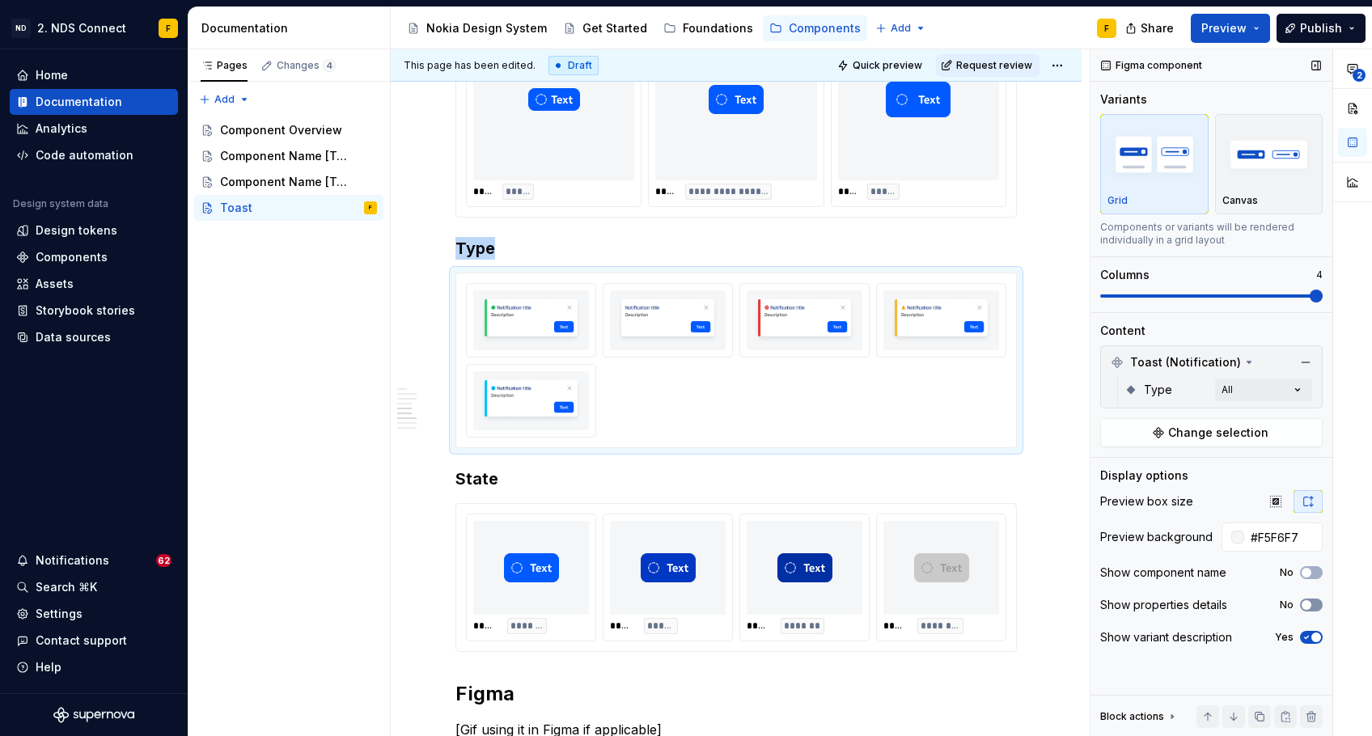
click at [1313, 608] on button "No" at bounding box center [1311, 605] width 23 height 13
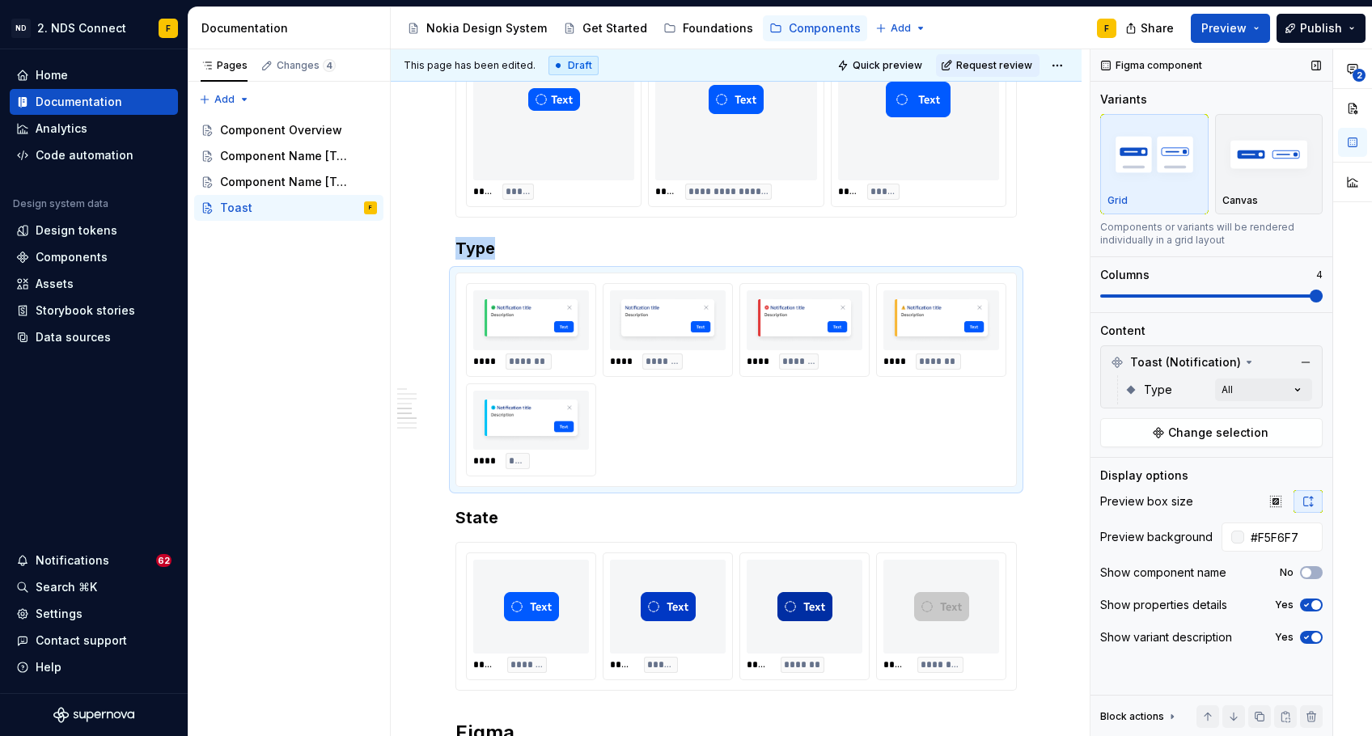
click at [1313, 636] on span "button" at bounding box center [1316, 638] width 10 height 10
click at [1313, 636] on button "No" at bounding box center [1311, 637] width 23 height 13
click at [1313, 636] on span "button" at bounding box center [1316, 638] width 10 height 10
click at [1313, 636] on button "No" at bounding box center [1311, 637] width 23 height 13
click at [803, 529] on h3 "State" at bounding box center [735, 517] width 561 height 23
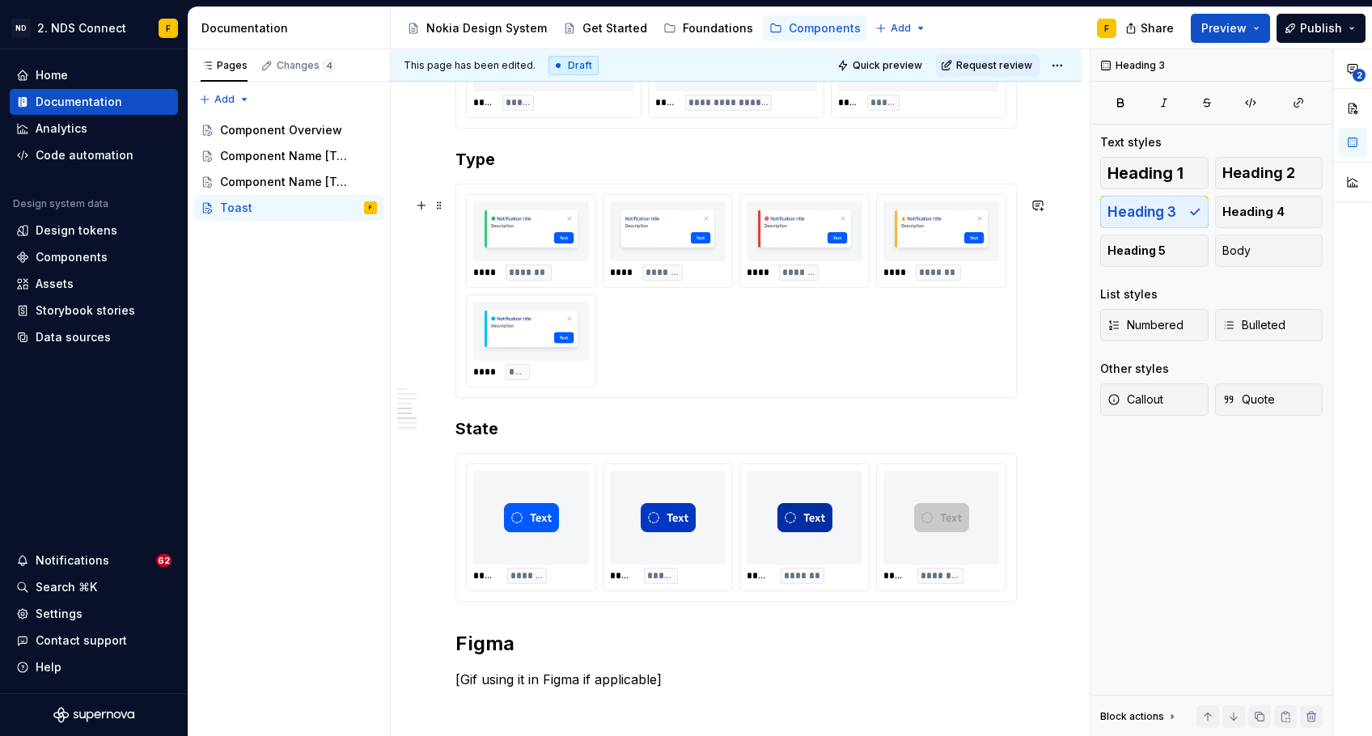
scroll to position [1835, 0]
click at [525, 439] on h3 "State" at bounding box center [735, 427] width 561 height 23
click at [420, 444] on button "button" at bounding box center [421, 441] width 23 height 23
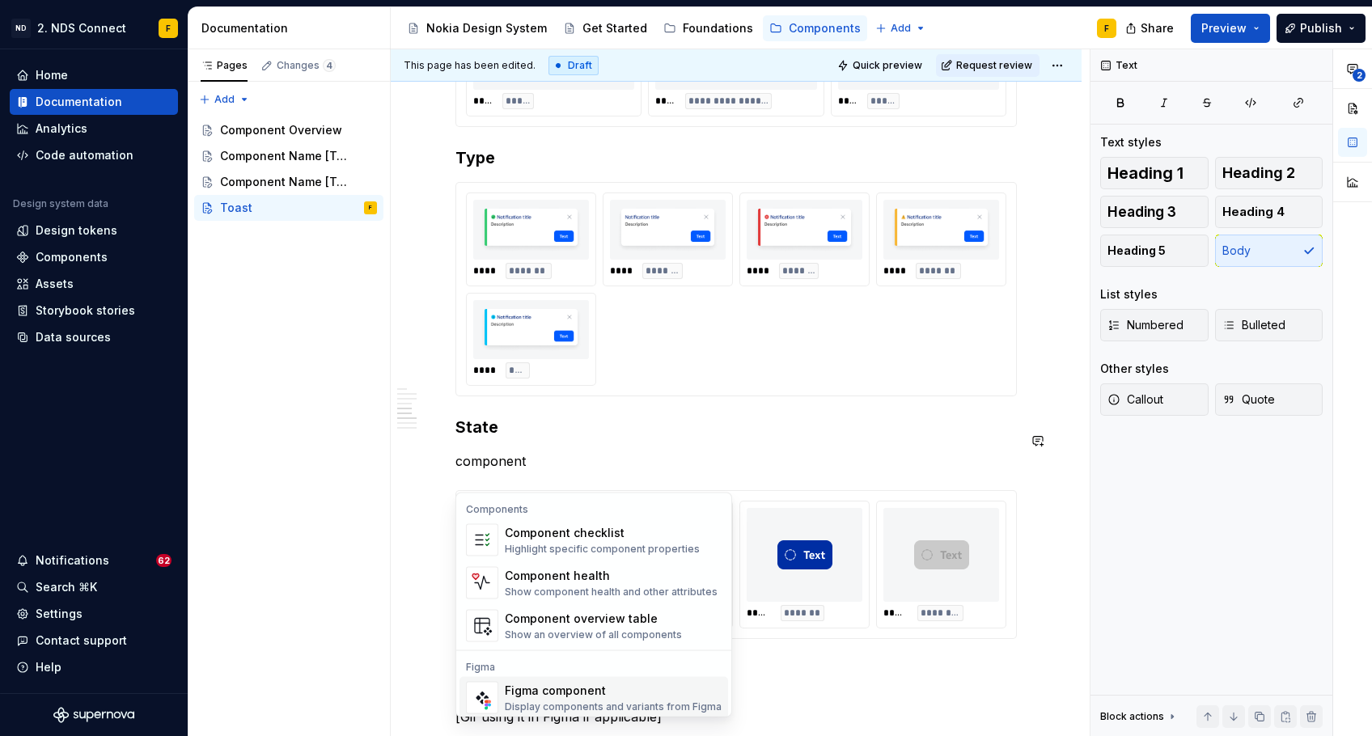
click at [547, 683] on div "Figma component" at bounding box center [613, 691] width 217 height 16
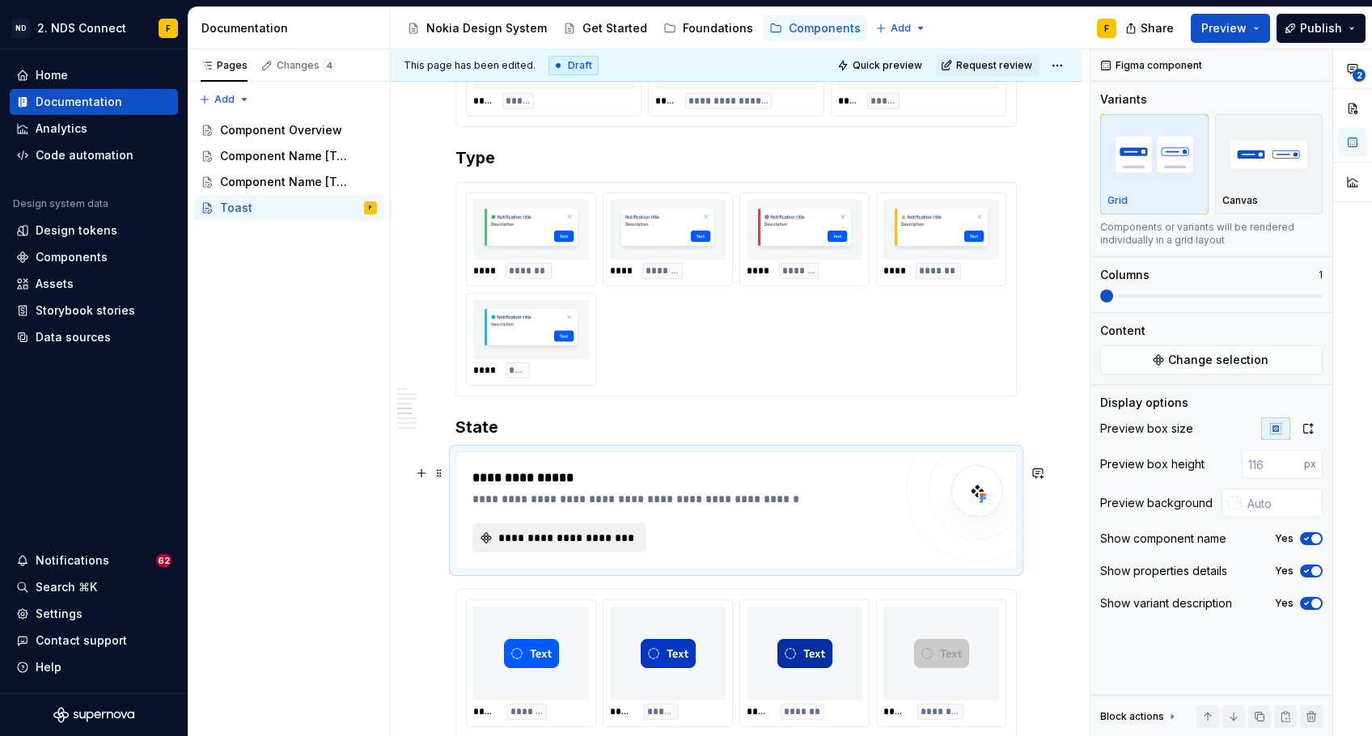
click at [552, 544] on span "**********" at bounding box center [566, 538] width 140 height 16
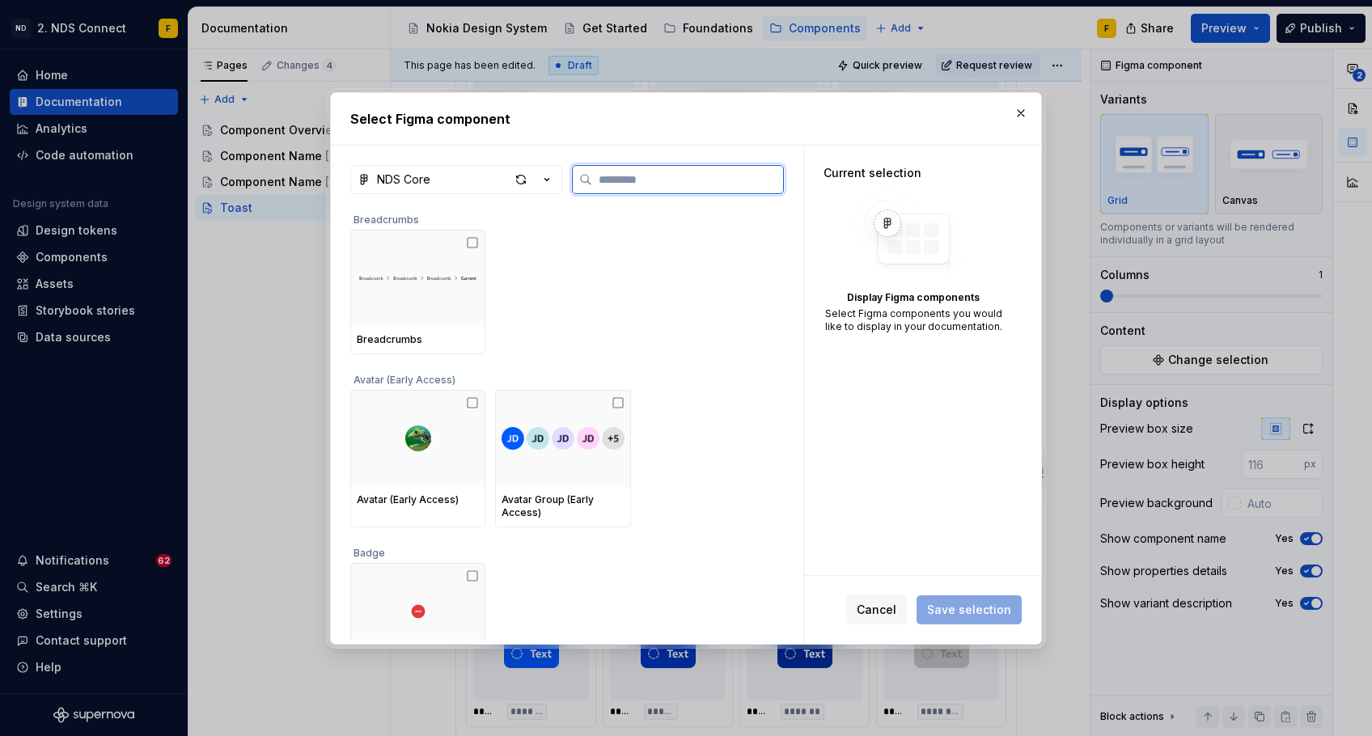
type textarea "*"
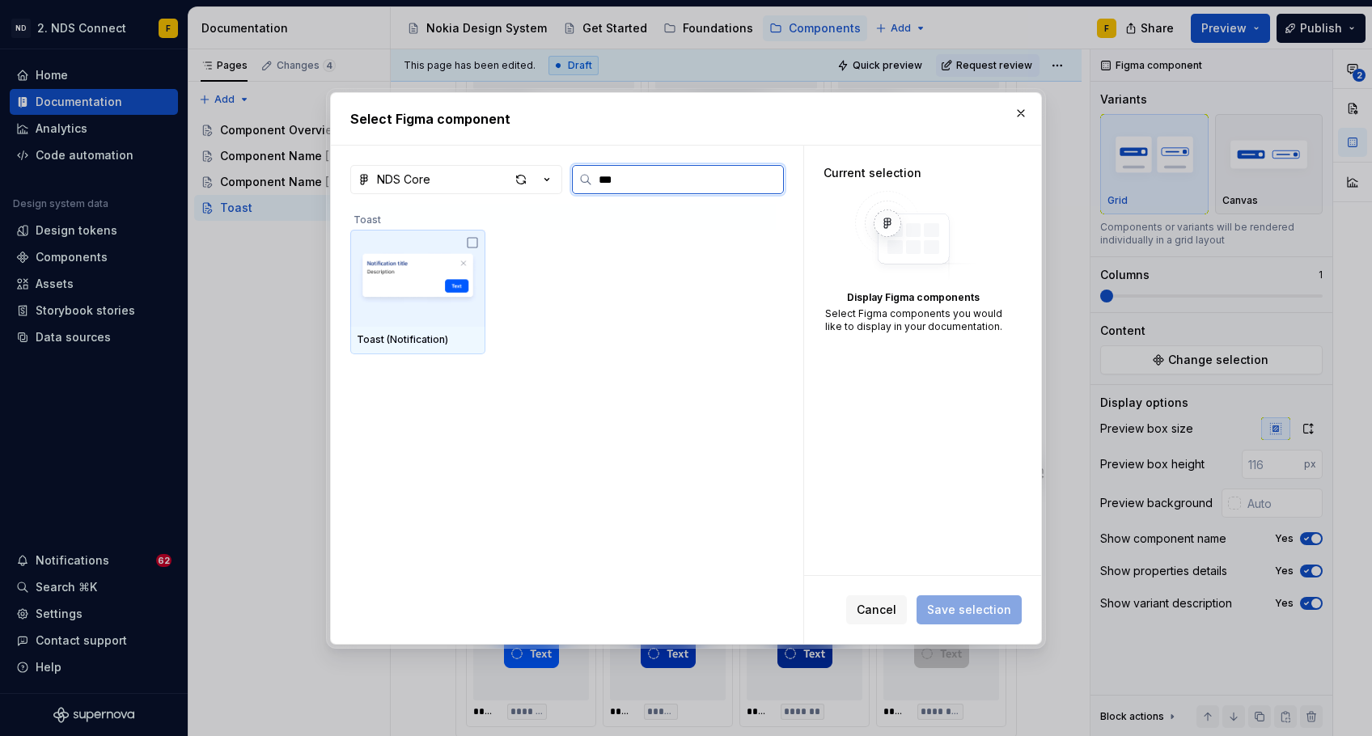
type input "****"
click at [469, 244] on icon at bounding box center [472, 242] width 13 height 13
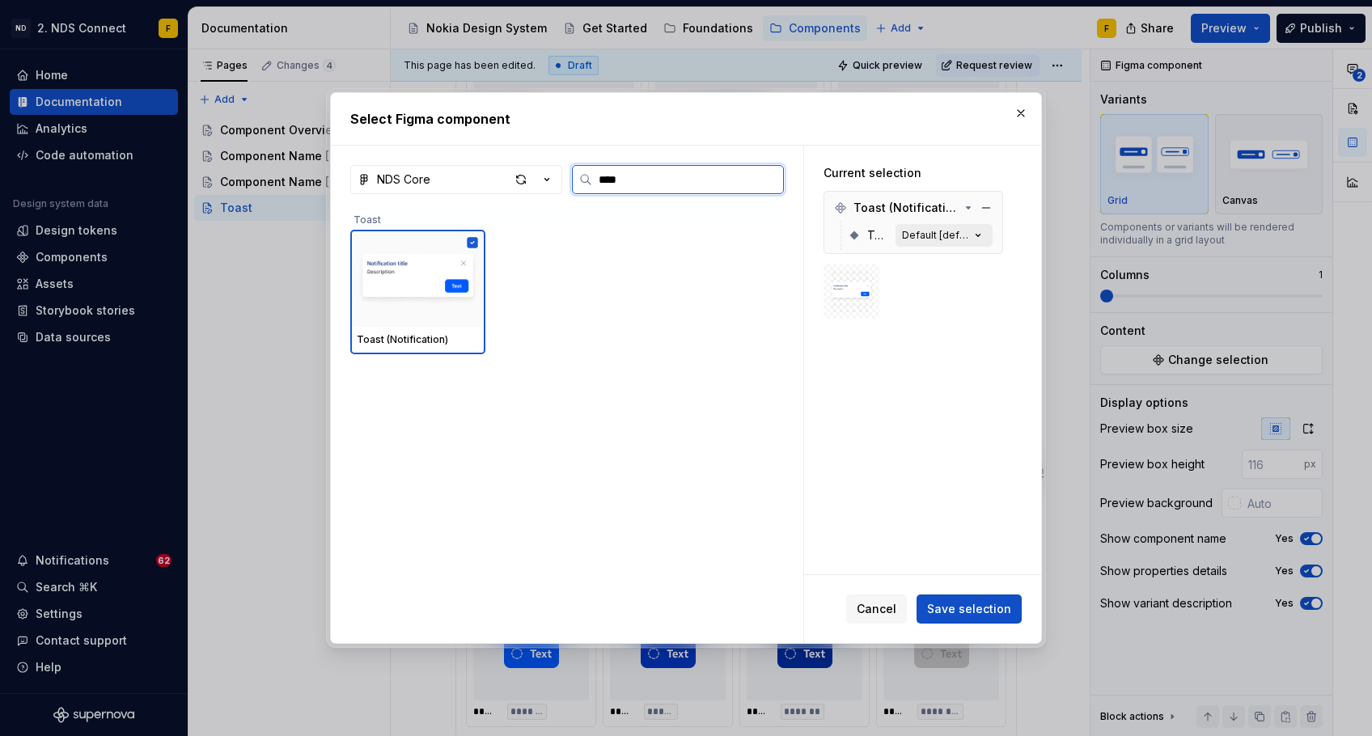
click at [967, 239] on div "Default [default]" at bounding box center [936, 235] width 68 height 13
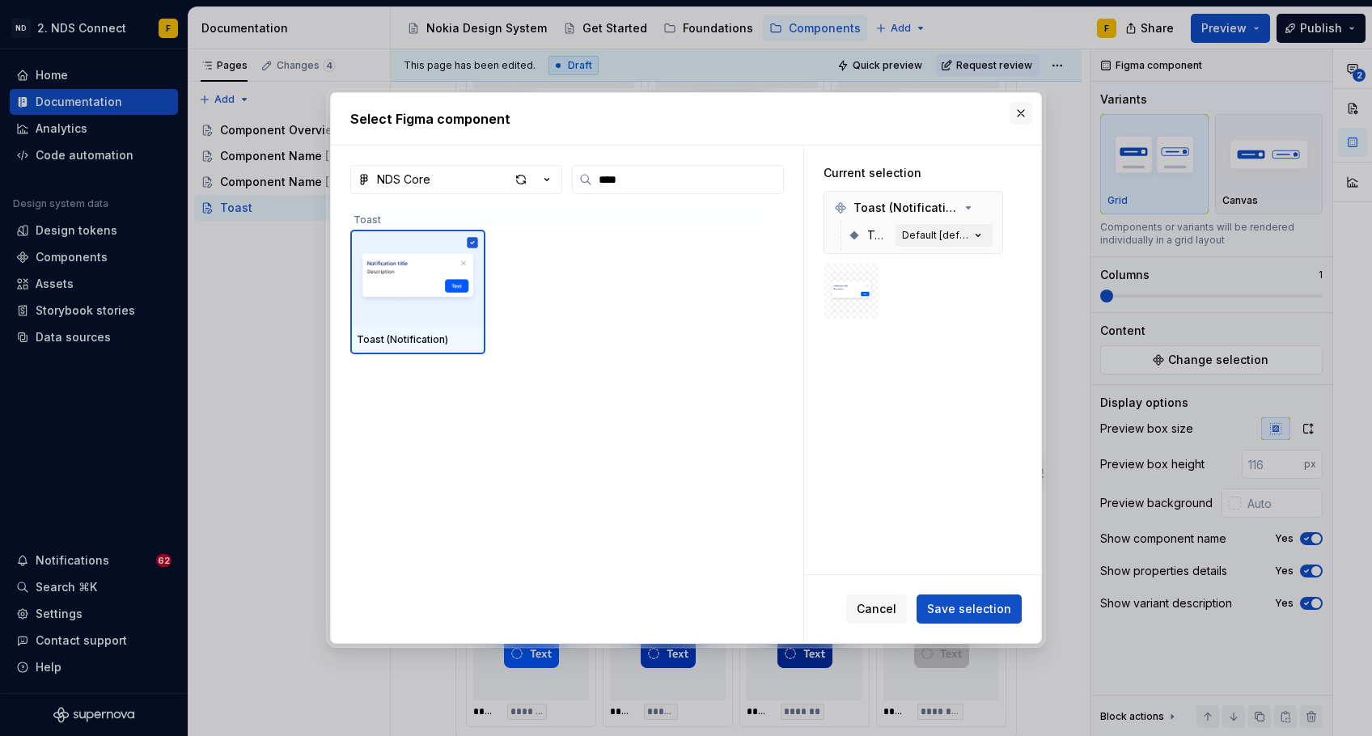
click at [1022, 114] on button "button" at bounding box center [1021, 113] width 23 height 23
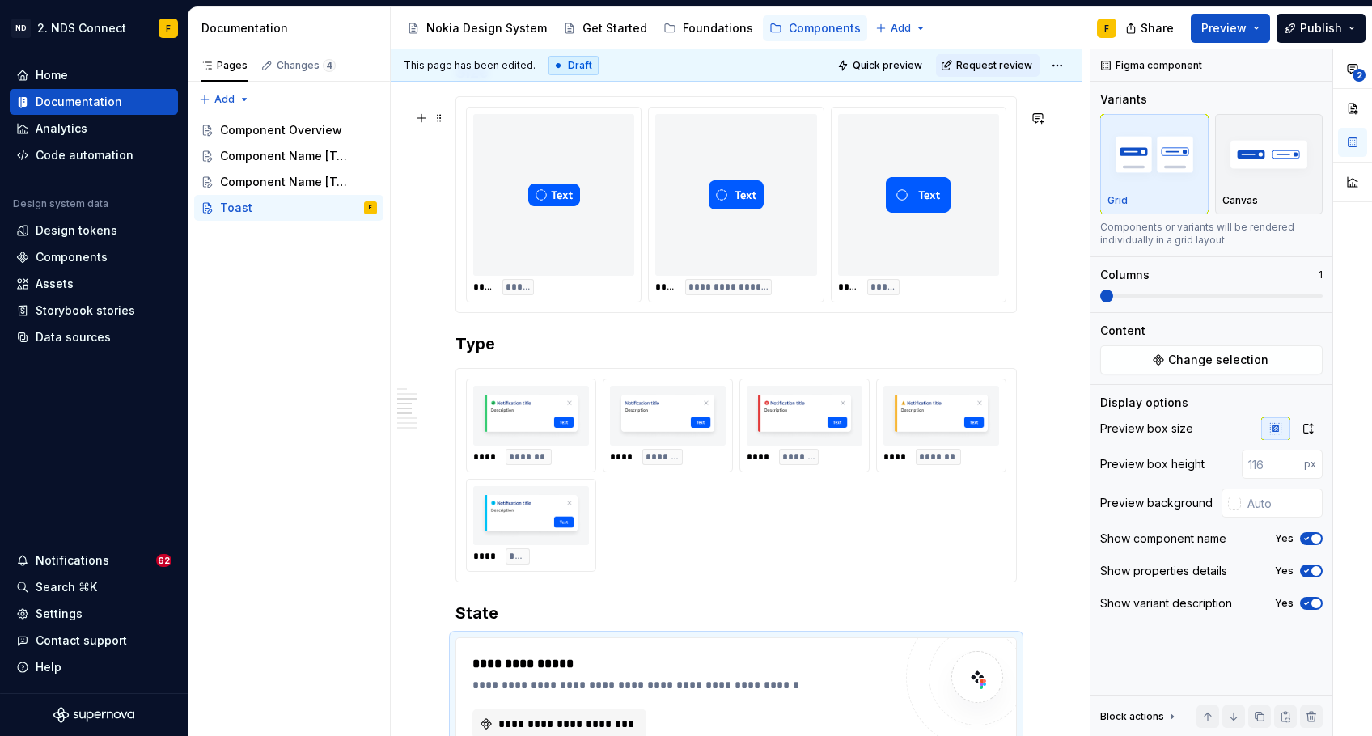
scroll to position [1650, 0]
click at [599, 290] on div "**** *****" at bounding box center [554, 204] width 174 height 194
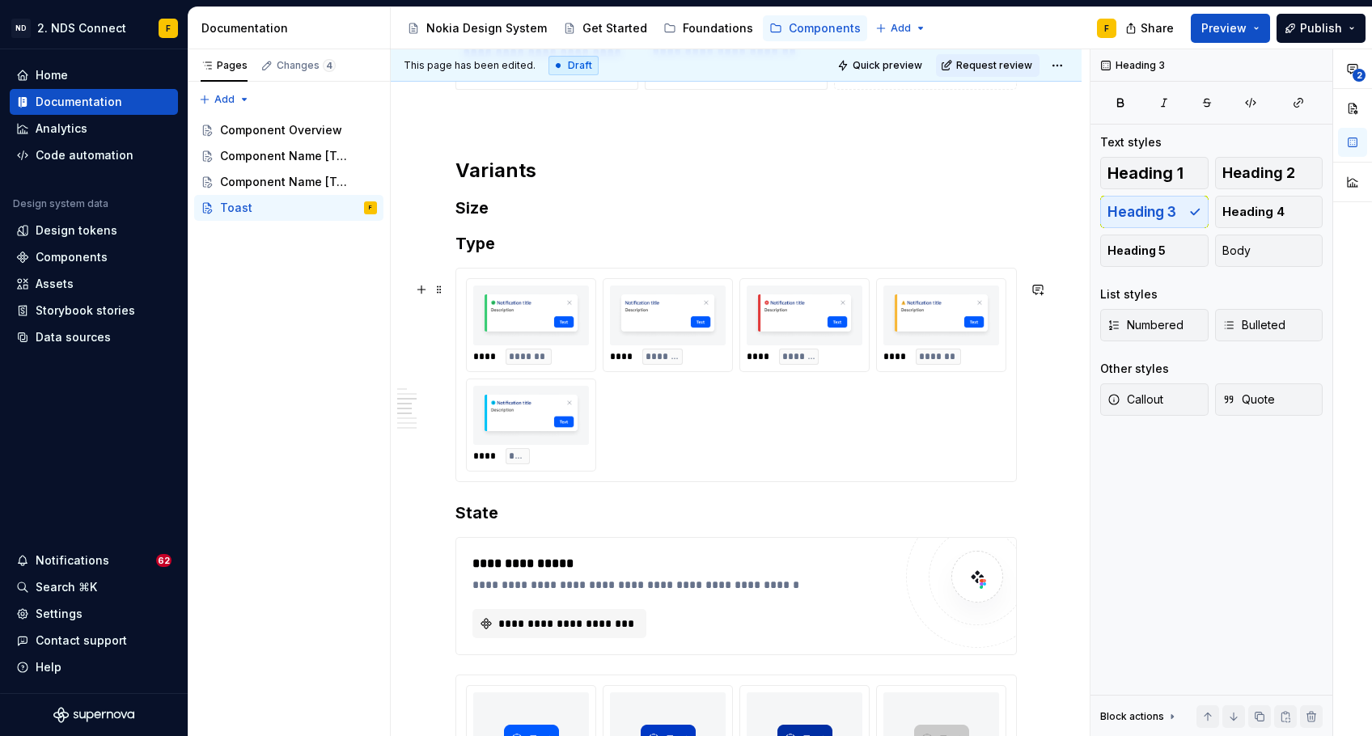
scroll to position [1508, 0]
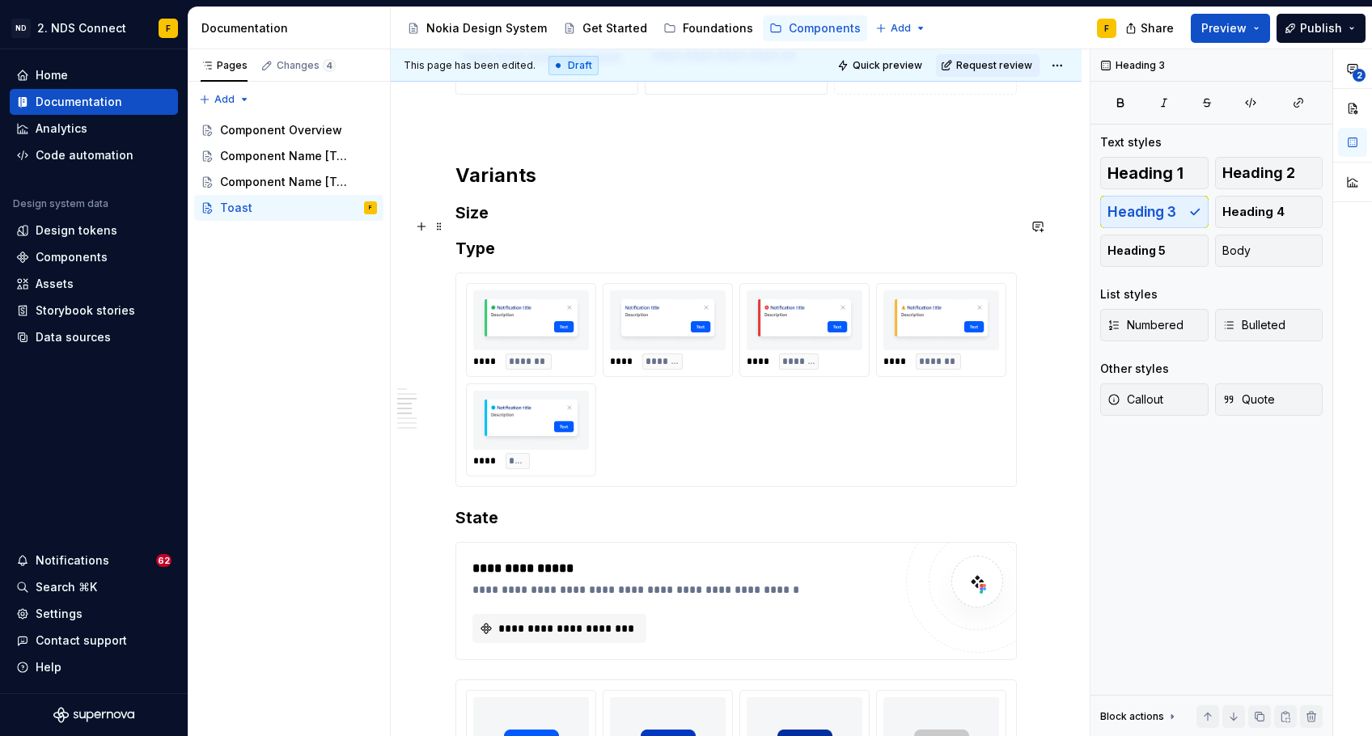
click at [513, 224] on h3 "Size" at bounding box center [735, 212] width 561 height 23
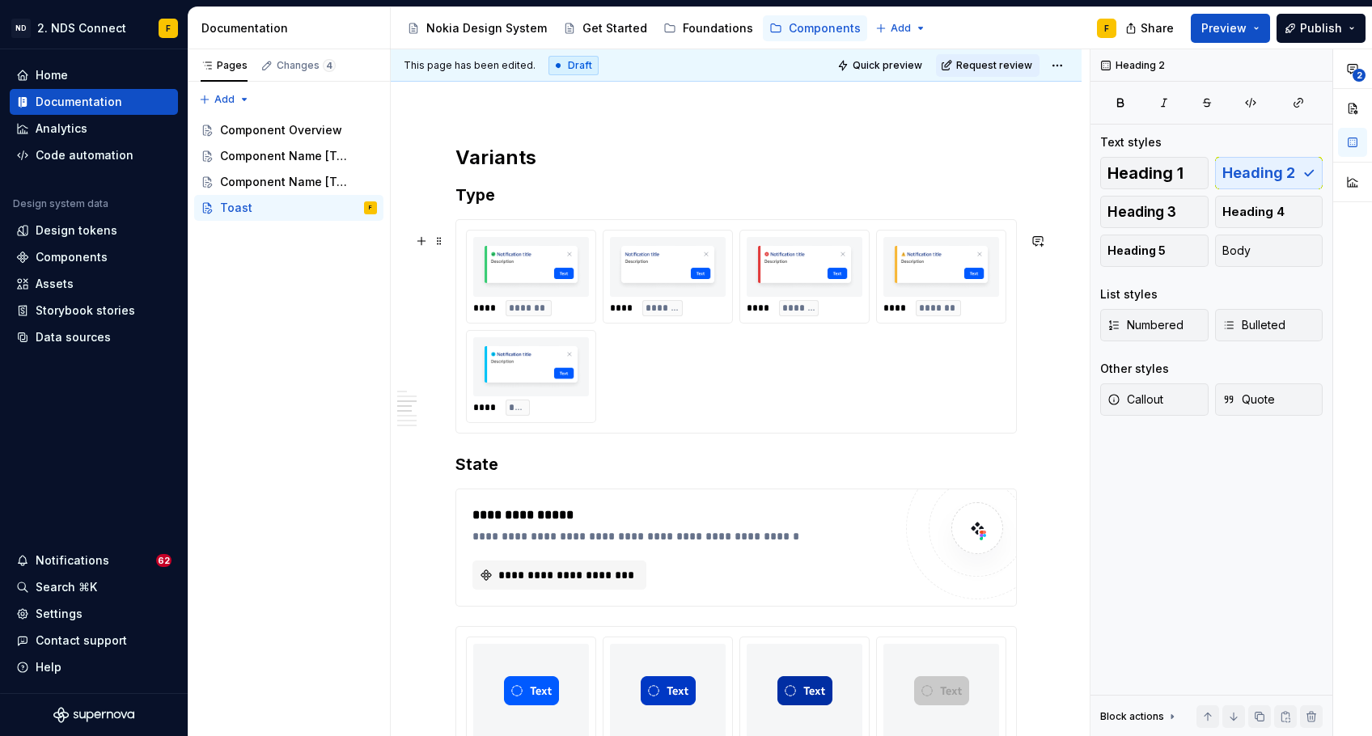
scroll to position [1527, 0]
click at [621, 511] on div "**********" at bounding box center [736, 547] width 560 height 117
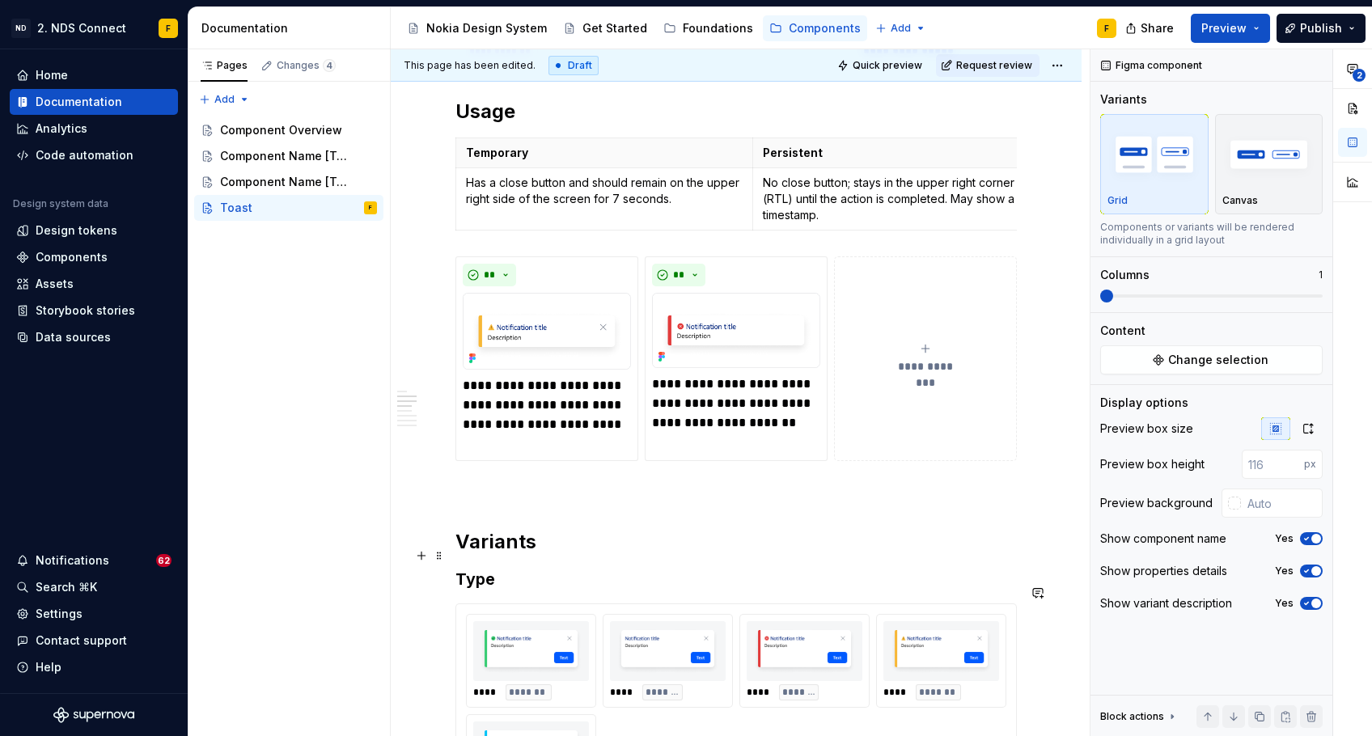
scroll to position [1129, 0]
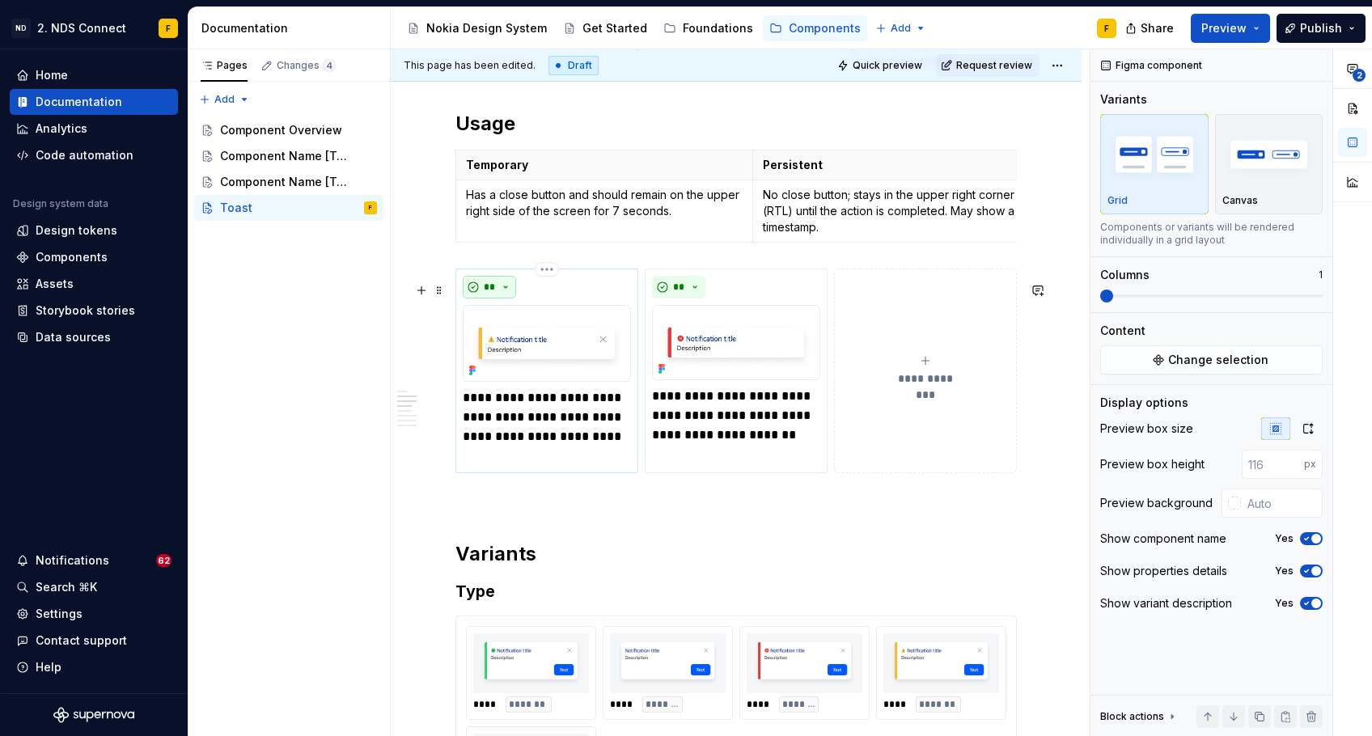
click at [506, 299] on button "**" at bounding box center [489, 287] width 53 height 23
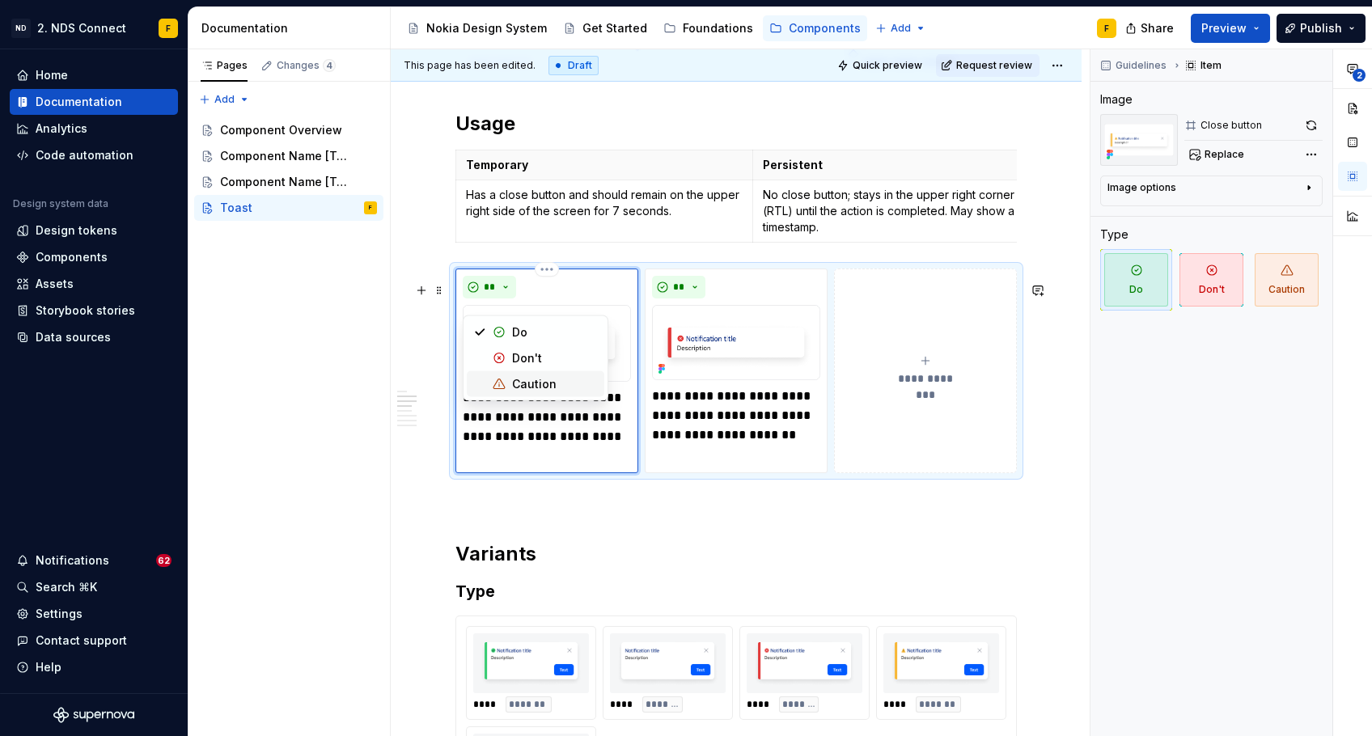
click at [519, 384] on div "Caution" at bounding box center [534, 384] width 44 height 16
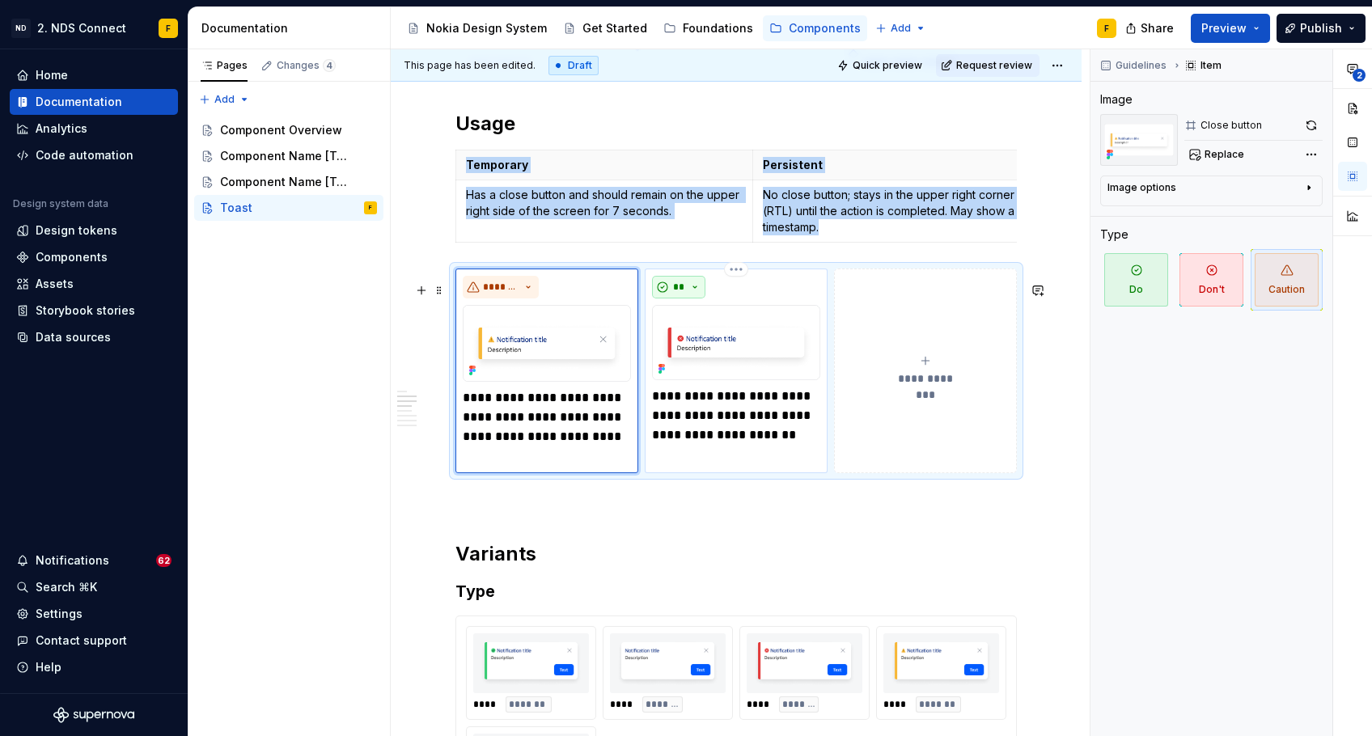
click at [689, 299] on button "**" at bounding box center [678, 287] width 53 height 23
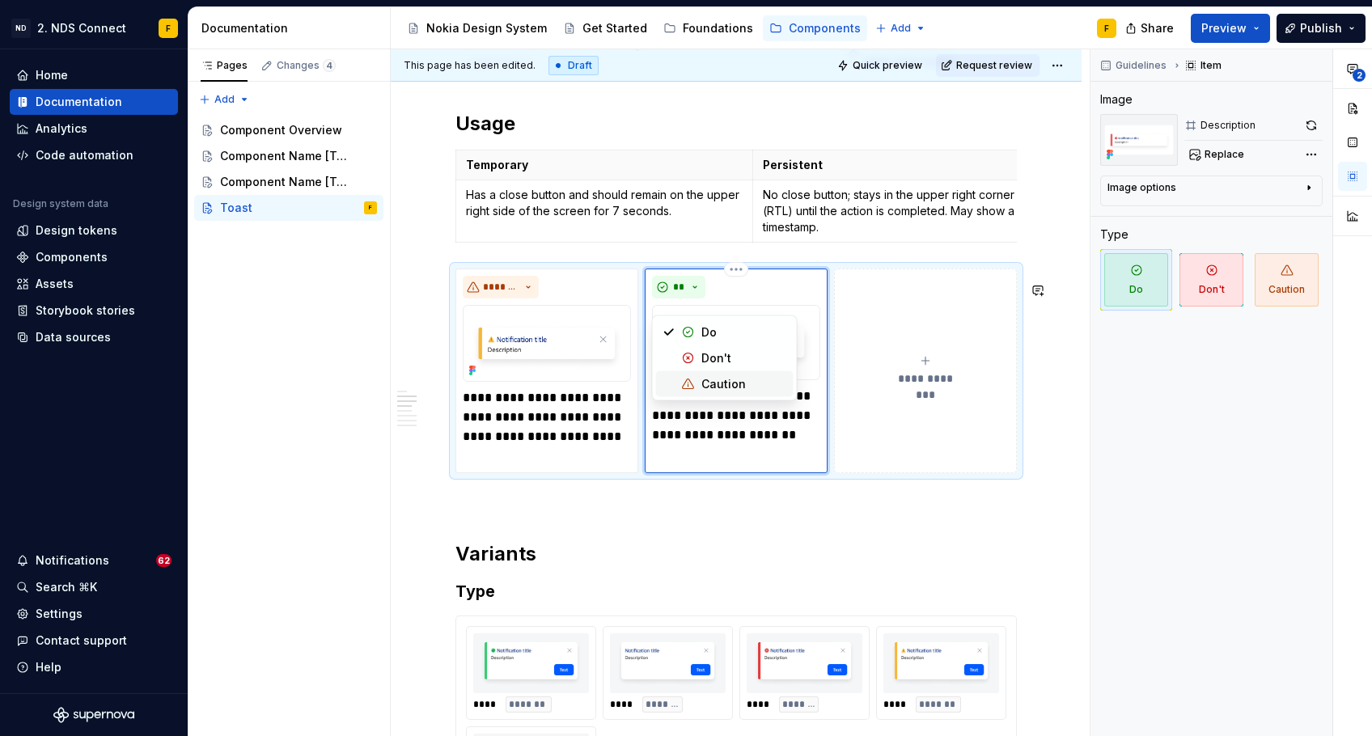
click at [688, 380] on div "Suggestions" at bounding box center [688, 384] width 13 height 13
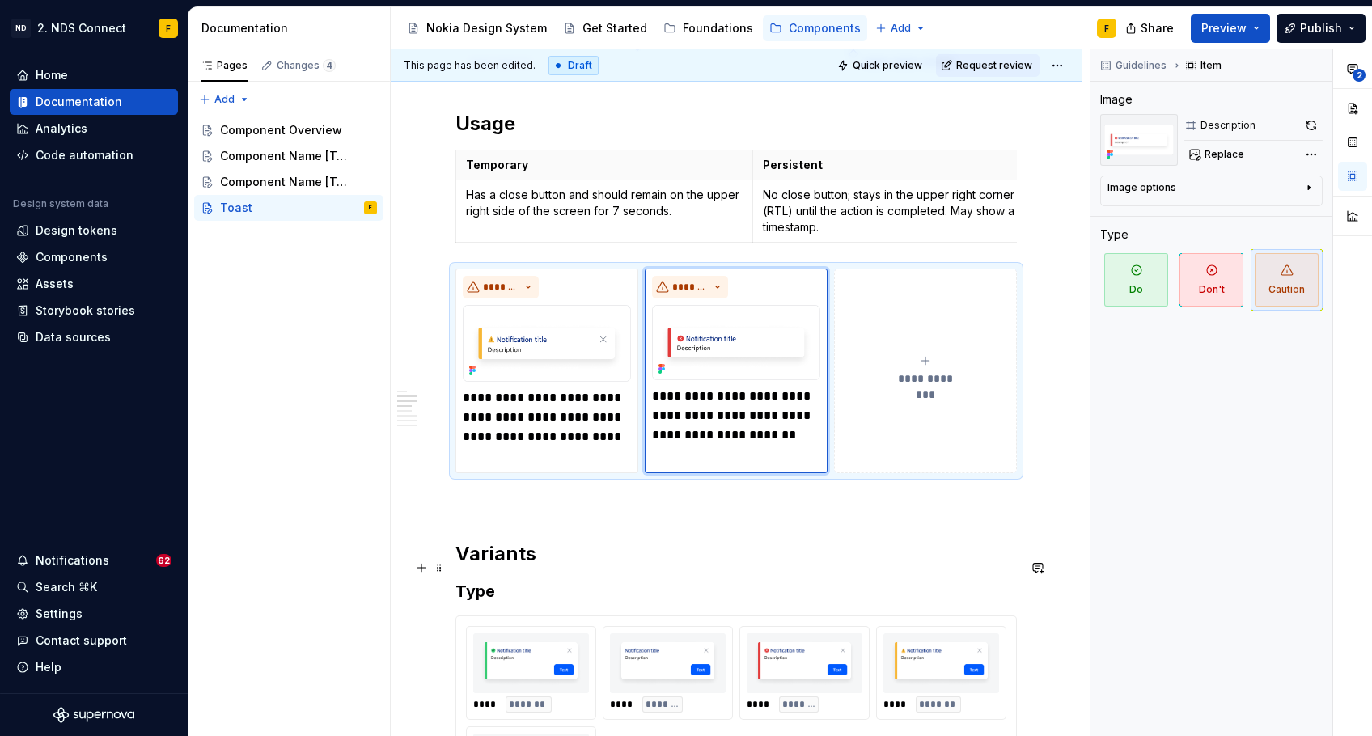
click at [699, 567] on h2 "Variants" at bounding box center [735, 554] width 561 height 26
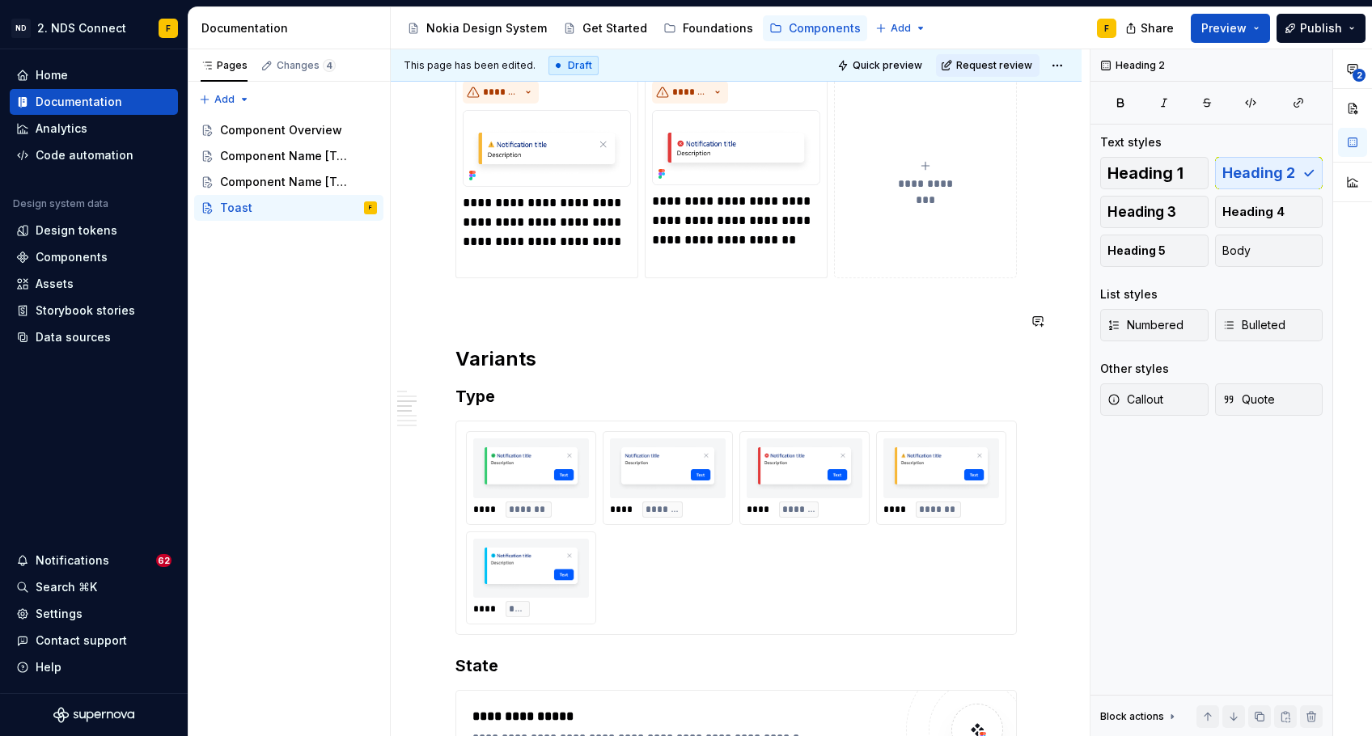
scroll to position [1285, 0]
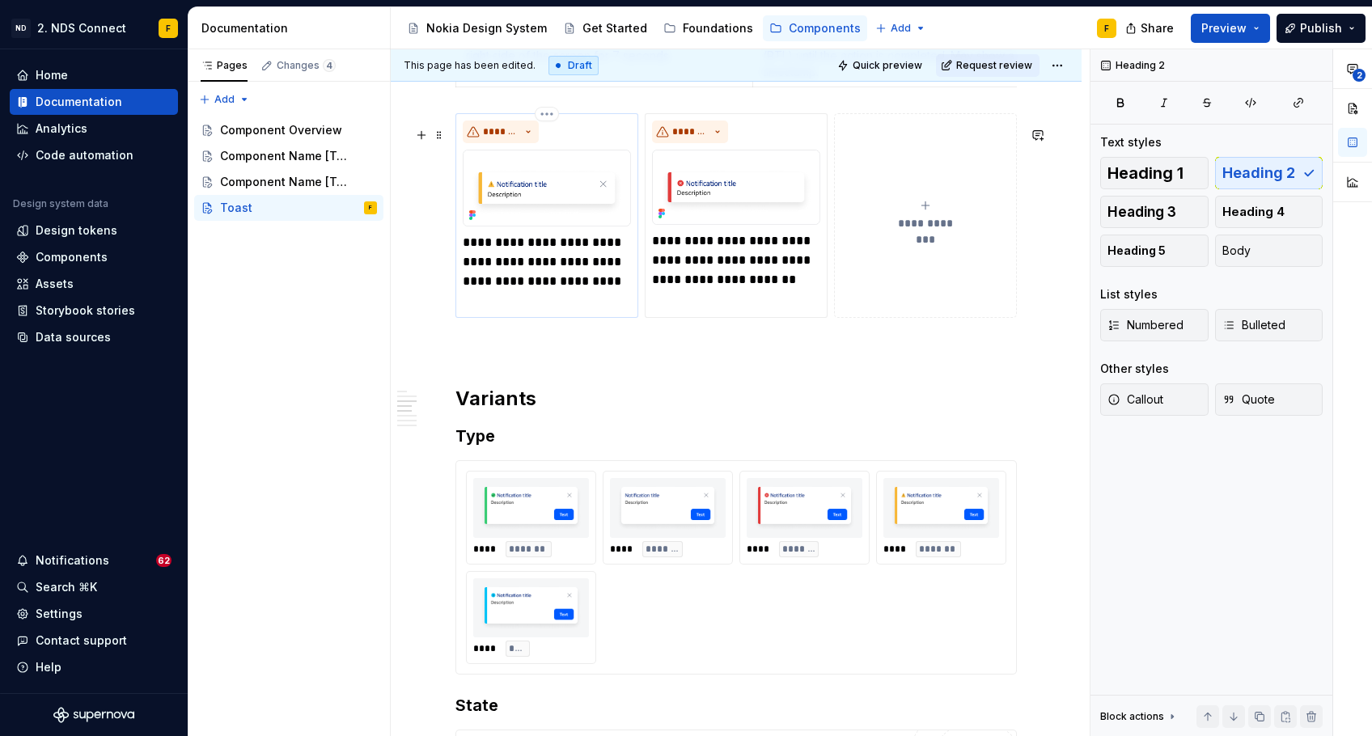
click at [468, 257] on p "**********" at bounding box center [547, 272] width 168 height 78
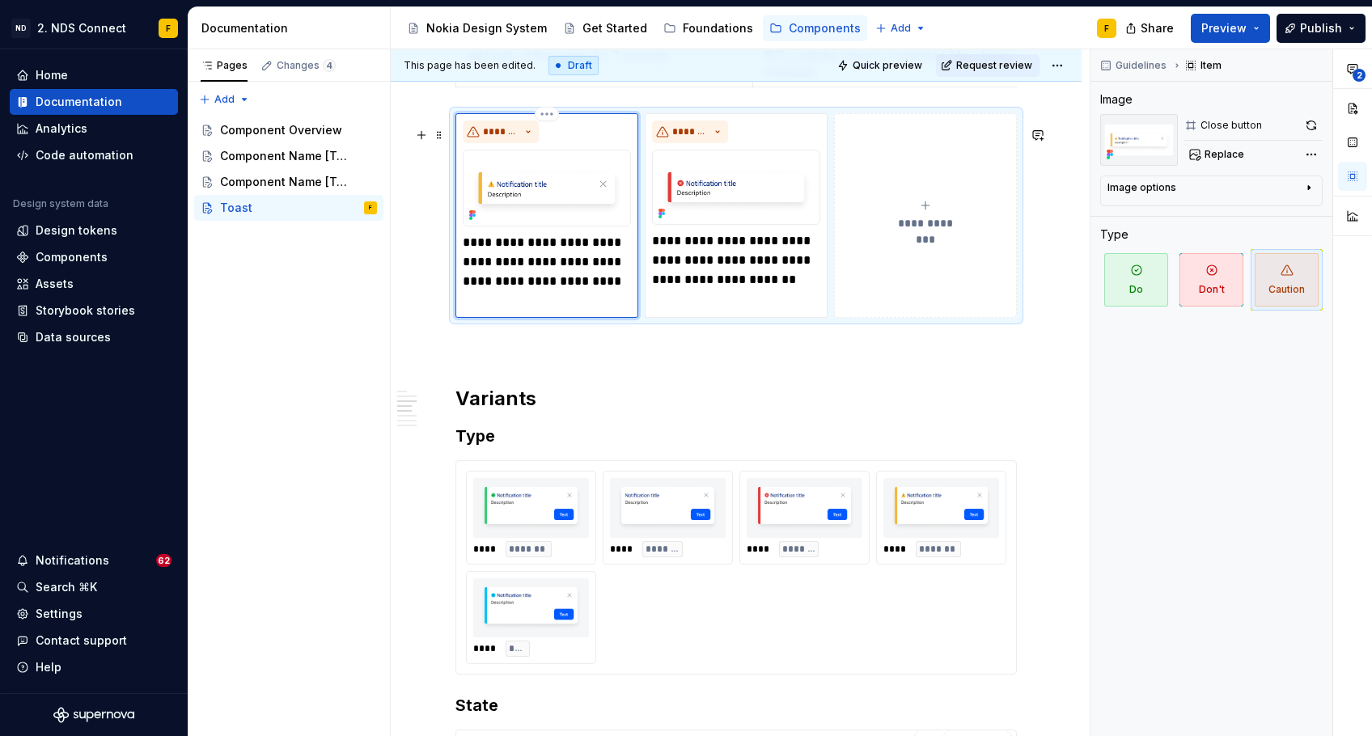
type textarea "*"
click at [625, 383] on div "**********" at bounding box center [735, 316] width 561 height 2570
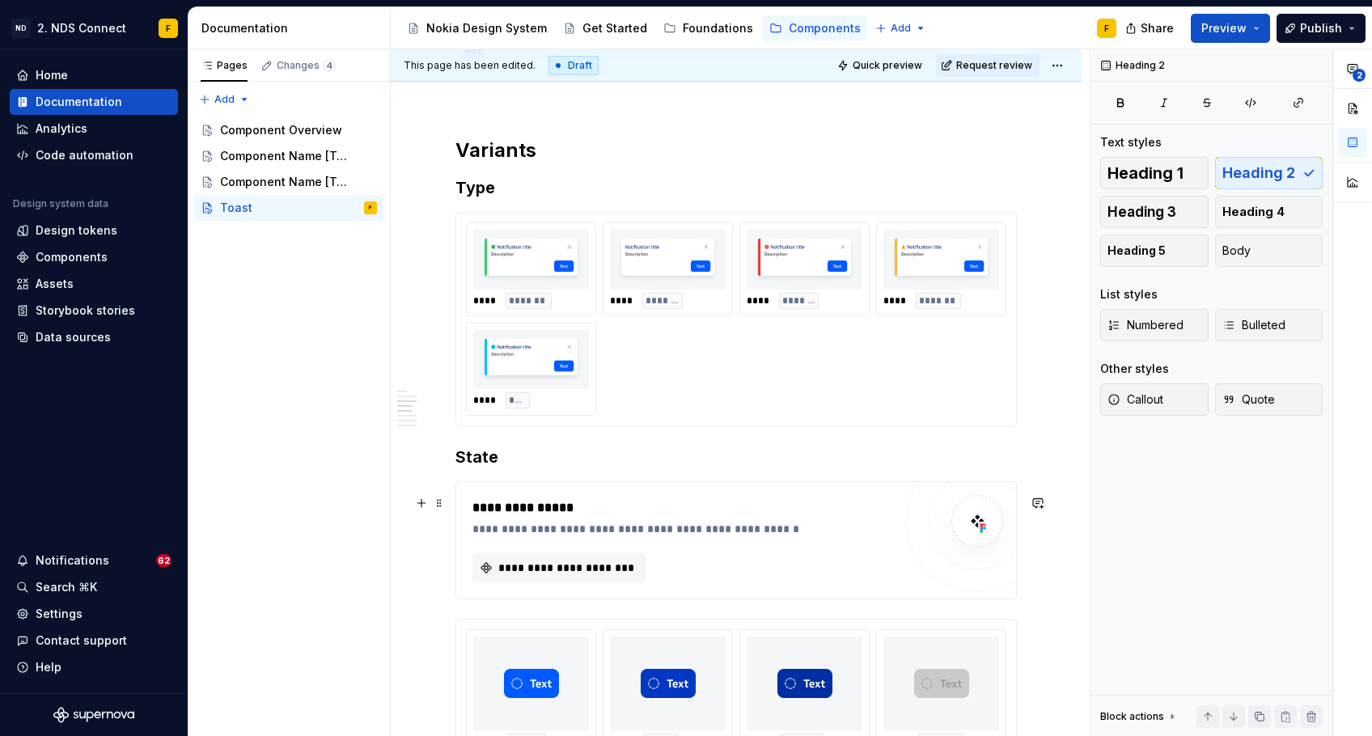
scroll to position [1610, 0]
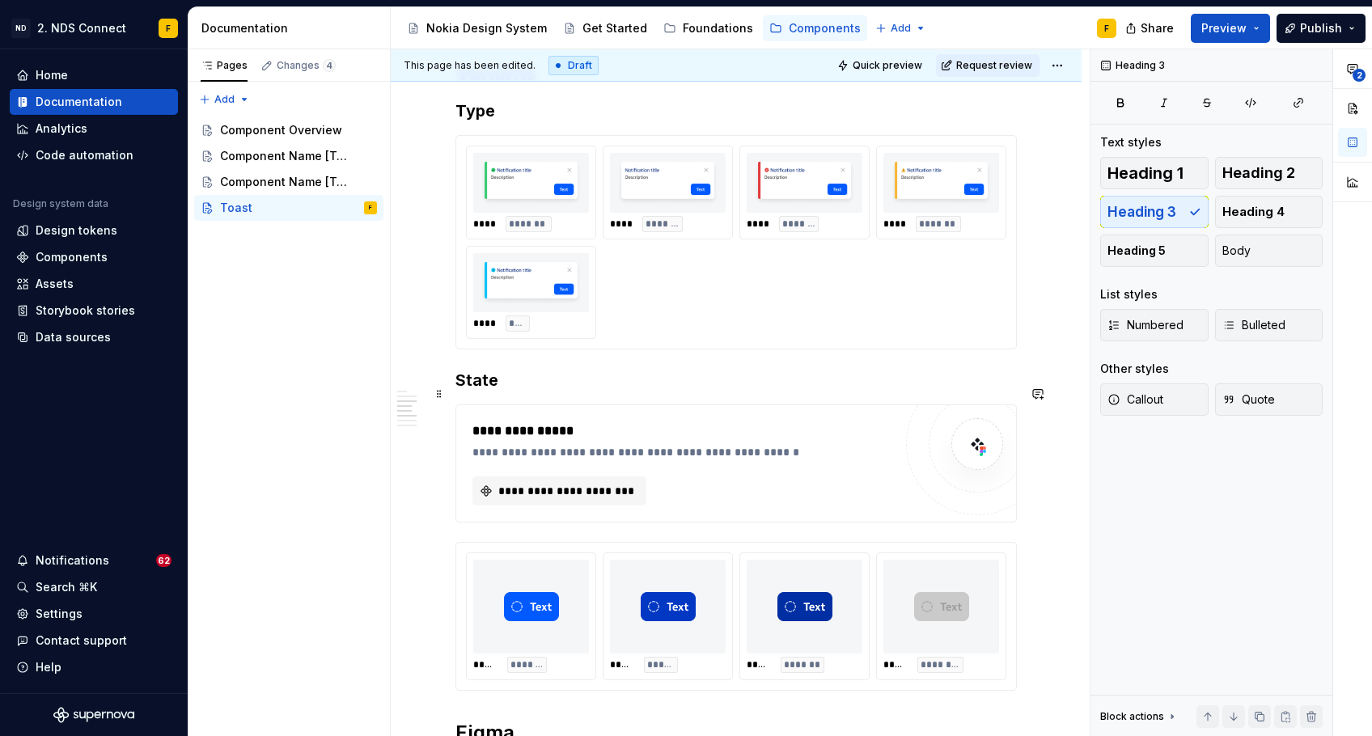
click at [506, 392] on h3 "State" at bounding box center [735, 380] width 561 height 23
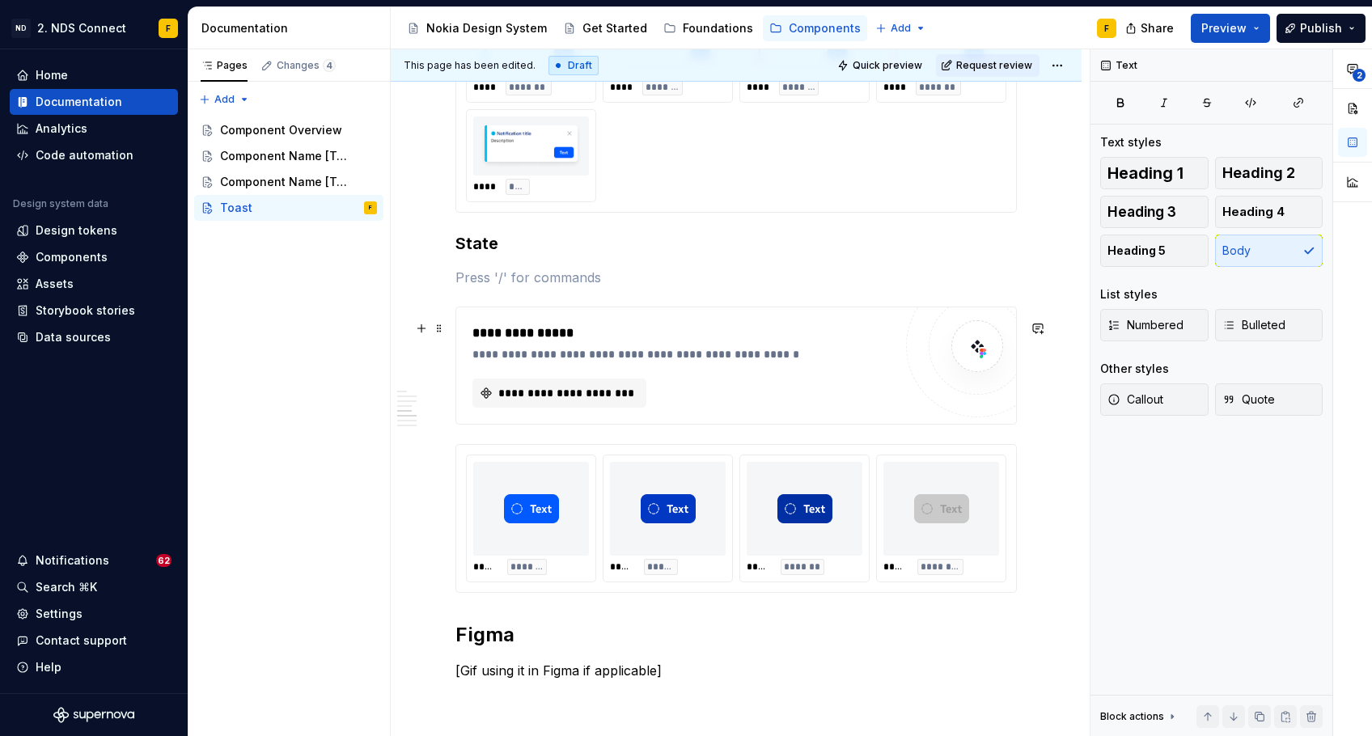
scroll to position [1751, 0]
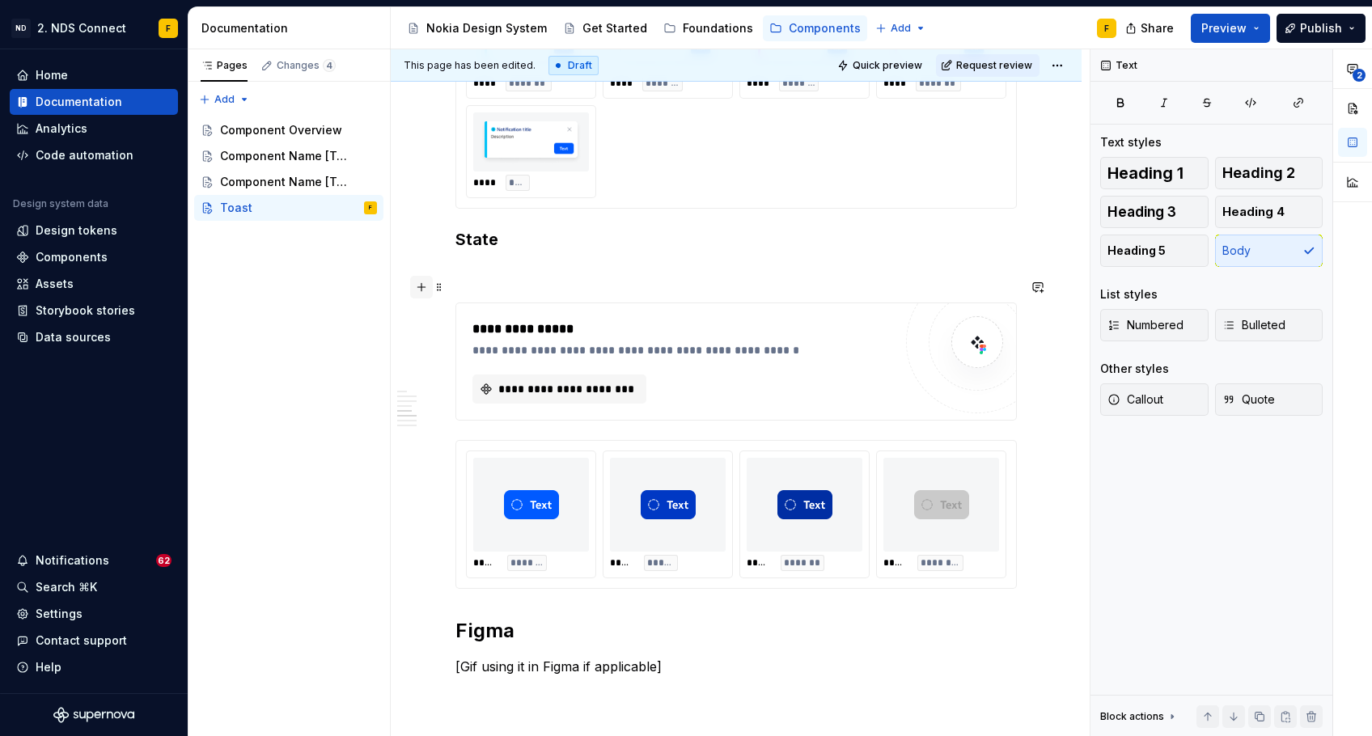
click at [423, 288] on button "button" at bounding box center [421, 287] width 23 height 23
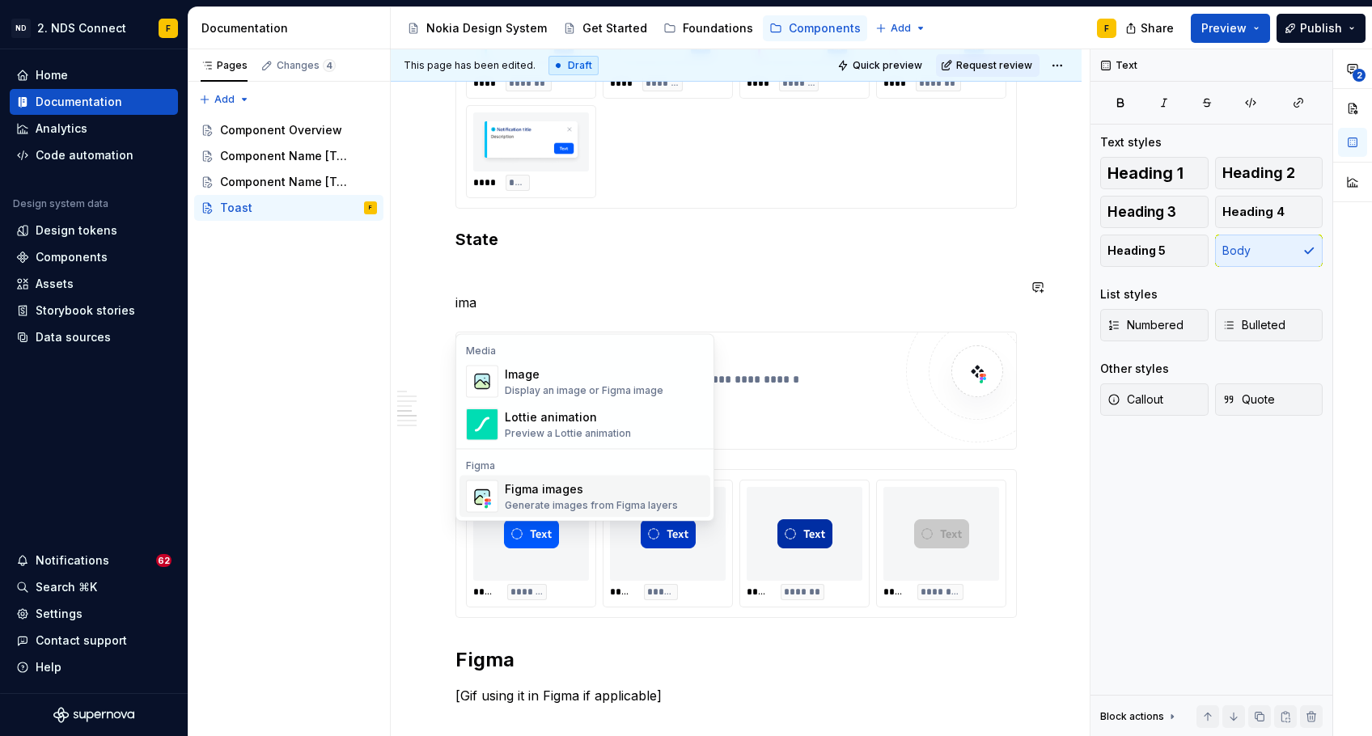
click at [576, 483] on div "Figma images" at bounding box center [591, 489] width 173 height 16
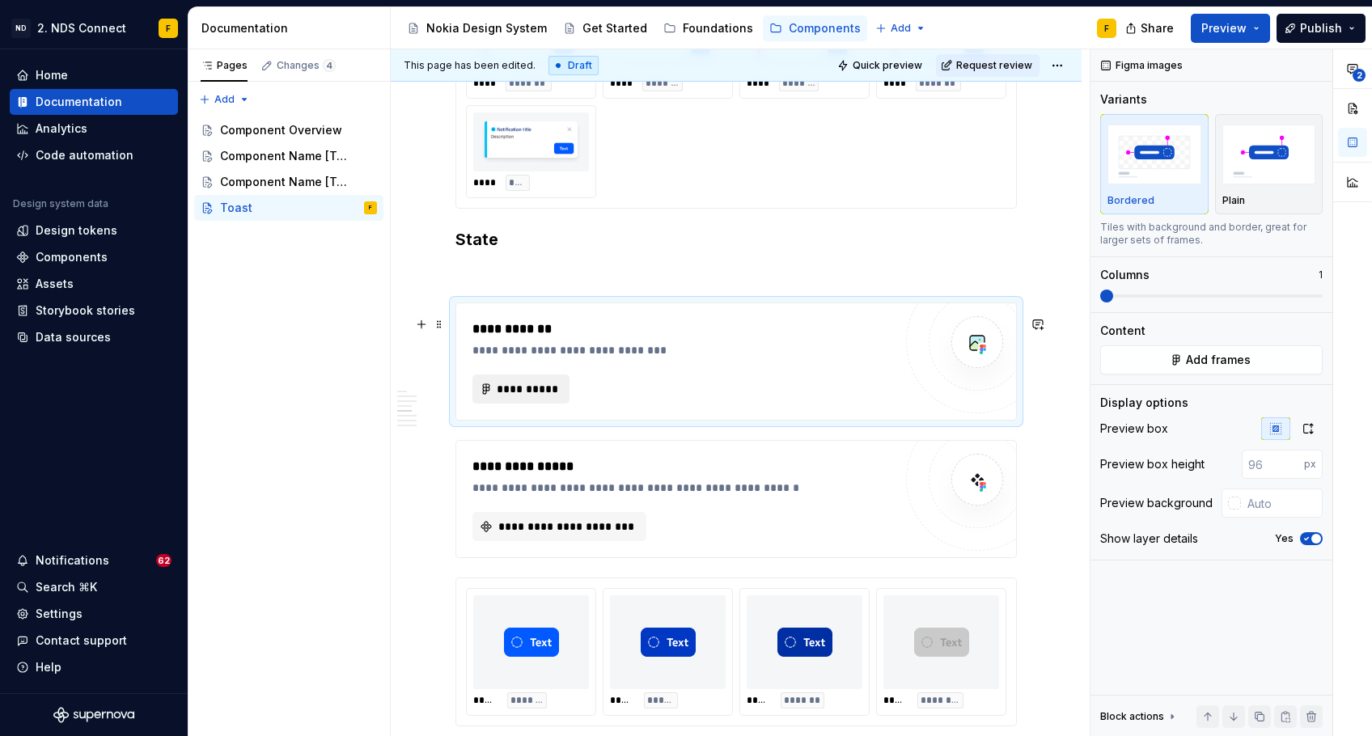
click at [538, 397] on span "**********" at bounding box center [527, 389] width 63 height 16
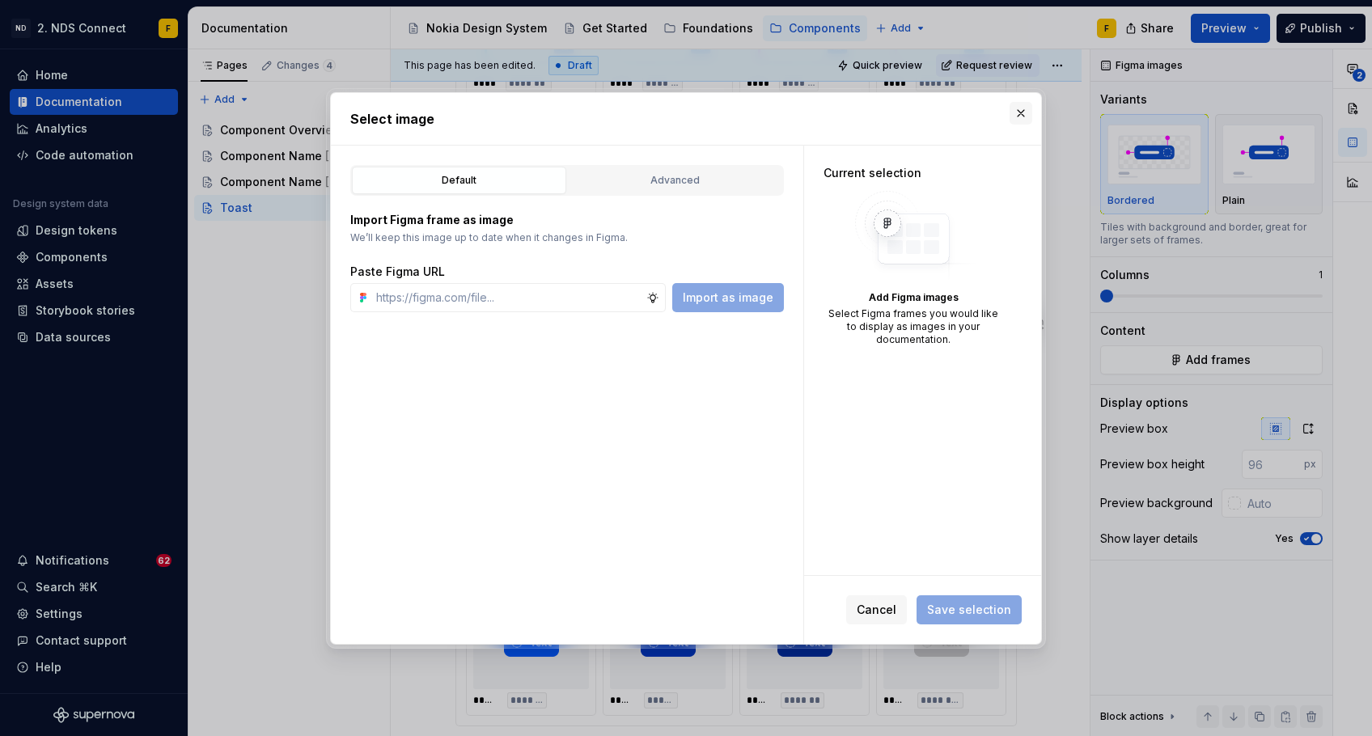
click at [1019, 108] on button "button" at bounding box center [1021, 113] width 23 height 23
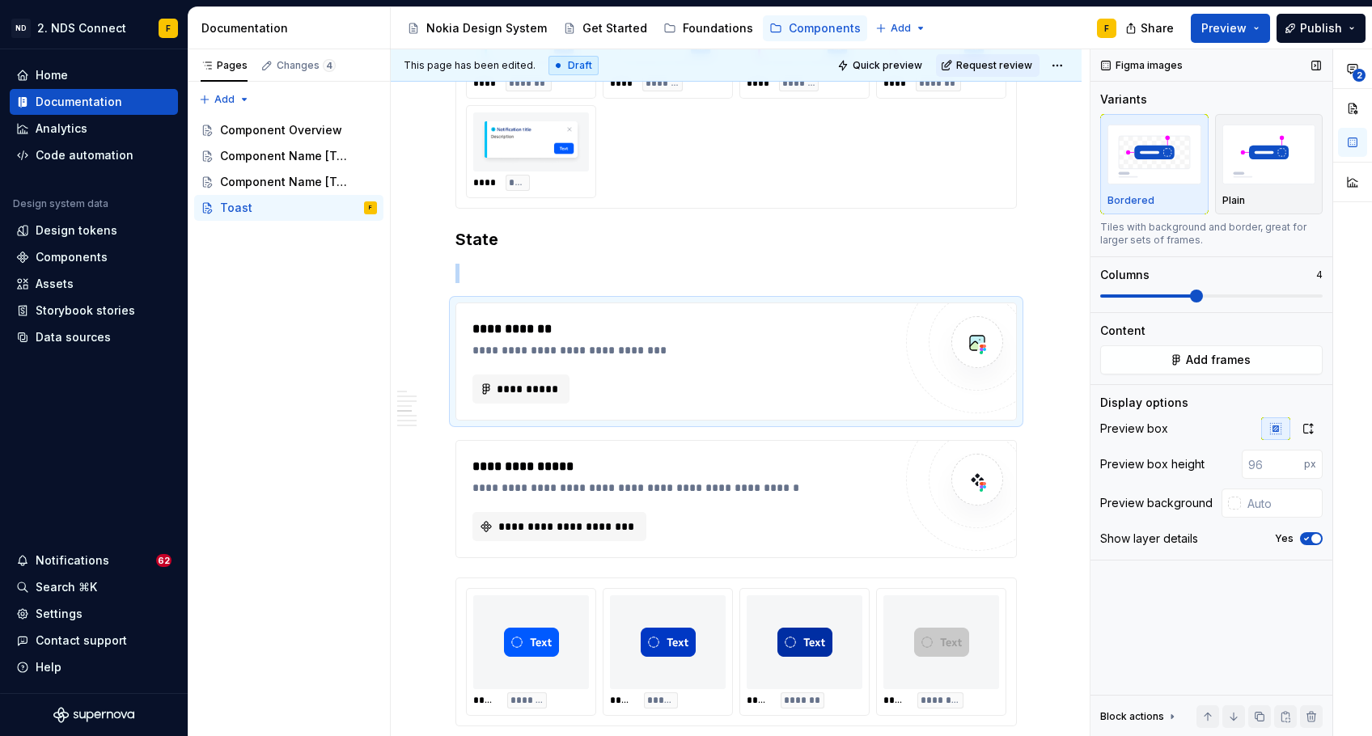
click at [1190, 291] on span at bounding box center [1196, 296] width 13 height 13
click at [554, 397] on span "**********" at bounding box center [527, 389] width 63 height 16
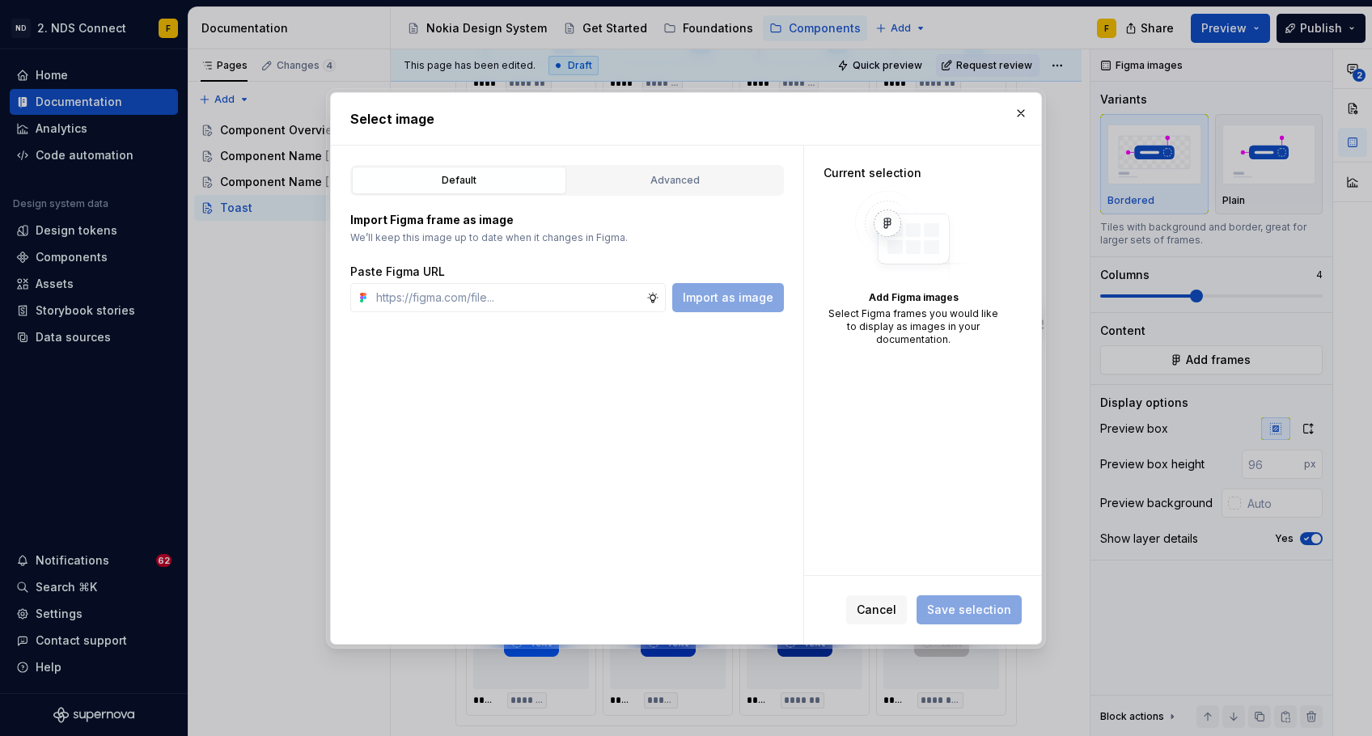
type textarea "*"
paste input "https://www.figma.com/design/neYQoAXhQoLIvTnQmzO4pk/%F0%9F%9A%A7-WIP-%F0%9F%9A%…"
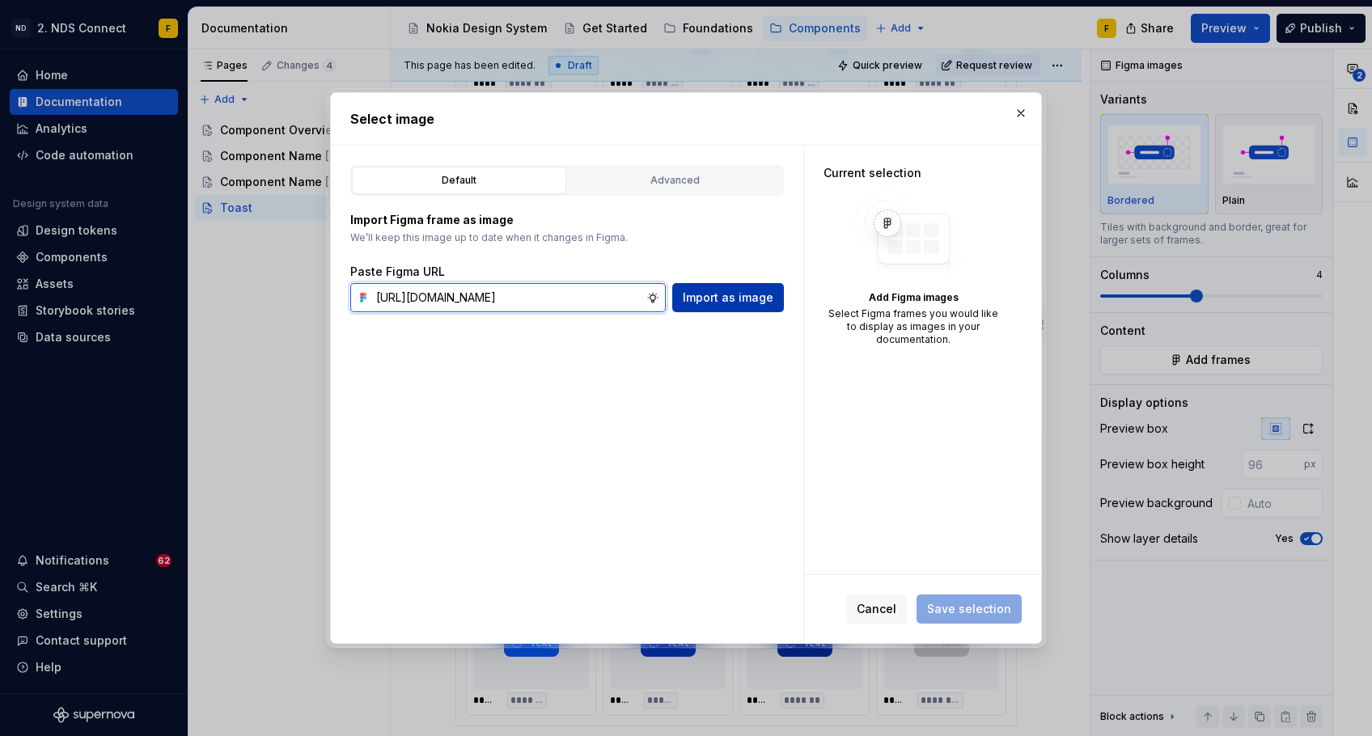
type input "https://www.figma.com/design/neYQoAXhQoLIvTnQmzO4pk/%F0%9F%9A%A7-WIP-%F0%9F%9A%…"
click at [723, 291] on span "Import as image" at bounding box center [728, 298] width 91 height 16
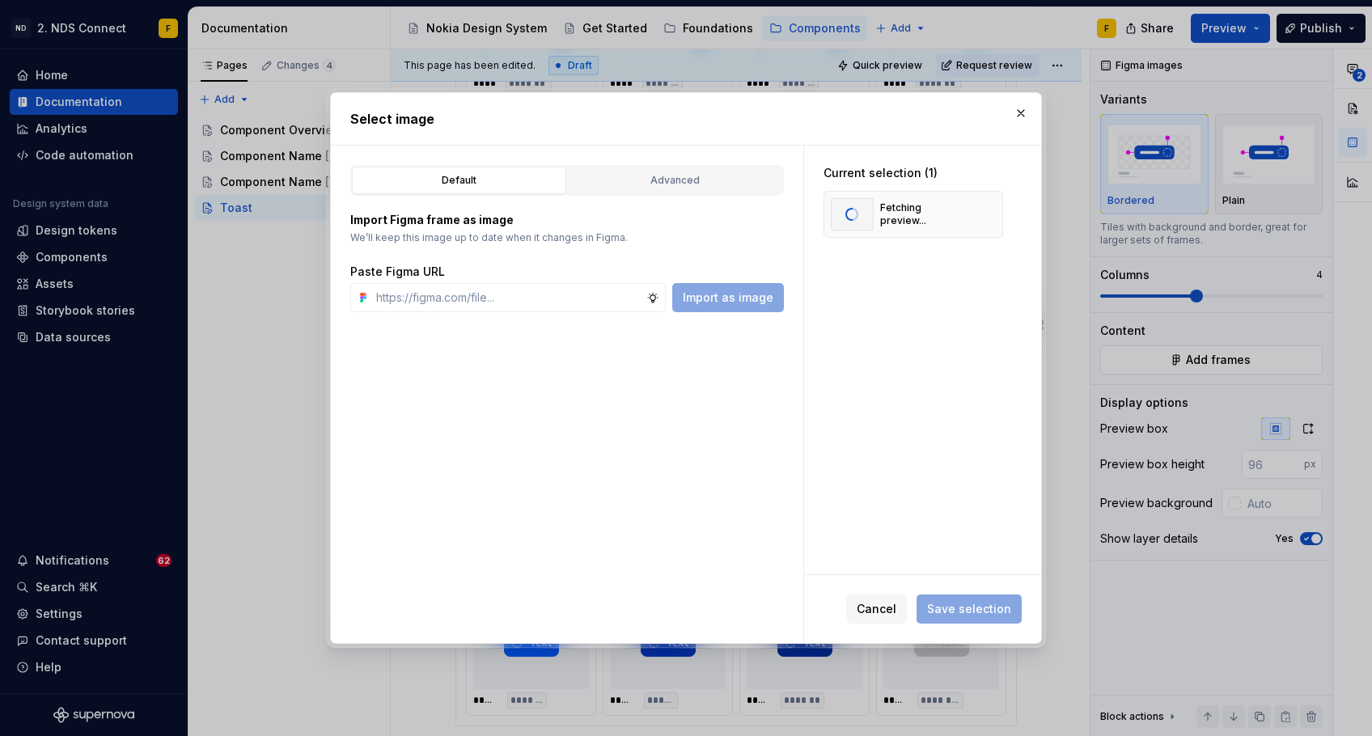
type textarea "*"
click at [553, 300] on input "text" at bounding box center [508, 297] width 277 height 29
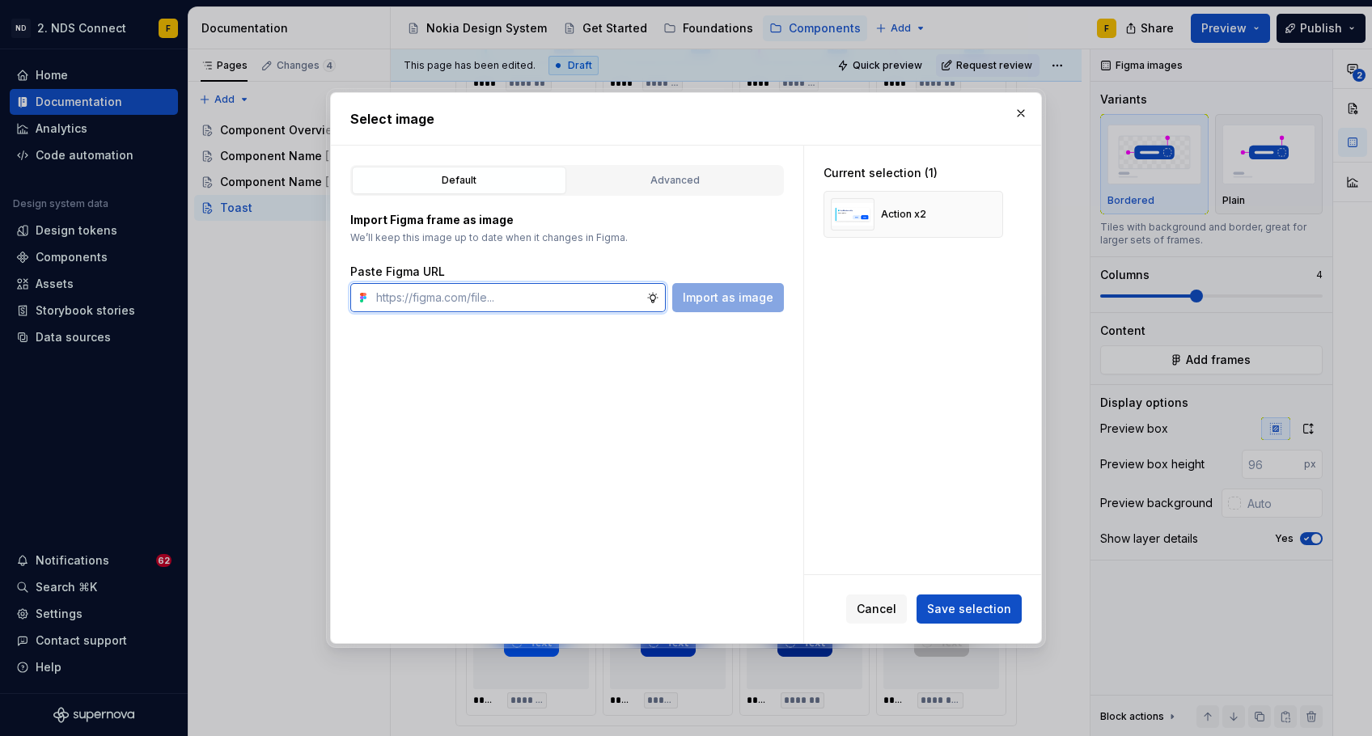
paste input "https://www.figma.com/design/neYQoAXhQoLIvTnQmzO4pk/%F0%9F%9A%A7-WIP-%F0%9F%9A%…"
type input "https://www.figma.com/design/neYQoAXhQoLIvTnQmzO4pk/%F0%9F%9A%A7-WIP-%F0%9F%9A%…"
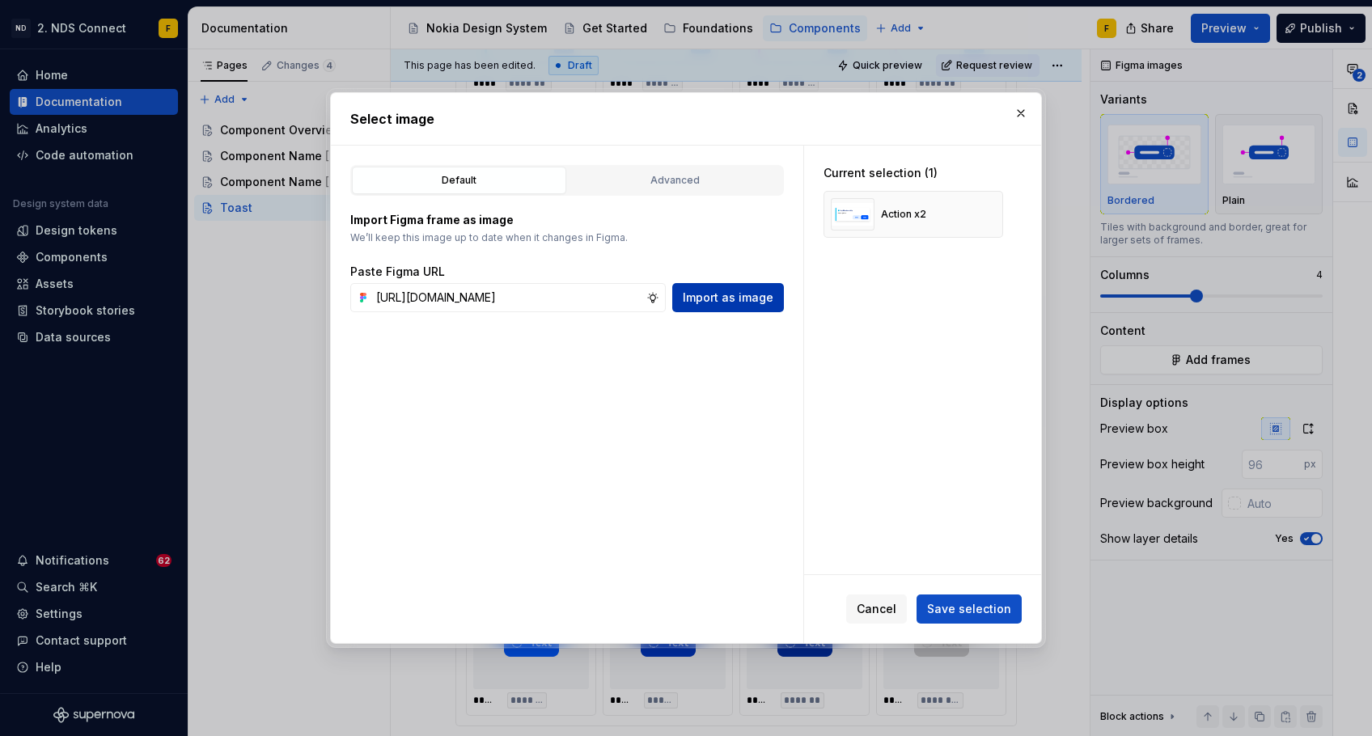
click at [705, 302] on span "Import as image" at bounding box center [728, 298] width 91 height 16
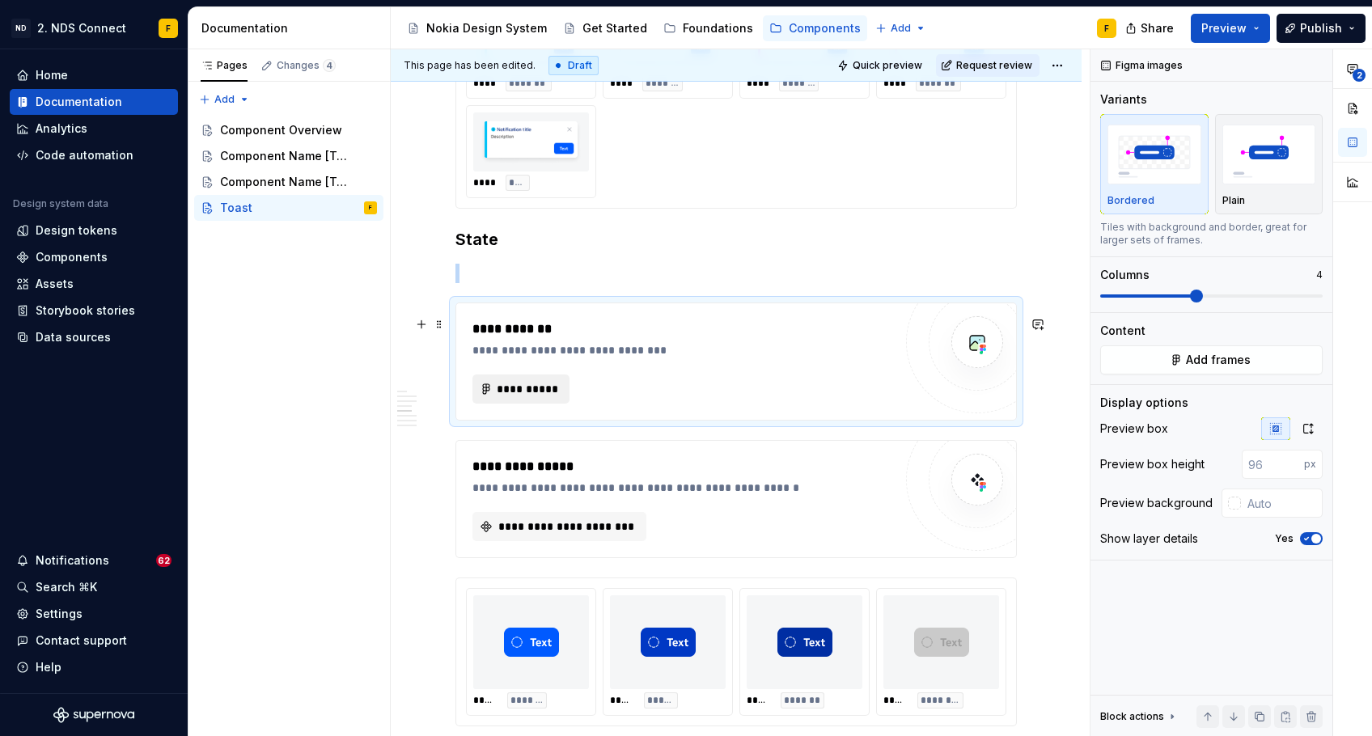
click at [530, 394] on span "**********" at bounding box center [527, 389] width 63 height 16
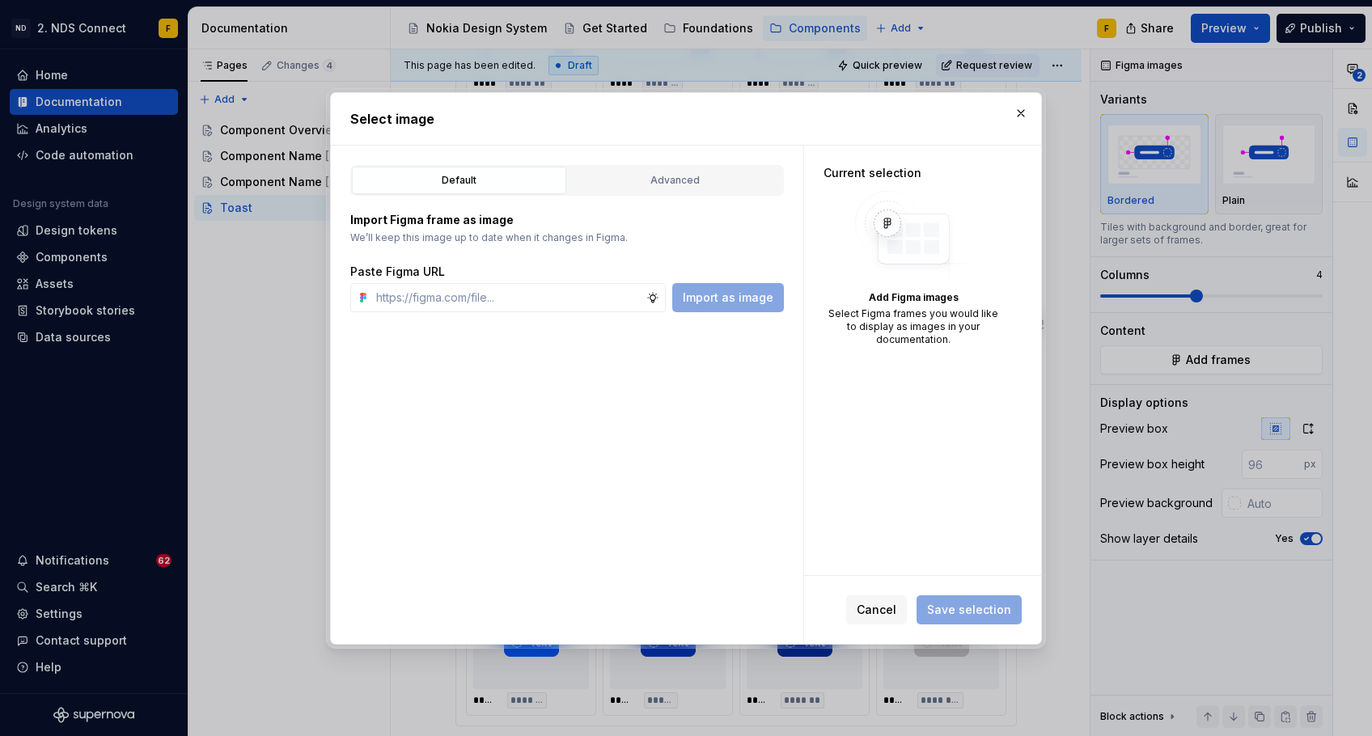
type textarea "*"
type input "https://www.figma.com/design/neYQoAXhQoLIvTnQmzO4pk/%F0%9F%9A%A7-WIP-%F0%9F%9A%…"
type textarea "*"
type input "https://www.figma.com/design/neYQoAXhQoLIvTnQmzO4pk/%F0%9F%9A%A7-WIP-%F0%9F%9A%…"
click at [754, 305] on span "Import as image" at bounding box center [728, 298] width 91 height 16
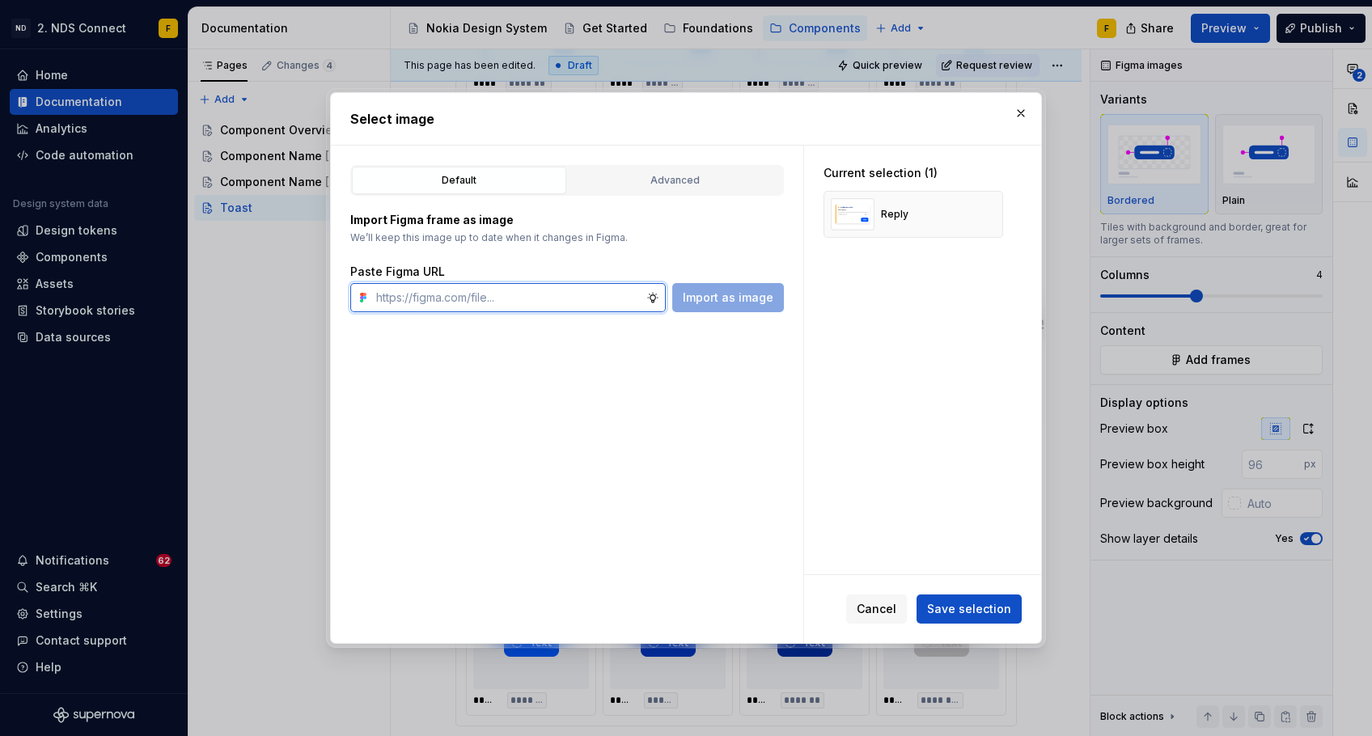
click at [532, 304] on input "text" at bounding box center [508, 297] width 277 height 29
paste input "https://www.figma.com/design/neYQoAXhQoLIvTnQmzO4pk/%F0%9F%9A%A7-WIP-%F0%9F%9A%…"
type input "https://www.figma.com/design/neYQoAXhQoLIvTnQmzO4pk/%F0%9F%9A%A7-WIP-%F0%9F%9A%…"
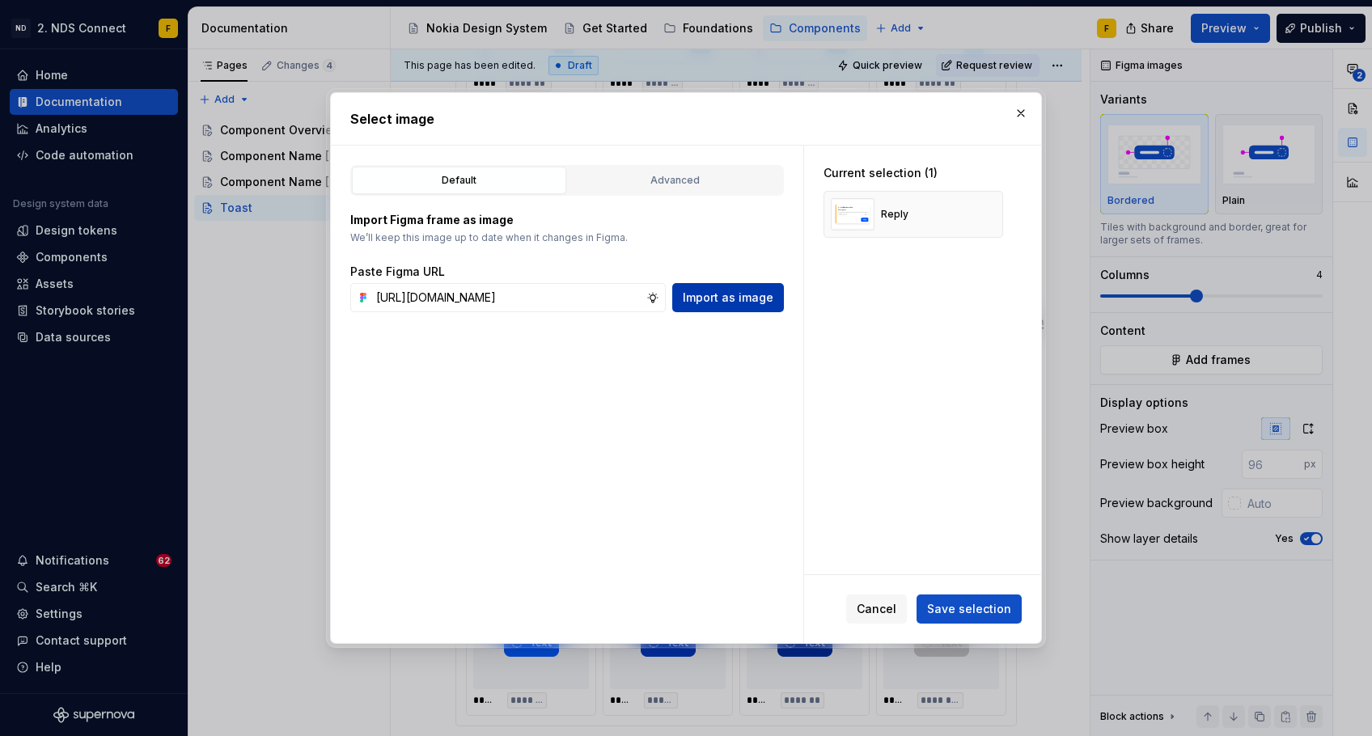
click at [741, 295] on span "Import as image" at bounding box center [728, 298] width 91 height 16
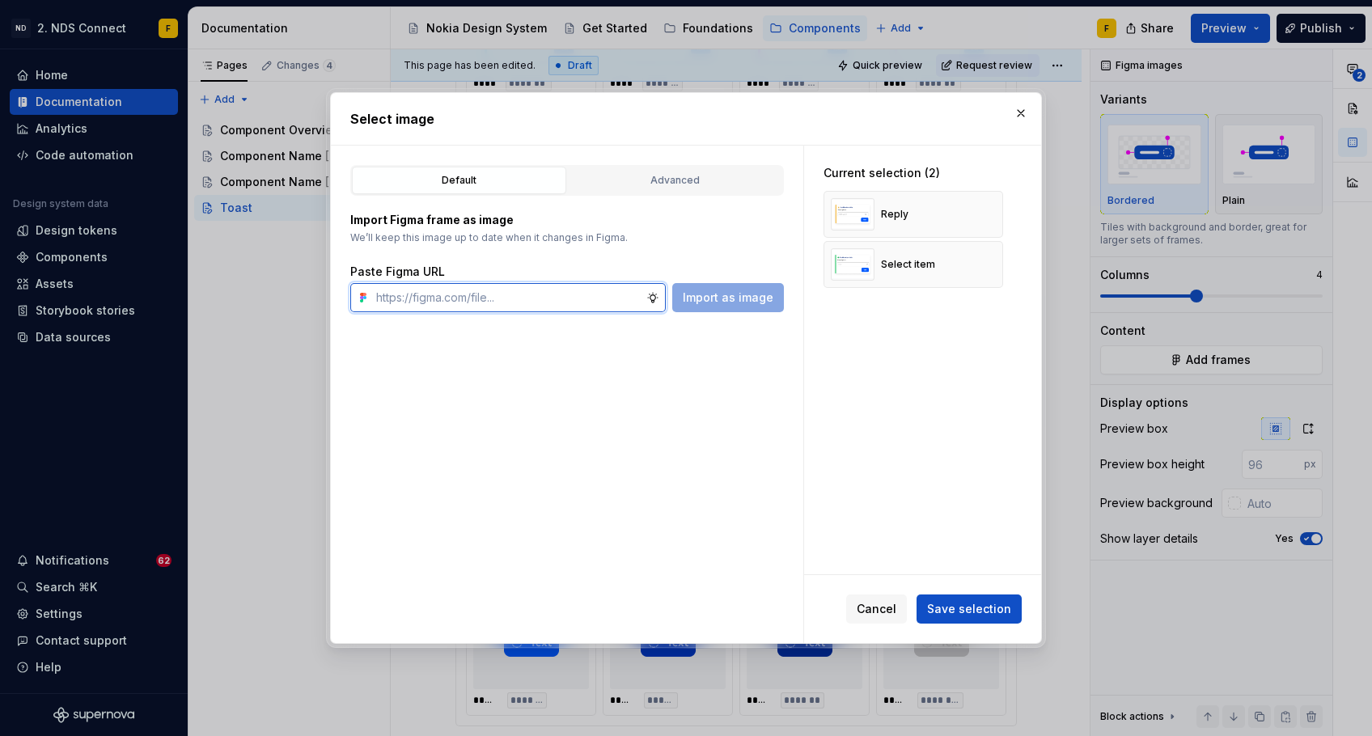
click at [532, 302] on input "text" at bounding box center [508, 297] width 277 height 29
paste input "https://www.figma.com/design/neYQoAXhQoLIvTnQmzO4pk/%F0%9F%9A%A7-WIP-%F0%9F%9A%…"
type input "https://www.figma.com/design/neYQoAXhQoLIvTnQmzO4pk/%F0%9F%9A%A7-WIP-%F0%9F%9A%…"
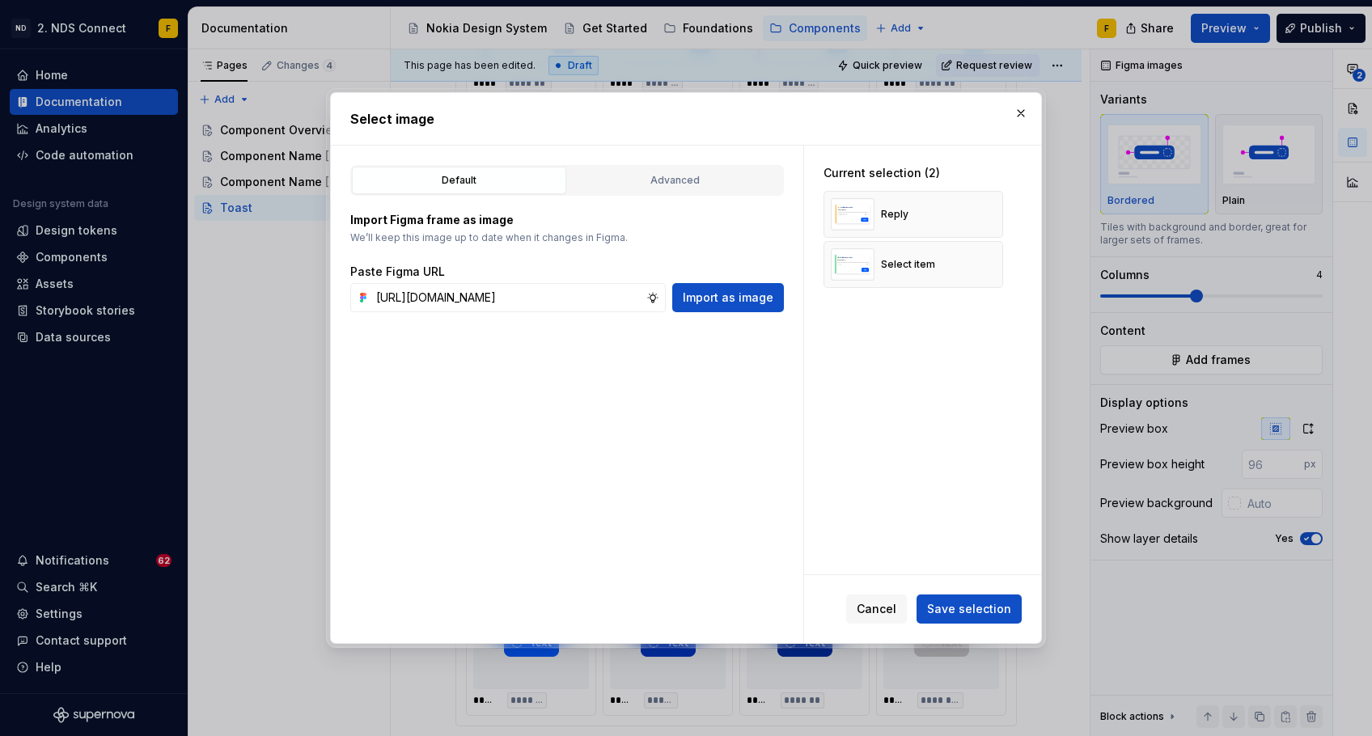
click at [748, 300] on span "Import as image" at bounding box center [728, 298] width 91 height 16
click at [891, 324] on div "Action x2" at bounding box center [878, 315] width 95 height 32
drag, startPoint x: 911, startPoint y: 312, endPoint x: 913, endPoint y: 303, distance: 9.8
click at [913, 303] on div "Action x2" at bounding box center [878, 315] width 95 height 32
click at [934, 302] on div "Action x2" at bounding box center [914, 314] width 180 height 47
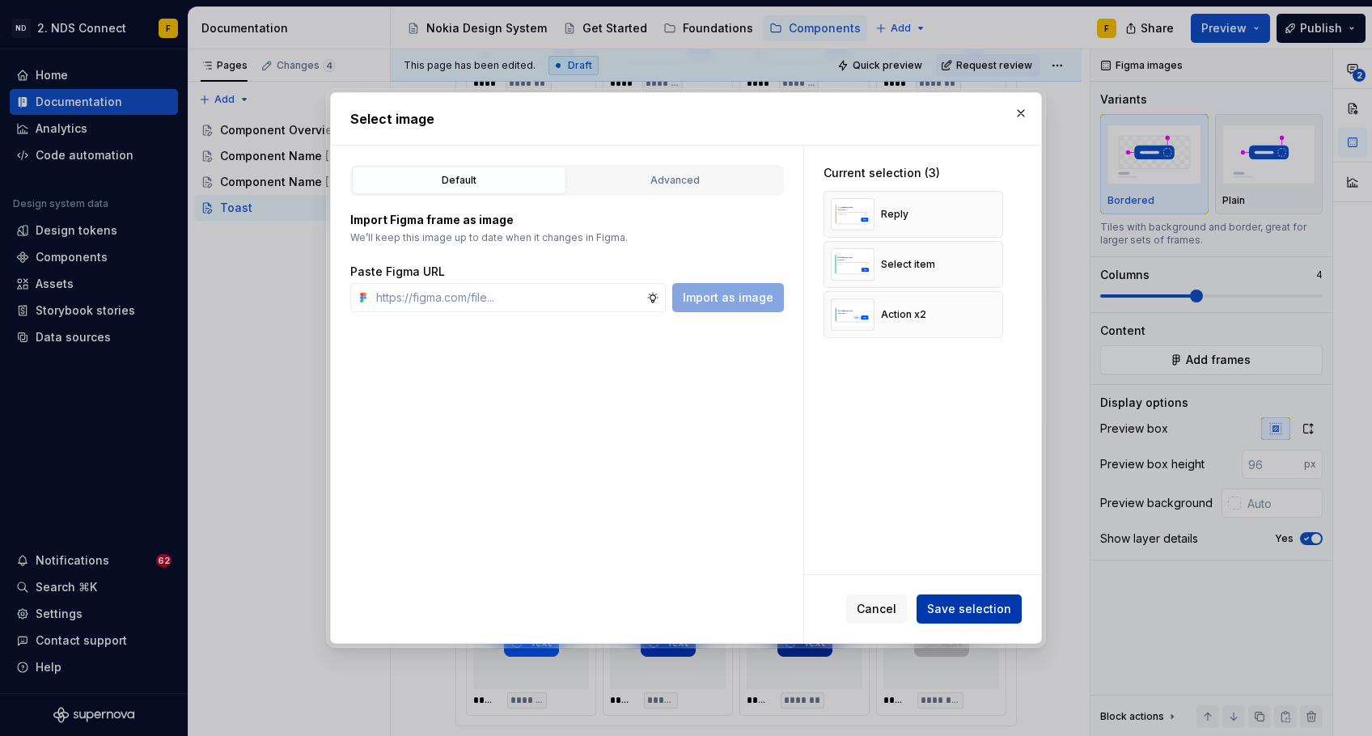
click at [975, 607] on span "Save selection" at bounding box center [969, 609] width 84 height 16
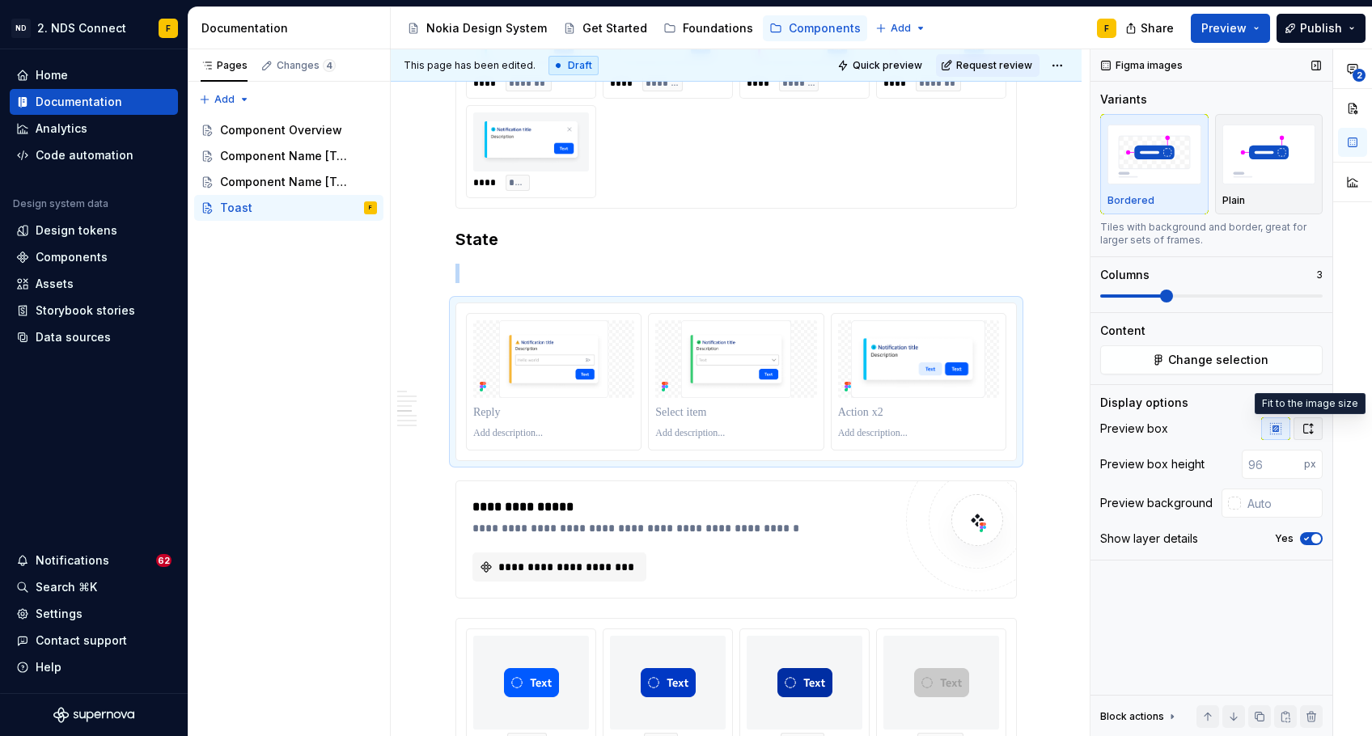
click at [1308, 430] on icon "button" at bounding box center [1308, 428] width 13 height 13
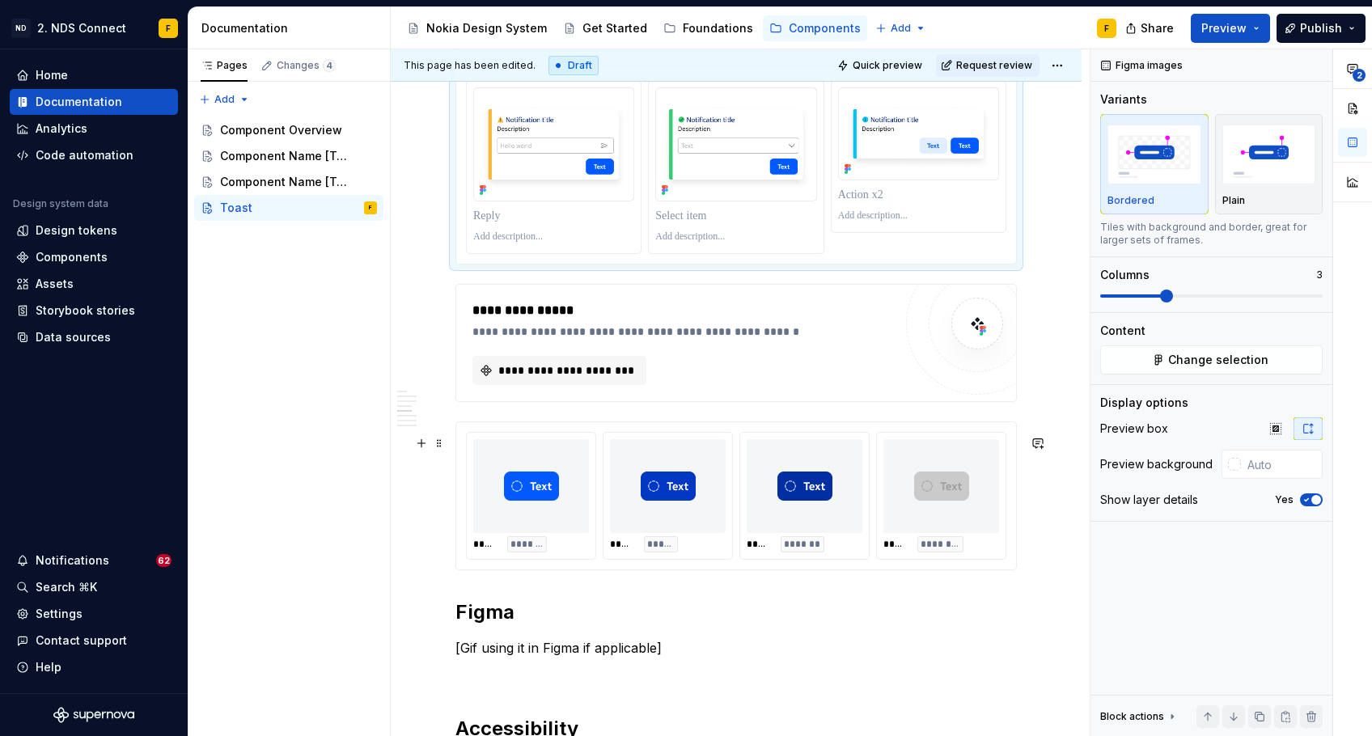
scroll to position [1697, 0]
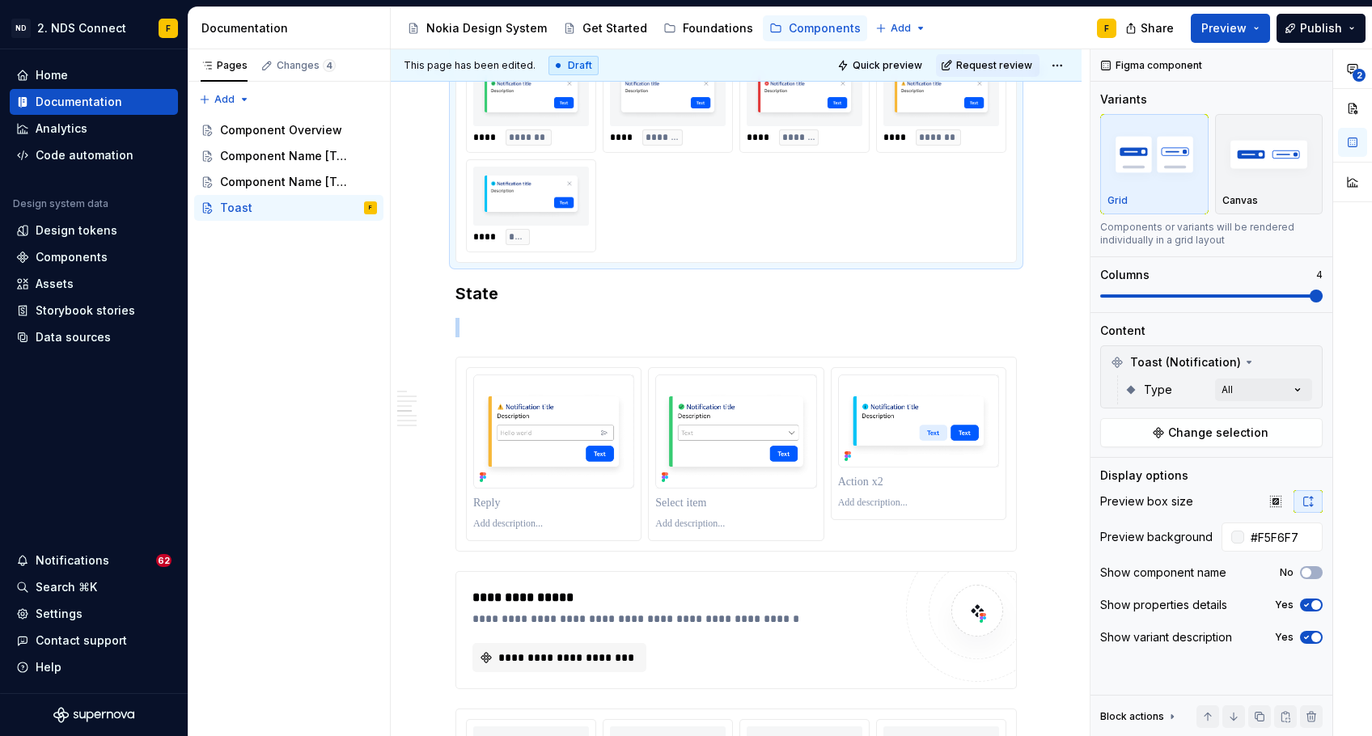
click at [722, 251] on div "**** ******* **** ******* **** ******** **** ******* **** ****" at bounding box center [736, 155] width 540 height 193
click at [1271, 544] on input "#F5F6F7" at bounding box center [1283, 537] width 78 height 29
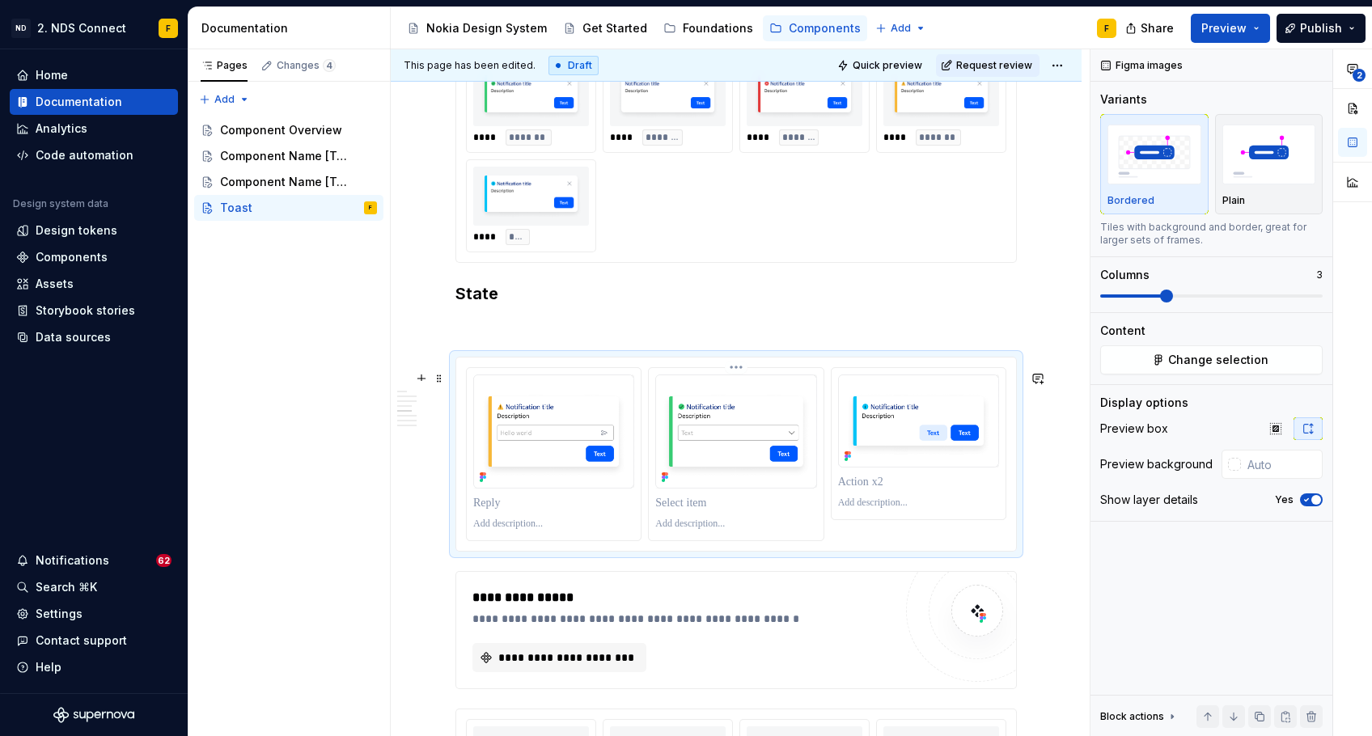
click at [659, 419] on img at bounding box center [735, 432] width 161 height 114
click at [1277, 455] on input "text" at bounding box center [1282, 464] width 82 height 29
paste input "F5F6F7"
type input "#F5F6F7"
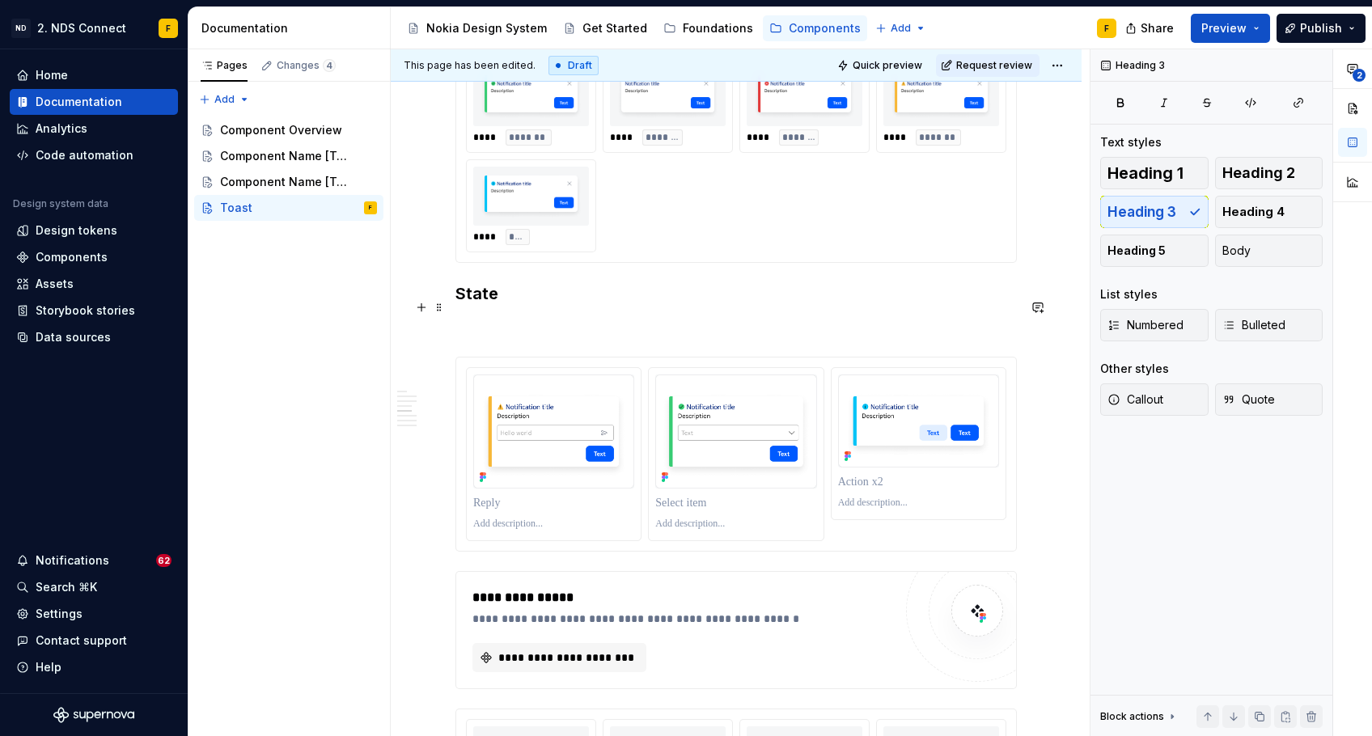
click at [885, 305] on h3 "State" at bounding box center [735, 293] width 561 height 23
click at [867, 490] on p at bounding box center [918, 482] width 161 height 16
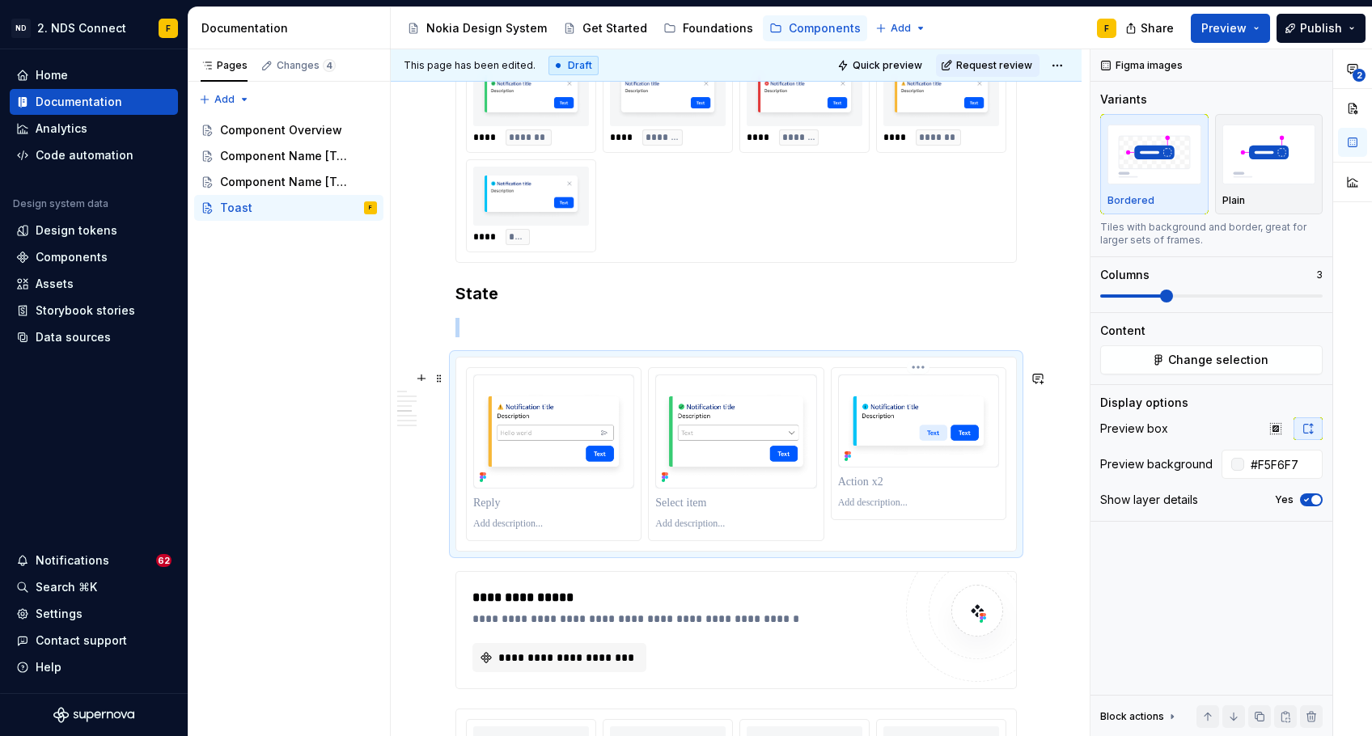
click at [883, 494] on div at bounding box center [918, 482] width 161 height 23
click at [924, 519] on div at bounding box center [919, 443] width 174 height 151
click at [1274, 463] on input "#F5F6F7" at bounding box center [1283, 464] width 78 height 29
click at [1315, 500] on span "button" at bounding box center [1316, 500] width 10 height 10
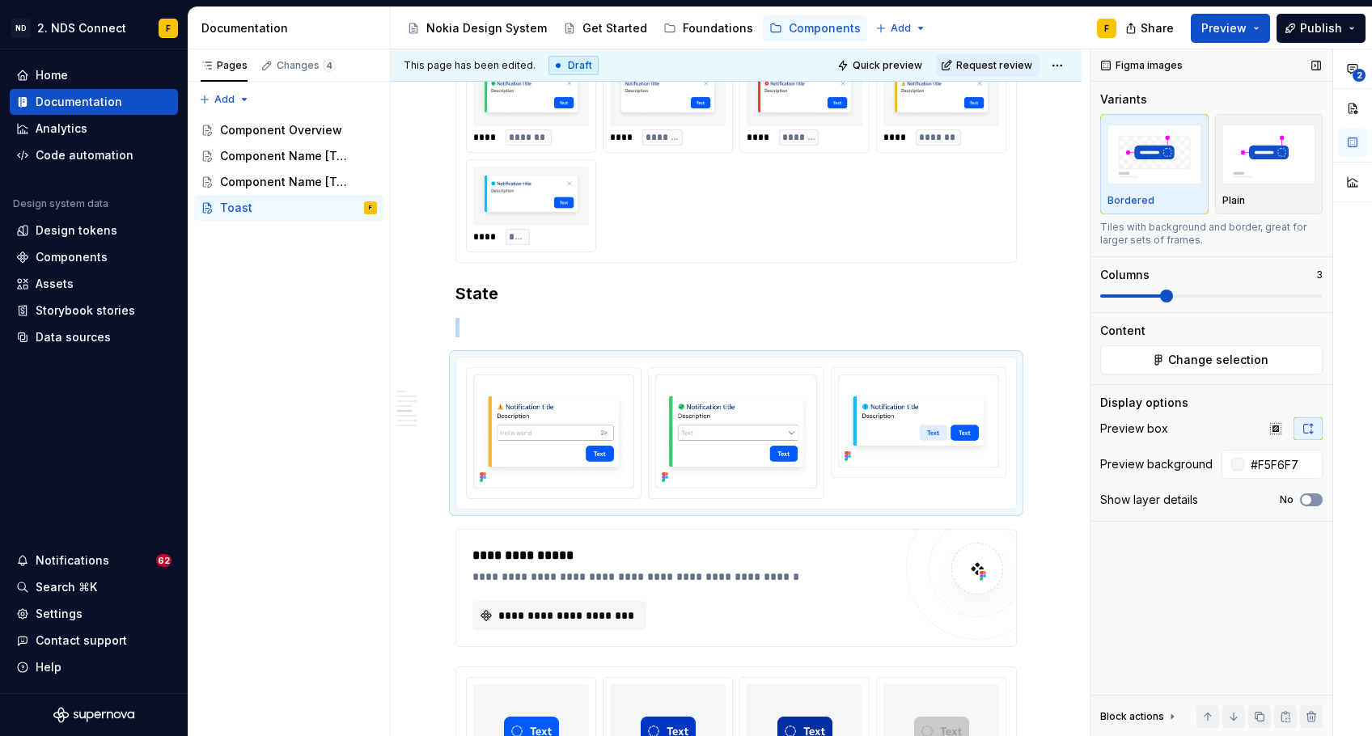
click at [1315, 500] on button "No" at bounding box center [1311, 500] width 23 height 13
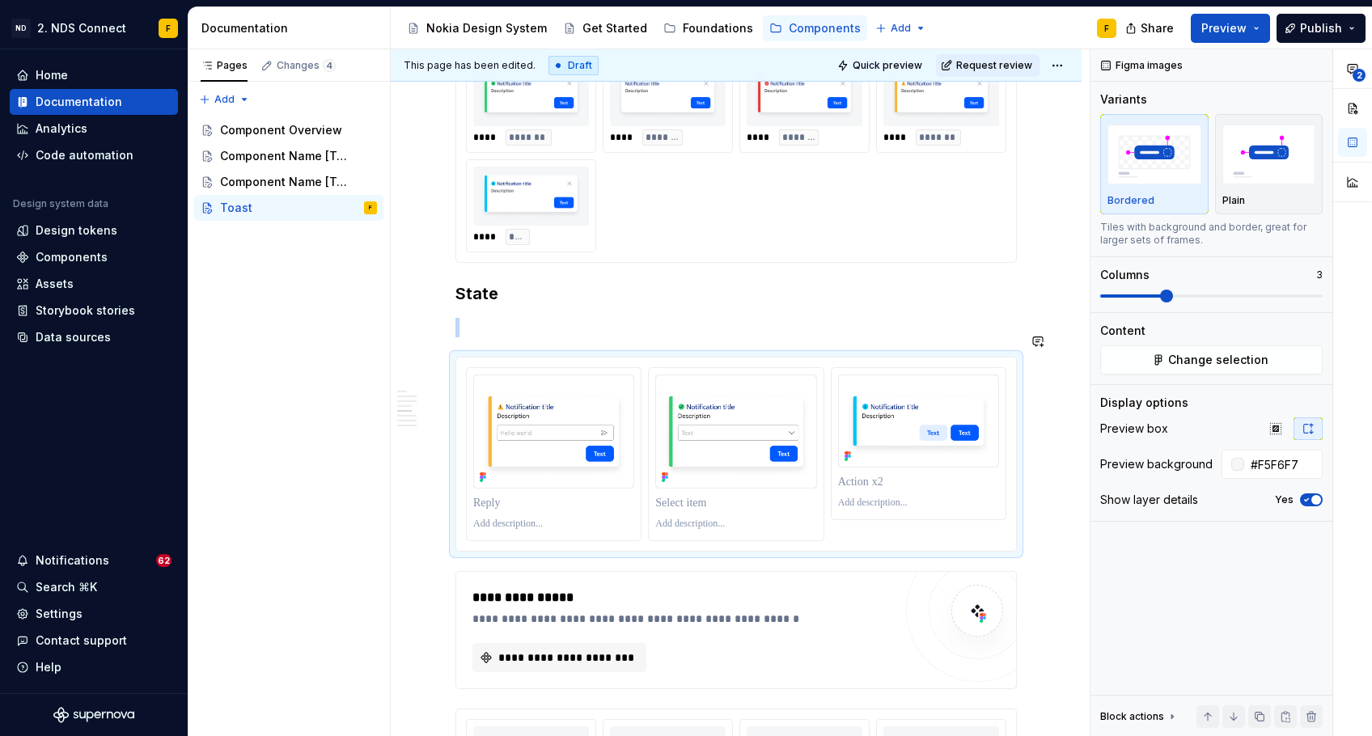
type textarea "*"
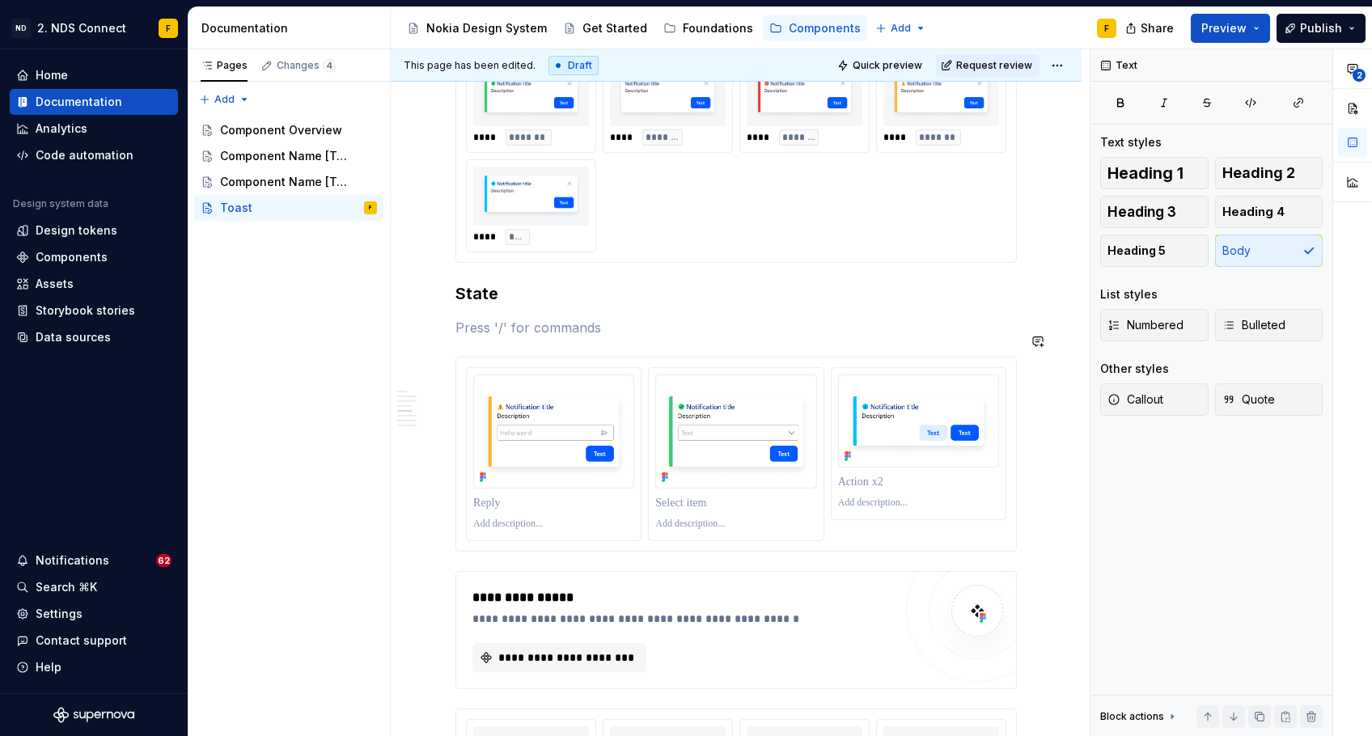
click at [673, 330] on div "**********" at bounding box center [735, 30] width 561 height 2823
click at [662, 505] on div at bounding box center [735, 503] width 161 height 23
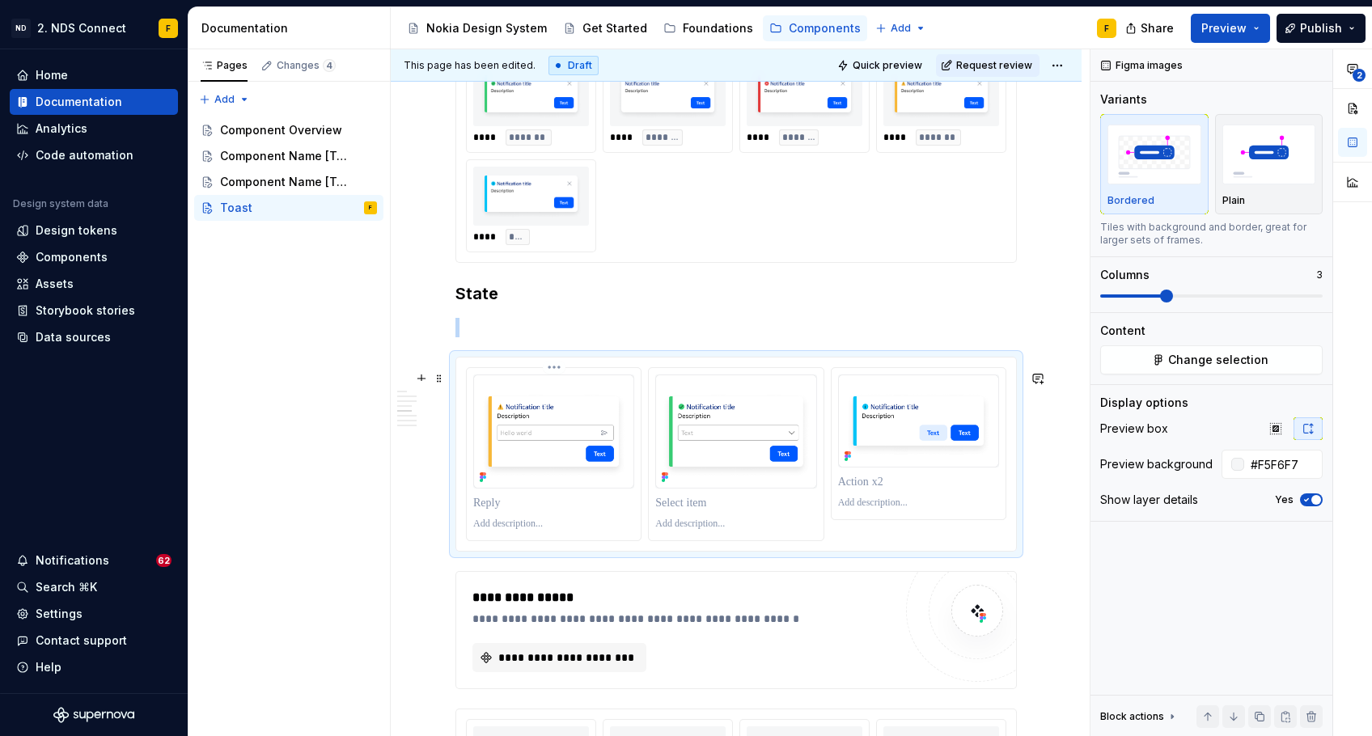
click at [595, 472] on img at bounding box center [553, 432] width 161 height 114
click at [1269, 466] on input "#F5F6F7" at bounding box center [1283, 464] width 78 height 29
click at [1276, 436] on button "button" at bounding box center [1275, 428] width 29 height 23
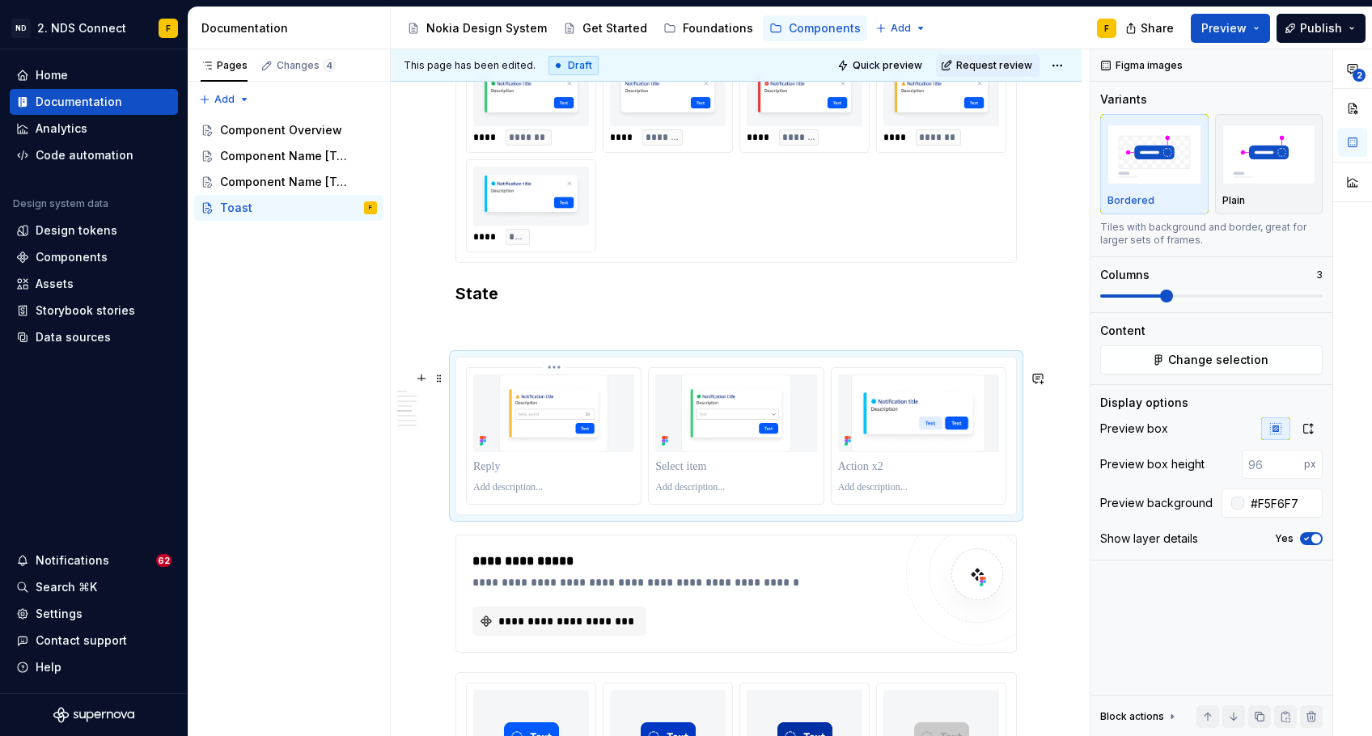
click at [511, 449] on img at bounding box center [553, 414] width 161 height 78
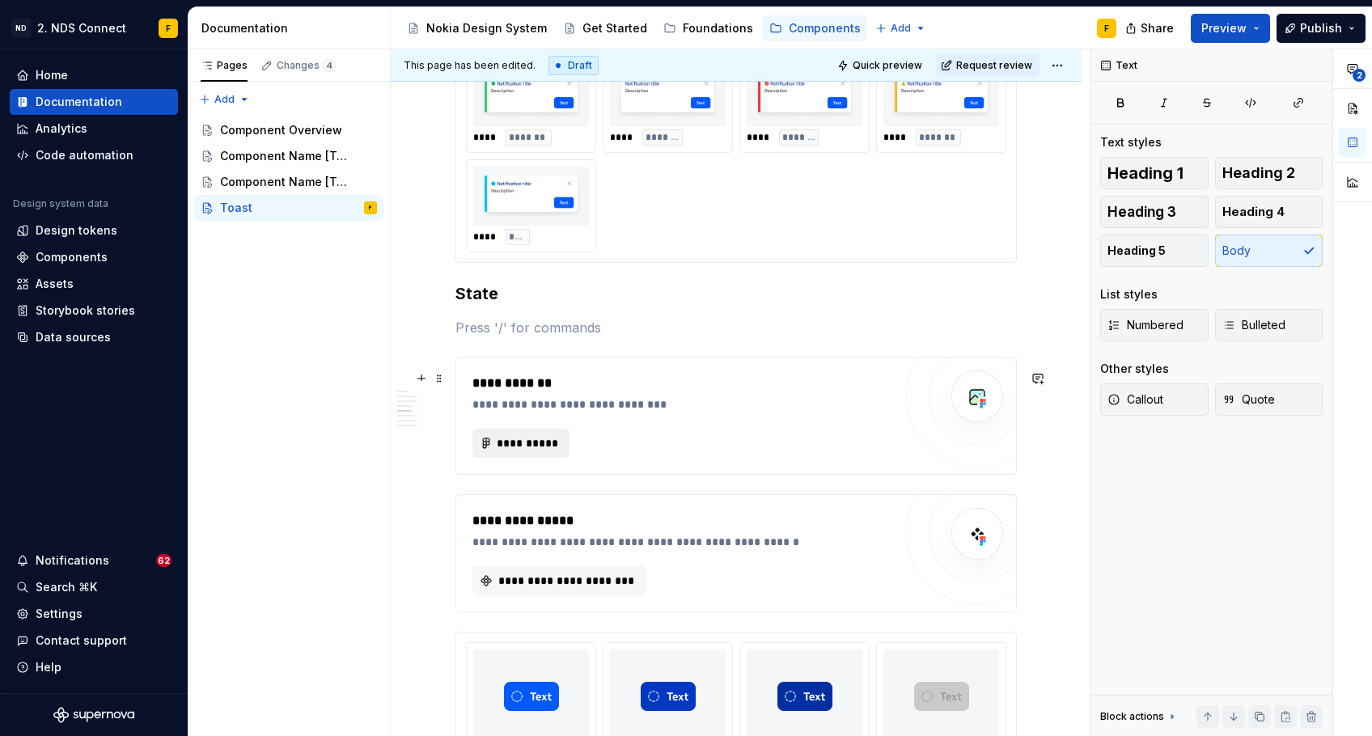
click at [546, 451] on span "**********" at bounding box center [527, 443] width 63 height 16
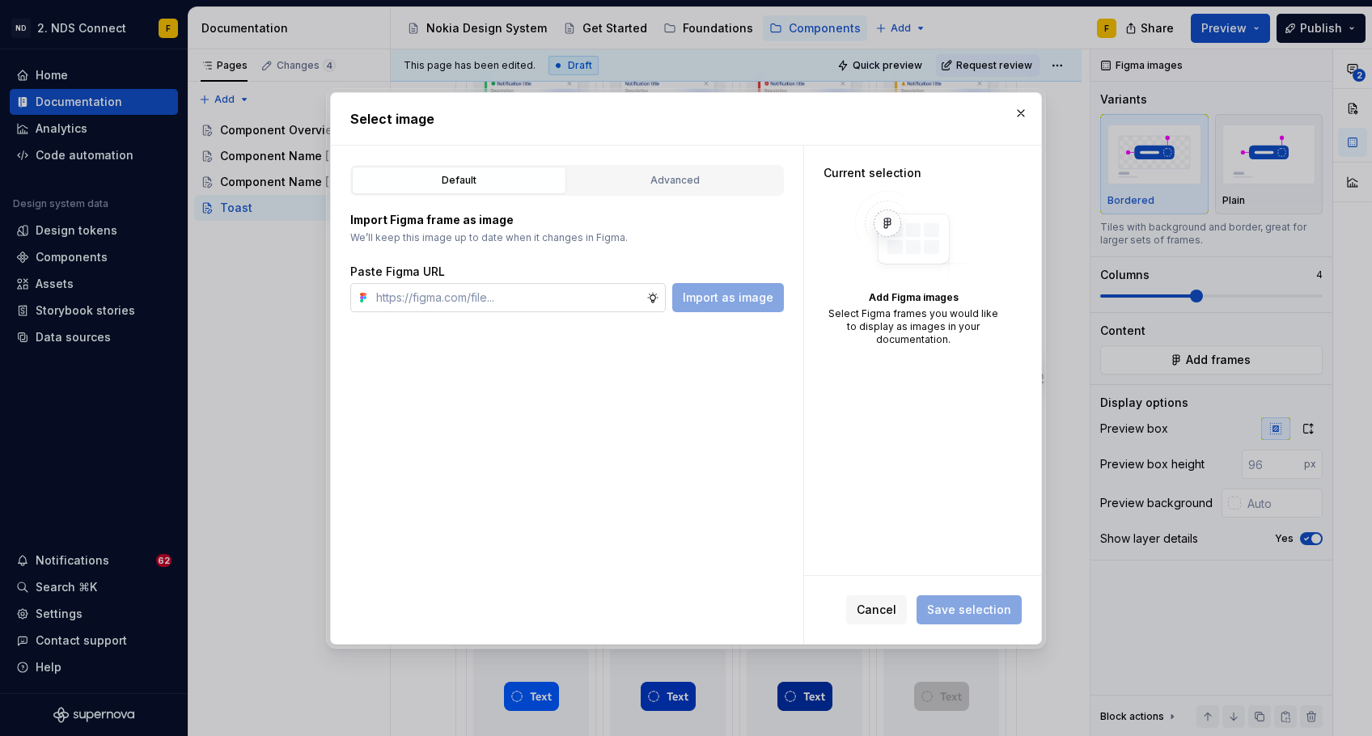
type textarea "*"
type input "https://www.figma.com/design/neYQoAXhQoLIvTnQmzO4pk/%F0%9F%9A%A7-WIP-%F0%9F%9A%…"
click at [693, 303] on span "Import as image" at bounding box center [728, 298] width 91 height 16
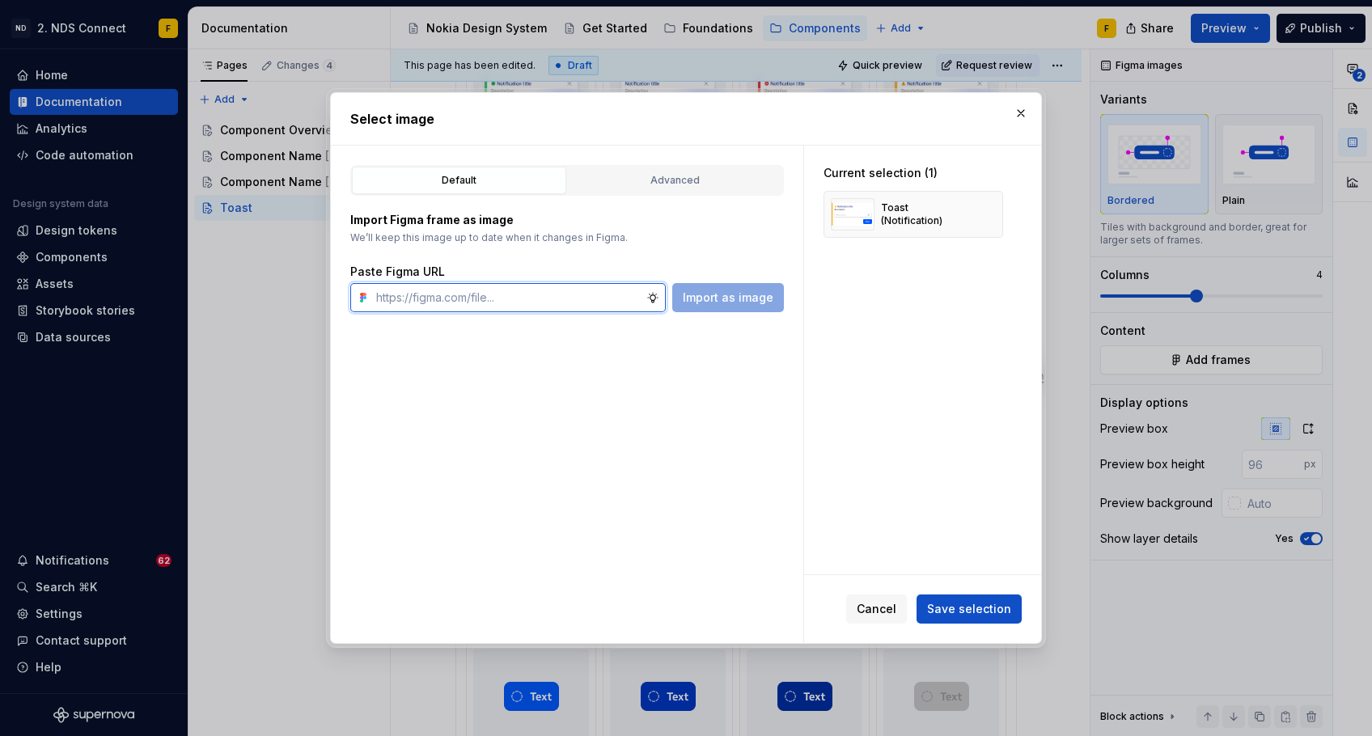
click at [474, 302] on input "text" at bounding box center [508, 297] width 277 height 29
paste input "https://www.figma.com/design/neYQoAXhQoLIvTnQmzO4pk/%F0%9F%9A%A7-WIP-%F0%9F%9A%…"
type input "https://www.figma.com/design/neYQoAXhQoLIvTnQmzO4pk/%F0%9F%9A%A7-WIP-%F0%9F%9A%…"
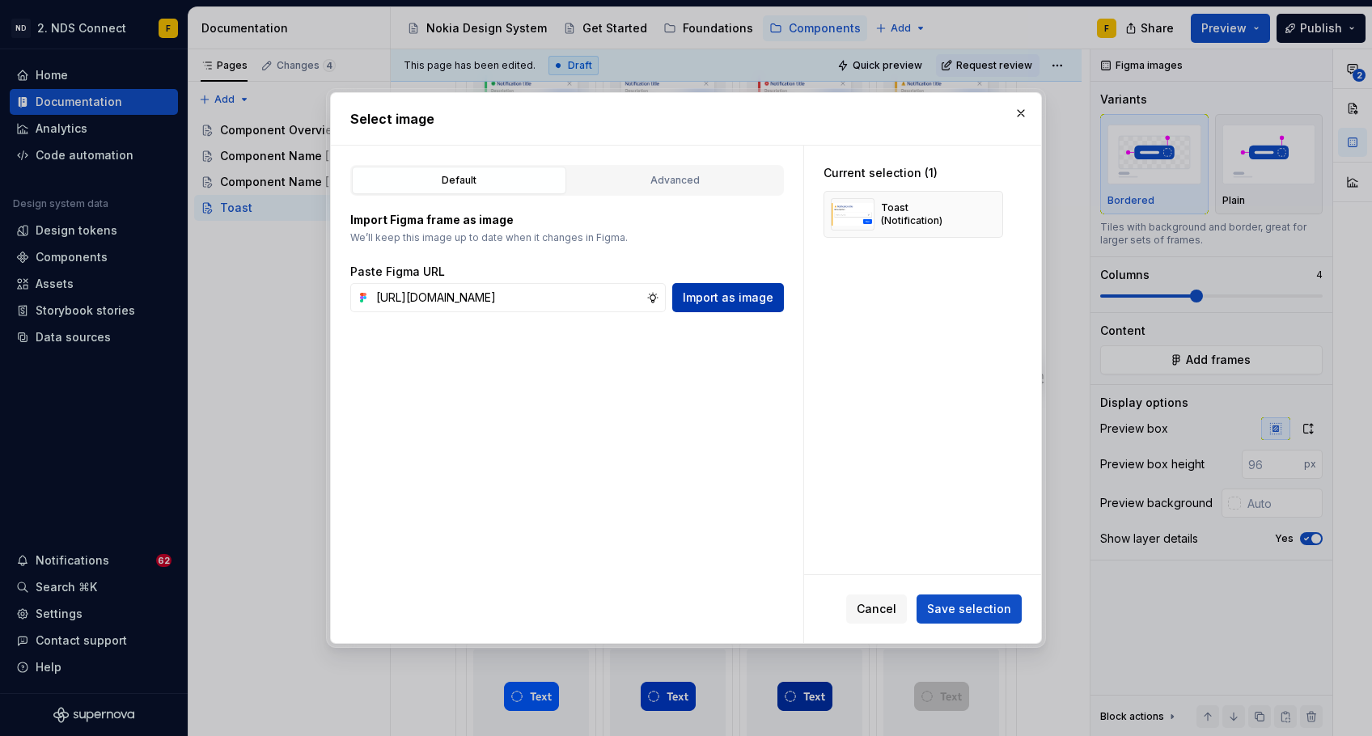
click at [740, 300] on span "Import as image" at bounding box center [728, 298] width 91 height 16
click at [564, 303] on input "text" at bounding box center [508, 297] width 277 height 29
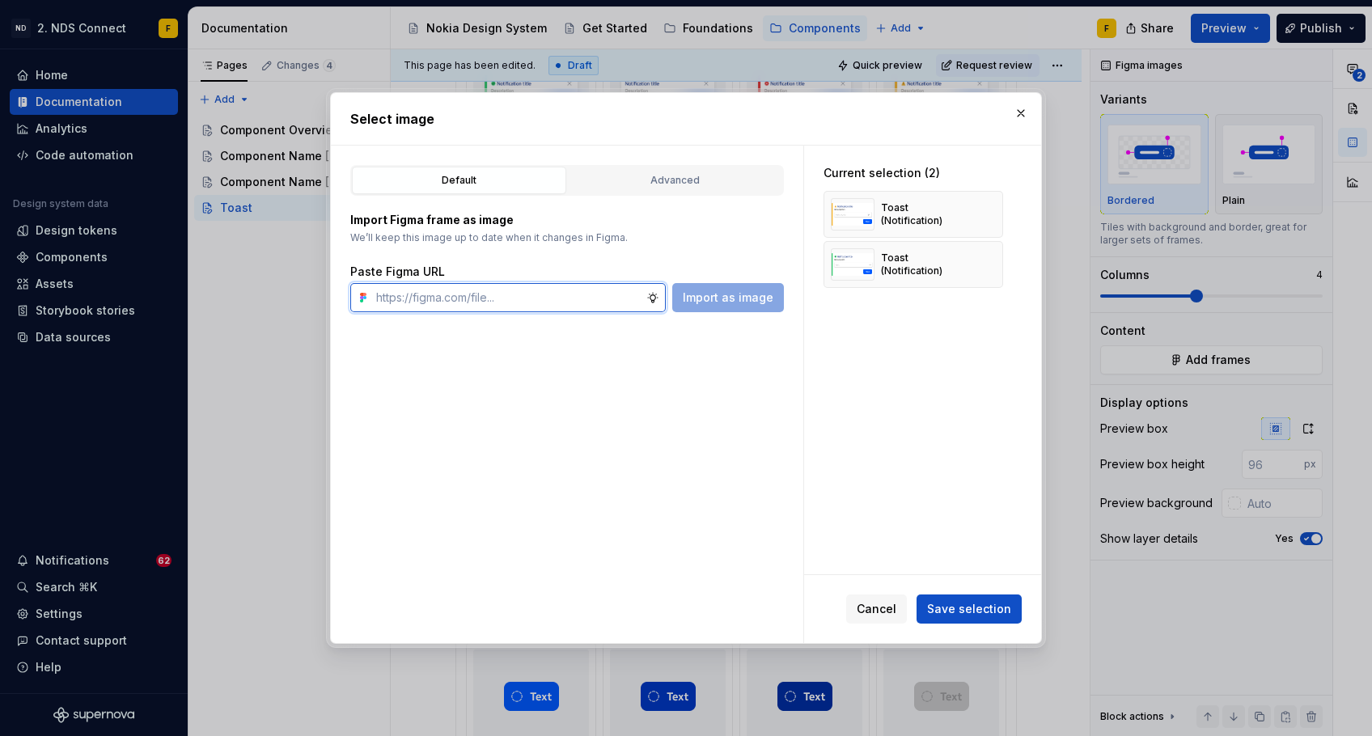
paste input "https://www.figma.com/design/neYQoAXhQoLIvTnQmzO4pk/%F0%9F%9A%A7-WIP-%F0%9F%9A%…"
type input "https://www.figma.com/design/neYQoAXhQoLIvTnQmzO4pk/%F0%9F%9A%A7-WIP-%F0%9F%9A%…"
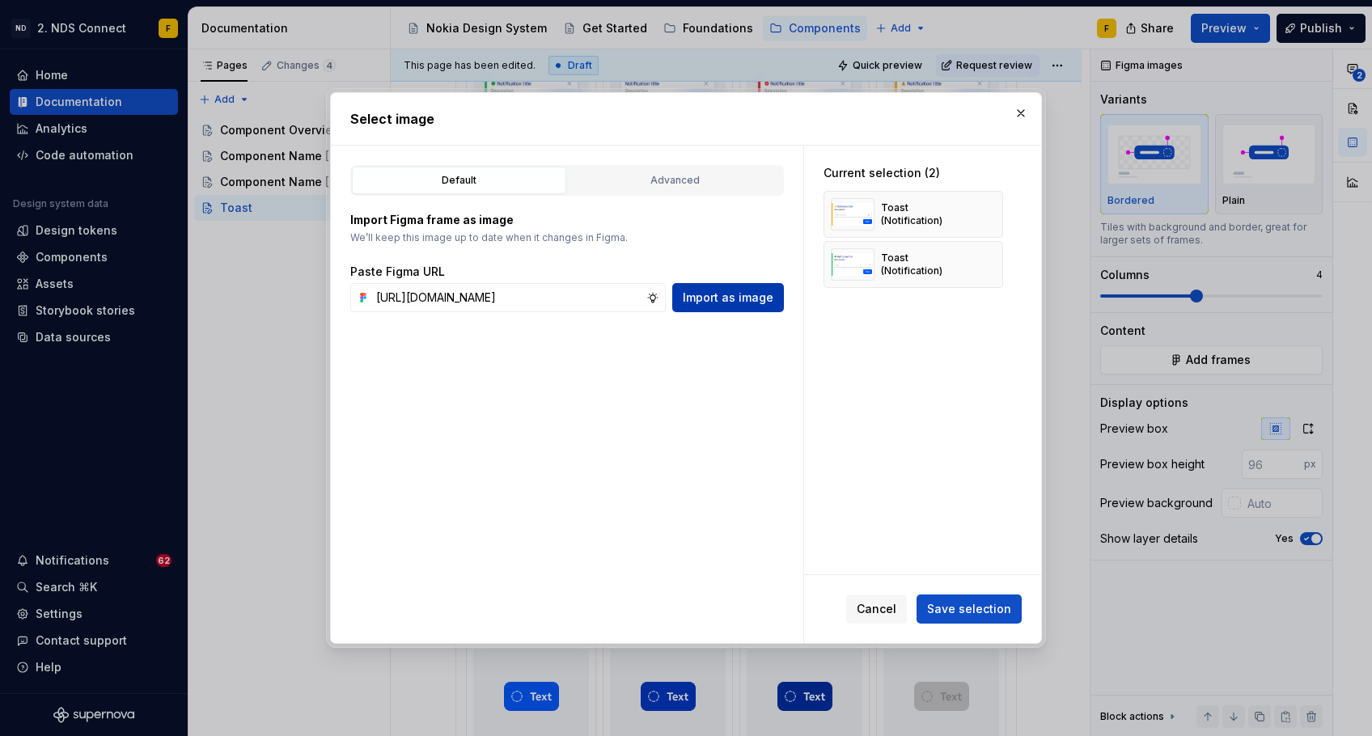
click at [713, 297] on span "Import as image" at bounding box center [728, 298] width 91 height 16
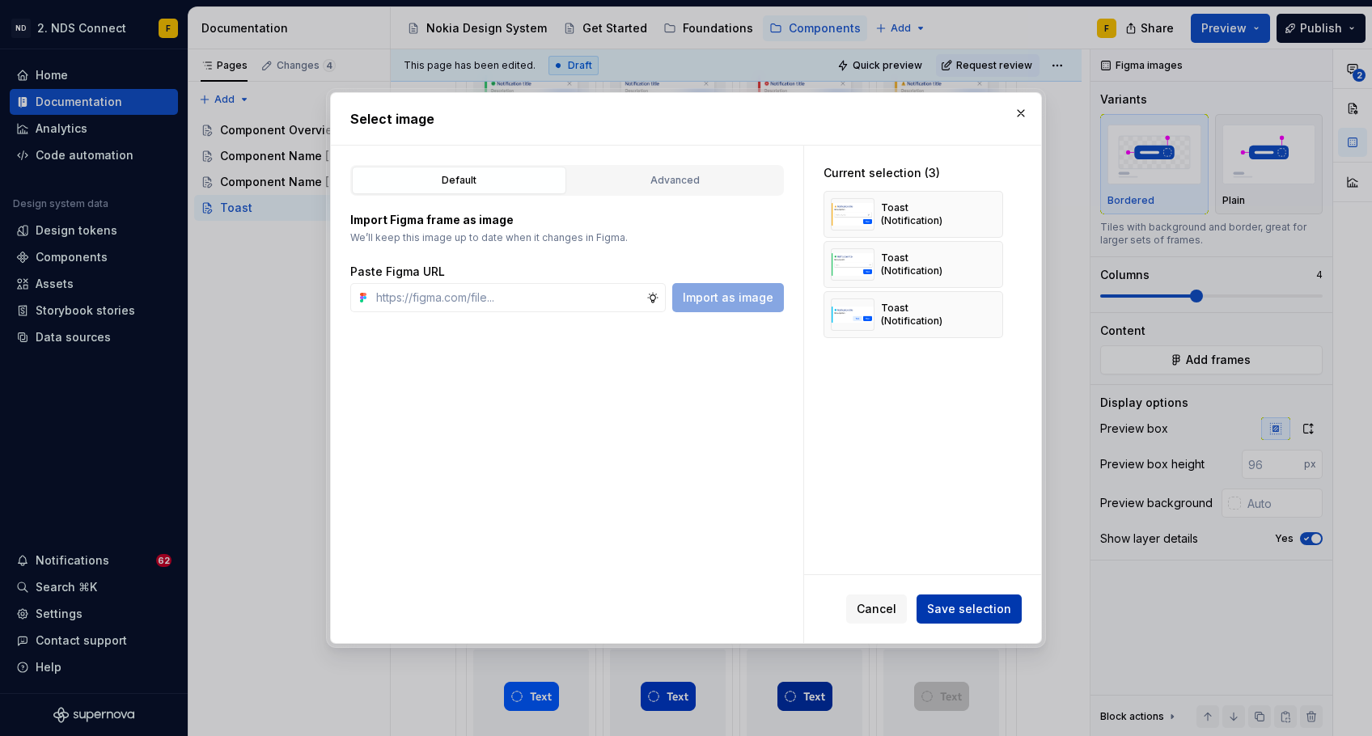
click at [958, 612] on span "Save selection" at bounding box center [969, 609] width 84 height 16
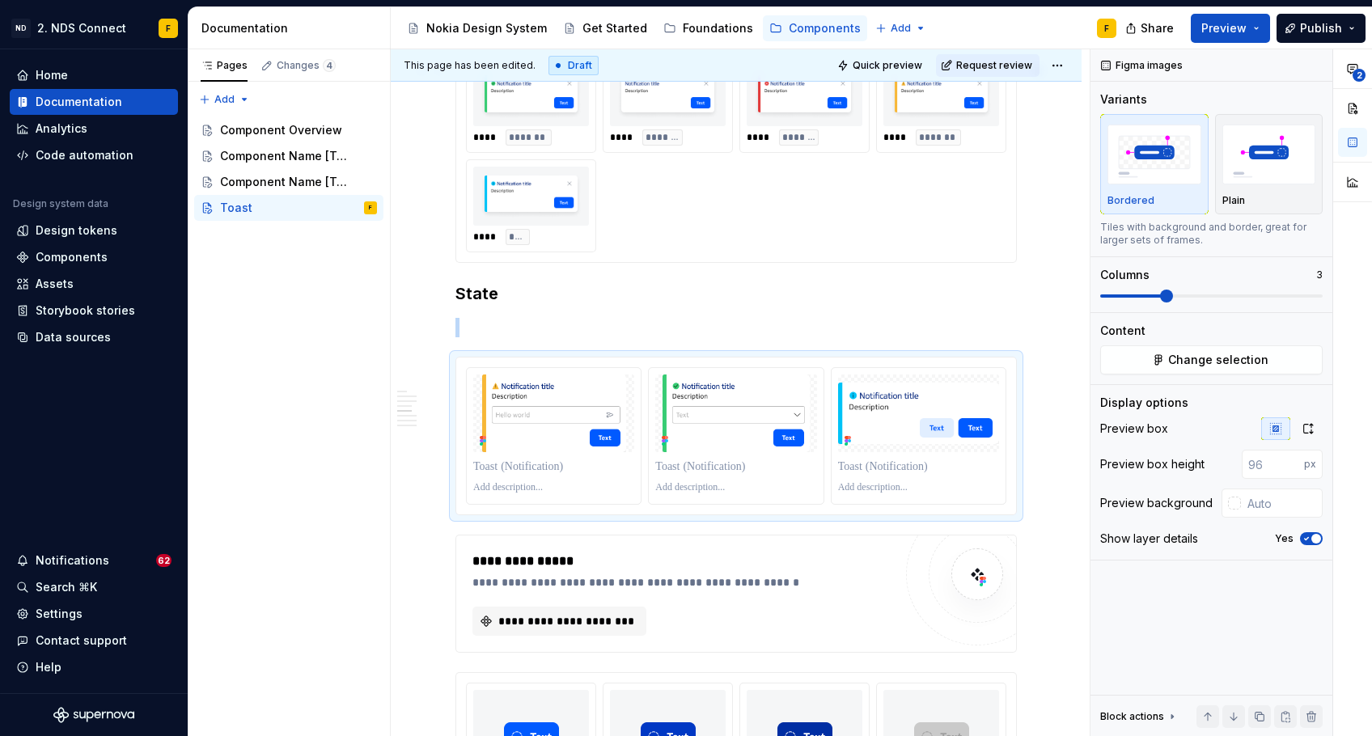
click at [790, 233] on div "**** ******* **** ******* **** ******** **** ******* **** ****" at bounding box center [736, 155] width 540 height 193
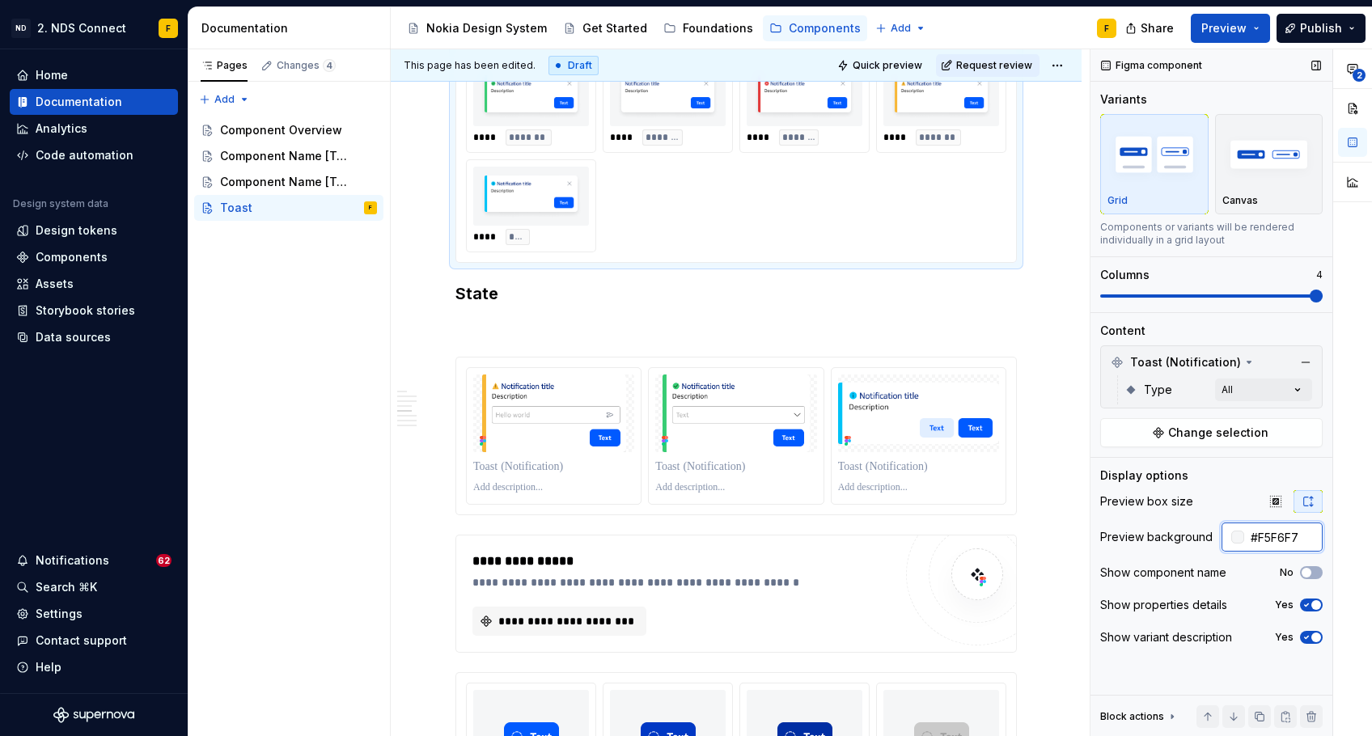
click at [1280, 538] on input "#F5F6F7" at bounding box center [1283, 537] width 78 height 29
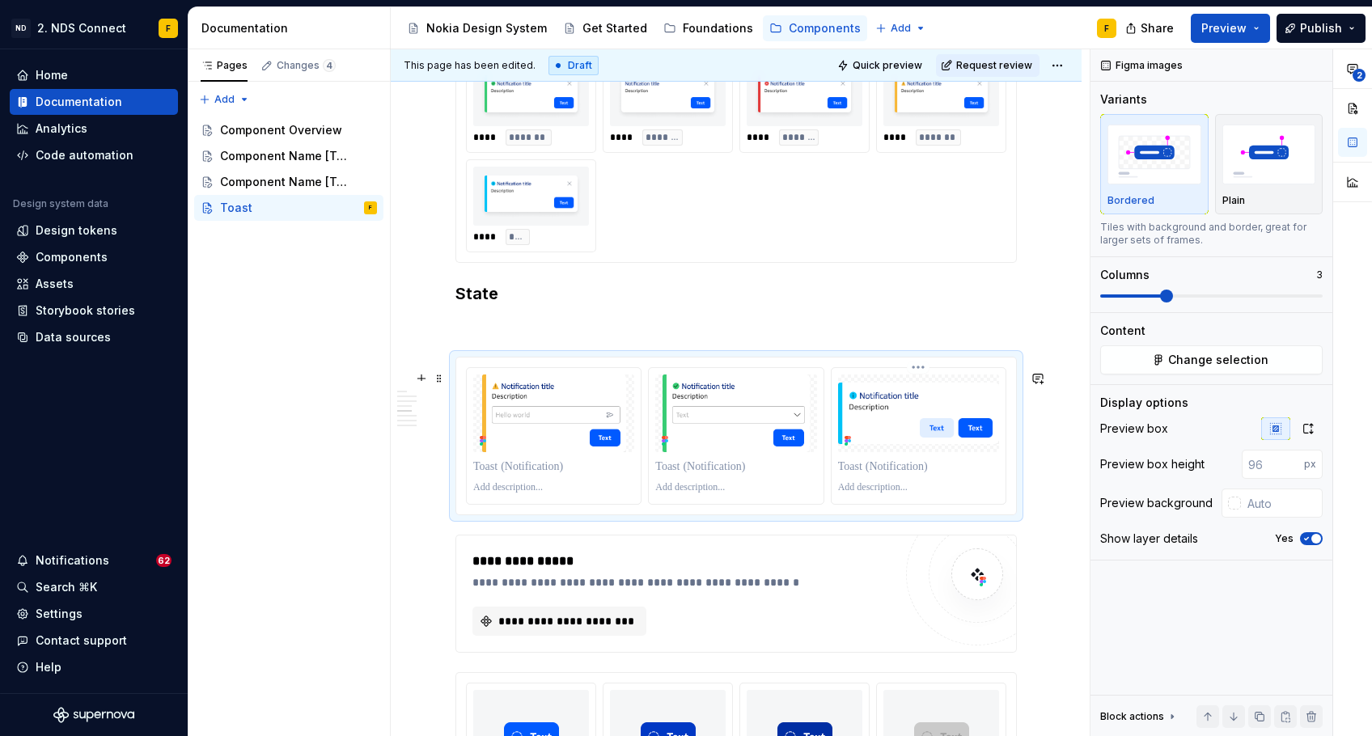
click at [917, 466] on div at bounding box center [919, 436] width 174 height 136
click at [944, 247] on div "**** ******* **** ******* **** ******** **** ******* **** ****" at bounding box center [736, 155] width 540 height 193
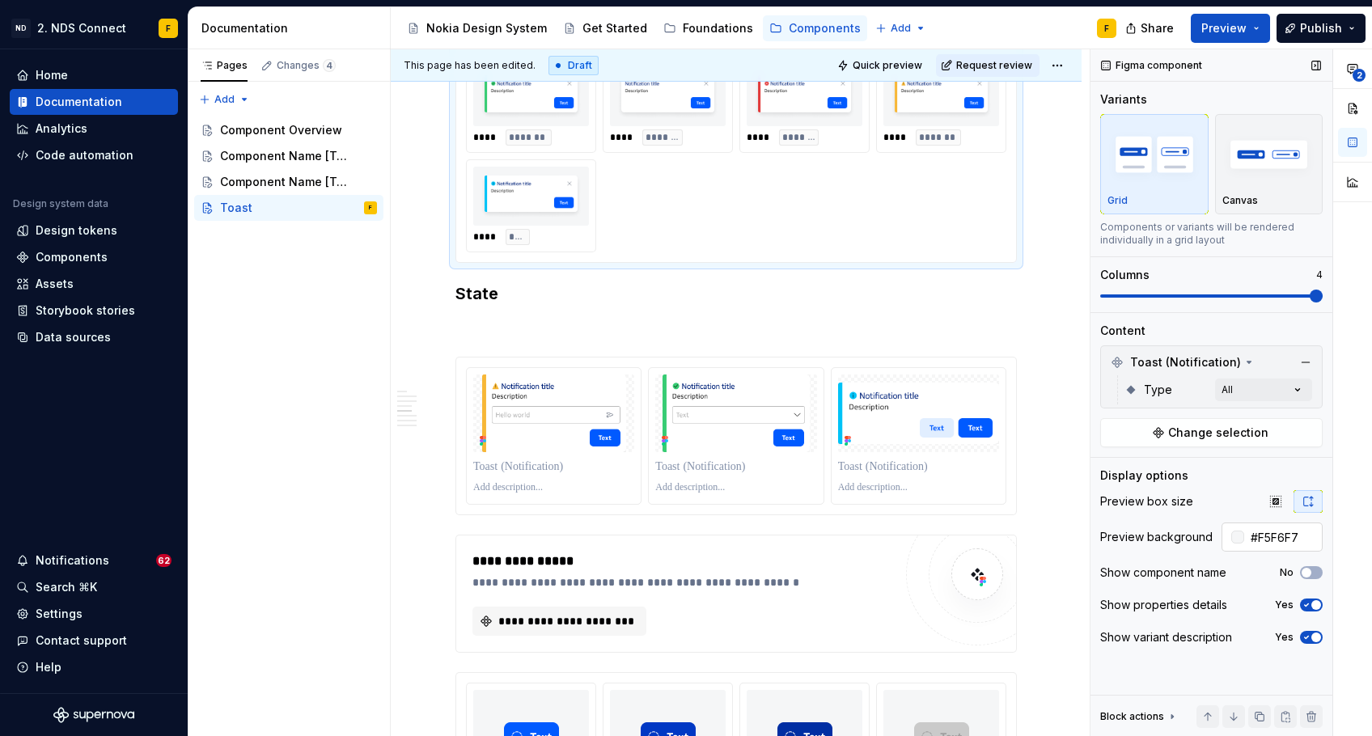
click at [1256, 536] on input "#F5F6F7" at bounding box center [1283, 537] width 78 height 29
click at [1287, 534] on input "#F5F6F7" at bounding box center [1283, 537] width 78 height 29
drag, startPoint x: 1302, startPoint y: 536, endPoint x: 1261, endPoint y: 538, distance: 40.5
click at [1261, 538] on input "#F5F6F7" at bounding box center [1283, 537] width 78 height 29
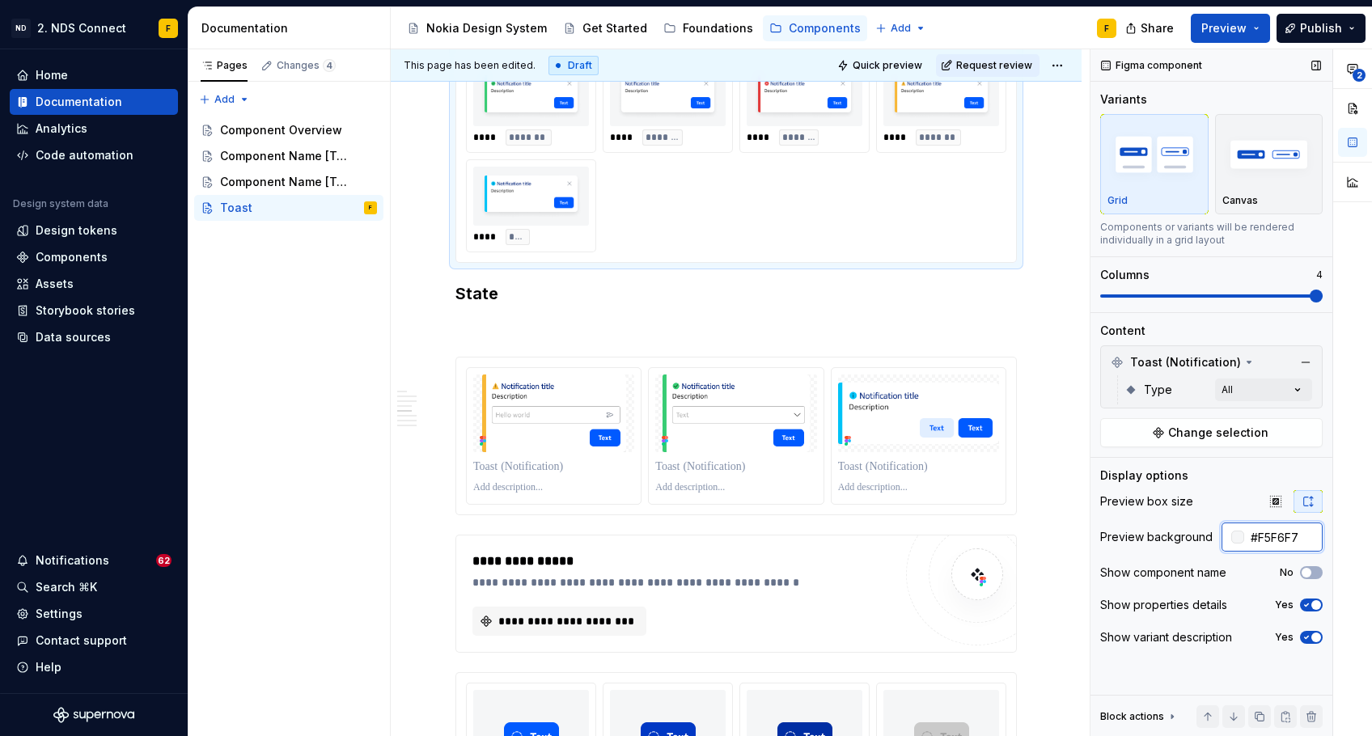
click at [1261, 538] on input "#F5F6F7" at bounding box center [1283, 537] width 78 height 29
drag, startPoint x: 1254, startPoint y: 537, endPoint x: 1308, endPoint y: 539, distance: 54.2
click at [1308, 539] on input "#F5F6F7" at bounding box center [1283, 537] width 78 height 29
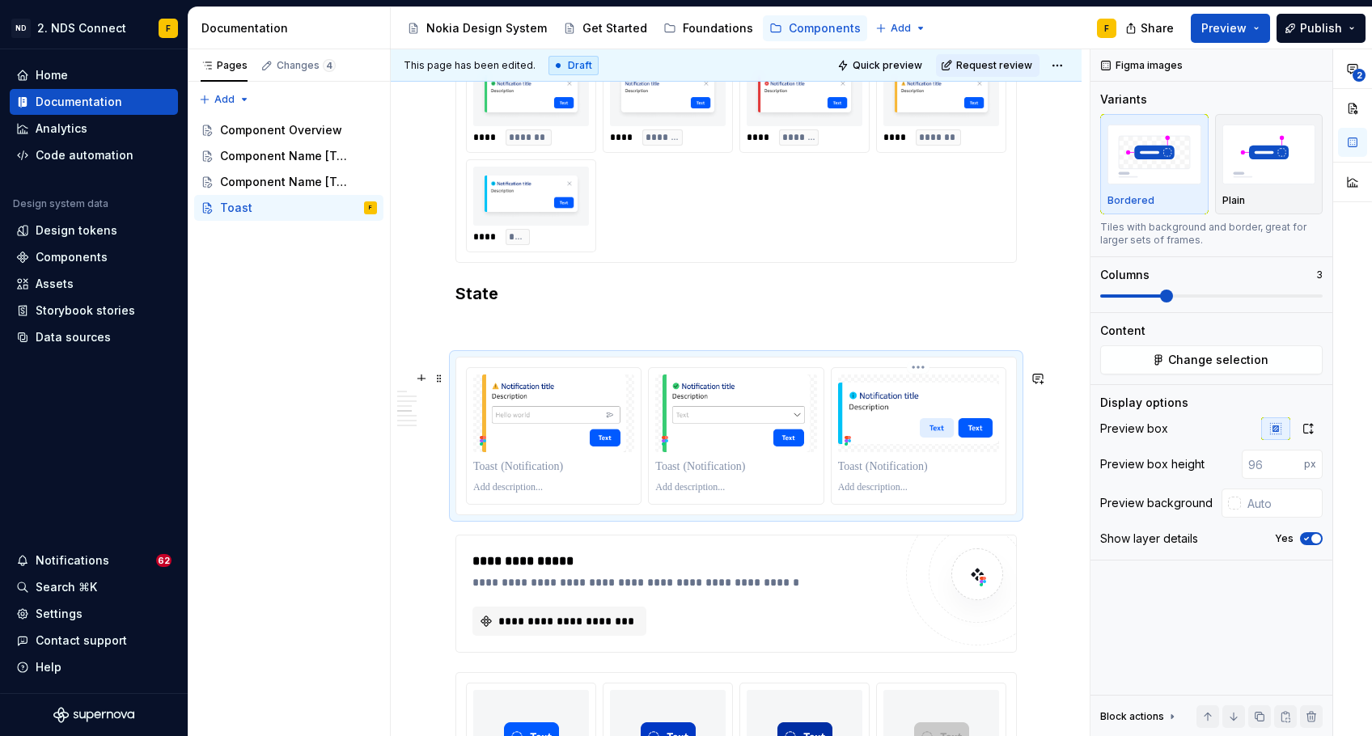
click at [882, 400] on img at bounding box center [918, 413] width 161 height 61
click at [1253, 498] on input "text" at bounding box center [1282, 503] width 82 height 29
paste input "#F5F6F7"
type input "#F5F6F7"
click at [1304, 425] on icon "button" at bounding box center [1308, 429] width 9 height 10
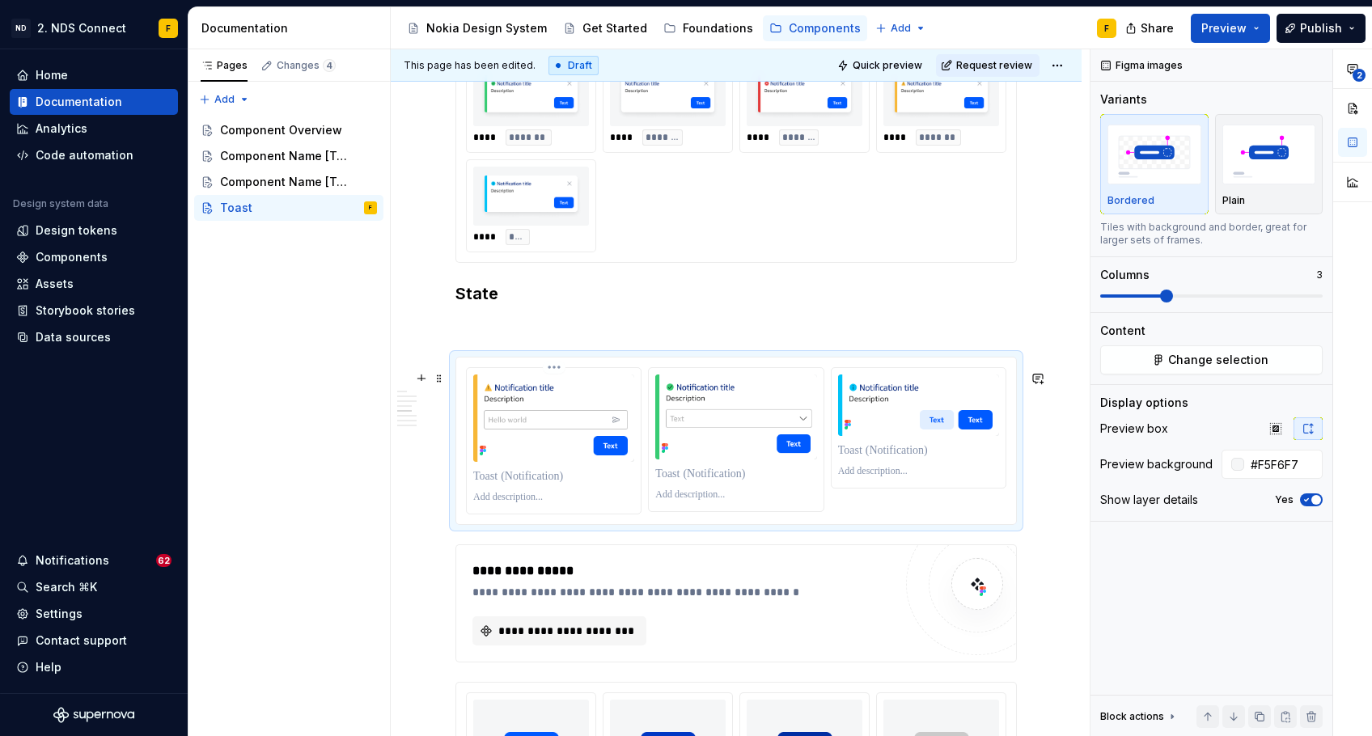
type textarea "*"
click at [1280, 431] on icon "button" at bounding box center [1275, 428] width 13 height 13
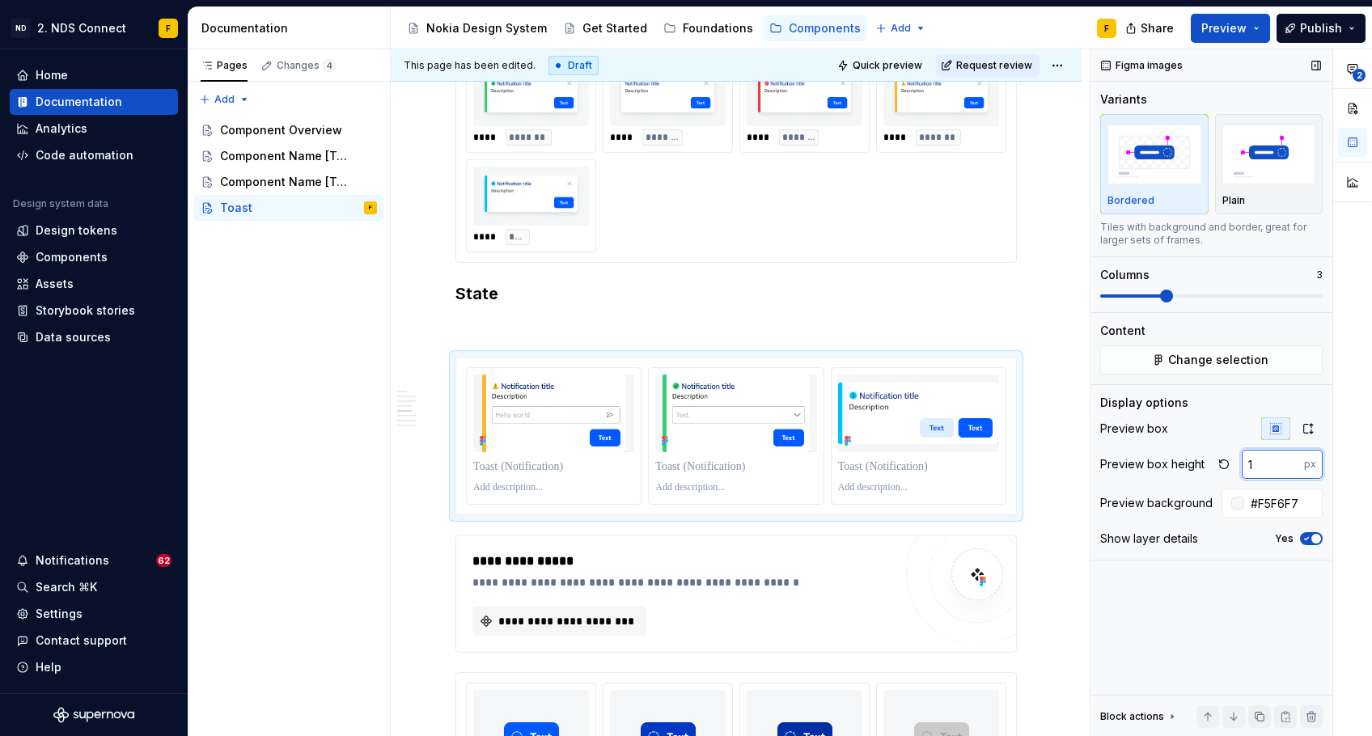
click at [1293, 463] on input "1" at bounding box center [1273, 464] width 62 height 29
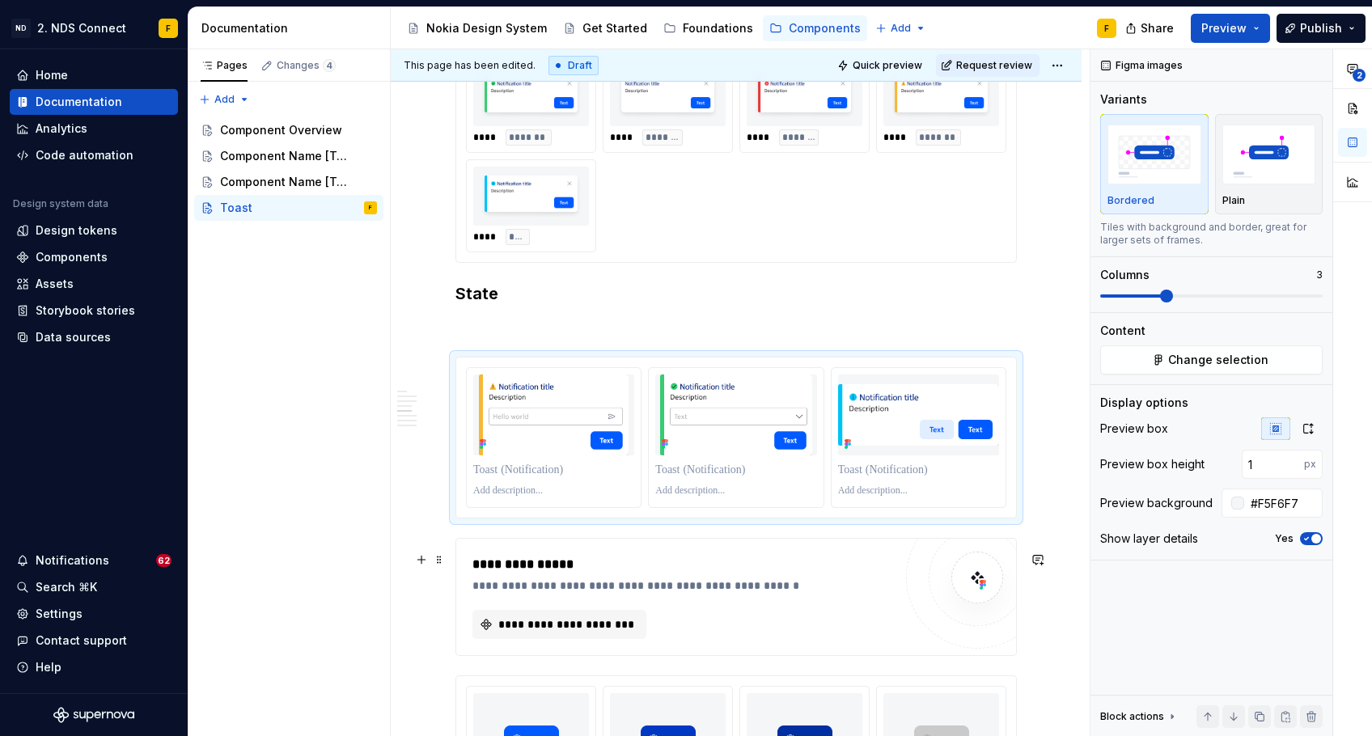
type input "48"
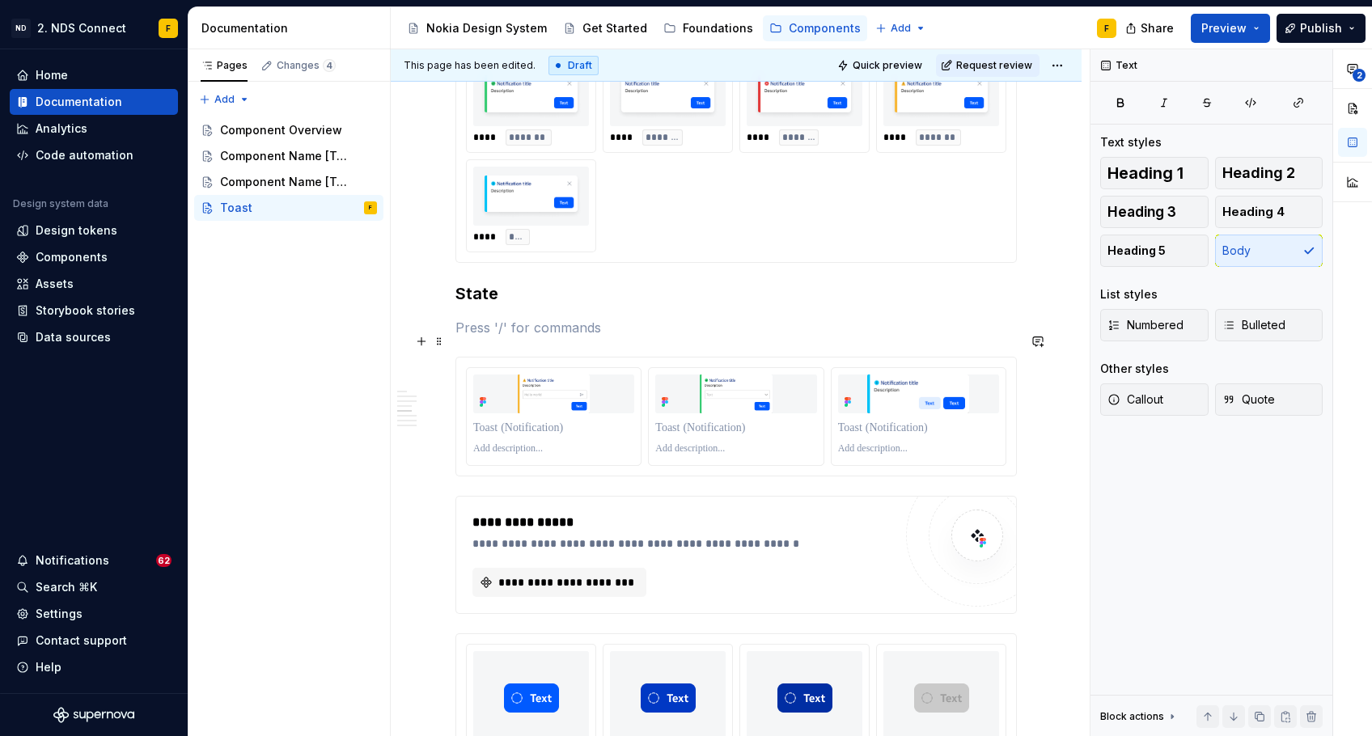
click at [846, 337] on p at bounding box center [735, 327] width 561 height 19
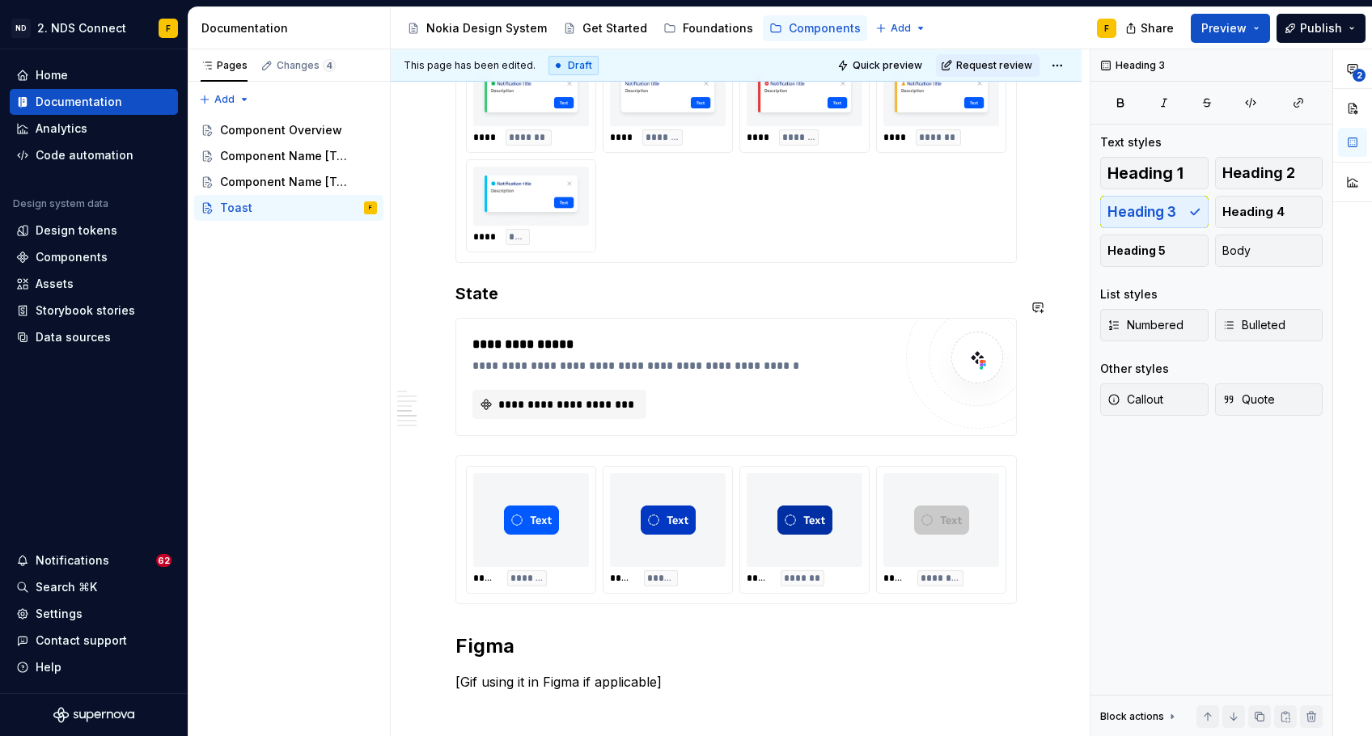
click at [422, 338] on button "button" at bounding box center [421, 339] width 23 height 23
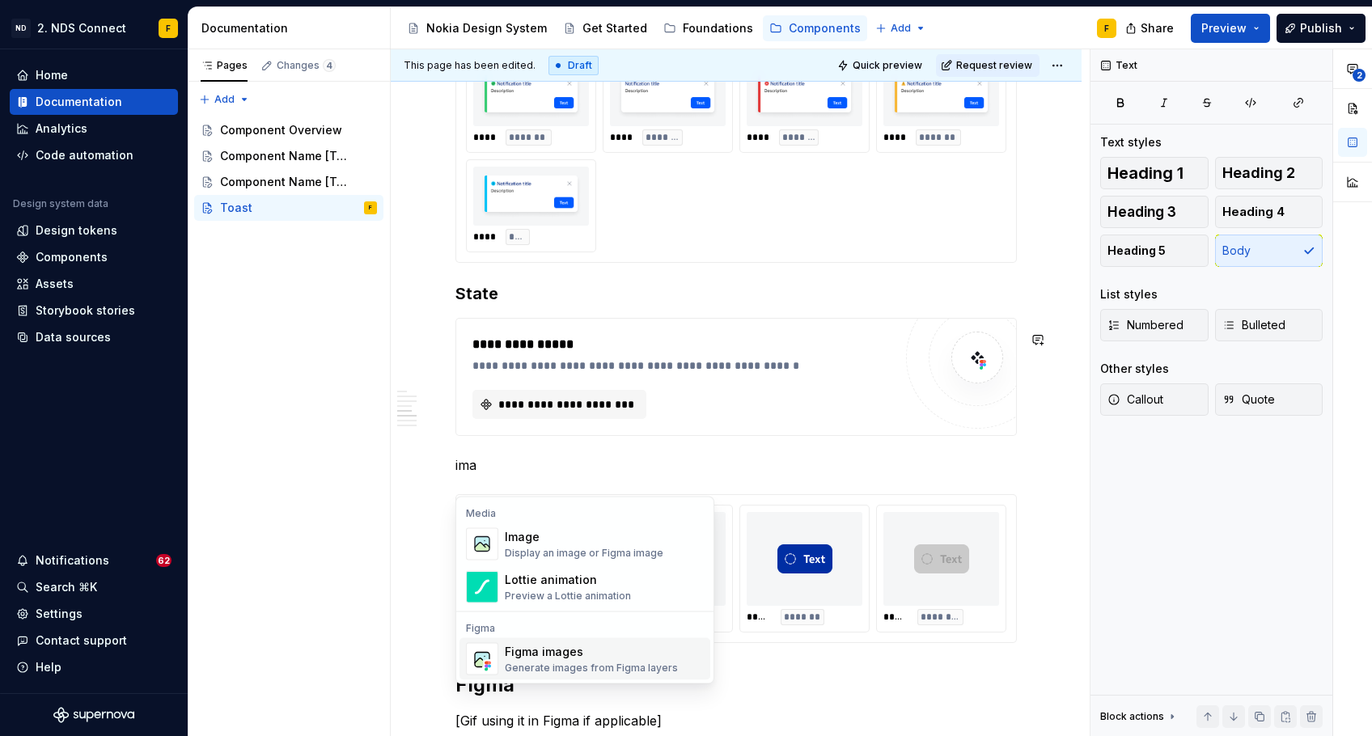
click at [545, 672] on div "Generate images from Figma layers" at bounding box center [591, 668] width 173 height 13
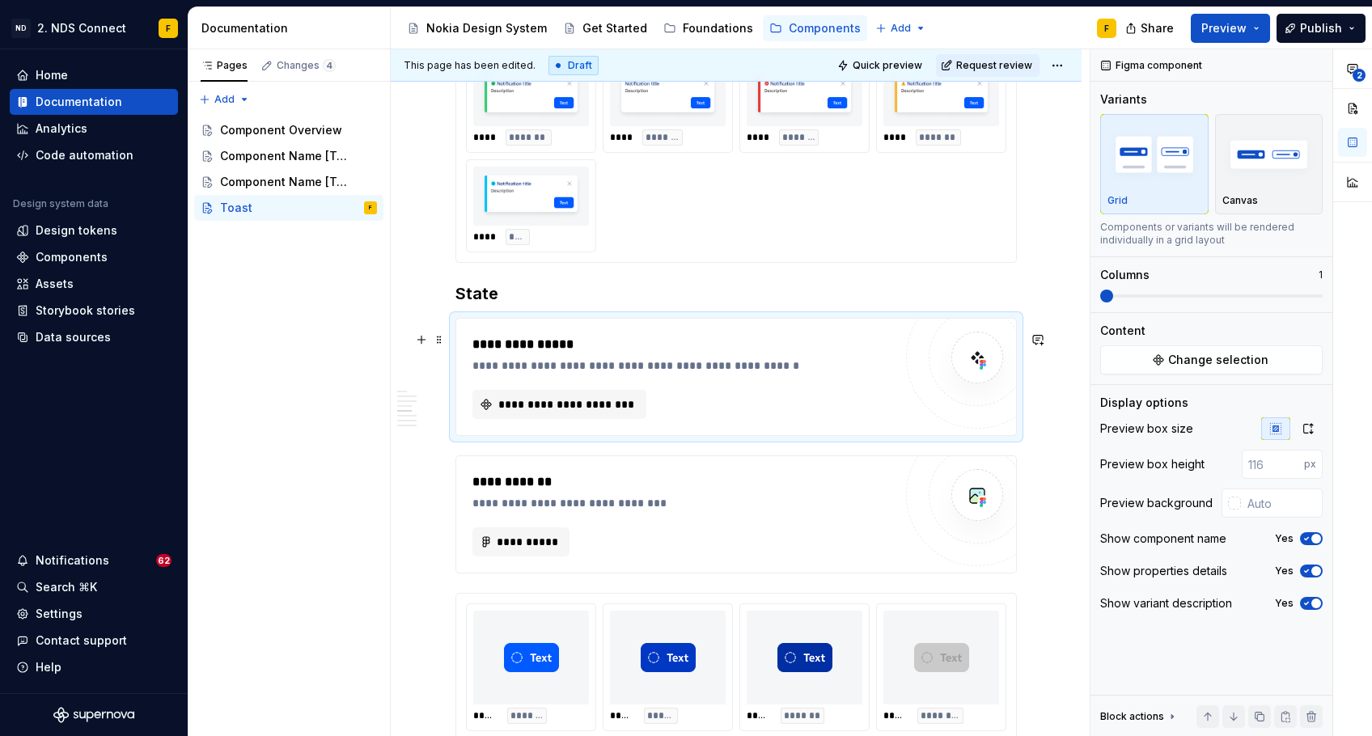
click at [595, 354] on div "**********" at bounding box center [682, 344] width 420 height 19
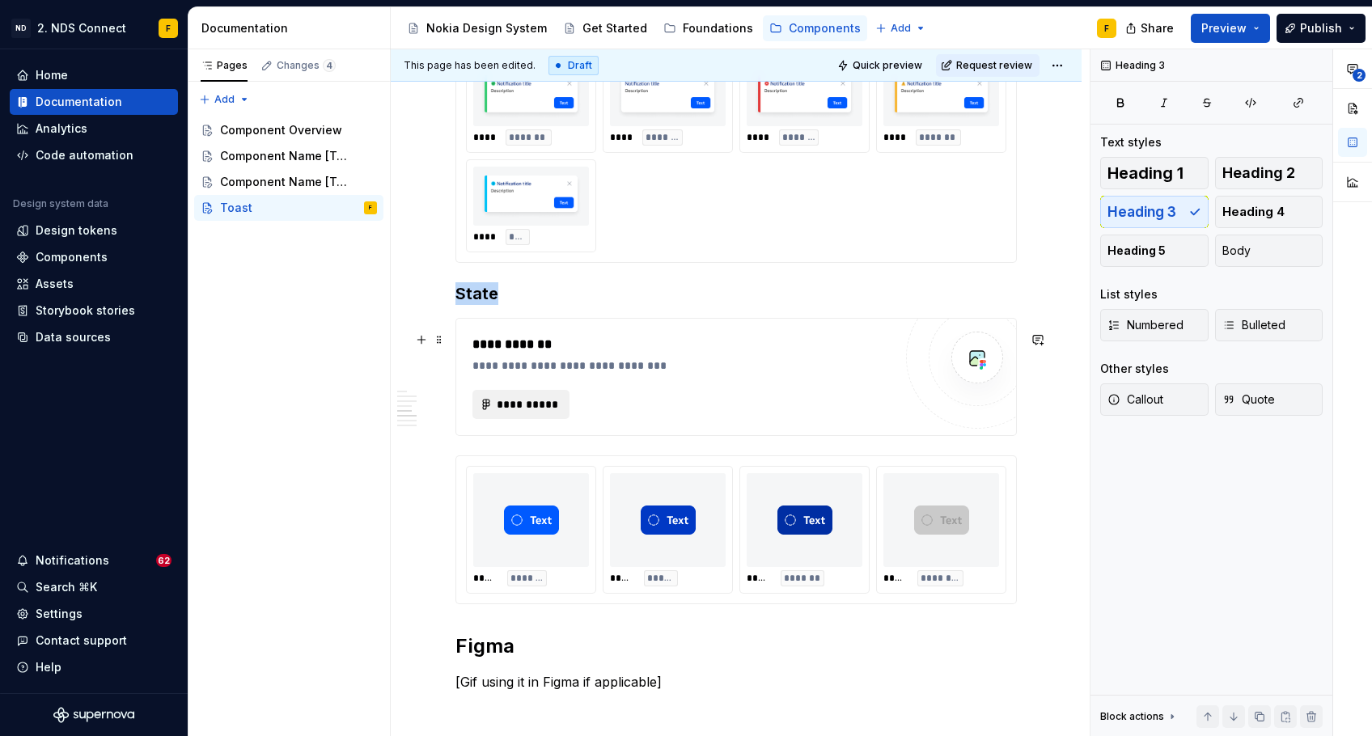
click at [541, 413] on span "**********" at bounding box center [527, 404] width 63 height 16
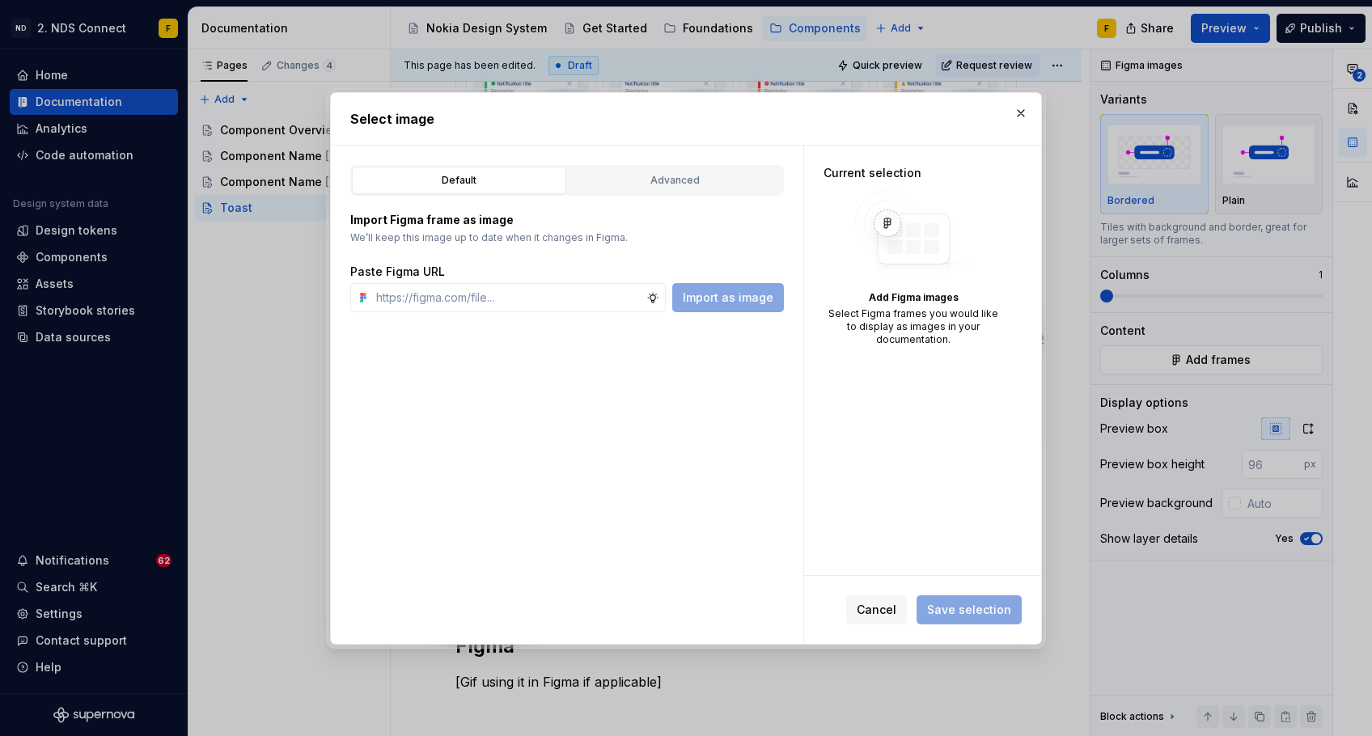
type textarea "*"
paste input "https://www.figma.com/design/neYQoAXhQoLIvTnQmzO4pk/%F0%9F%9A%A7-WIP-%F0%9F%9A%…"
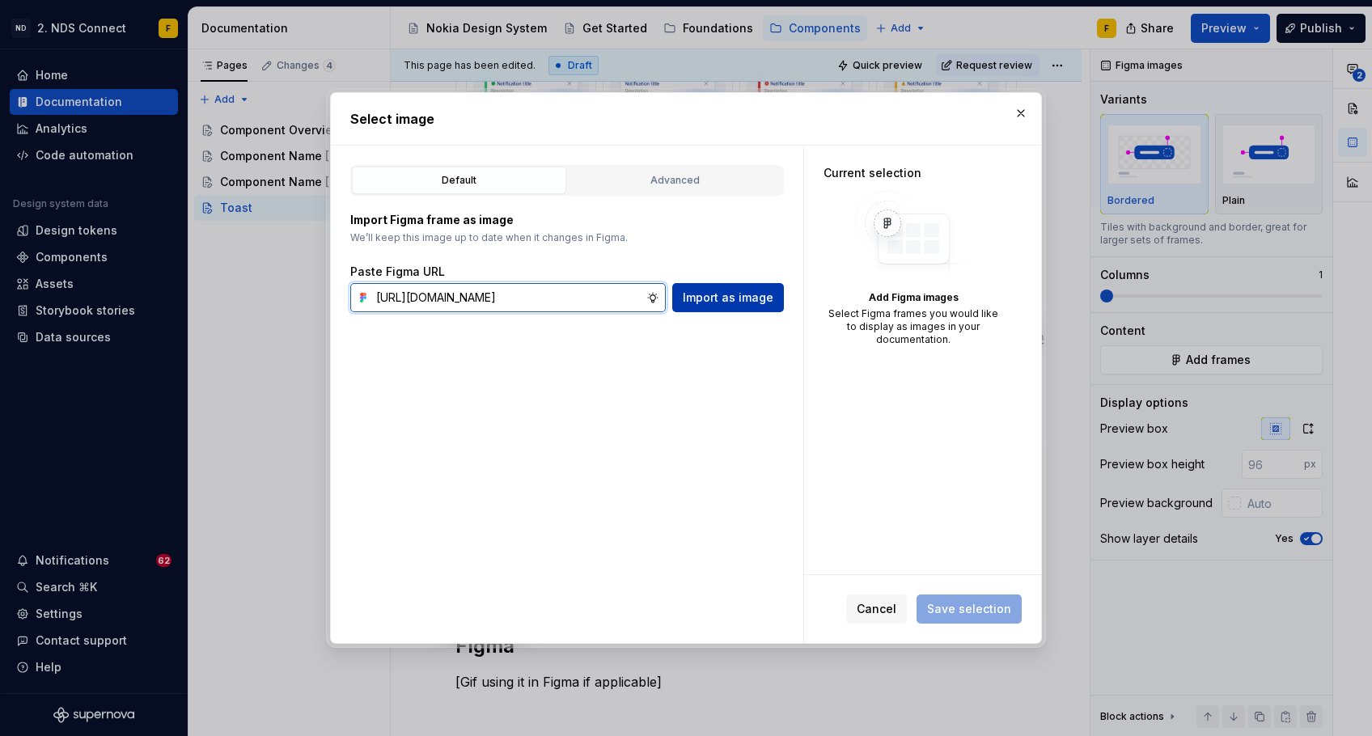
type input "https://www.figma.com/design/neYQoAXhQoLIvTnQmzO4pk/%F0%9F%9A%A7-WIP-%F0%9F%9A%…"
click at [744, 291] on span "Import as image" at bounding box center [728, 298] width 91 height 16
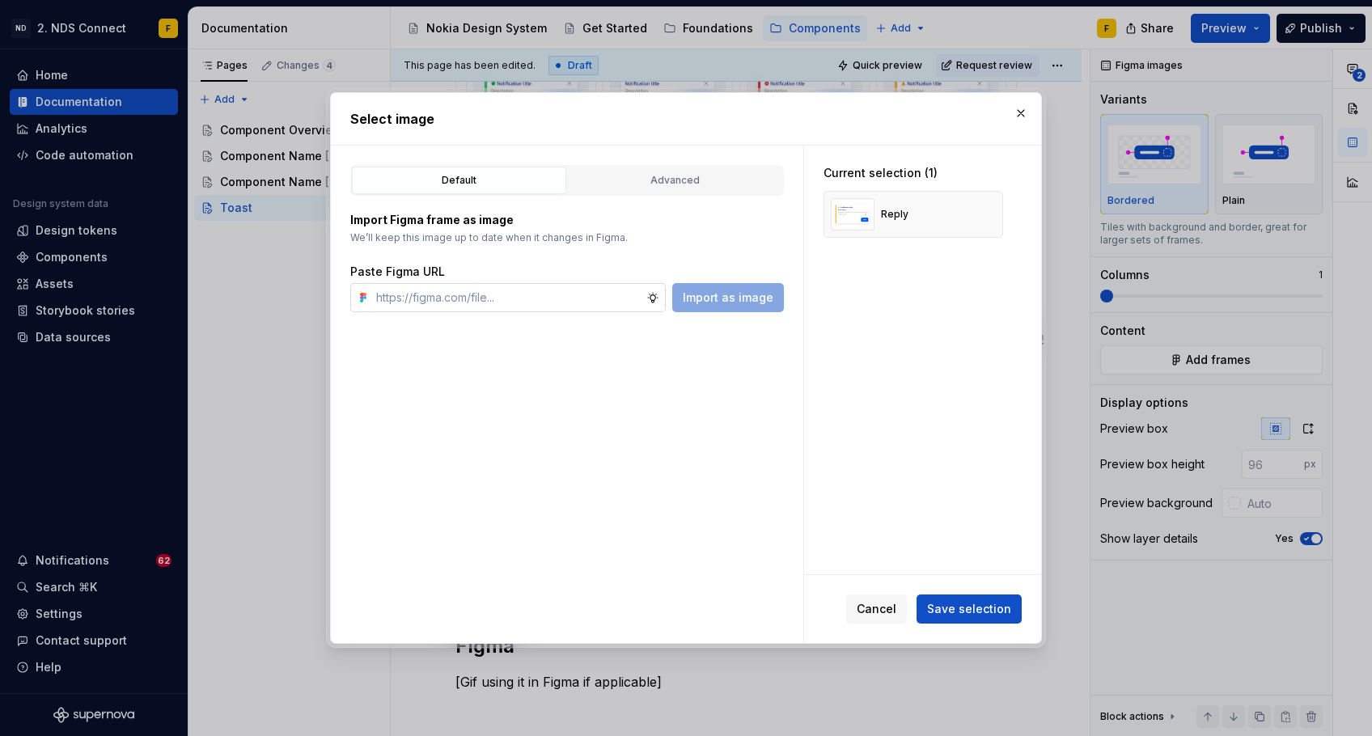
click at [559, 294] on input "text" at bounding box center [508, 297] width 277 height 29
paste input "https://www.figma.com/design/neYQoAXhQoLIvTnQmzO4pk/%F0%9F%9A%A7-WIP-%F0%9F%9A%…"
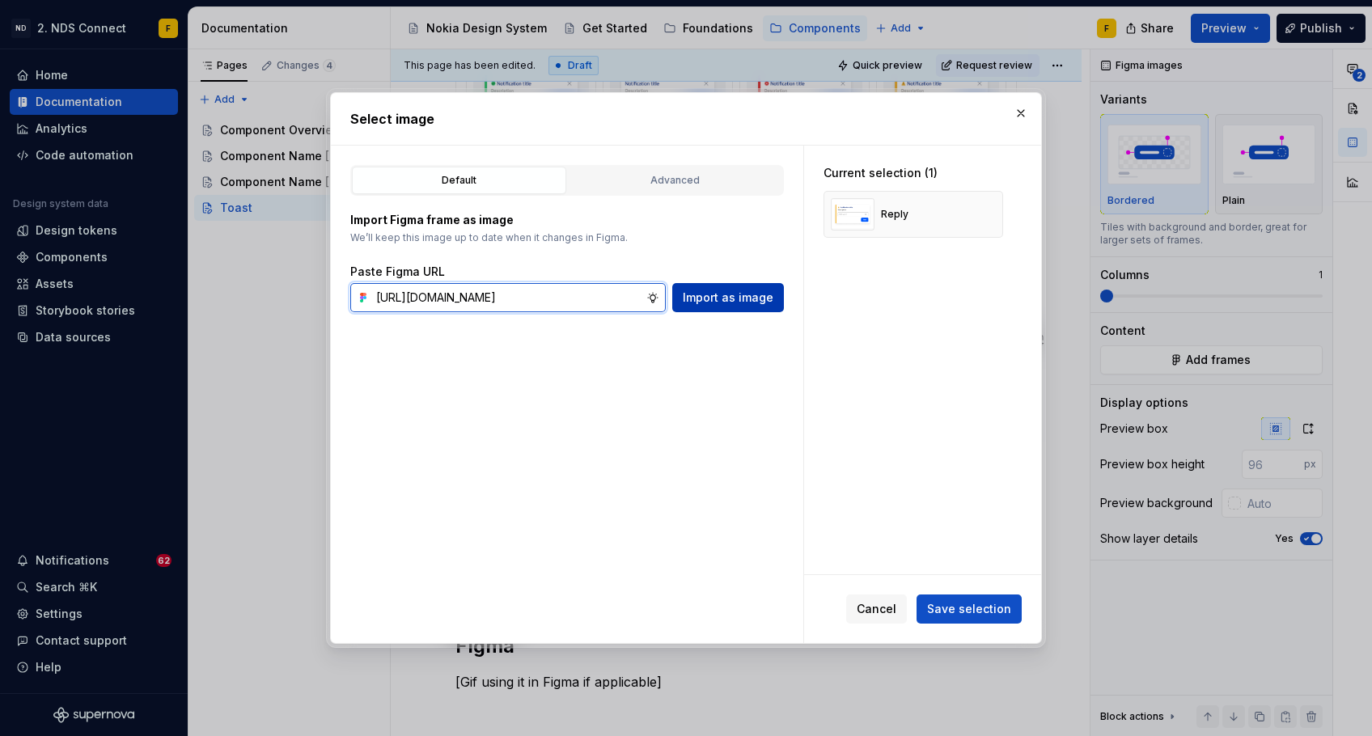
type input "https://www.figma.com/design/neYQoAXhQoLIvTnQmzO4pk/%F0%9F%9A%A7-WIP-%F0%9F%9A%…"
click at [733, 307] on button "Import as image" at bounding box center [728, 297] width 112 height 29
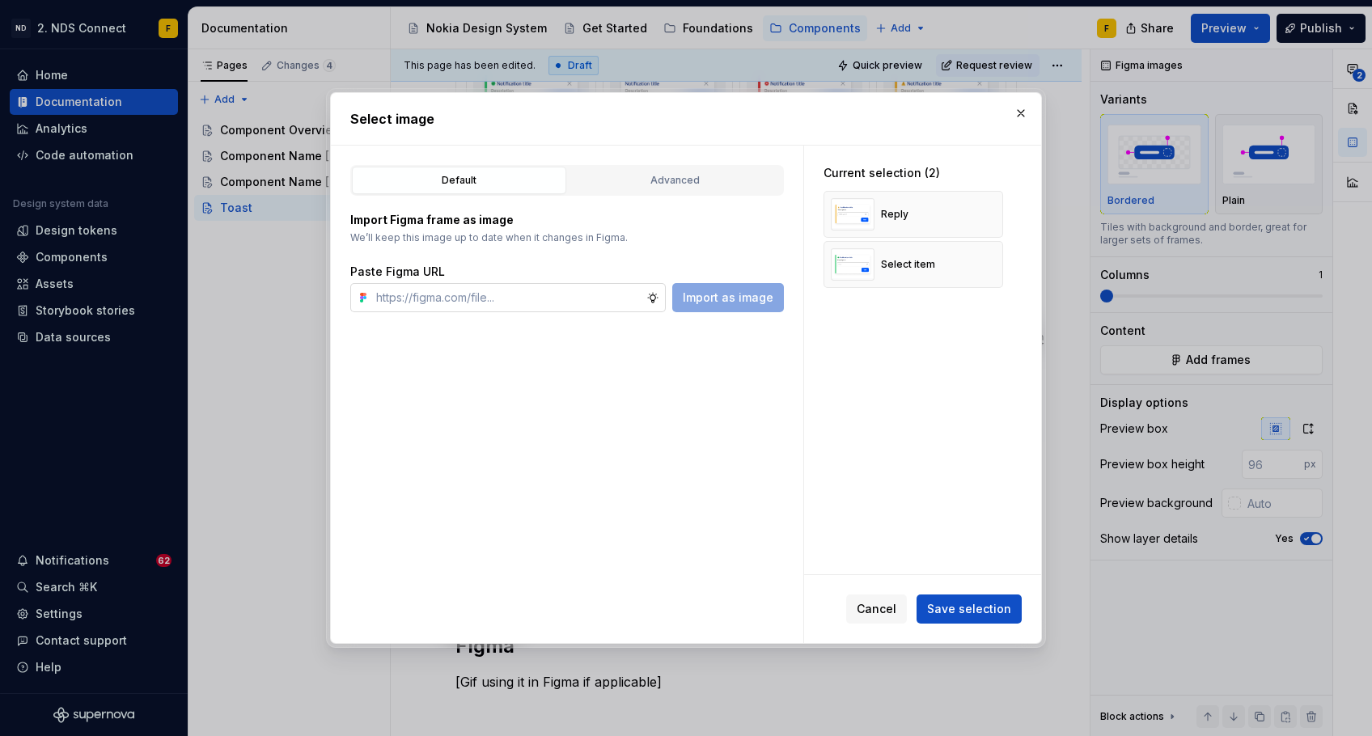
click at [484, 300] on input "text" at bounding box center [508, 297] width 277 height 29
paste input "https://www.figma.com/design/neYQoAXhQoLIvTnQmzO4pk/%F0%9F%9A%A7-WIP-%F0%9F%9A%…"
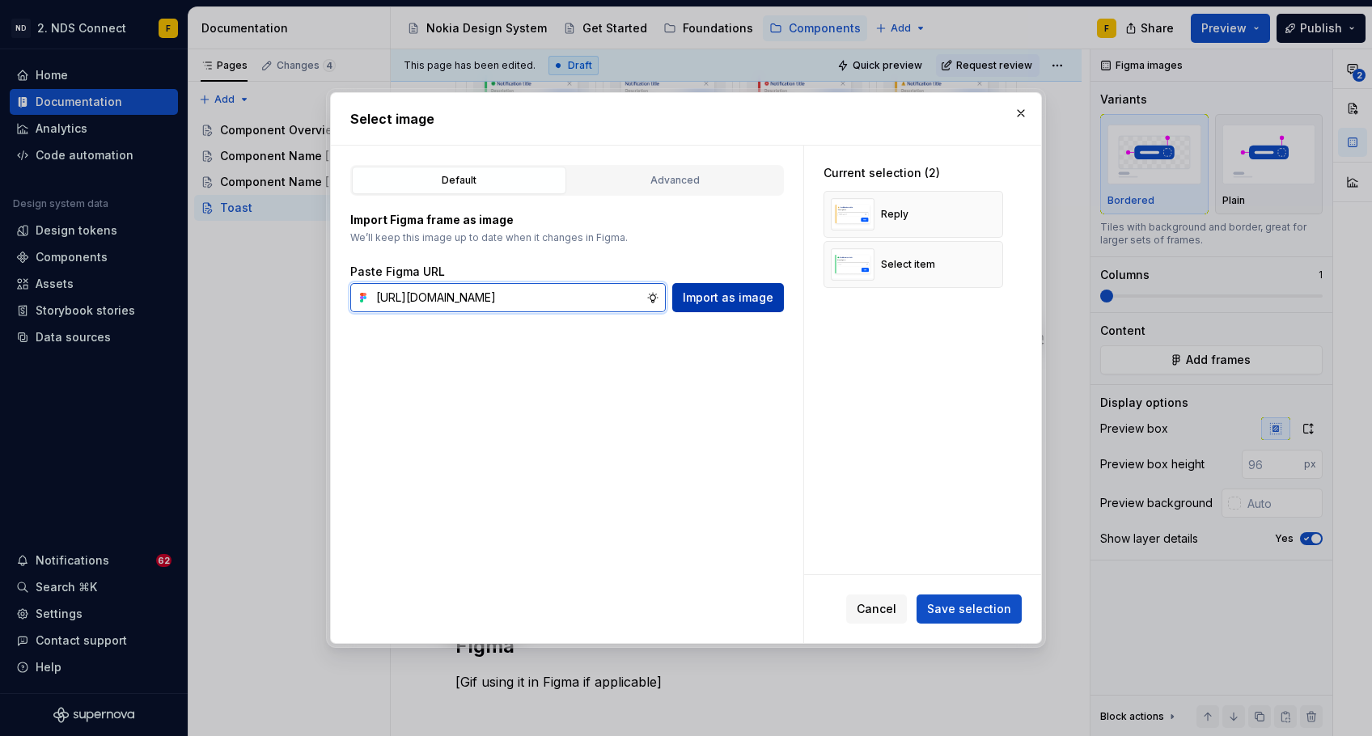
type input "https://www.figma.com/design/neYQoAXhQoLIvTnQmzO4pk/%F0%9F%9A%A7-WIP-%F0%9F%9A%…"
click at [741, 306] on button "Import as image" at bounding box center [728, 297] width 112 height 29
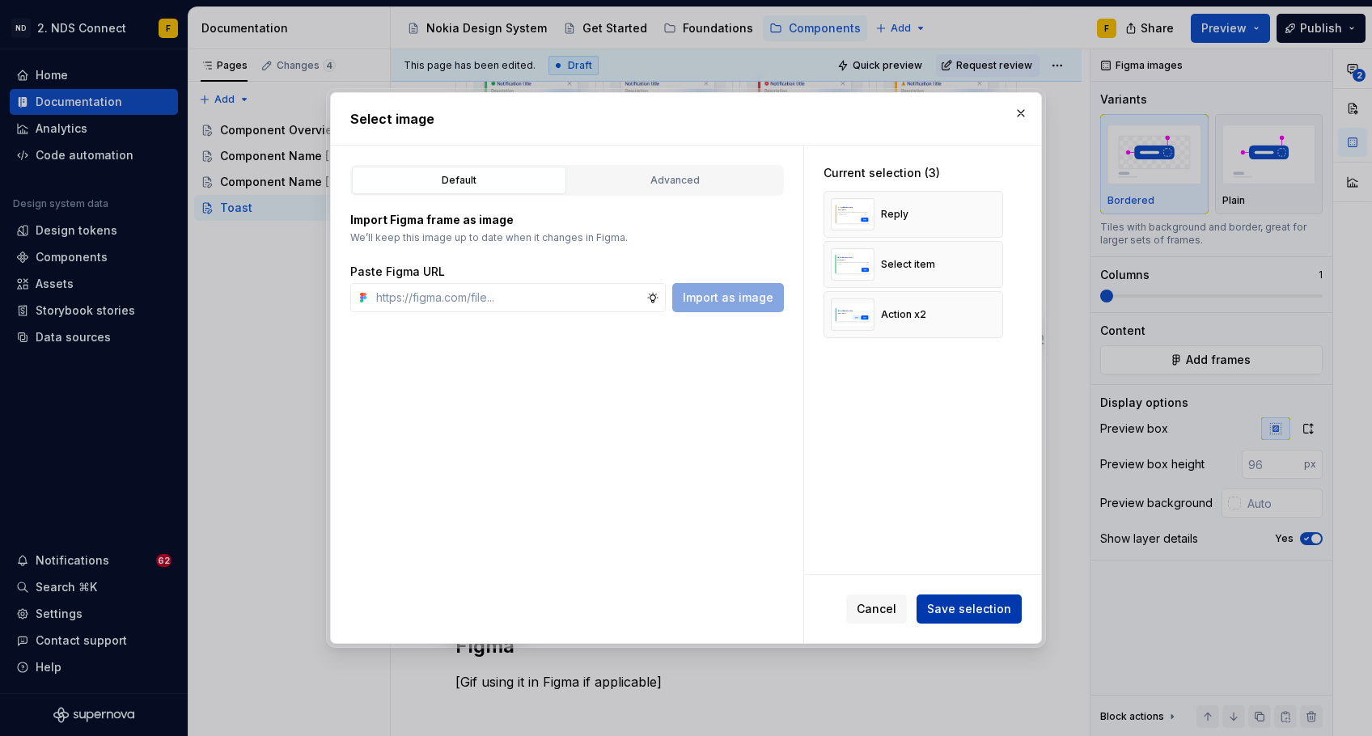
click at [961, 605] on span "Save selection" at bounding box center [969, 609] width 84 height 16
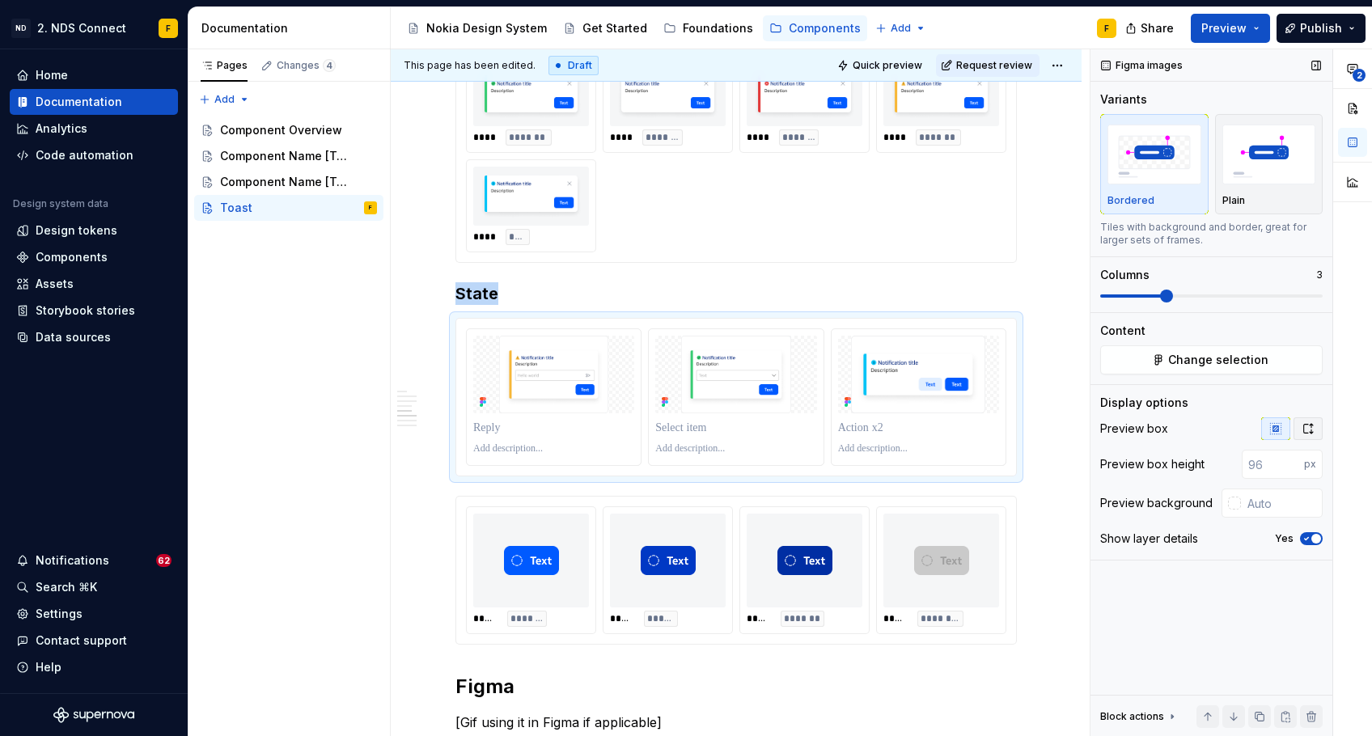
click at [1307, 426] on icon "button" at bounding box center [1308, 428] width 13 height 13
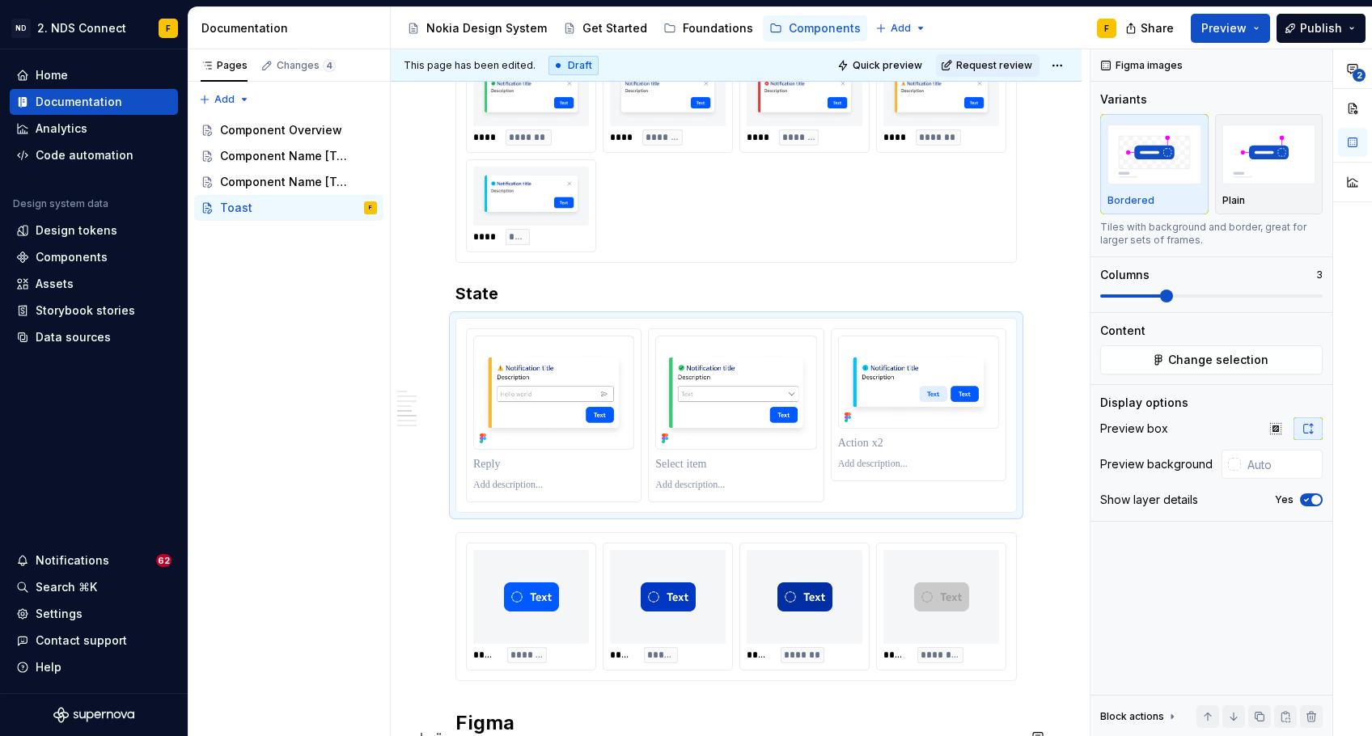
type textarea "*"
click at [888, 451] on p at bounding box center [918, 443] width 161 height 16
click at [673, 472] on p at bounding box center [735, 464] width 161 height 16
click at [489, 472] on p at bounding box center [553, 464] width 161 height 16
click at [544, 492] on p at bounding box center [553, 485] width 161 height 13
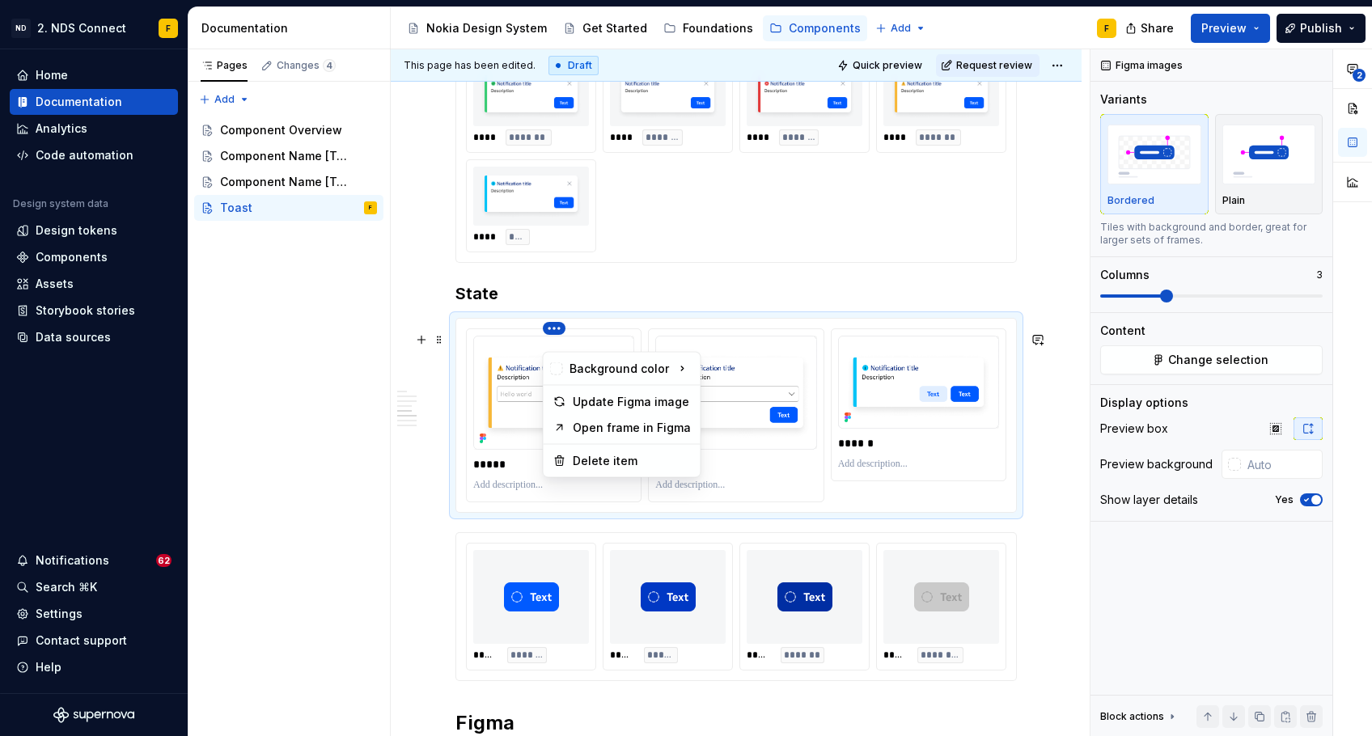
click at [616, 343] on html "ND 2. NDS Connect F Home Documentation Analytics Code automation Design system …" at bounding box center [686, 368] width 1372 height 736
click at [521, 500] on html "ND 2. NDS Connect F Home Documentation Analytics Code automation Design system …" at bounding box center [686, 368] width 1372 height 736
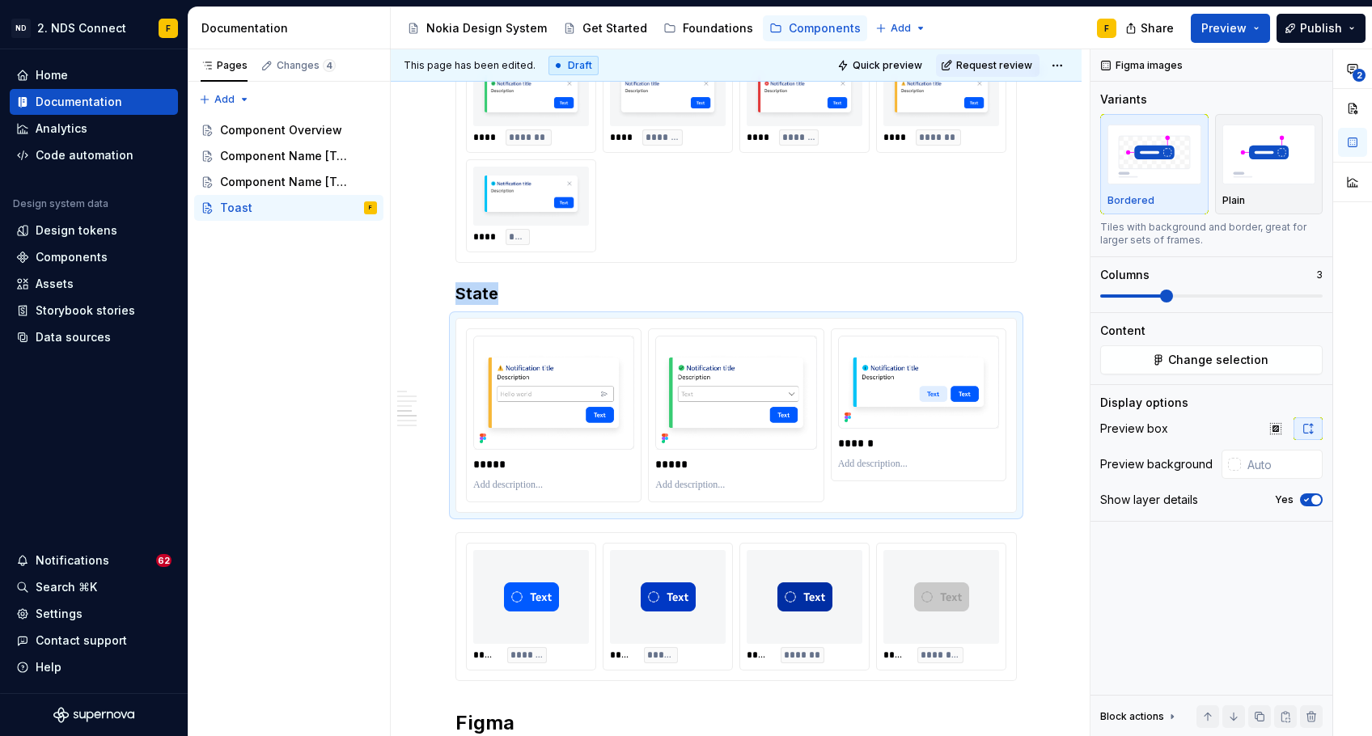
type textarea "*"
click at [691, 472] on p "*****" at bounding box center [735, 464] width 161 height 16
click at [690, 495] on div at bounding box center [735, 485] width 161 height 19
click at [690, 492] on p at bounding box center [735, 485] width 161 height 13
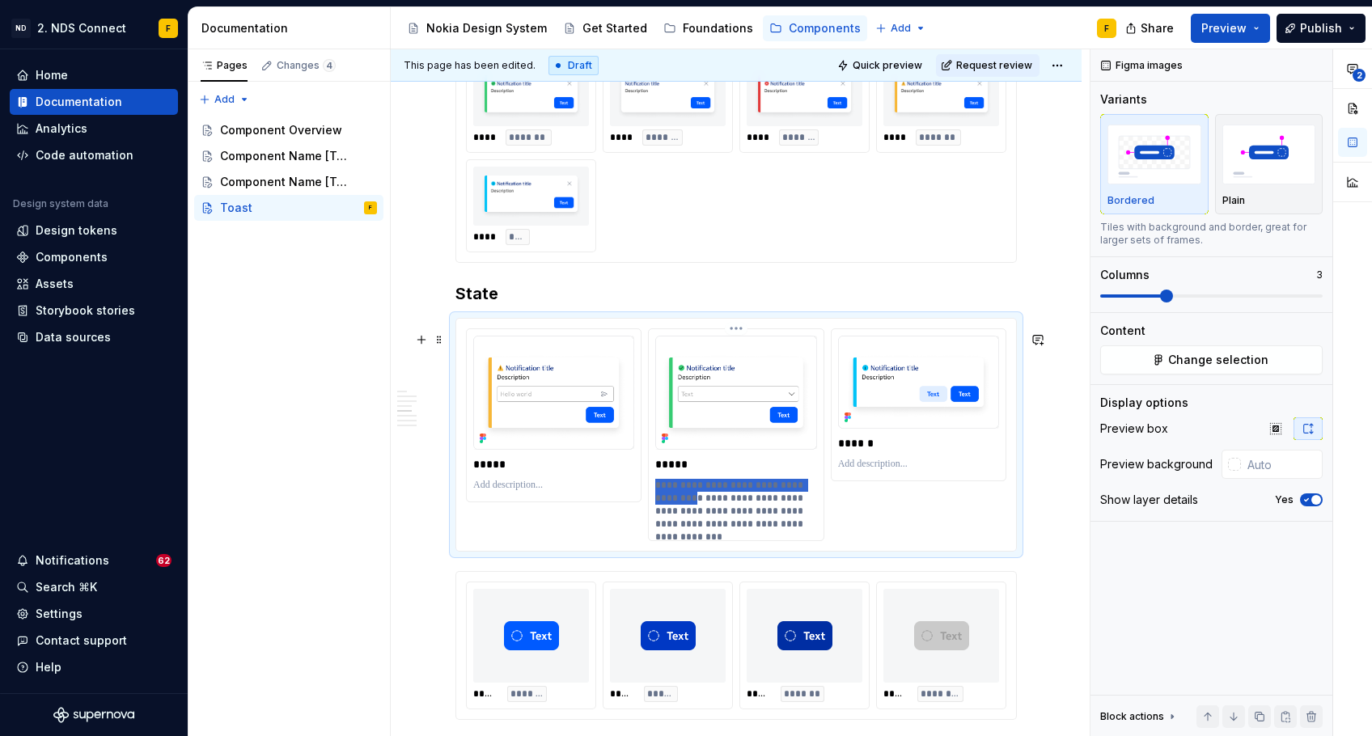
drag, startPoint x: 673, startPoint y: 510, endPoint x: 655, endPoint y: 502, distance: 20.3
click at [655, 502] on div "**********" at bounding box center [736, 434] width 174 height 211
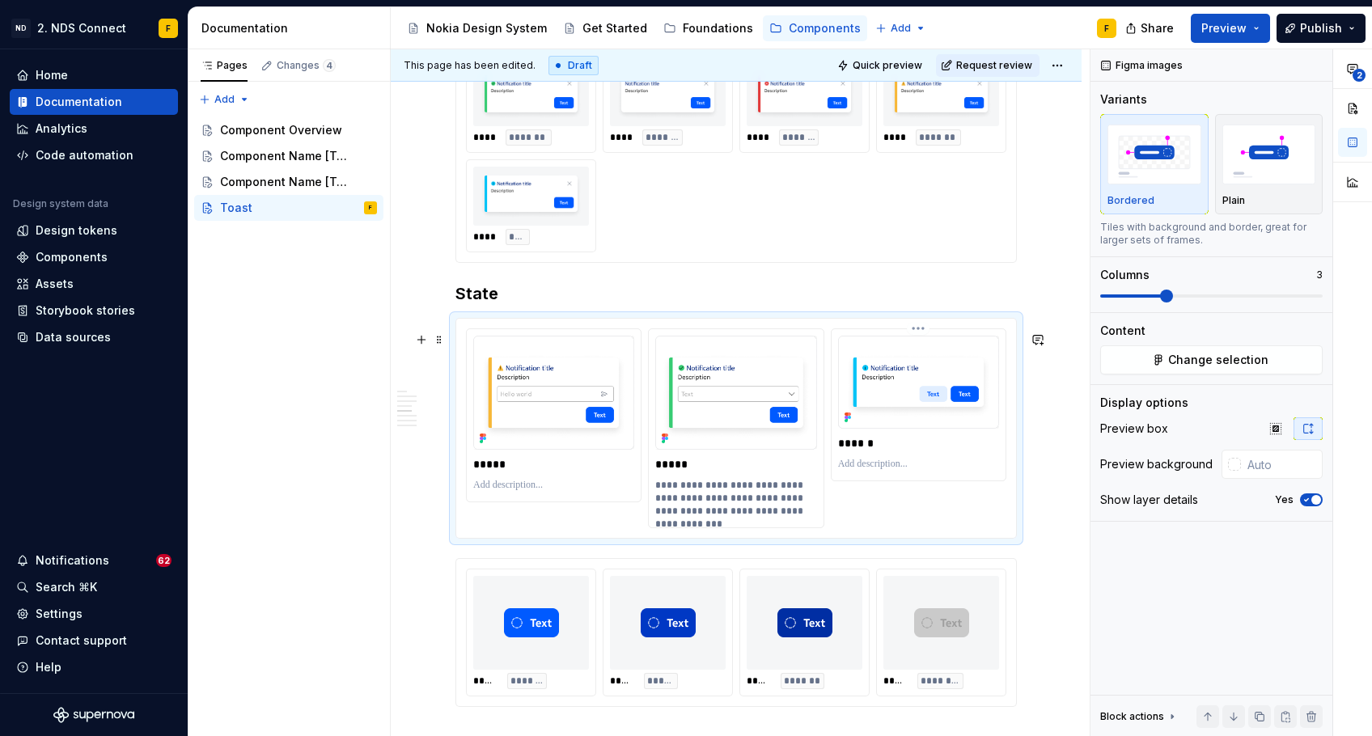
click at [874, 471] on p at bounding box center [918, 464] width 161 height 13
click at [862, 471] on p at bounding box center [918, 464] width 161 height 13
type textarea "*"
click at [526, 492] on p at bounding box center [553, 485] width 161 height 13
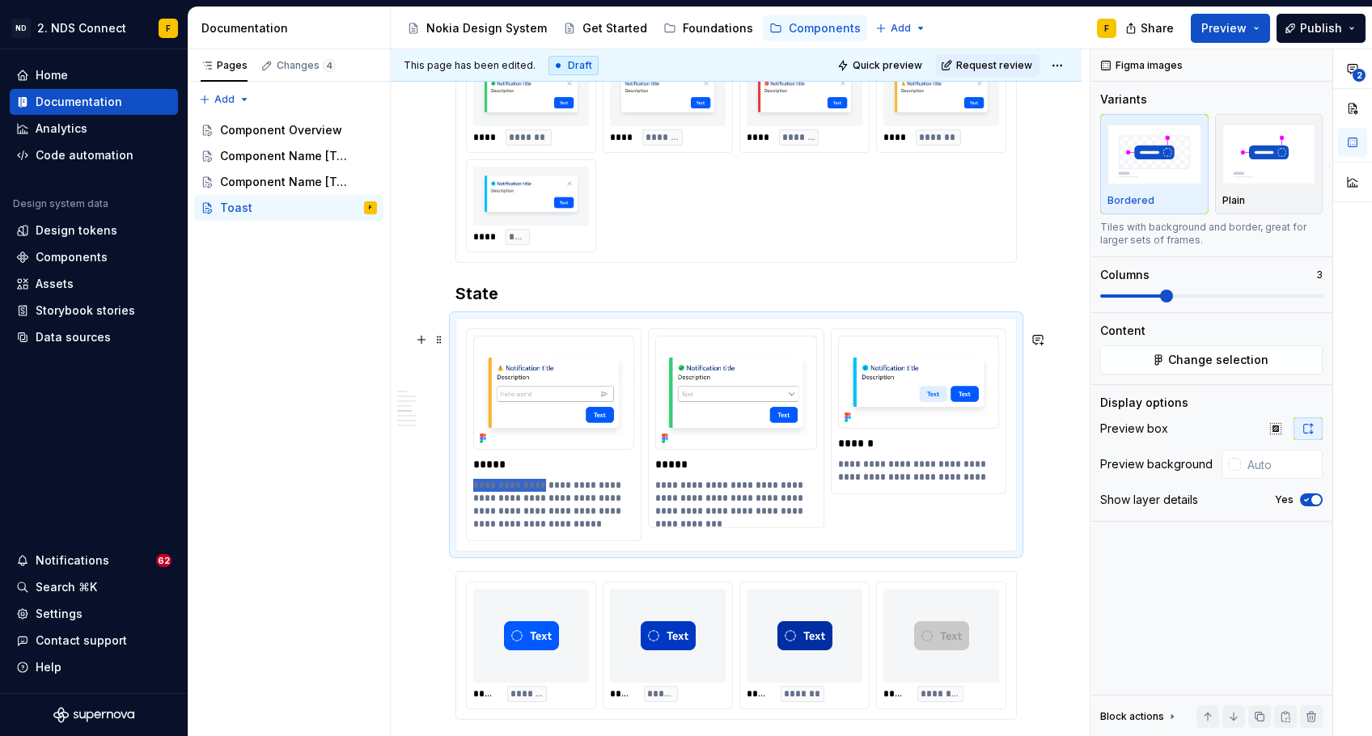
drag, startPoint x: 540, startPoint y: 498, endPoint x: 439, endPoint y: 496, distance: 101.1
click at [439, 496] on div "**********" at bounding box center [736, 62] width 691 height 2964
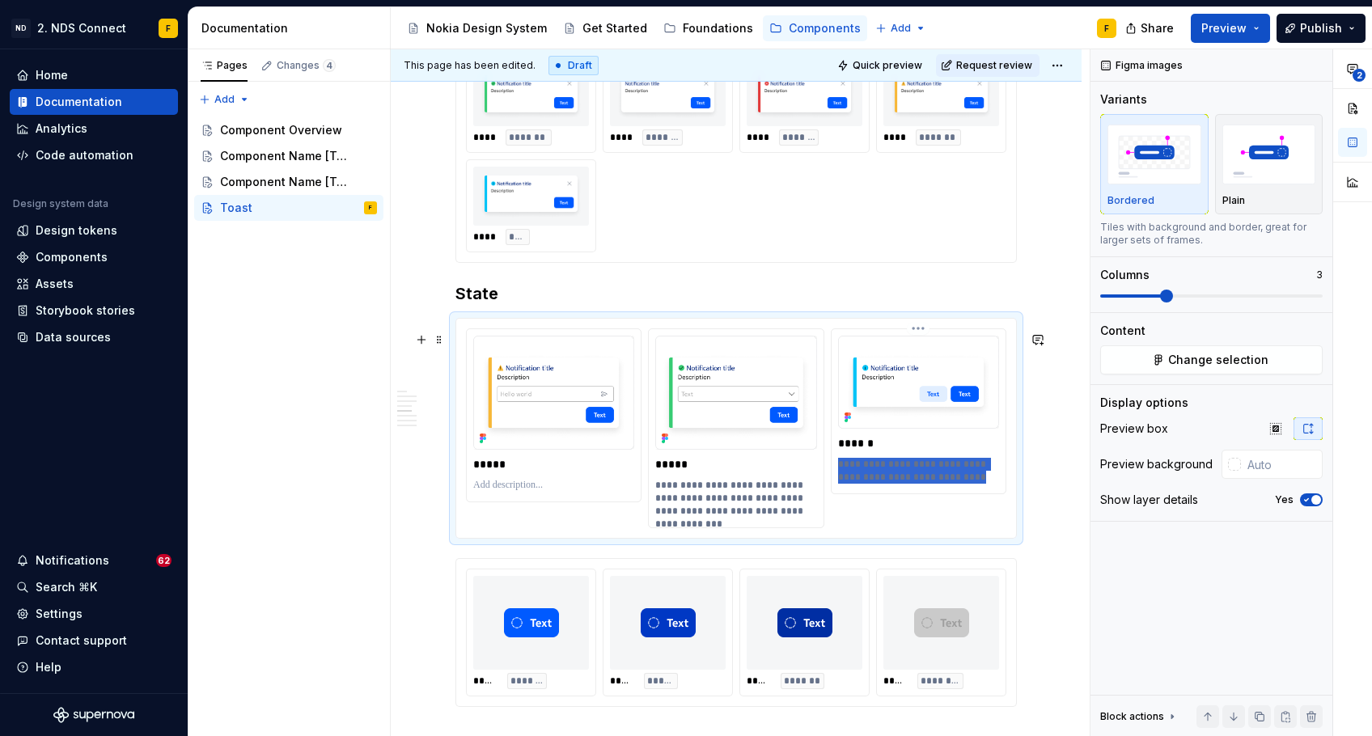
drag, startPoint x: 976, startPoint y: 489, endPoint x: 836, endPoint y: 473, distance: 140.9
click at [836, 473] on div "**********" at bounding box center [919, 411] width 174 height 164
paste div
drag, startPoint x: 905, startPoint y: 477, endPoint x: 813, endPoint y: 474, distance: 92.3
click at [813, 474] on div "**********" at bounding box center [736, 428] width 540 height 200
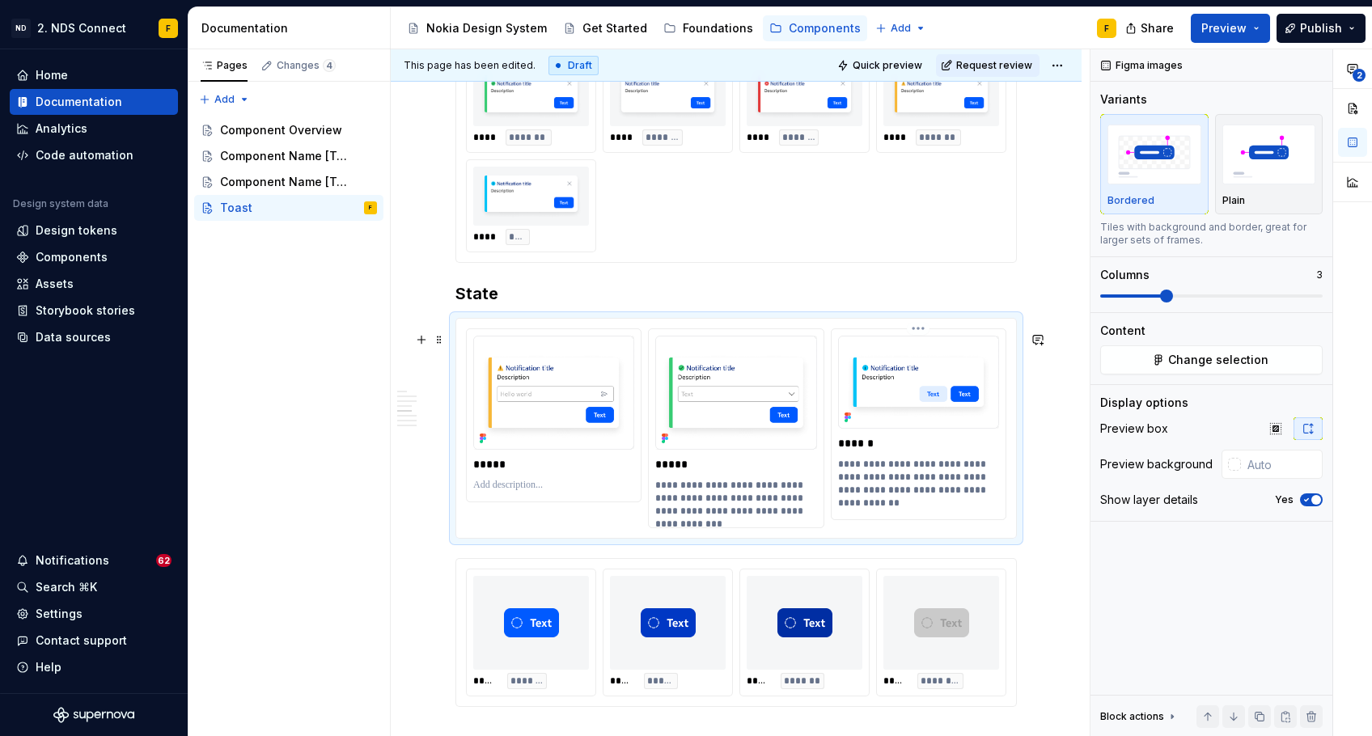
click at [879, 501] on p "**********" at bounding box center [918, 484] width 161 height 52
drag, startPoint x: 906, startPoint y: 510, endPoint x: 833, endPoint y: 503, distance: 73.1
click at [833, 503] on div "**********" at bounding box center [919, 424] width 174 height 190
click at [499, 492] on p at bounding box center [553, 485] width 161 height 13
drag, startPoint x: 522, startPoint y: 497, endPoint x: 450, endPoint y: 495, distance: 72.0
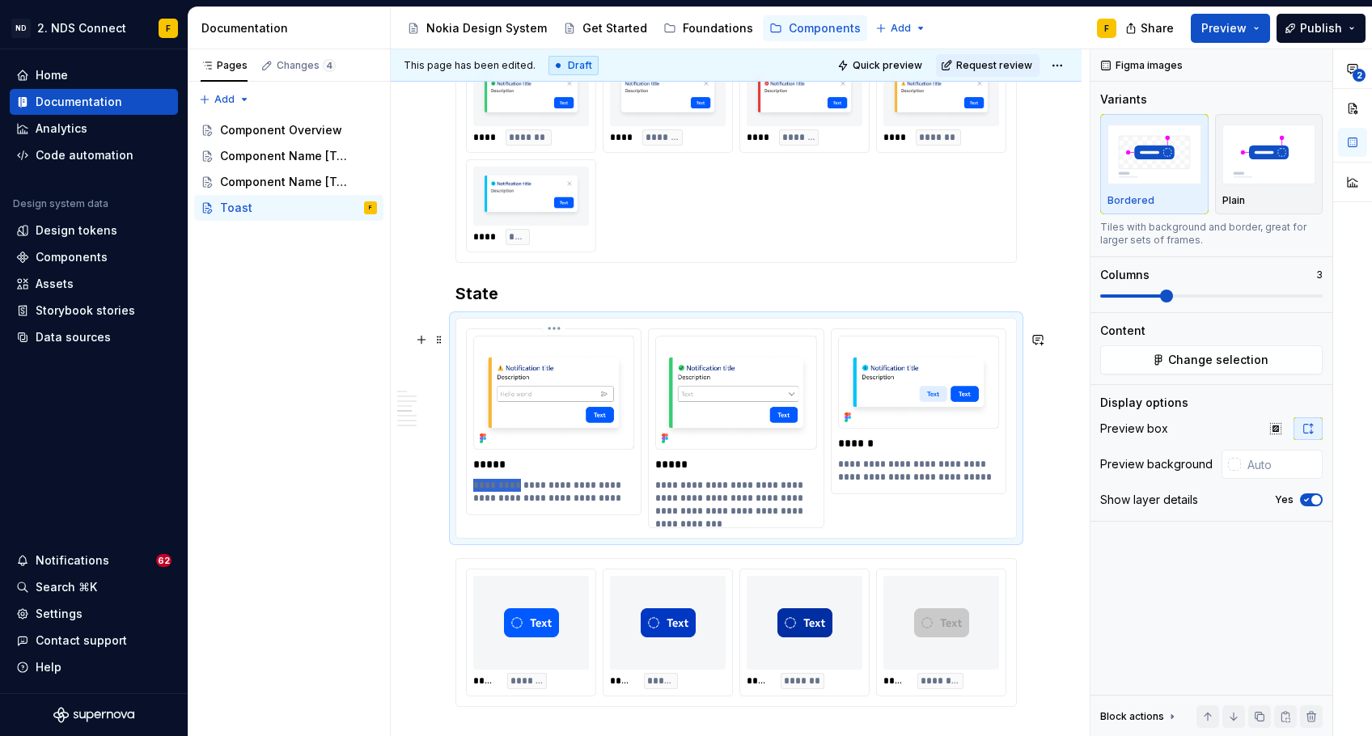
click at [455, 495] on div "**********" at bounding box center [735, 428] width 561 height 221
drag, startPoint x: 517, startPoint y: 499, endPoint x: 471, endPoint y: 496, distance: 46.2
click at [471, 496] on div "**********" at bounding box center [554, 421] width 174 height 185
click at [561, 497] on p "**********" at bounding box center [553, 492] width 161 height 26
click at [531, 513] on p "**********" at bounding box center [553, 498] width 161 height 39
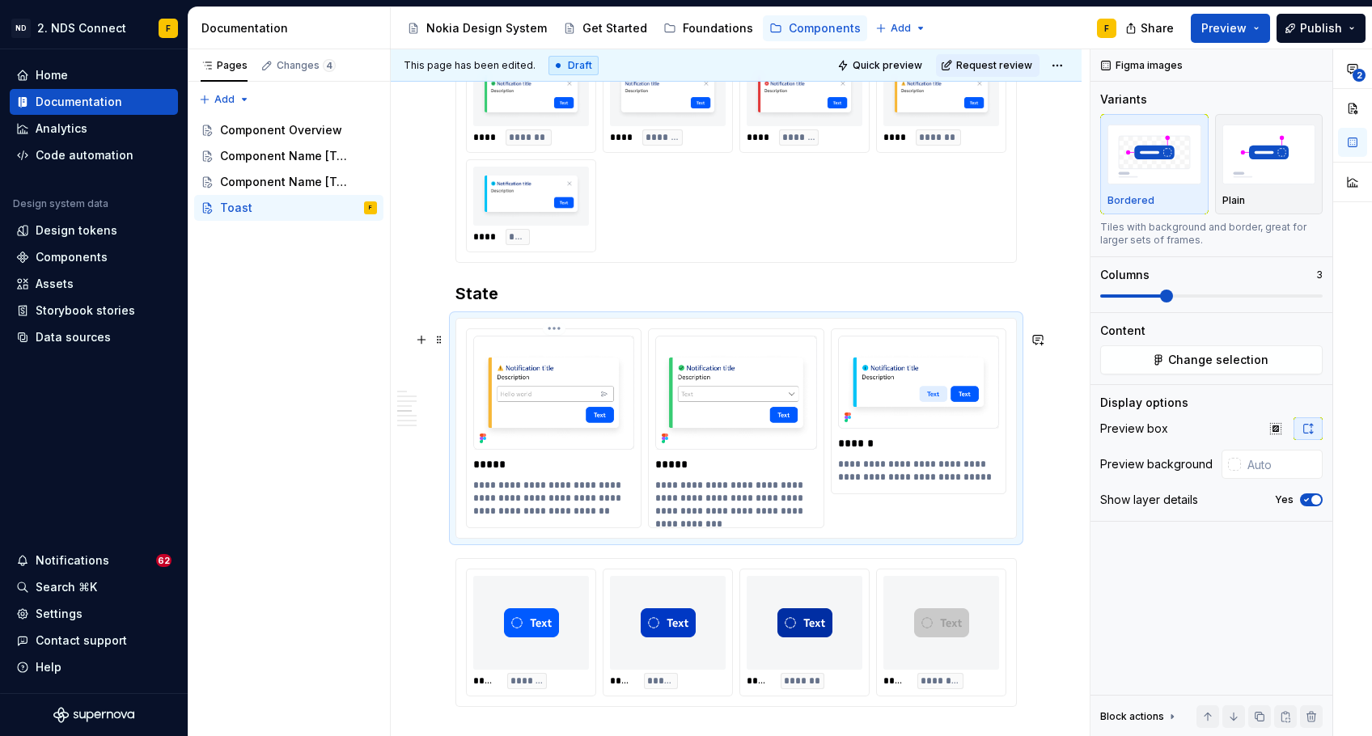
click at [602, 518] on p "**********" at bounding box center [553, 498] width 161 height 39
click at [900, 522] on div "**********" at bounding box center [736, 428] width 540 height 200
click at [755, 263] on div "**** ******* **** ******* **** ******** **** ******* **** ****" at bounding box center [735, 156] width 561 height 214
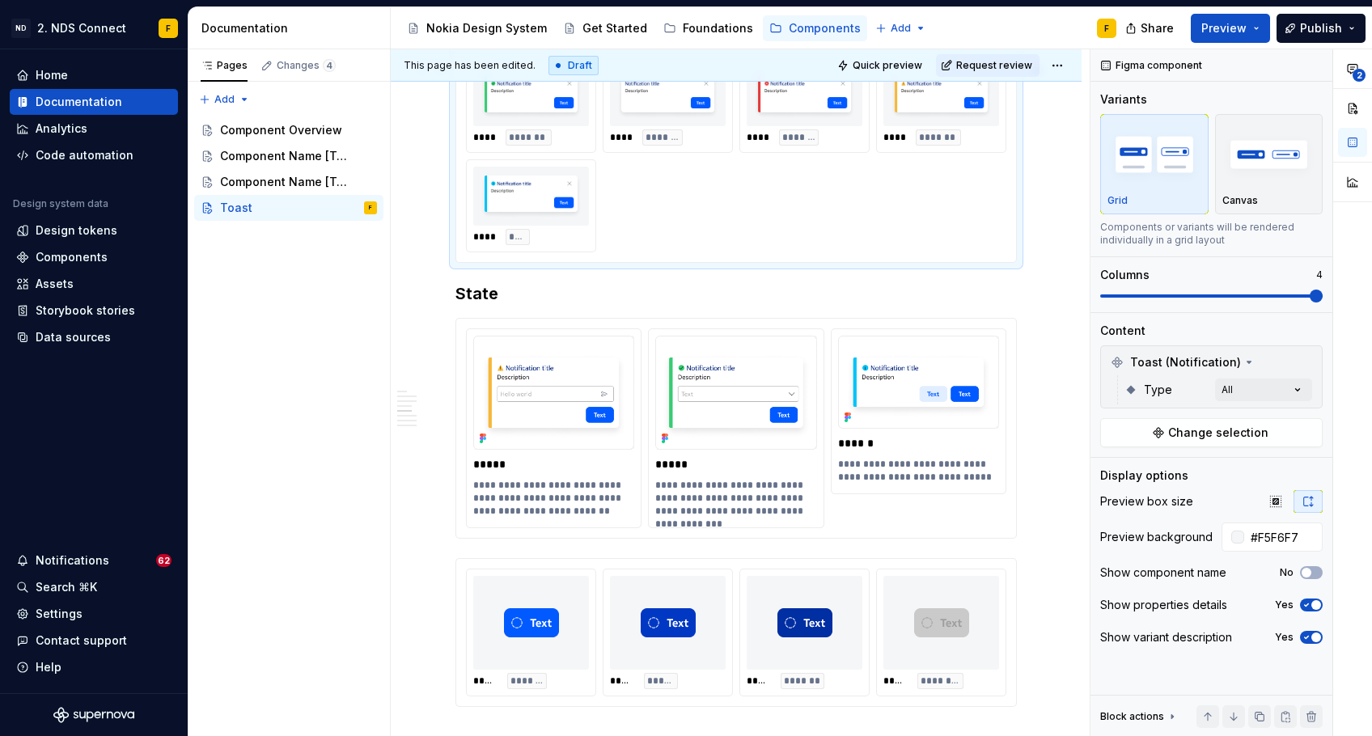
type textarea "*"
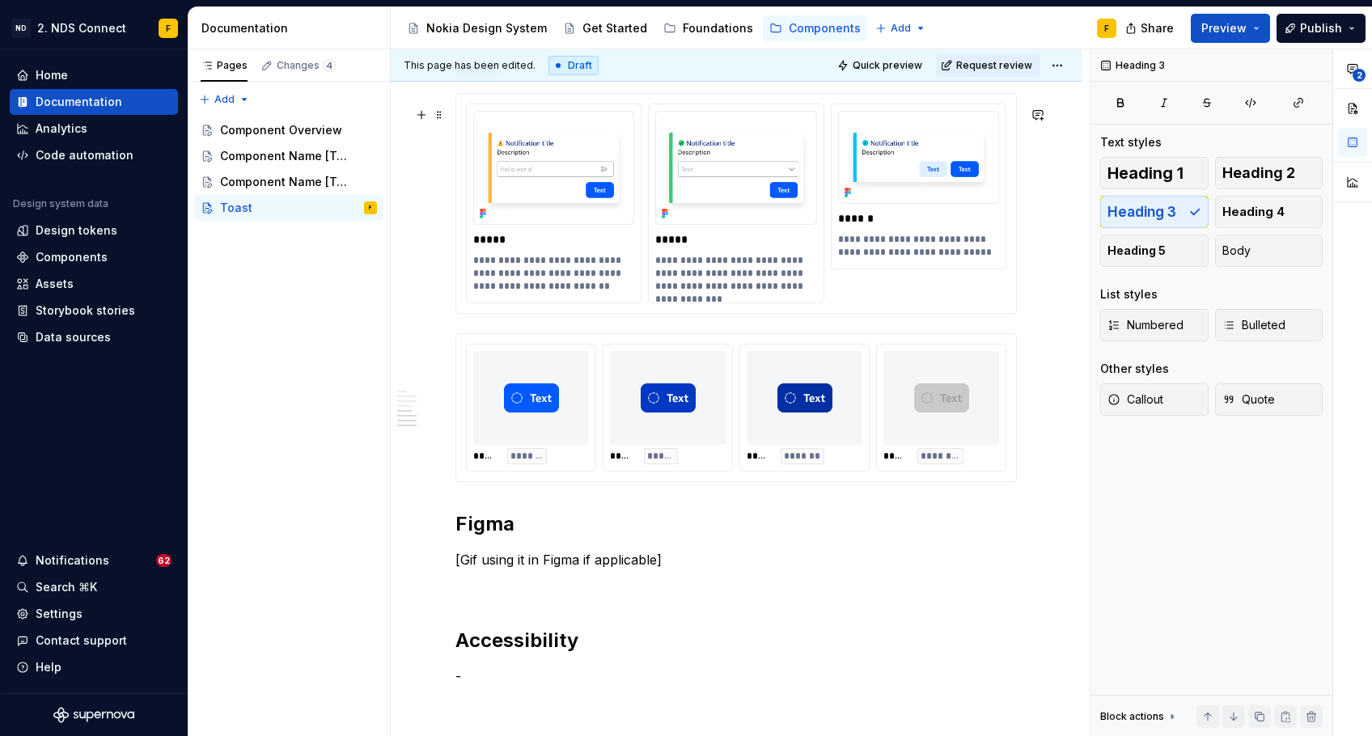
scroll to position [1968, 0]
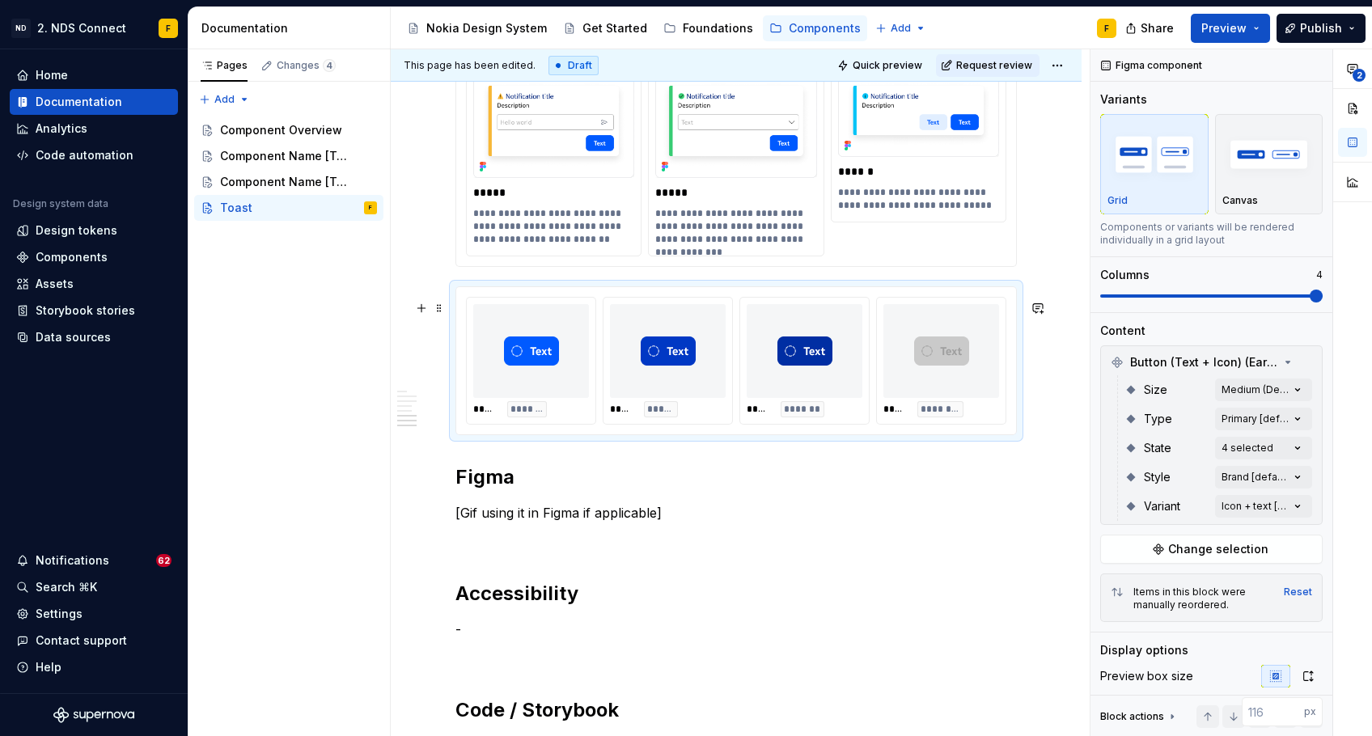
click at [727, 368] on div "***** *****" at bounding box center [668, 361] width 129 height 126
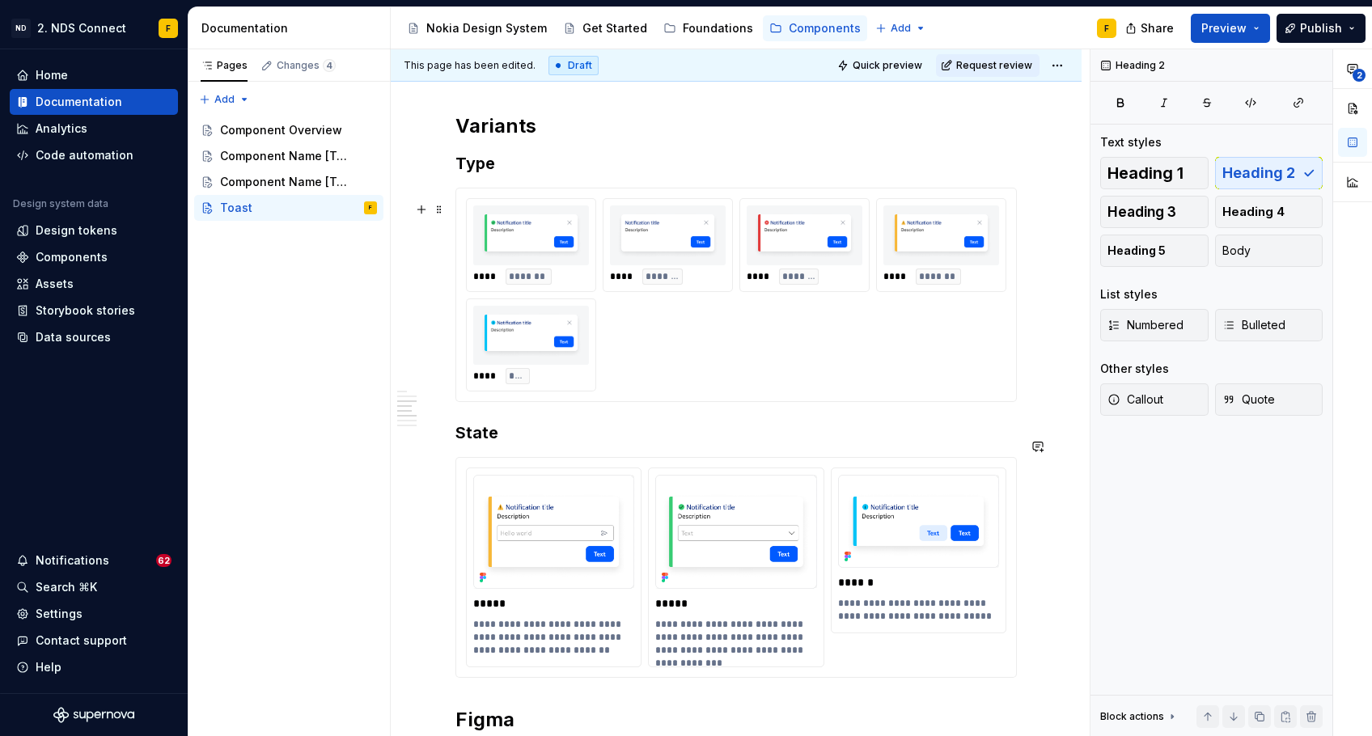
scroll to position [1552, 0]
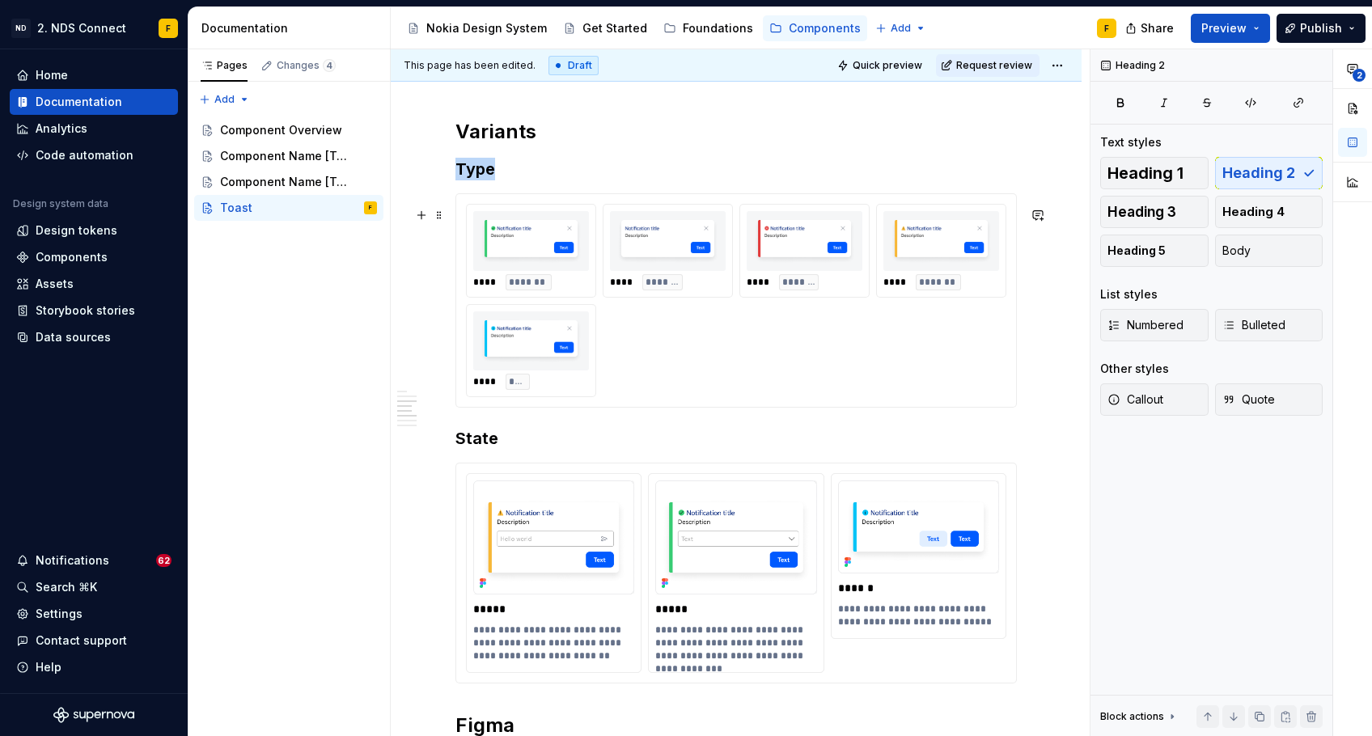
click at [622, 376] on div "**** ******* **** ******* **** ******** **** ******* **** ****" at bounding box center [736, 300] width 540 height 193
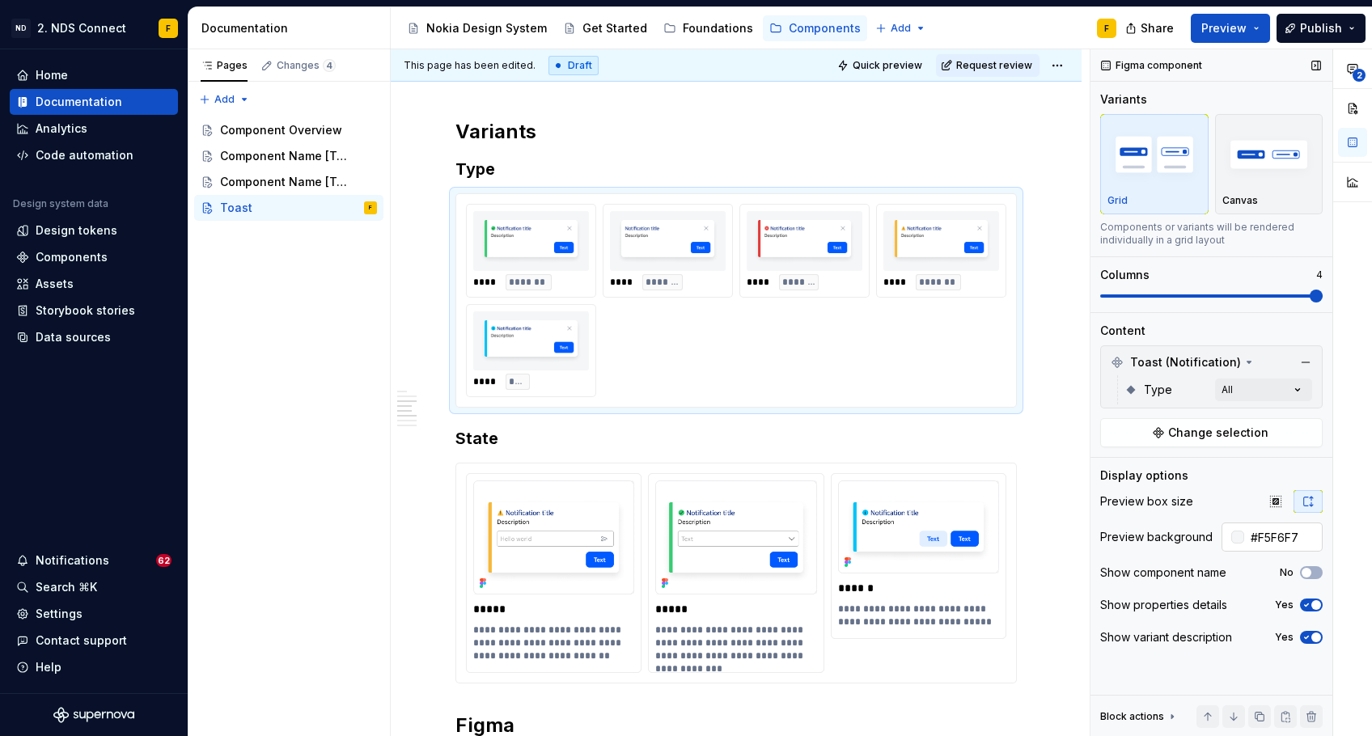
click at [1273, 537] on input "#F5F6F7" at bounding box center [1283, 537] width 78 height 29
type input "#FFFFFF"
click at [878, 445] on h3 "State" at bounding box center [735, 438] width 561 height 23
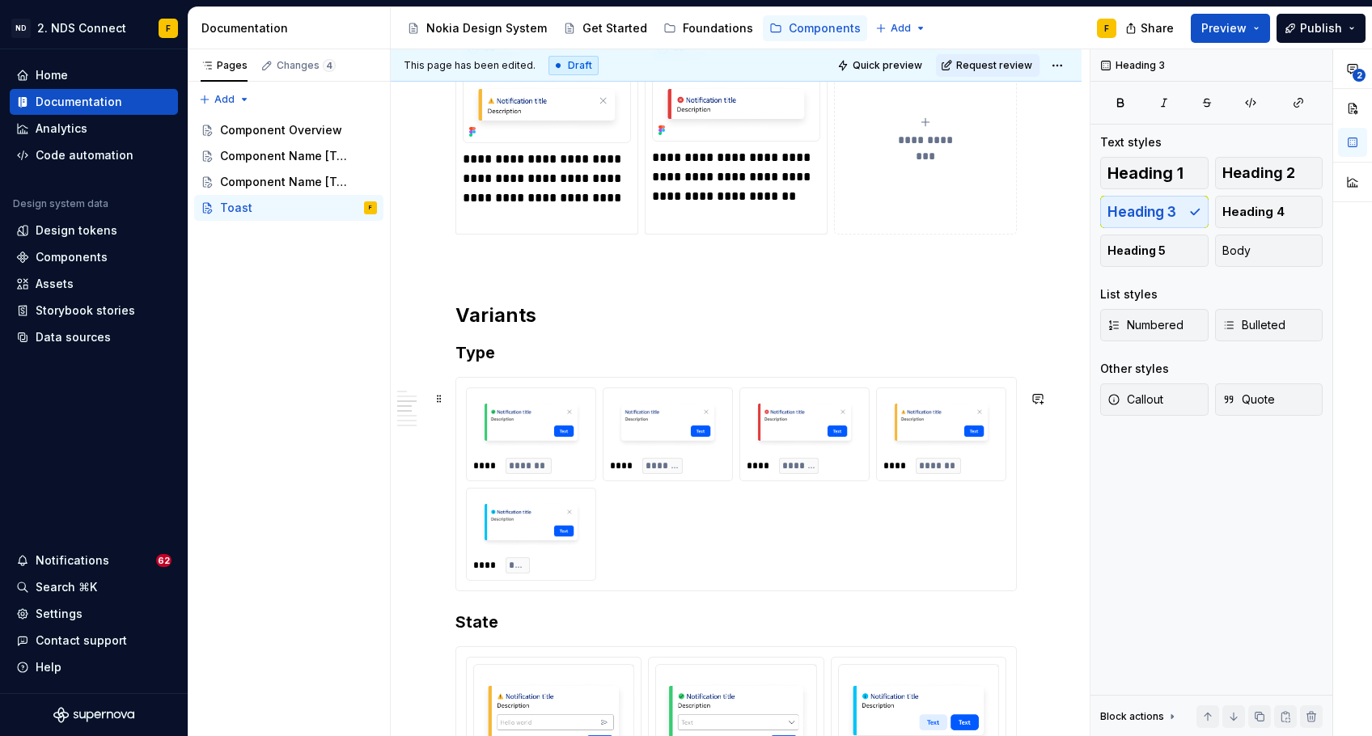
scroll to position [1390, 0]
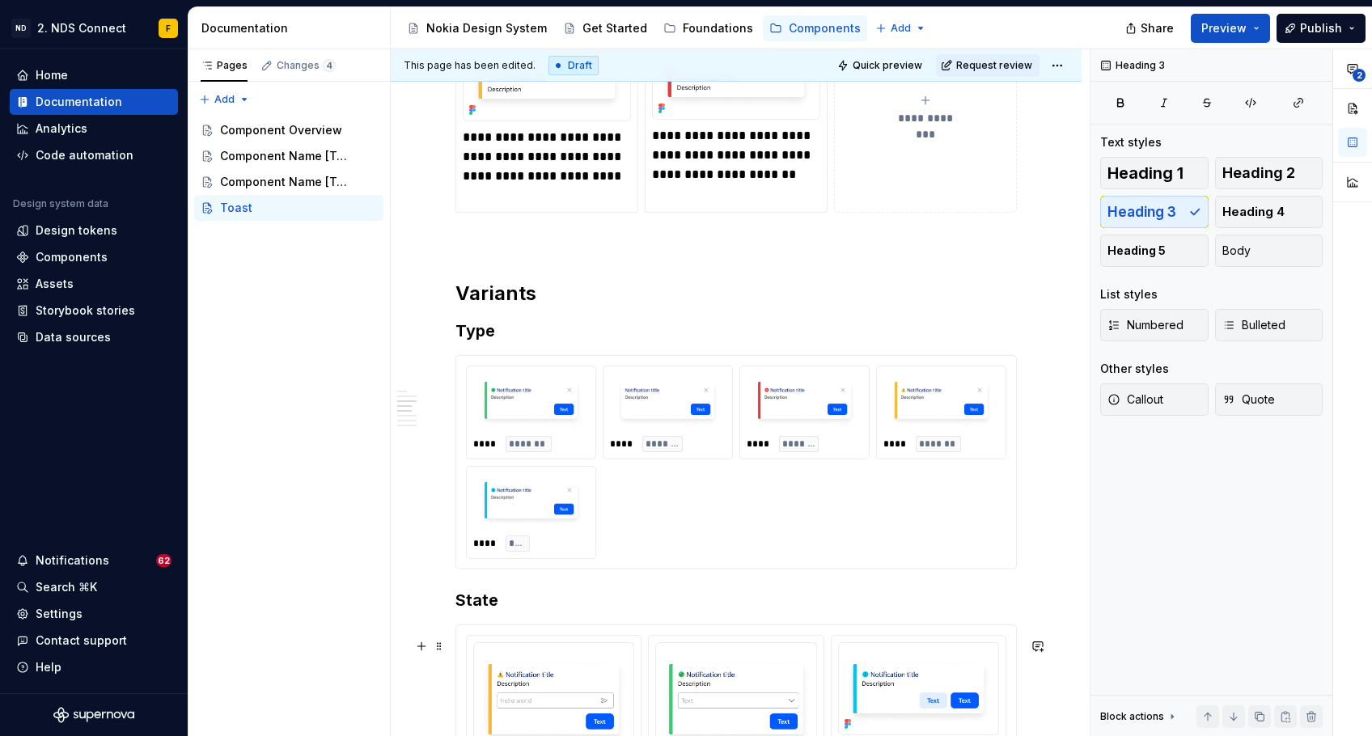
type textarea "*"
